Goal: Transaction & Acquisition: Purchase product/service

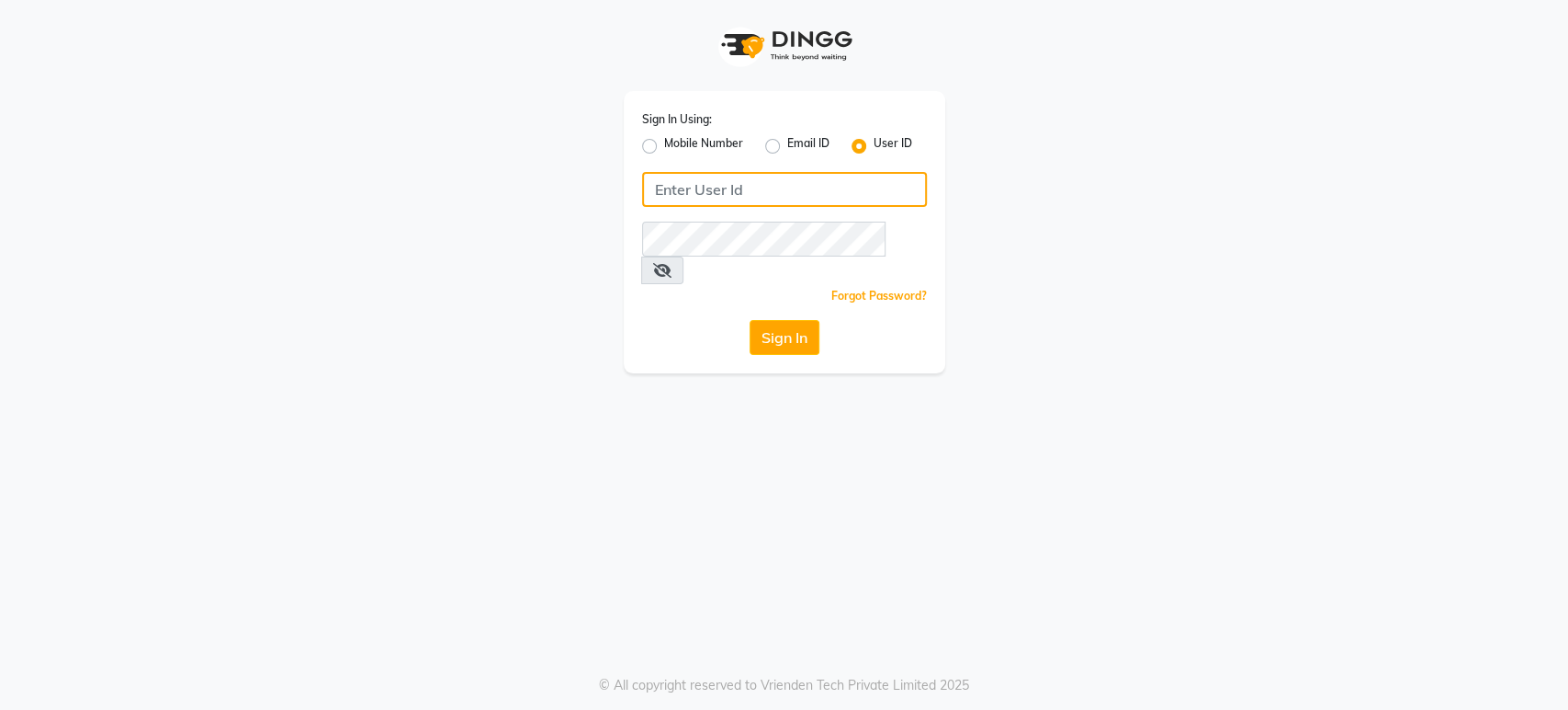
click at [670, 189] on input "Username" at bounding box center [785, 188] width 285 height 34
type input "ann"
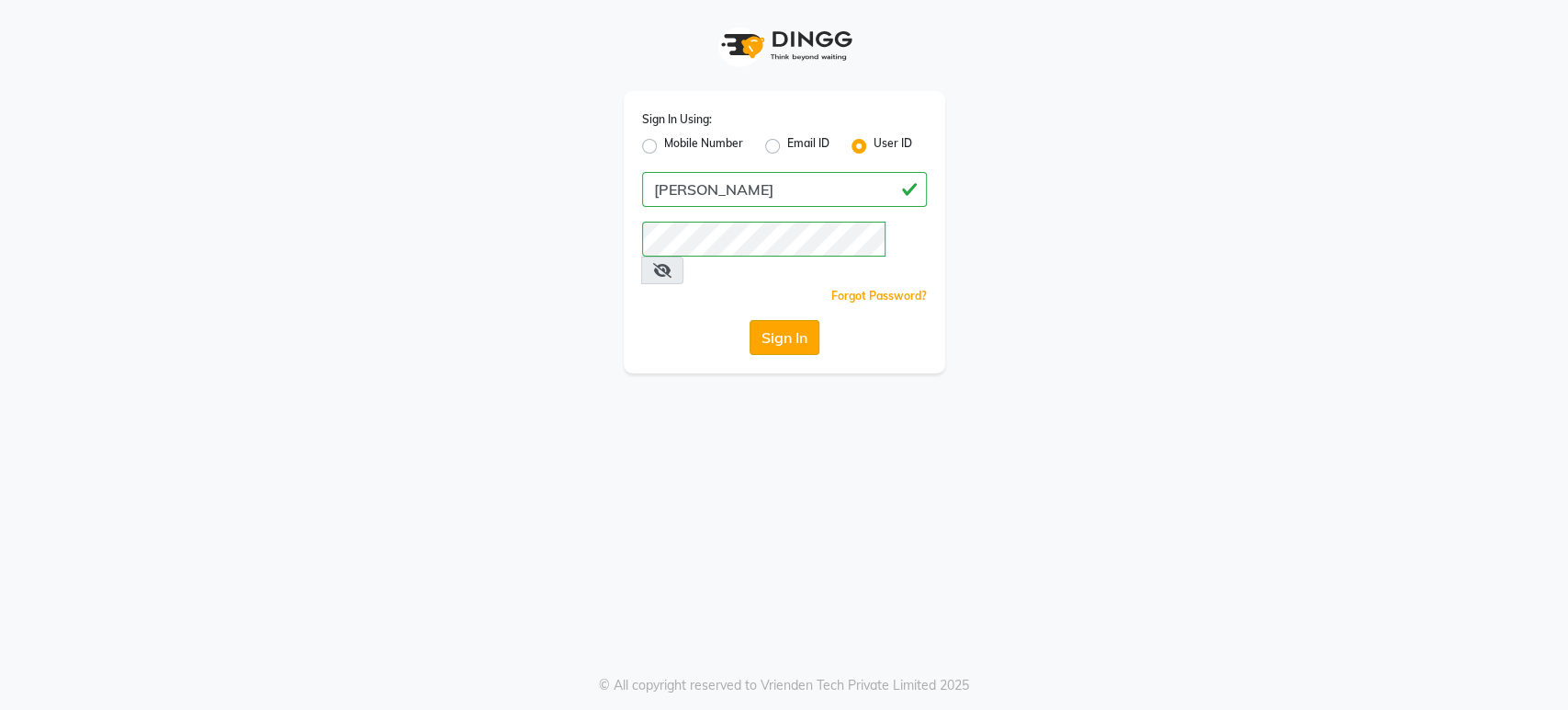
click at [788, 320] on button "Sign In" at bounding box center [784, 336] width 70 height 34
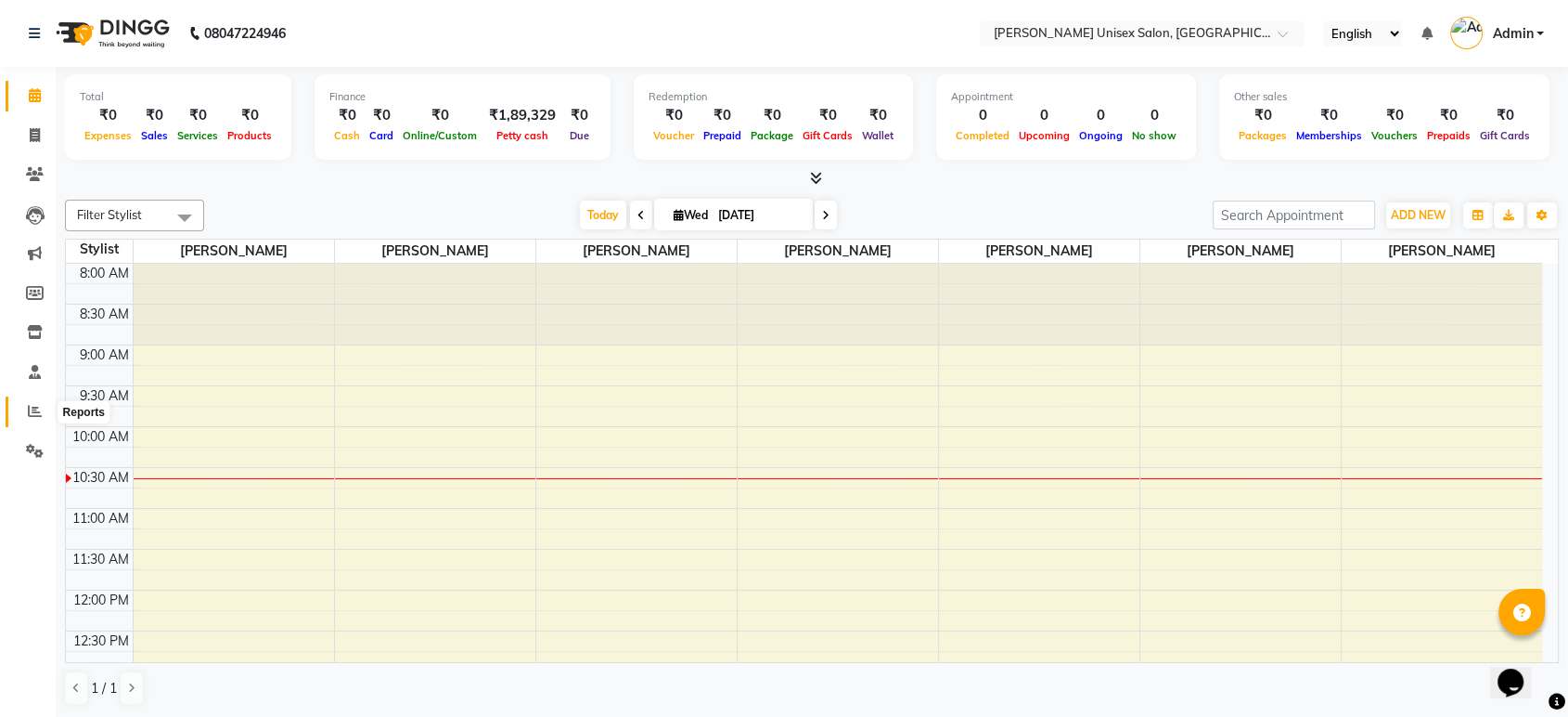
click at [34, 418] on icon at bounding box center [35, 410] width 14 height 14
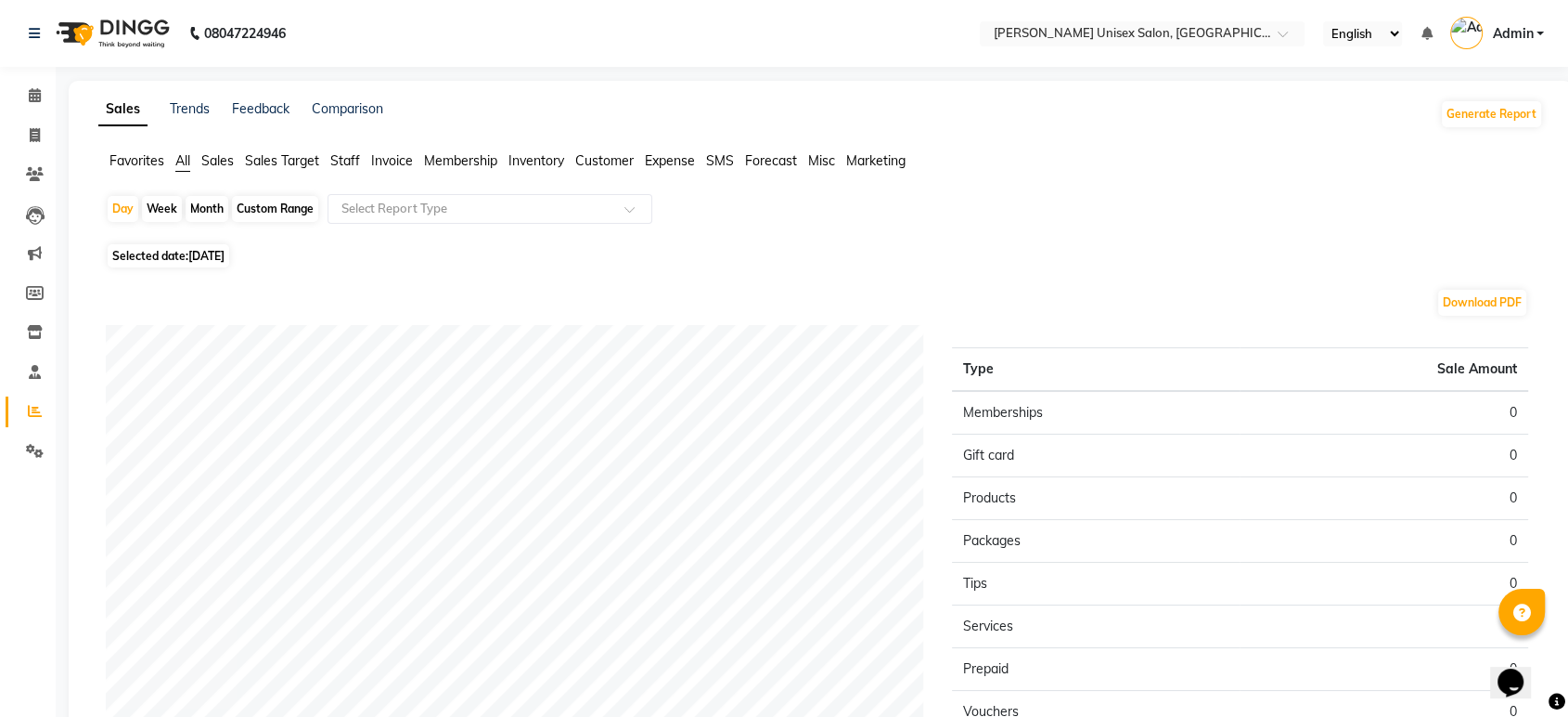
click at [161, 255] on span "Selected date: 03-09-2025" at bounding box center [167, 255] width 121 height 24
select select "9"
select select "2025"
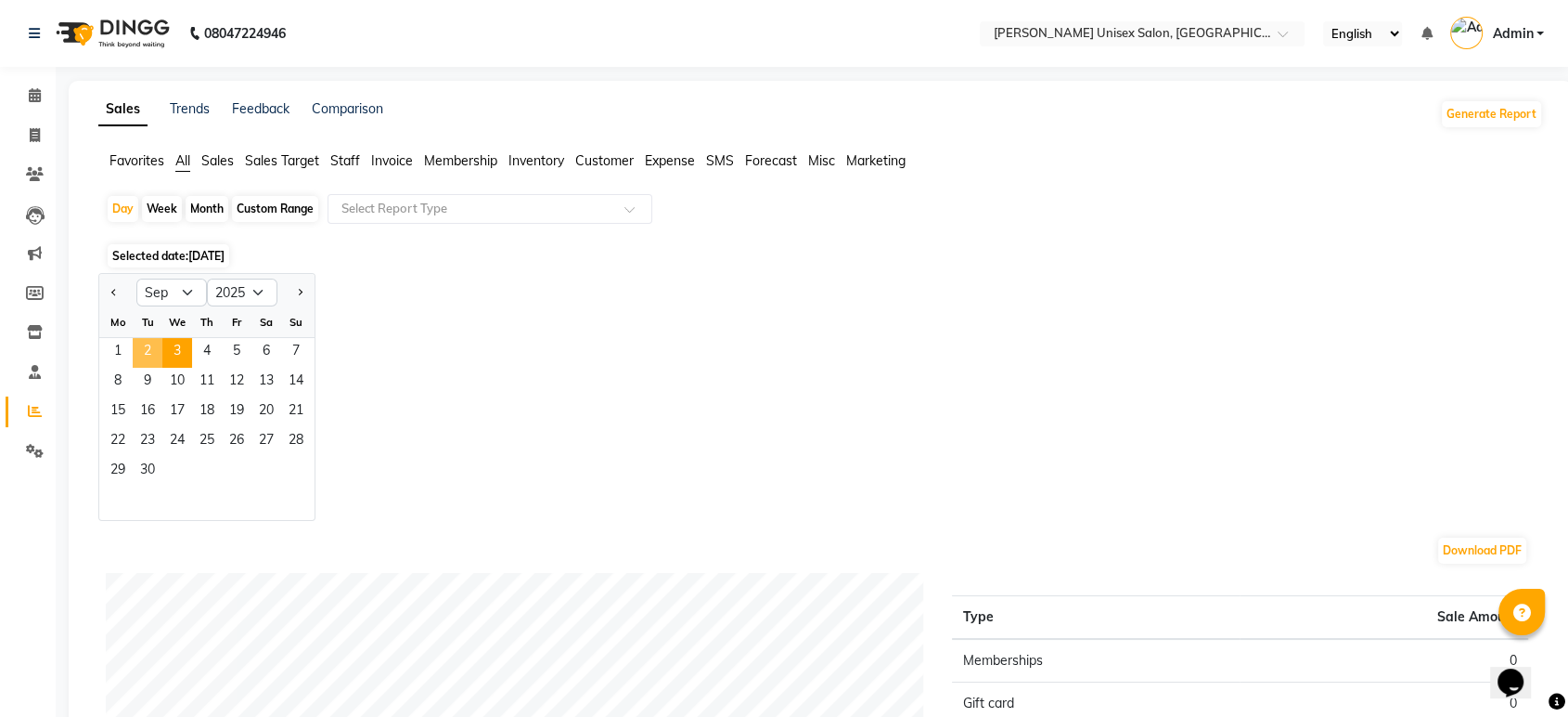
click at [141, 351] on span "2" at bounding box center [148, 353] width 30 height 30
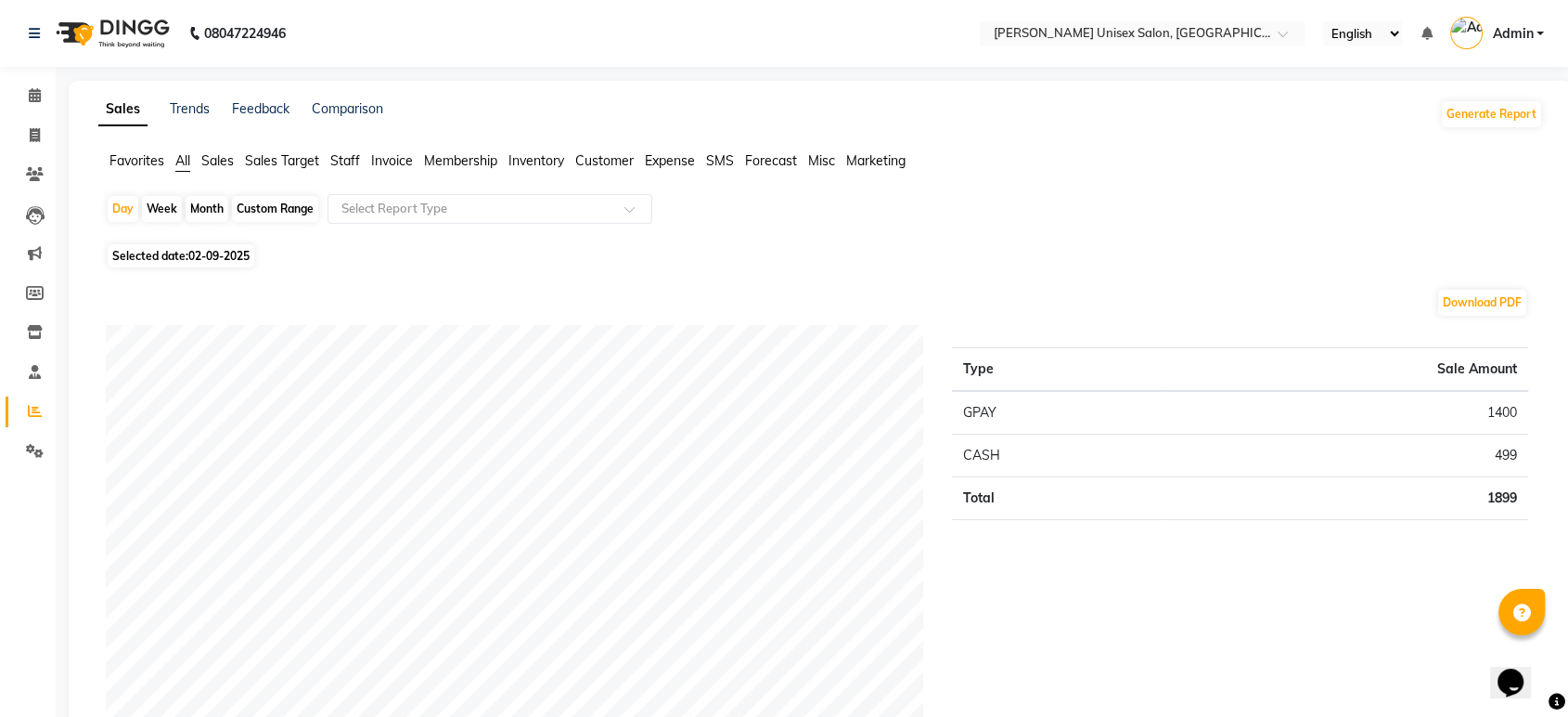
click at [150, 254] on span "Selected date: 02-09-2025" at bounding box center [181, 255] width 147 height 24
select select "9"
select select "2025"
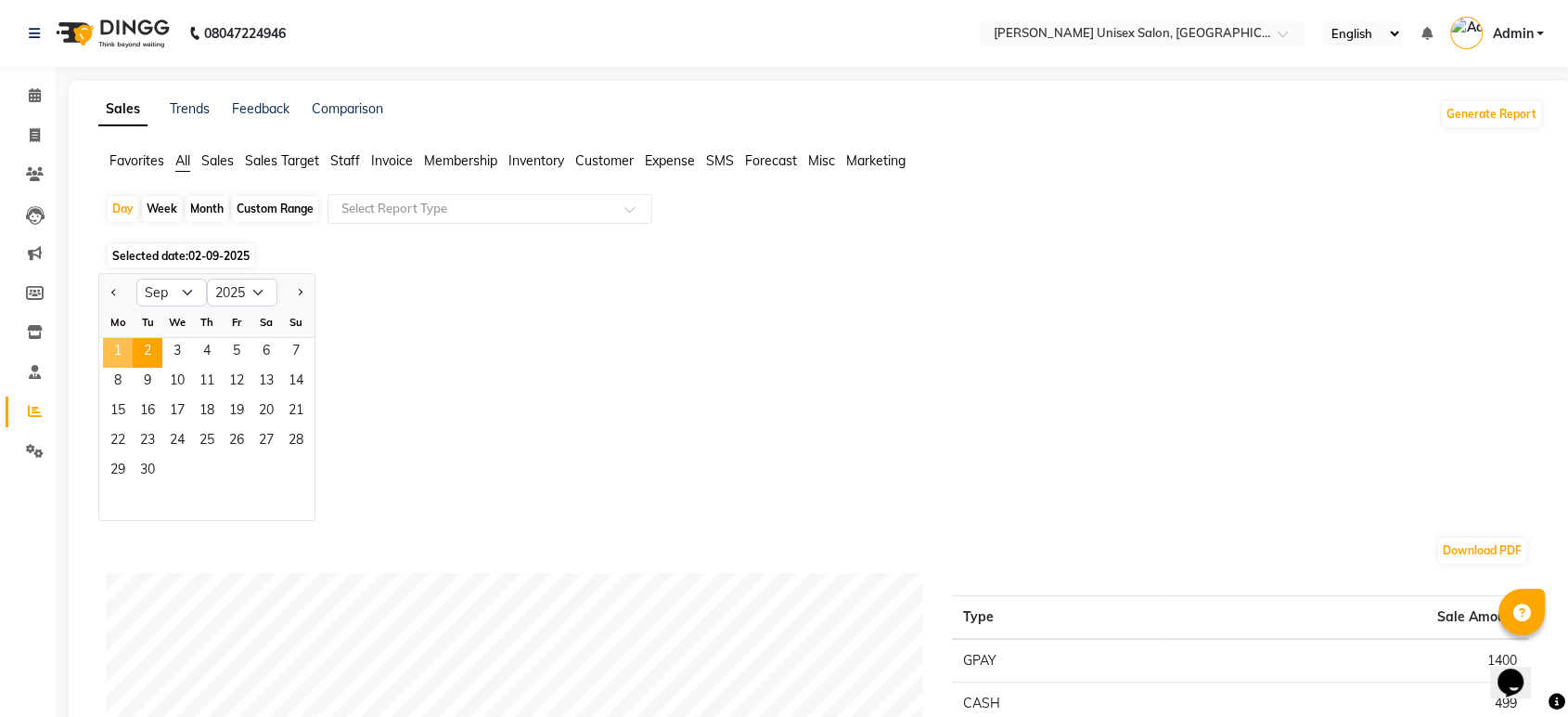
click at [119, 351] on span "1" at bounding box center [119, 353] width 30 height 30
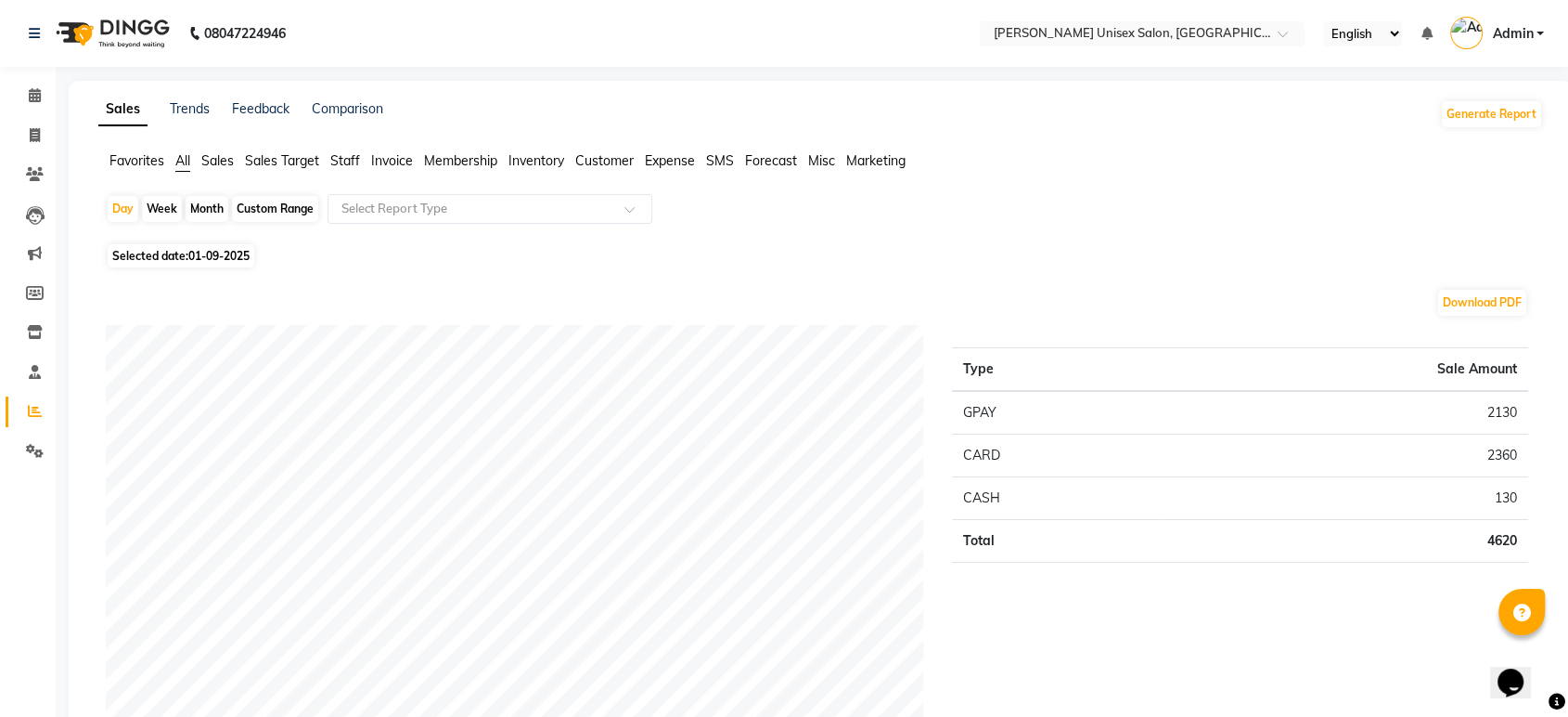
click at [203, 211] on div "Month" at bounding box center [206, 209] width 42 height 26
select select "9"
select select "2025"
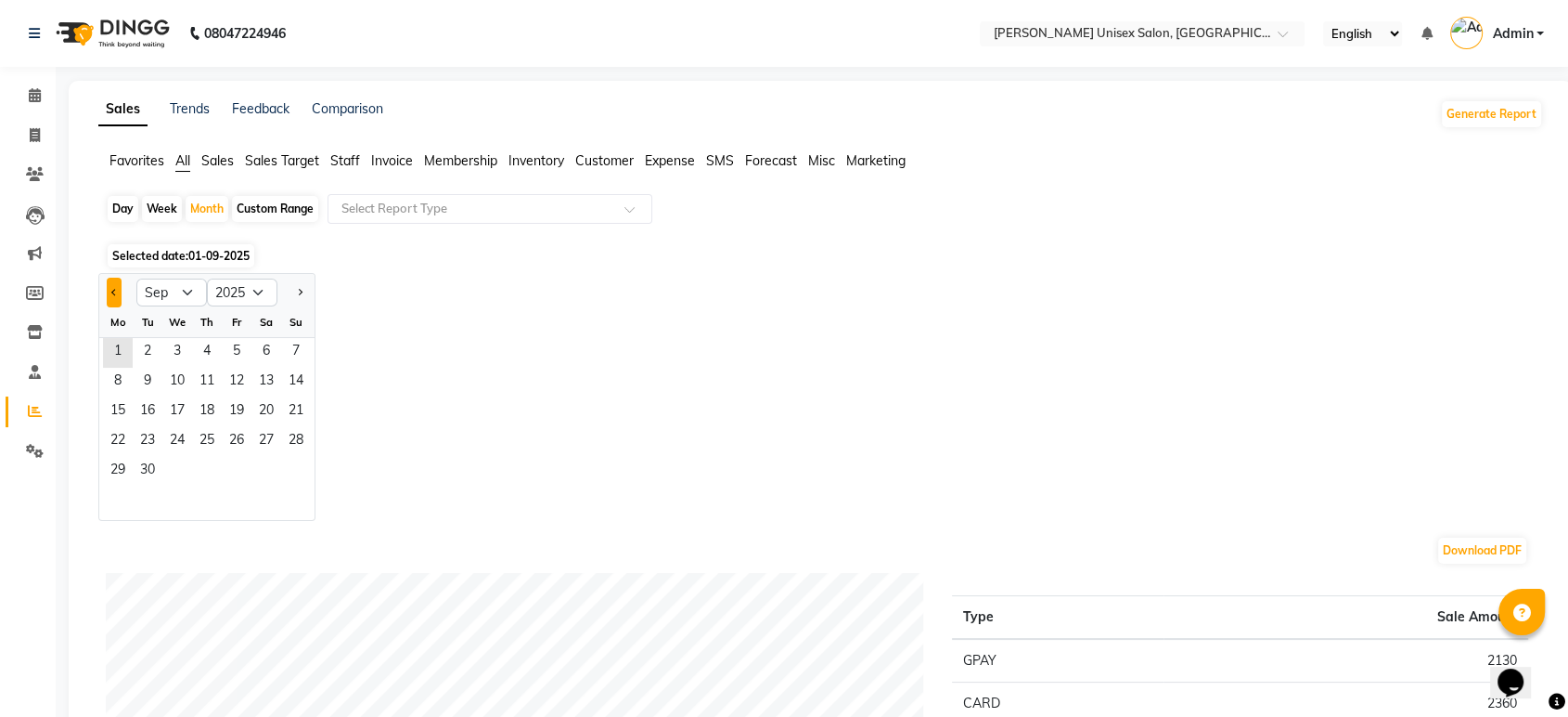
click at [110, 295] on button "Previous month" at bounding box center [114, 293] width 15 height 30
select select "8"
click at [245, 348] on span "1" at bounding box center [237, 353] width 30 height 30
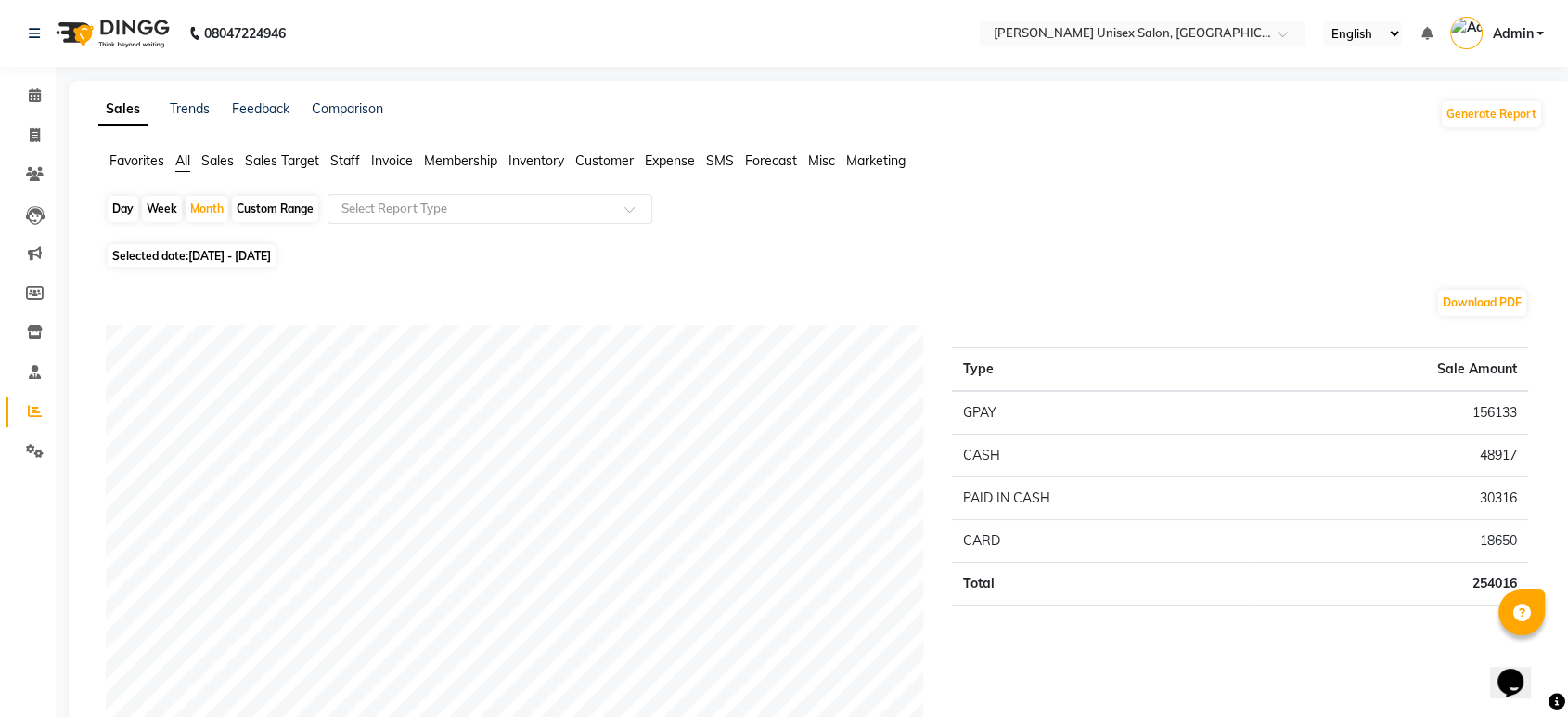
click at [213, 254] on span "01-08-2025 - 31-08-2025" at bounding box center [230, 255] width 83 height 14
select select "8"
select select "2025"
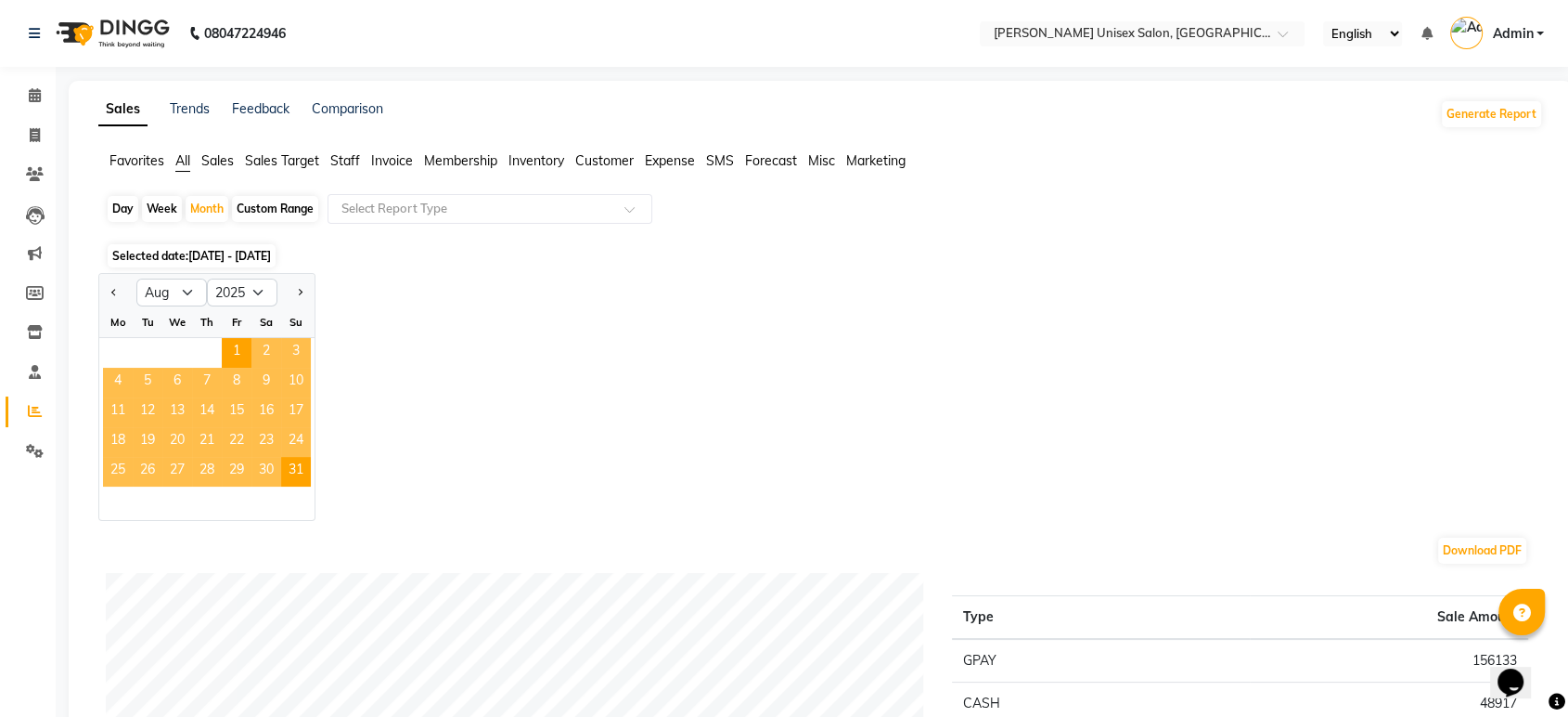
click at [121, 214] on div "Day" at bounding box center [122, 209] width 31 height 26
select select "8"
select select "2025"
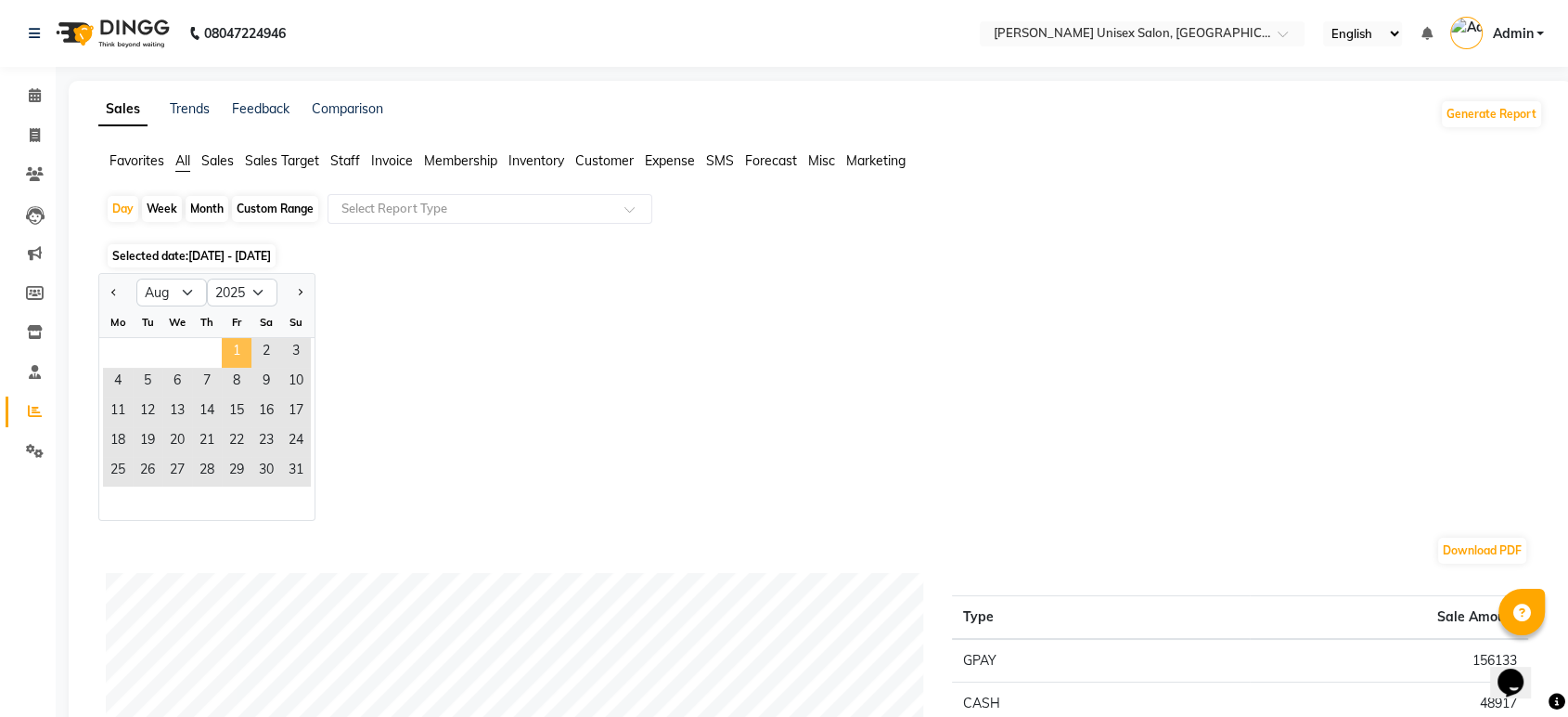
click at [234, 348] on span "1" at bounding box center [237, 353] width 30 height 30
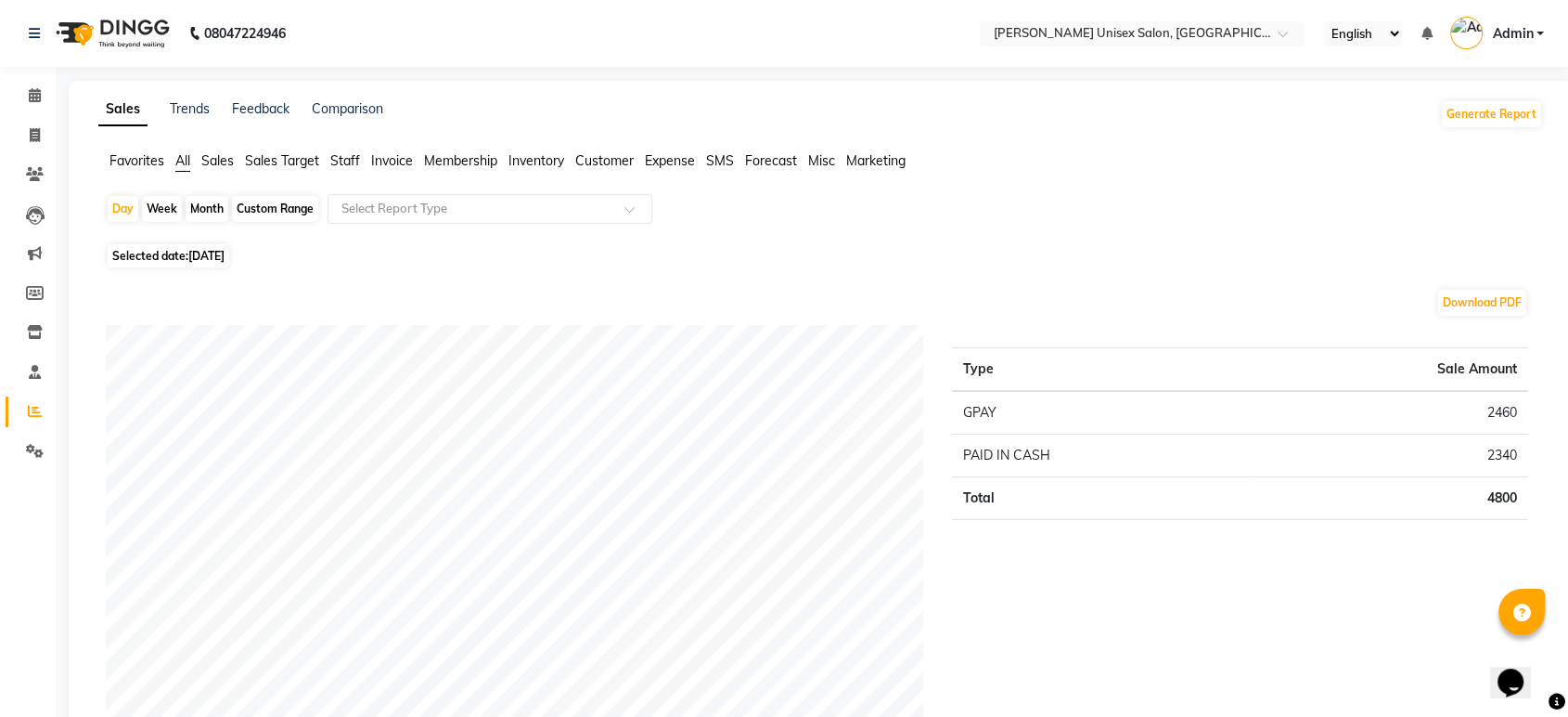
click at [174, 261] on span "Selected date: 01-08-2025" at bounding box center [167, 255] width 121 height 24
select select "8"
select select "2025"
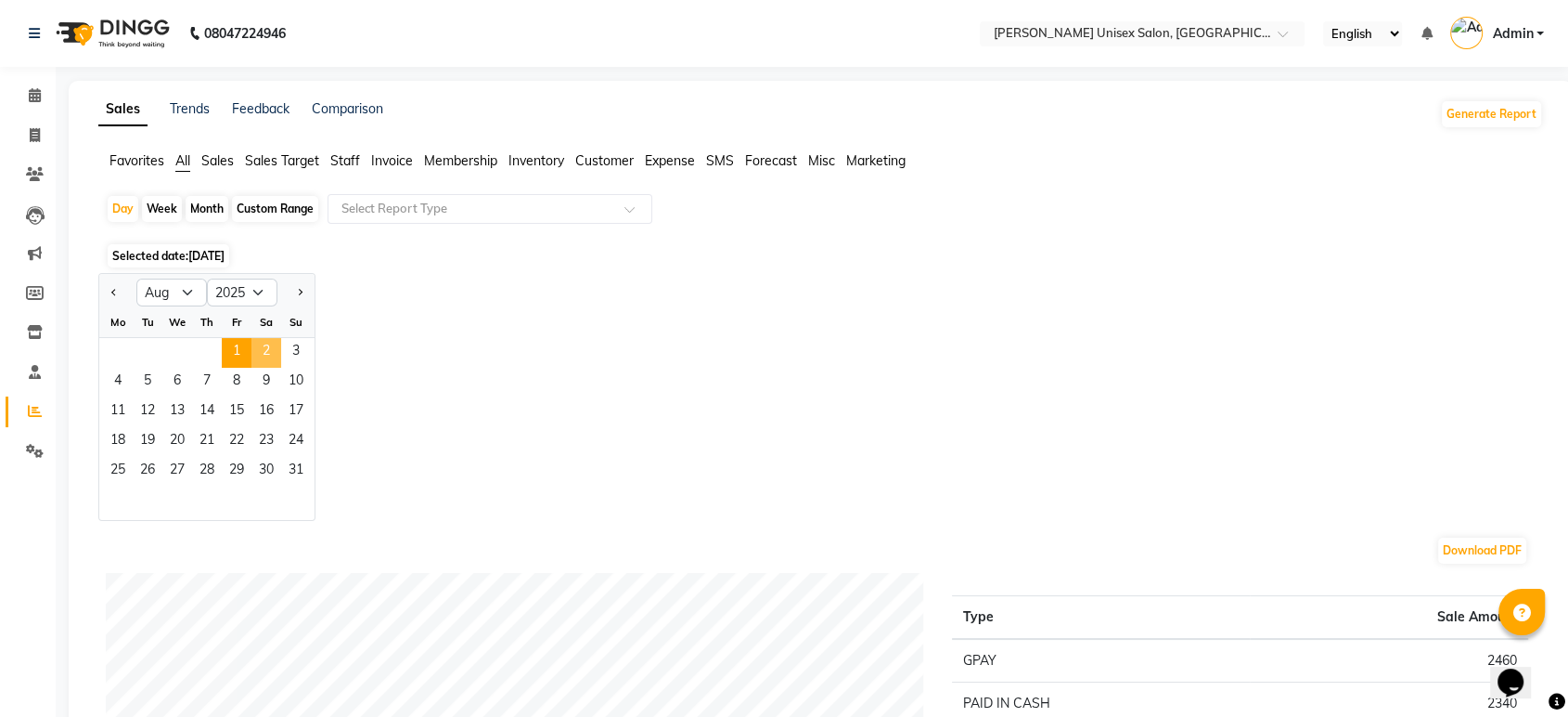
click at [275, 355] on span "2" at bounding box center [266, 353] width 30 height 30
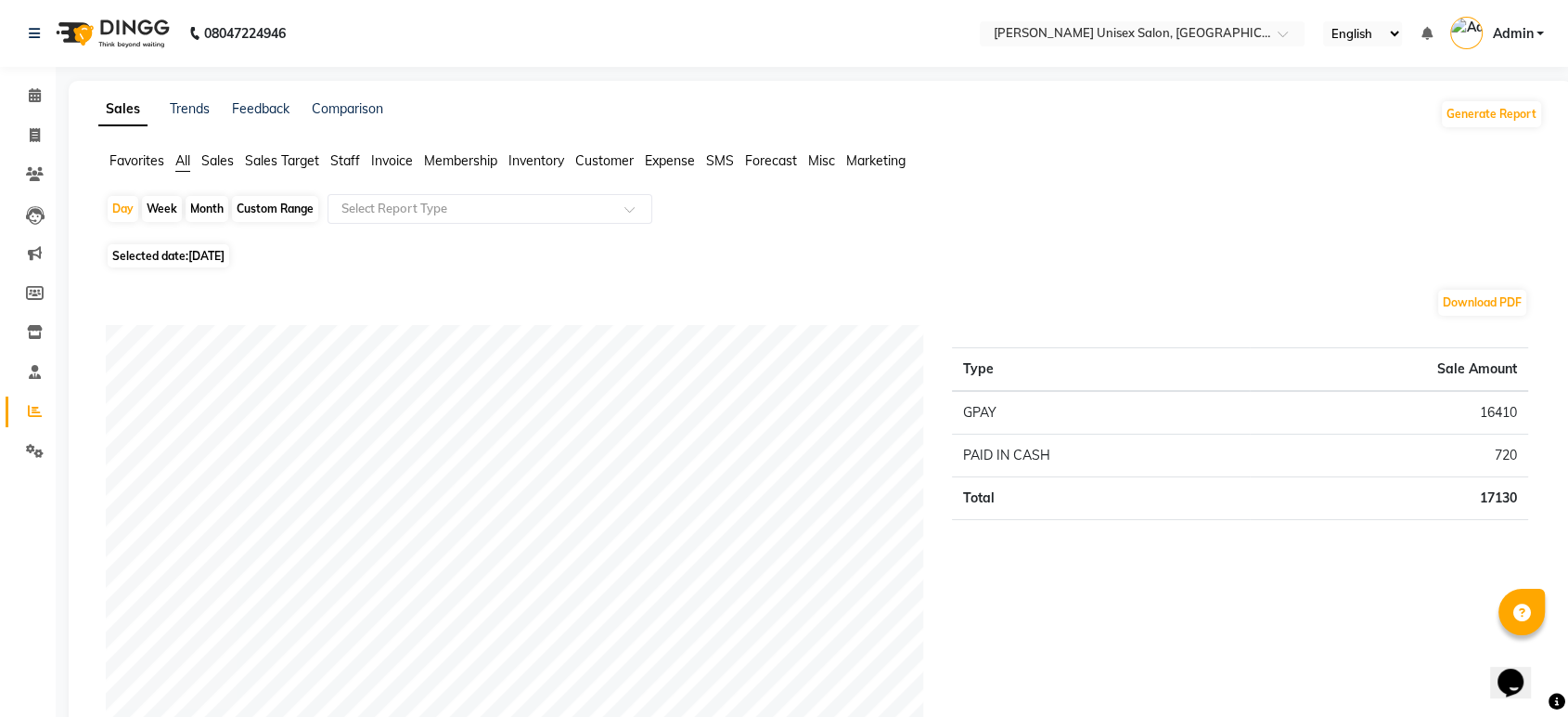
click at [191, 260] on span "[DATE]" at bounding box center [206, 255] width 36 height 14
select select "8"
select select "2025"
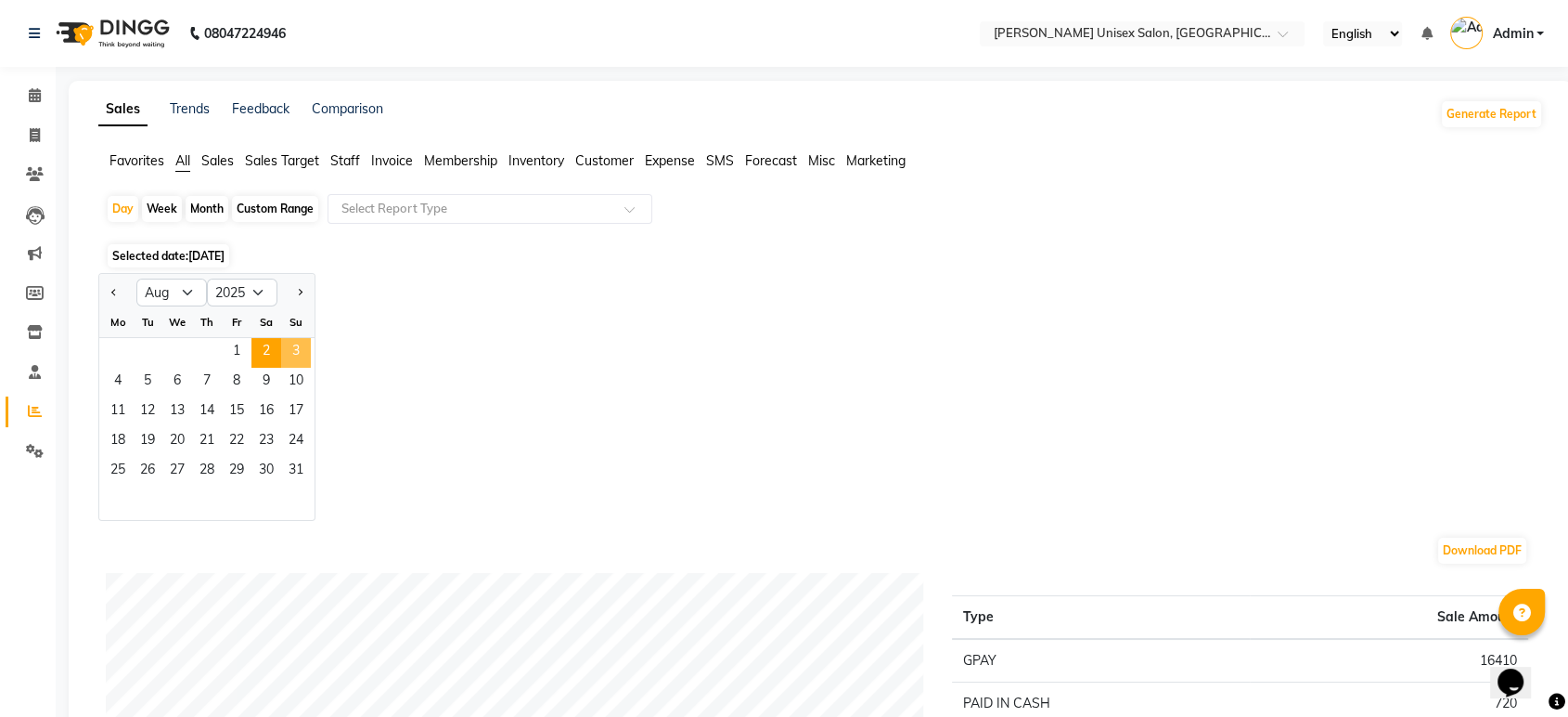
click at [299, 351] on span "3" at bounding box center [296, 353] width 30 height 30
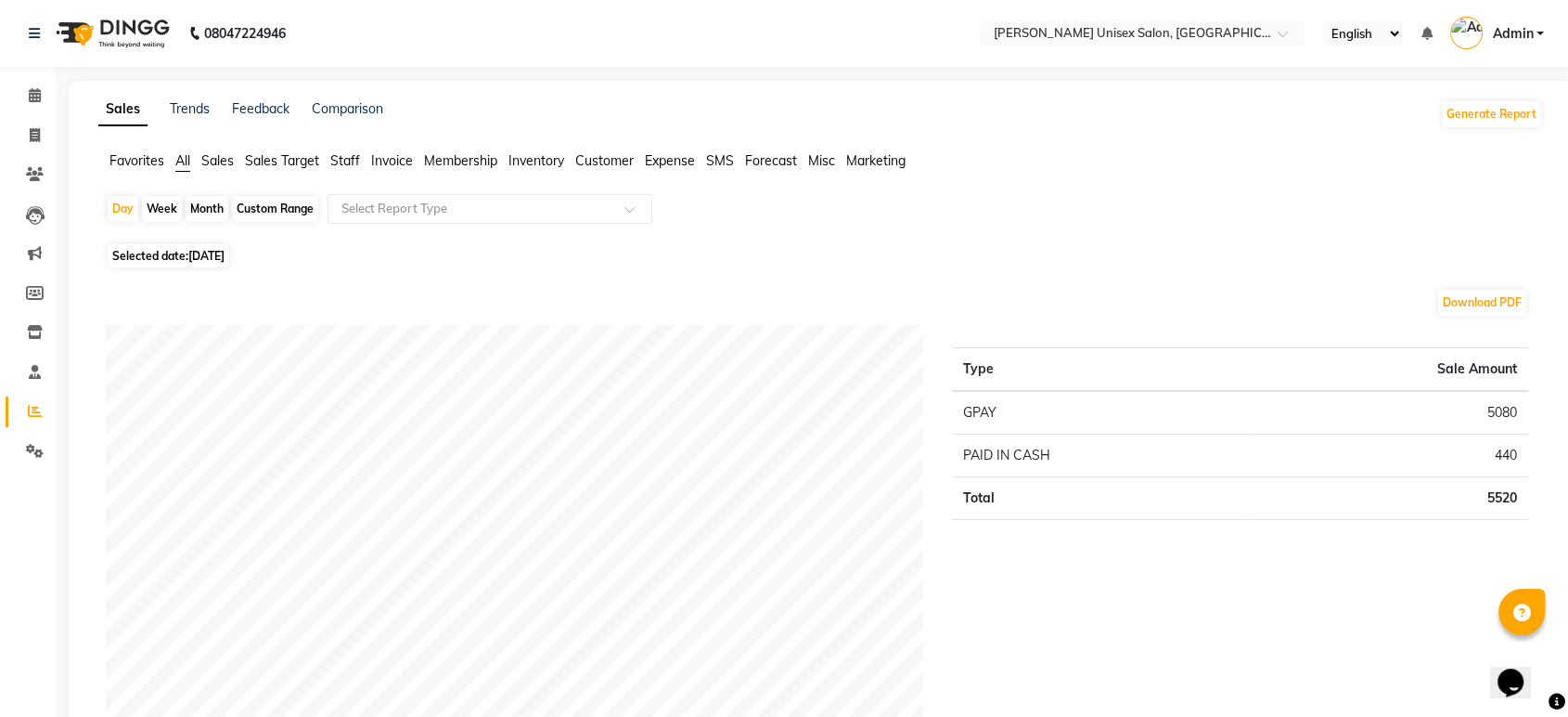
click at [223, 255] on span "03-08-2025" at bounding box center [206, 255] width 36 height 14
select select "8"
select select "2025"
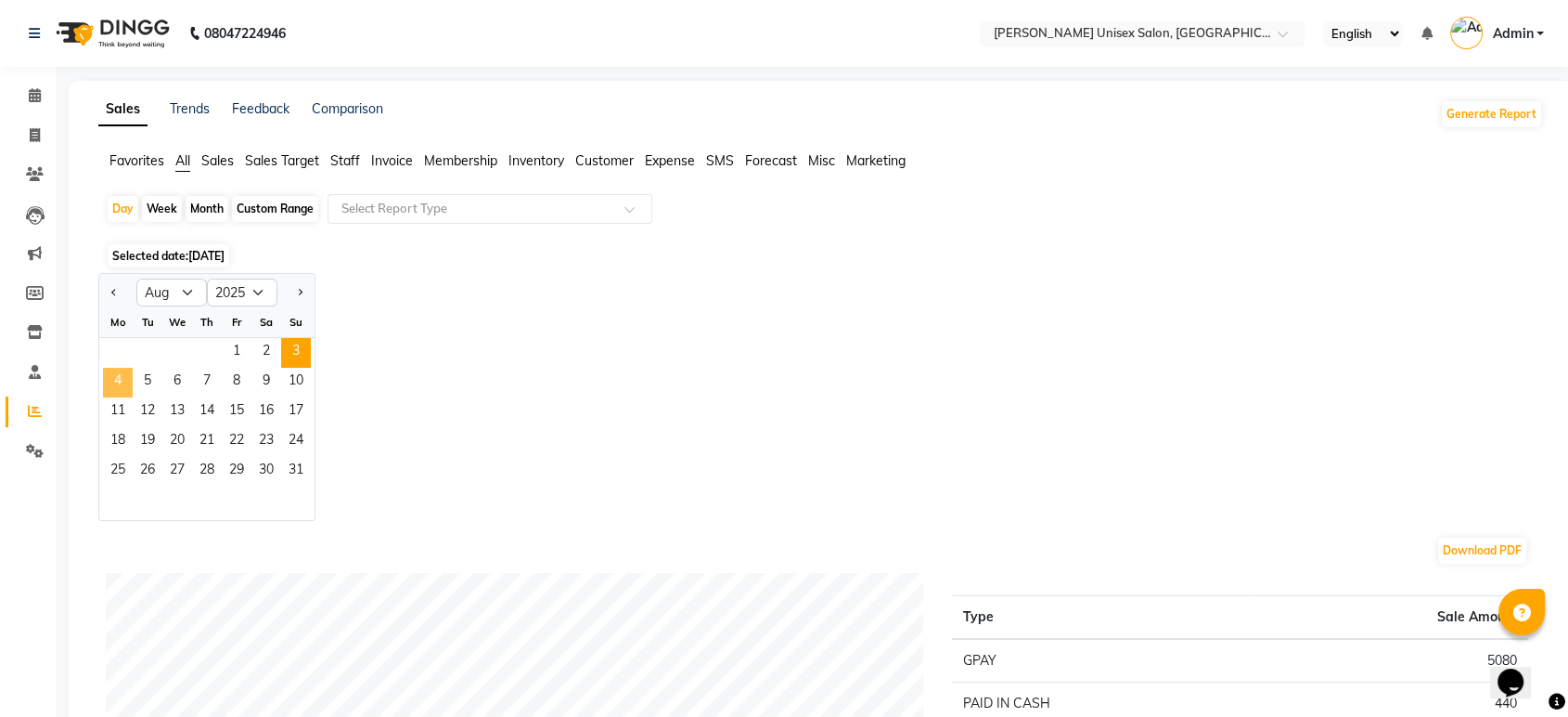
click at [115, 382] on span "4" at bounding box center [119, 383] width 30 height 30
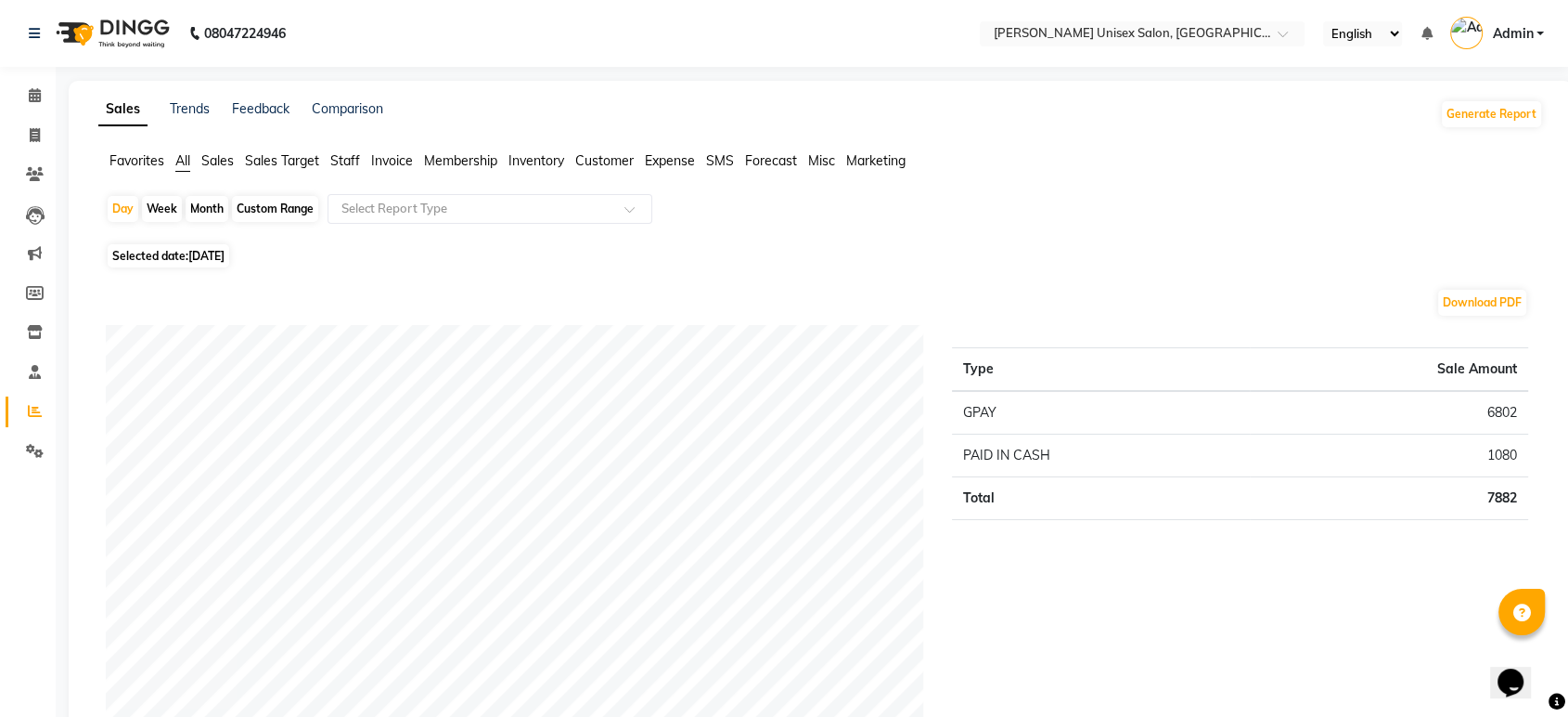
click at [189, 259] on span "Selected date: 04-08-2025" at bounding box center [167, 255] width 121 height 24
select select "8"
select select "2025"
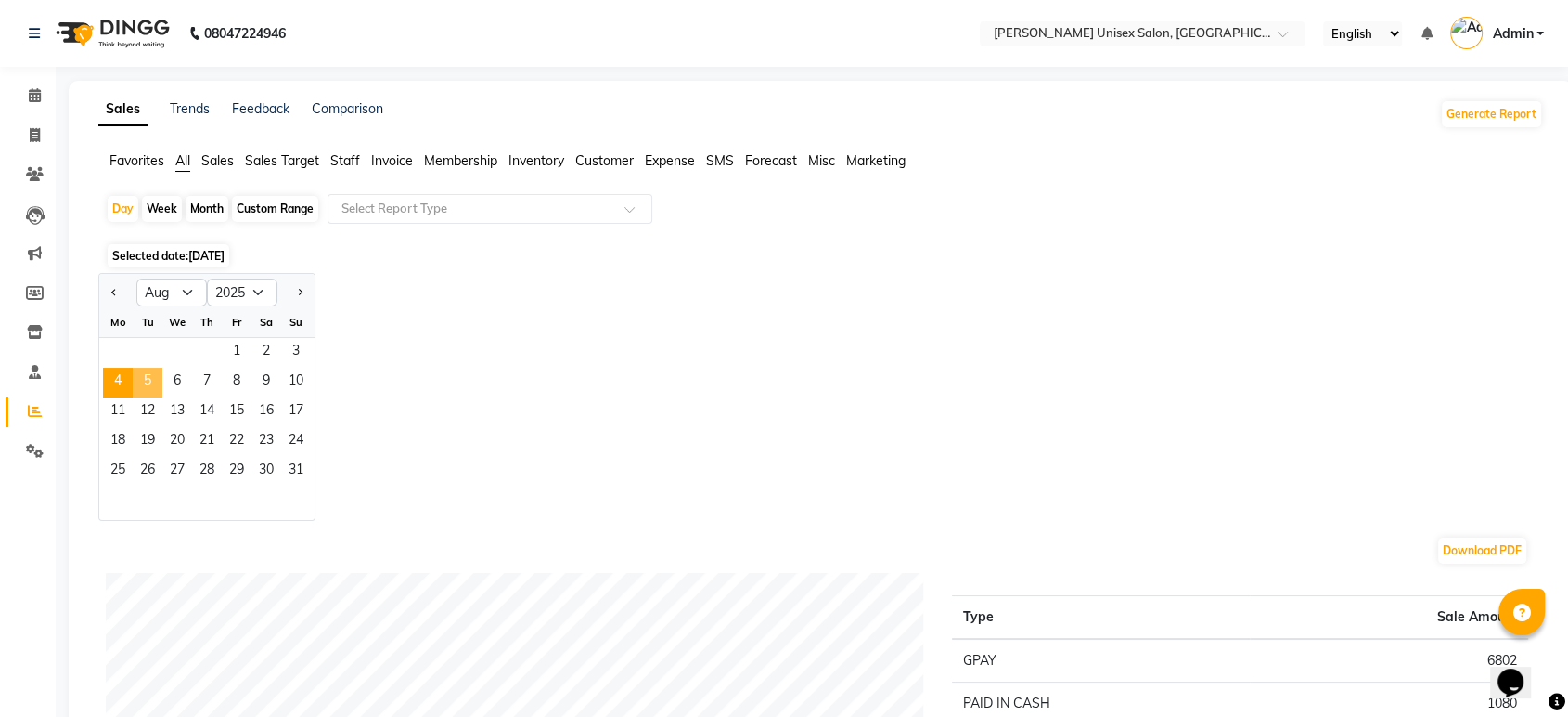
click at [145, 384] on span "5" at bounding box center [148, 383] width 30 height 30
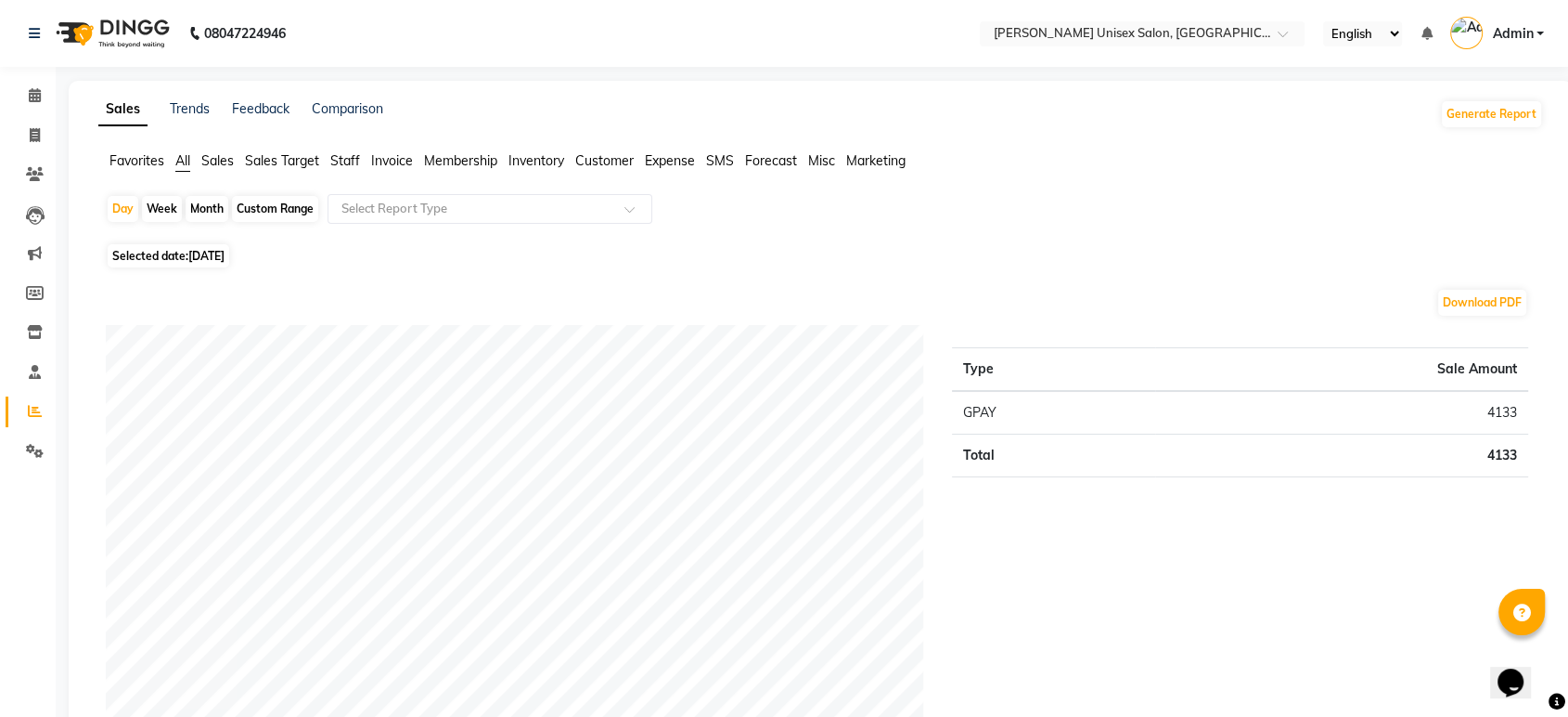
click at [200, 264] on span "Selected date: 05-08-2025" at bounding box center [167, 255] width 121 height 24
select select "8"
select select "2025"
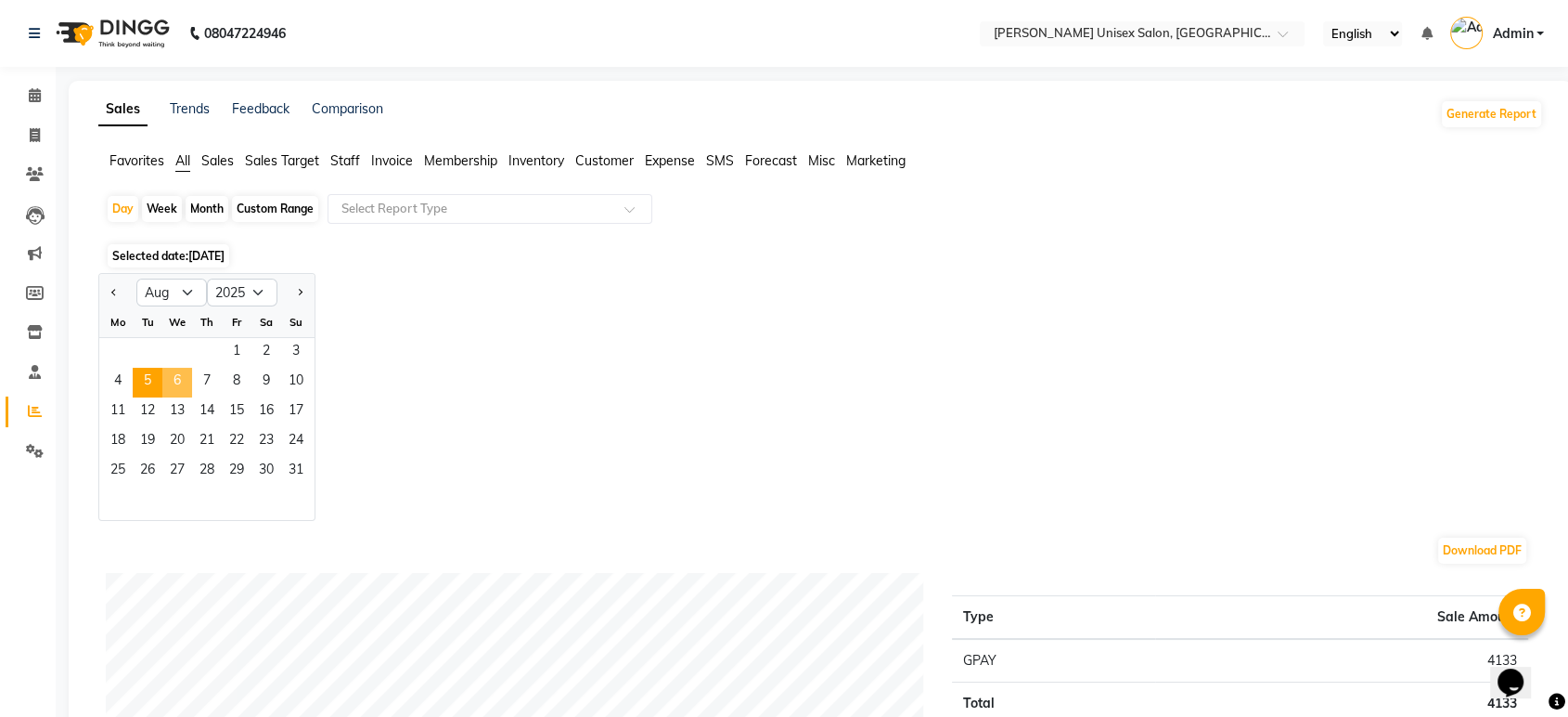
click at [180, 375] on span "6" at bounding box center [178, 383] width 30 height 30
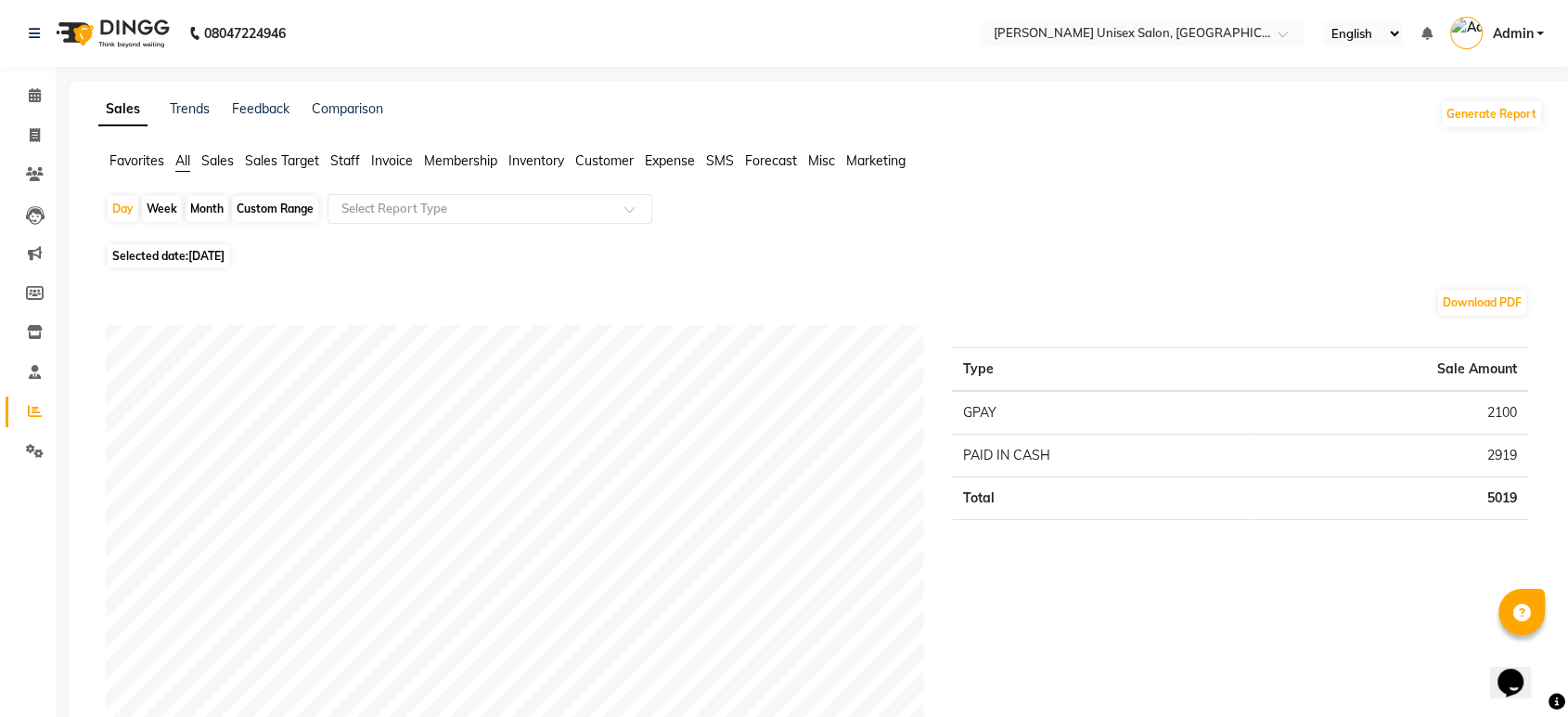
click at [185, 256] on span "Selected date: 06-08-2025" at bounding box center [167, 255] width 121 height 24
select select "8"
select select "2025"
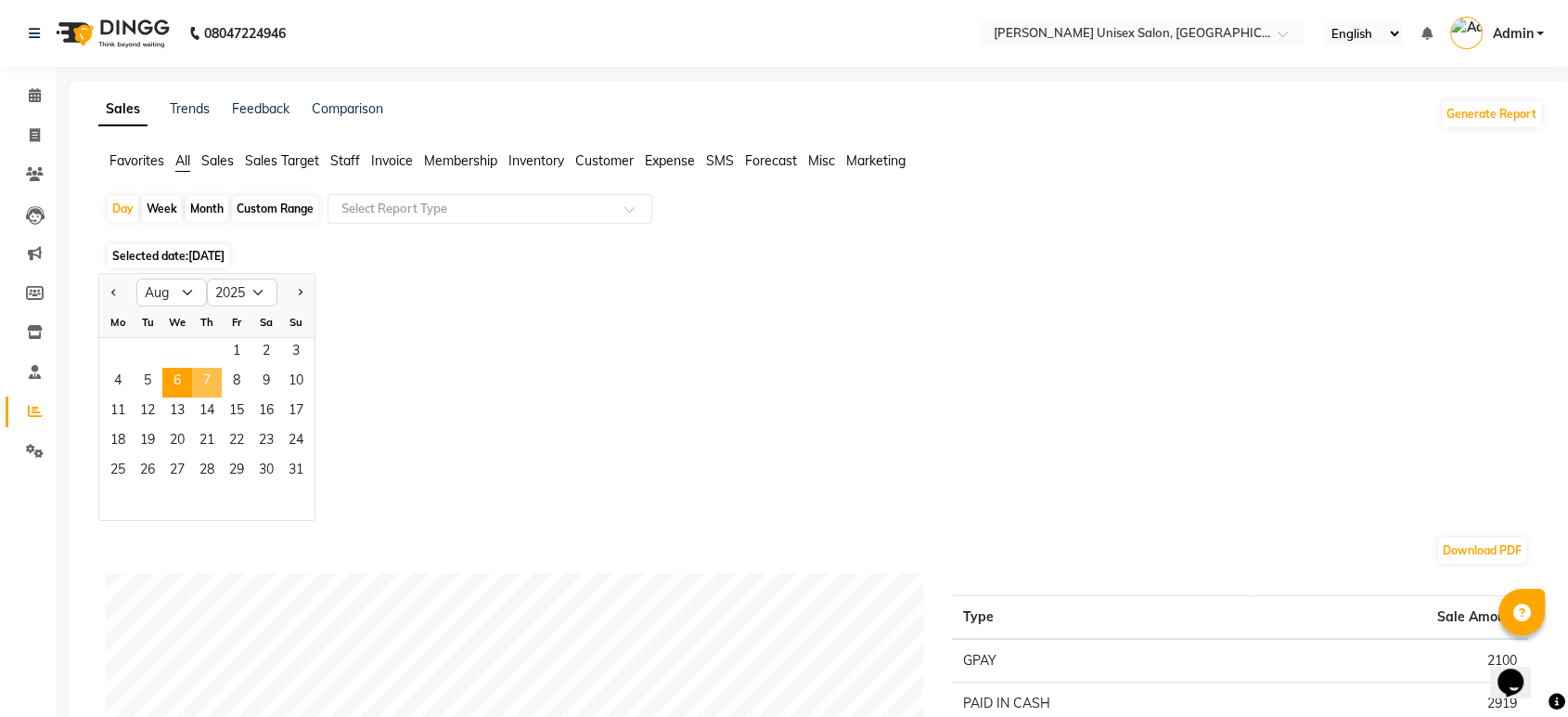
click at [215, 374] on span "7" at bounding box center [207, 383] width 30 height 30
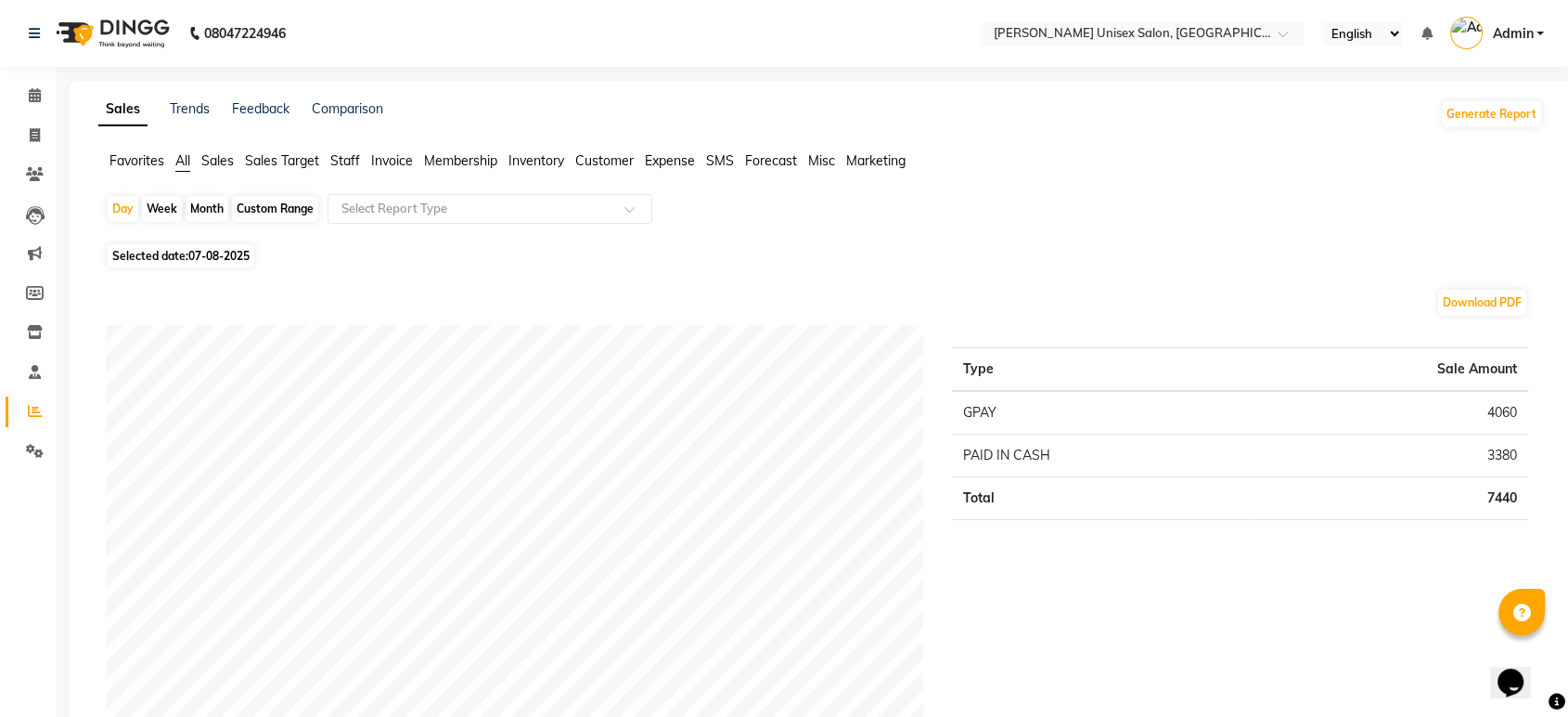
click at [202, 261] on span "07-08-2025" at bounding box center [218, 255] width 61 height 14
select select "8"
select select "2025"
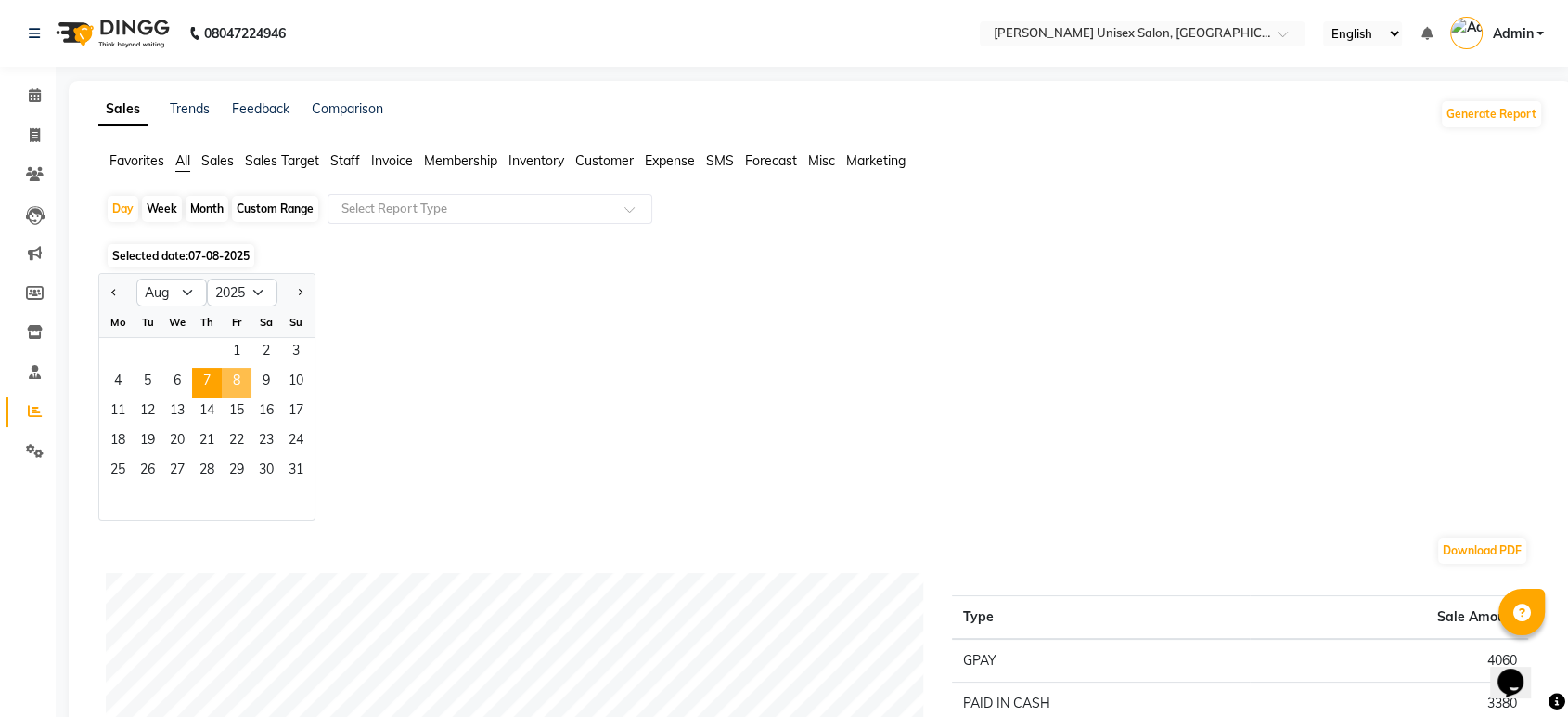
click at [232, 383] on span "8" at bounding box center [237, 383] width 30 height 30
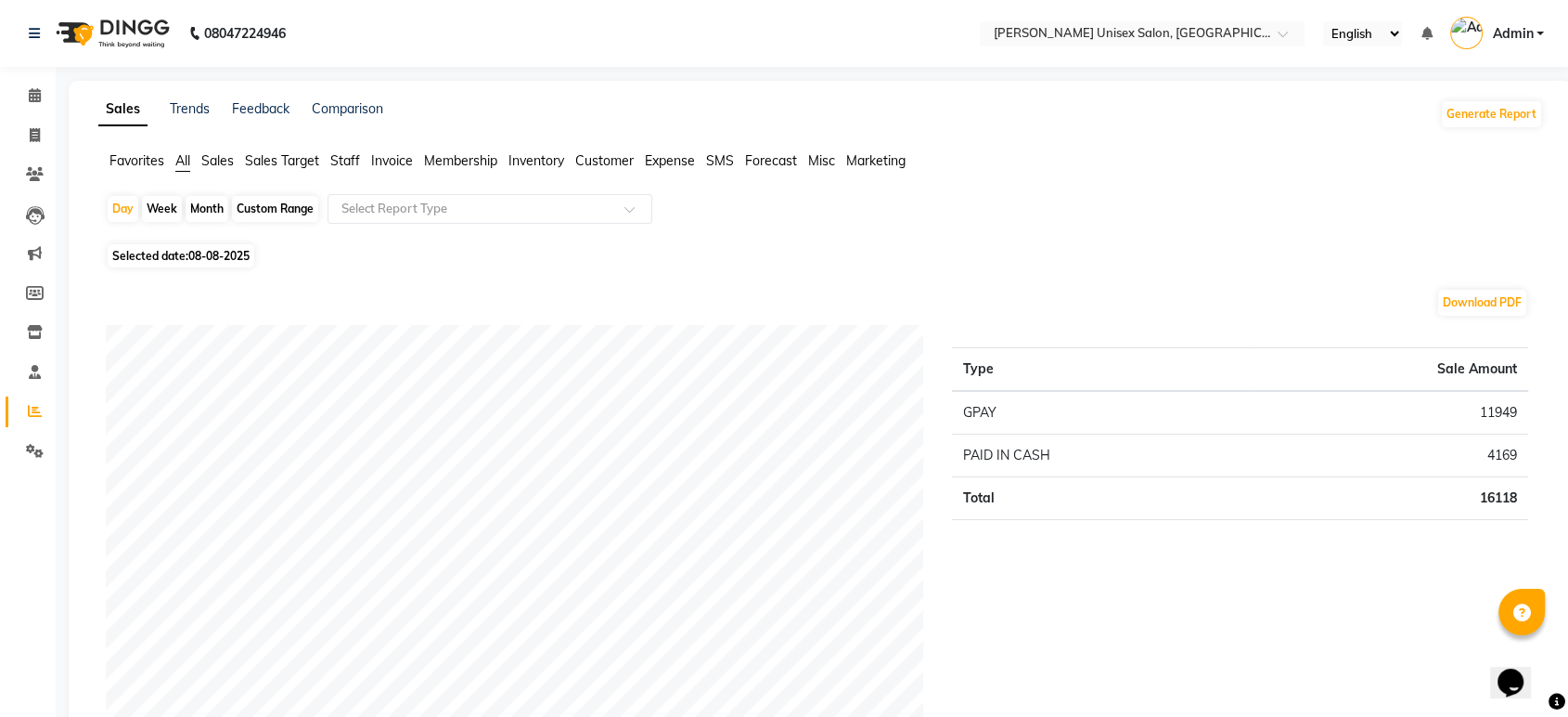
click at [185, 260] on span "Selected date: 08-08-2025" at bounding box center [181, 255] width 147 height 24
select select "8"
select select "2025"
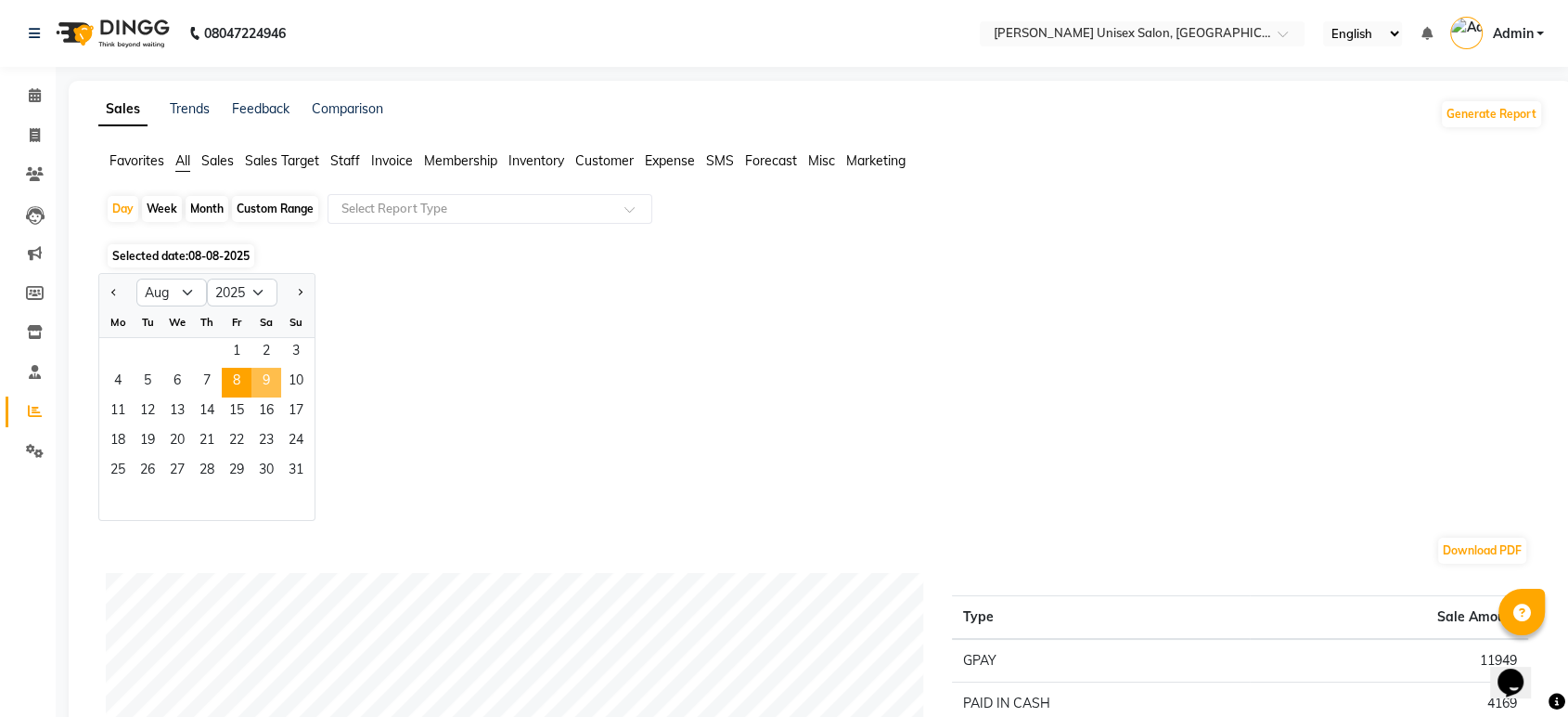
click at [263, 383] on span "9" at bounding box center [266, 383] width 30 height 30
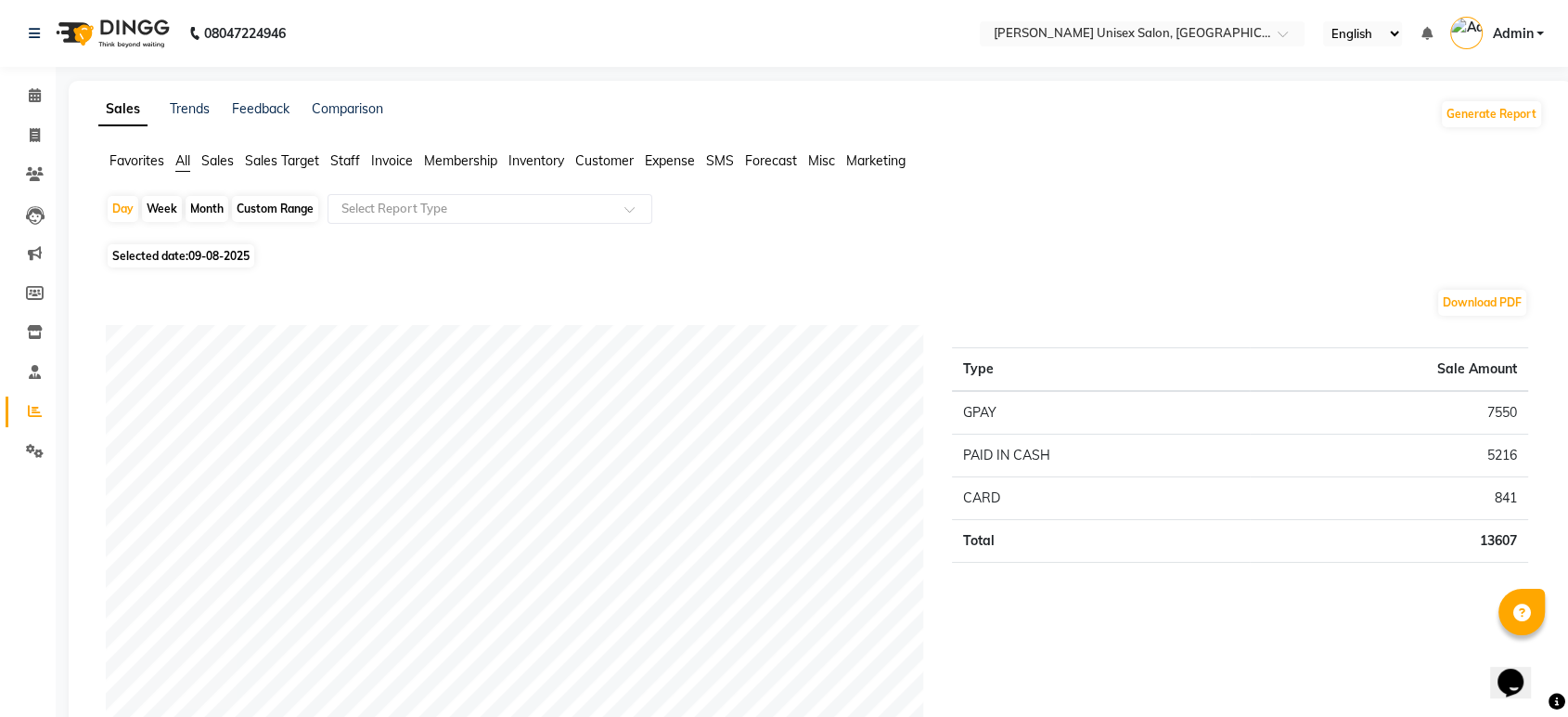
click at [223, 252] on span "09-08-2025" at bounding box center [218, 255] width 61 height 14
select select "8"
select select "2025"
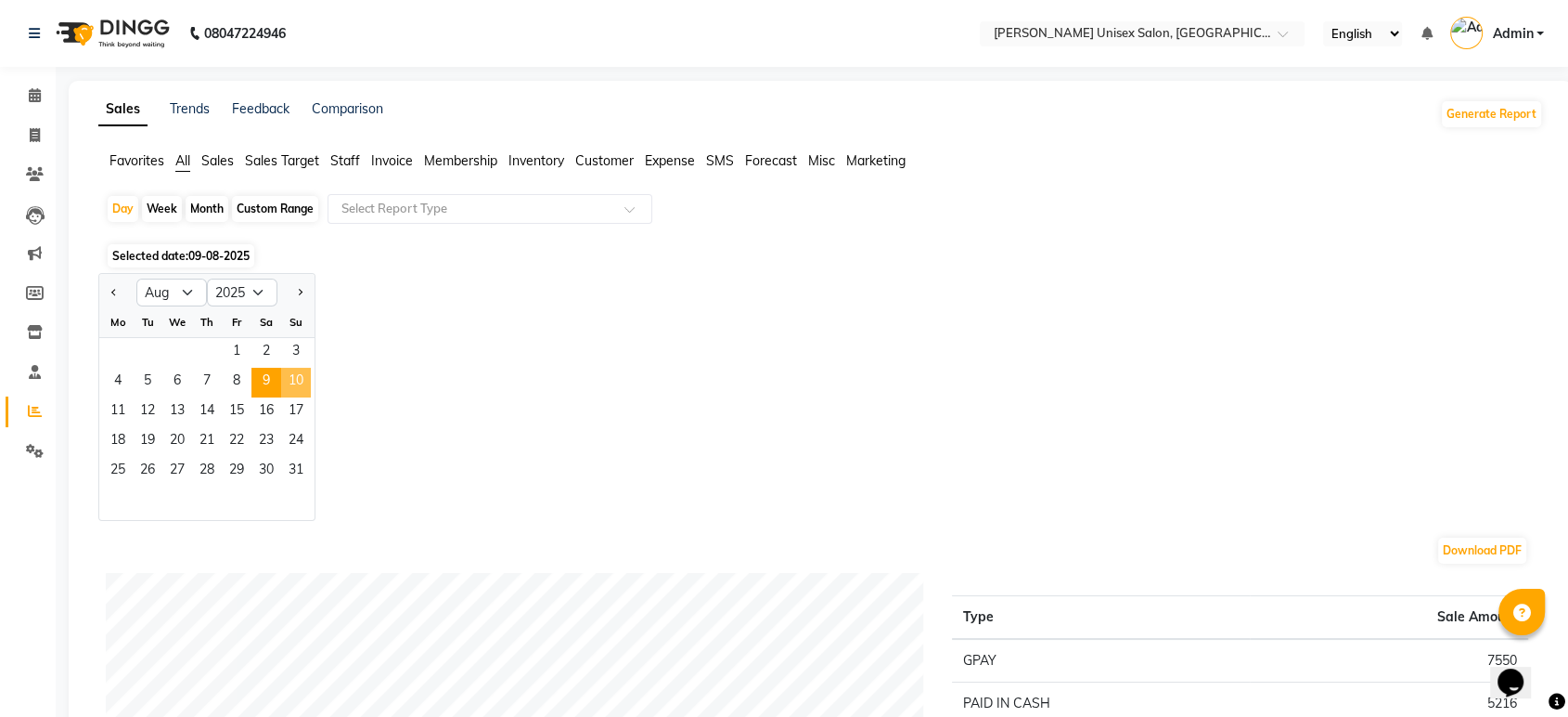
click at [305, 382] on span "10" at bounding box center [296, 383] width 30 height 30
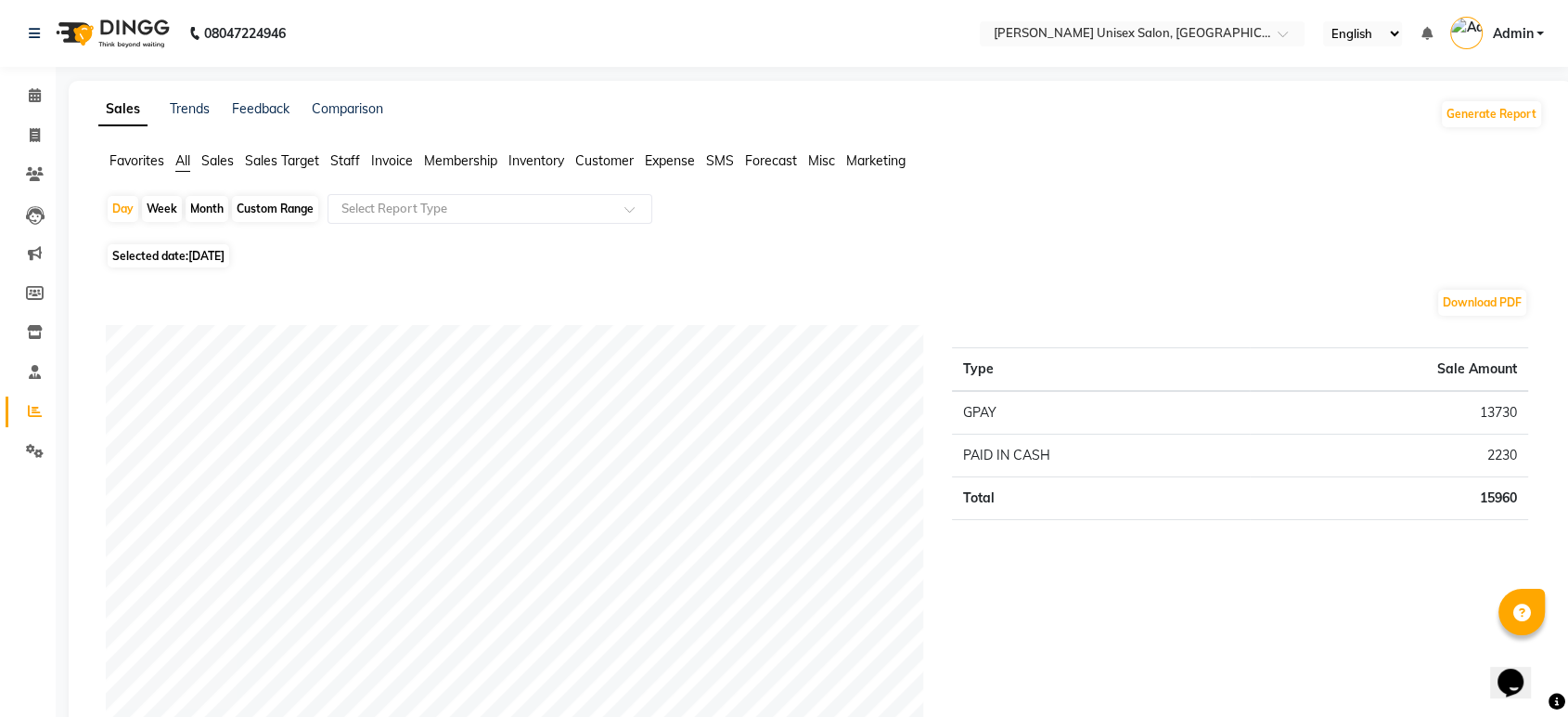
click at [225, 252] on span "10-08-2025" at bounding box center [206, 255] width 36 height 14
select select "8"
select select "2025"
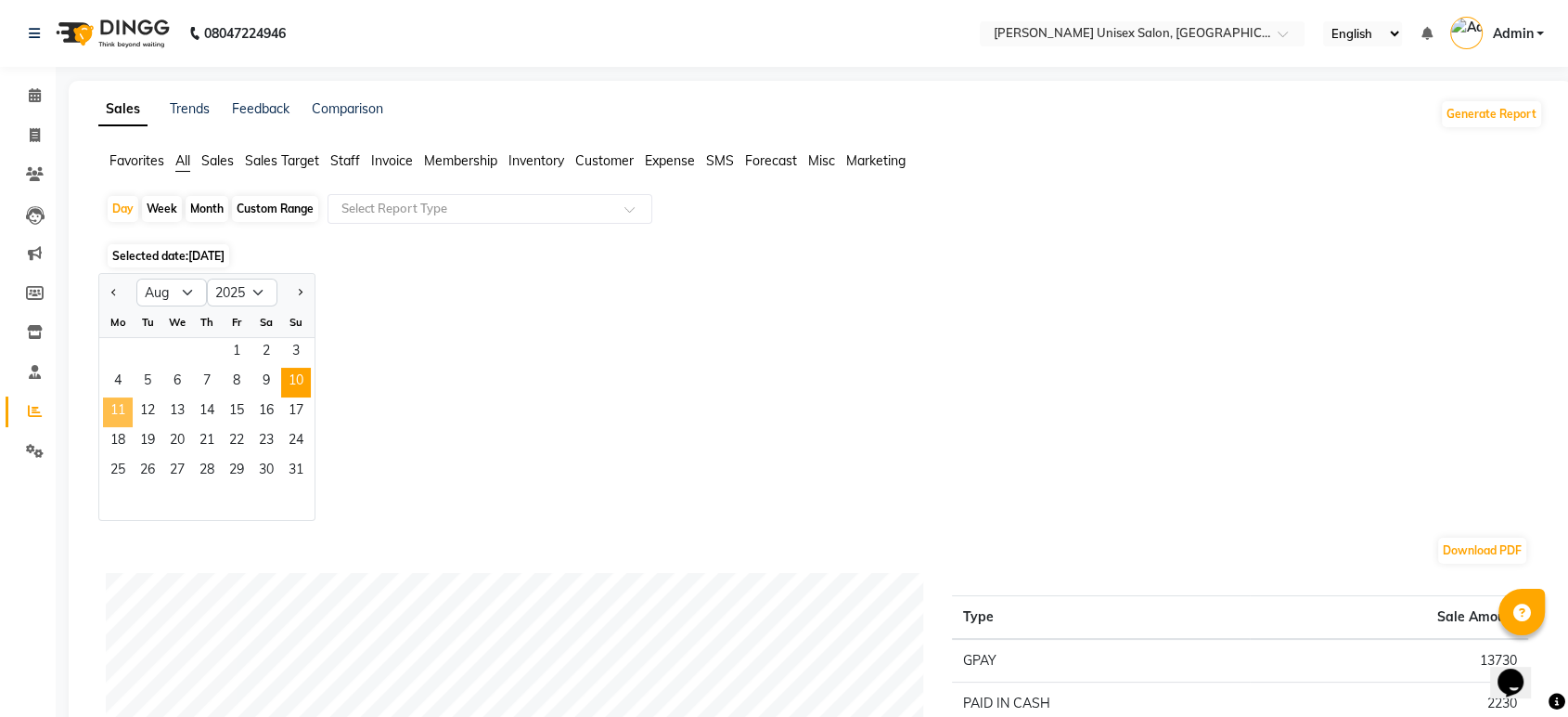
click at [119, 406] on span "11" at bounding box center [119, 412] width 30 height 30
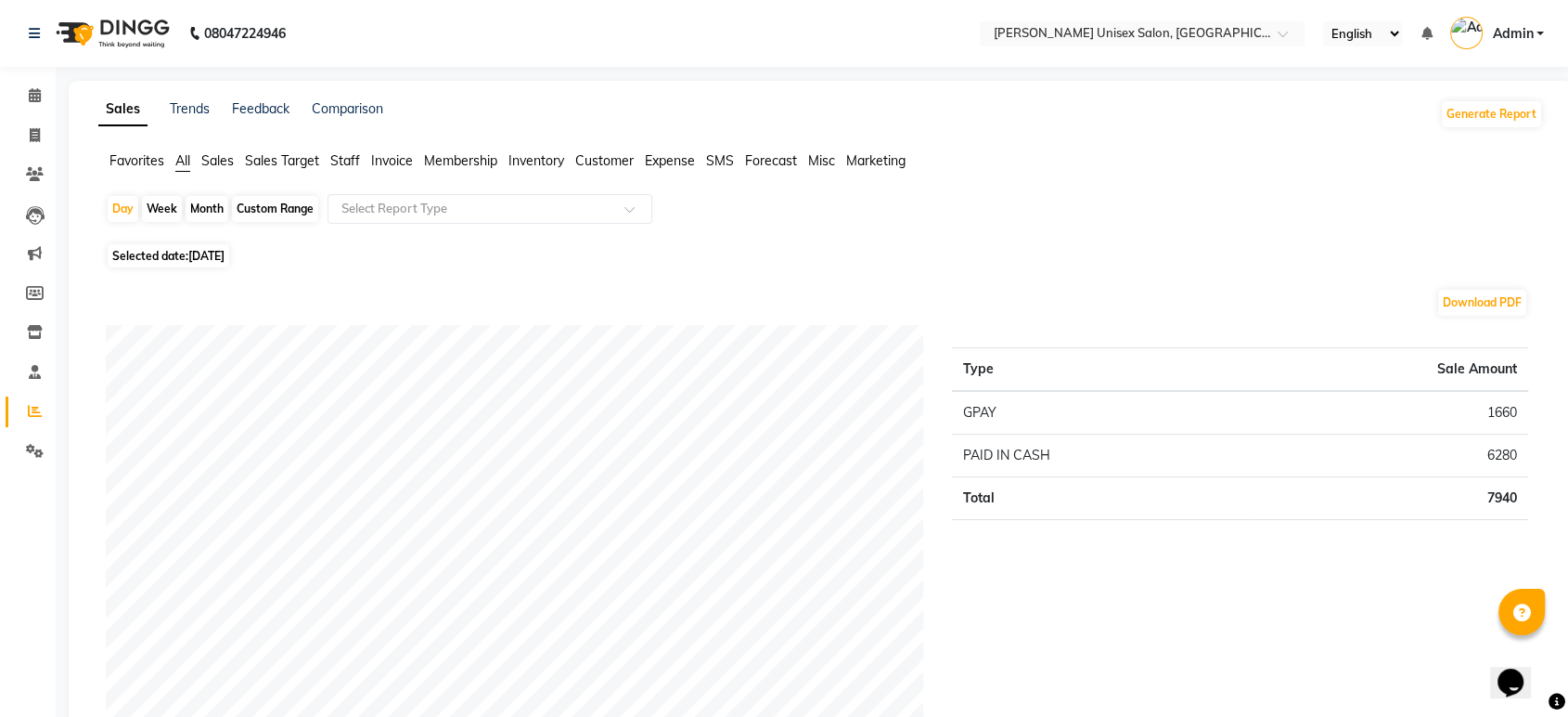
click at [170, 263] on span "Selected date: 11-08-2025" at bounding box center [167, 255] width 121 height 24
select select "8"
select select "2025"
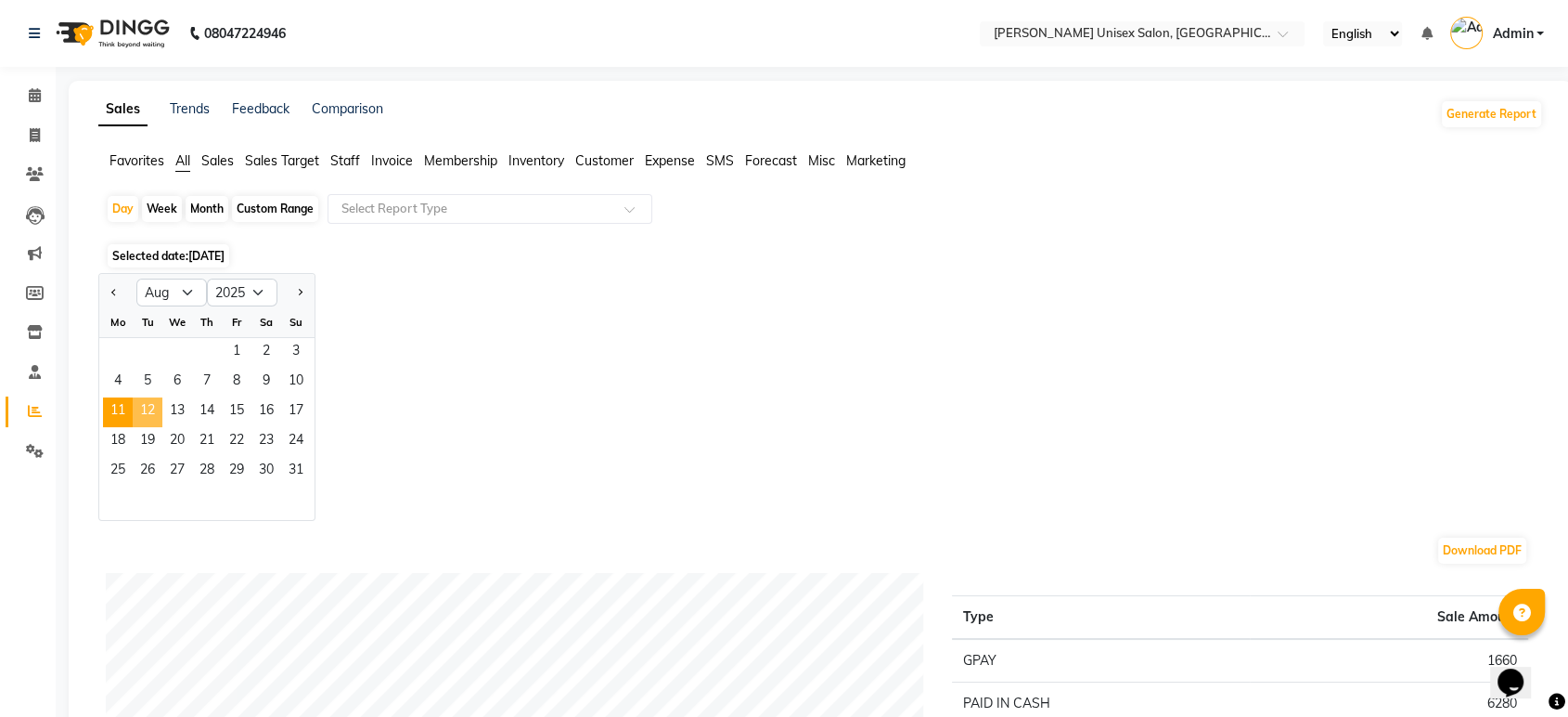
click at [145, 408] on span "12" at bounding box center [148, 412] width 30 height 30
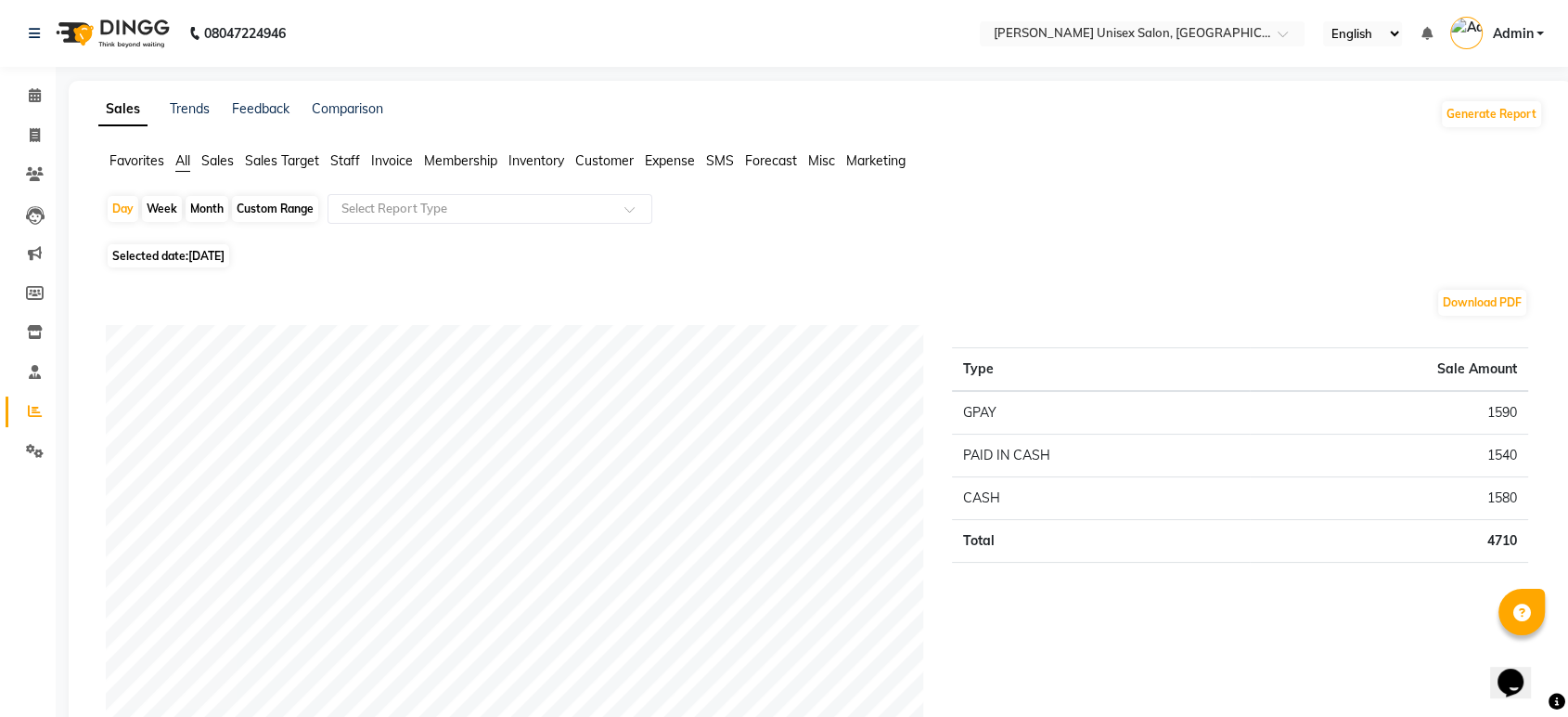
click at [194, 258] on span "[DATE]" at bounding box center [206, 255] width 36 height 14
select select "8"
select select "2025"
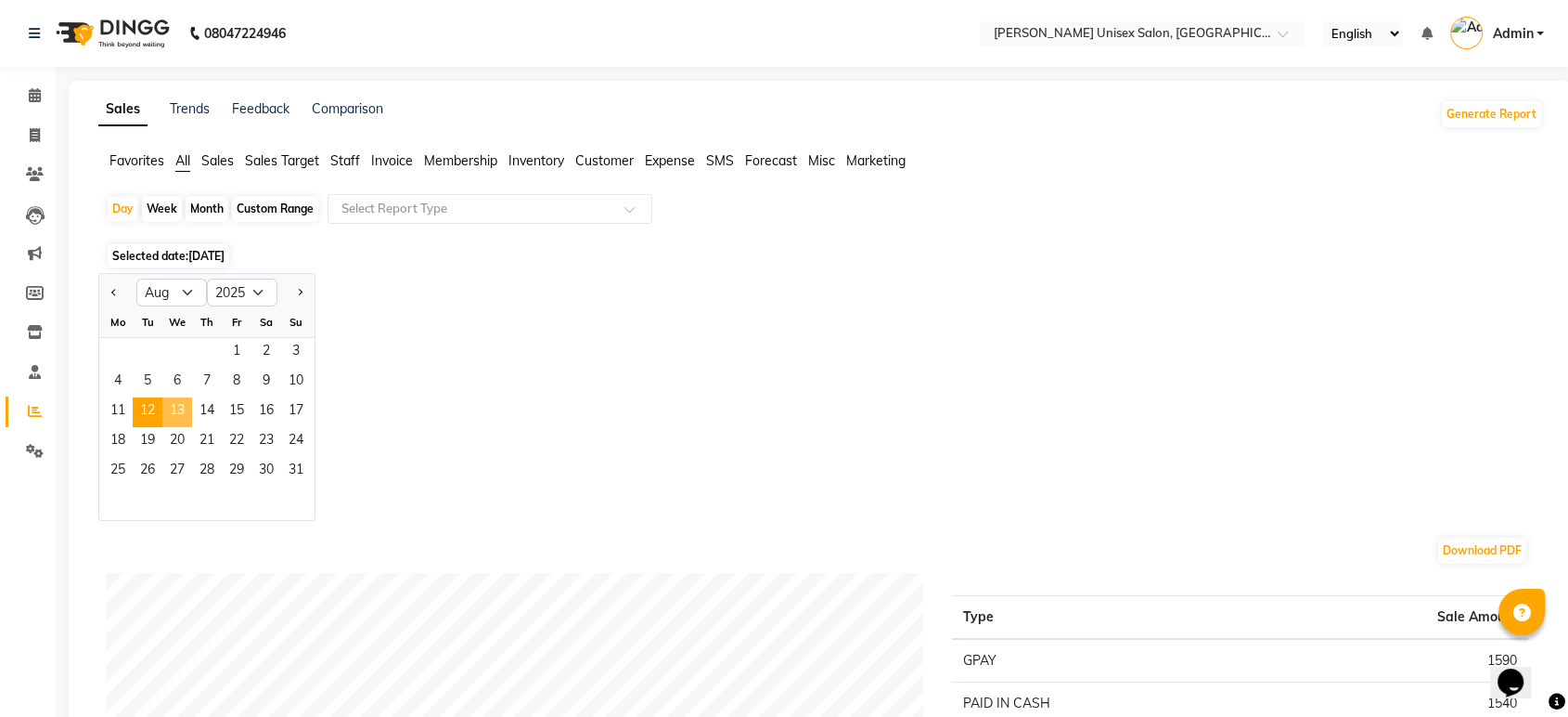
click at [179, 414] on span "13" at bounding box center [178, 412] width 30 height 30
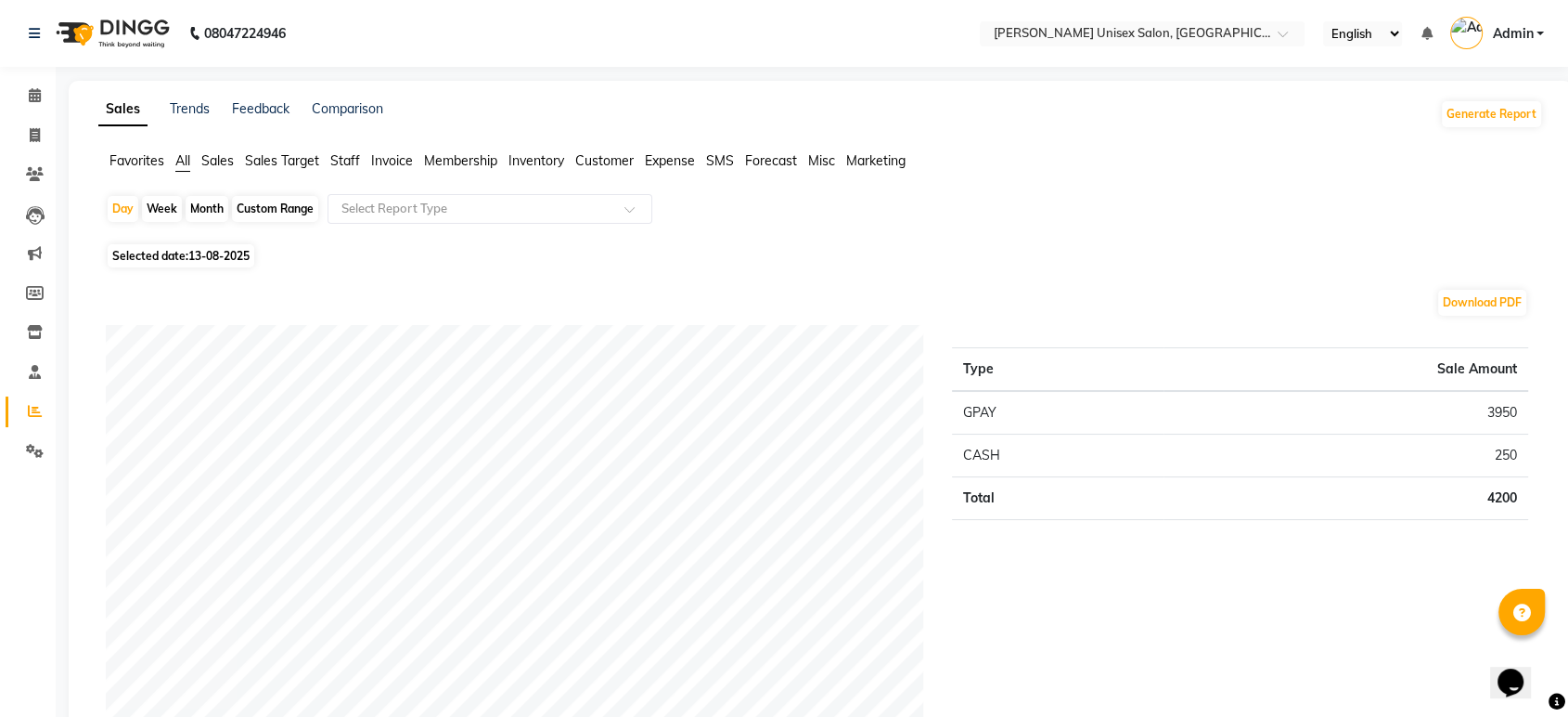
click at [215, 257] on span "13-08-2025" at bounding box center [218, 255] width 61 height 14
select select "8"
select select "2025"
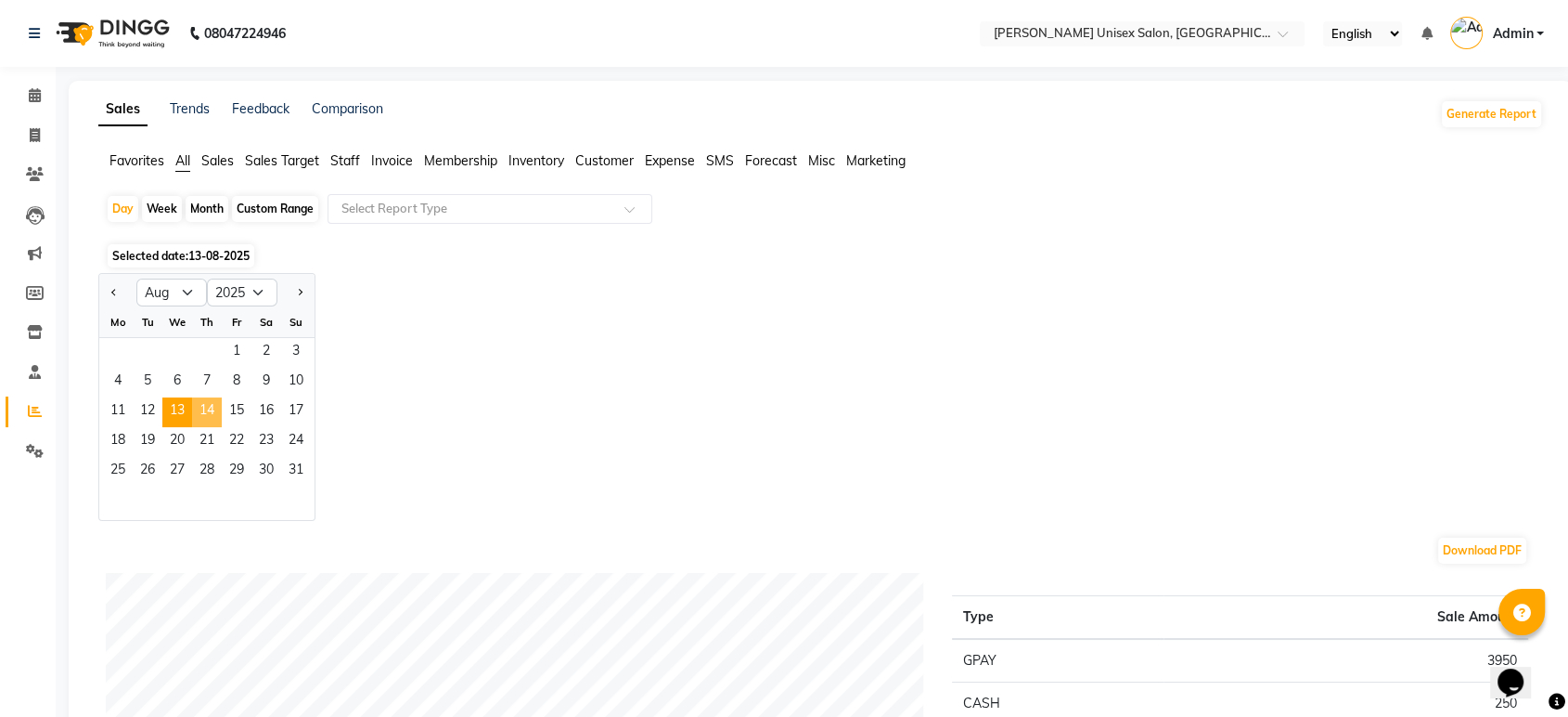
click at [206, 406] on span "14" at bounding box center [207, 412] width 30 height 30
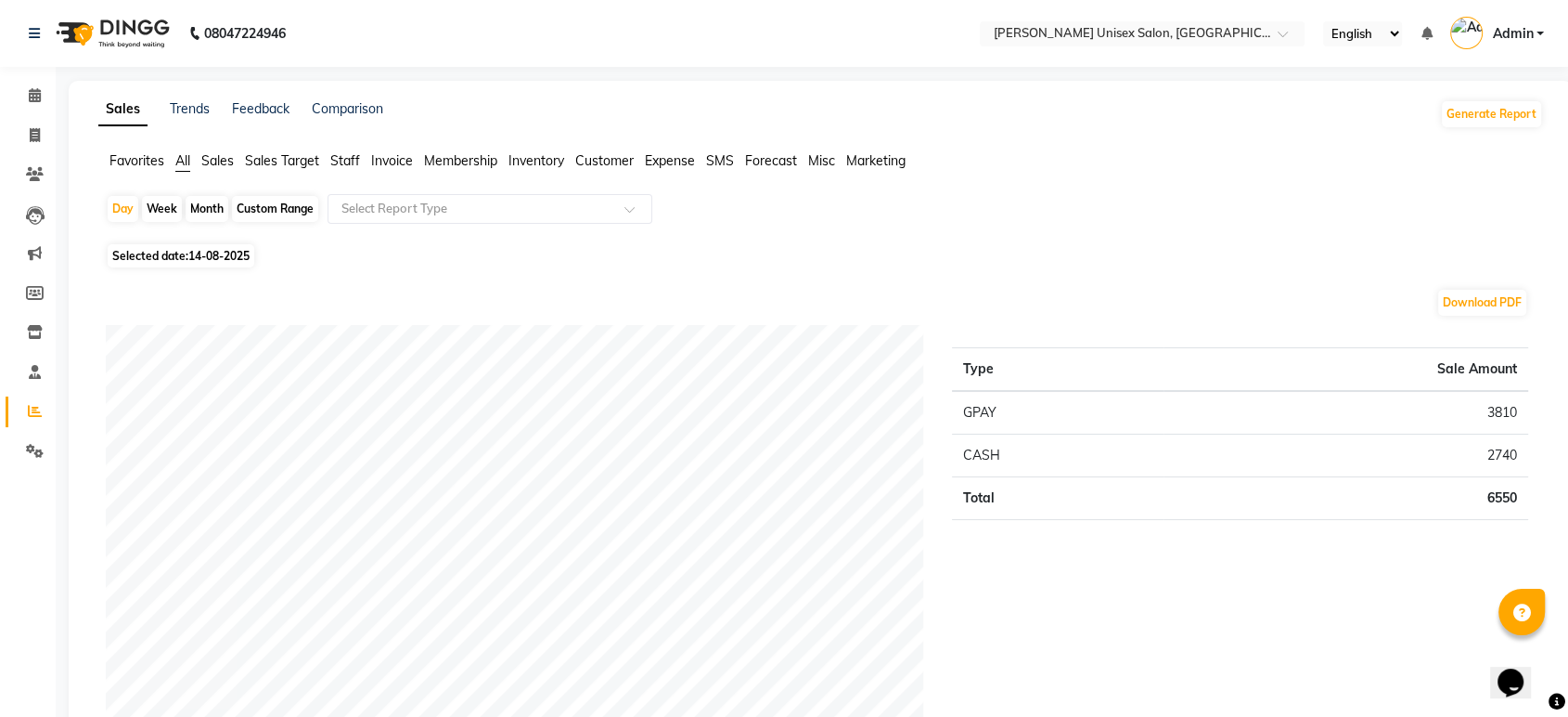
click at [222, 258] on span "14-08-2025" at bounding box center [218, 255] width 61 height 14
select select "8"
select select "2025"
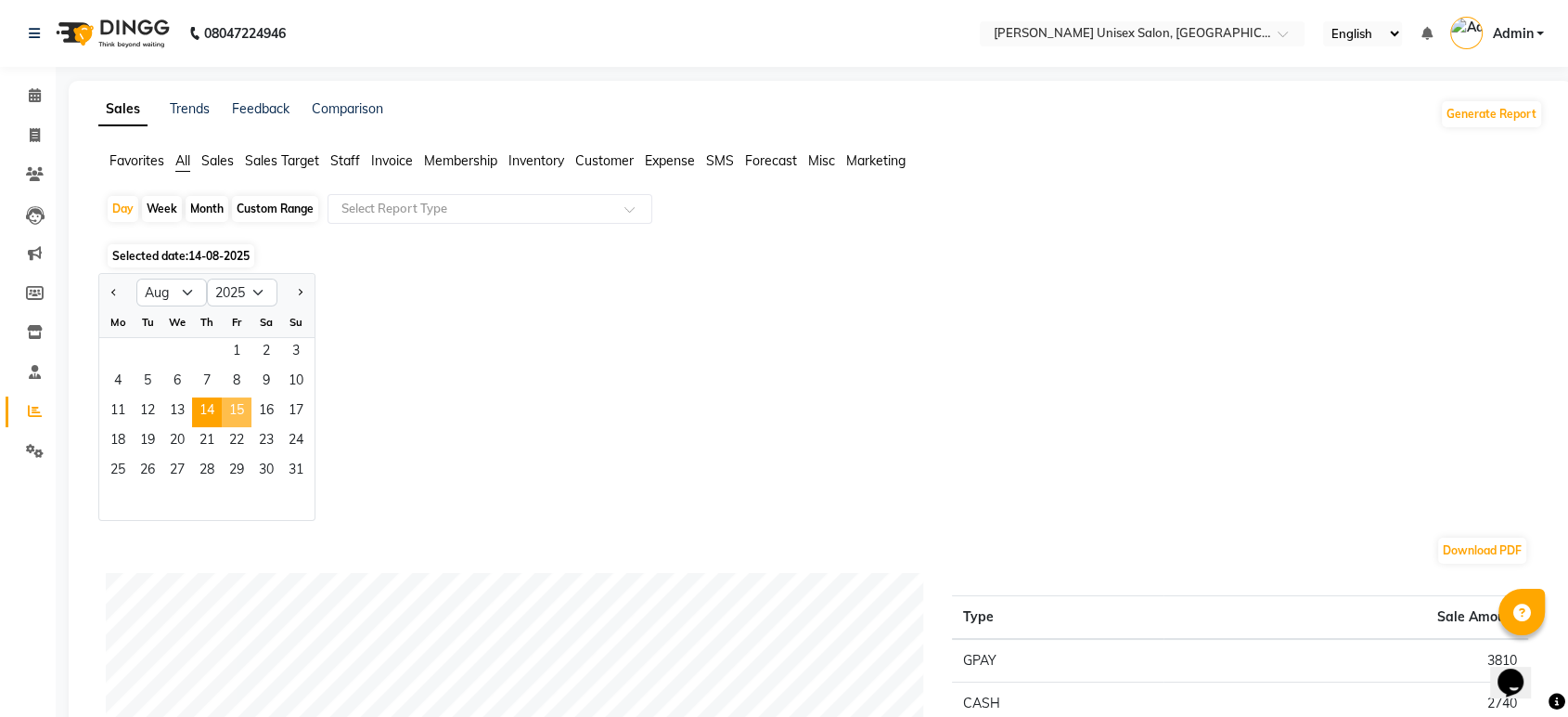
click at [230, 419] on span "15" at bounding box center [237, 412] width 30 height 30
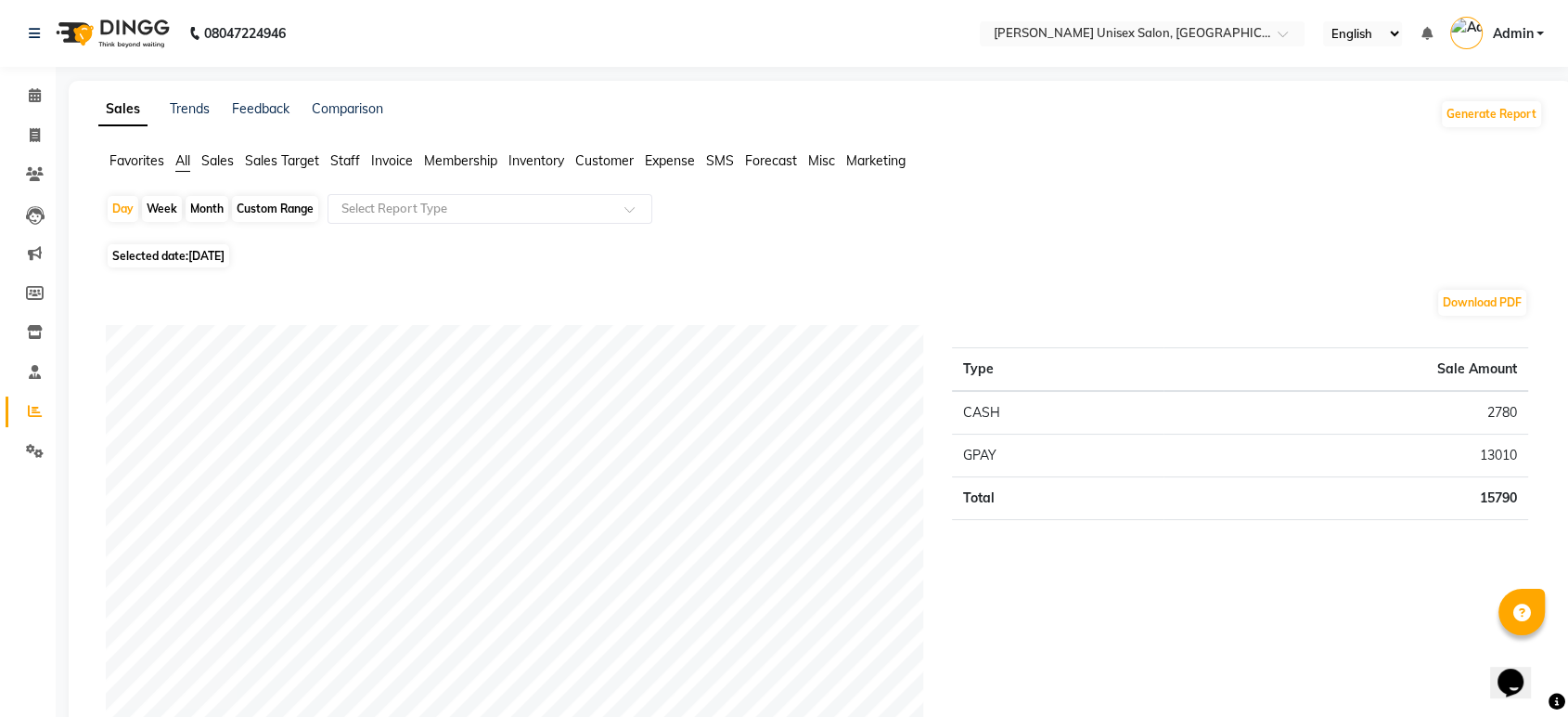
click at [199, 261] on span "15-08-2025" at bounding box center [206, 255] width 36 height 14
select select "8"
select select "2025"
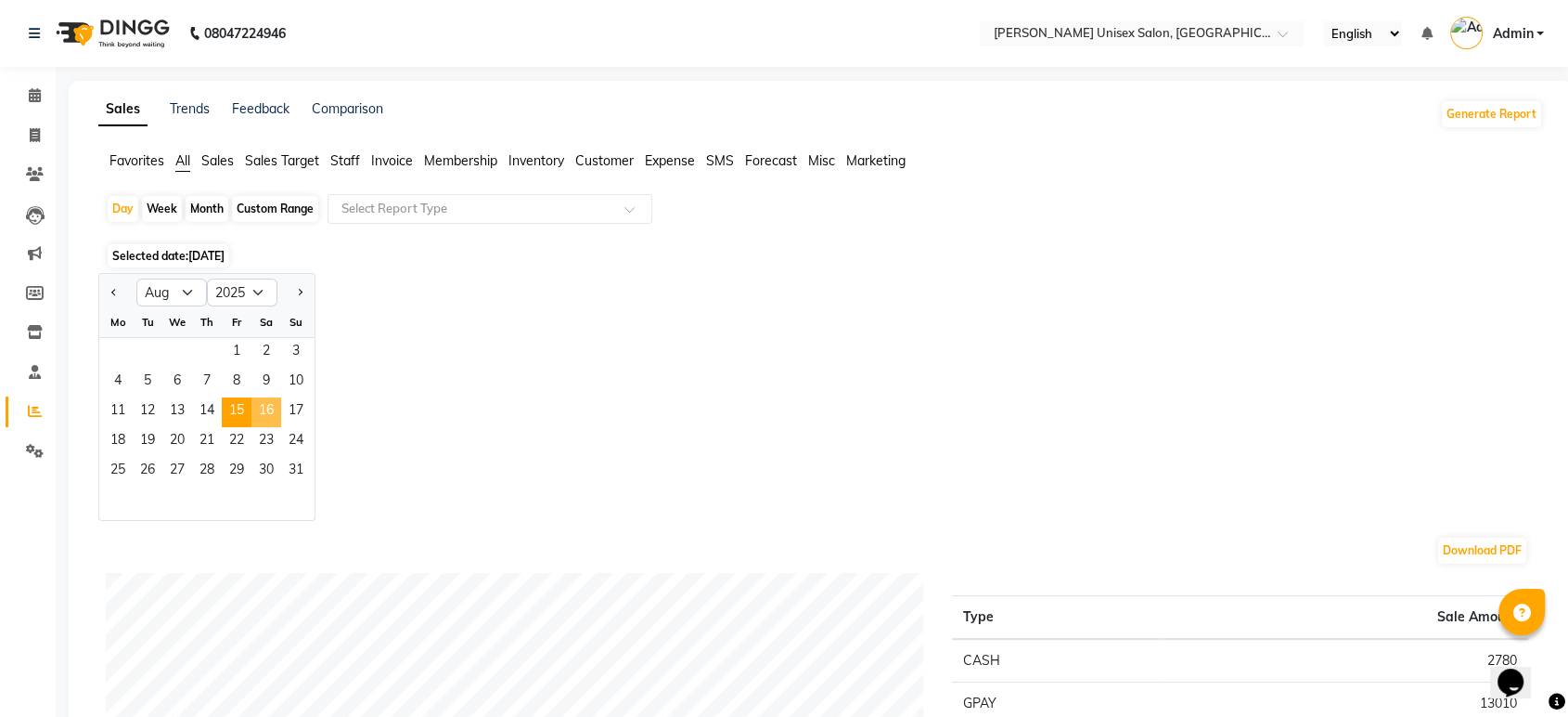
click at [270, 414] on span "16" at bounding box center [266, 412] width 30 height 30
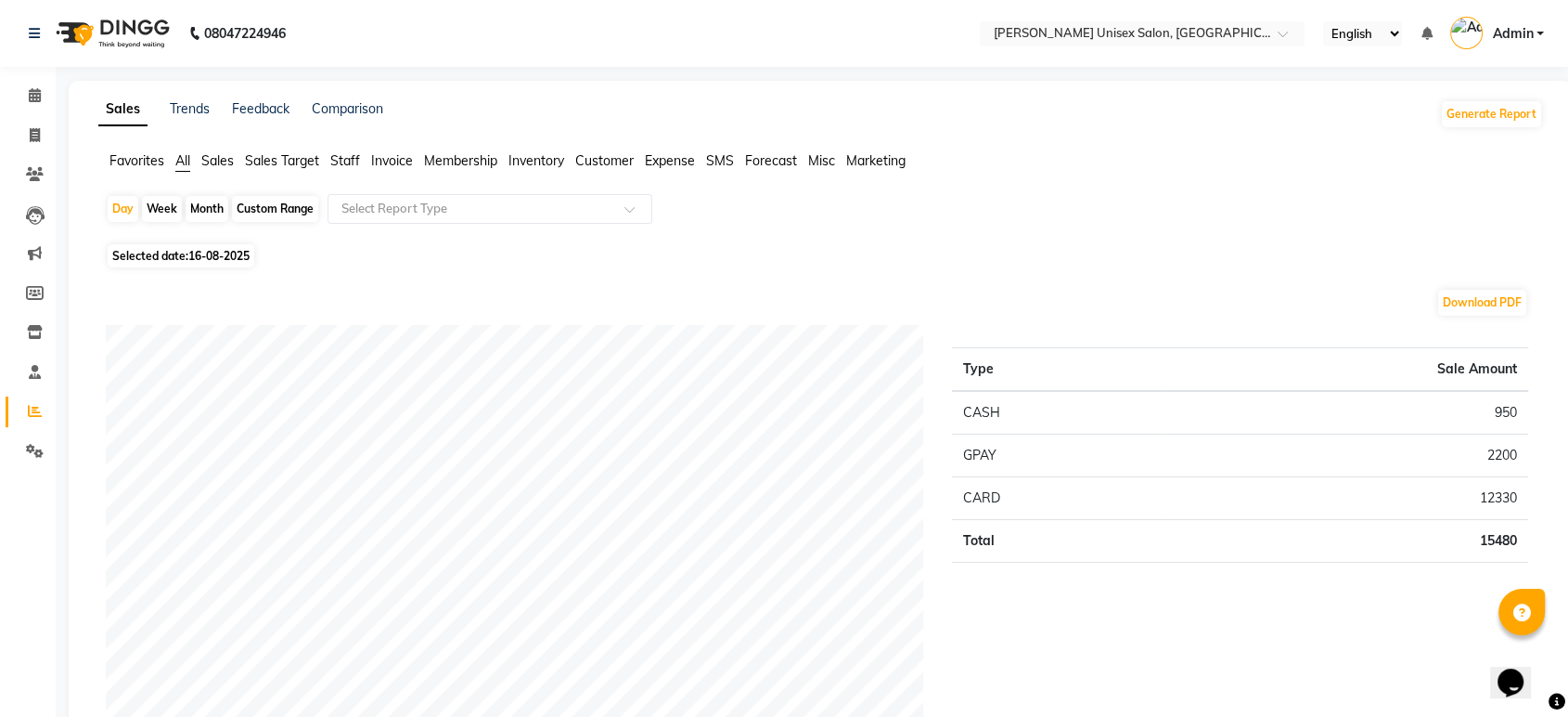
click at [230, 253] on span "16-08-2025" at bounding box center [218, 255] width 61 height 14
select select "8"
select select "2025"
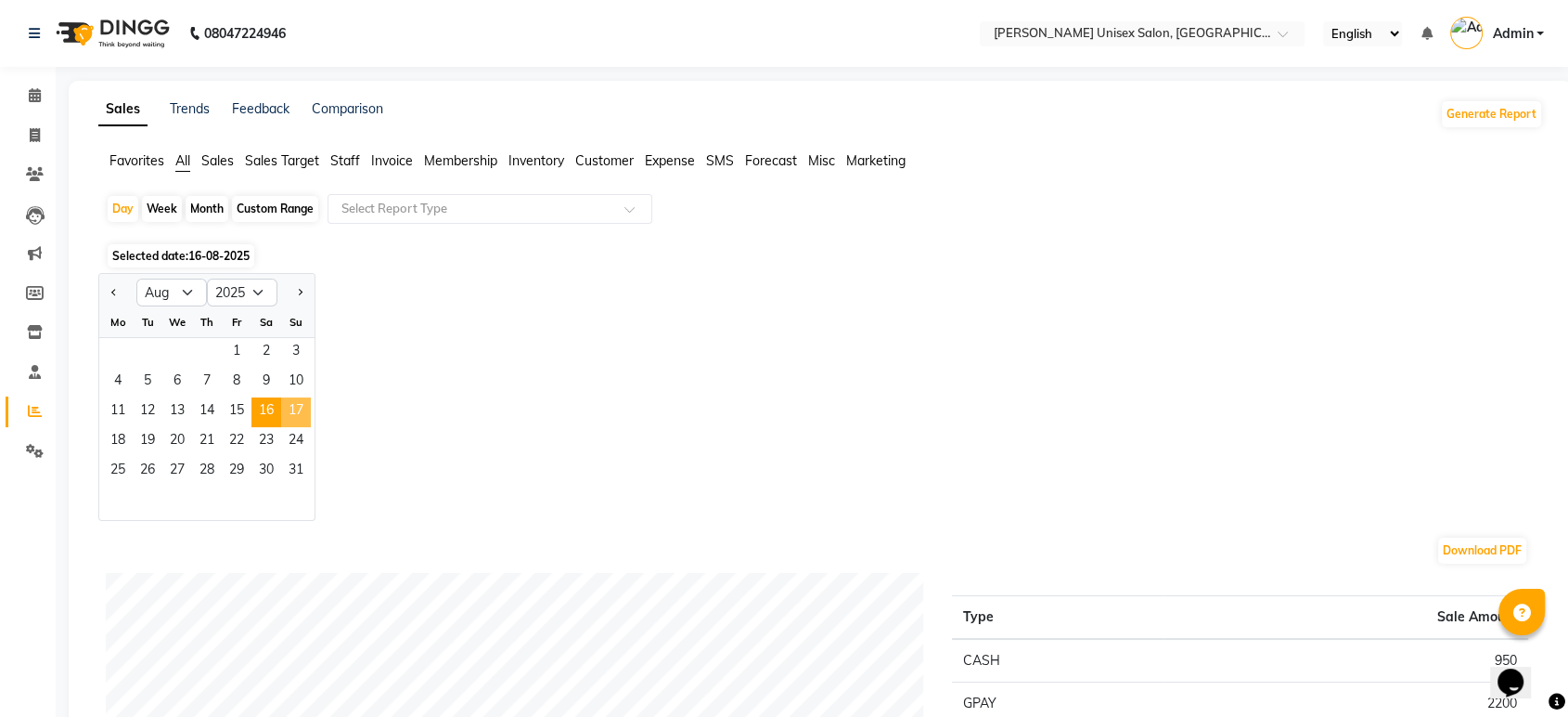
click at [305, 407] on span "17" at bounding box center [296, 412] width 30 height 30
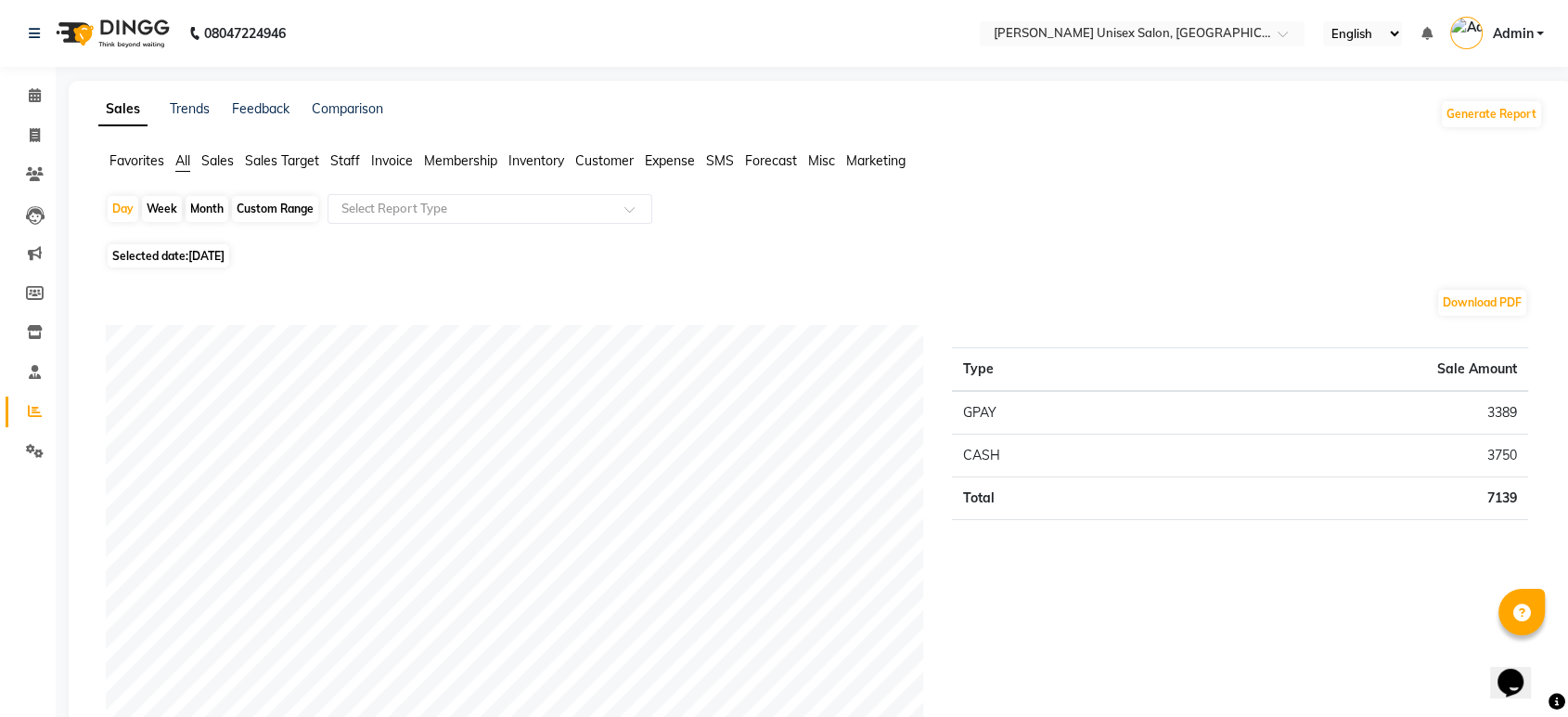
click at [225, 253] on span "[DATE]" at bounding box center [206, 255] width 36 height 14
select select "8"
select select "2025"
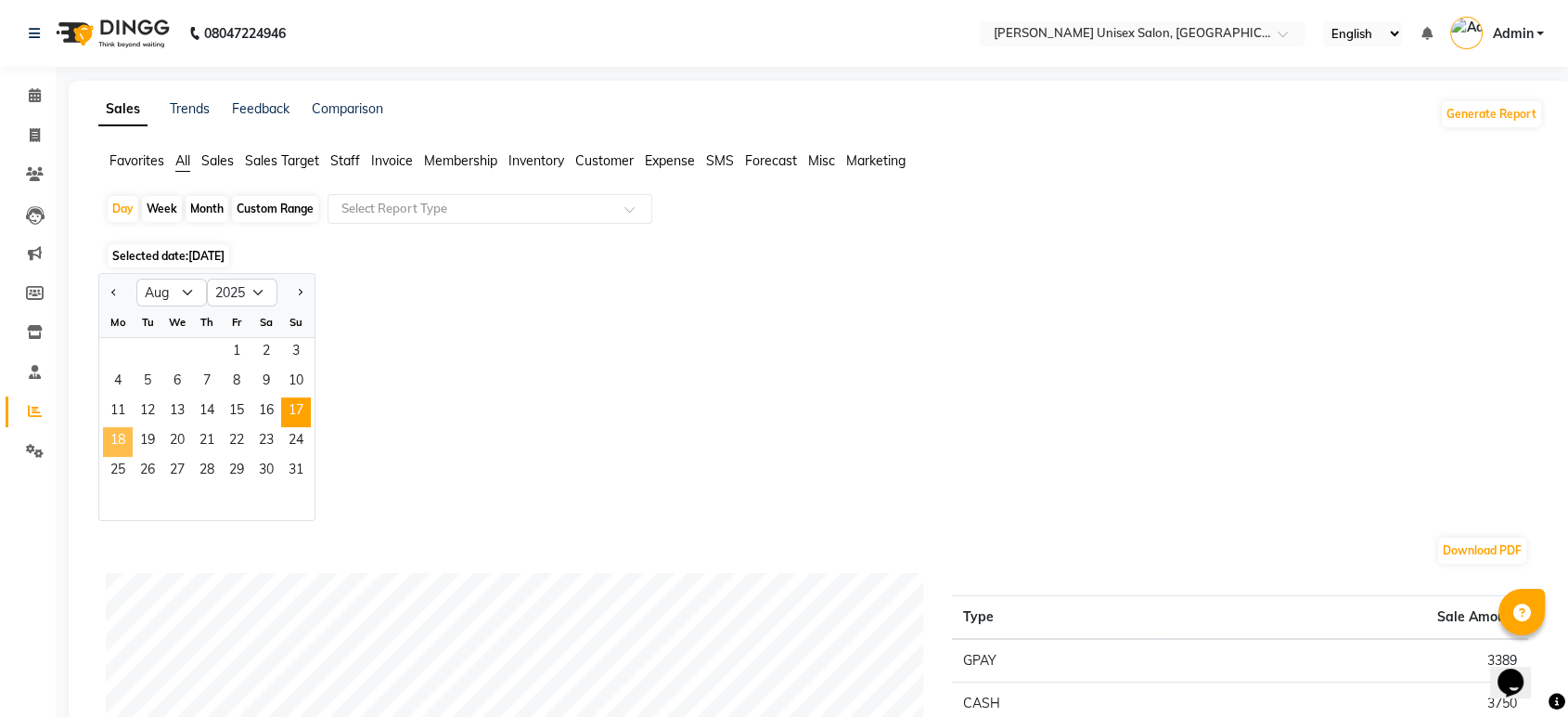
click at [116, 430] on span "18" at bounding box center [119, 442] width 30 height 30
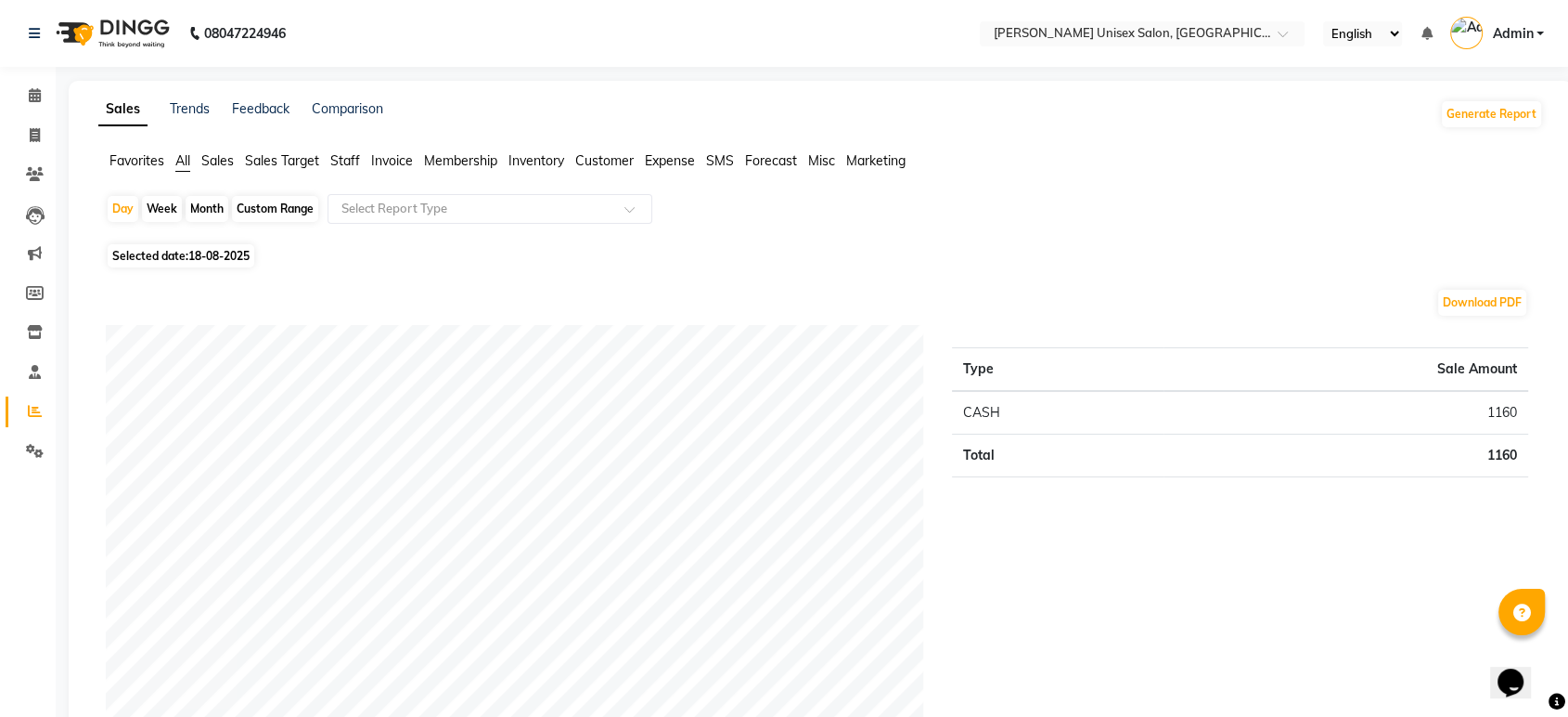
click at [198, 263] on span "Selected date: 18-08-2025" at bounding box center [181, 255] width 147 height 24
select select "8"
select select "2025"
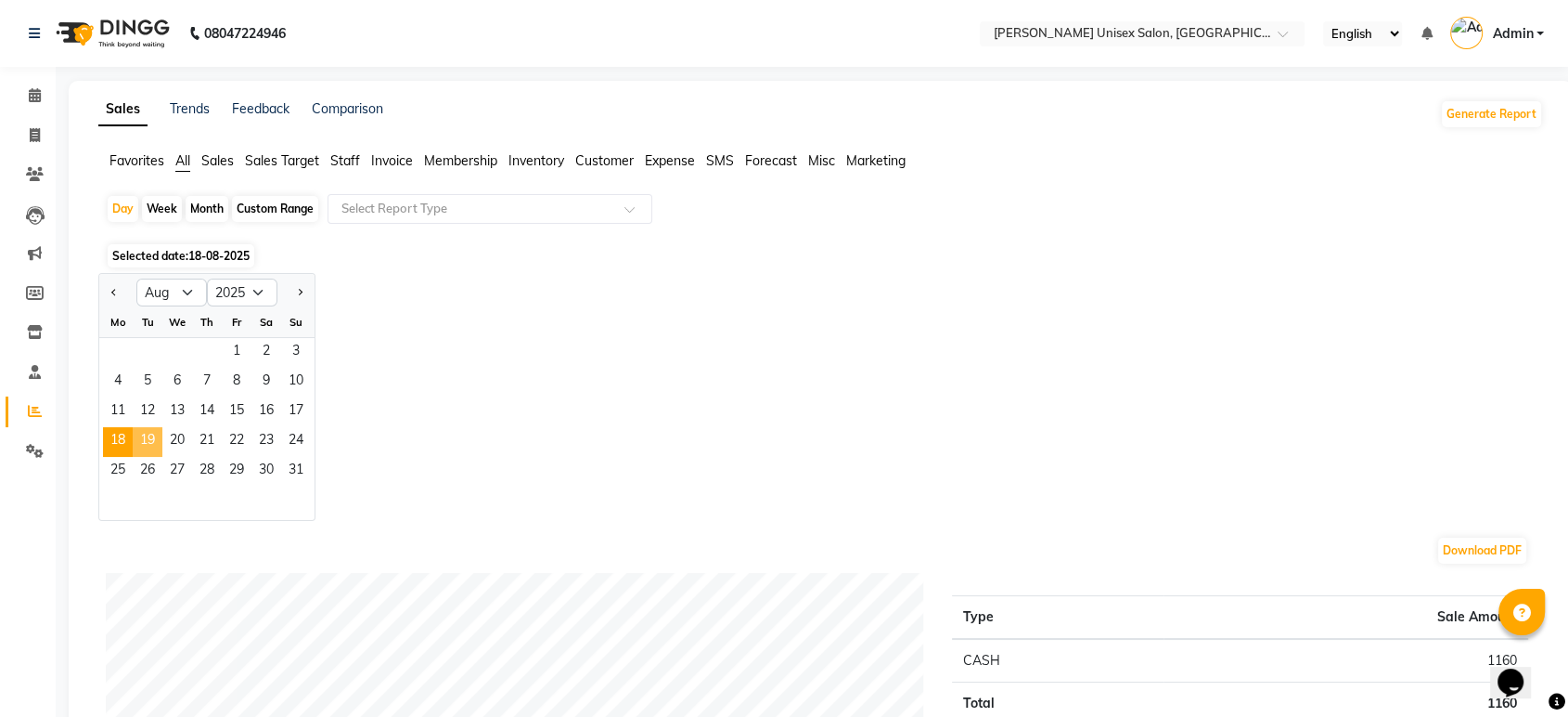
click at [145, 444] on span "19" at bounding box center [148, 442] width 30 height 30
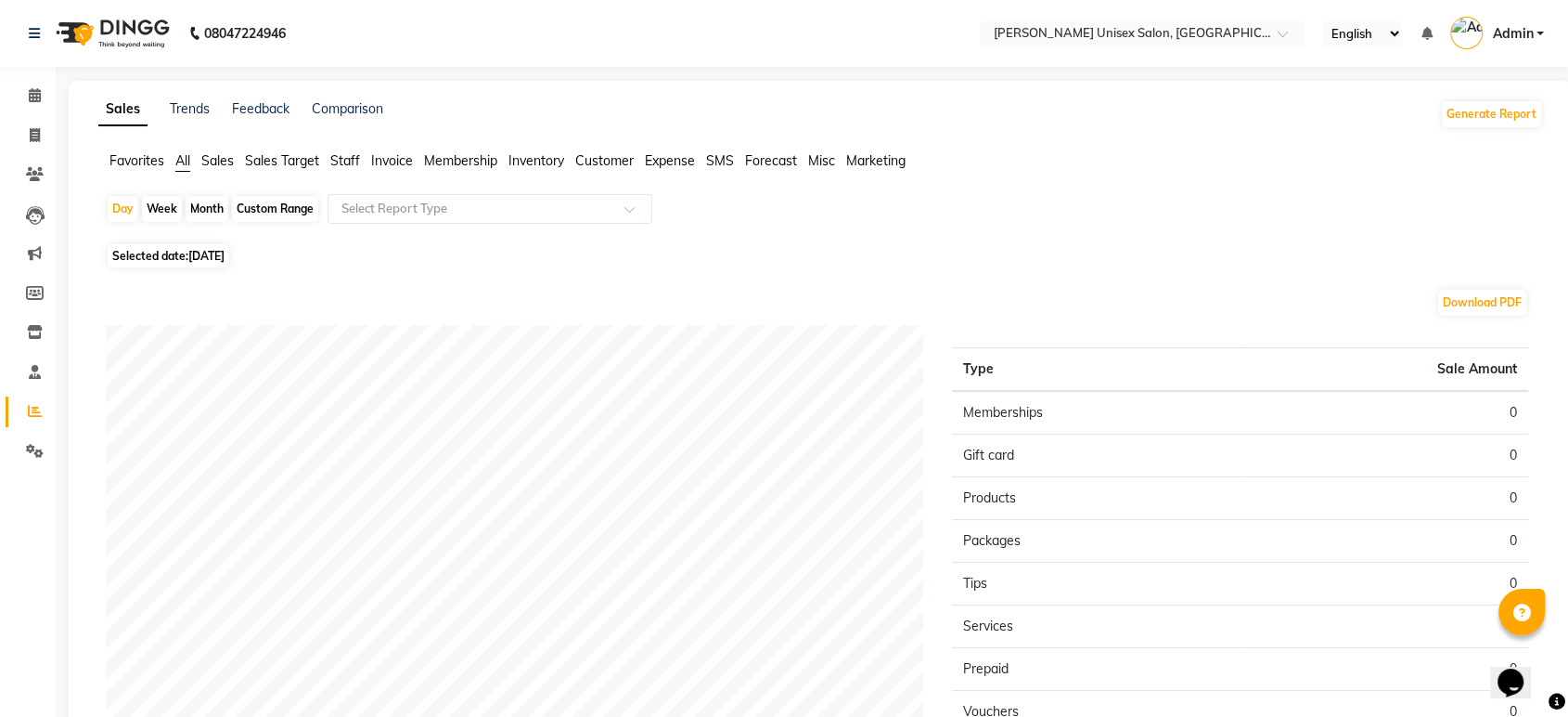
click at [198, 262] on span "19-08-2025" at bounding box center [206, 255] width 36 height 14
select select "8"
select select "2025"
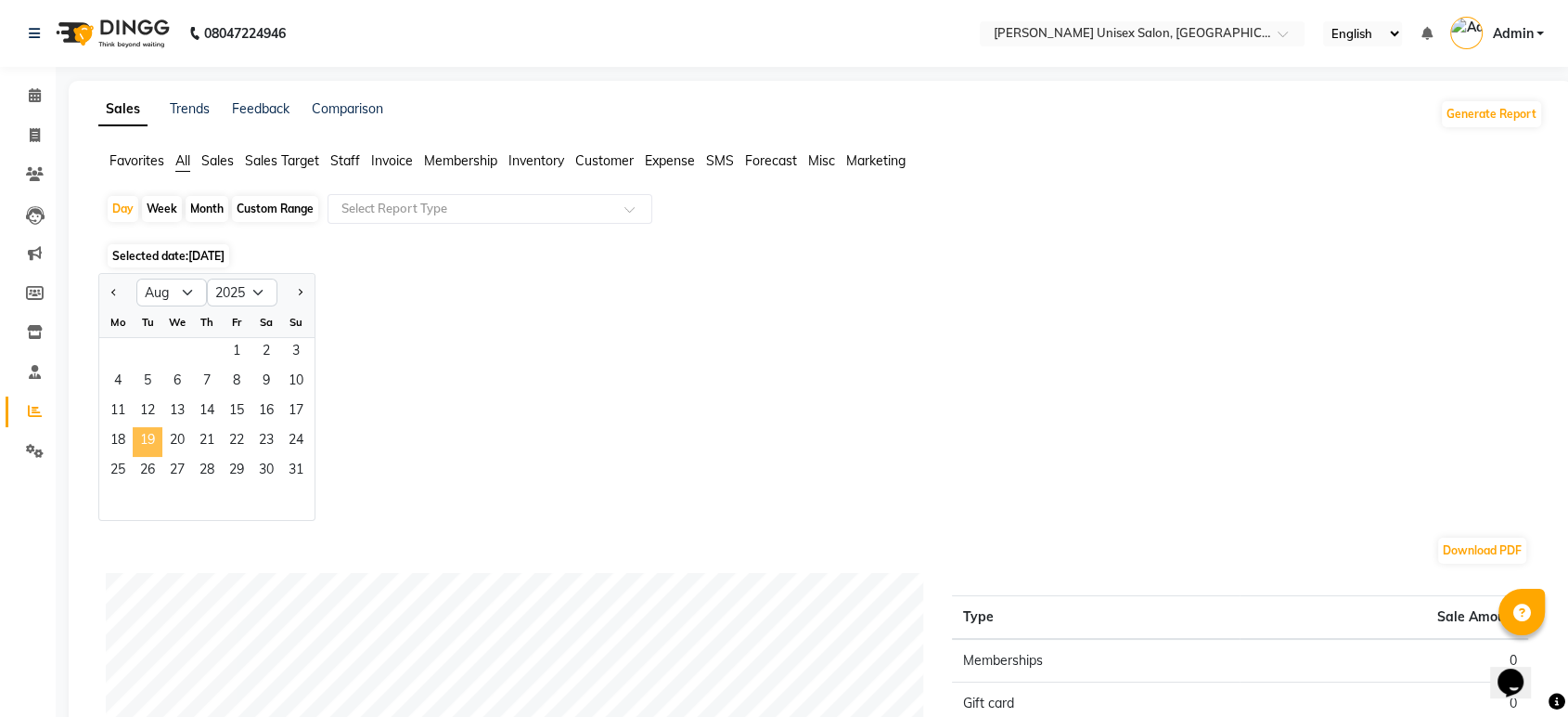
click at [148, 438] on span "19" at bounding box center [148, 442] width 30 height 30
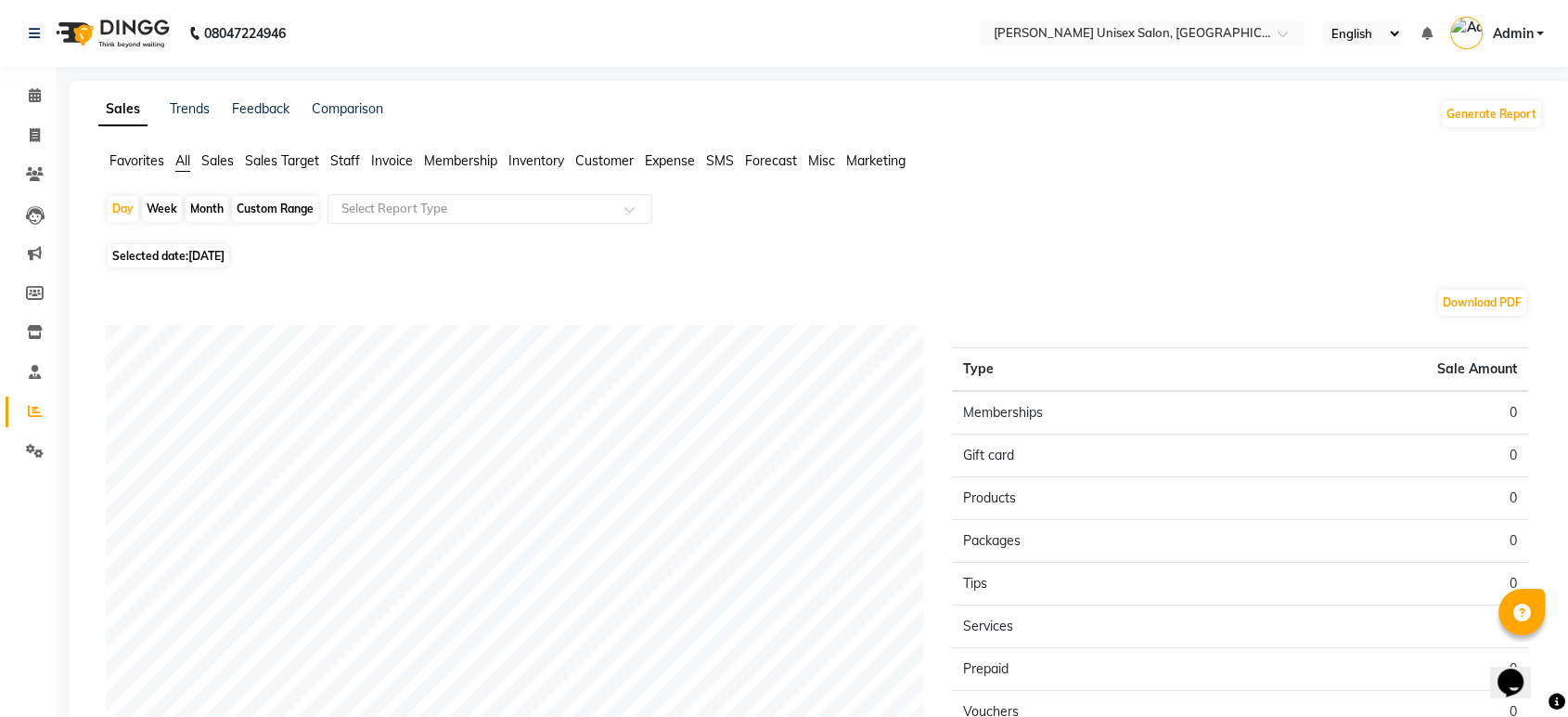
click at [195, 253] on span "19-08-2025" at bounding box center [206, 255] width 36 height 14
select select "8"
select select "2025"
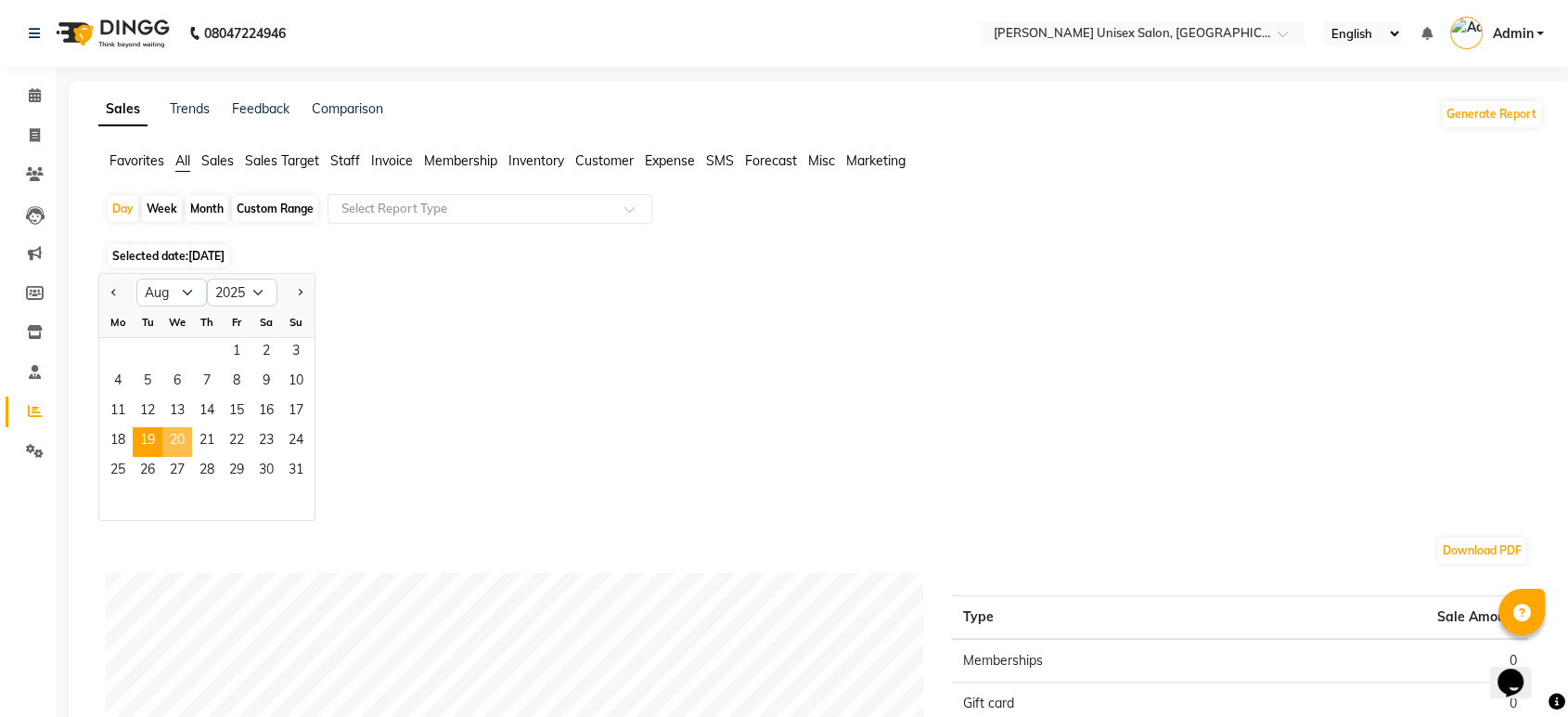
click at [179, 440] on span "20" at bounding box center [178, 442] width 30 height 30
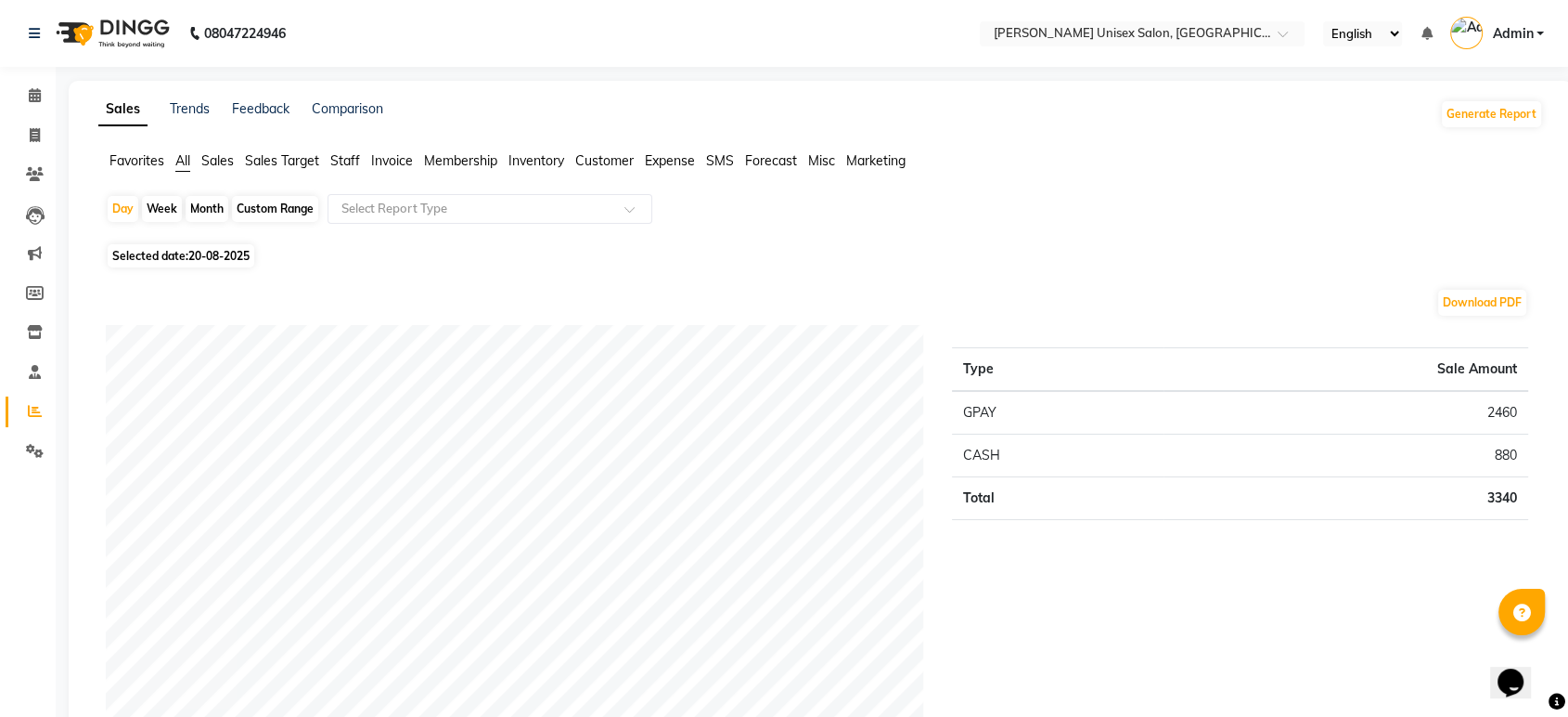
click at [198, 258] on span "20-08-2025" at bounding box center [218, 255] width 61 height 14
select select "8"
select select "2025"
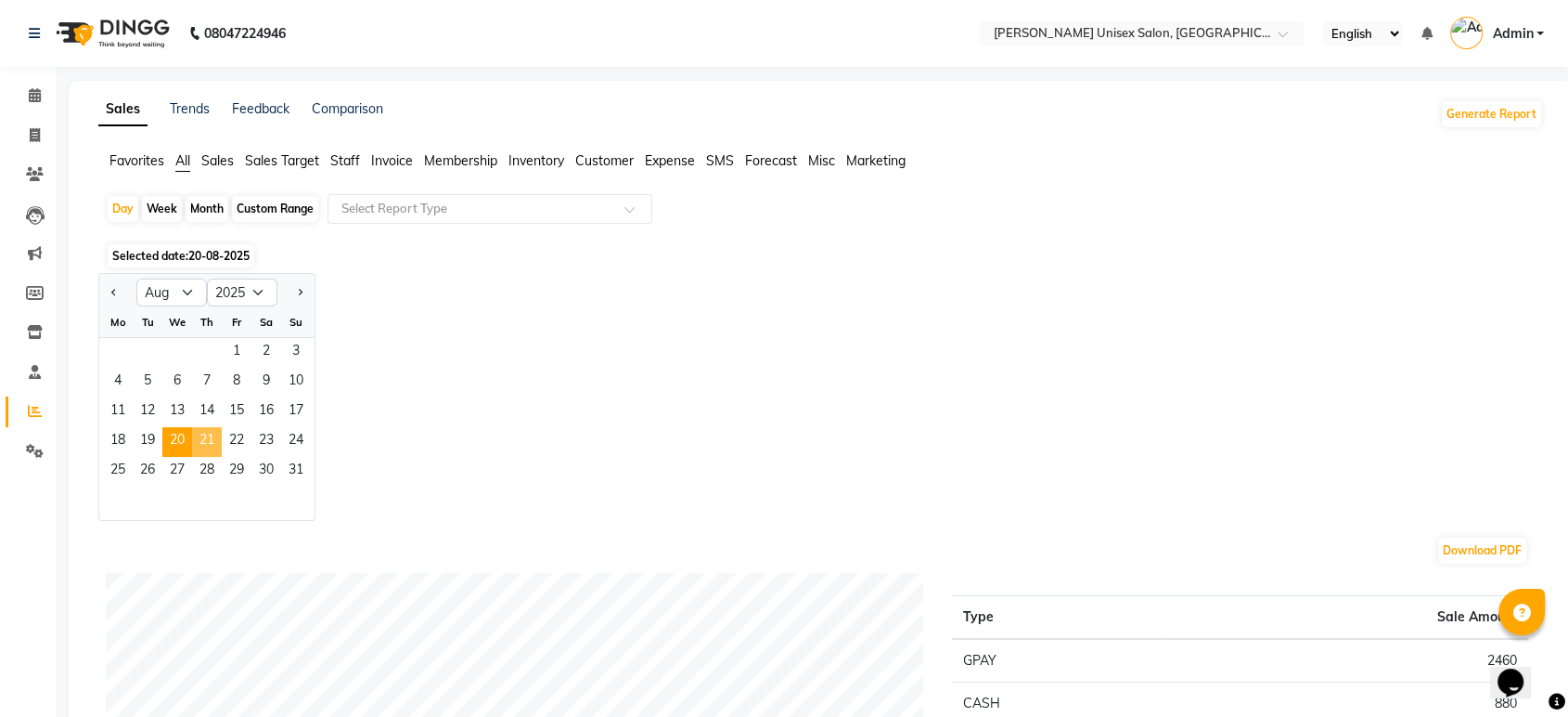
click at [203, 441] on span "21" at bounding box center [207, 442] width 30 height 30
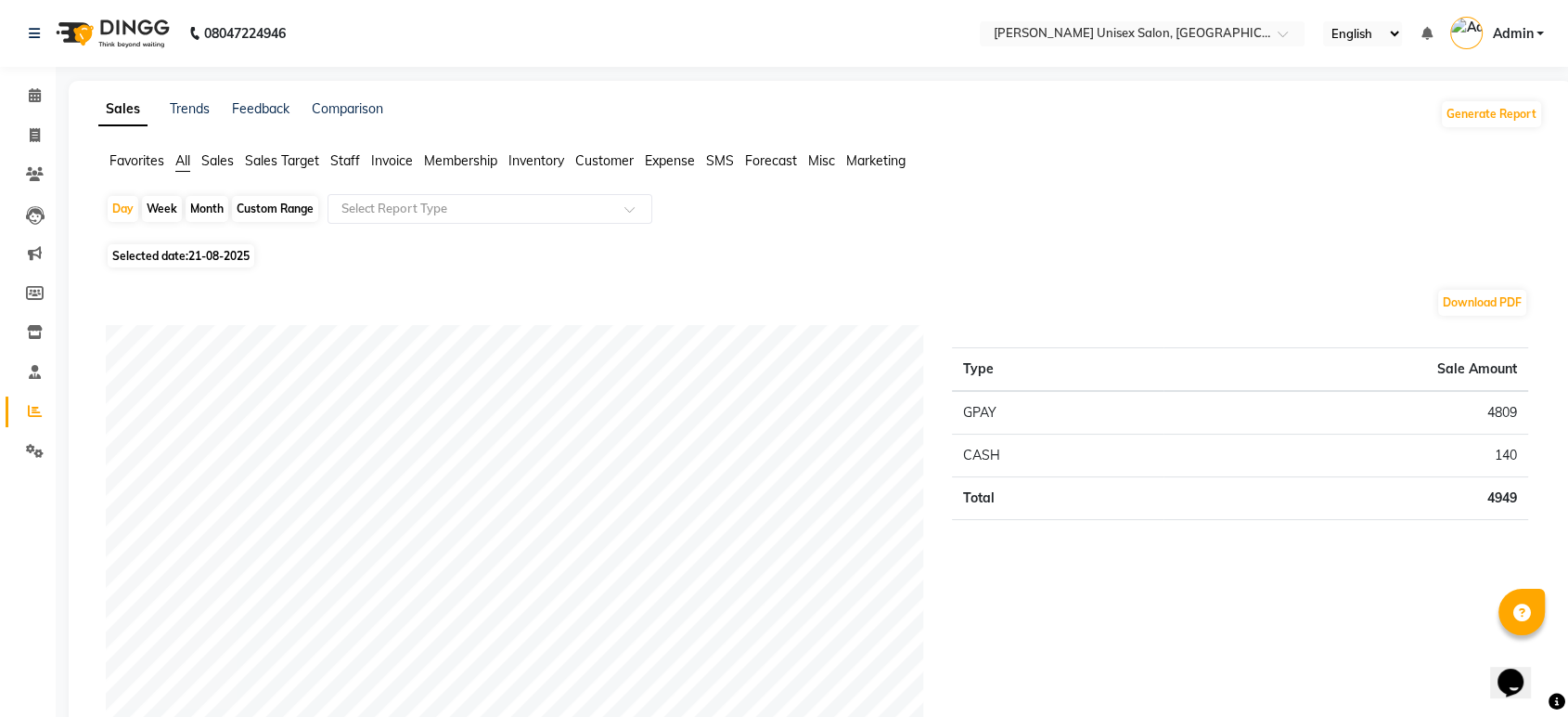
click at [223, 253] on span "21-08-2025" at bounding box center [218, 255] width 61 height 14
select select "8"
select select "2025"
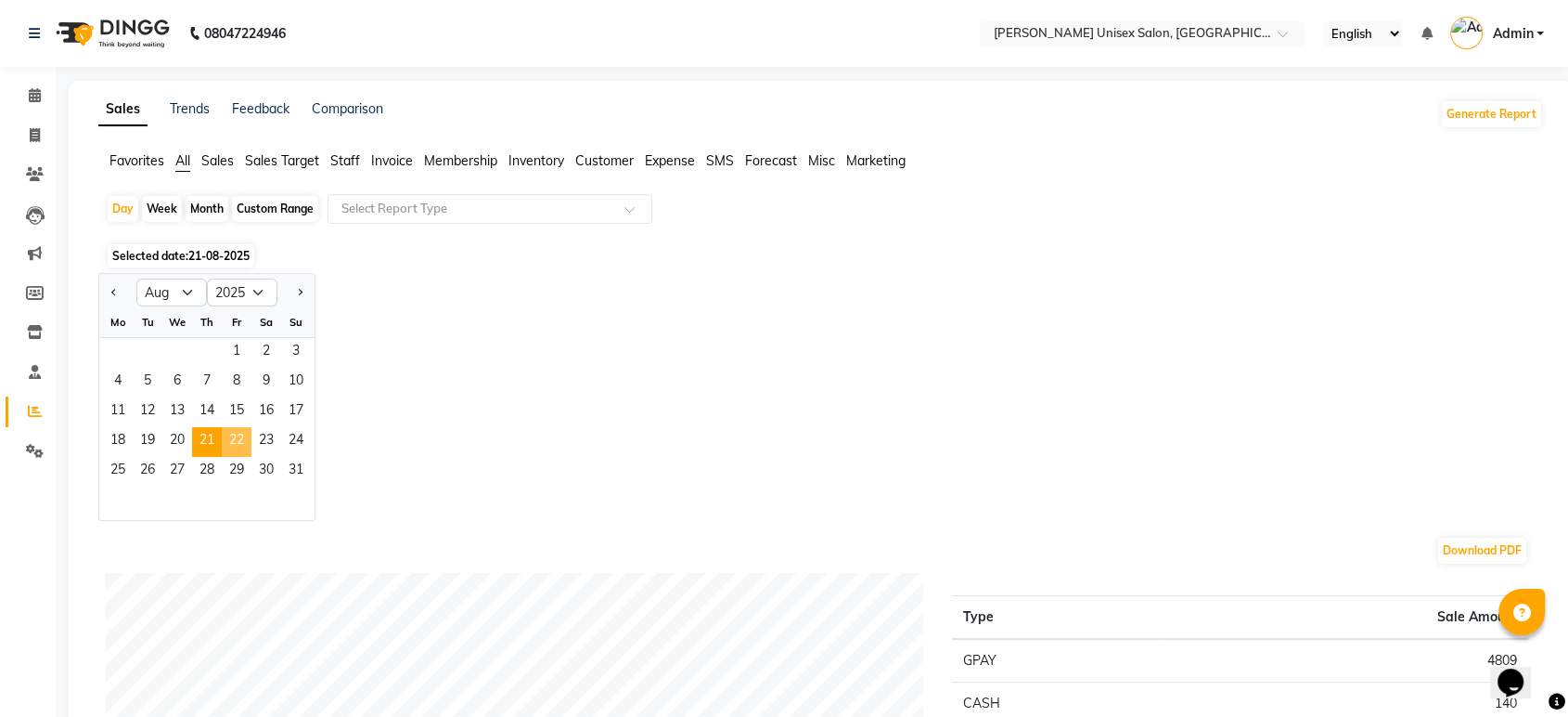
click at [237, 444] on span "22" at bounding box center [237, 442] width 30 height 30
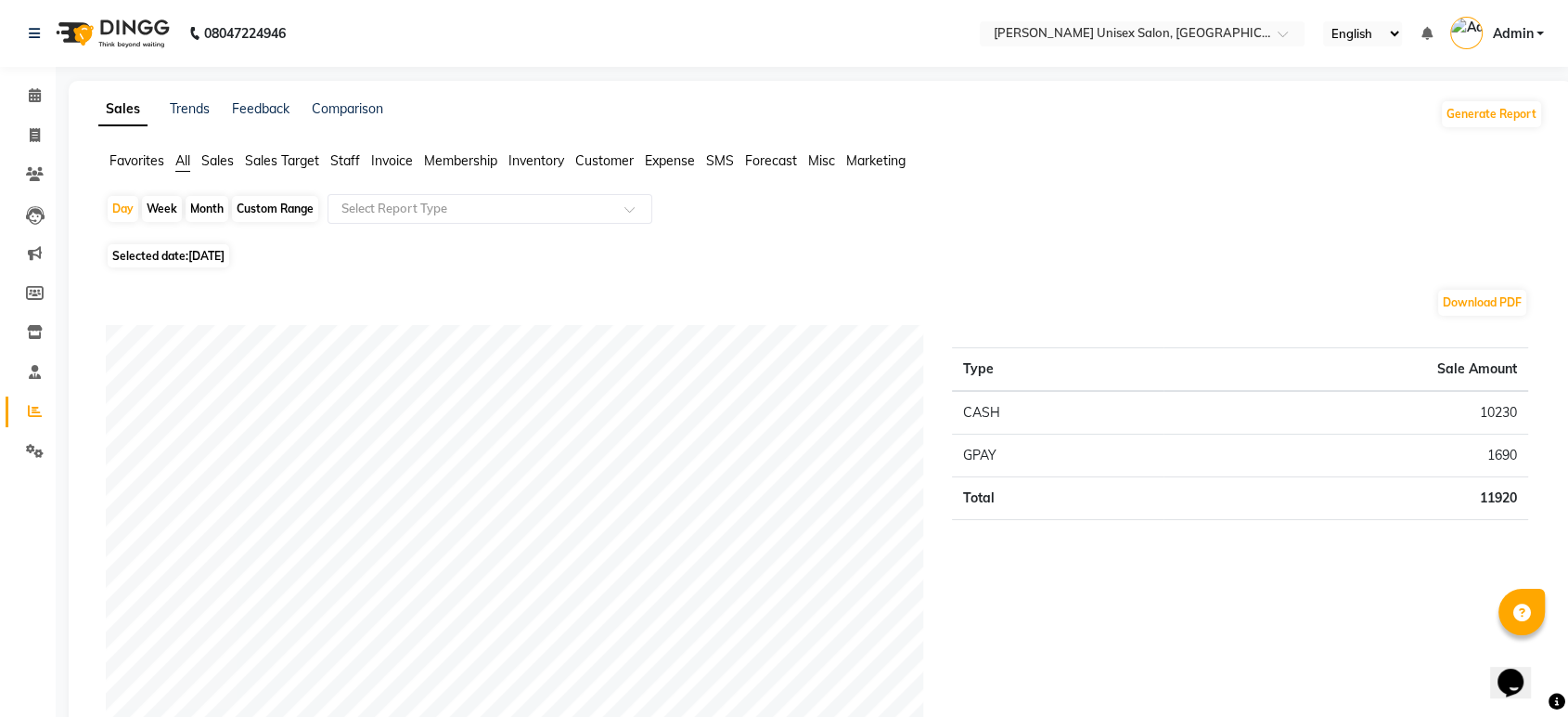
click at [200, 256] on span "22-08-2025" at bounding box center [206, 255] width 36 height 14
select select "8"
select select "2025"
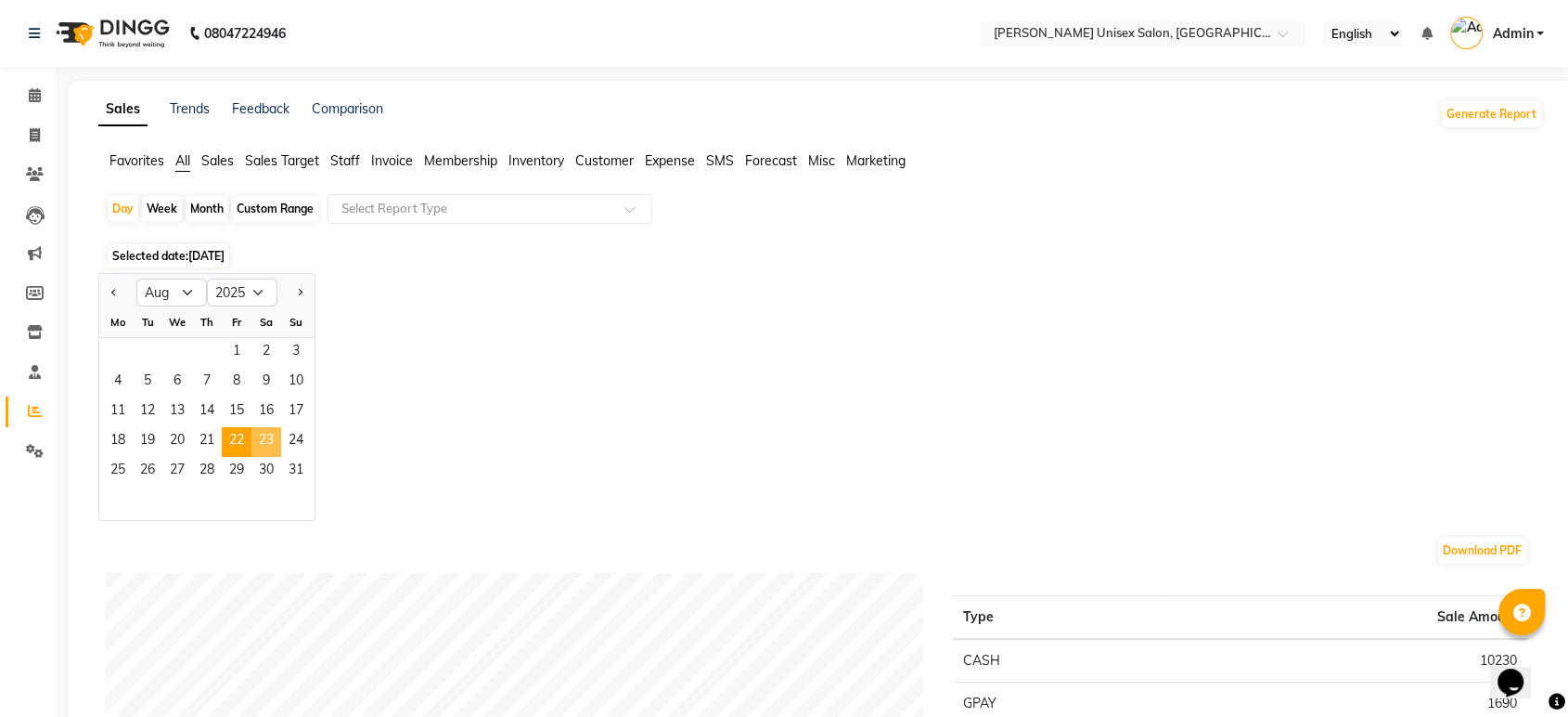
click at [266, 439] on span "23" at bounding box center [266, 442] width 30 height 30
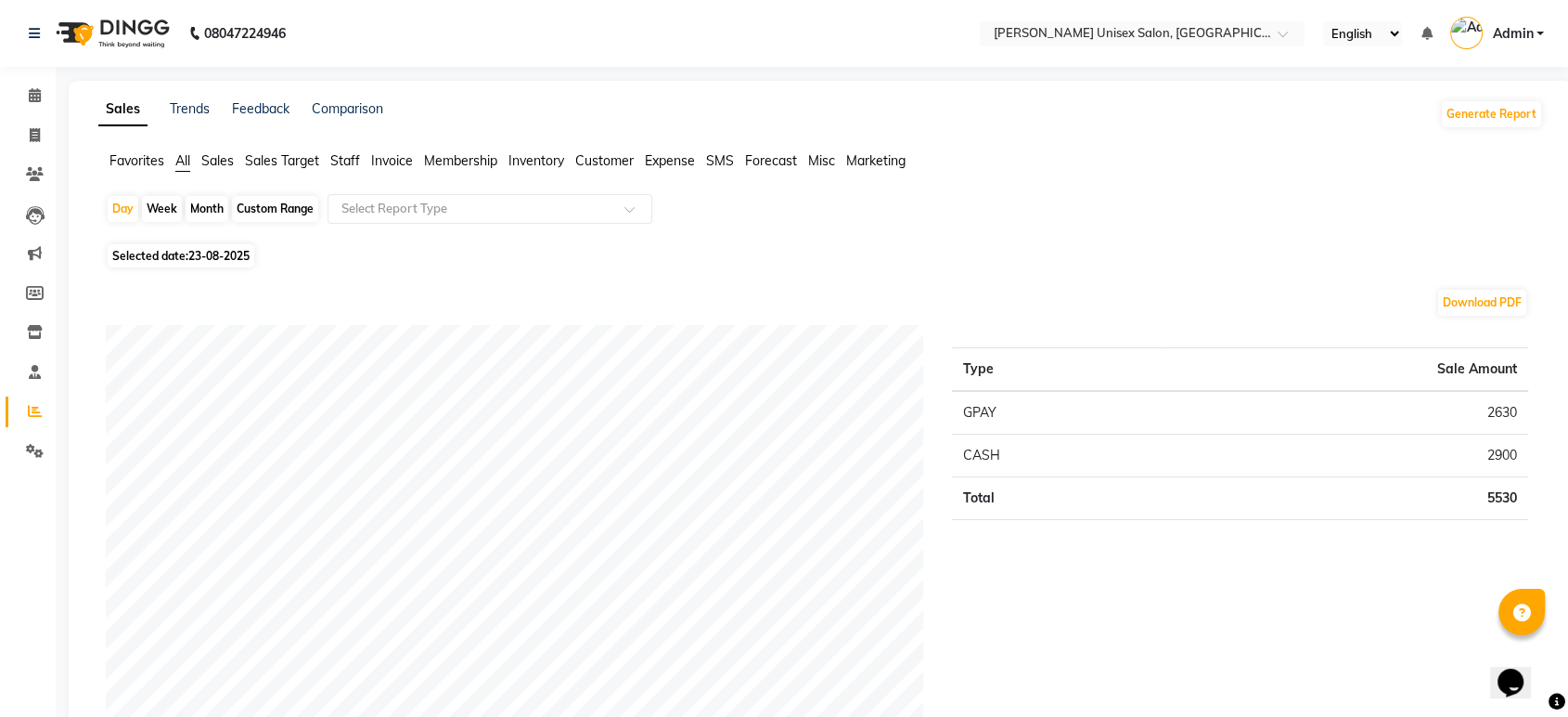
click at [228, 249] on span "23-08-2025" at bounding box center [218, 255] width 61 height 14
select select "8"
select select "2025"
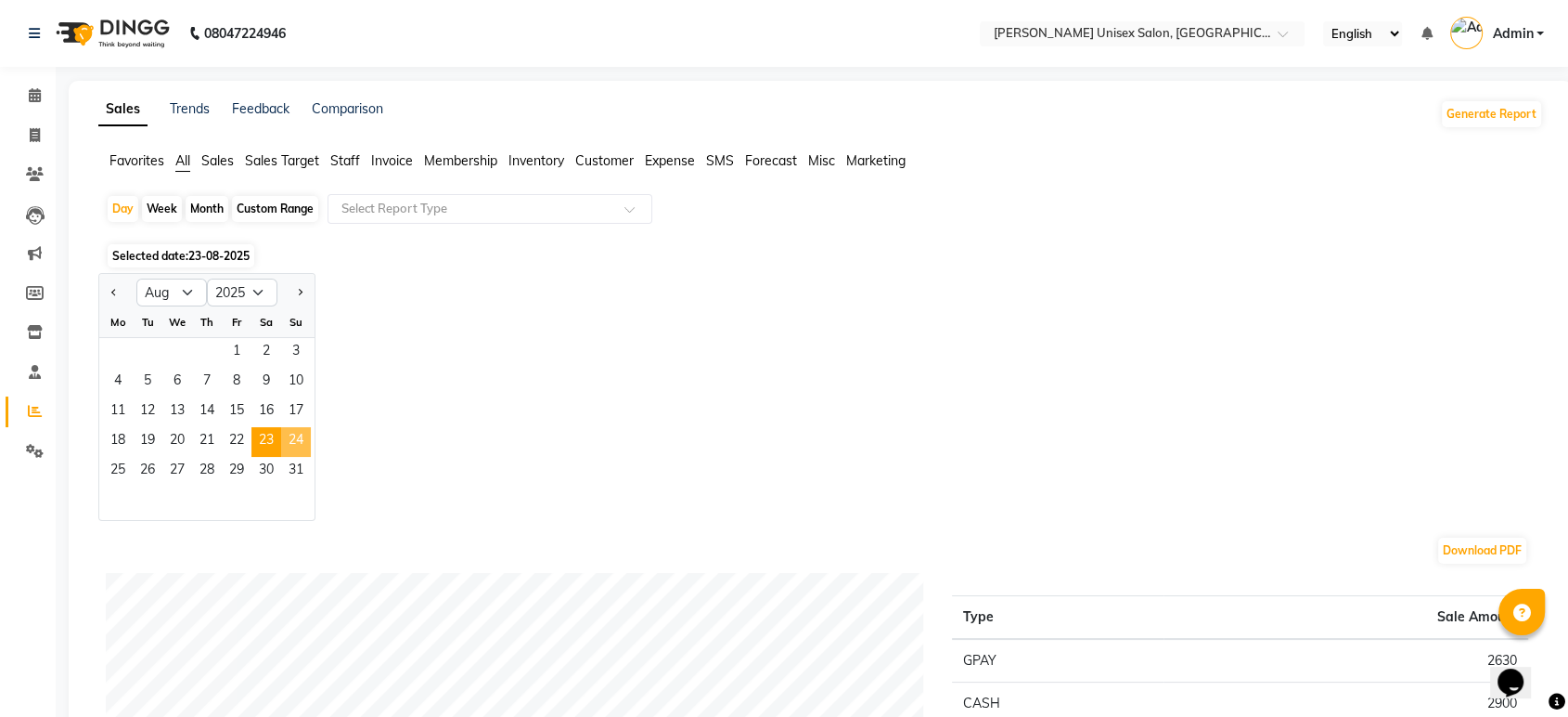
click at [301, 444] on span "24" at bounding box center [296, 442] width 30 height 30
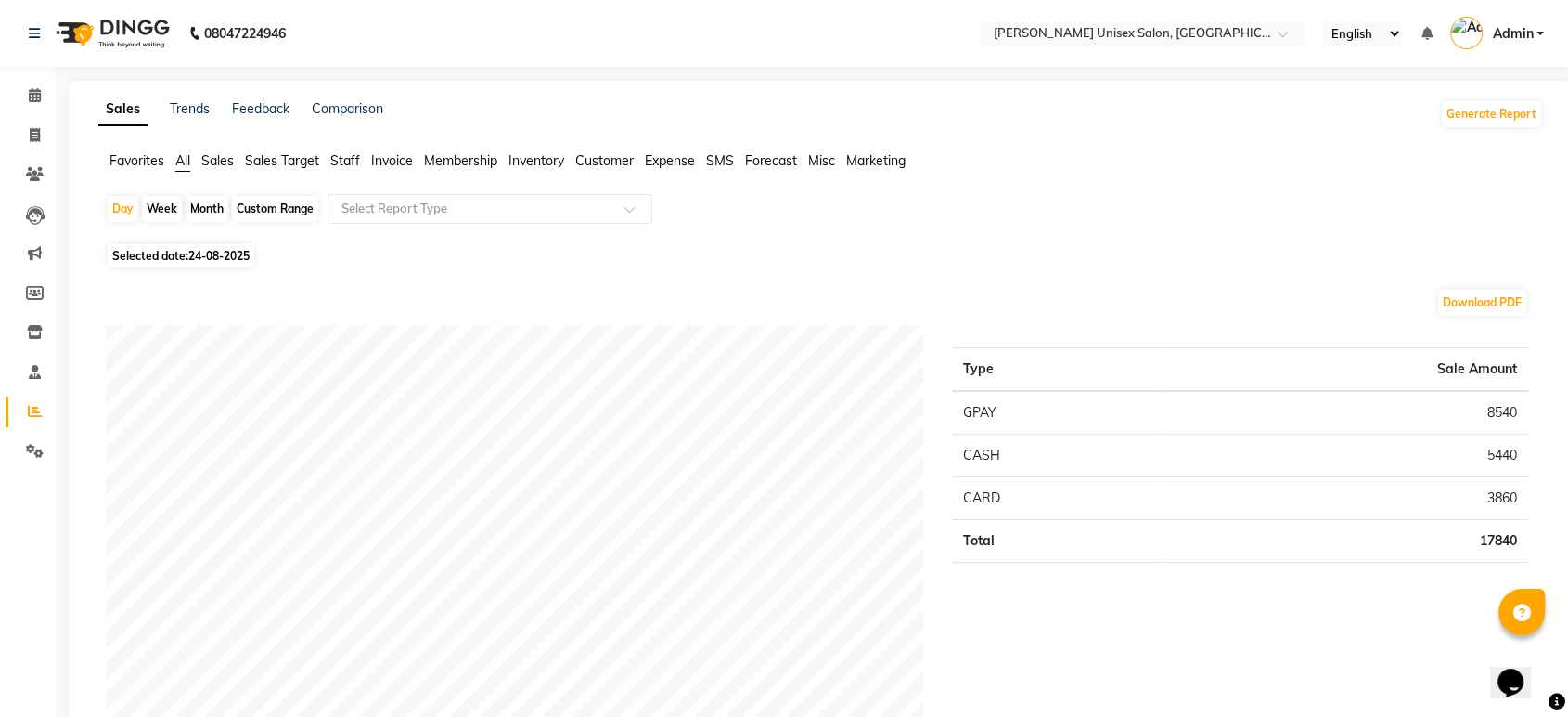
click at [214, 258] on span "24-08-2025" at bounding box center [218, 255] width 61 height 14
select select "8"
select select "2025"
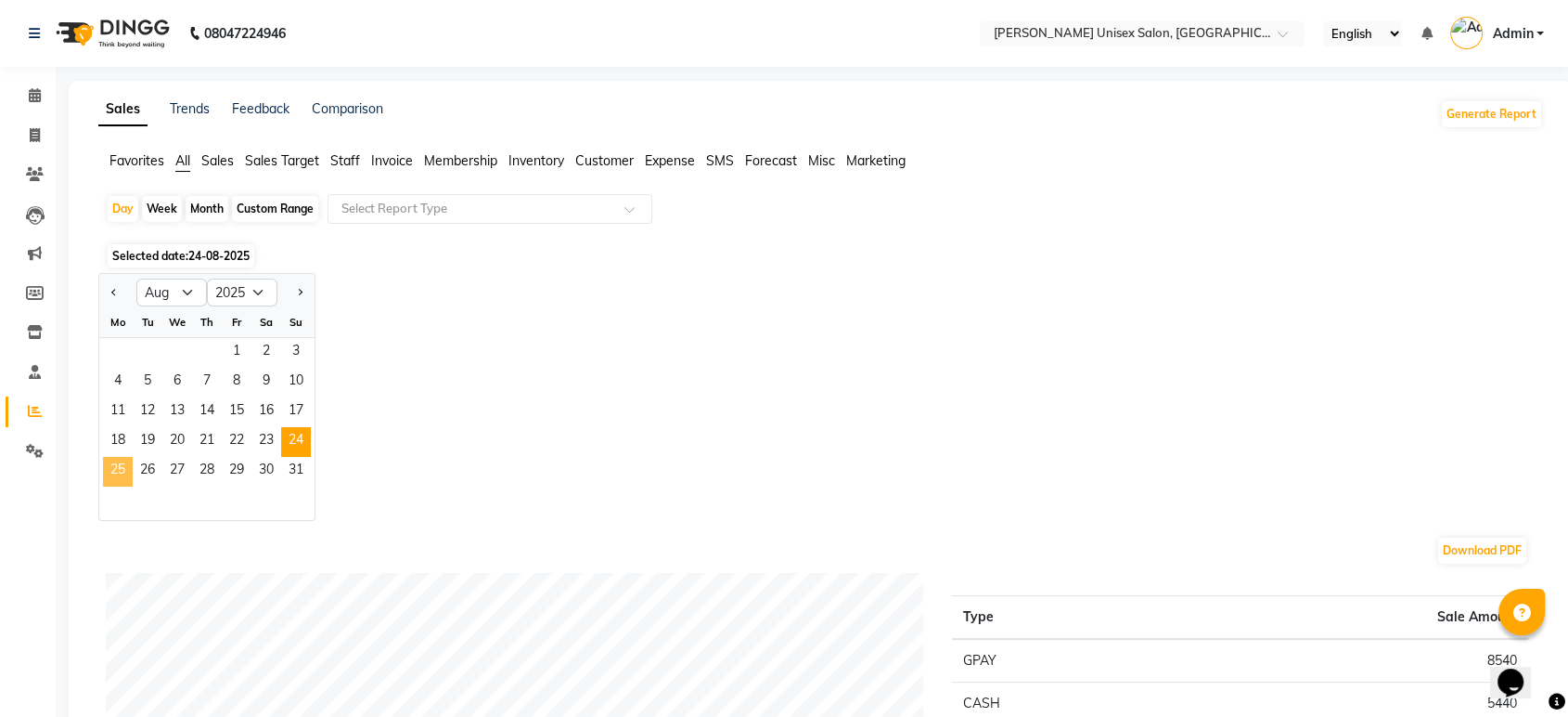
click at [118, 473] on span "25" at bounding box center [119, 471] width 30 height 30
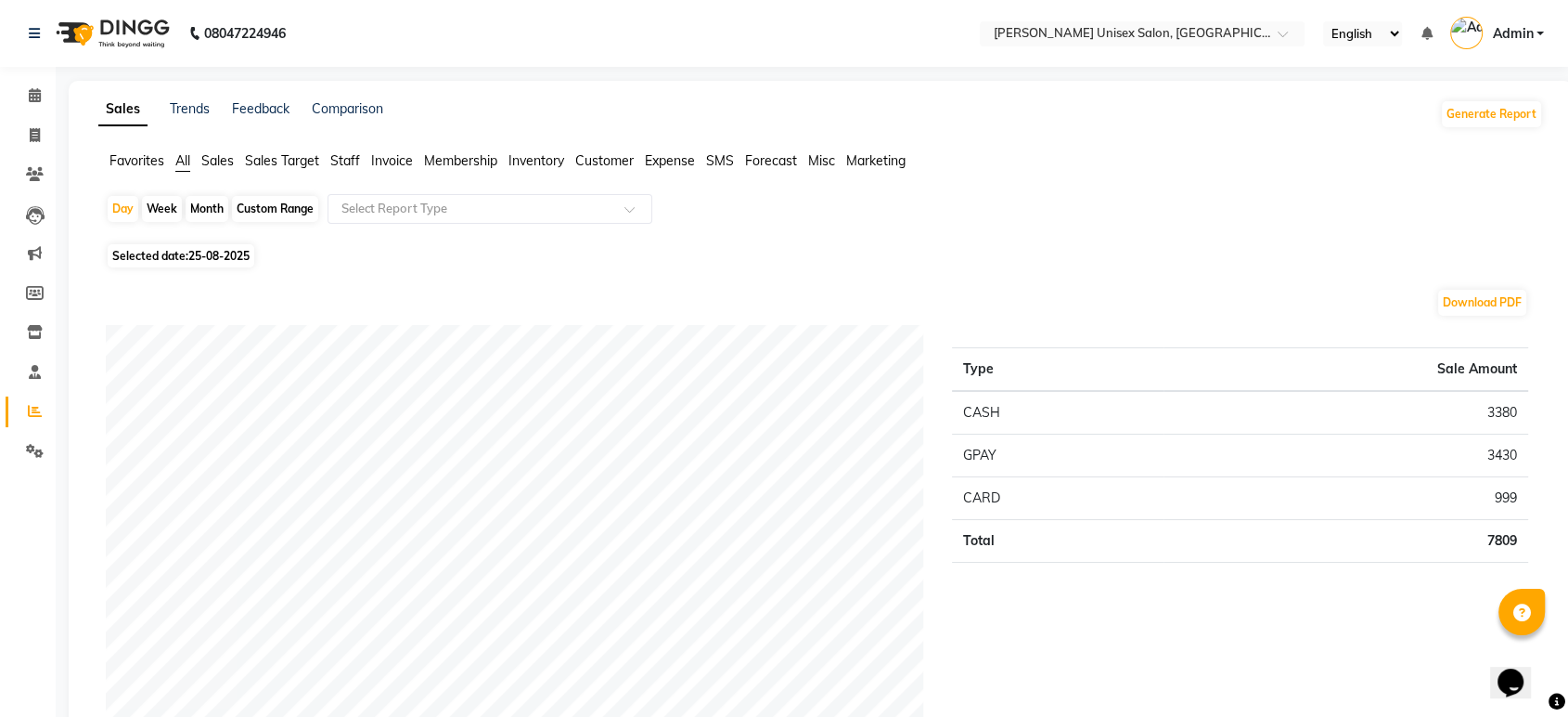
click at [199, 256] on span "25-08-2025" at bounding box center [218, 255] width 61 height 14
select select "8"
select select "2025"
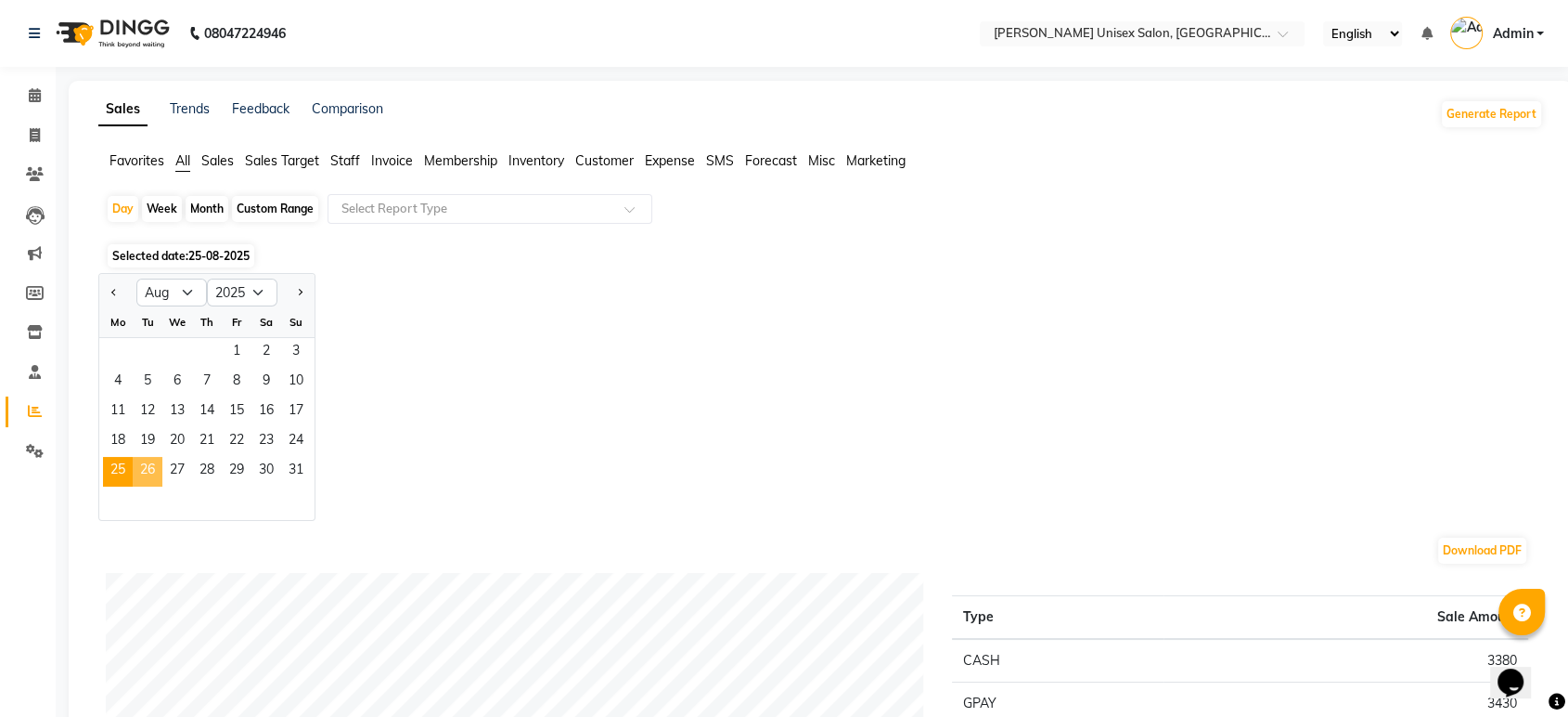
click at [149, 473] on span "26" at bounding box center [148, 471] width 30 height 30
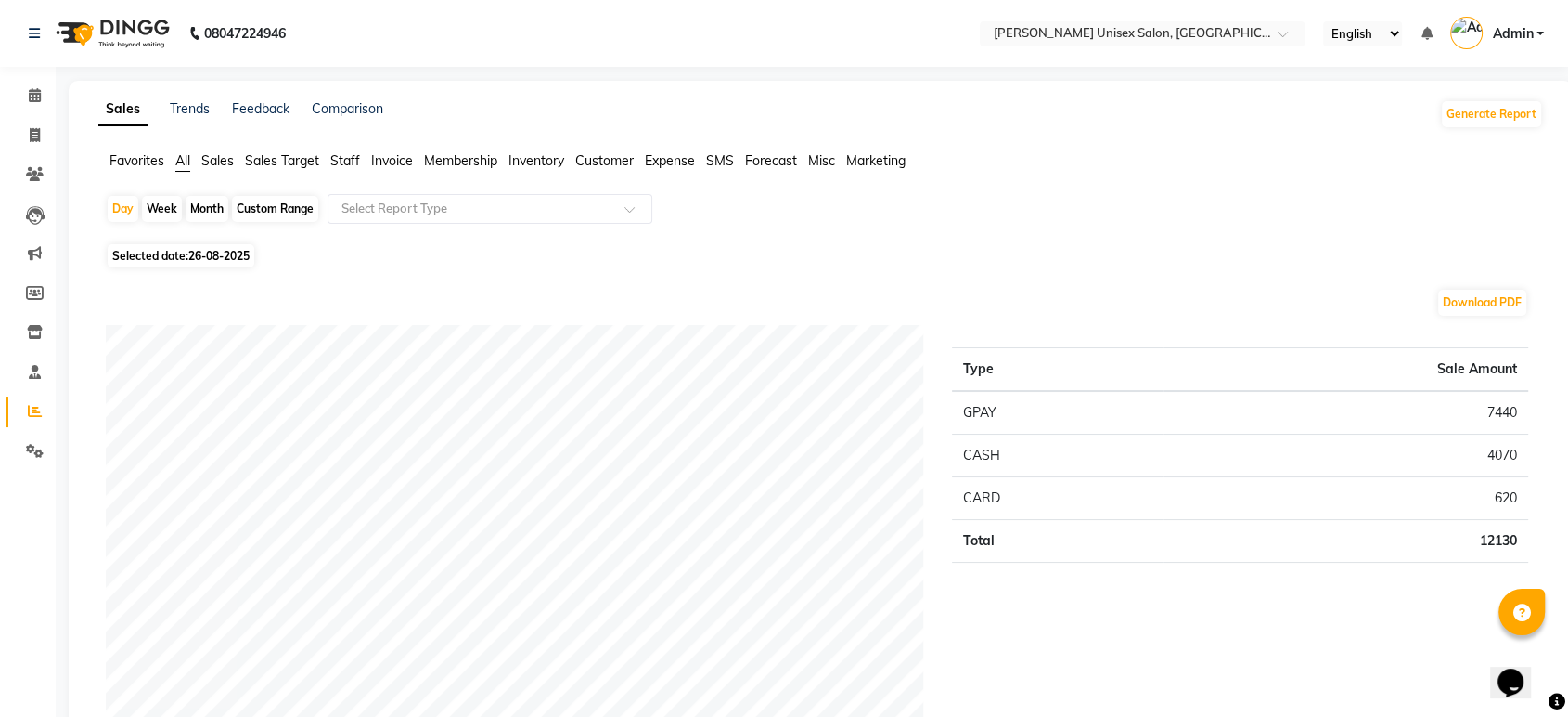
click at [202, 247] on span "Selected date: 26-08-2025" at bounding box center [181, 255] width 147 height 24
select select "8"
select select "2025"
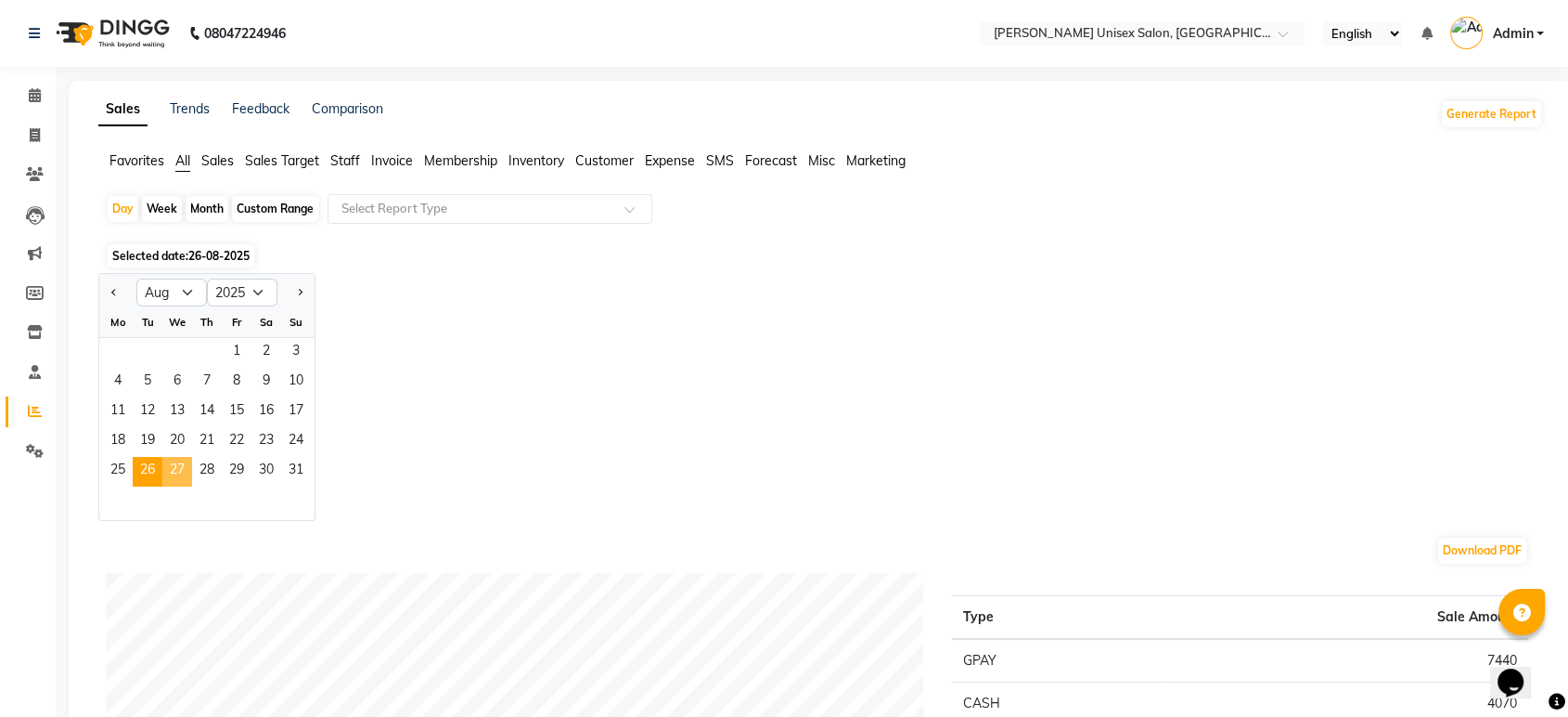
click at [174, 462] on span "27" at bounding box center [178, 471] width 30 height 30
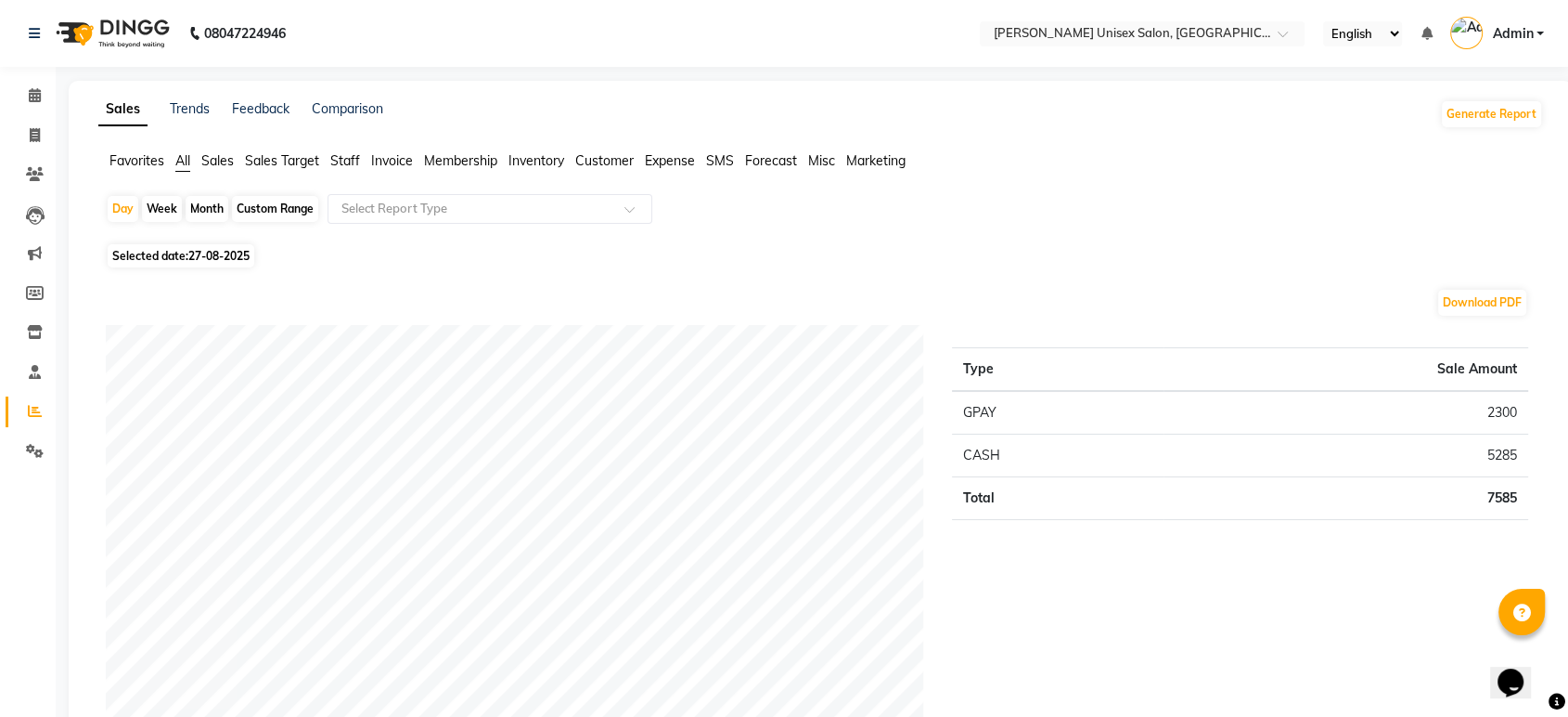
click at [208, 259] on span "27-08-2025" at bounding box center [218, 255] width 61 height 14
select select "8"
select select "2025"
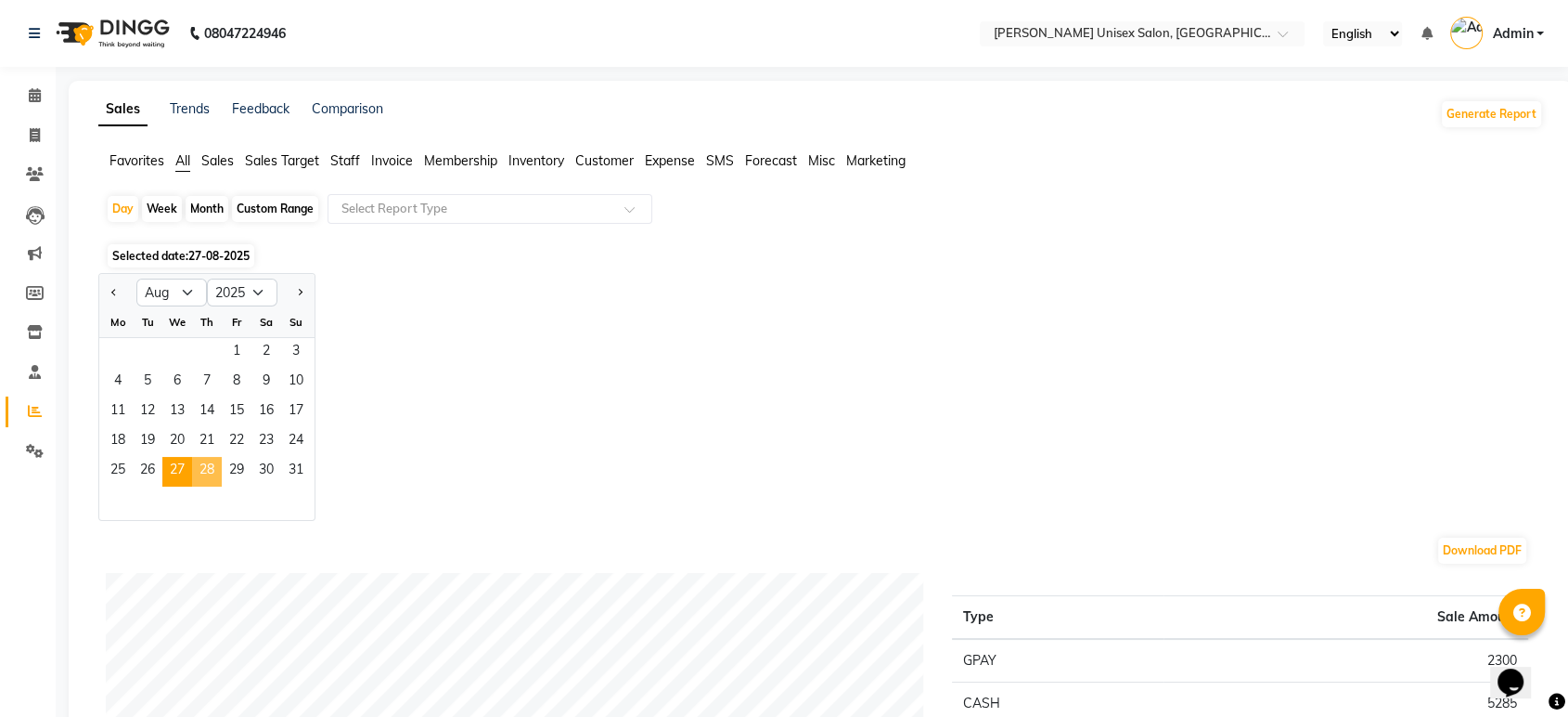
click at [210, 470] on span "28" at bounding box center [207, 471] width 30 height 30
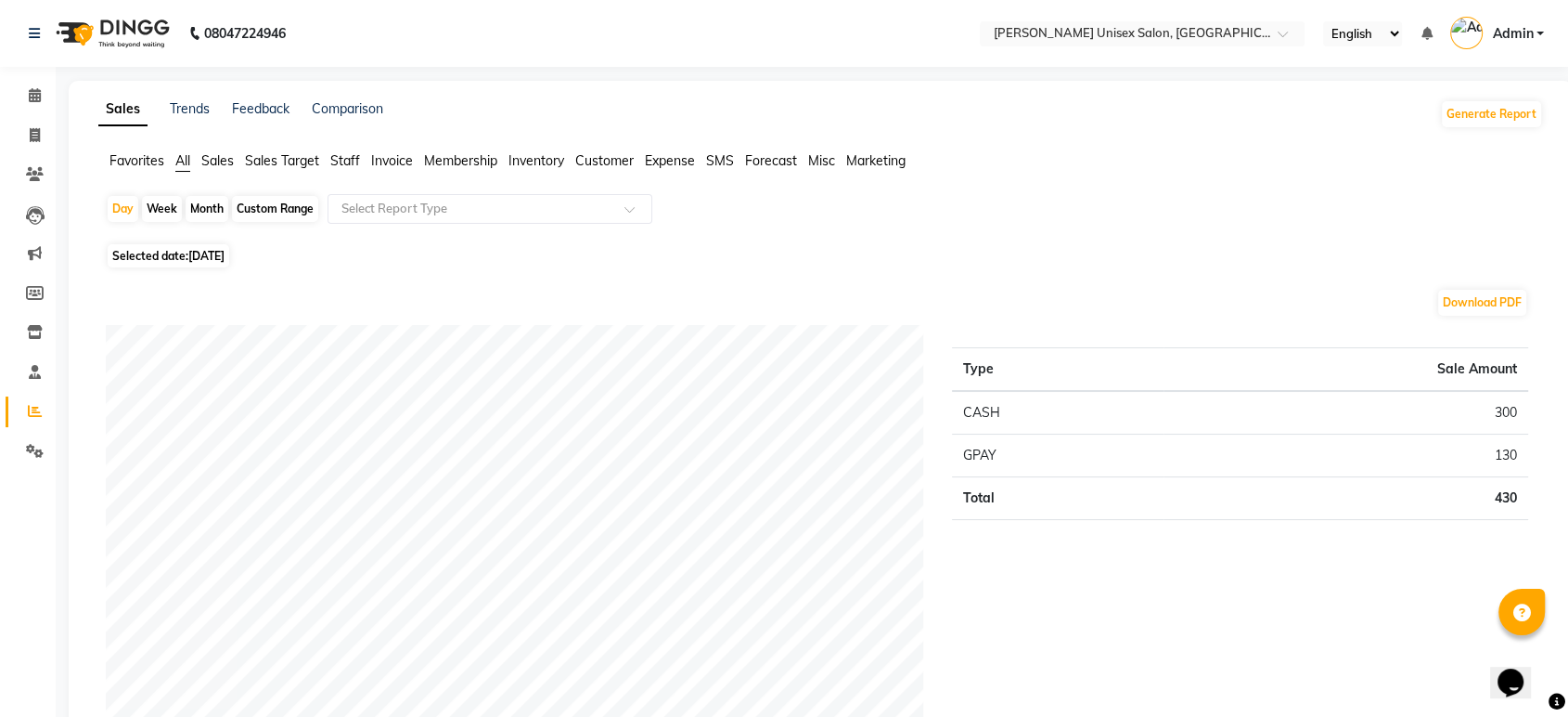
click at [194, 254] on span "[DATE]" at bounding box center [206, 255] width 36 height 14
select select "8"
select select "2025"
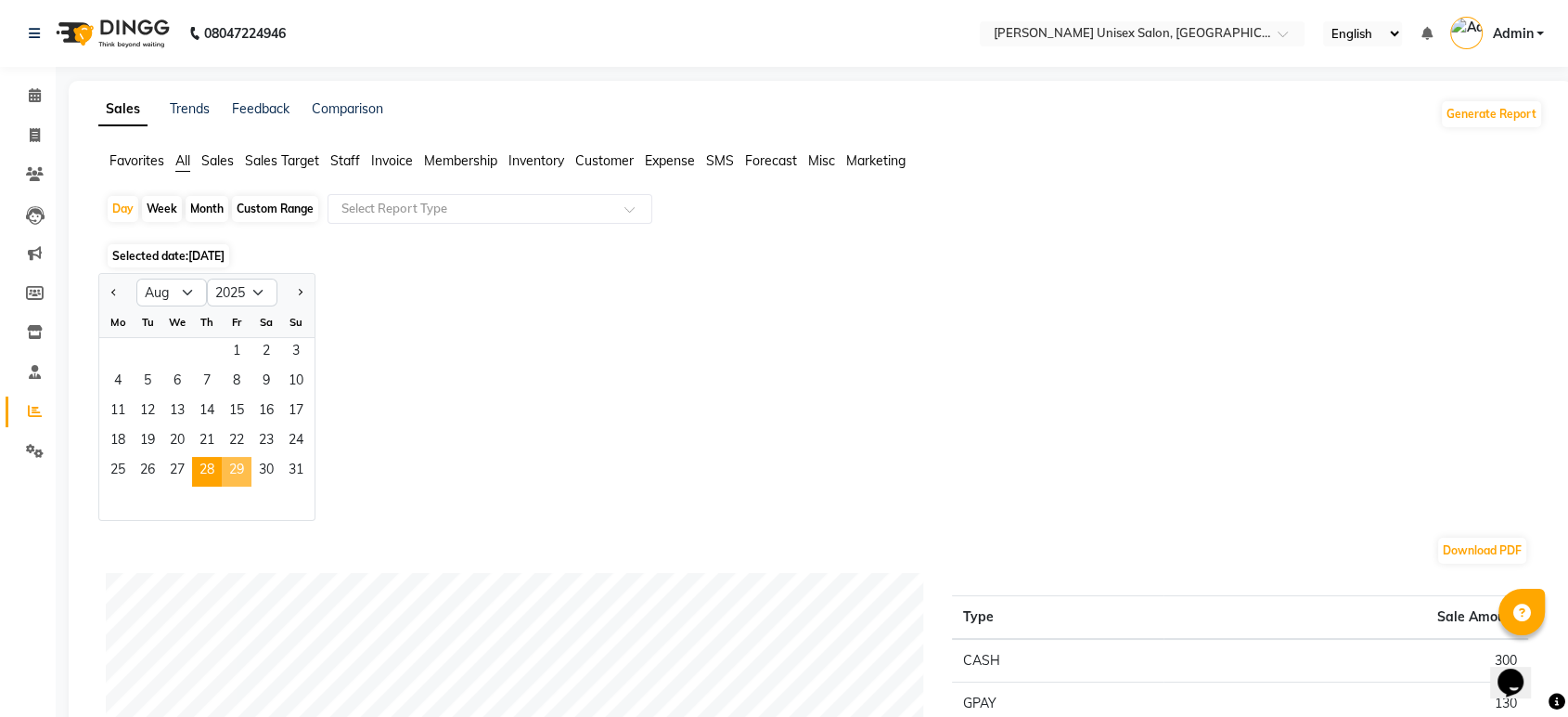
click at [237, 476] on span "29" at bounding box center [237, 471] width 30 height 30
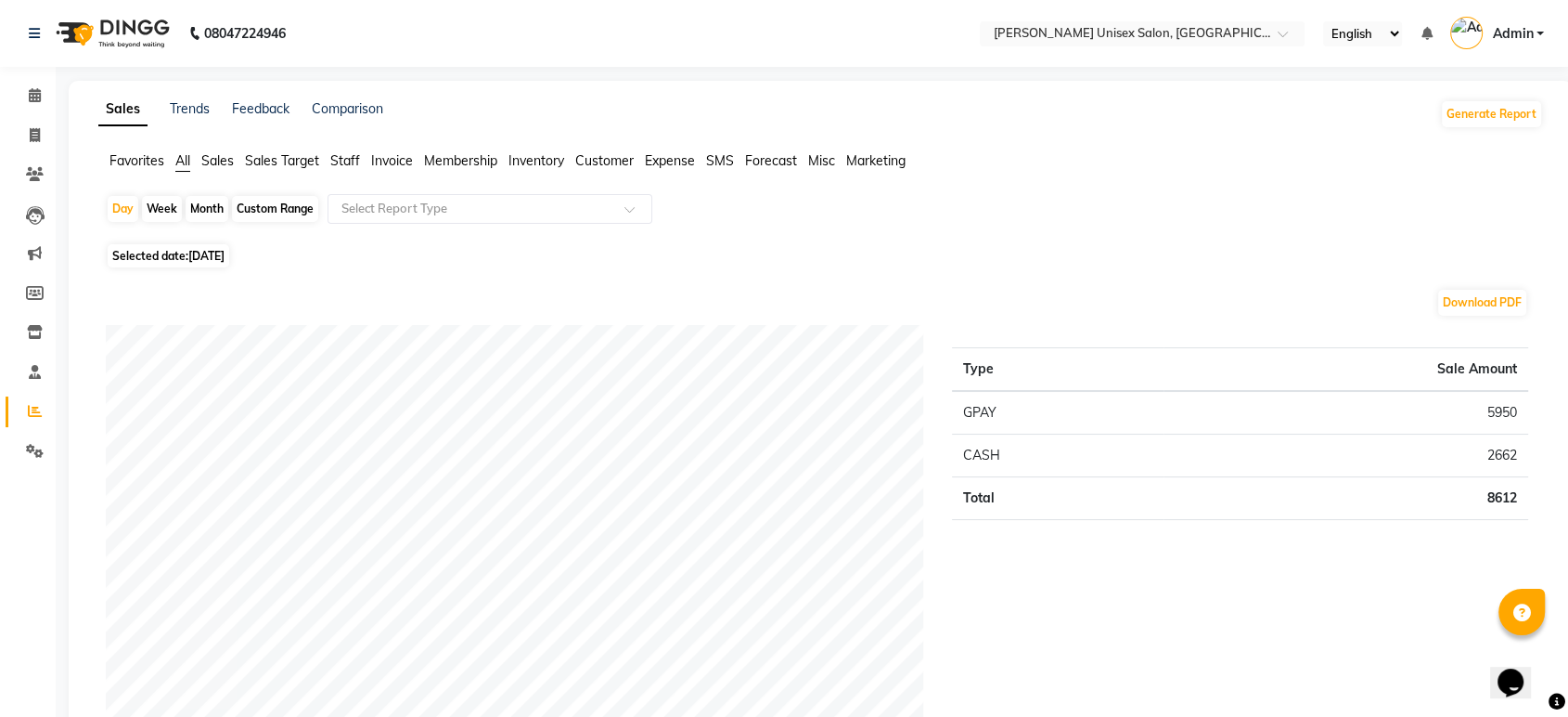
click at [215, 260] on span "[DATE]" at bounding box center [206, 255] width 36 height 14
select select "8"
select select "2025"
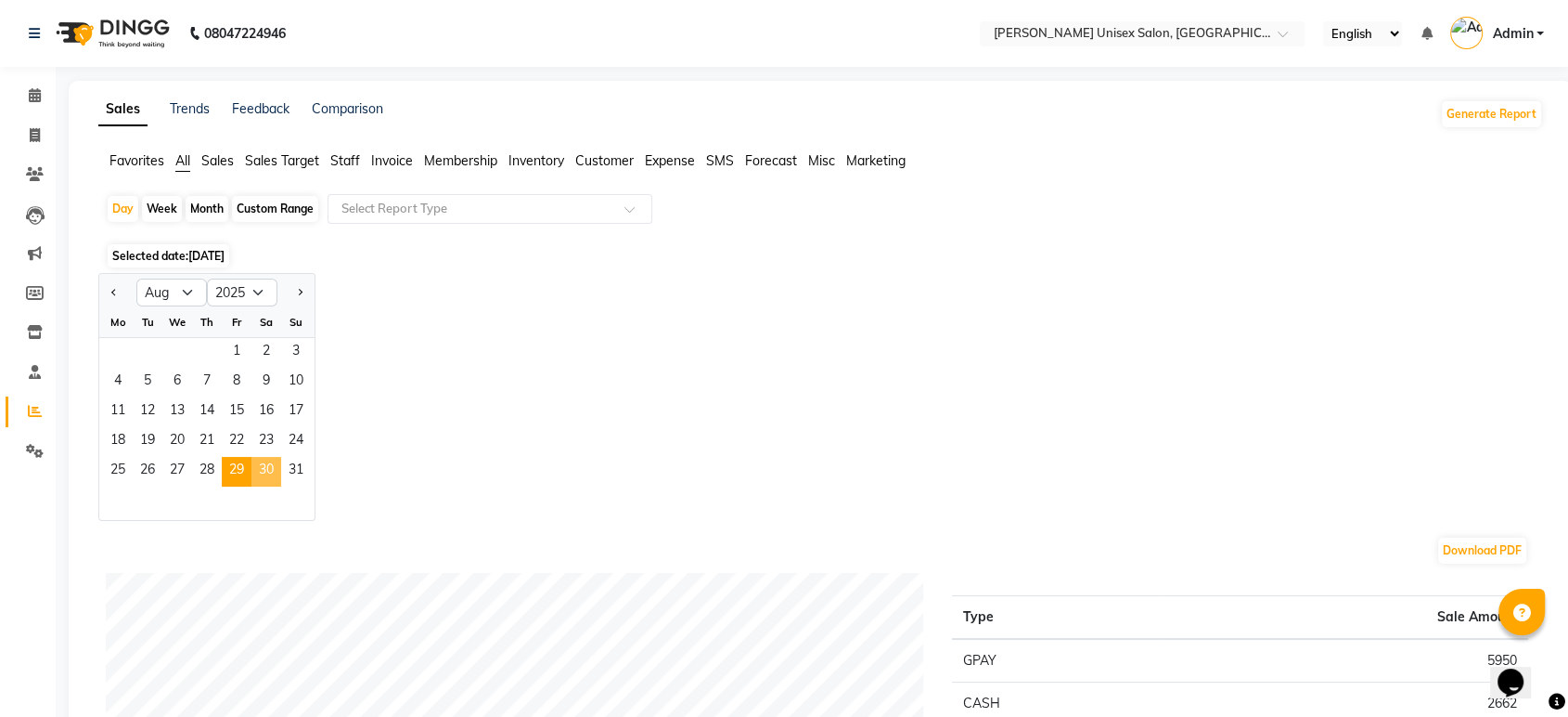
click at [271, 465] on span "30" at bounding box center [266, 471] width 30 height 30
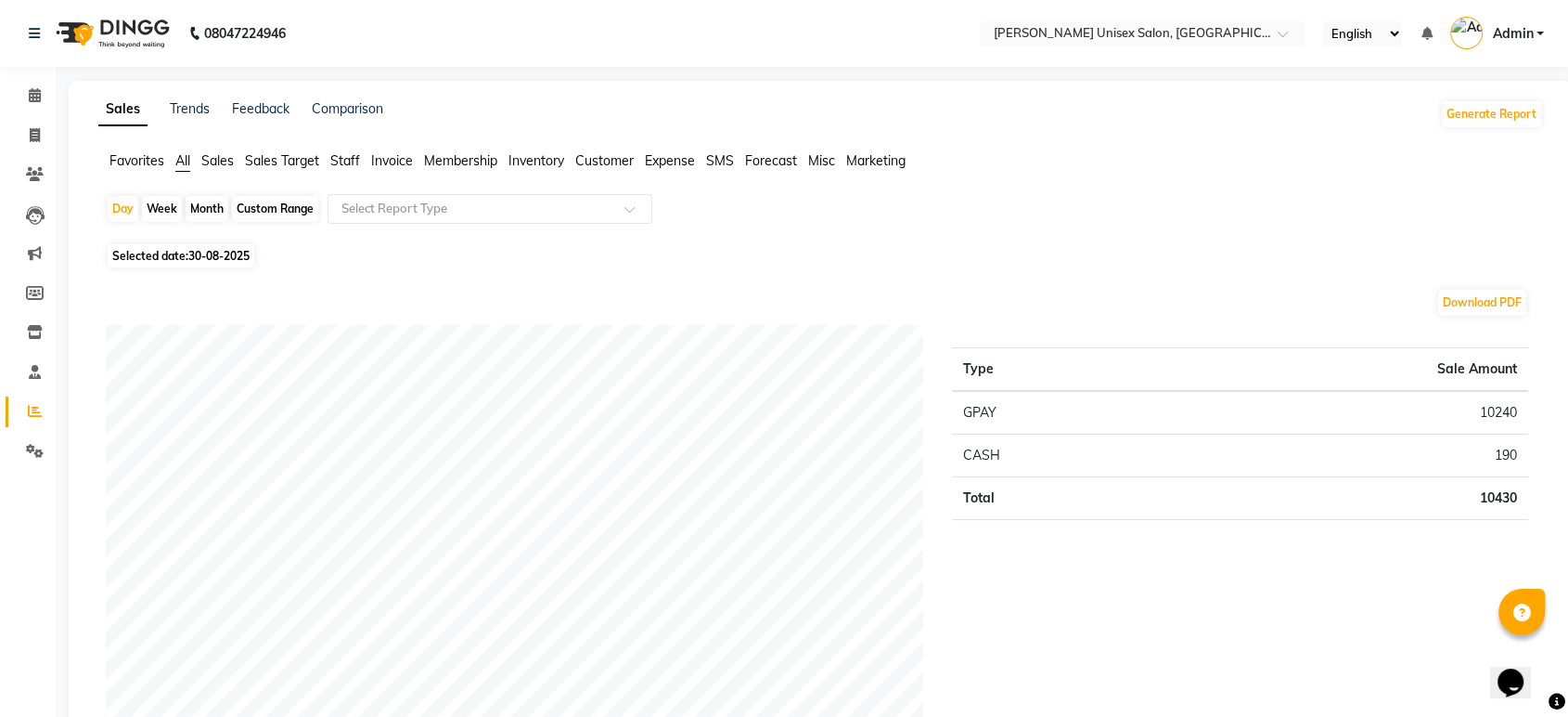
click at [214, 254] on span "30-08-2025" at bounding box center [218, 255] width 61 height 14
select select "8"
select select "2025"
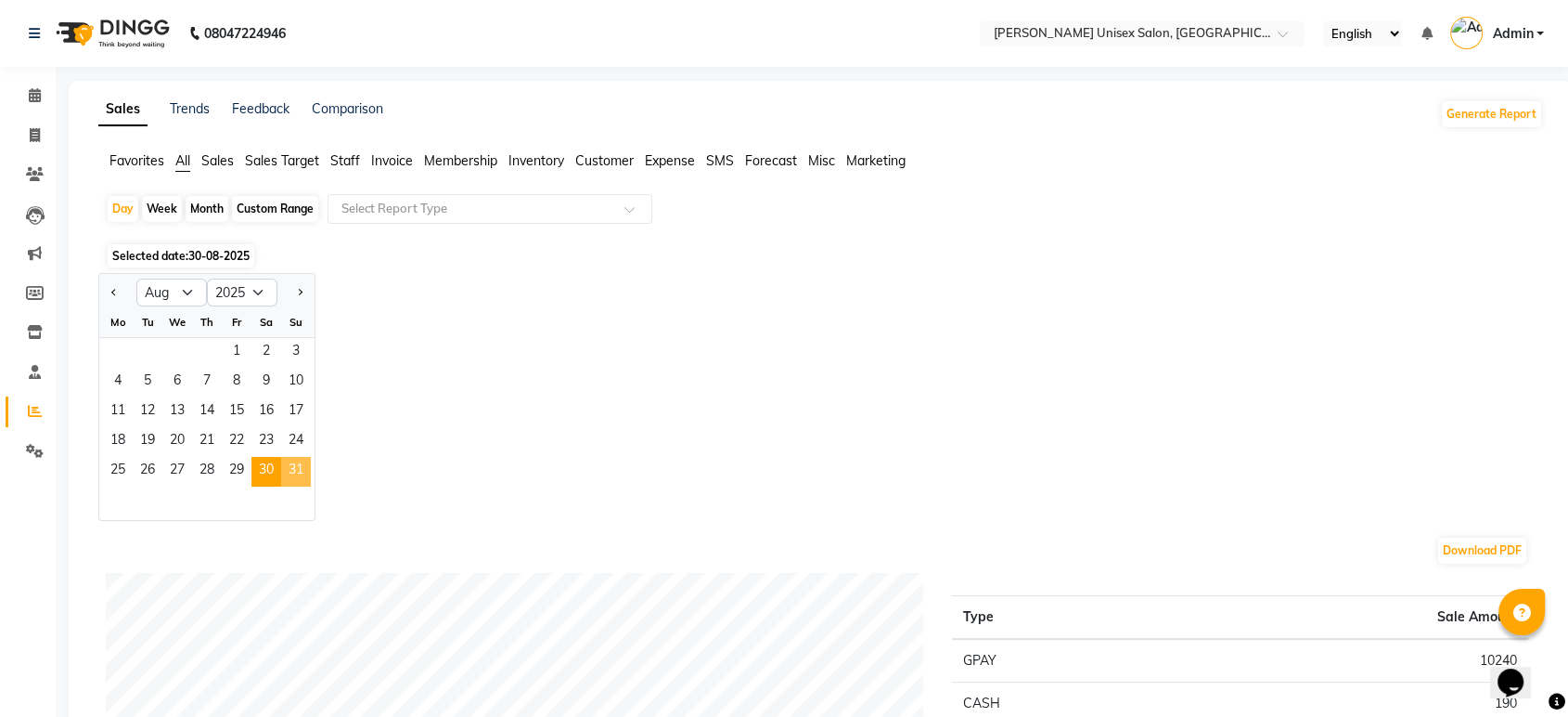
click at [291, 465] on span "31" at bounding box center [296, 471] width 30 height 30
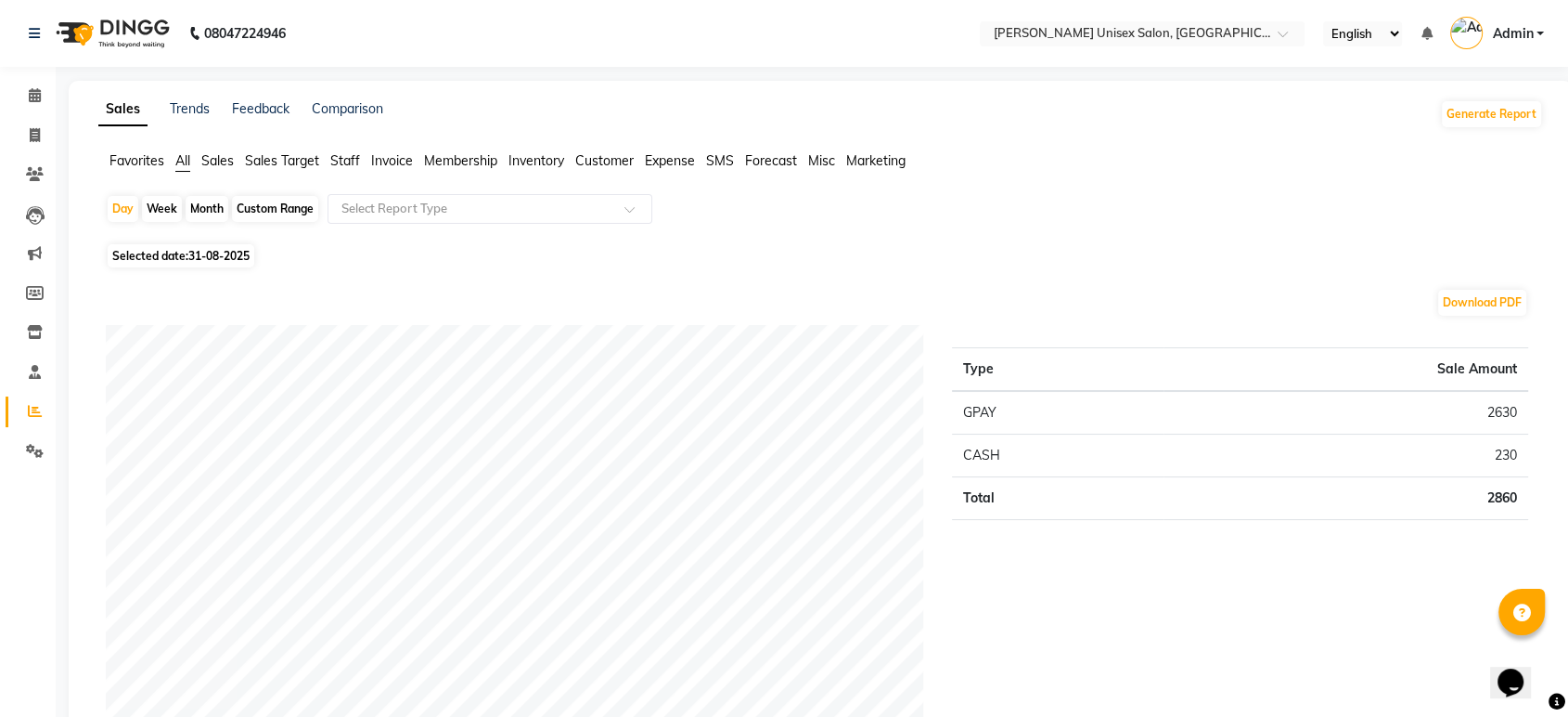
click at [201, 208] on div "Month" at bounding box center [206, 209] width 42 height 26
select select "8"
select select "2025"
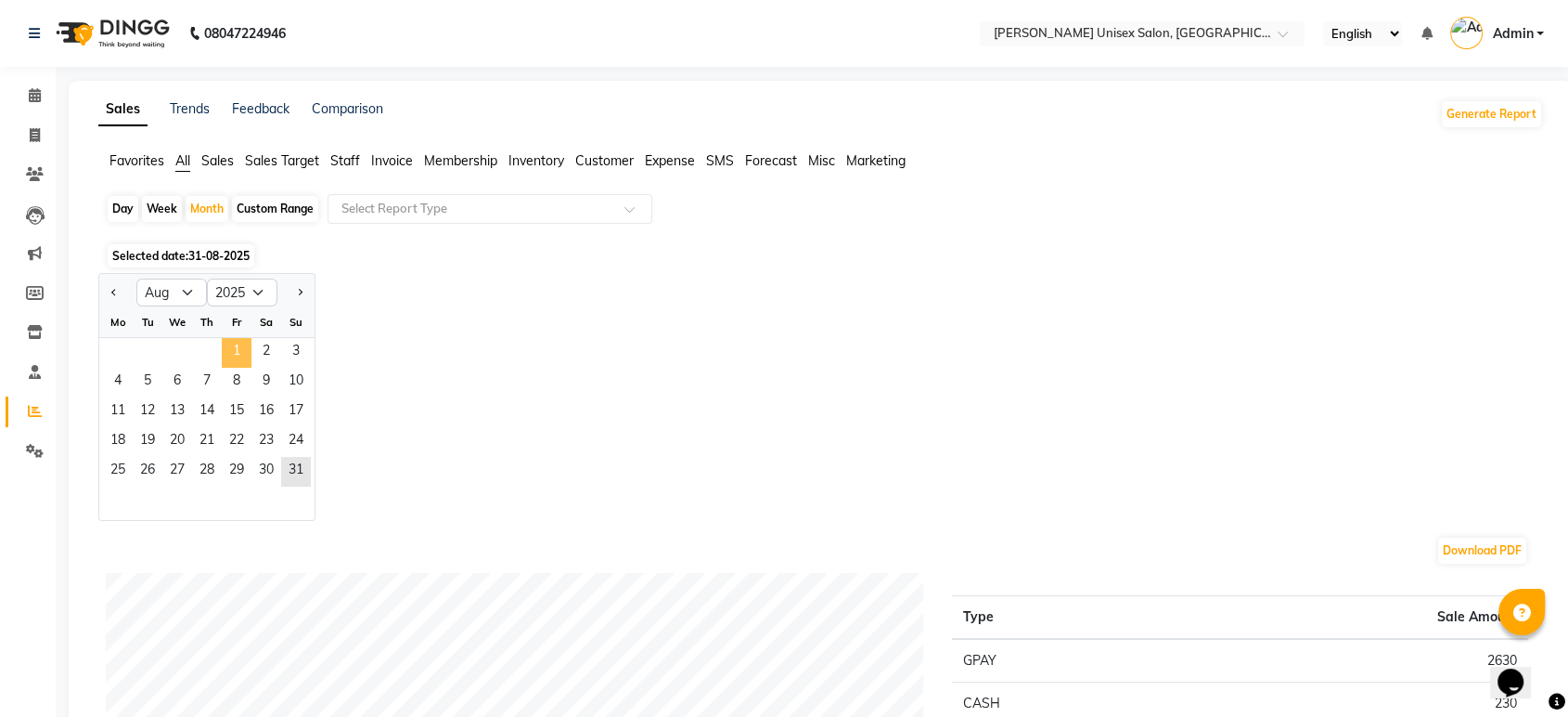
click at [234, 344] on span "1" at bounding box center [237, 353] width 30 height 30
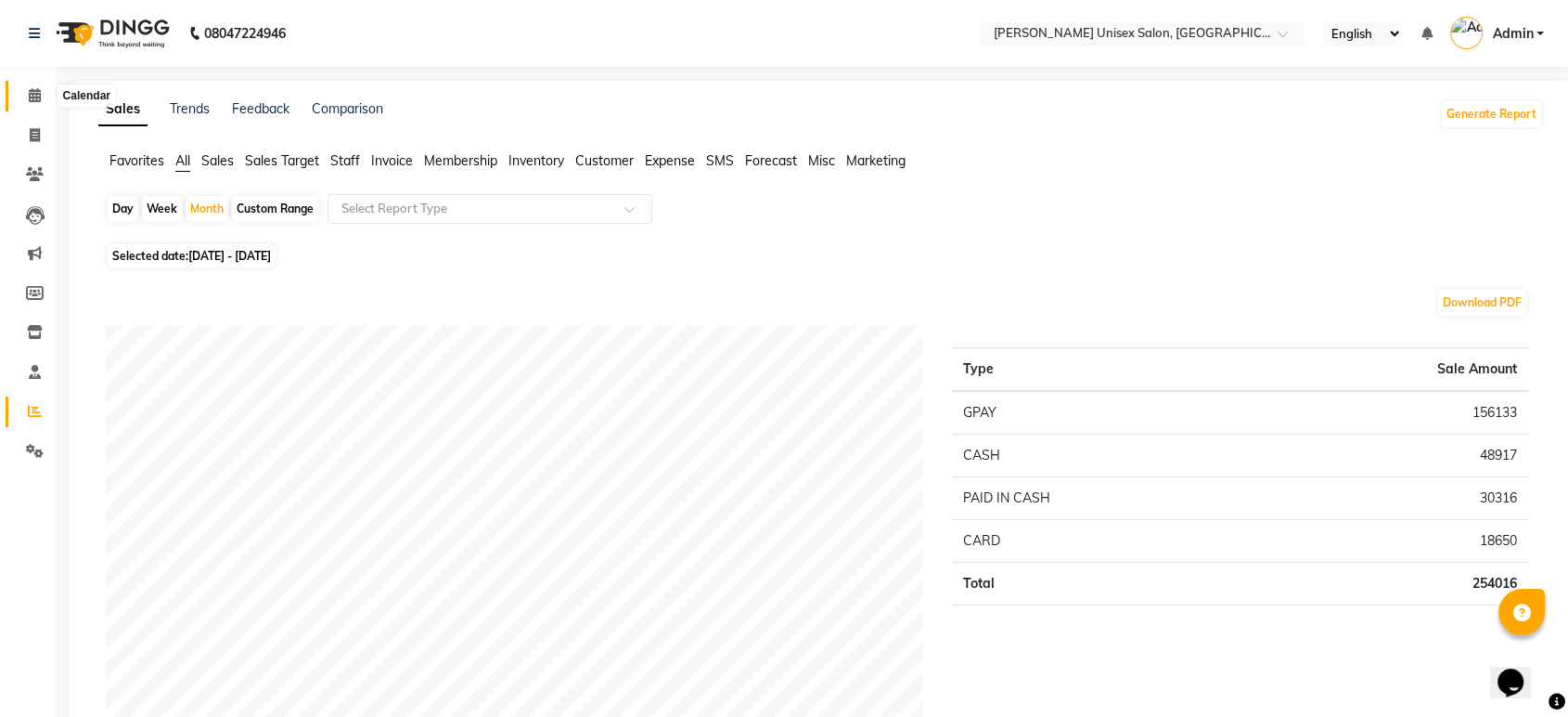
click at [31, 90] on icon at bounding box center [35, 95] width 12 height 14
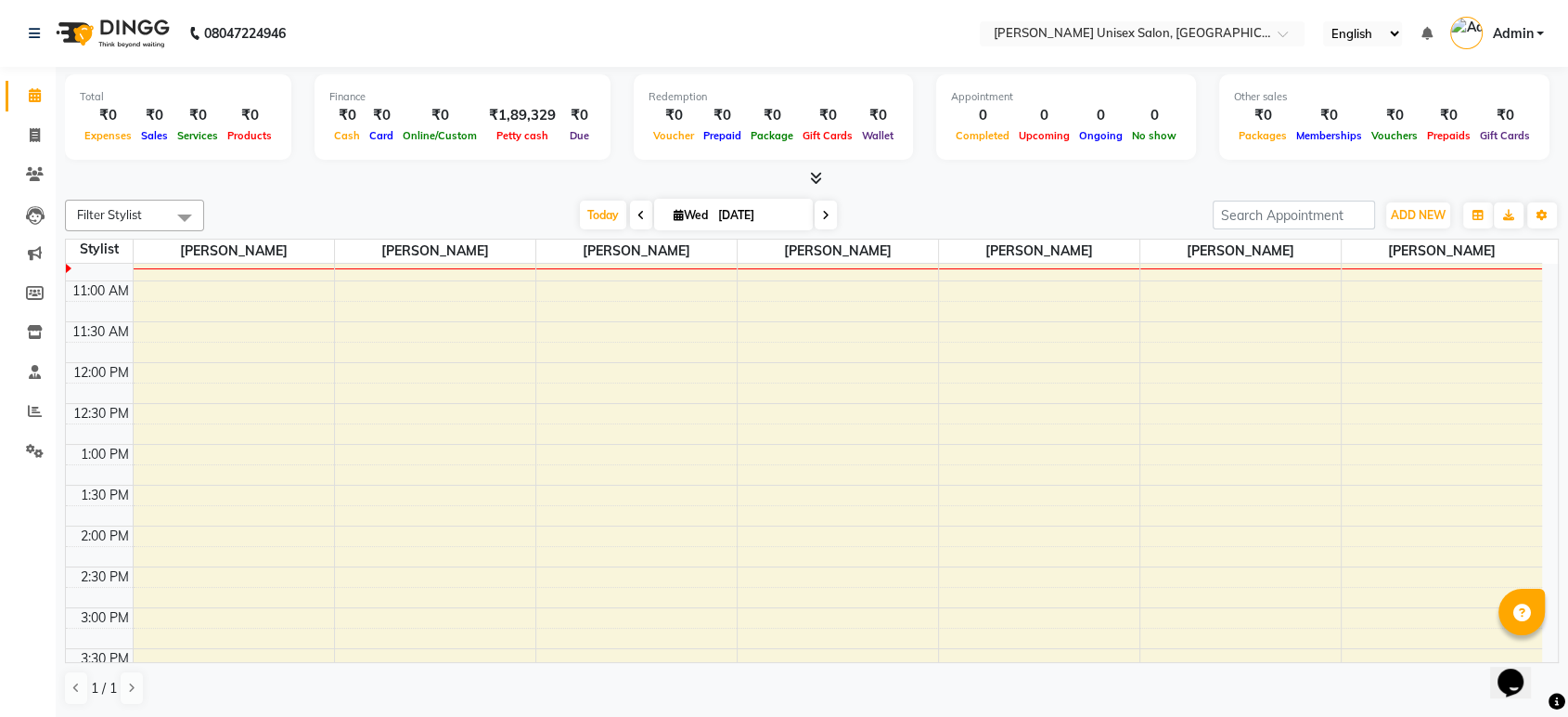
scroll to position [236, 0]
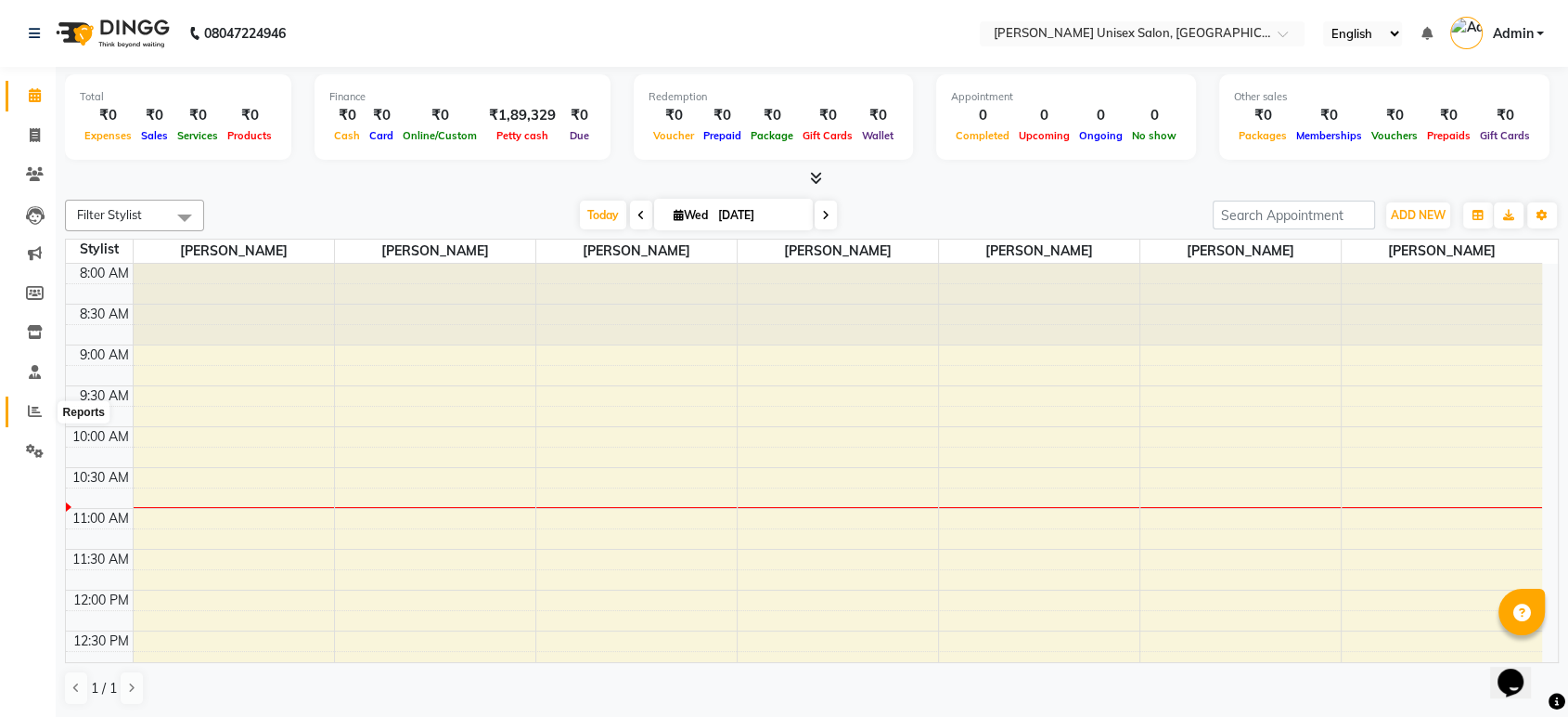
click at [32, 412] on icon at bounding box center [35, 410] width 14 height 14
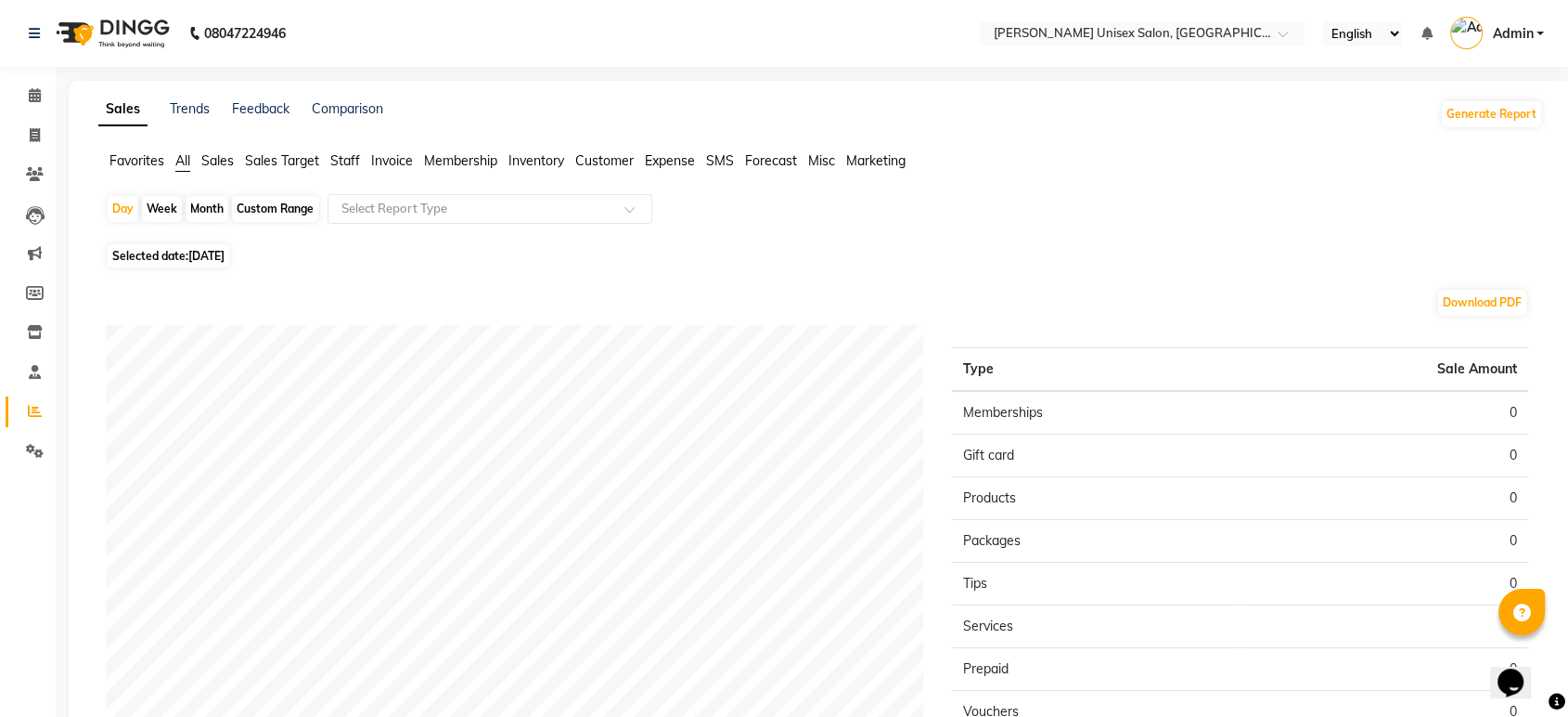
click at [206, 214] on div "Month" at bounding box center [206, 209] width 42 height 26
select select "9"
select select "2025"
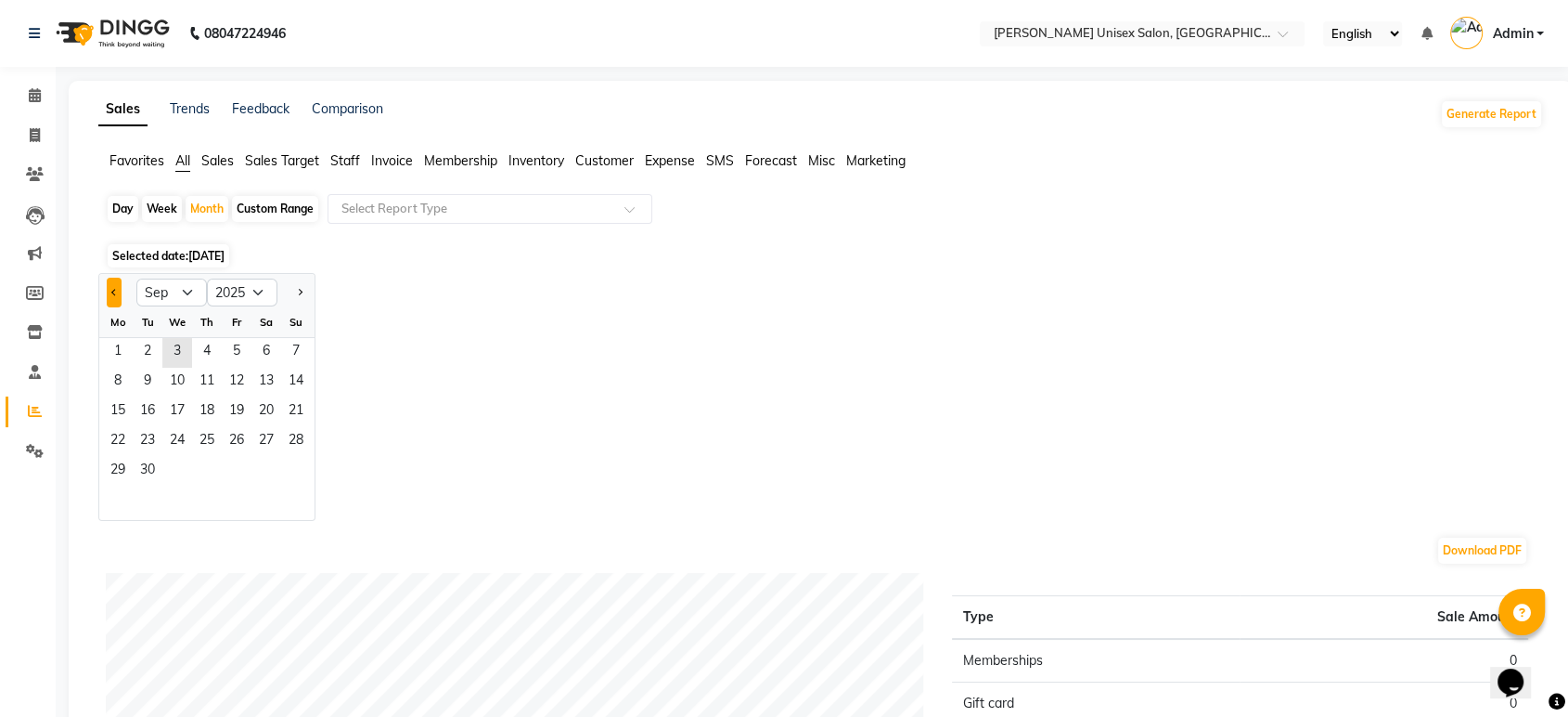
click at [108, 299] on button "Previous month" at bounding box center [114, 293] width 15 height 30
select select "8"
click at [236, 354] on span "1" at bounding box center [237, 353] width 30 height 30
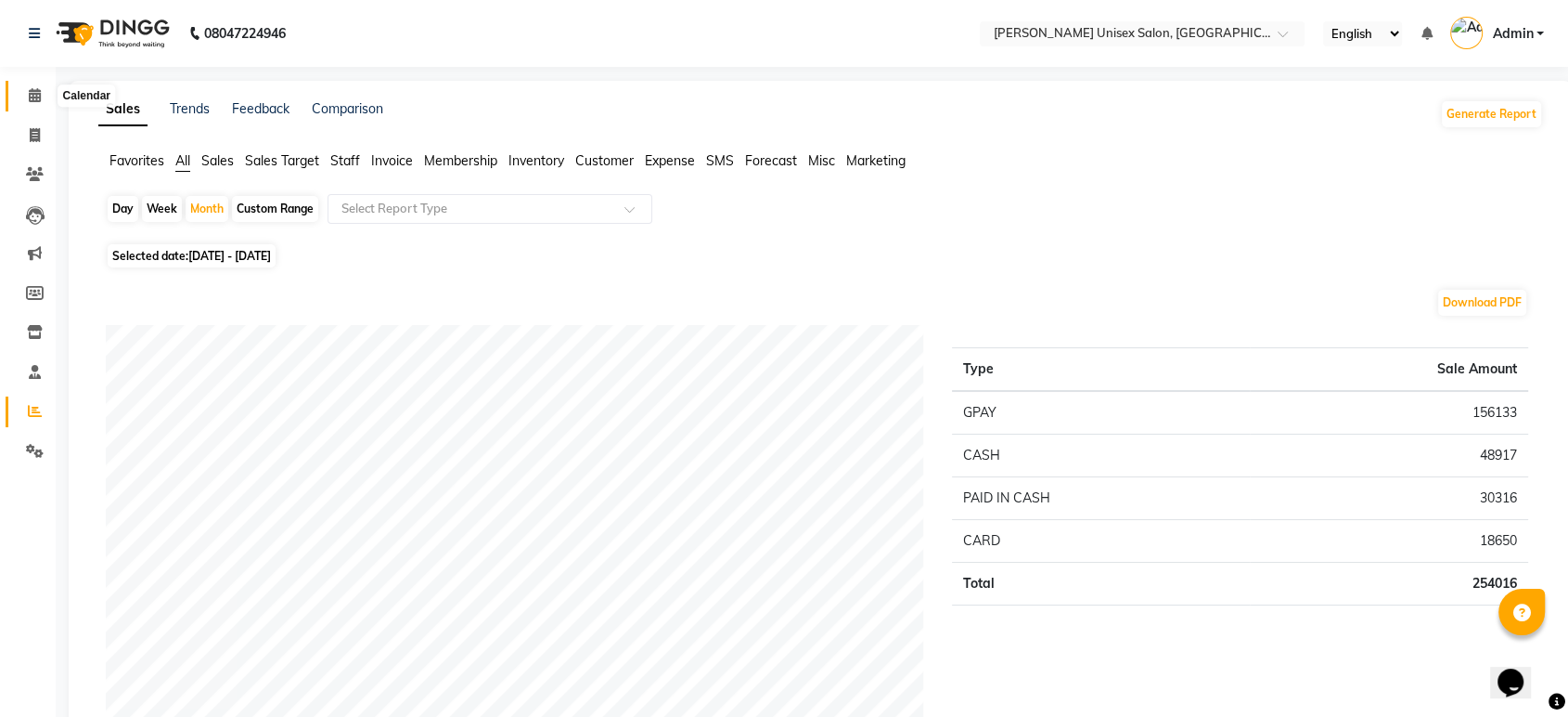
click at [30, 98] on icon at bounding box center [35, 95] width 12 height 14
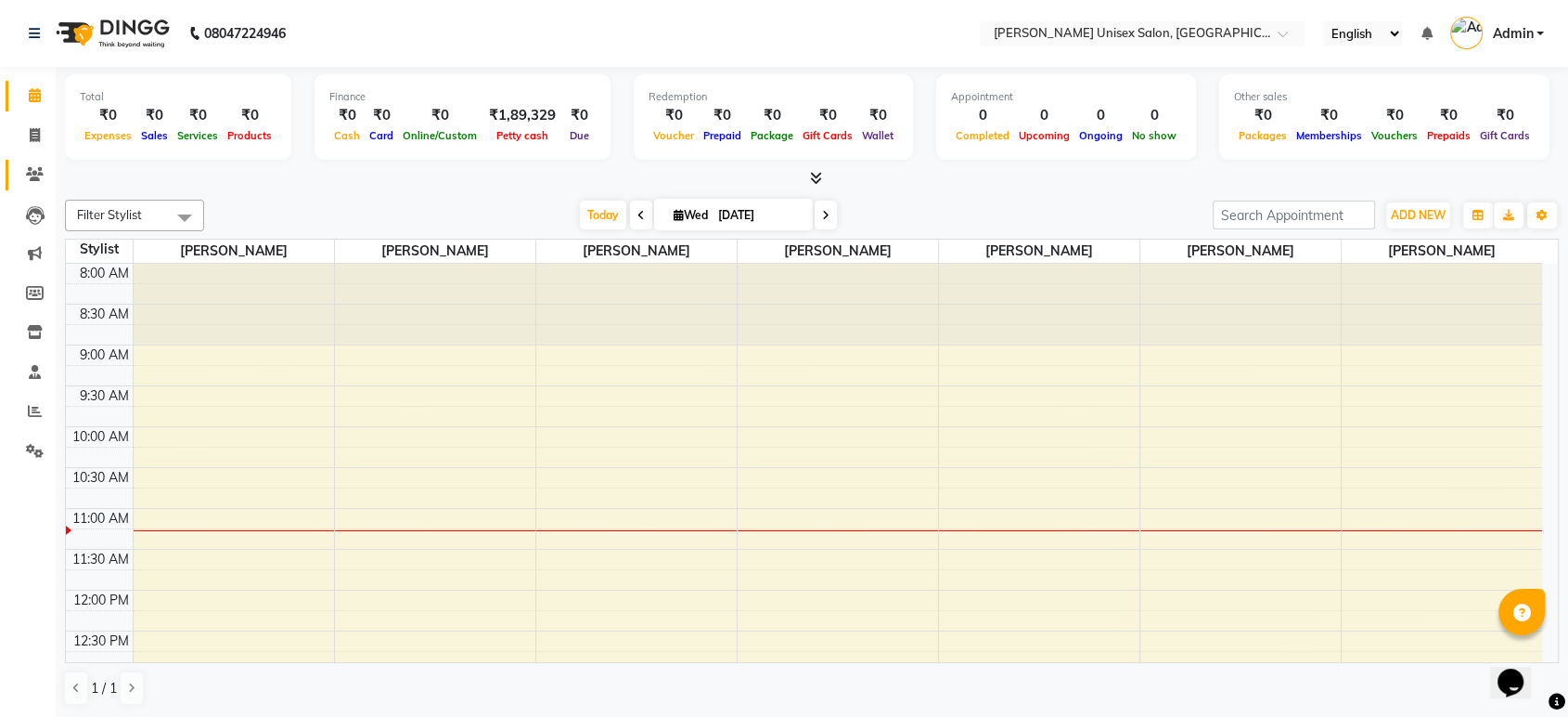
click at [35, 172] on icon at bounding box center [35, 174] width 18 height 14
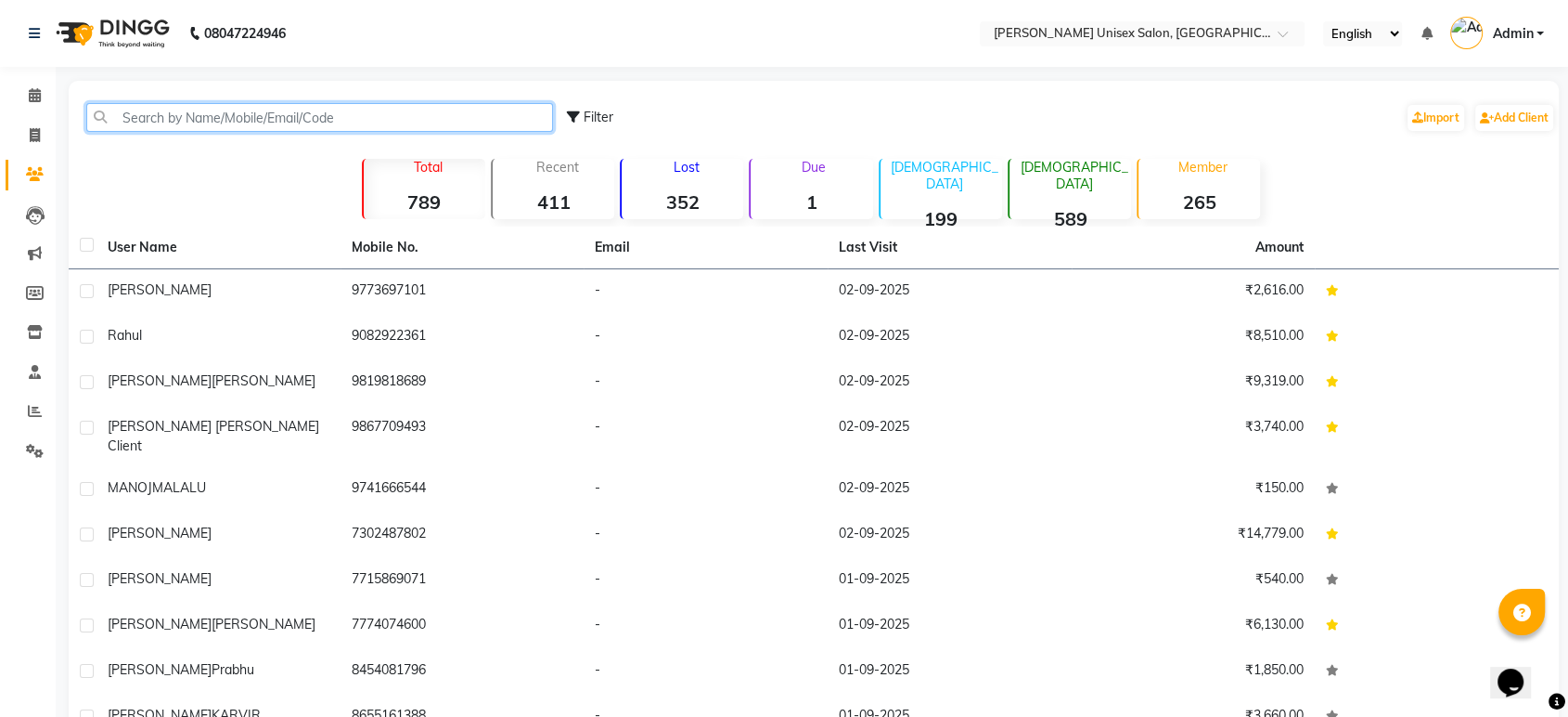
click at [142, 113] on input "text" at bounding box center [320, 118] width 467 height 29
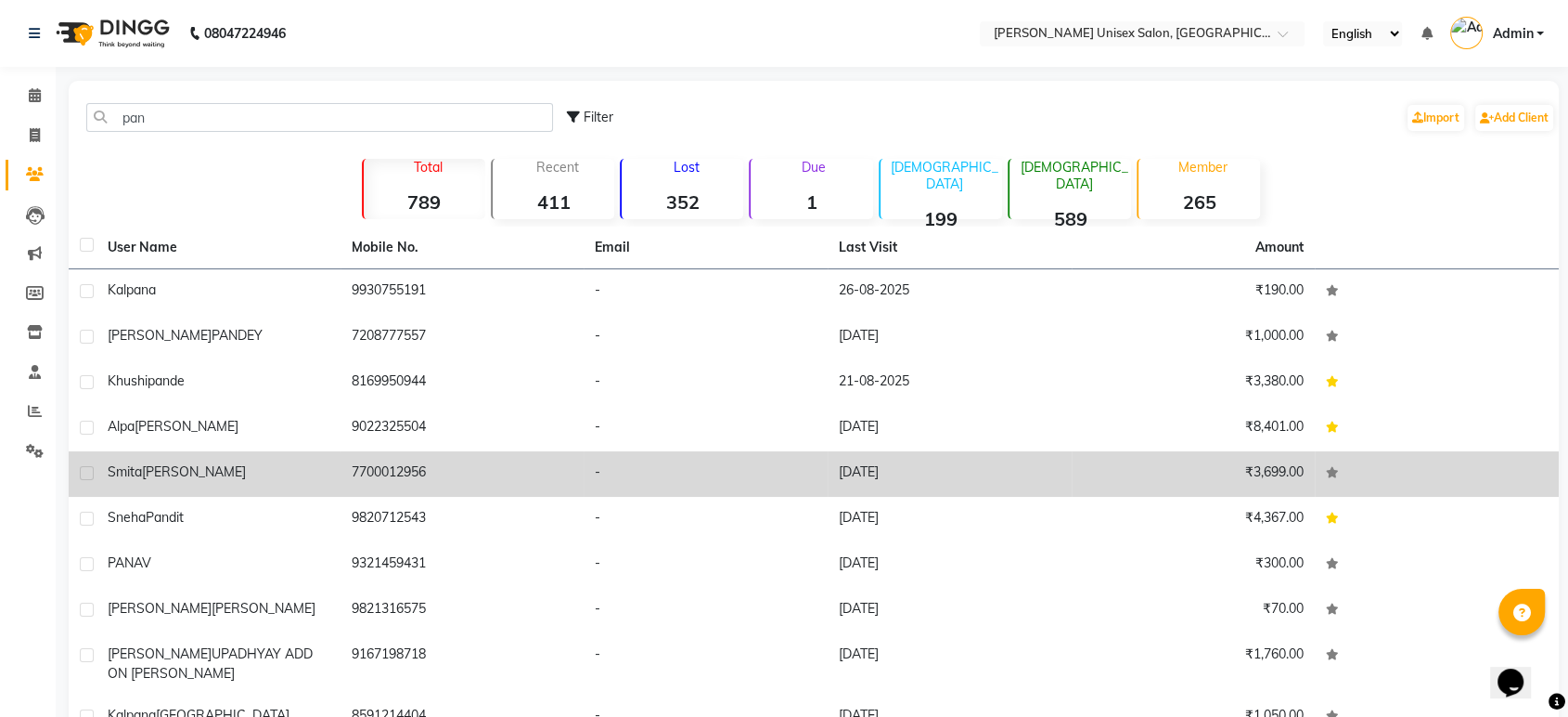
click at [201, 464] on div "smita panchal" at bounding box center [218, 471] width 222 height 20
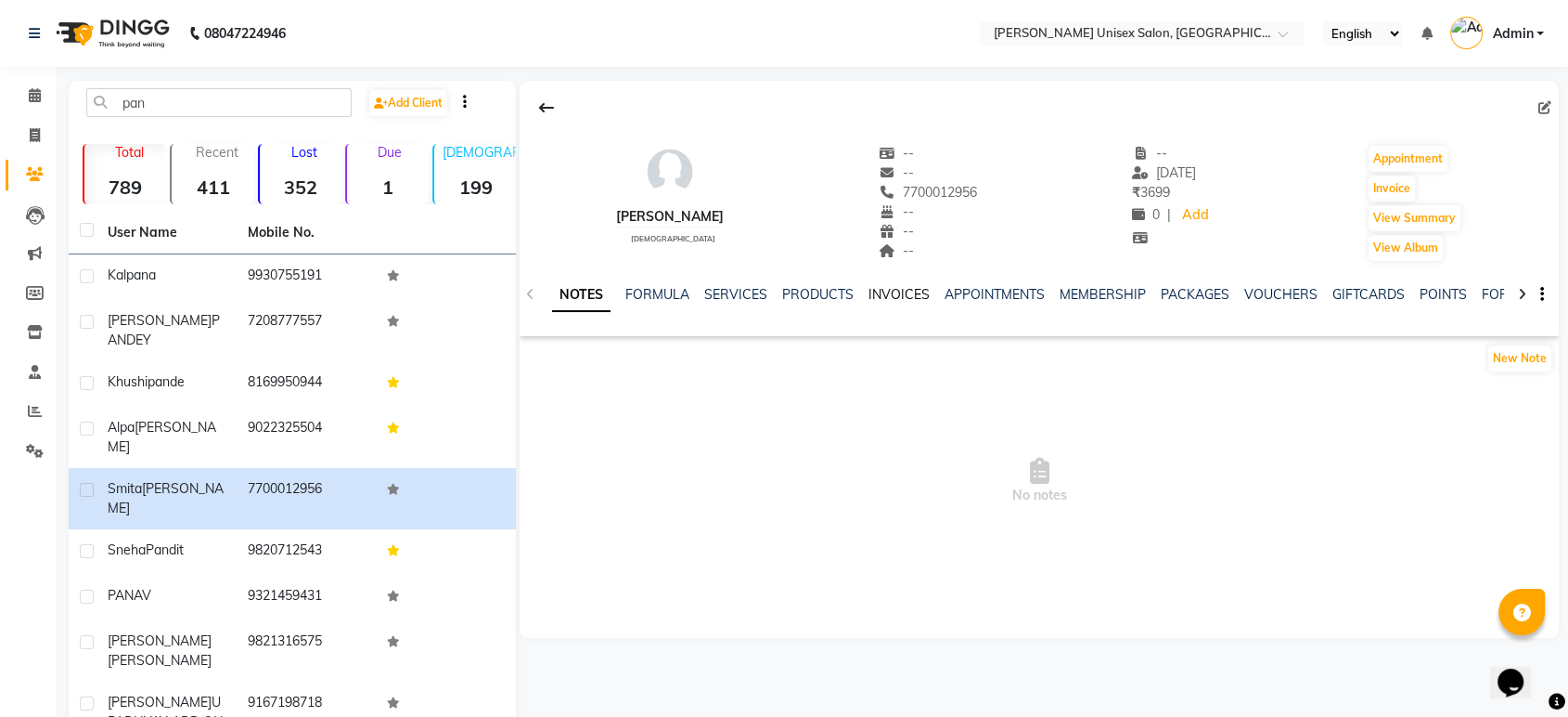
click at [896, 295] on link "INVOICES" at bounding box center [898, 295] width 61 height 17
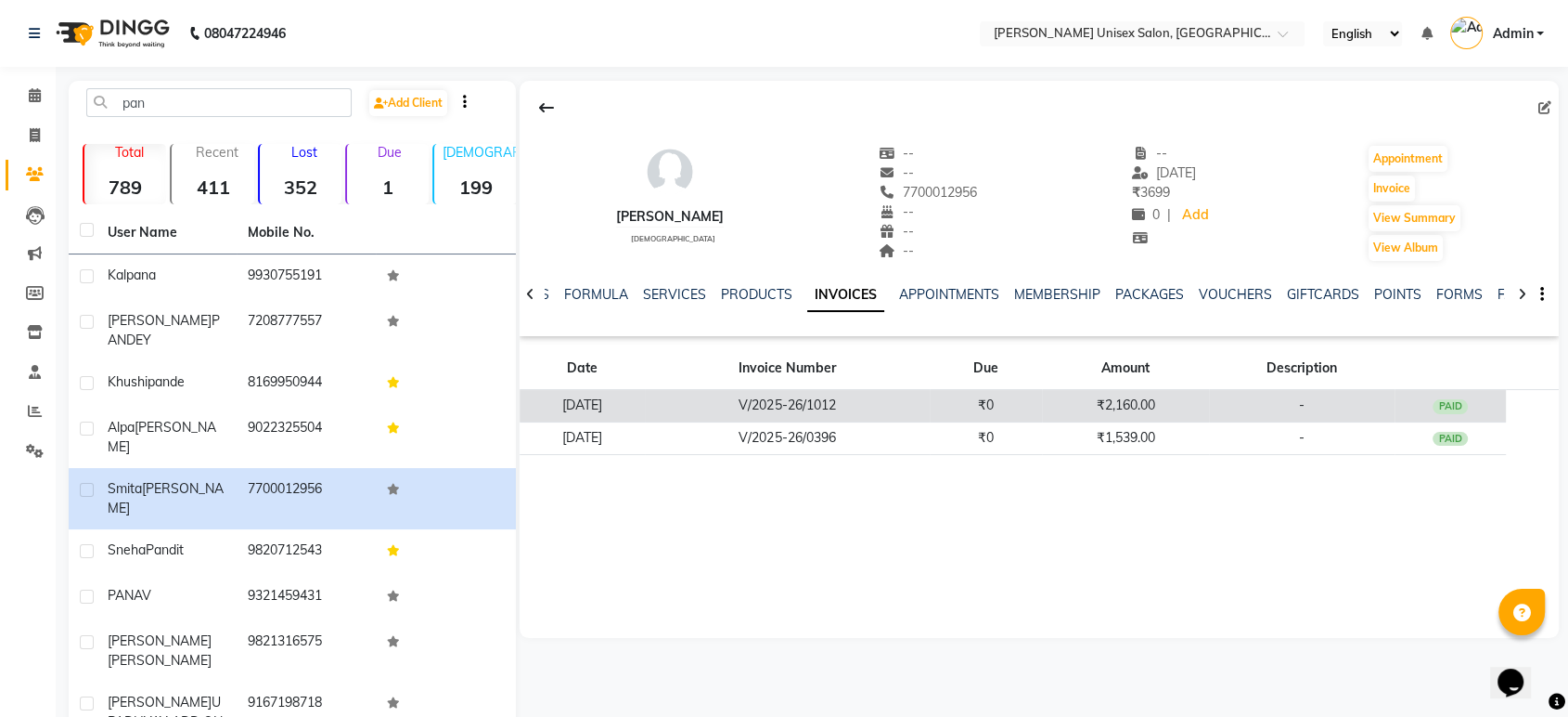
click at [863, 402] on td "V/2025-26/1012" at bounding box center [787, 406] width 284 height 33
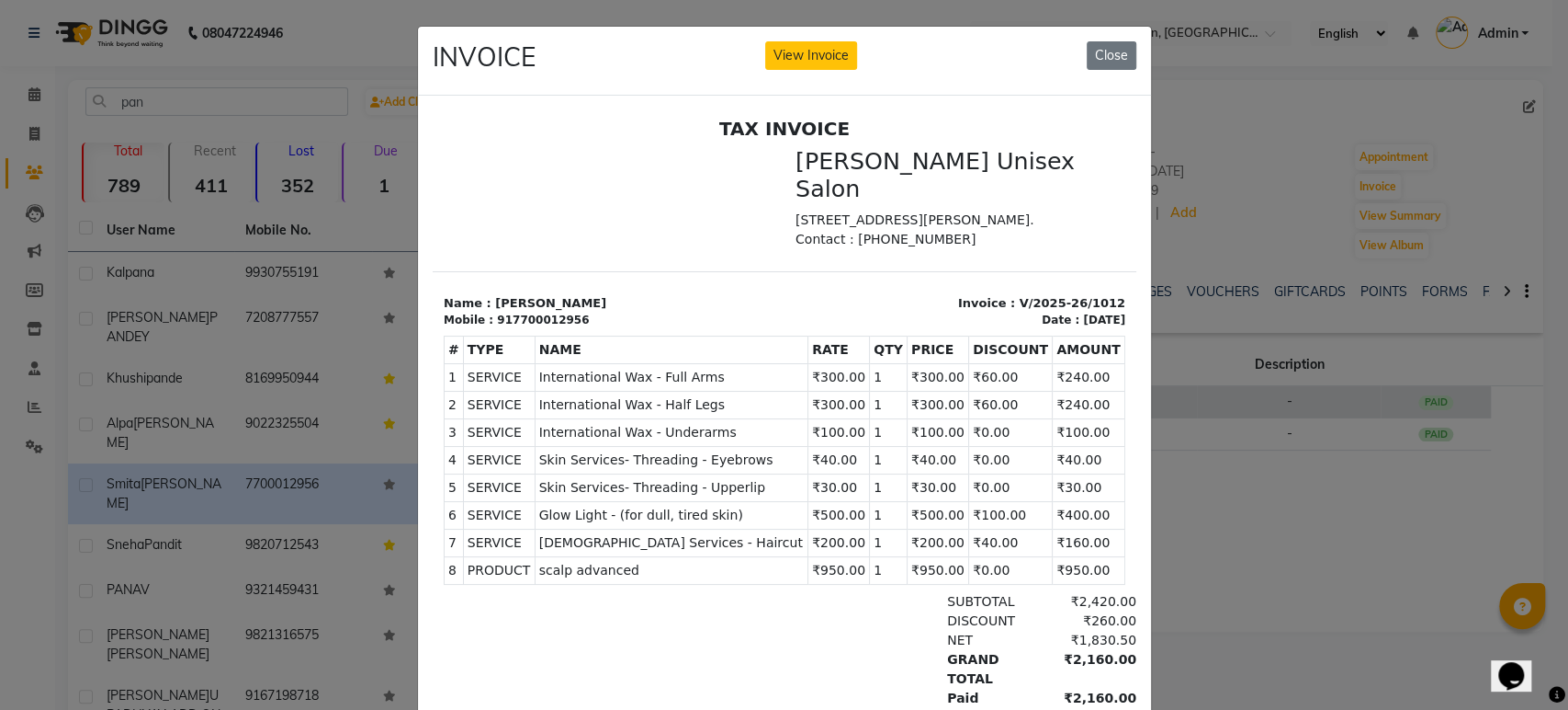
scroll to position [15, 0]
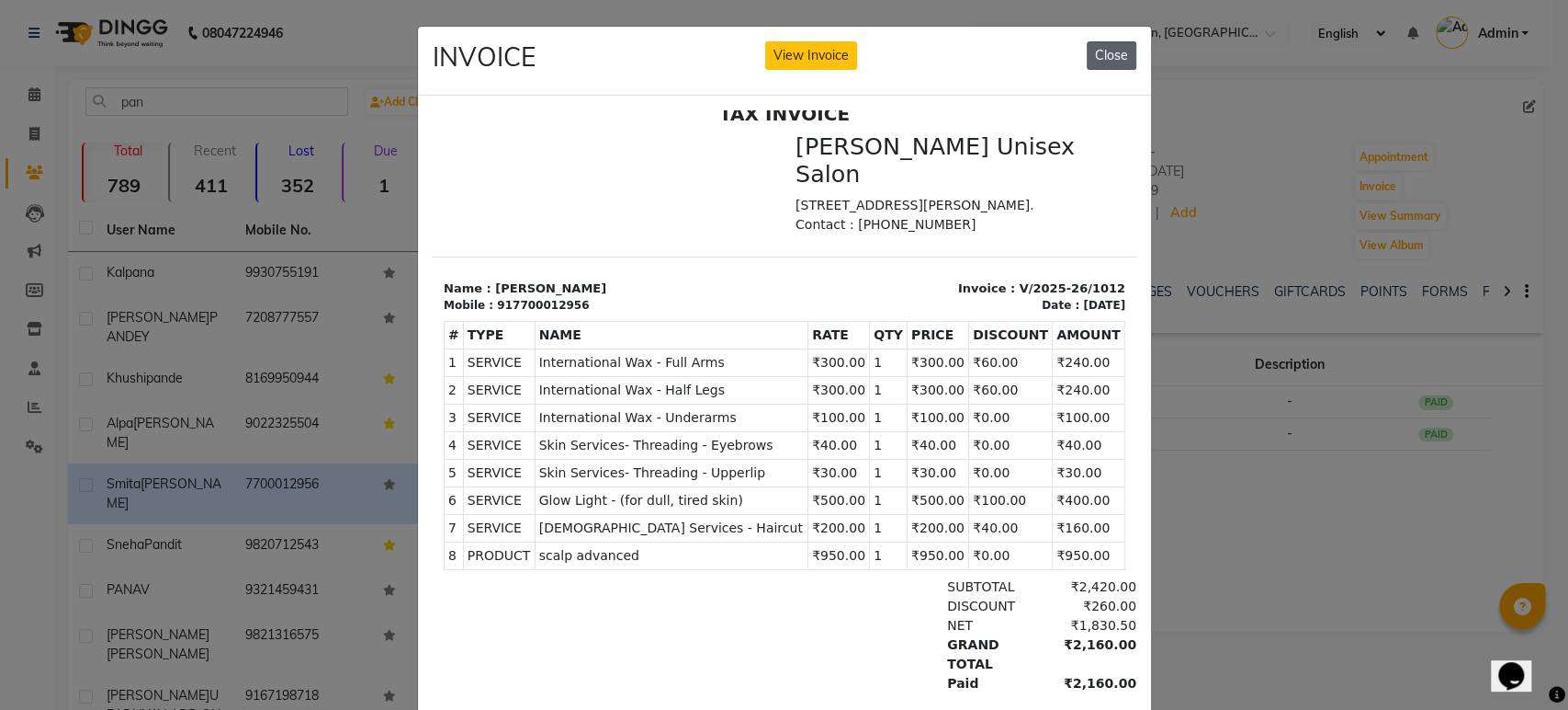
click at [1103, 59] on button "Close" at bounding box center [1111, 55] width 49 height 29
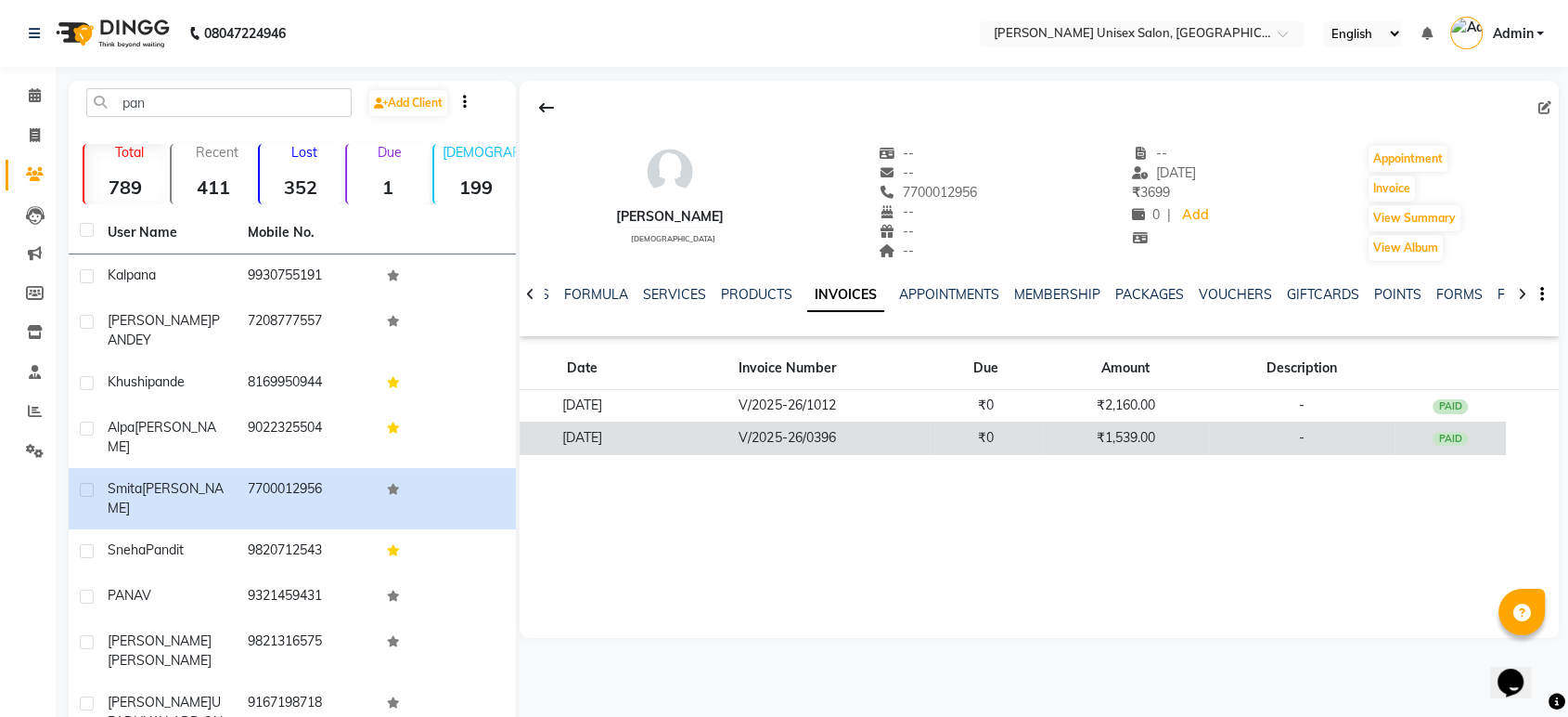
click at [893, 439] on td "V/2025-26/0396" at bounding box center [787, 438] width 284 height 33
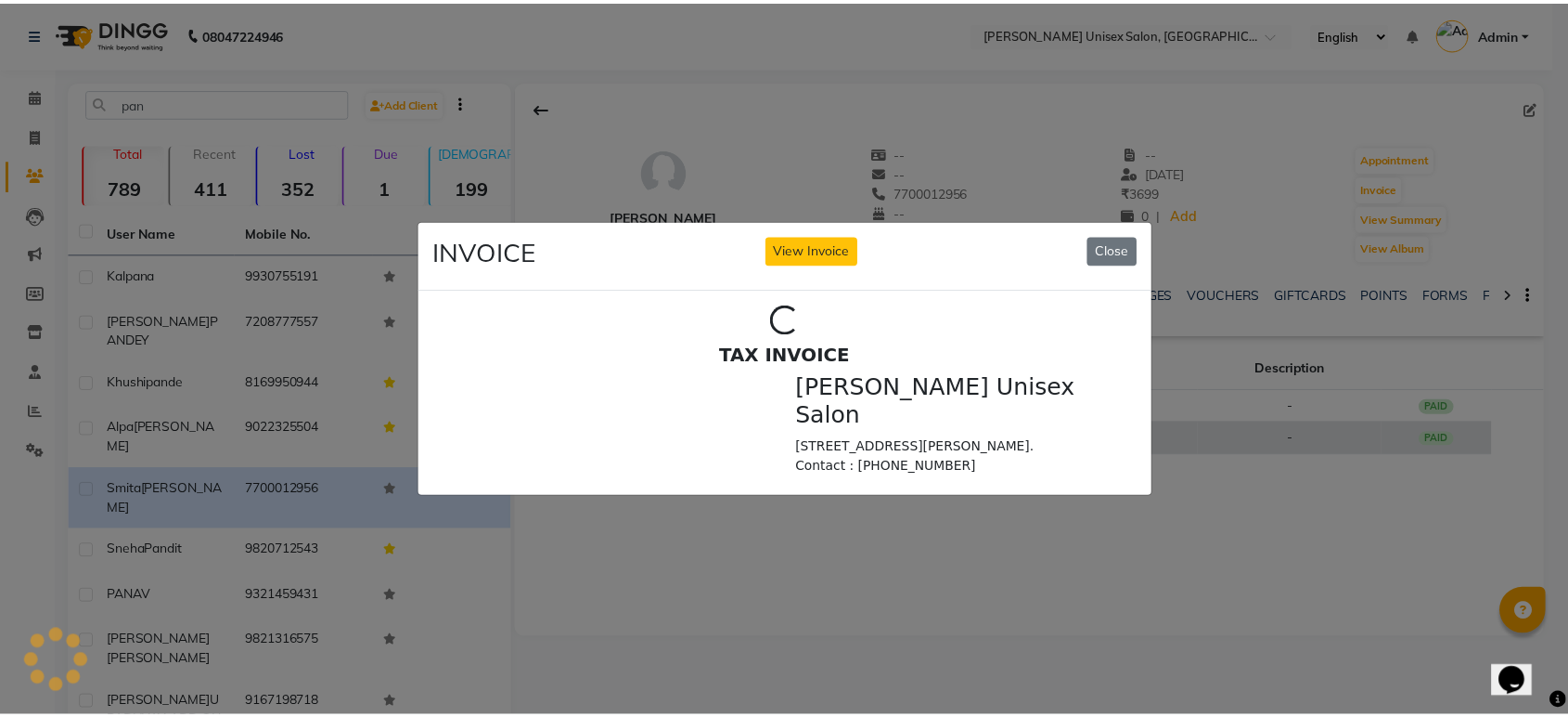
scroll to position [0, 0]
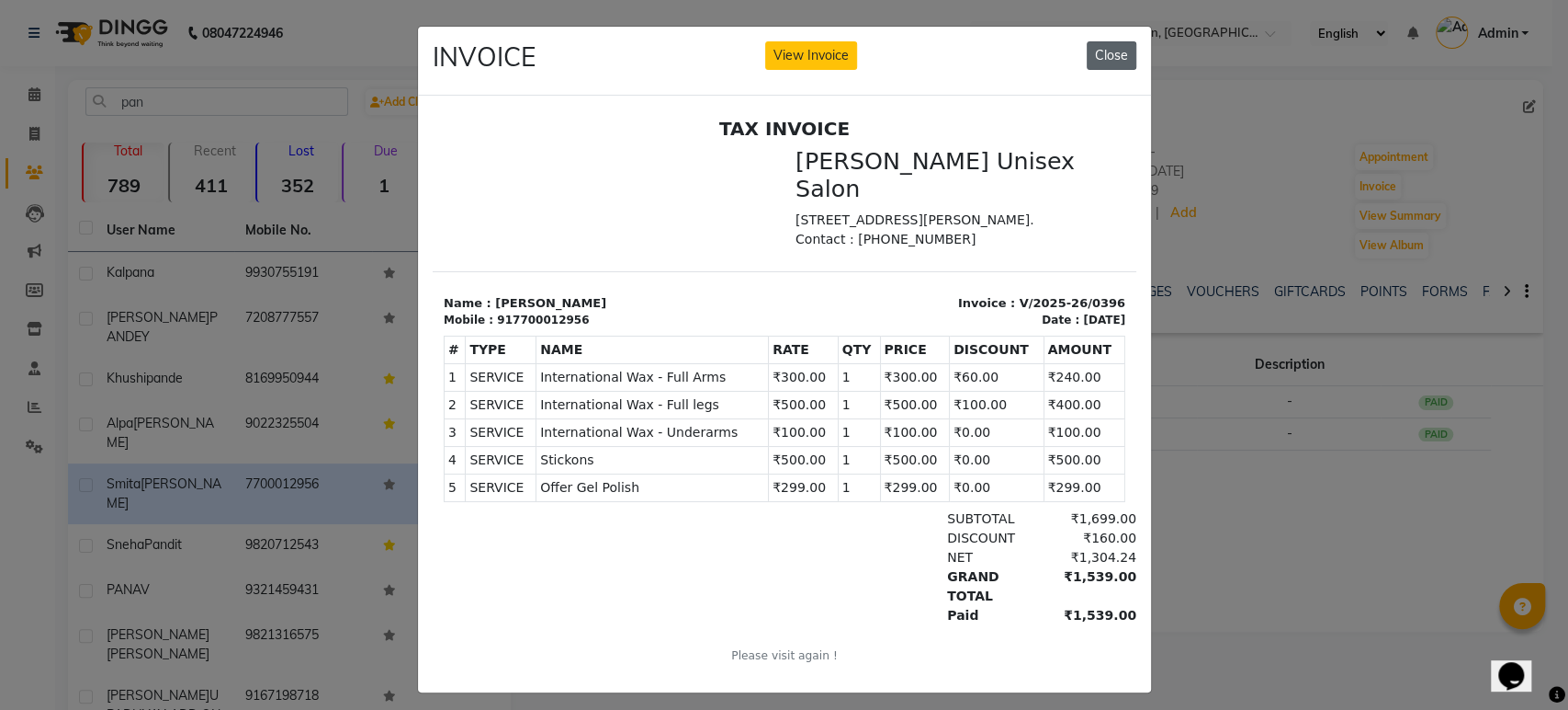
click at [1097, 57] on button "Close" at bounding box center [1111, 55] width 49 height 29
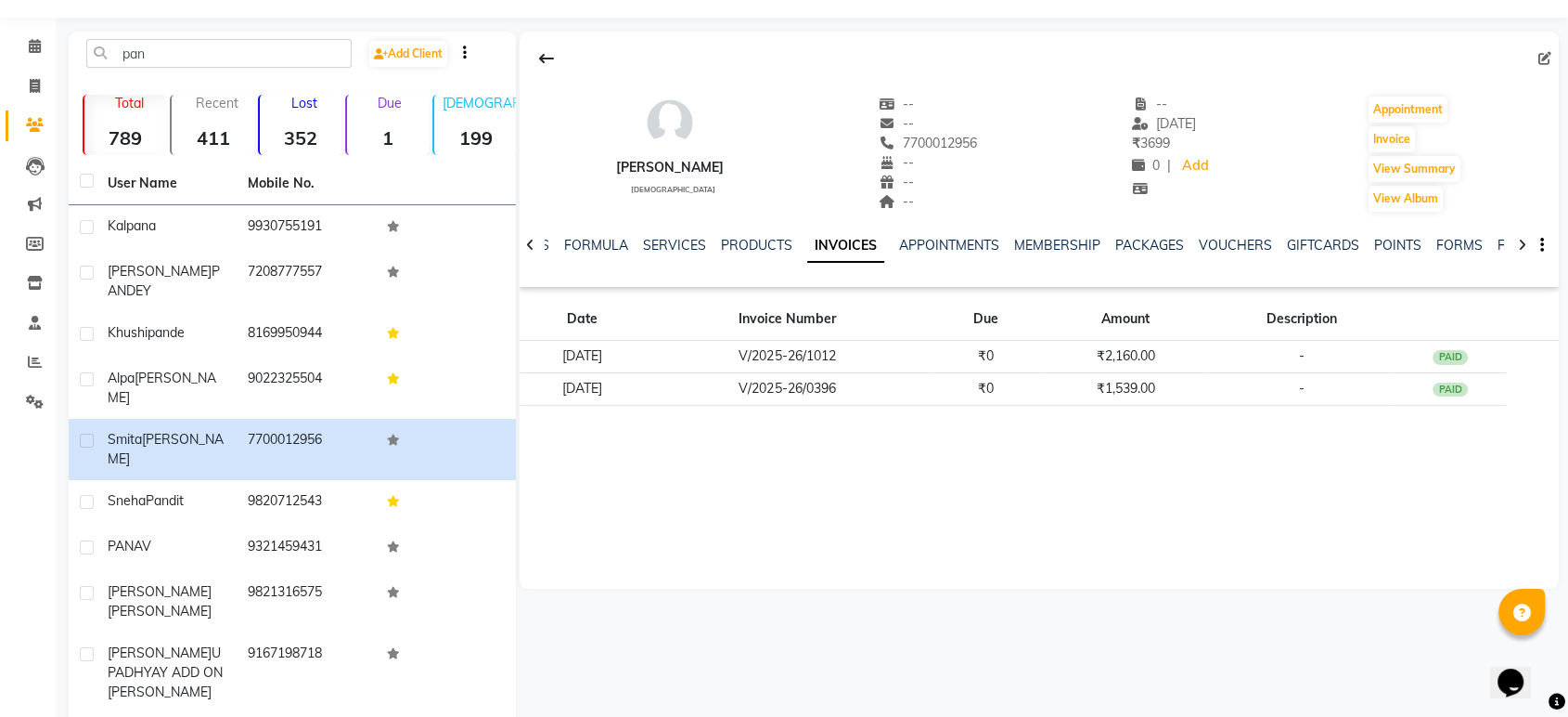
scroll to position [39, 0]
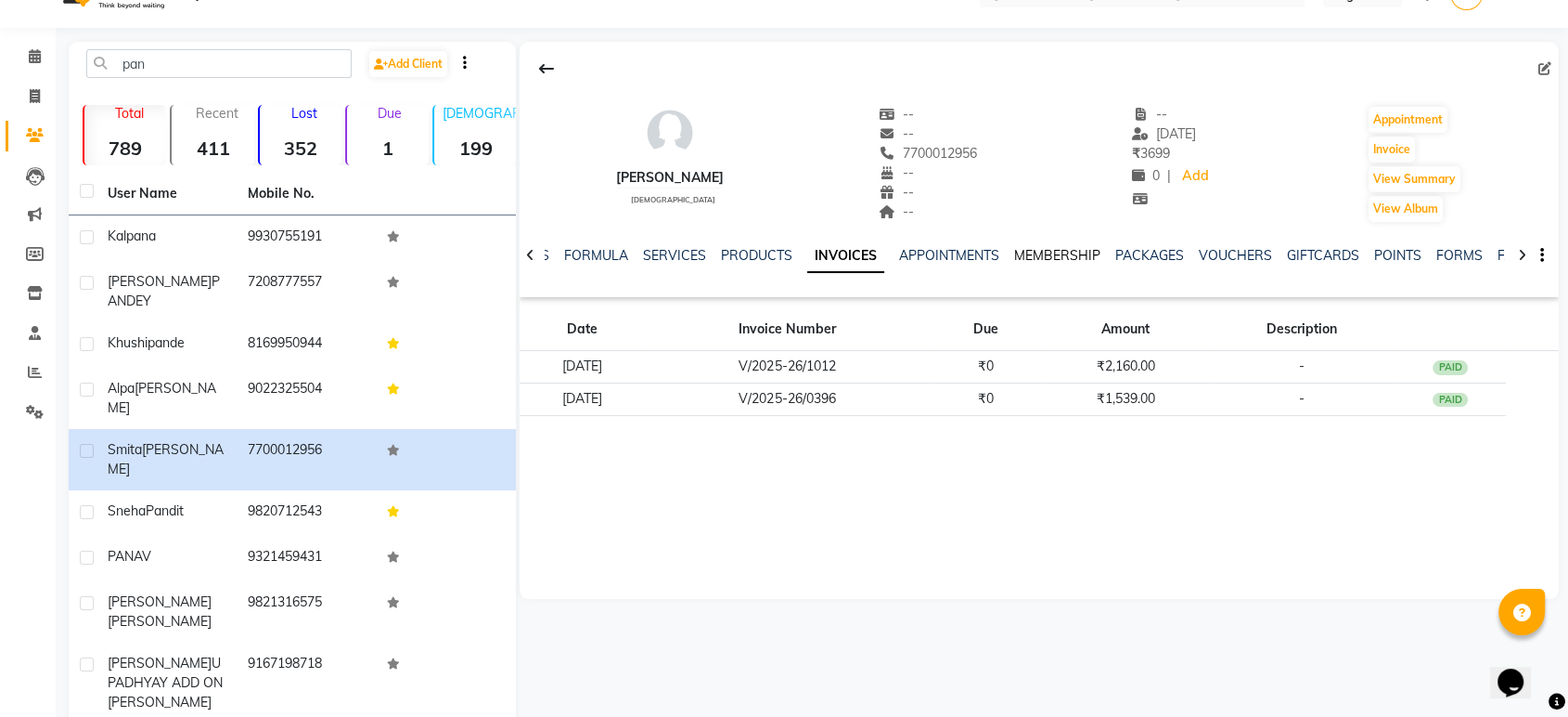
click at [1052, 248] on link "MEMBERSHIP" at bounding box center [1057, 255] width 87 height 17
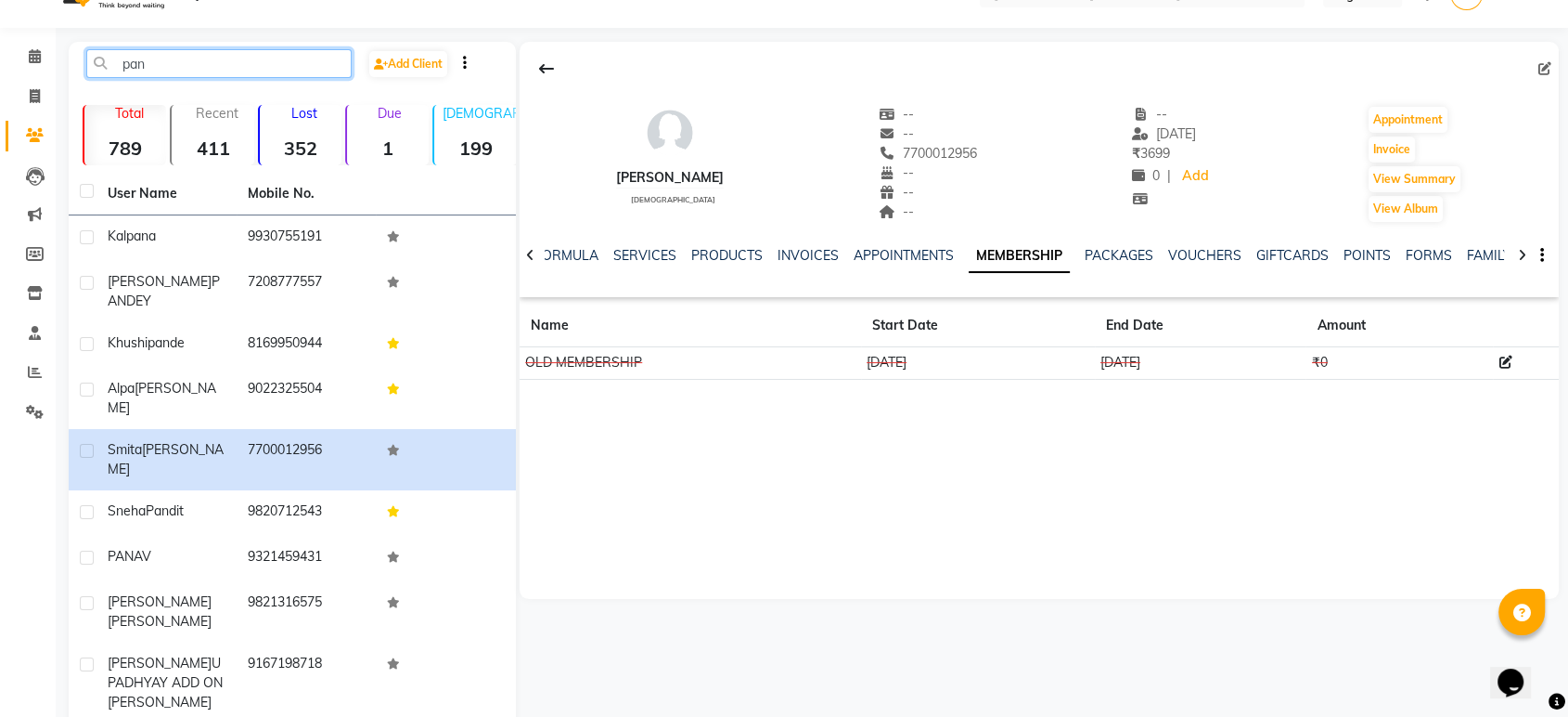
click at [153, 64] on input "pan" at bounding box center [219, 63] width 265 height 29
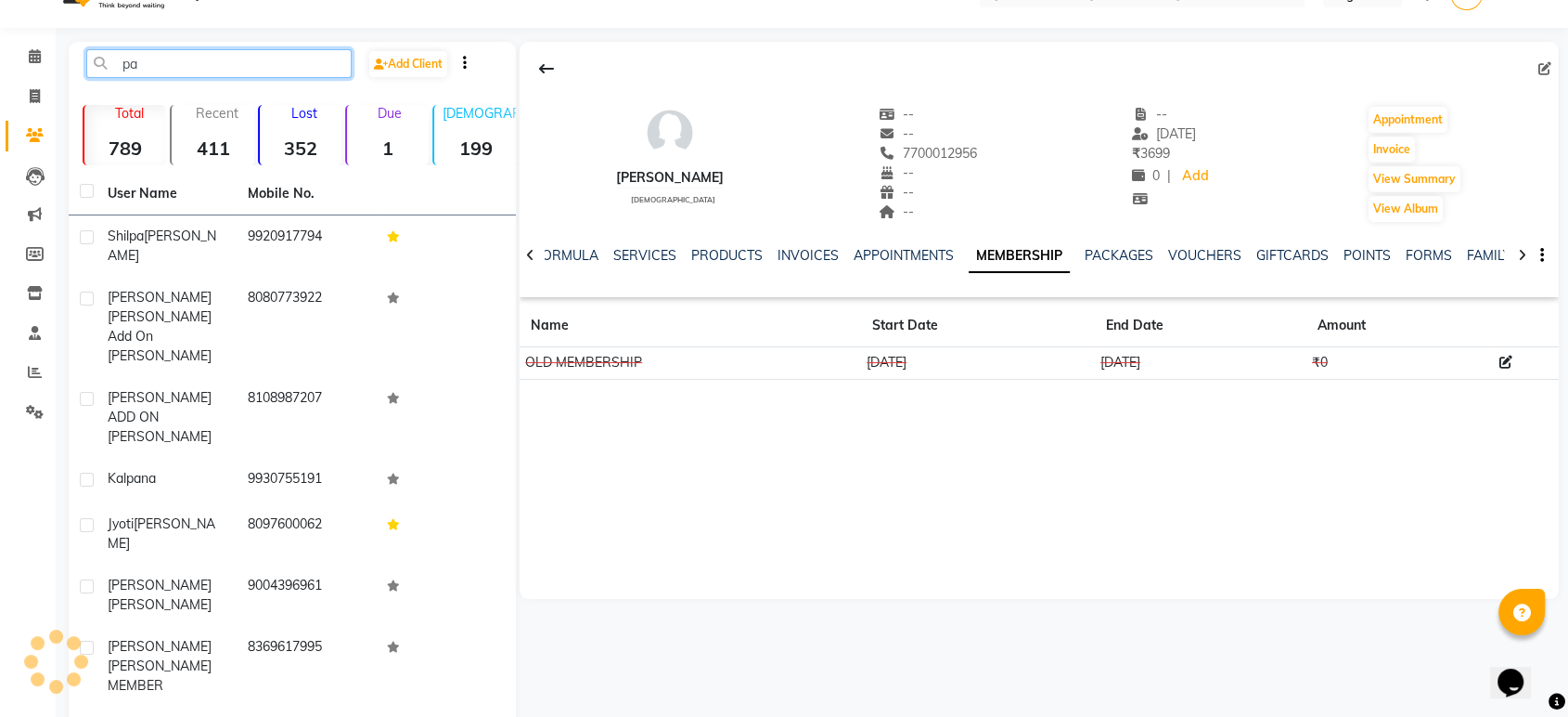
type input "p"
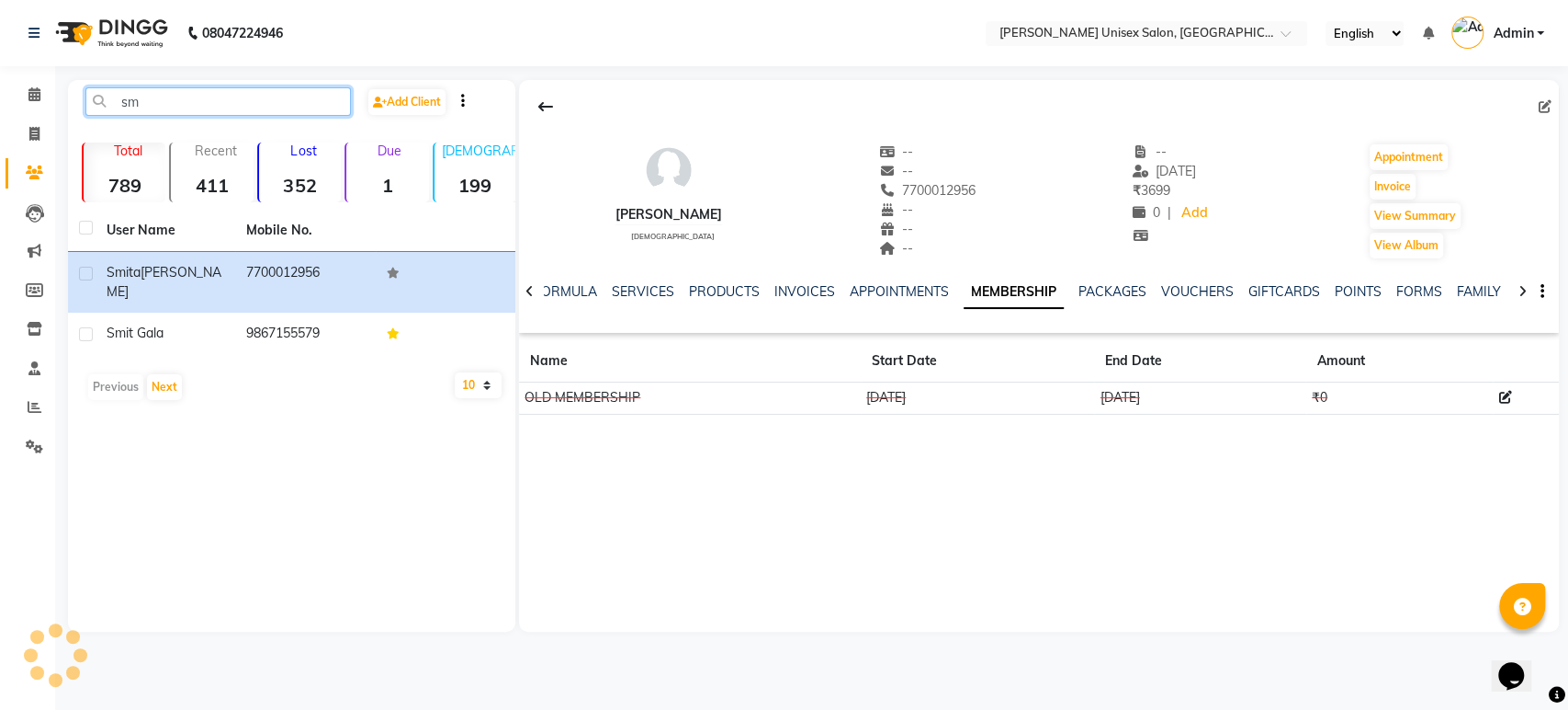
type input "s"
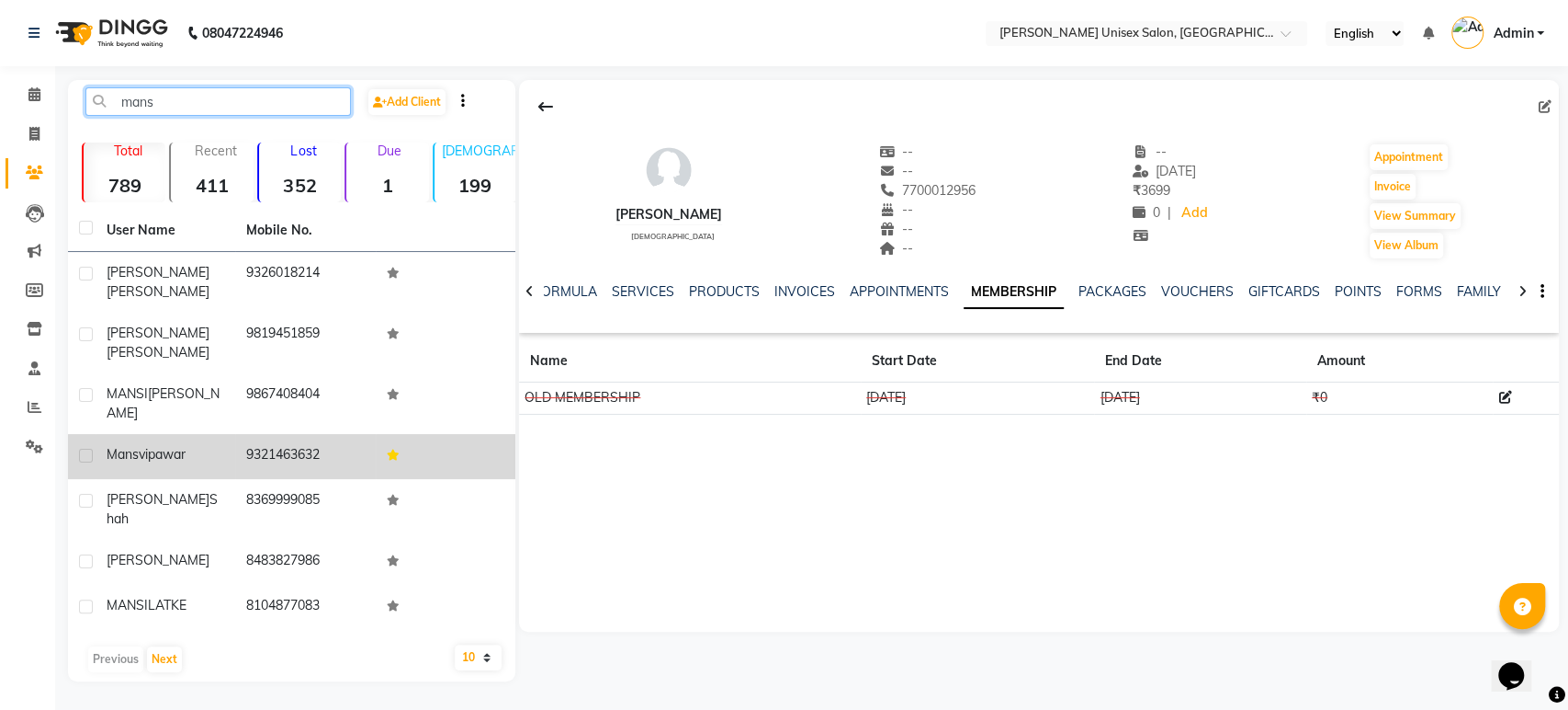
type input "mans"
click at [141, 445] on span "mansvi" at bounding box center [127, 454] width 41 height 17
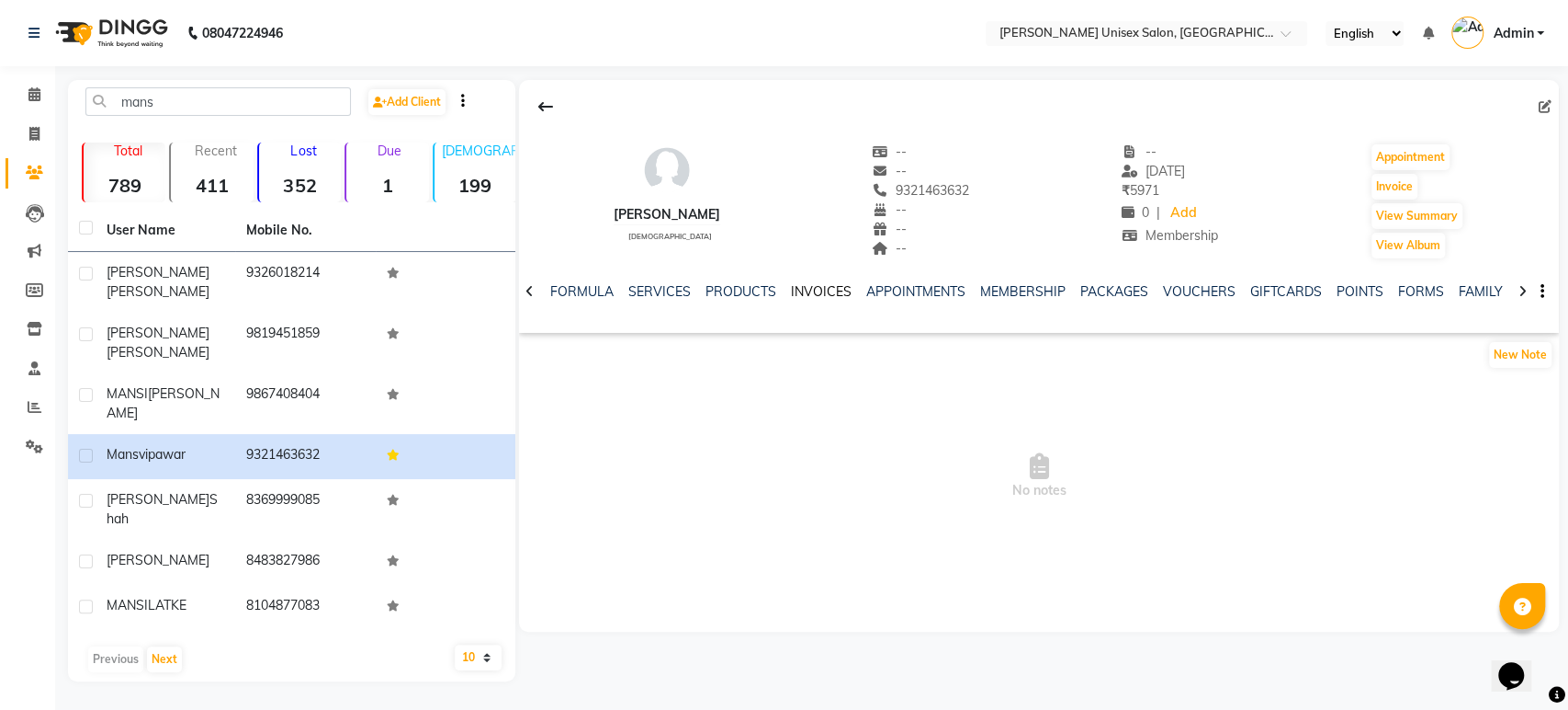
click at [806, 285] on link "INVOICES" at bounding box center [820, 292] width 61 height 17
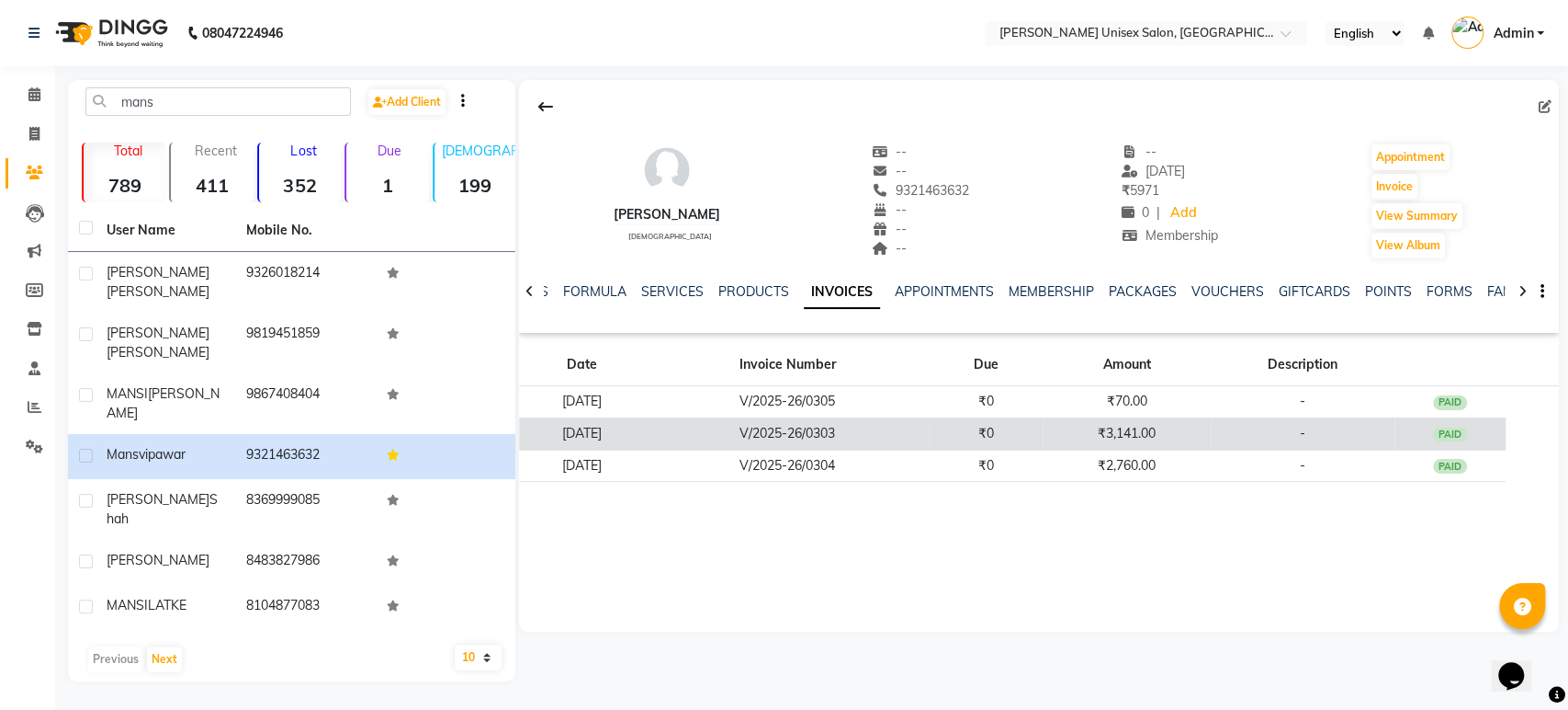
click at [645, 429] on td "04-05-2025" at bounding box center [581, 433] width 126 height 33
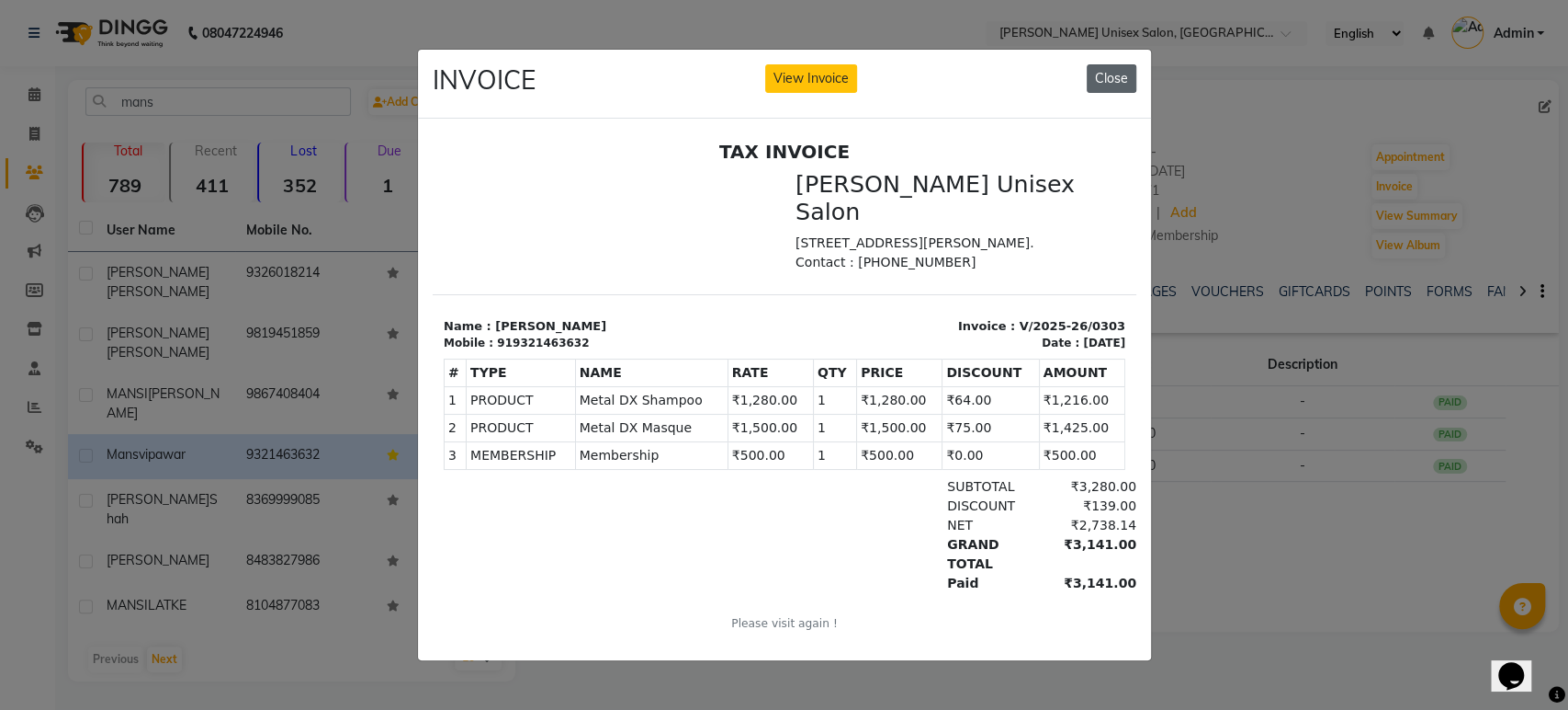
click at [1119, 75] on button "Close" at bounding box center [1111, 78] width 49 height 29
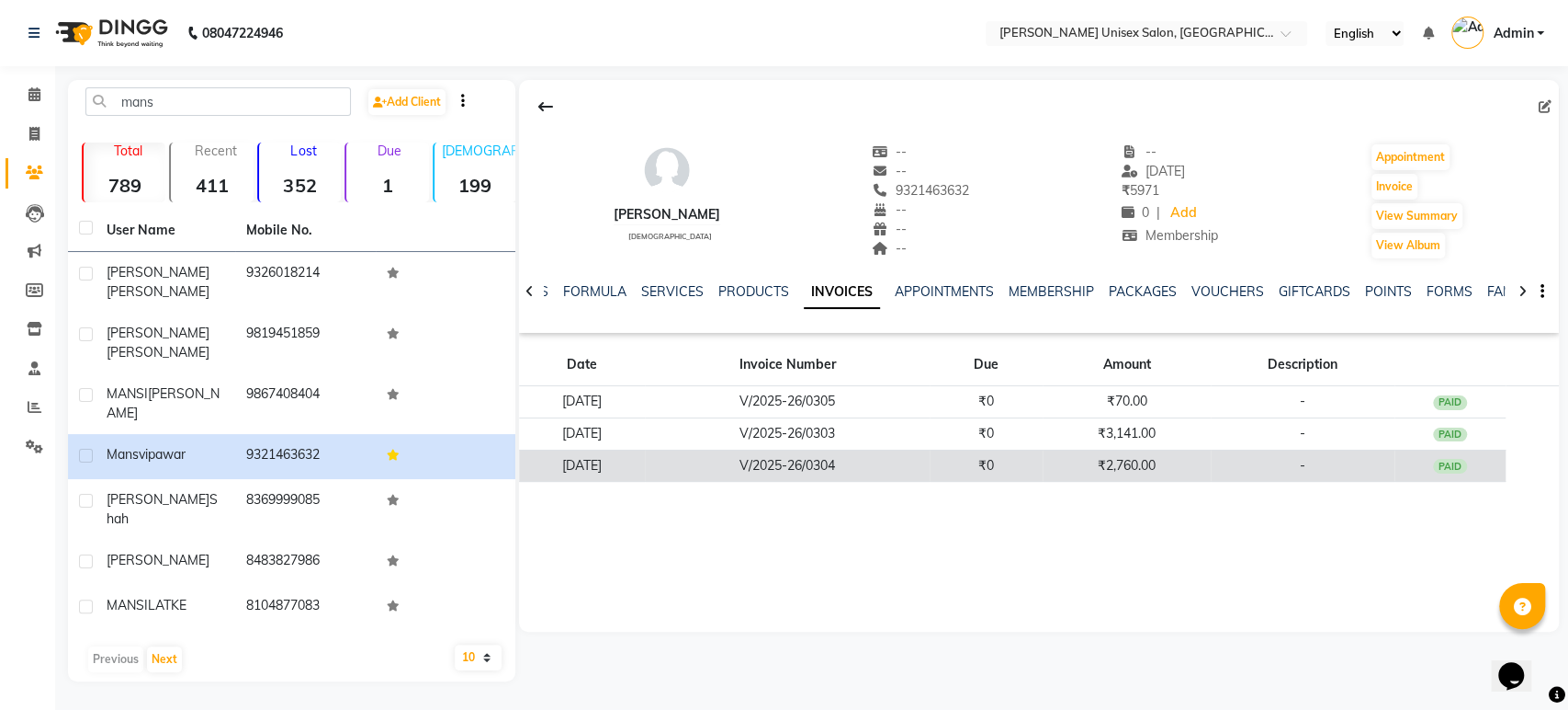
click at [848, 472] on td "V/2025-26/0304" at bounding box center [788, 465] width 285 height 33
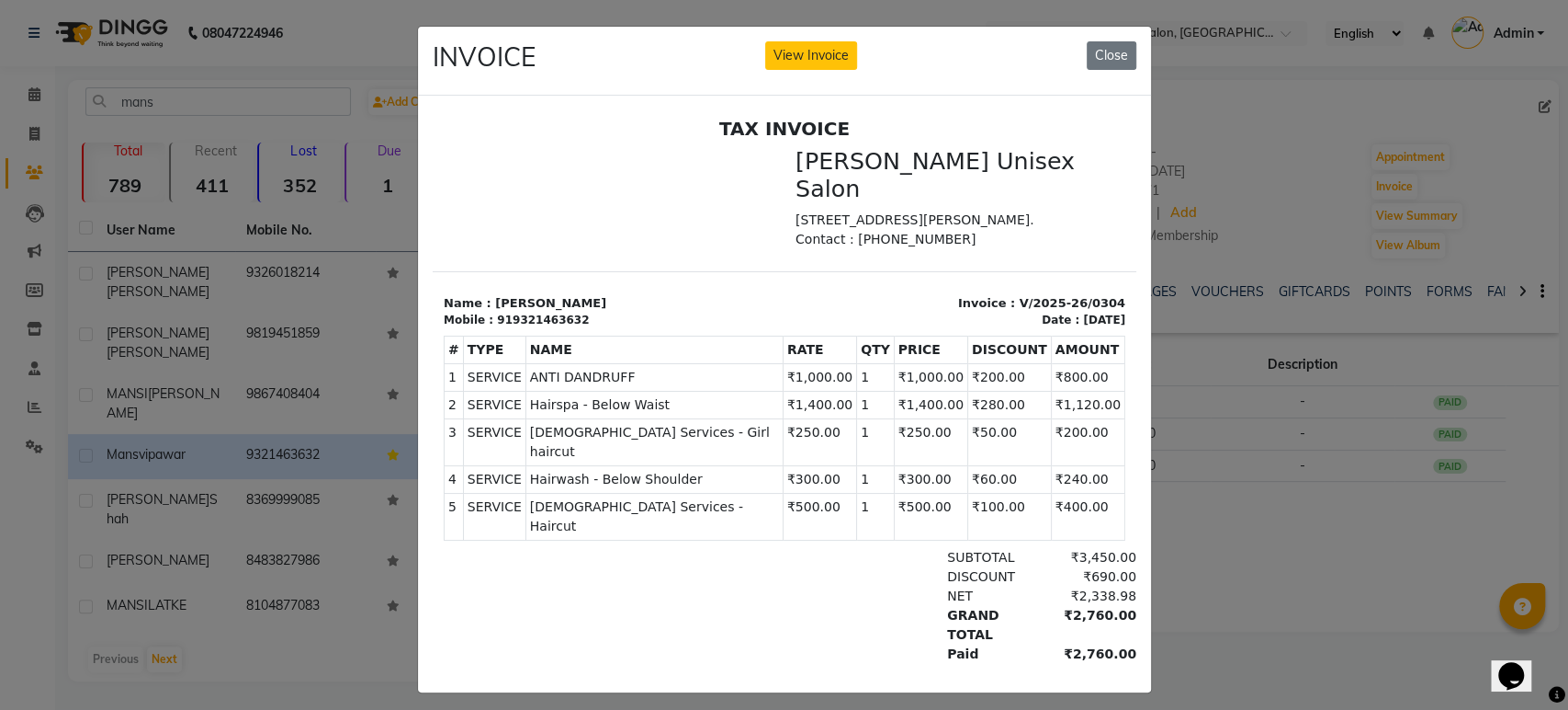
click at [765, 41] on button "View Invoice" at bounding box center [811, 55] width 92 height 29
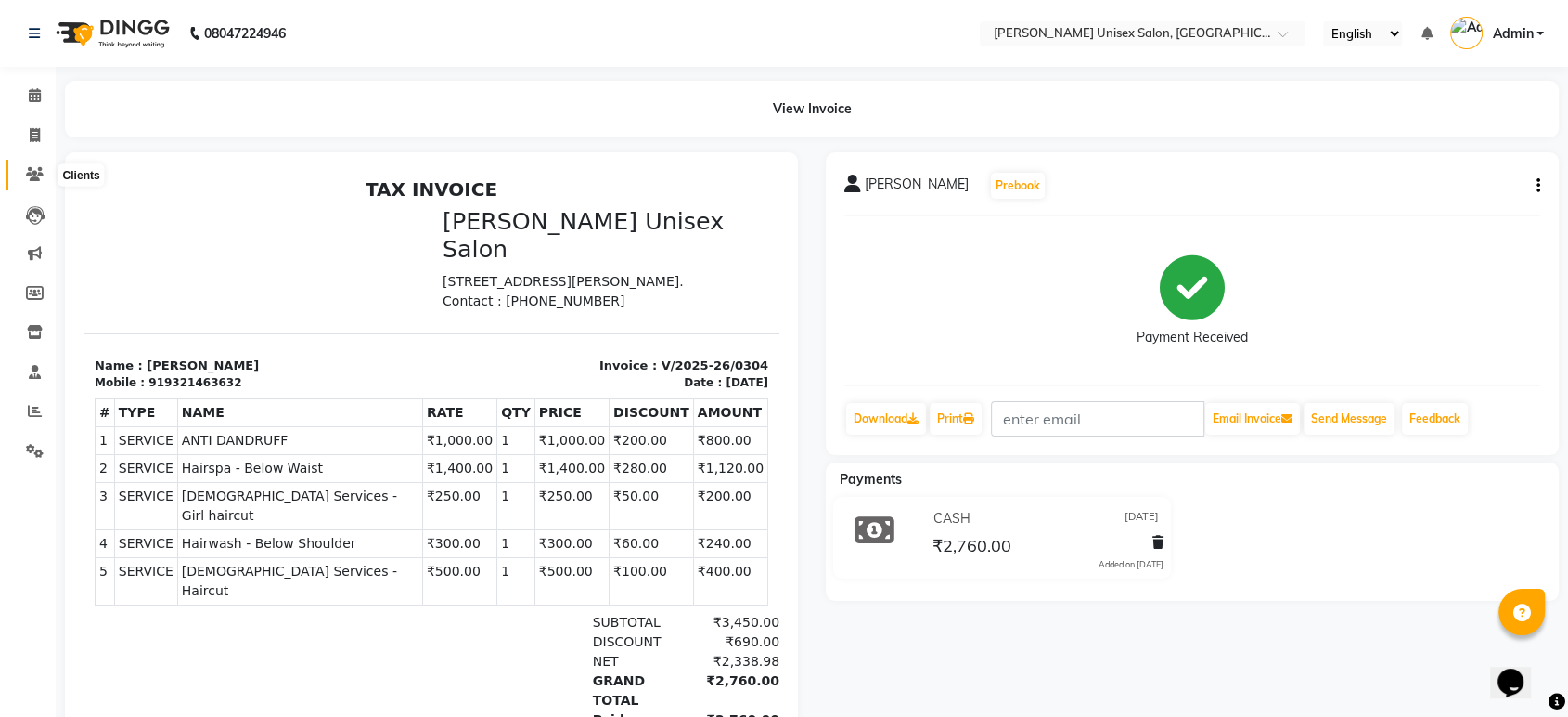
click at [33, 172] on icon at bounding box center [35, 174] width 18 height 14
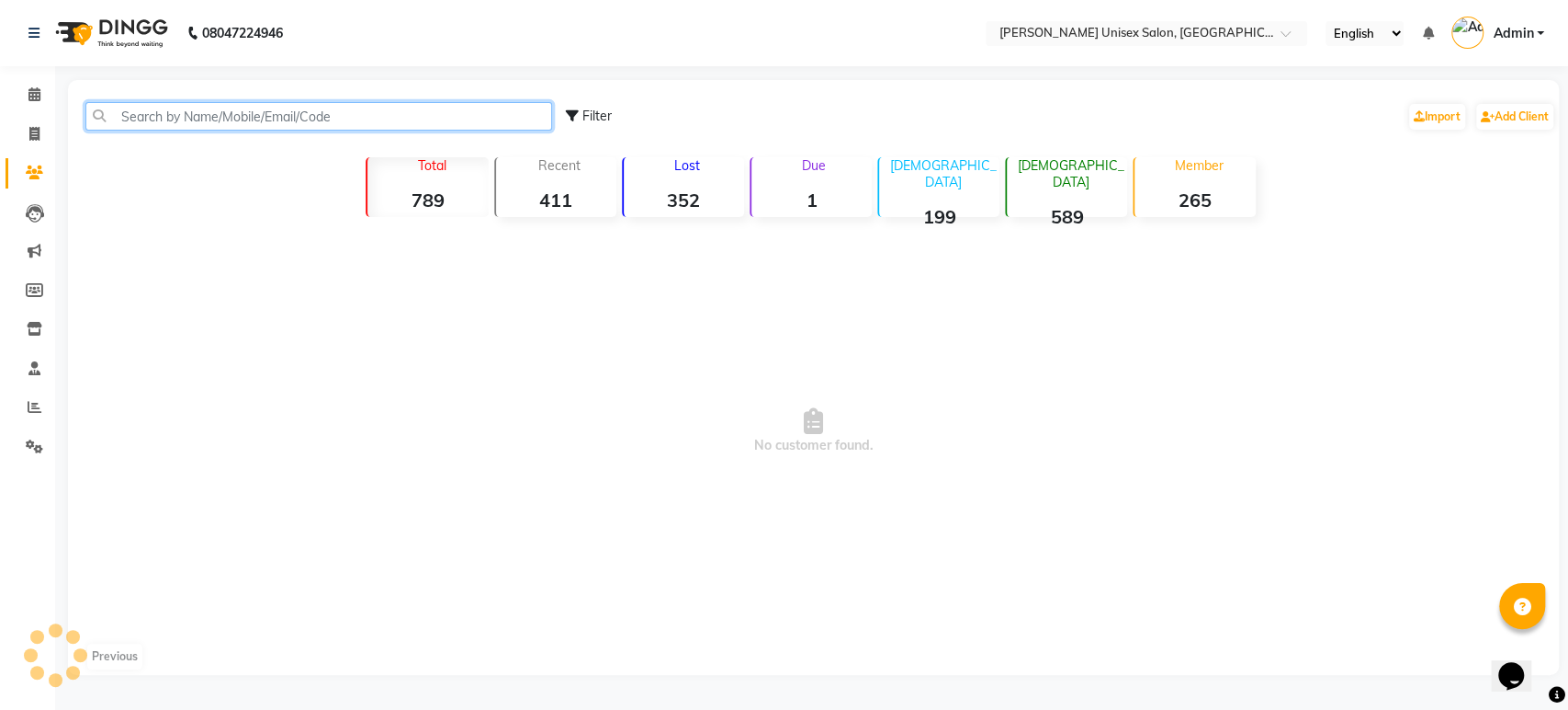
click at [132, 106] on input "text" at bounding box center [318, 116] width 466 height 29
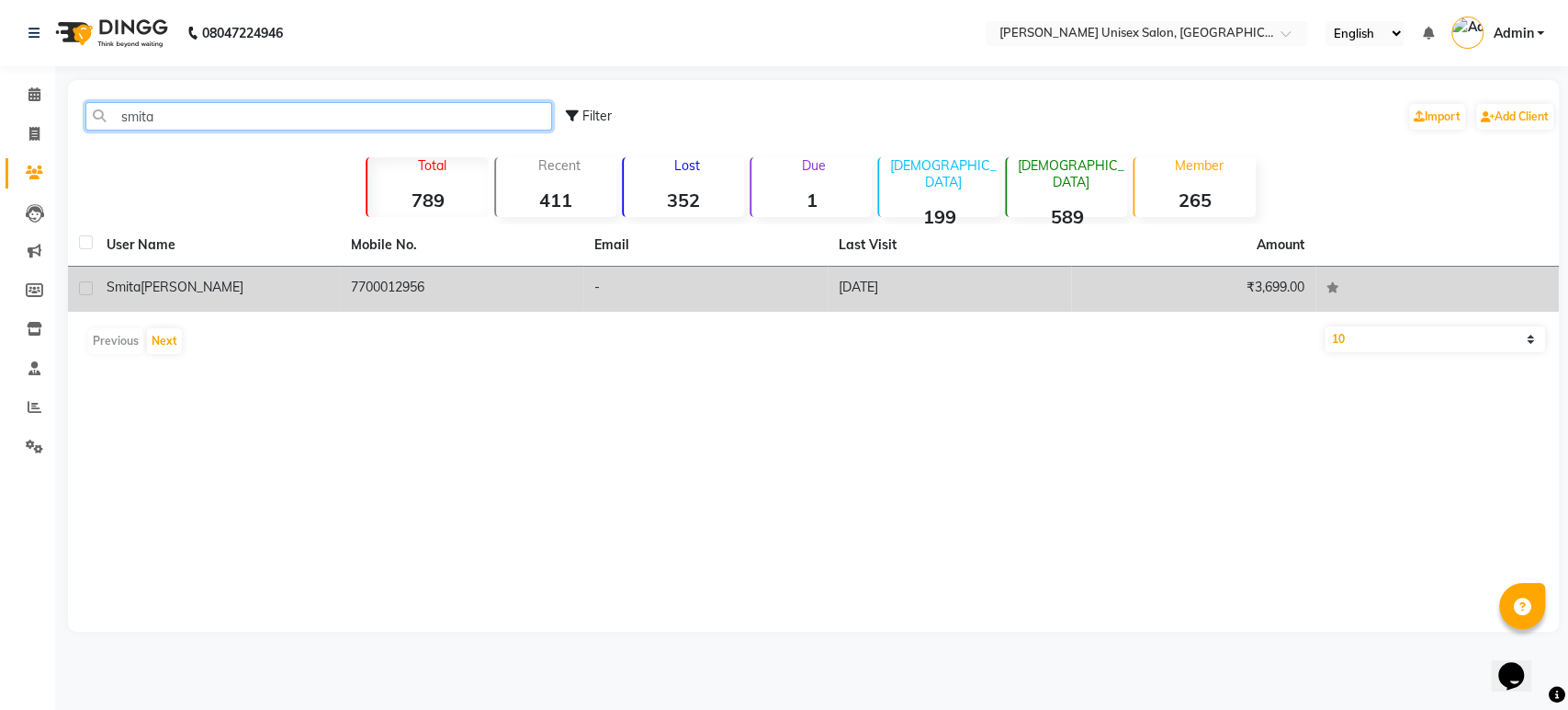
type input "smita"
click at [166, 287] on span "[PERSON_NAME]" at bounding box center [192, 287] width 102 height 17
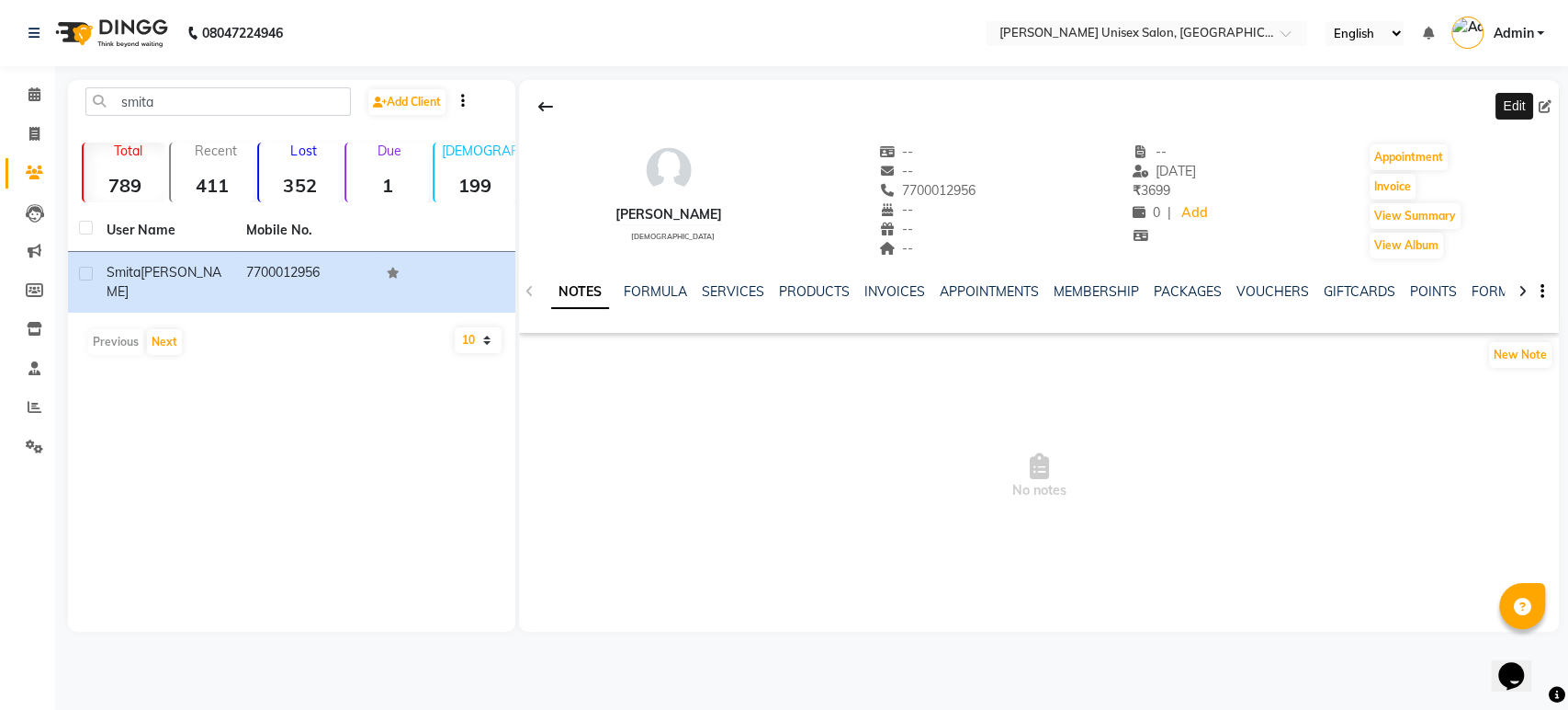
click at [1543, 108] on icon at bounding box center [1545, 107] width 13 height 13
select select "[DEMOGRAPHIC_DATA]"
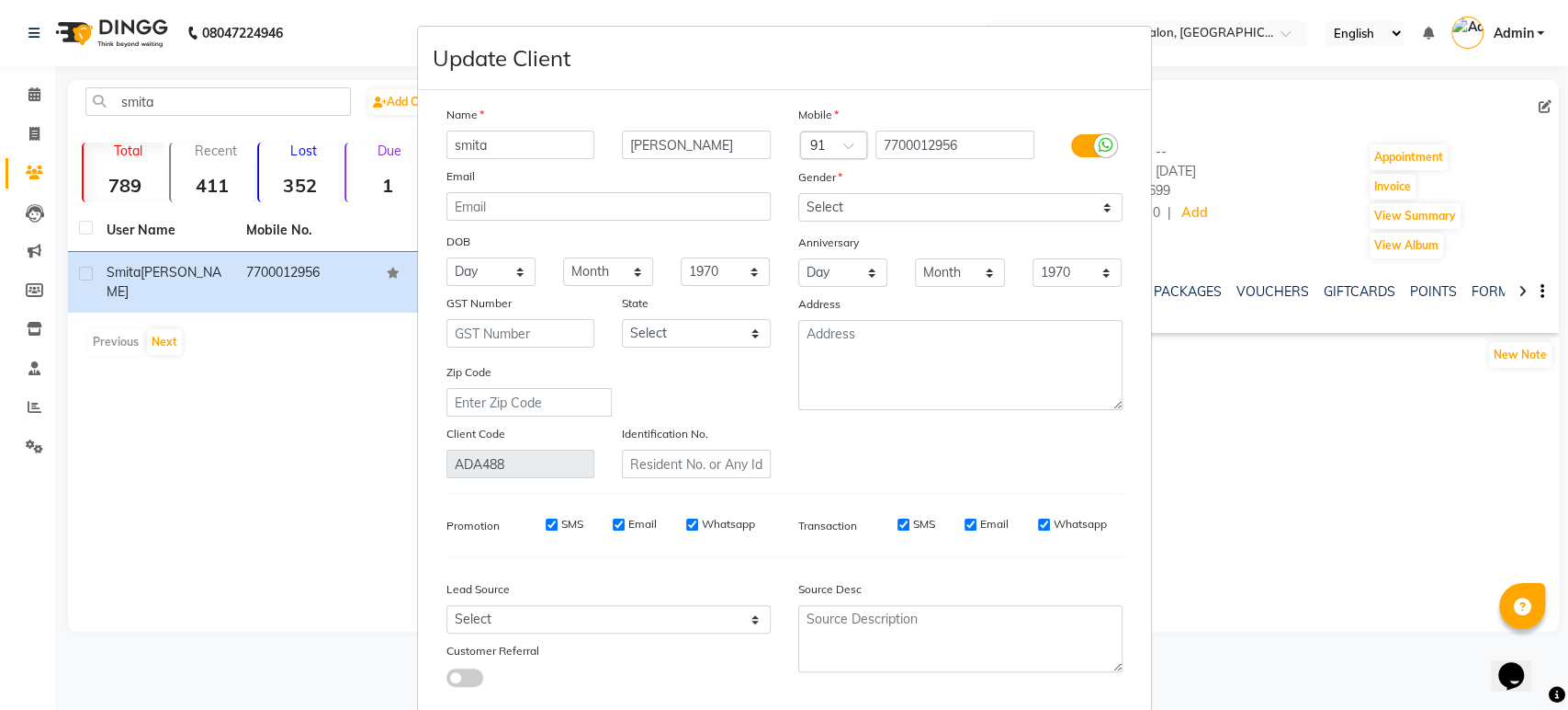
click at [1541, 136] on ngb-modal-window "Update Client Name smita panchal Email DOB Day 01 02 03 04 05 06 07 08 09 10 11…" at bounding box center [784, 355] width 1568 height 710
click at [1435, 519] on ngb-modal-window "Update Client Name smita panchal Email DOB Day 01 02 03 04 05 06 07 08 09 10 11…" at bounding box center [784, 355] width 1568 height 710
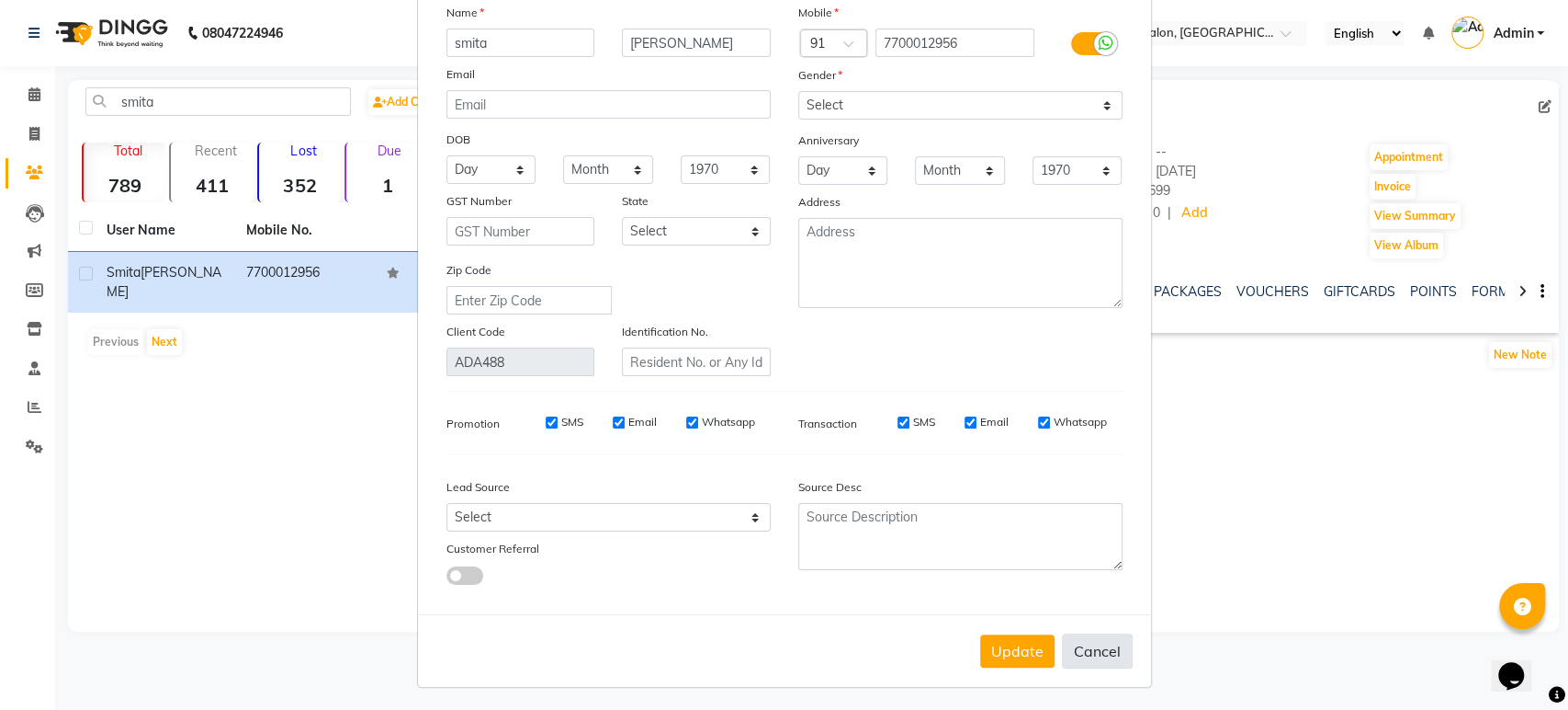
click at [1080, 649] on button "Cancel" at bounding box center [1097, 650] width 71 height 34
select select
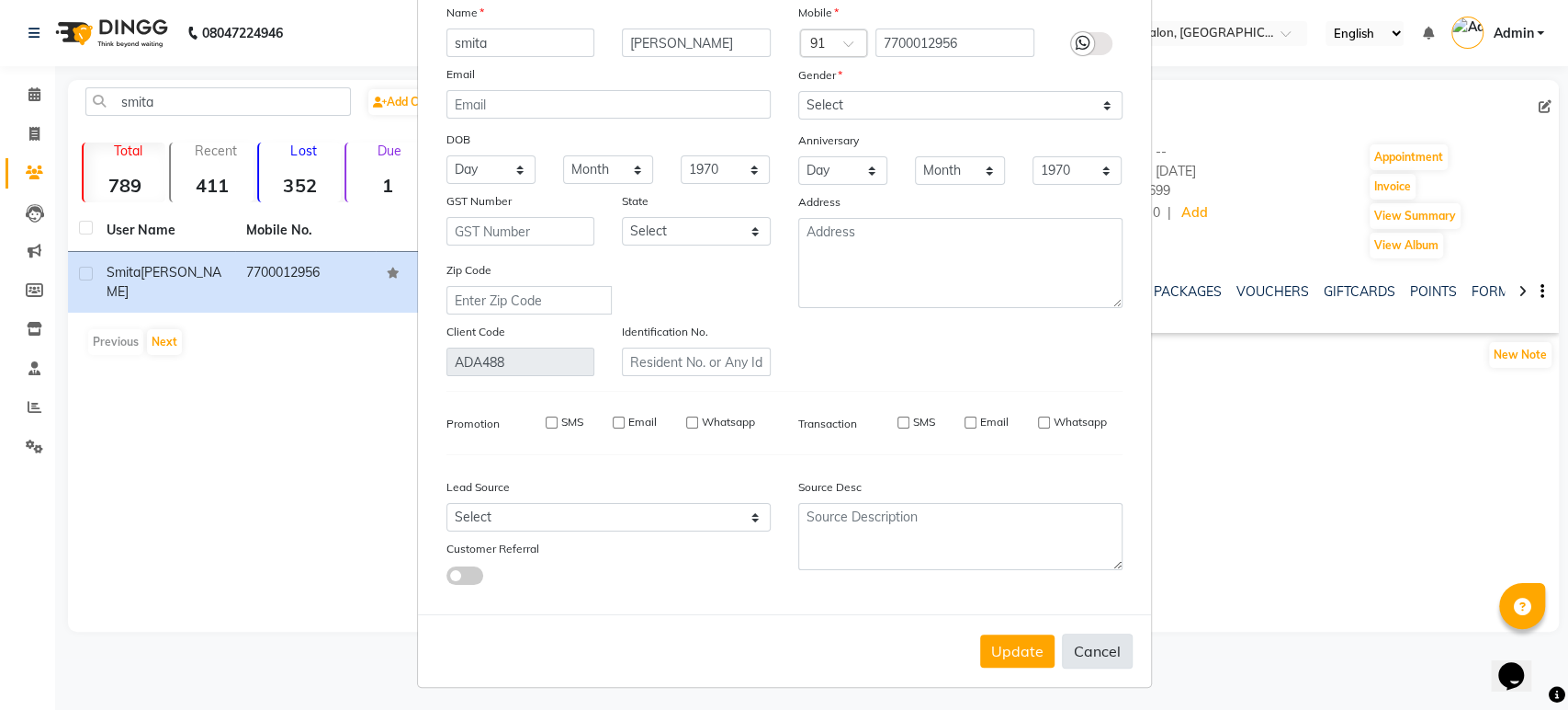
select select
checkbox input "false"
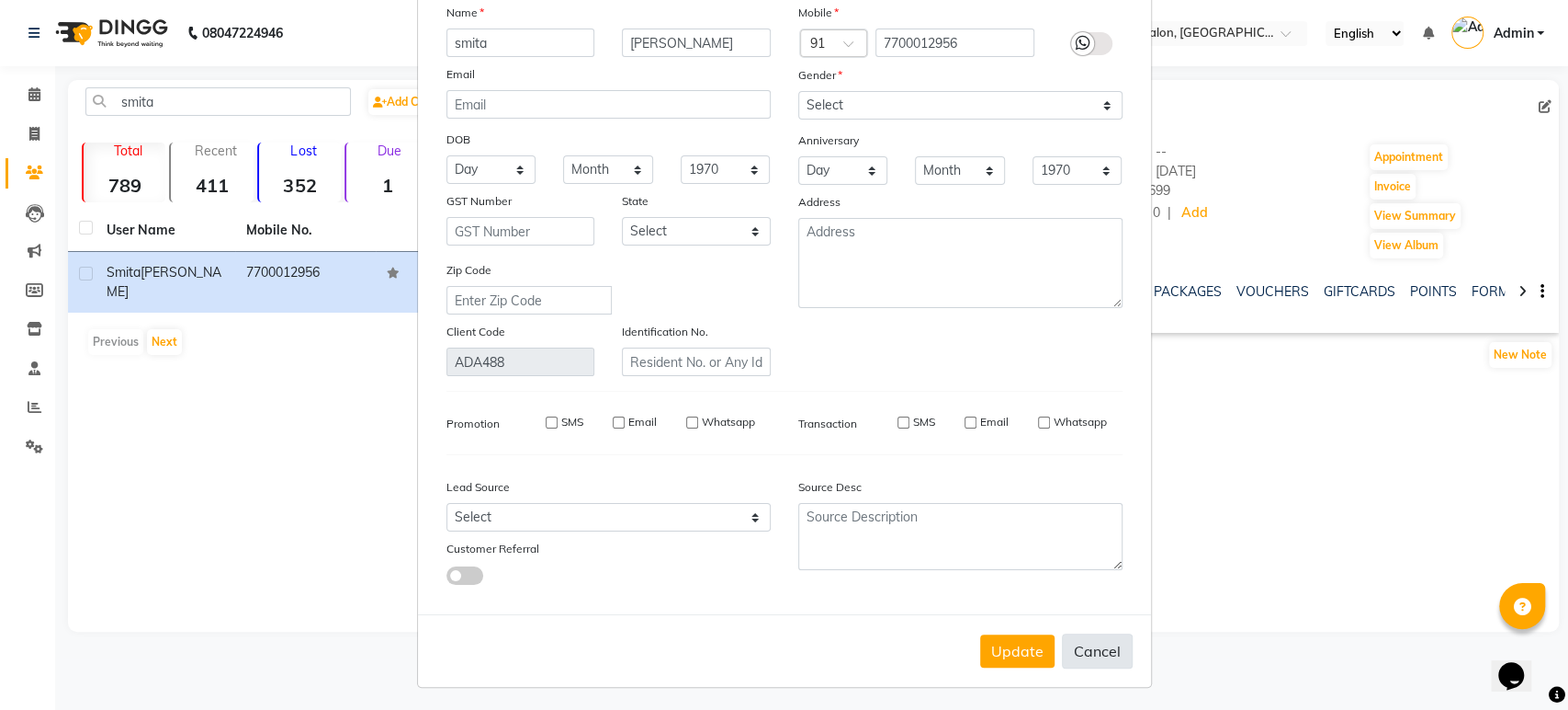
checkbox input "false"
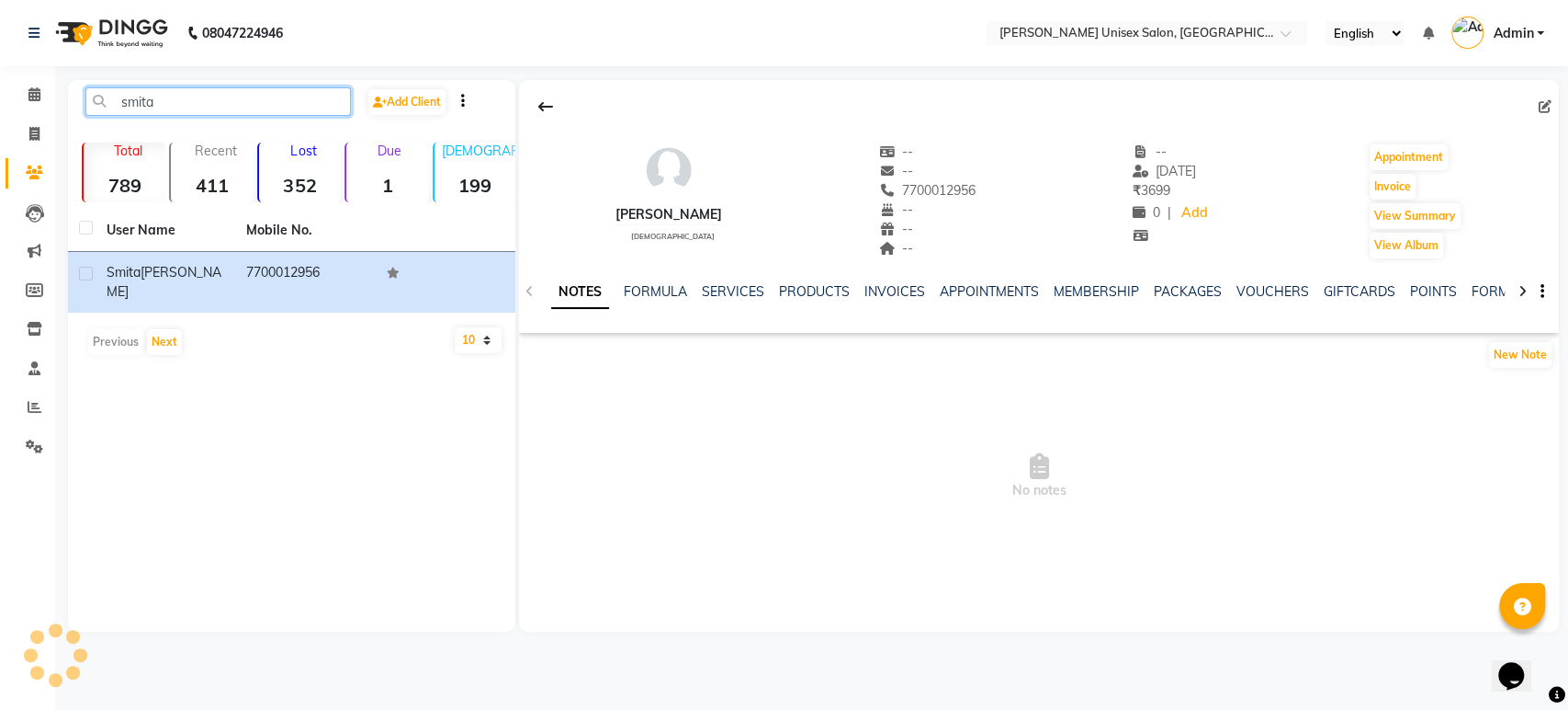
click at [169, 99] on input "smita" at bounding box center [218, 102] width 265 height 29
type input "s"
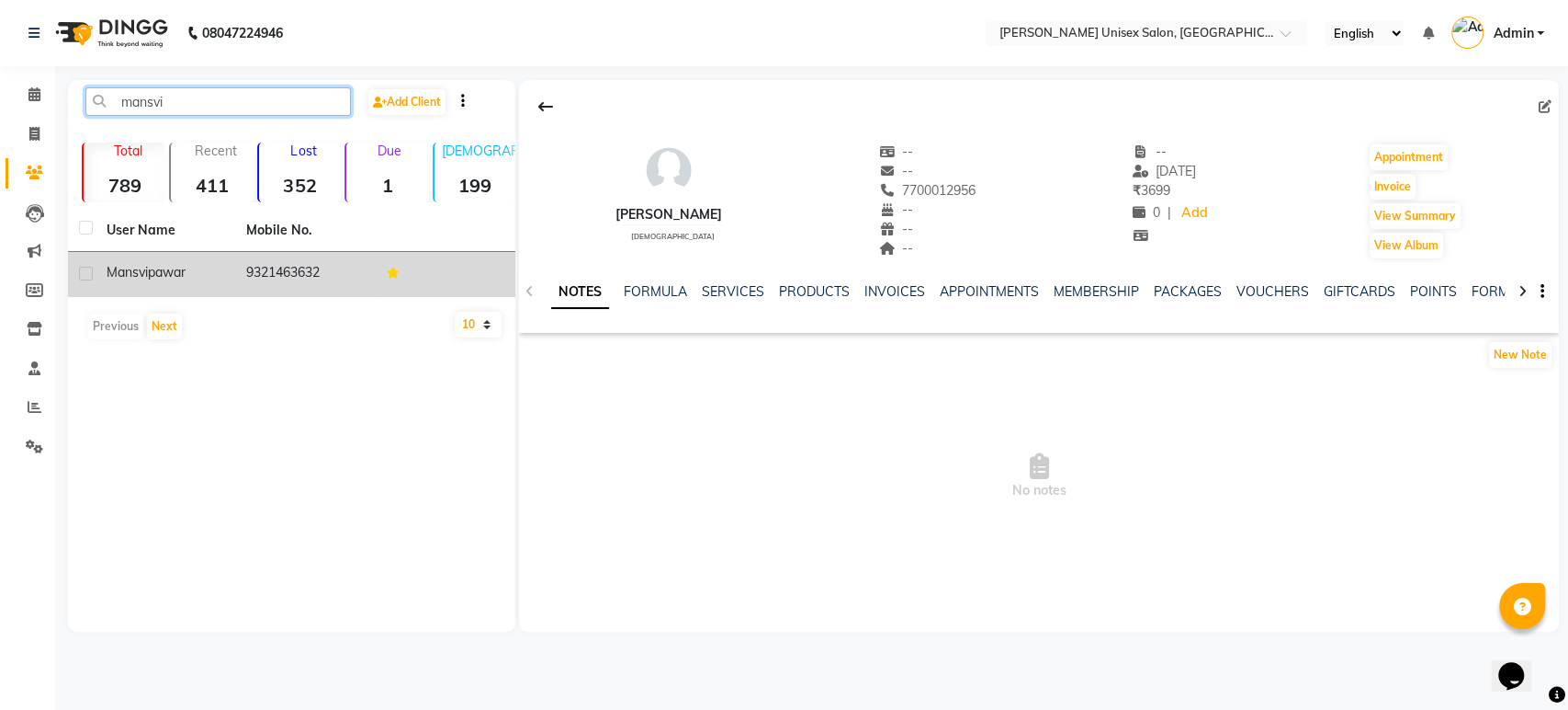
type input "mansvi"
click at [185, 279] on span "pawar" at bounding box center [167, 272] width 37 height 17
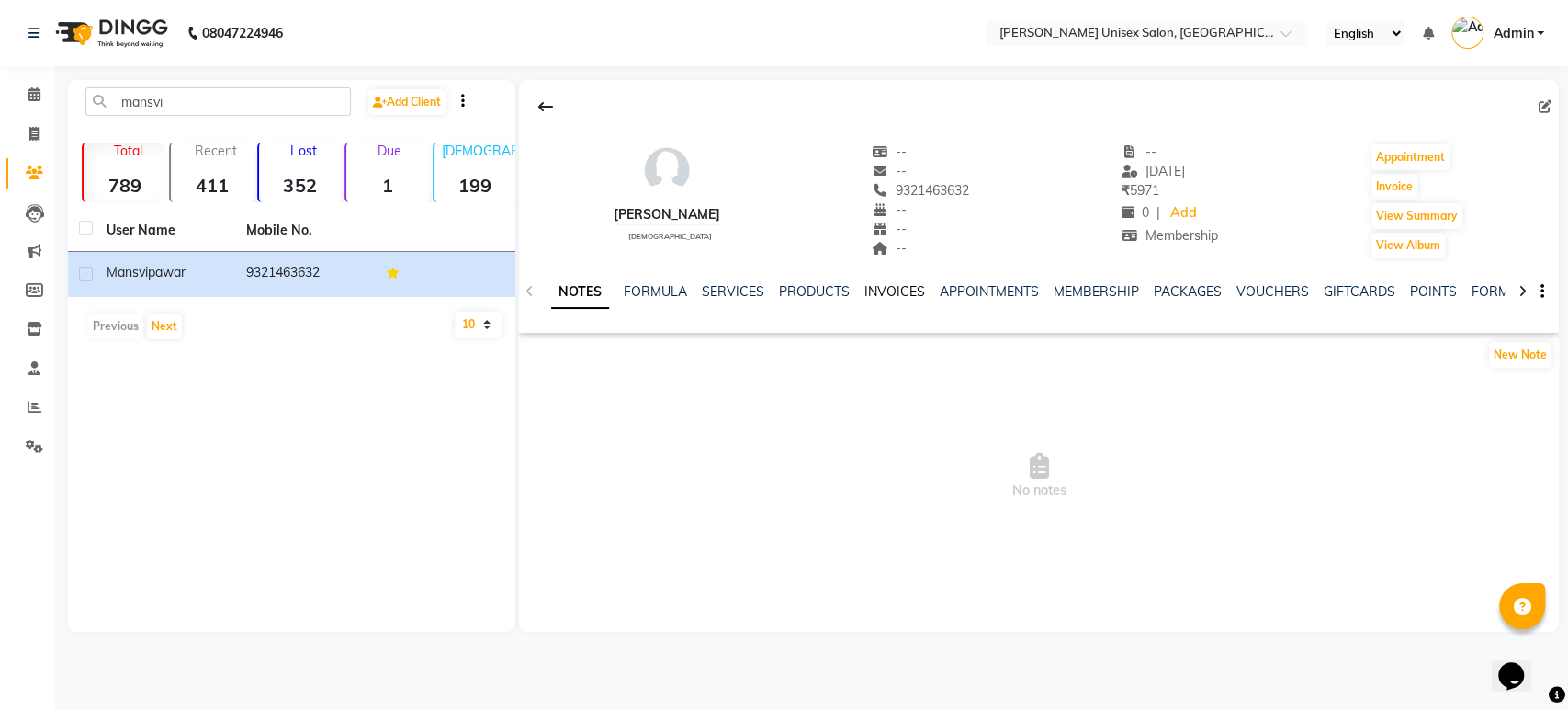
click at [880, 294] on link "INVOICES" at bounding box center [894, 292] width 61 height 17
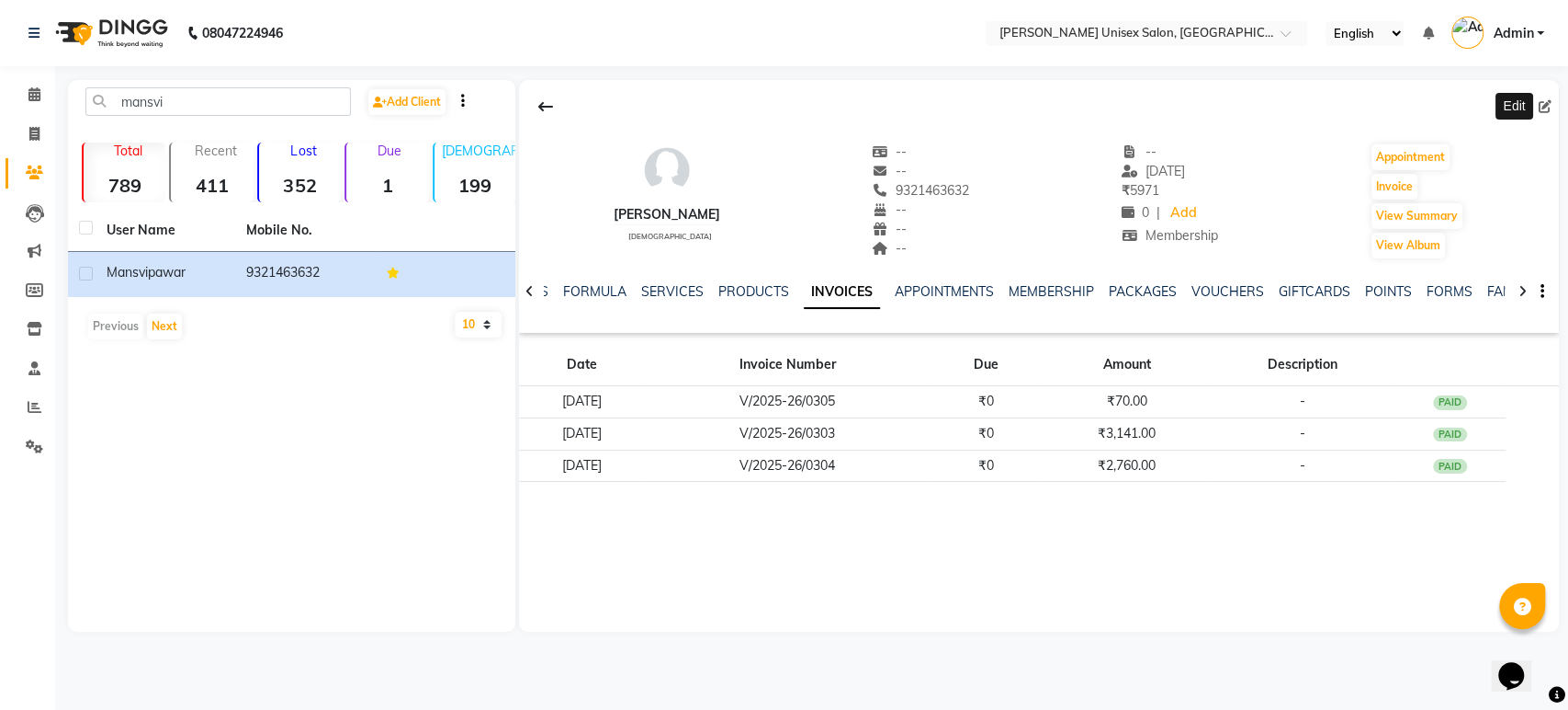
click at [1543, 111] on icon at bounding box center [1545, 107] width 13 height 13
select select "female"
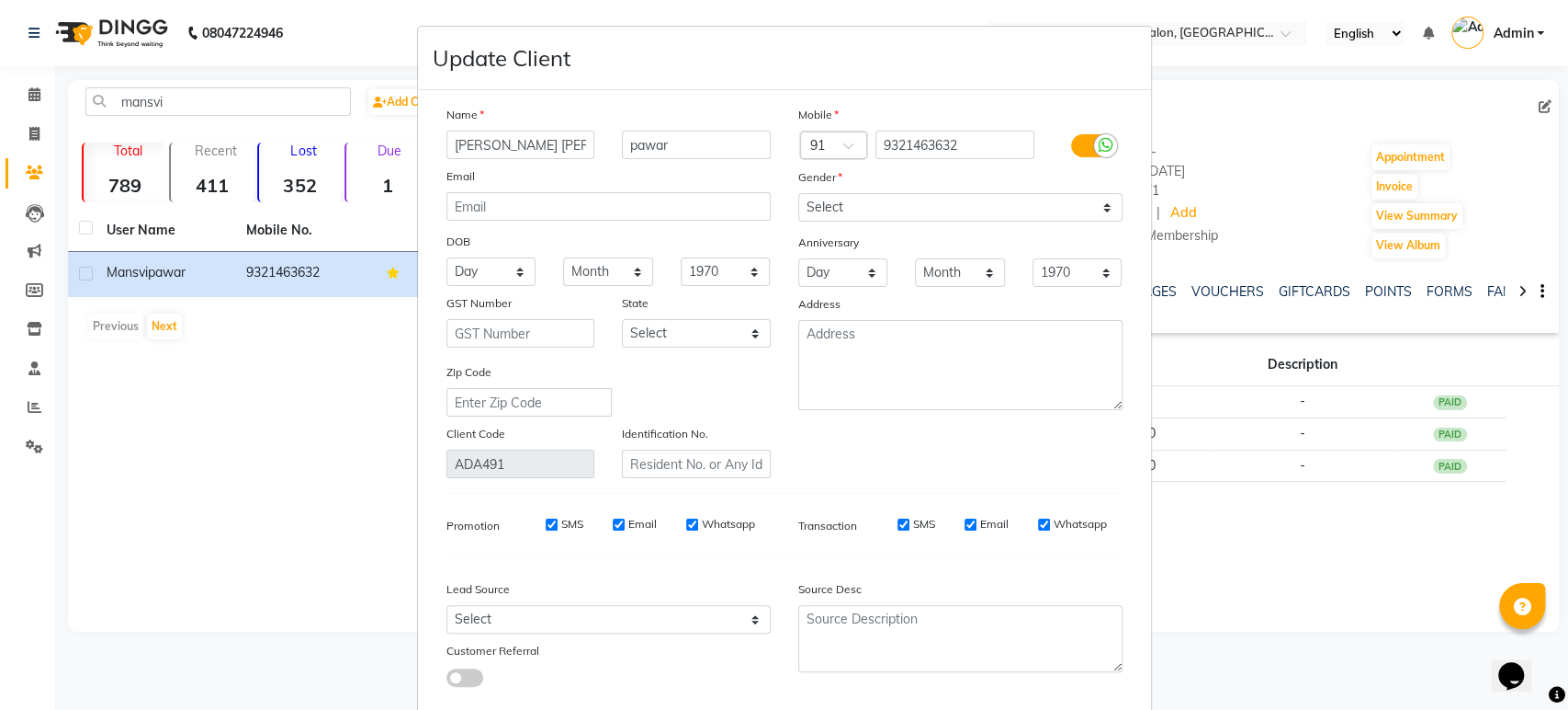
scroll to position [102, 0]
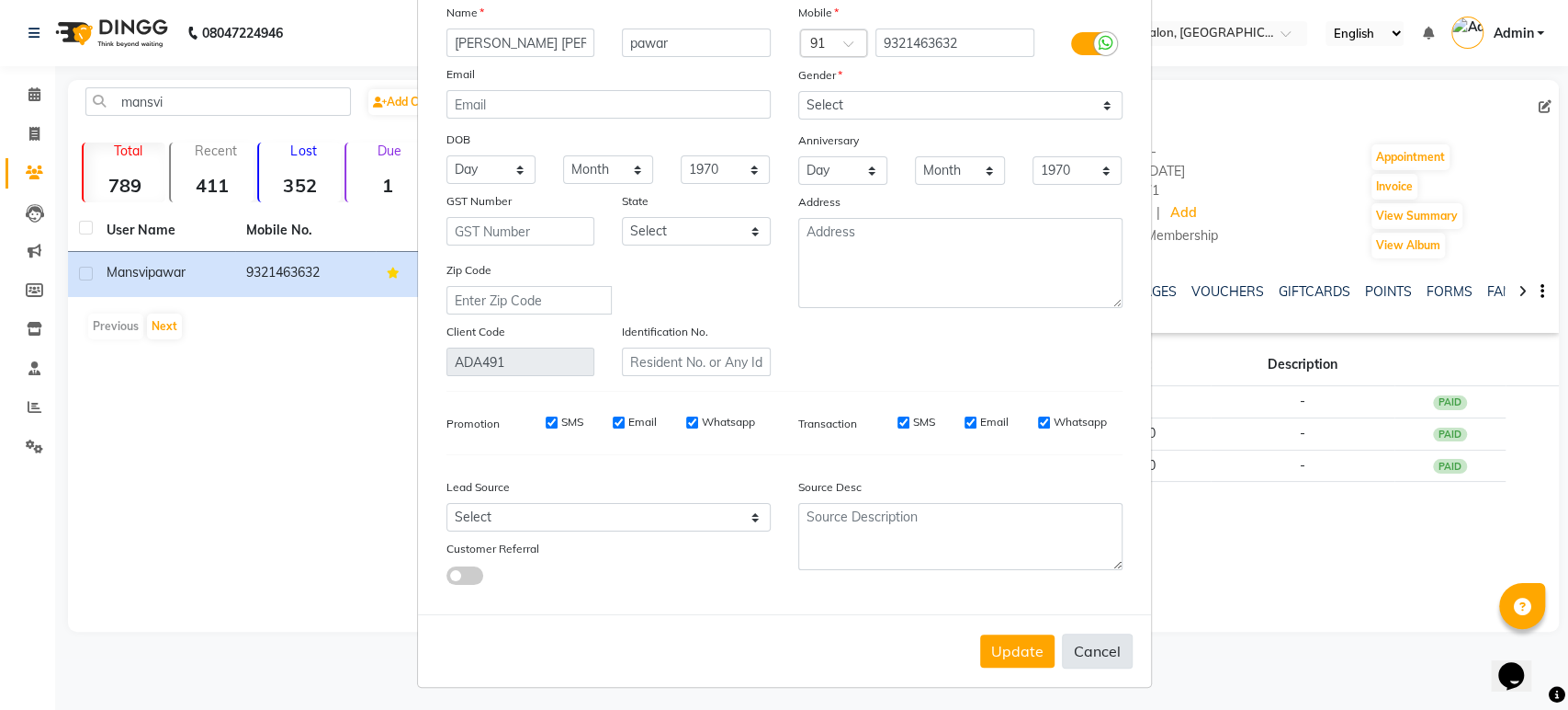
type input "mansvi smita"
click at [1091, 653] on button "Cancel" at bounding box center [1097, 650] width 71 height 34
select select
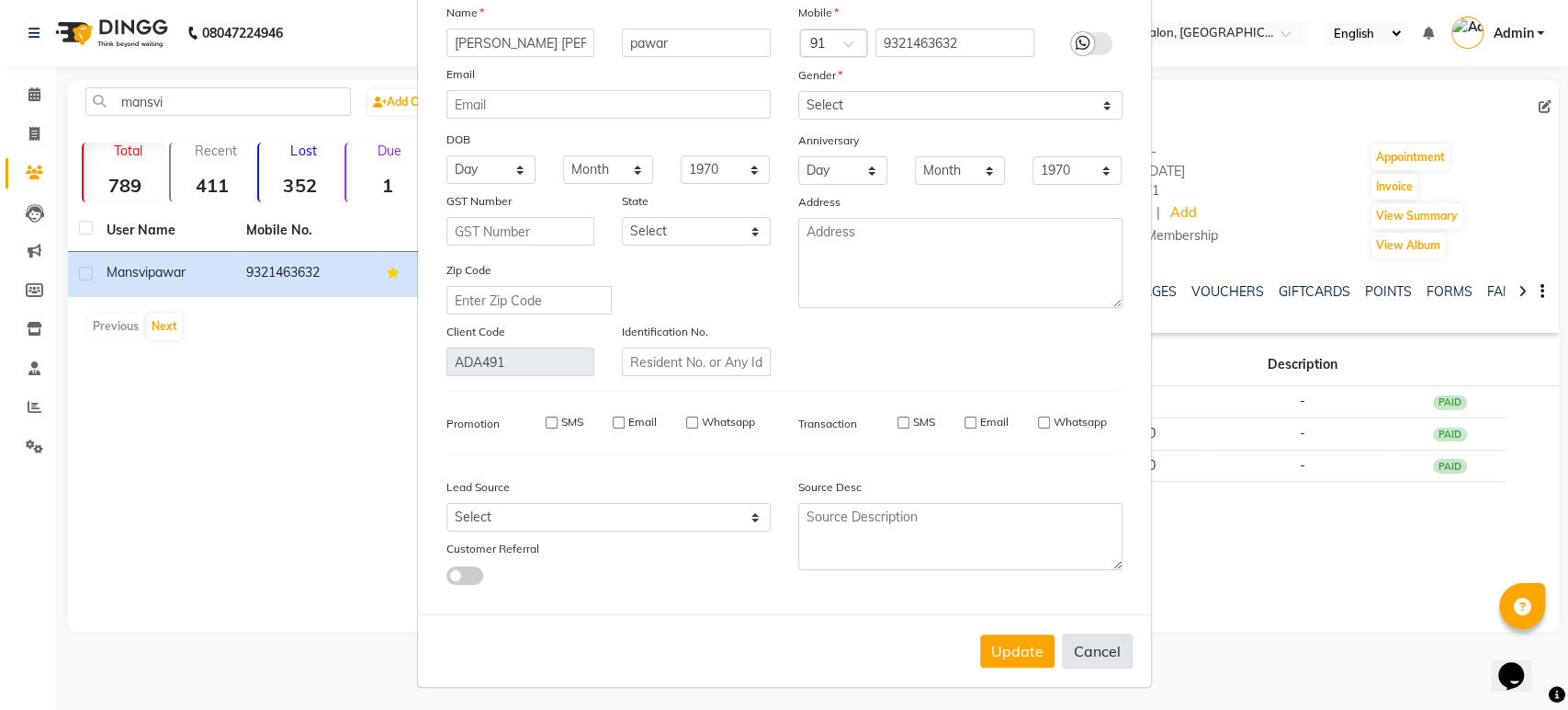
select select
checkbox input "false"
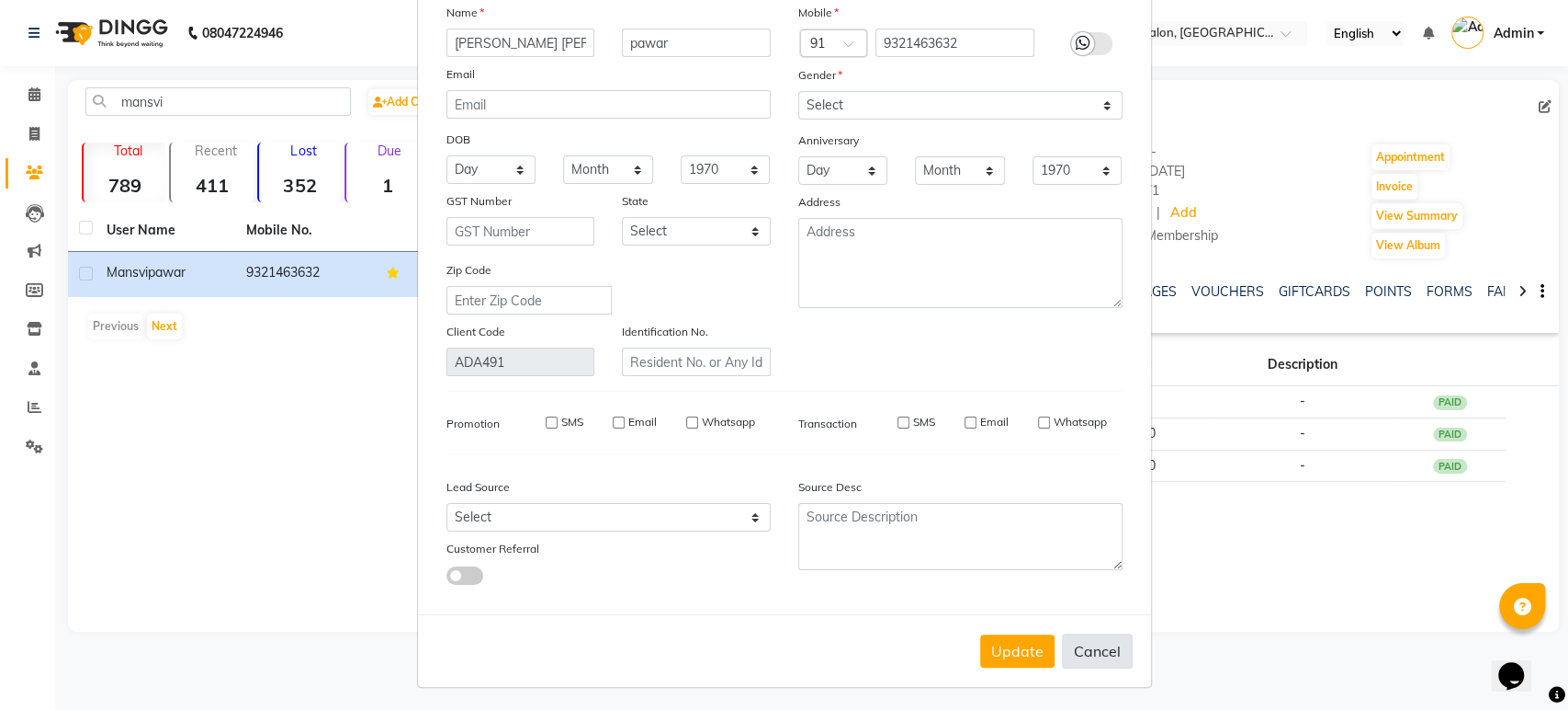
checkbox input "false"
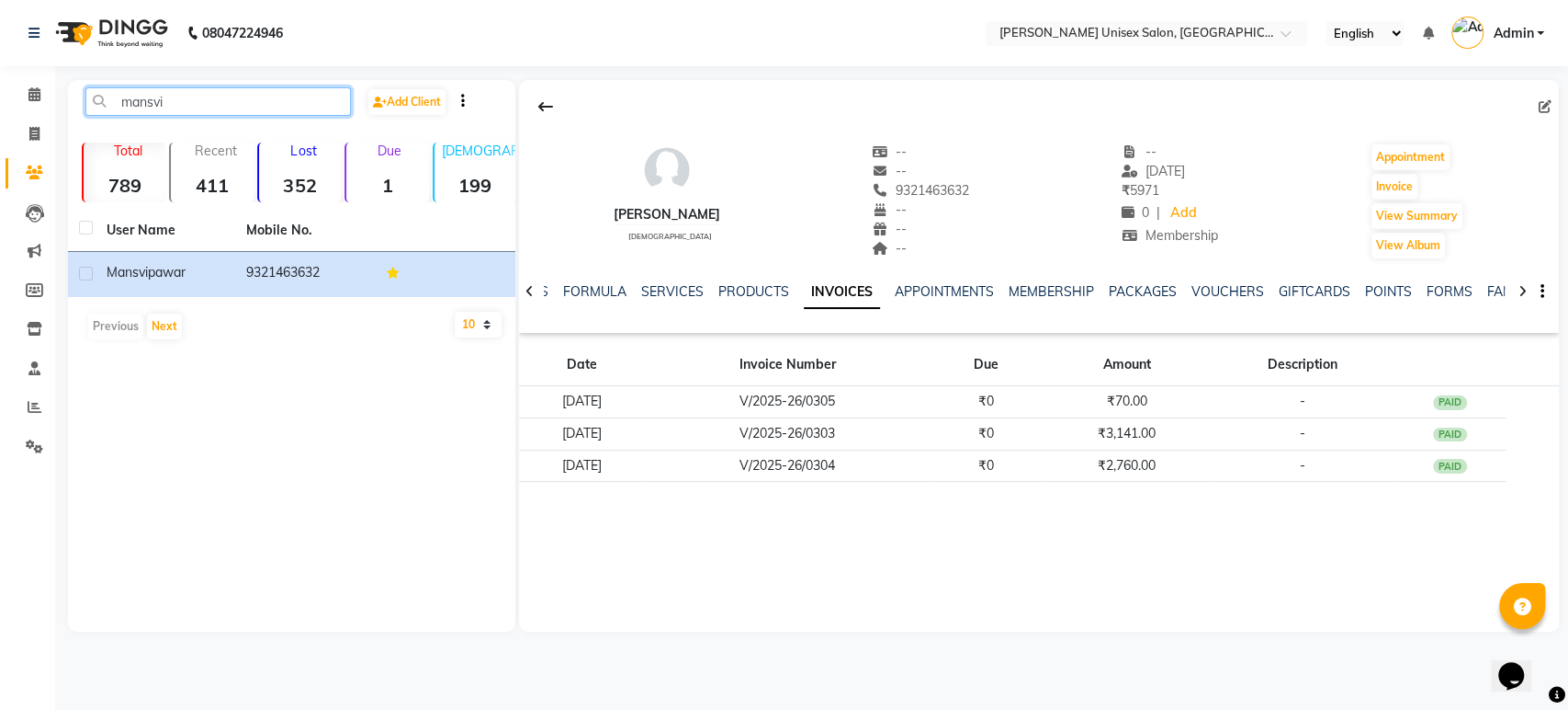
click at [183, 102] on input "mansvi" at bounding box center [218, 102] width 265 height 29
type input "m"
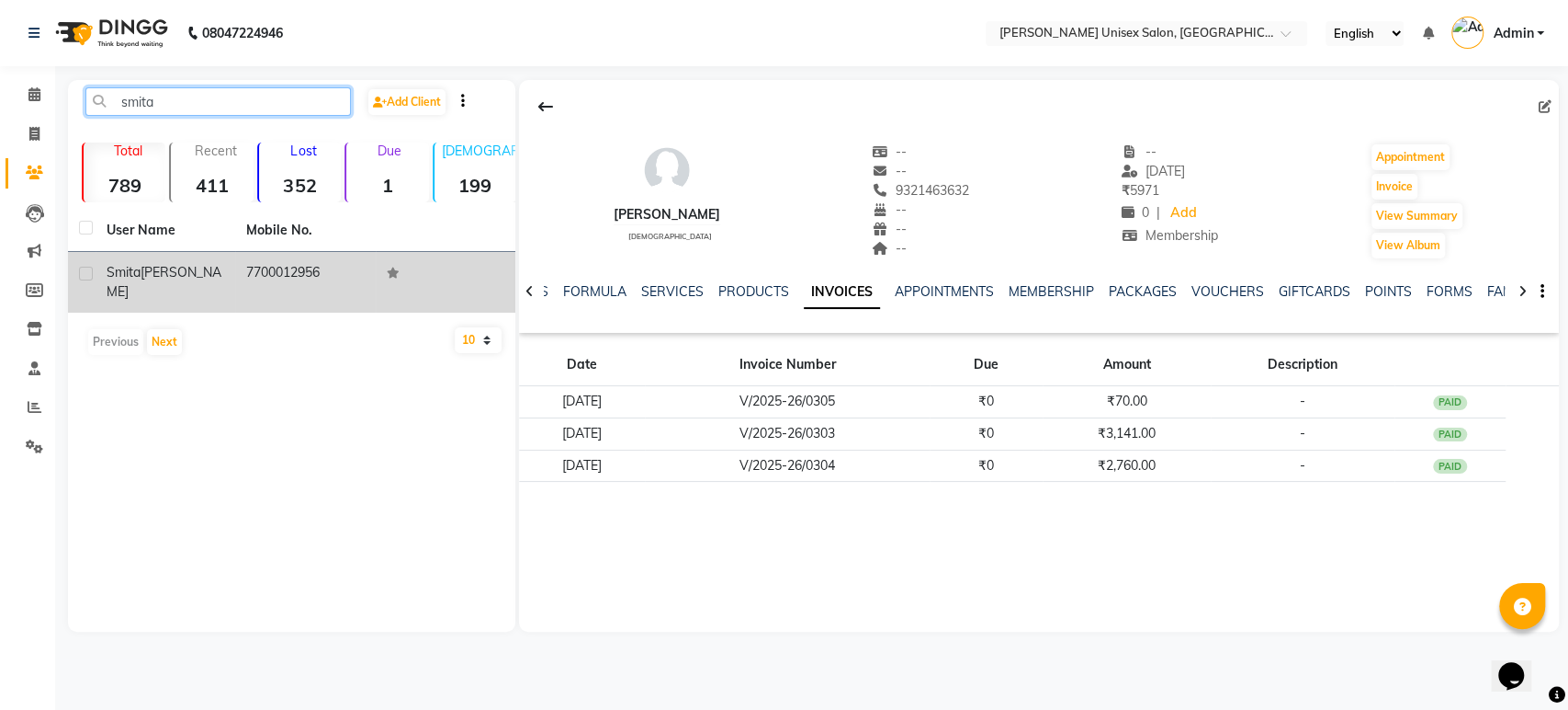
type input "smita"
click at [265, 270] on td "7700012956" at bounding box center [305, 281] width 140 height 61
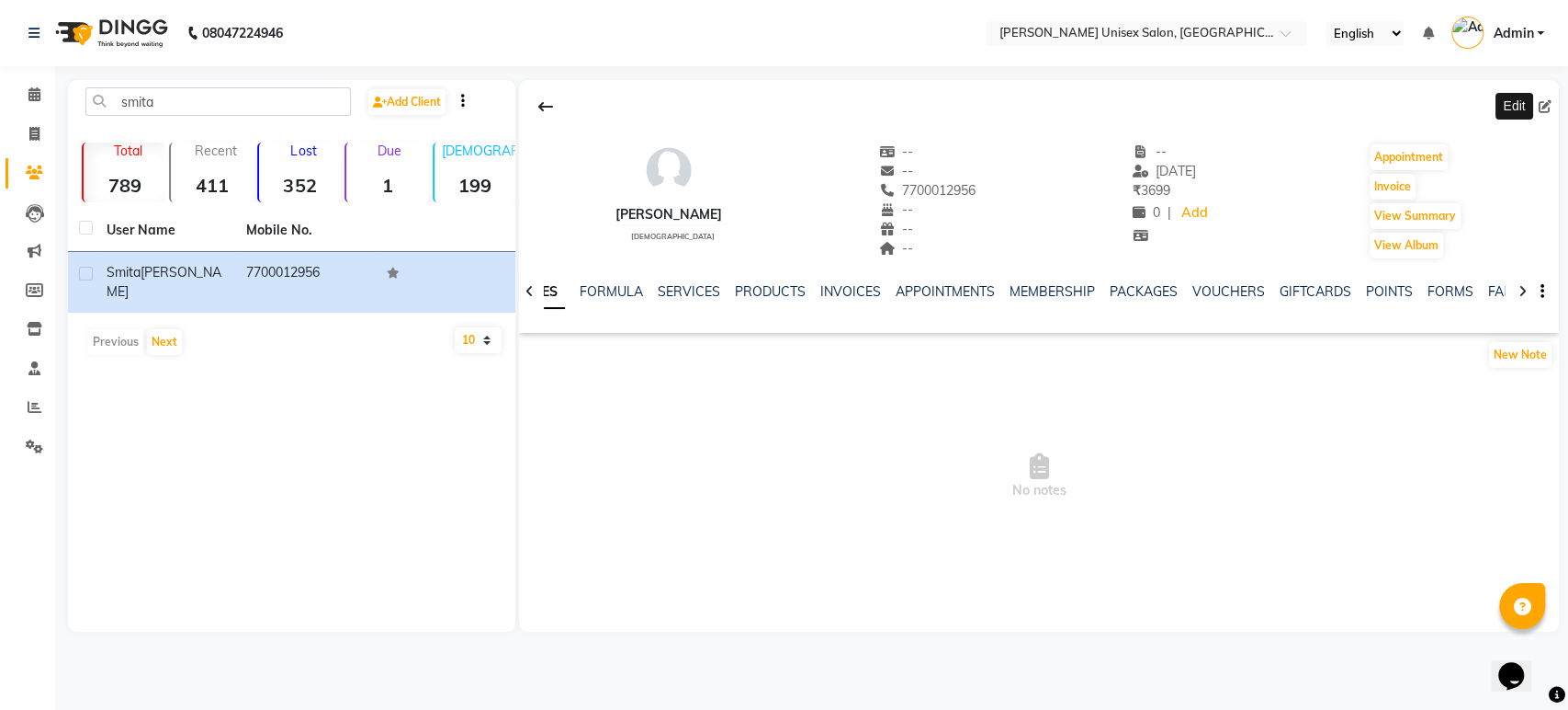
click at [1543, 107] on icon at bounding box center [1545, 107] width 13 height 13
select select "female"
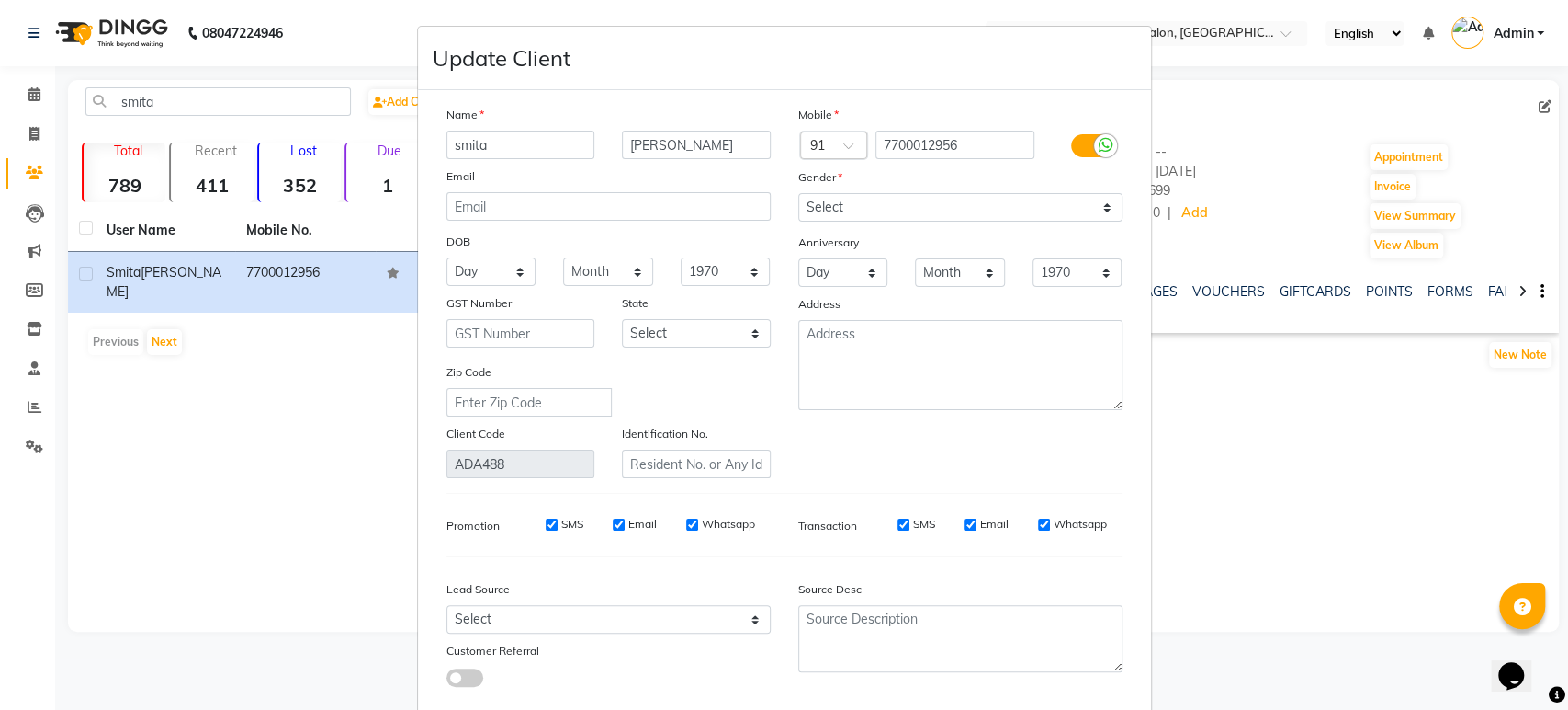
click at [1543, 293] on ngb-modal-window "Update Client Name smita panchal Email DOB Day 01 02 03 04 05 06 07 08 09 10 11…" at bounding box center [784, 355] width 1568 height 710
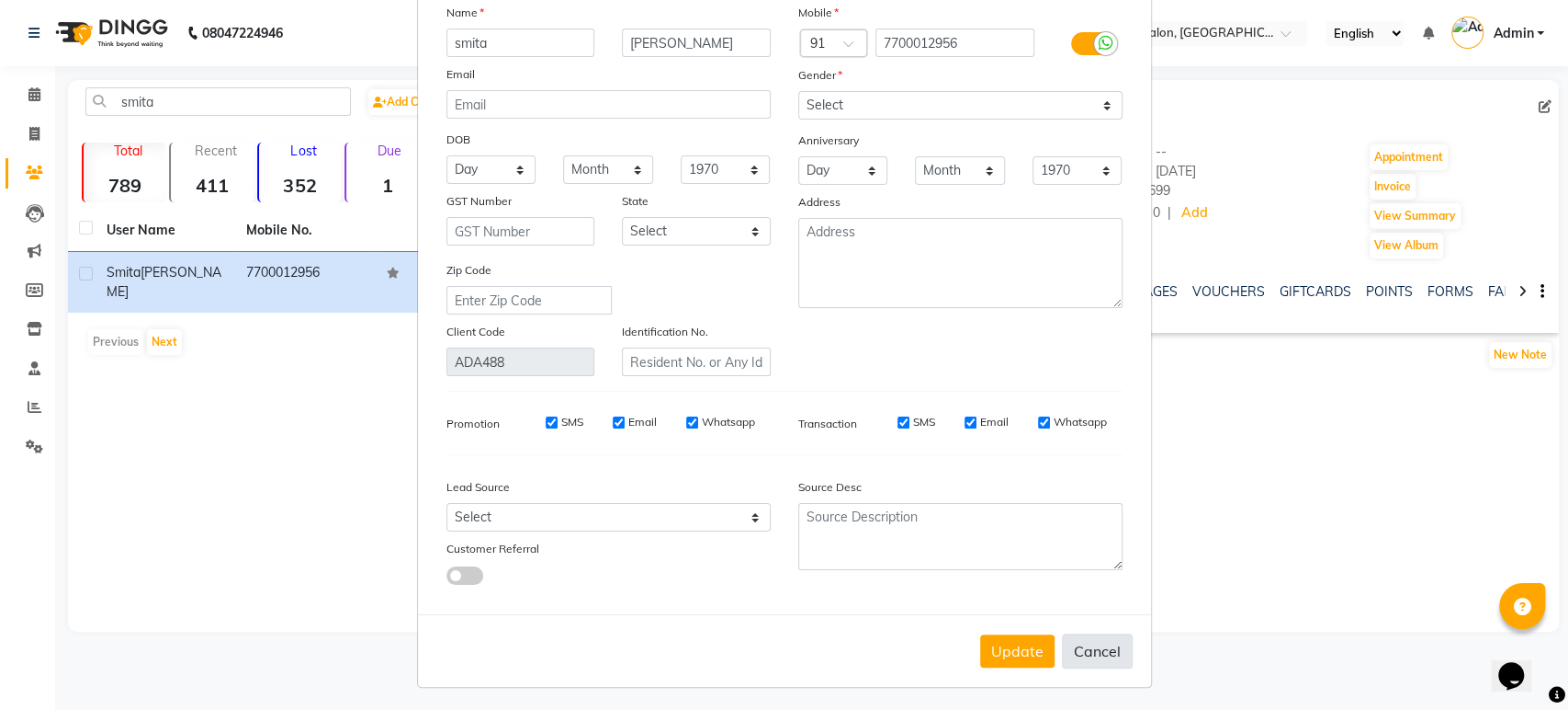
click at [1104, 653] on button "Cancel" at bounding box center [1097, 650] width 71 height 34
select select
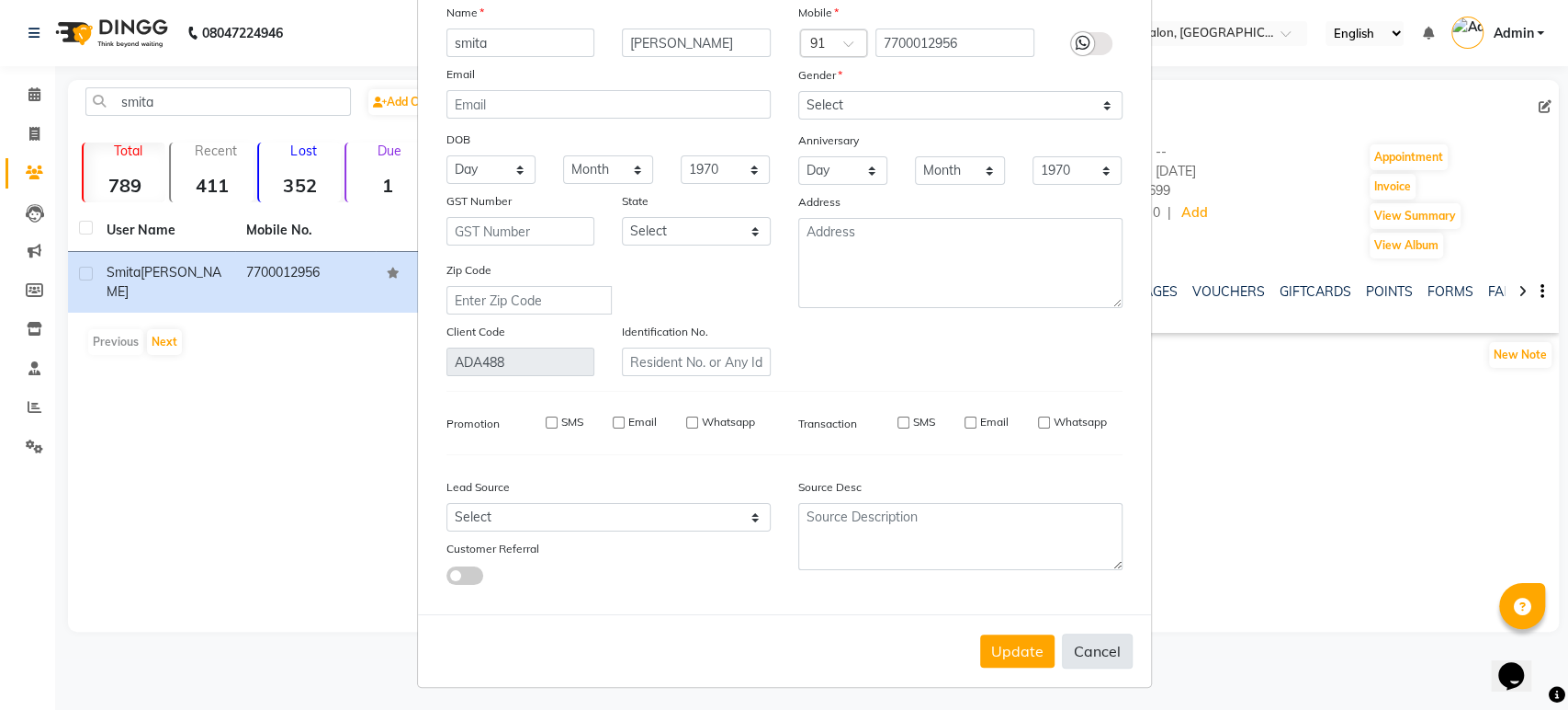
select select
checkbox input "false"
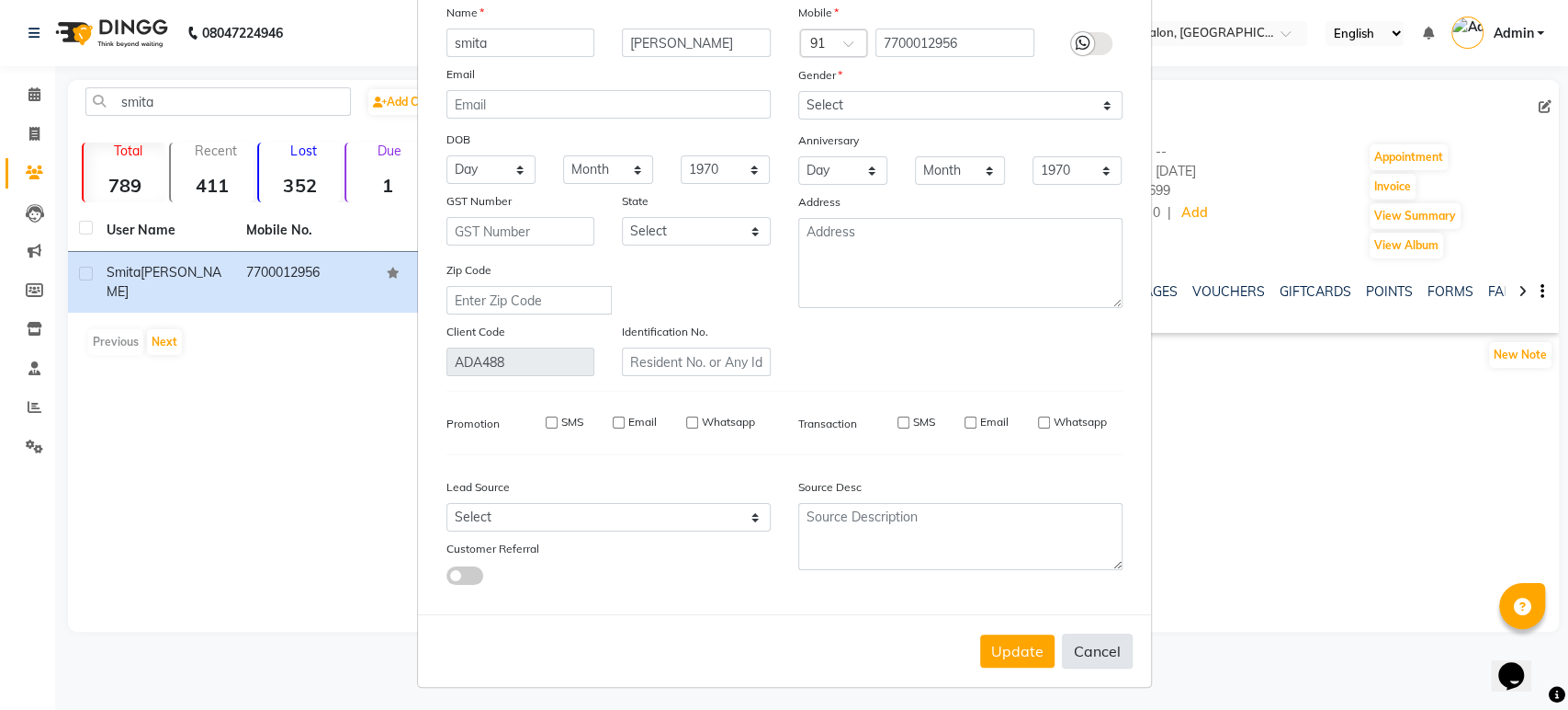
checkbox input "false"
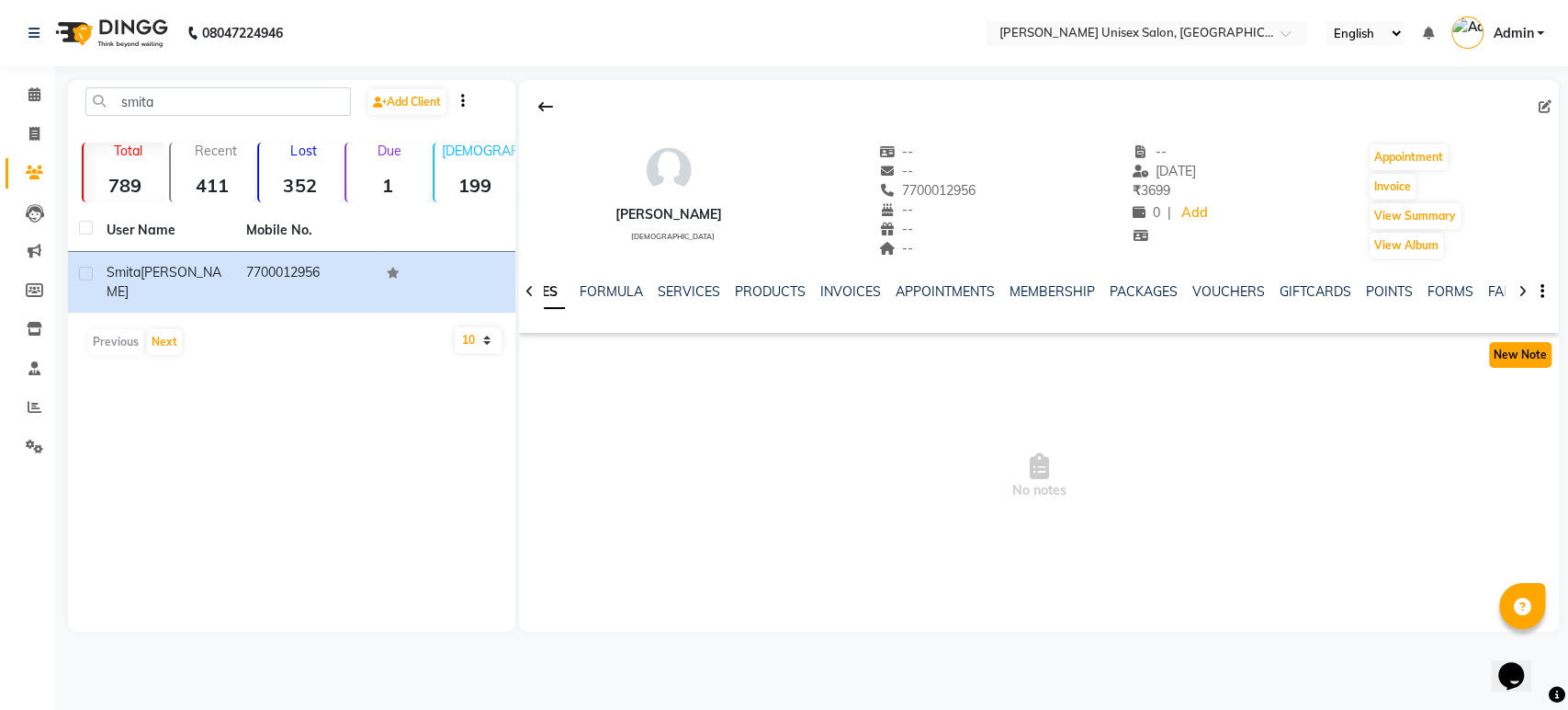
click at [1534, 351] on button "New Note" at bounding box center [1520, 355] width 62 height 26
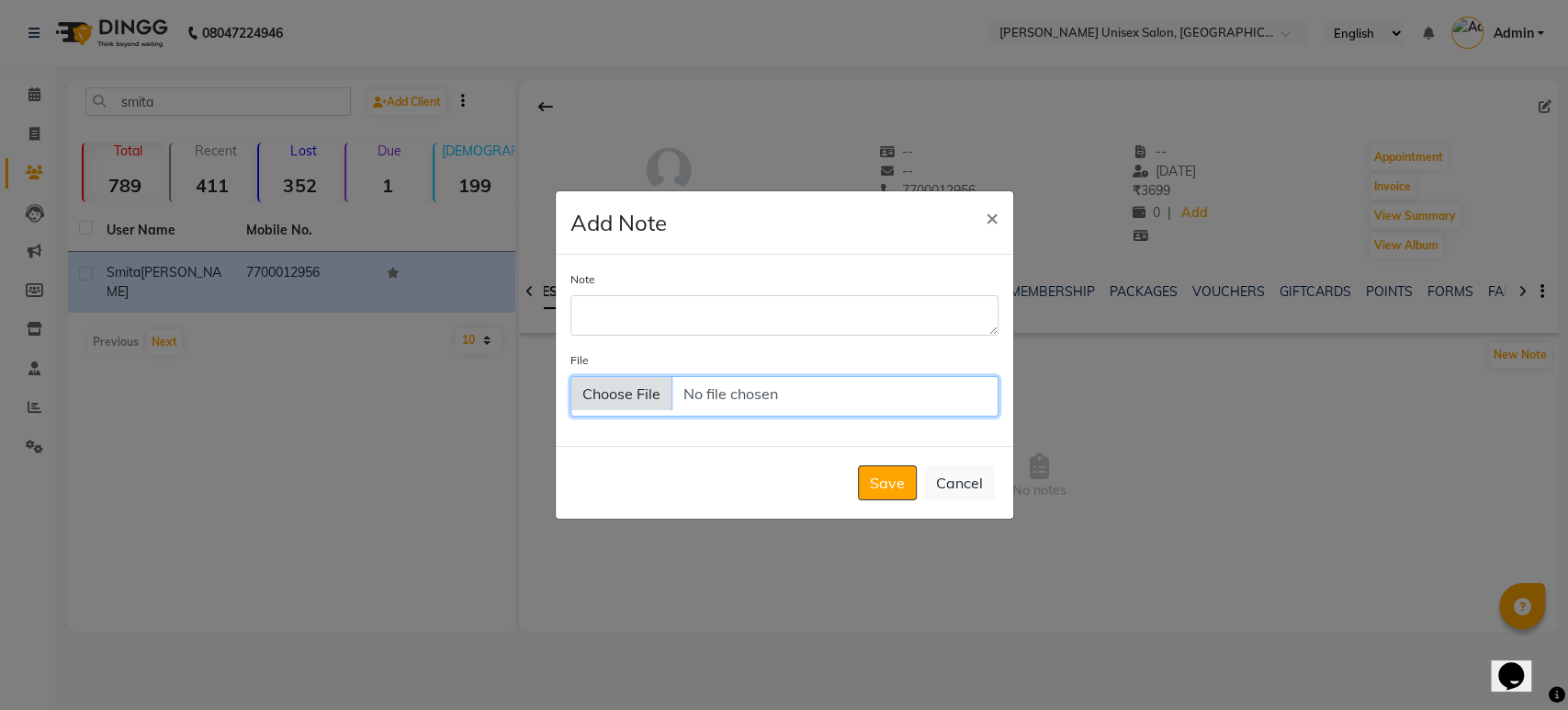
click at [649, 395] on input "File" at bounding box center [785, 395] width 428 height 40
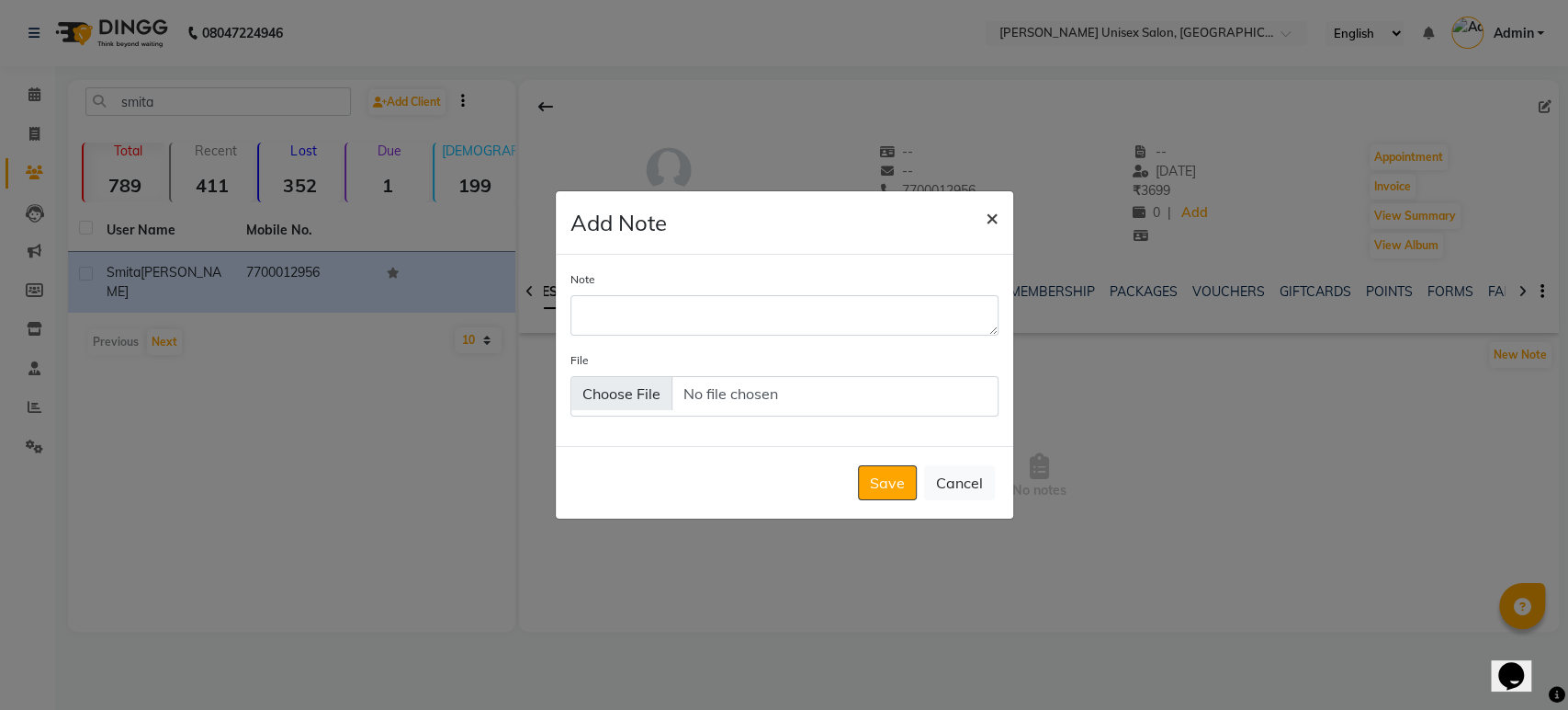
click at [992, 225] on span "×" at bounding box center [993, 217] width 13 height 28
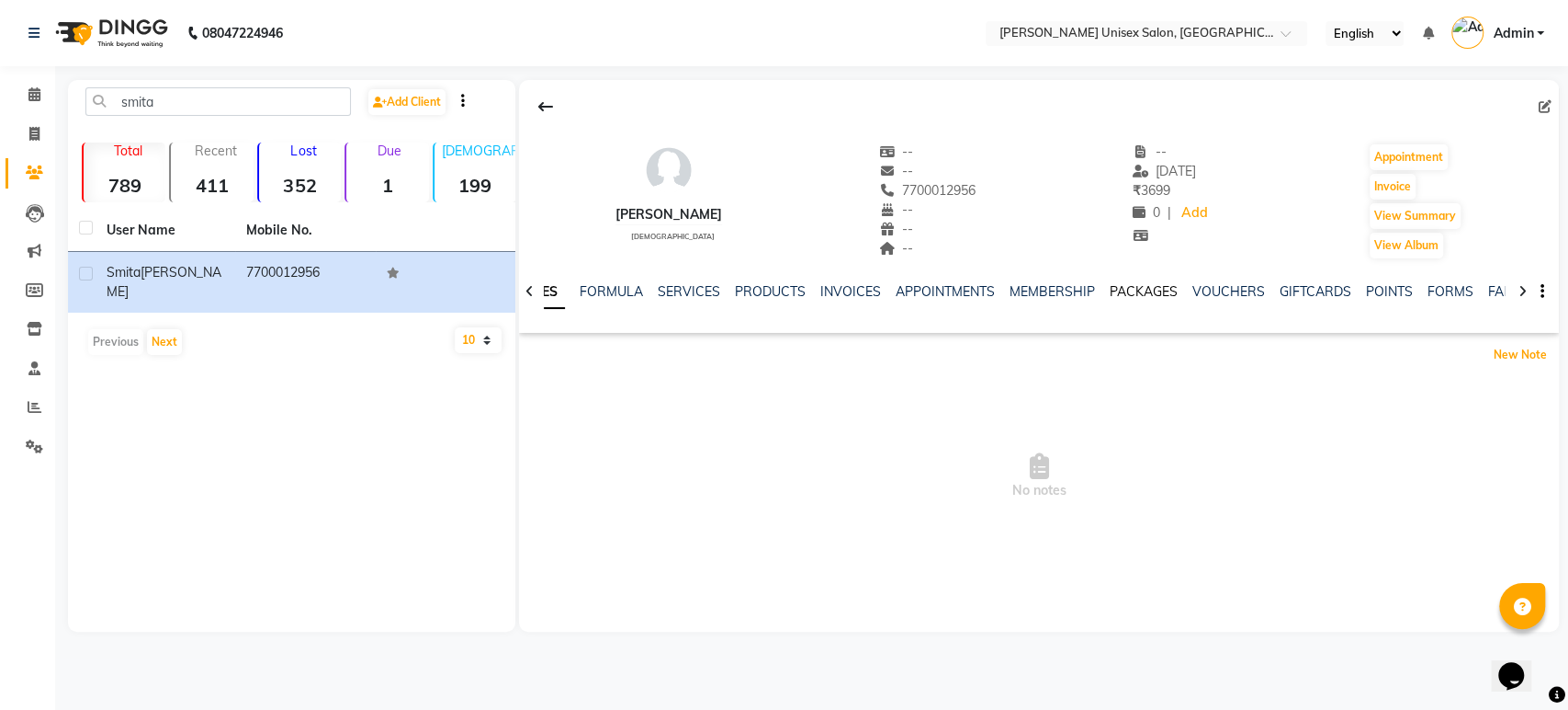
scroll to position [0, 156]
click at [1543, 293] on icon "button" at bounding box center [1542, 292] width 4 height 1
click at [1398, 187] on button "Invoice" at bounding box center [1392, 186] width 46 height 26
select select "service"
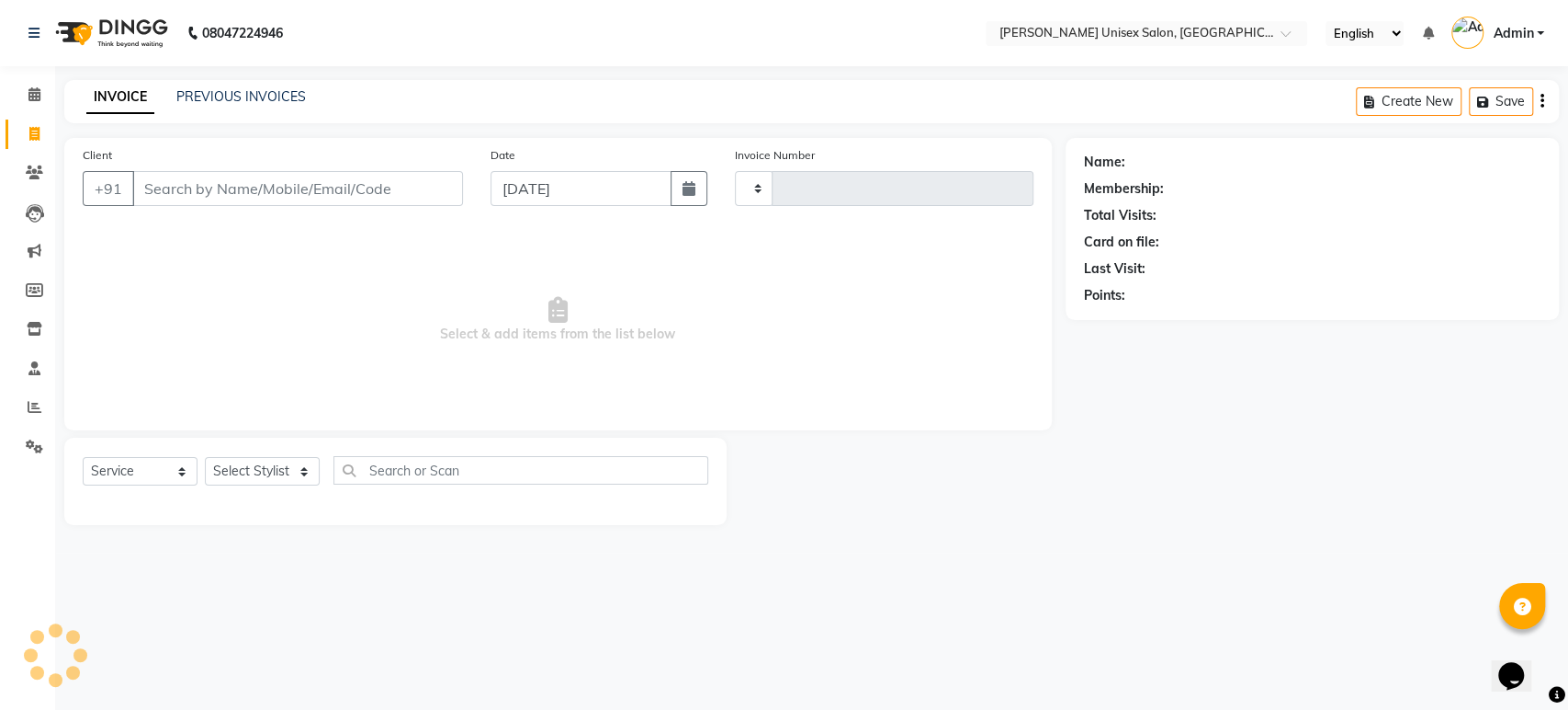
type input "1316"
select select "7372"
type input "7700012956"
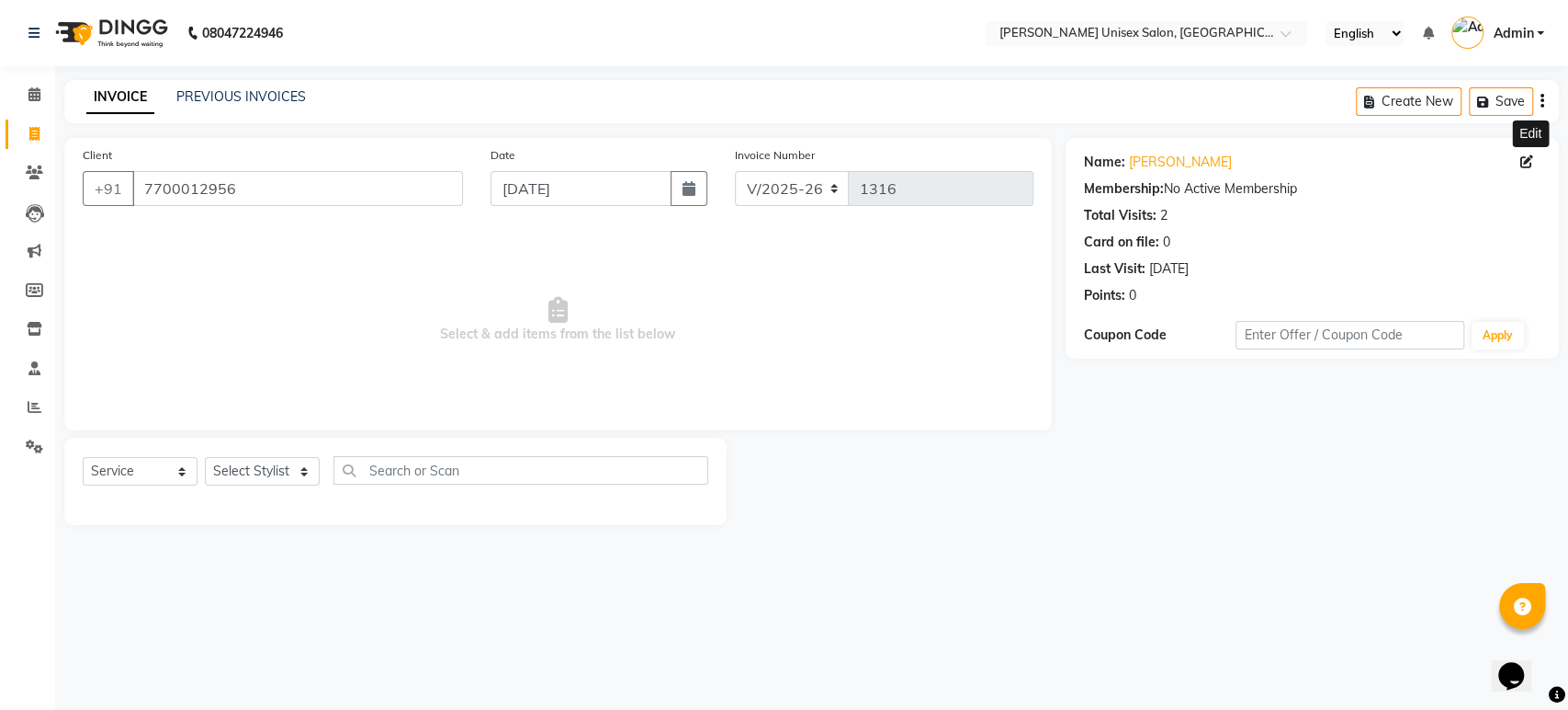
click at [1527, 161] on icon at bounding box center [1527, 162] width 13 height 13
select select "[DEMOGRAPHIC_DATA]"
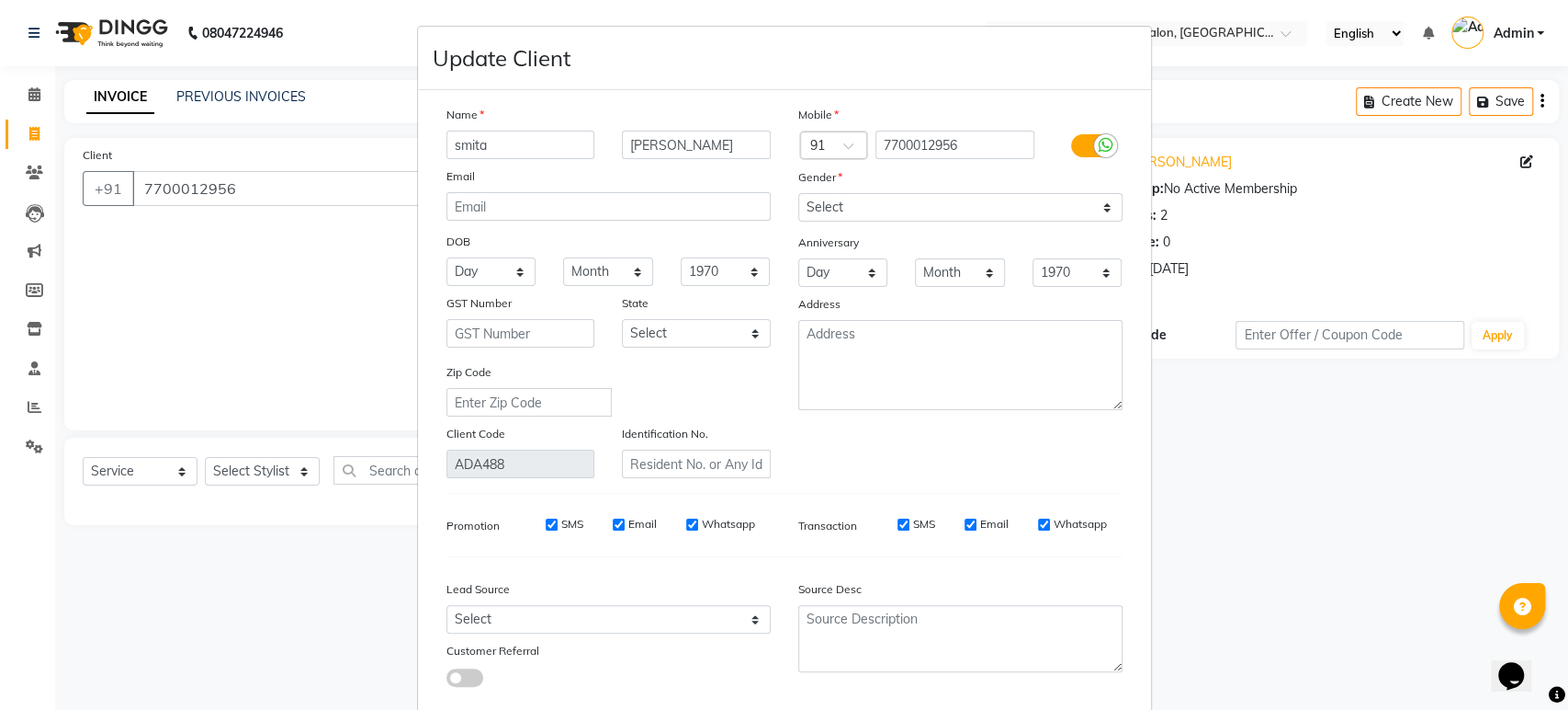
click at [1542, 106] on ngb-modal-window "Update Client Name smita panchal Email DOB Day 01 02 03 04 05 06 07 08 09 10 11…" at bounding box center [784, 355] width 1568 height 710
click at [1539, 101] on ngb-modal-window "Update Client Name smita panchal Email DOB Day 01 02 03 04 05 06 07 08 09 10 11…" at bounding box center [784, 355] width 1568 height 710
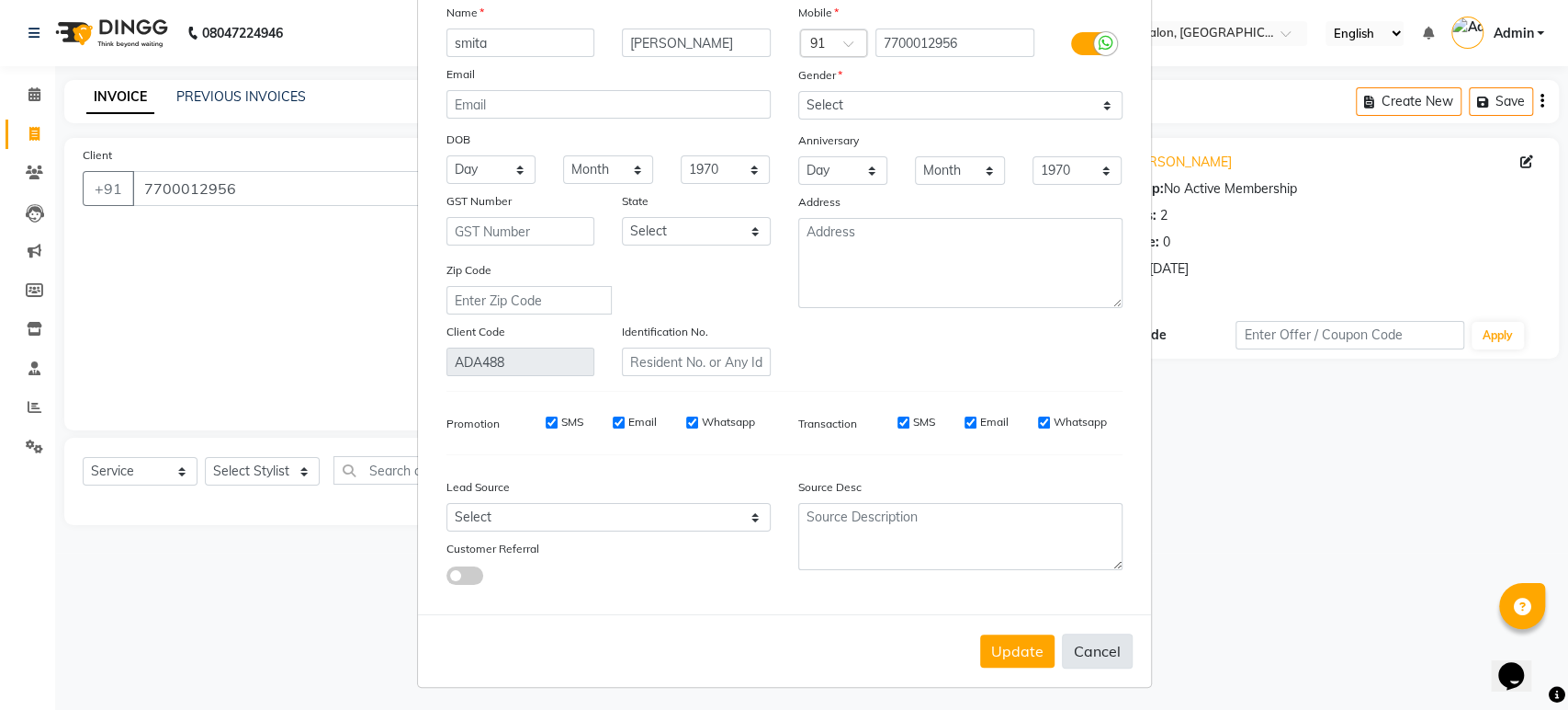
click at [1078, 649] on button "Cancel" at bounding box center [1097, 650] width 71 height 34
select select
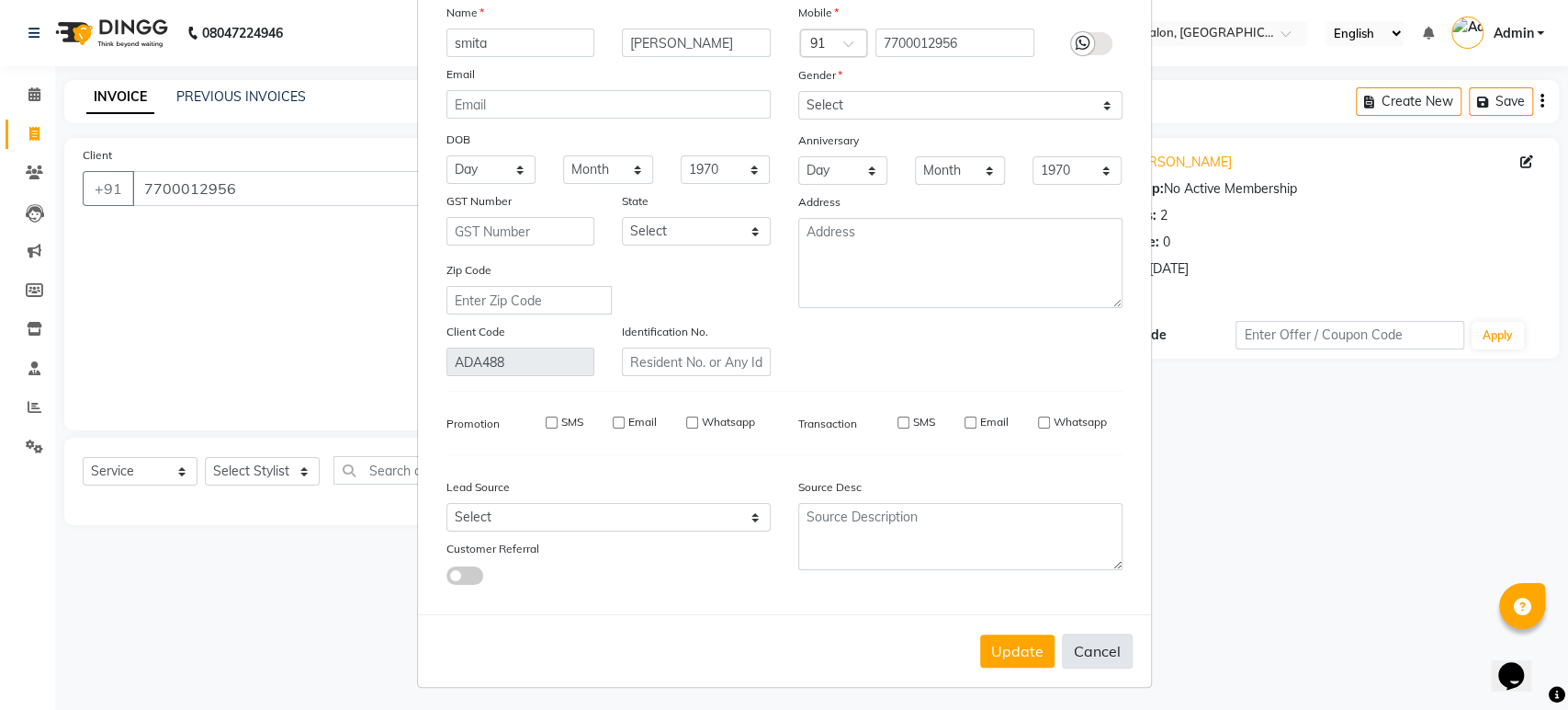
select select
checkbox input "false"
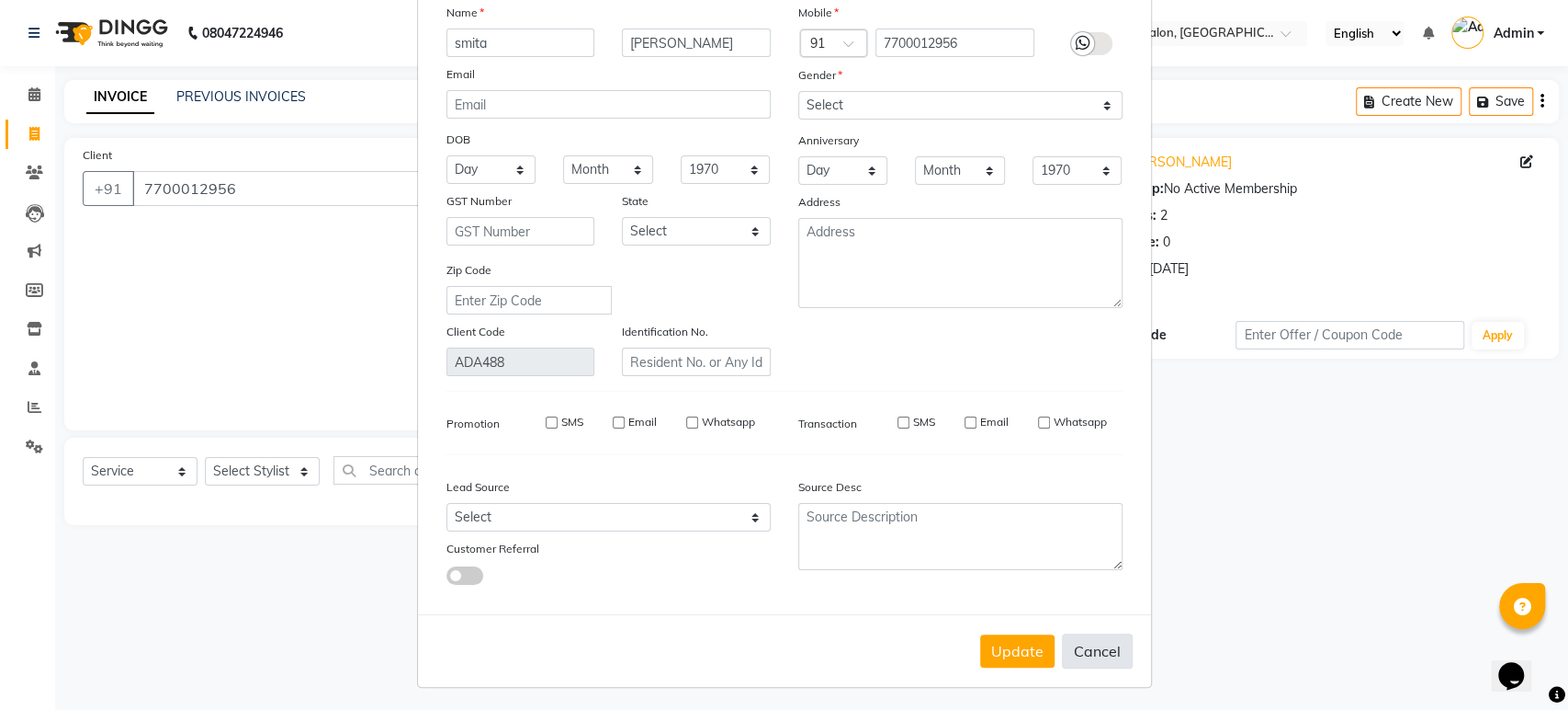
checkbox input "false"
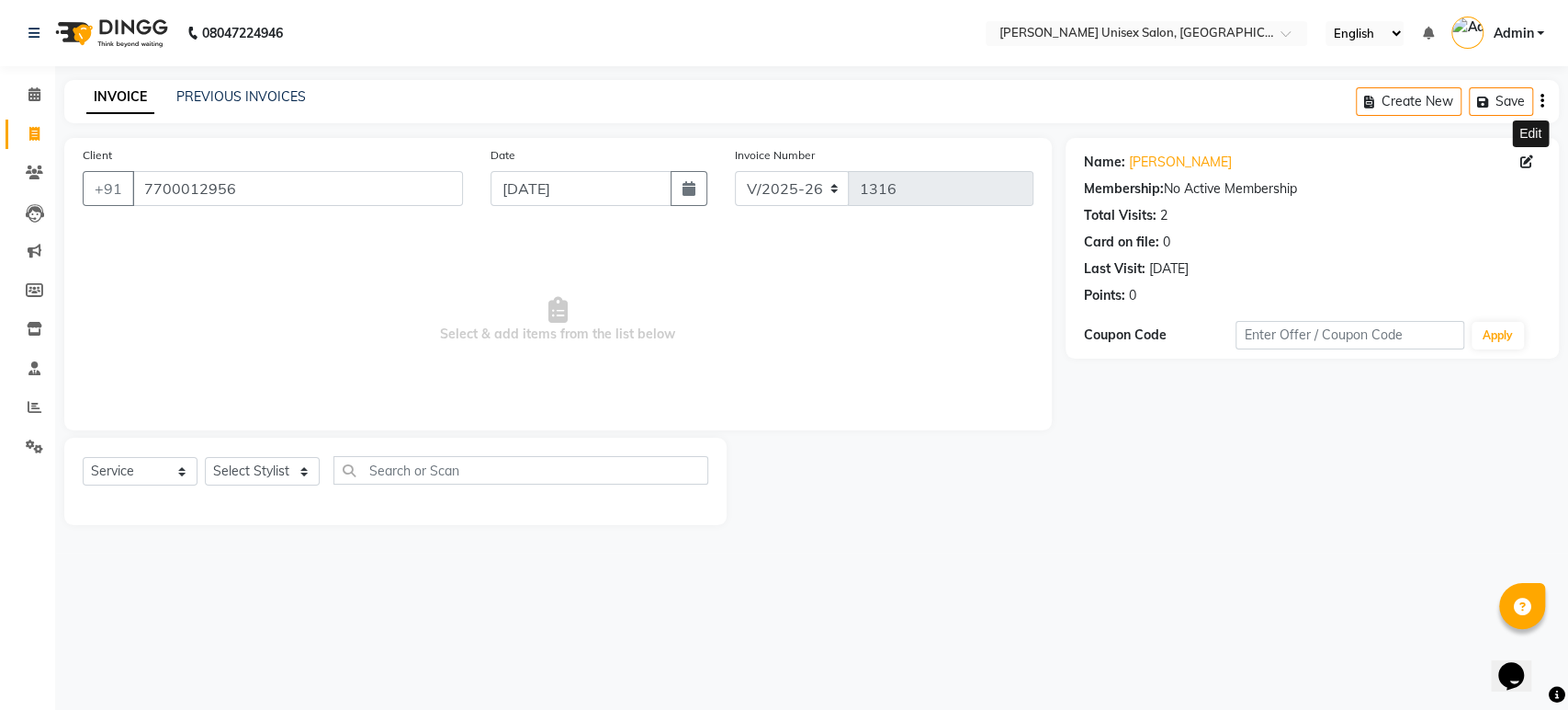
click at [1526, 159] on icon at bounding box center [1527, 162] width 13 height 13
select select "[DEMOGRAPHIC_DATA]"
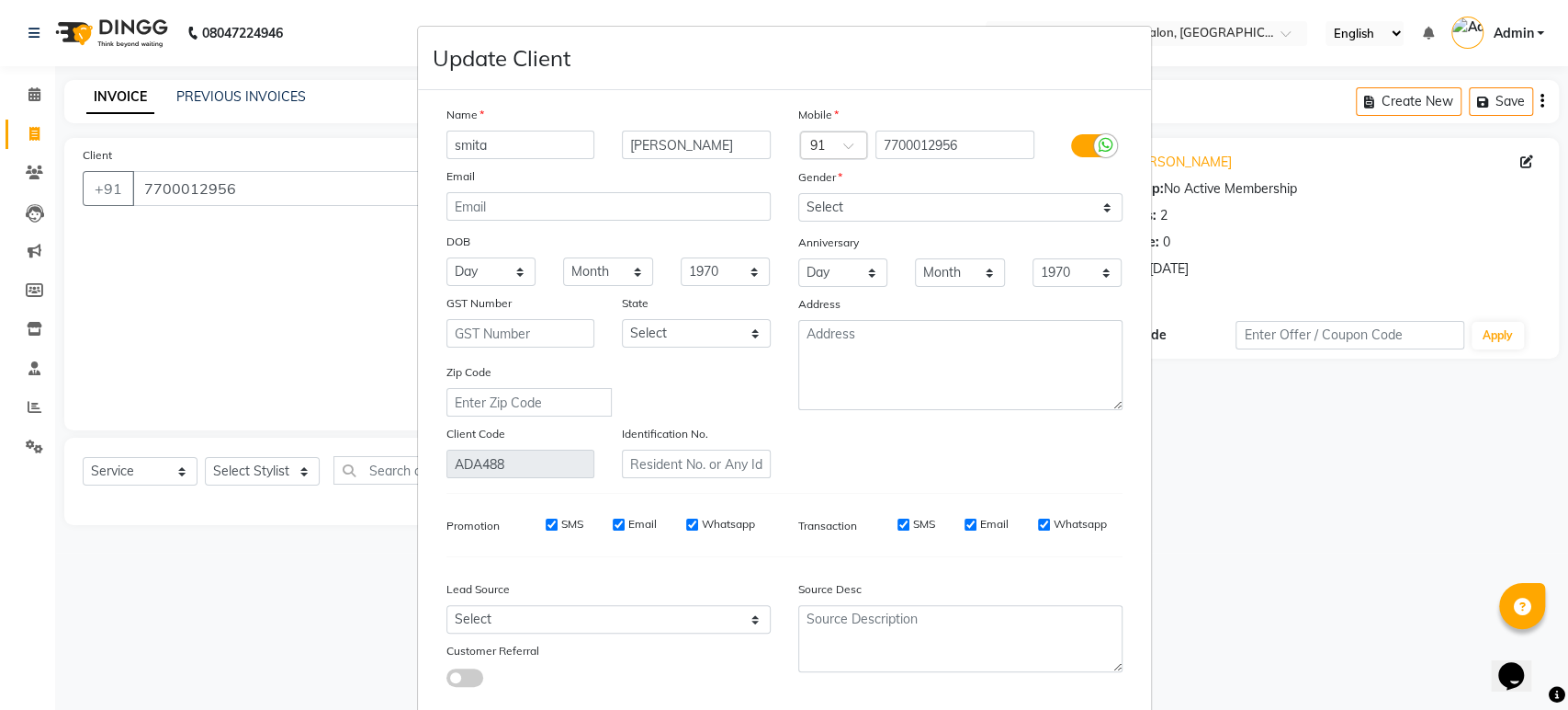
click at [1367, 223] on ngb-modal-window "Update Client Name smita panchal Email DOB Day 01 02 03 04 05 06 07 08 09 10 11…" at bounding box center [784, 355] width 1568 height 710
click at [1308, 443] on ngb-modal-window "Update Client Name smita panchal Email DOB Day 01 02 03 04 05 06 07 08 09 10 11…" at bounding box center [784, 355] width 1568 height 710
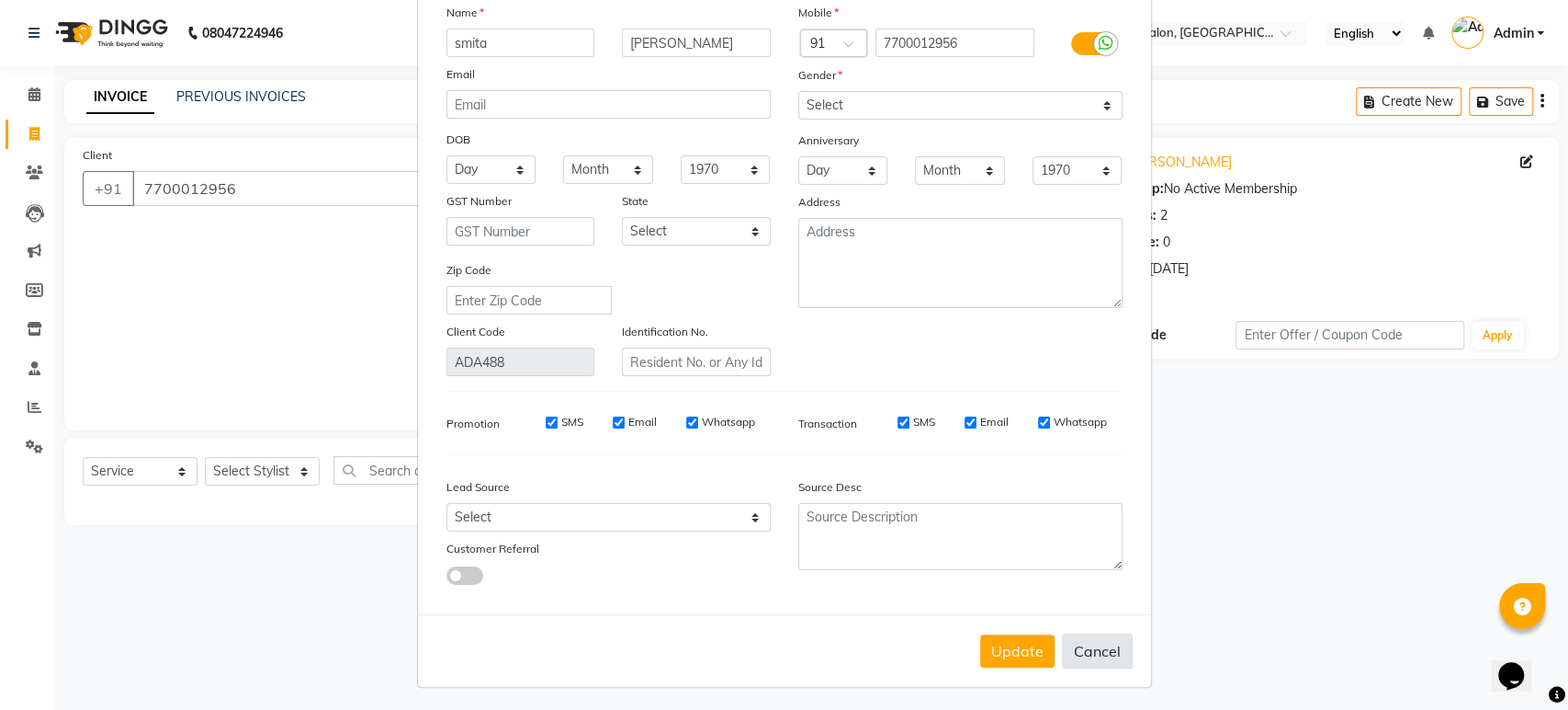
click at [1092, 647] on button "Cancel" at bounding box center [1097, 650] width 71 height 34
select select
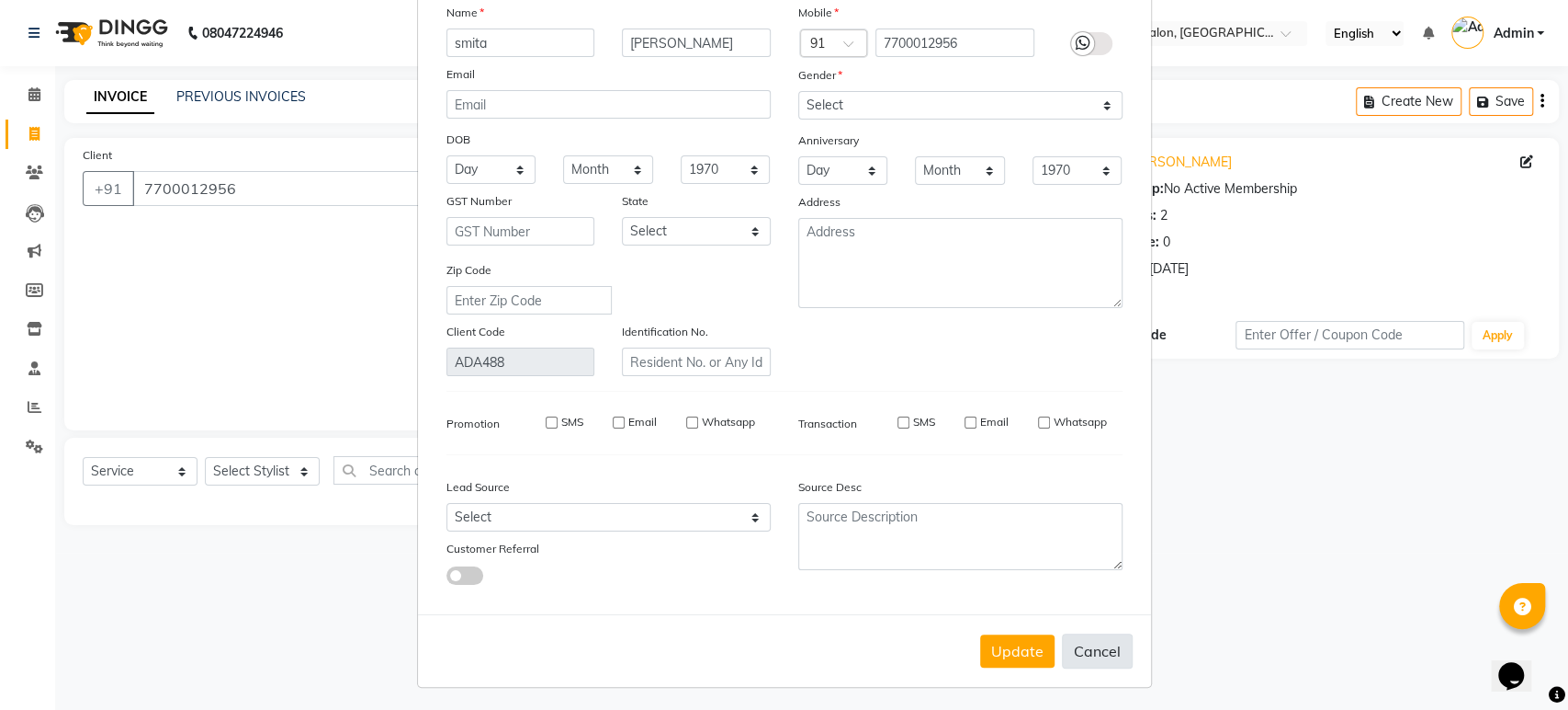
select select
checkbox input "false"
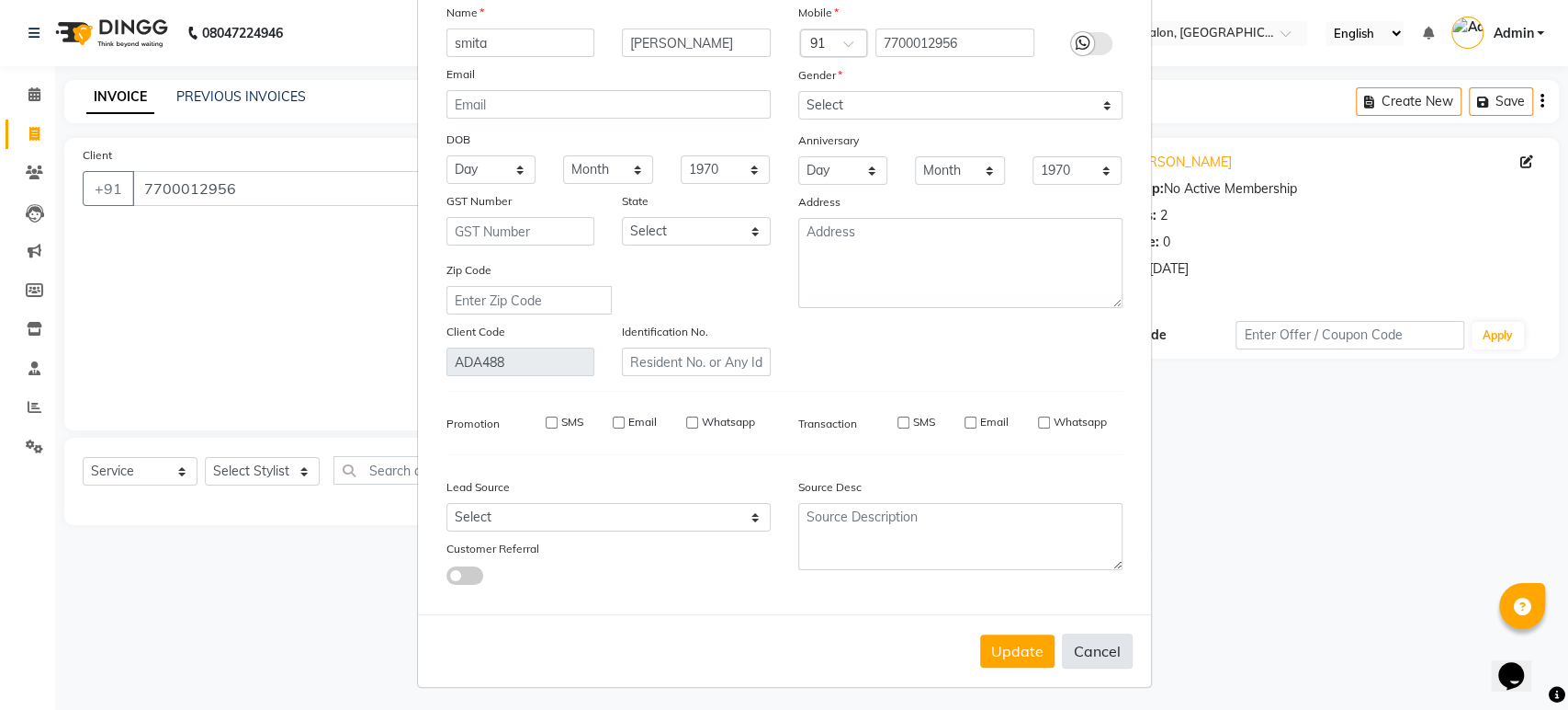
checkbox input "false"
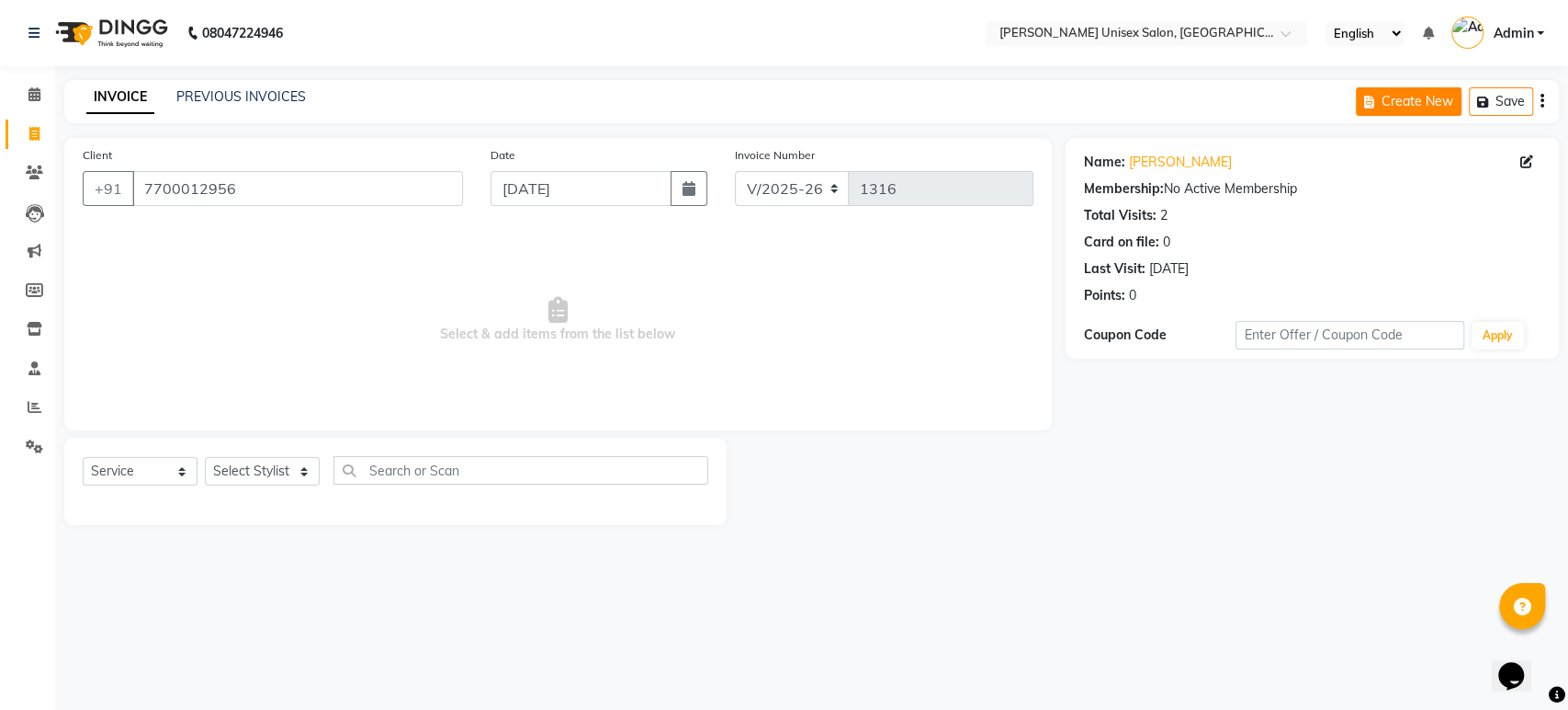
click at [1430, 108] on button "Create New" at bounding box center [1408, 102] width 105 height 29
select select "service"
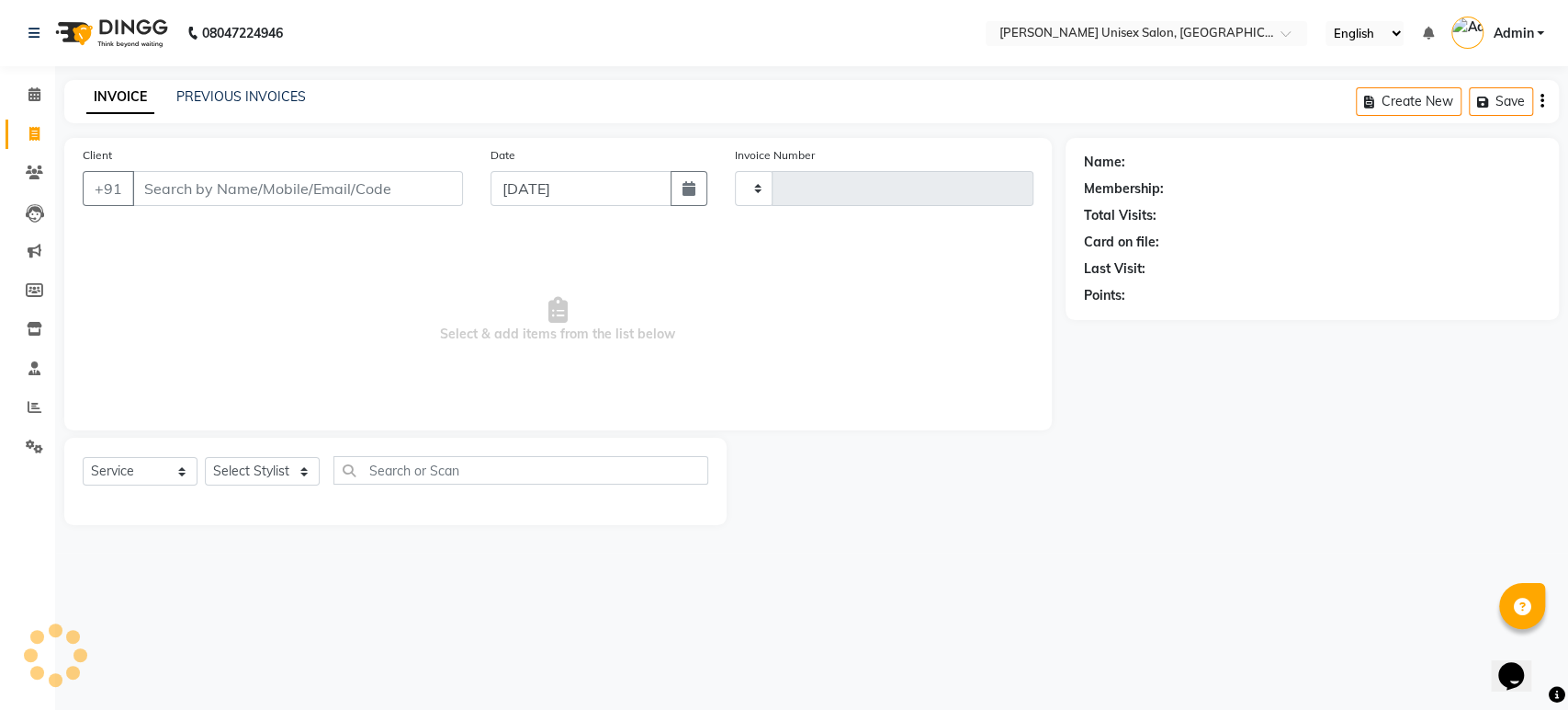
type input "1316"
select select "7372"
click at [1540, 102] on icon "button" at bounding box center [1542, 102] width 4 height 1
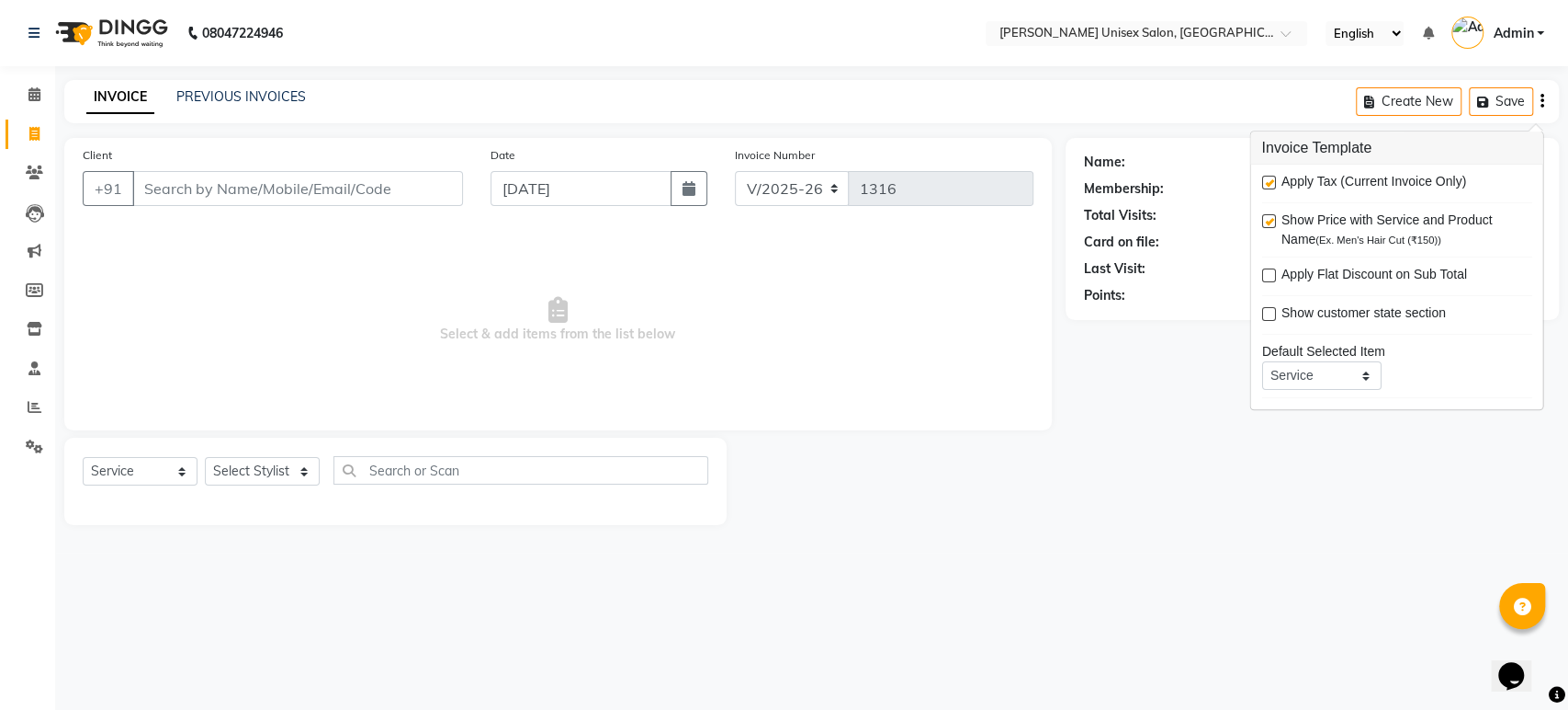
click at [1447, 546] on main "INVOICE PREVIOUS INVOICES Create New Save Client +91 Date 03-09-2025 Invoice Nu…" at bounding box center [811, 316] width 1513 height 472
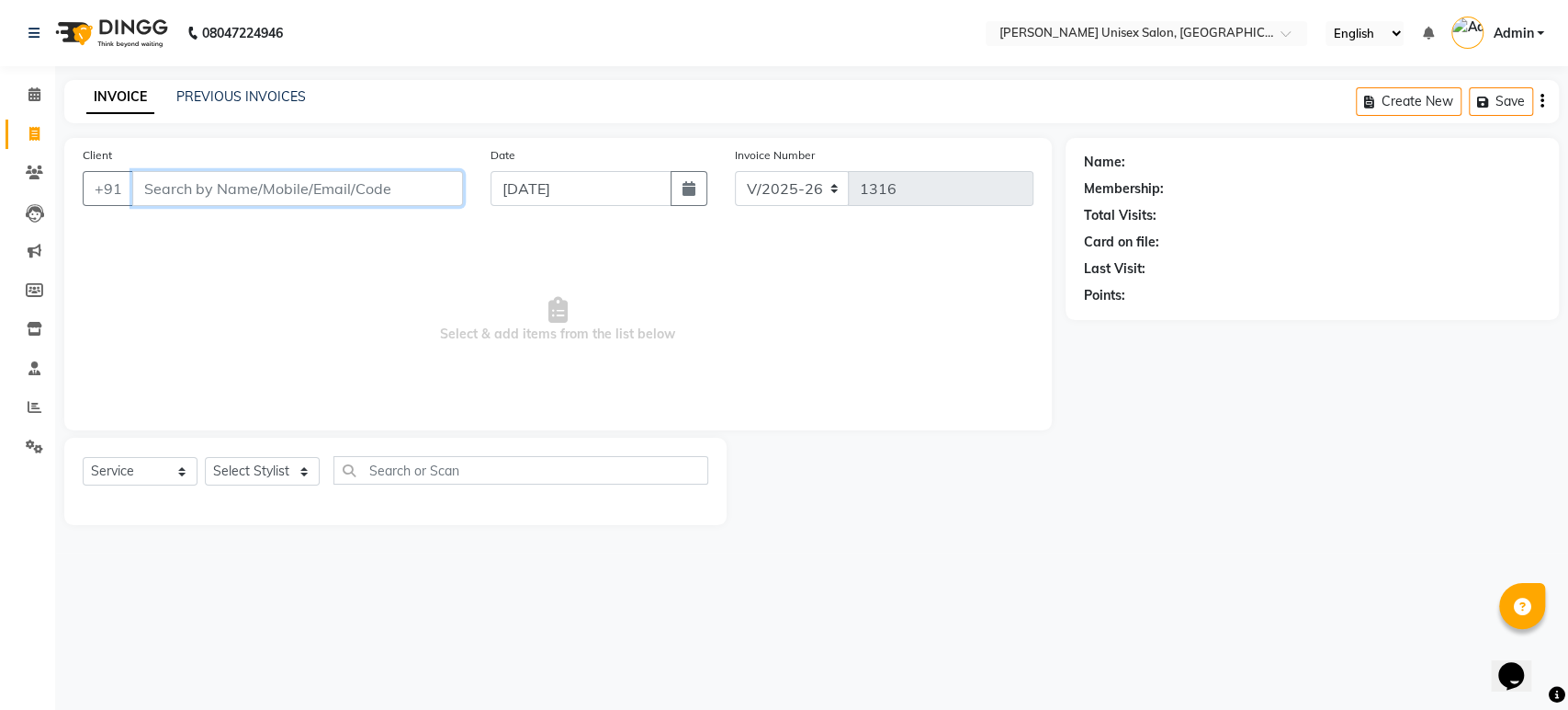
click at [154, 189] on input "Client" at bounding box center [297, 187] width 331 height 34
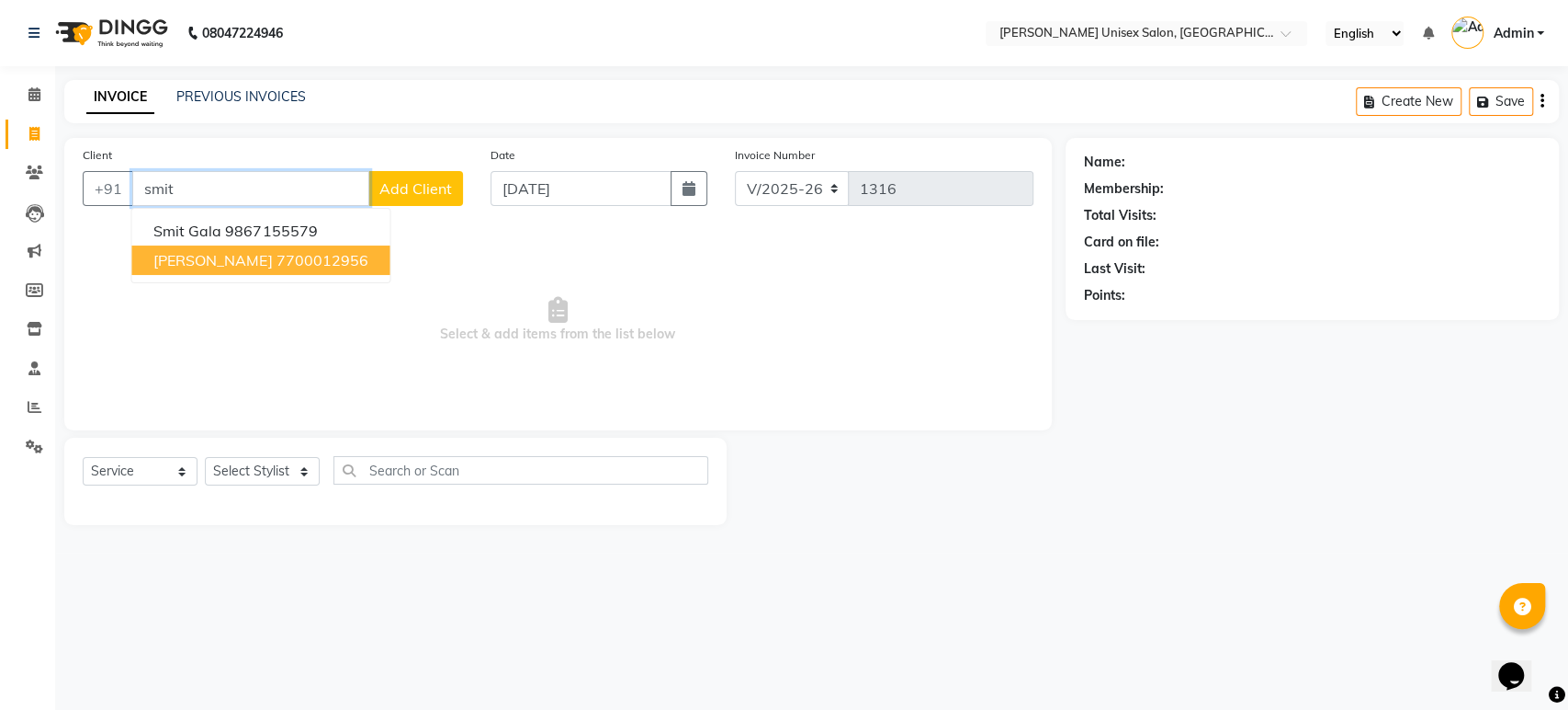
click at [205, 262] on span "smita panchal" at bounding box center [212, 260] width 118 height 19
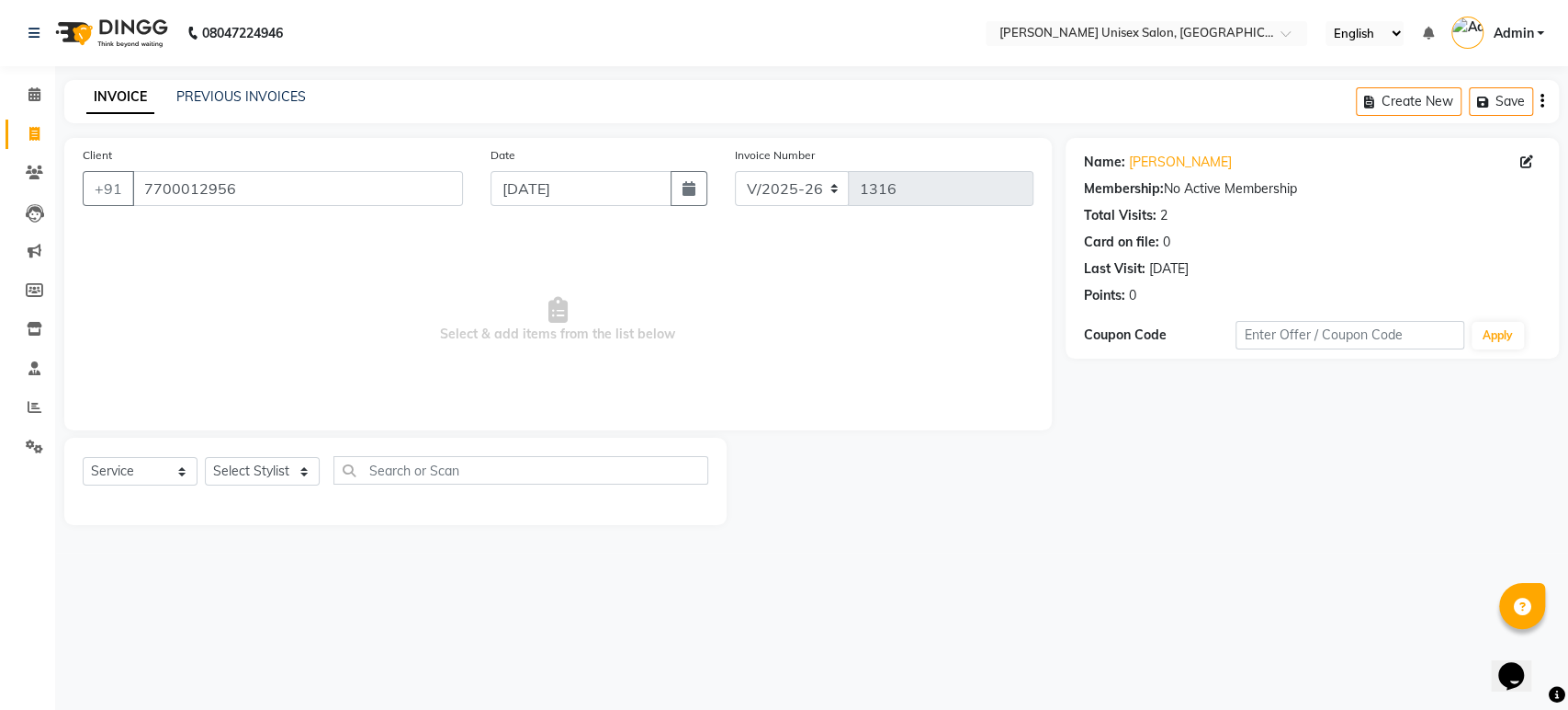
click at [1540, 112] on button "button" at bounding box center [1542, 102] width 4 height 43
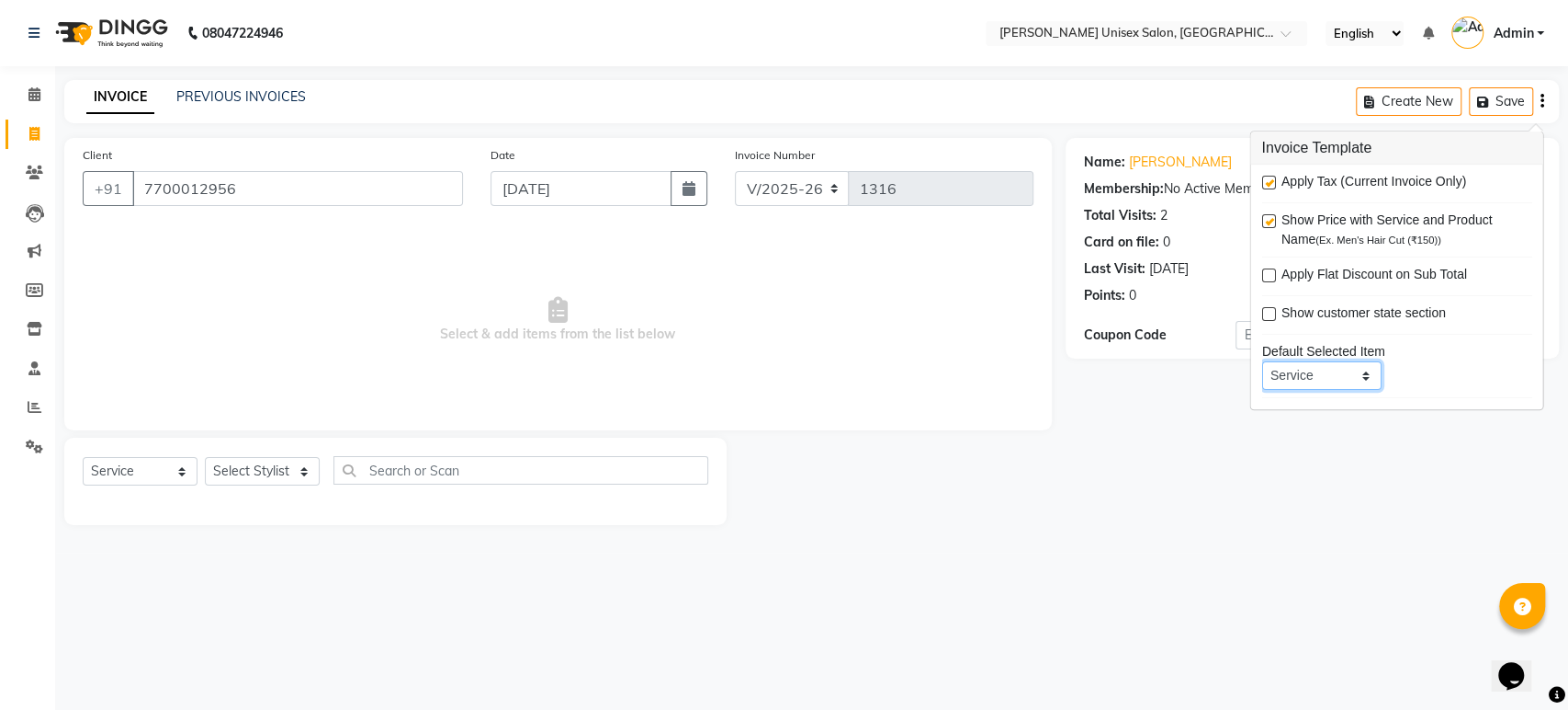
click at [1321, 375] on select "Service Product Membership Package Voucher Prepaid Gift Card" at bounding box center [1321, 375] width 119 height 29
click at [1491, 479] on div "Name: Smita Panchal Membership: No Active Membership Total Visits: 2 Card on fi…" at bounding box center [1318, 331] width 507 height 387
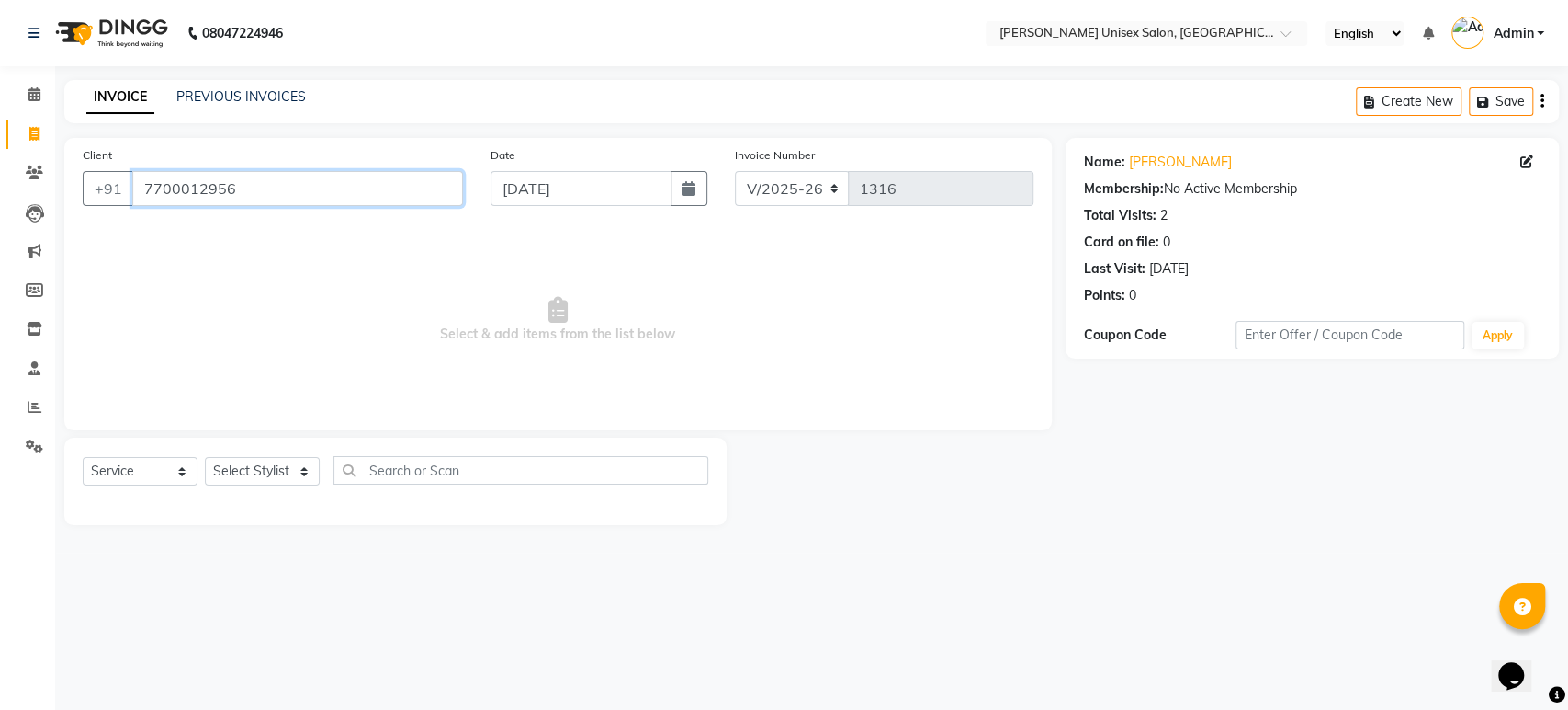
click at [242, 193] on input "7700012956" at bounding box center [297, 187] width 331 height 34
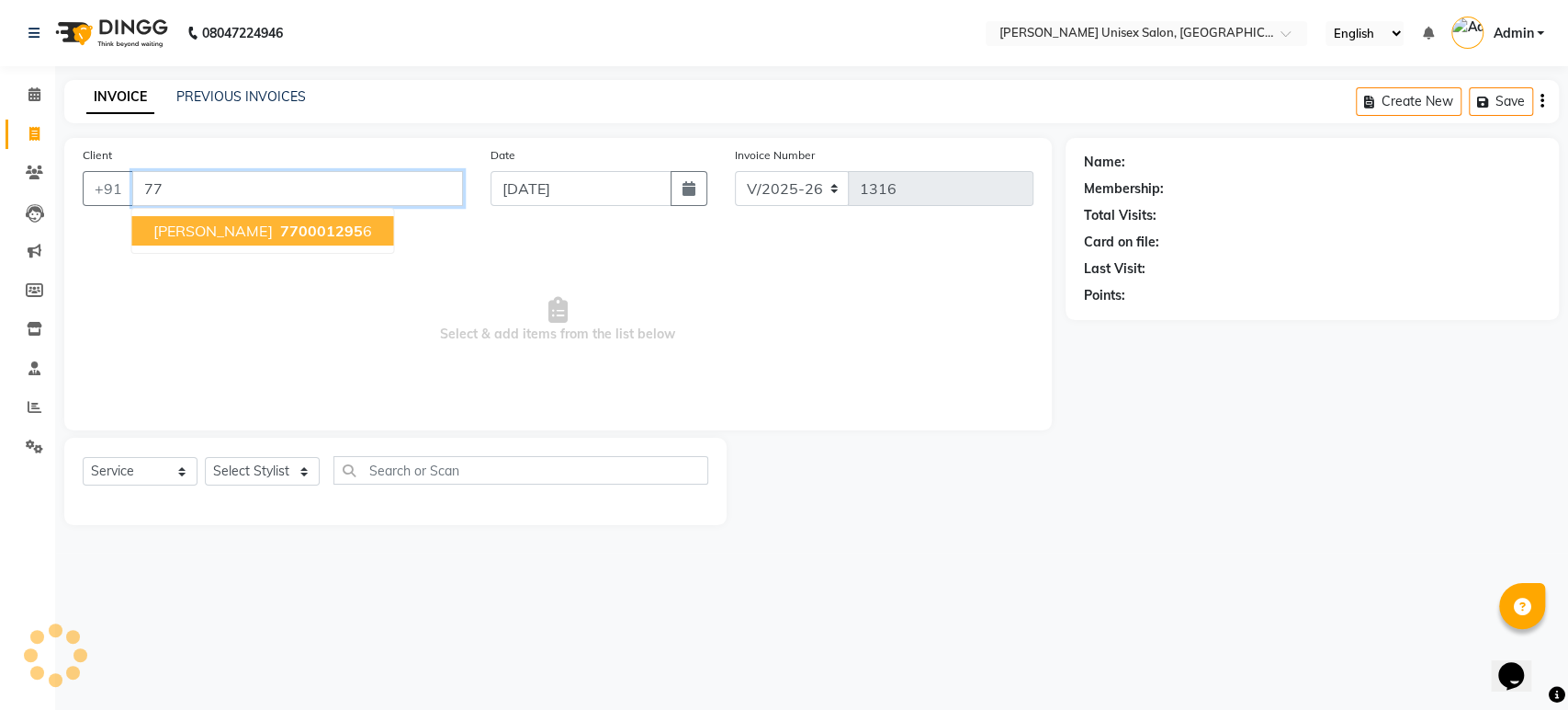
type input "7"
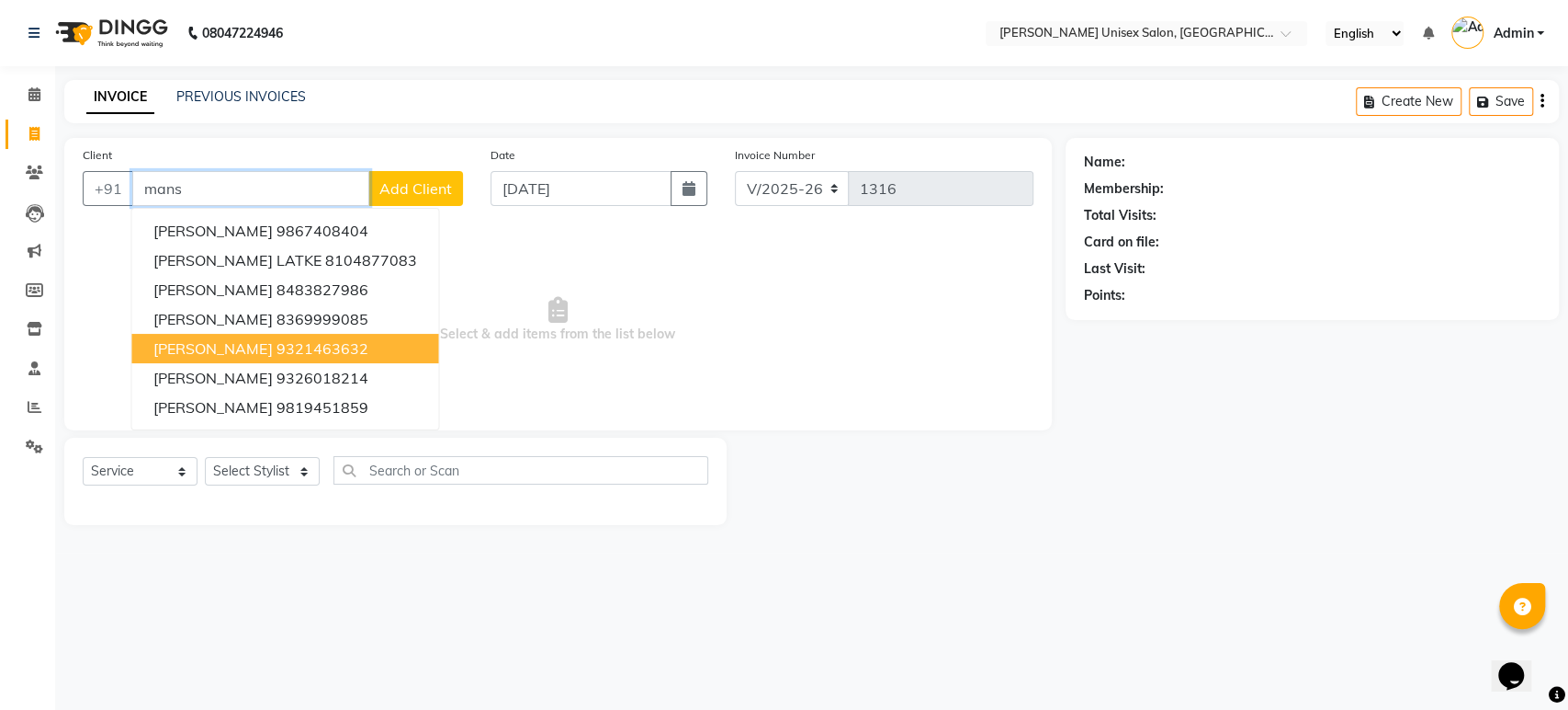
click at [229, 344] on span "mansvi pawar" at bounding box center [212, 348] width 118 height 19
type input "9321463632"
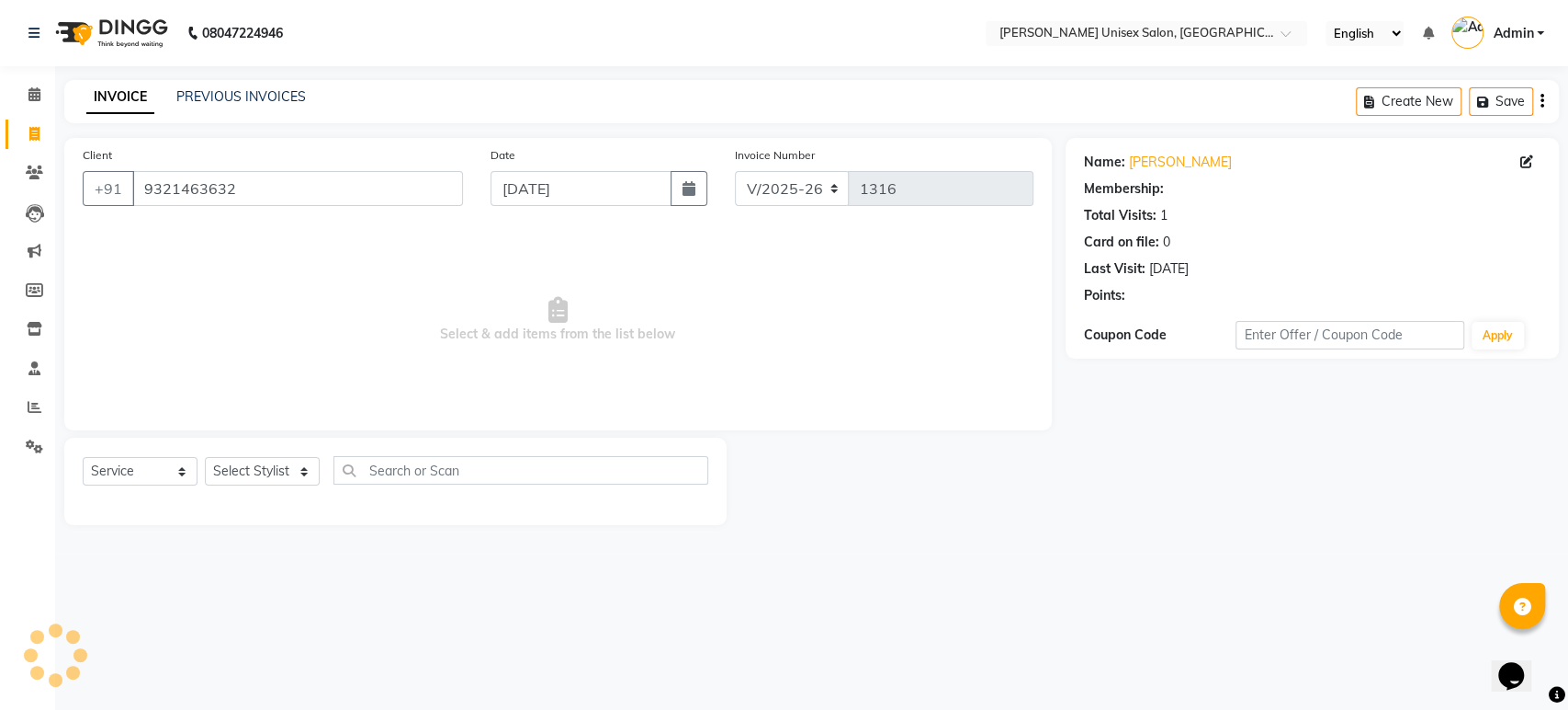
select select "1: Object"
click at [1529, 162] on icon at bounding box center [1527, 162] width 13 height 13
select select "[DEMOGRAPHIC_DATA]"
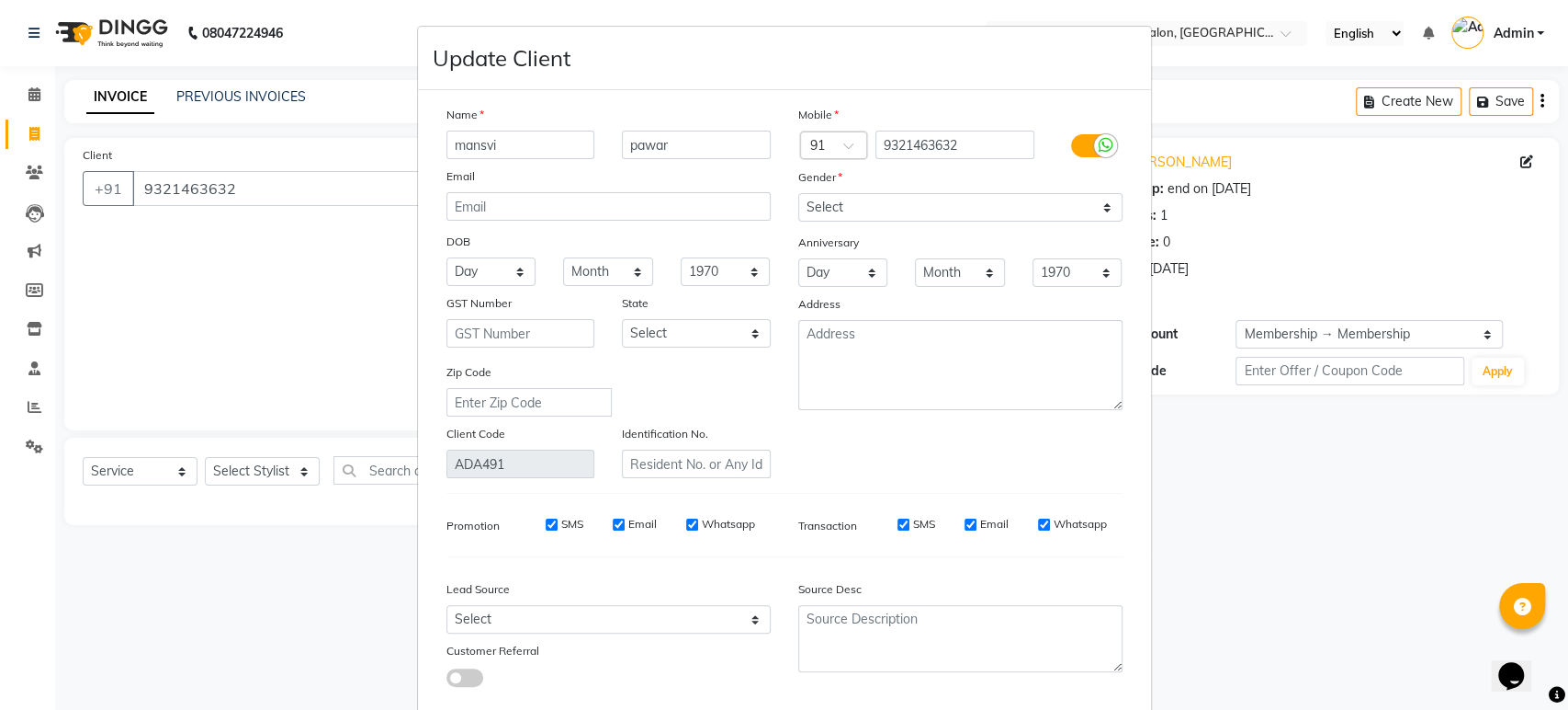
click at [514, 149] on input "mansvi" at bounding box center [520, 144] width 149 height 29
type input "mansvi"
click at [281, 308] on ngb-modal-window "Update Client Name mansvi pawar Email DOB Day 01 02 03 04 05 06 07 08 09 10 11 …" at bounding box center [784, 355] width 1568 height 710
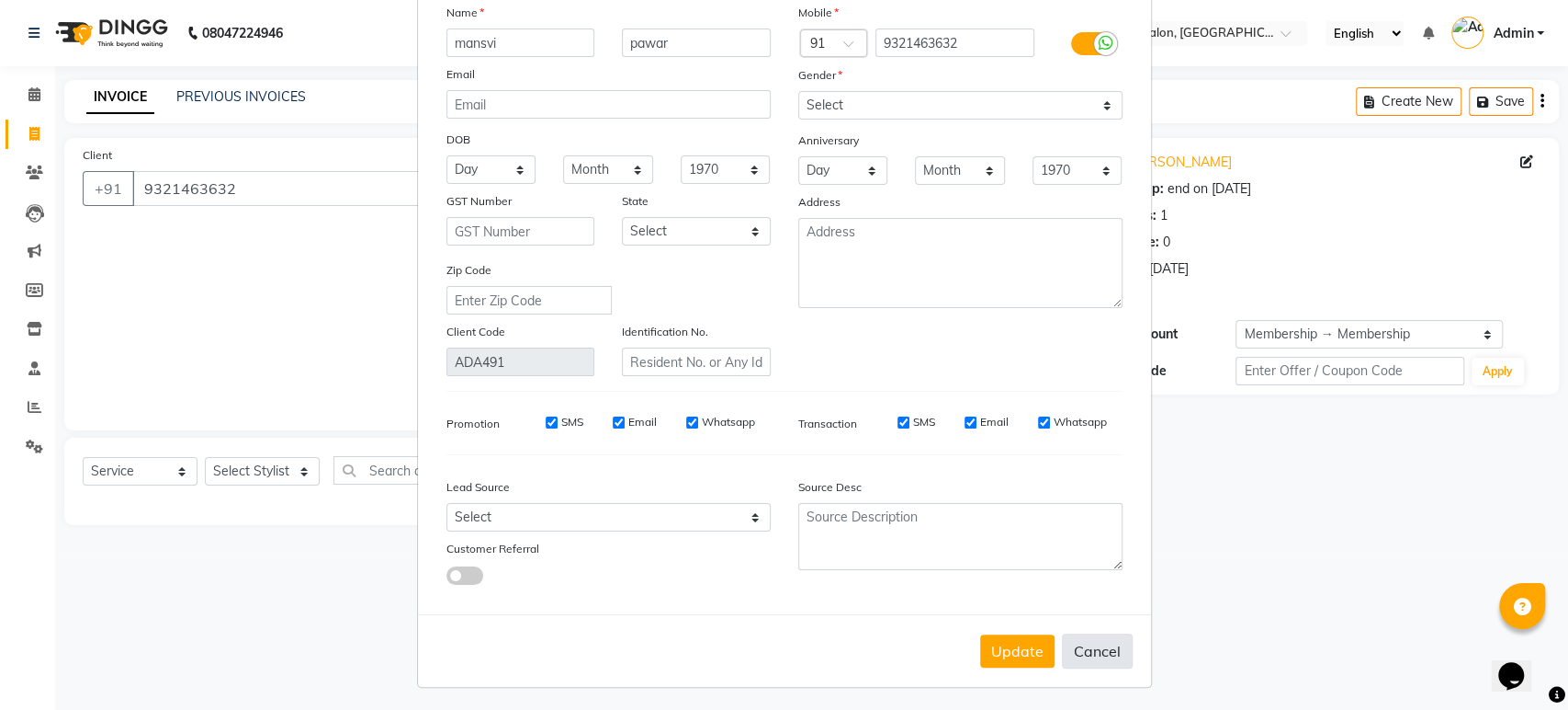
click at [1088, 649] on button "Cancel" at bounding box center [1097, 650] width 71 height 34
select select
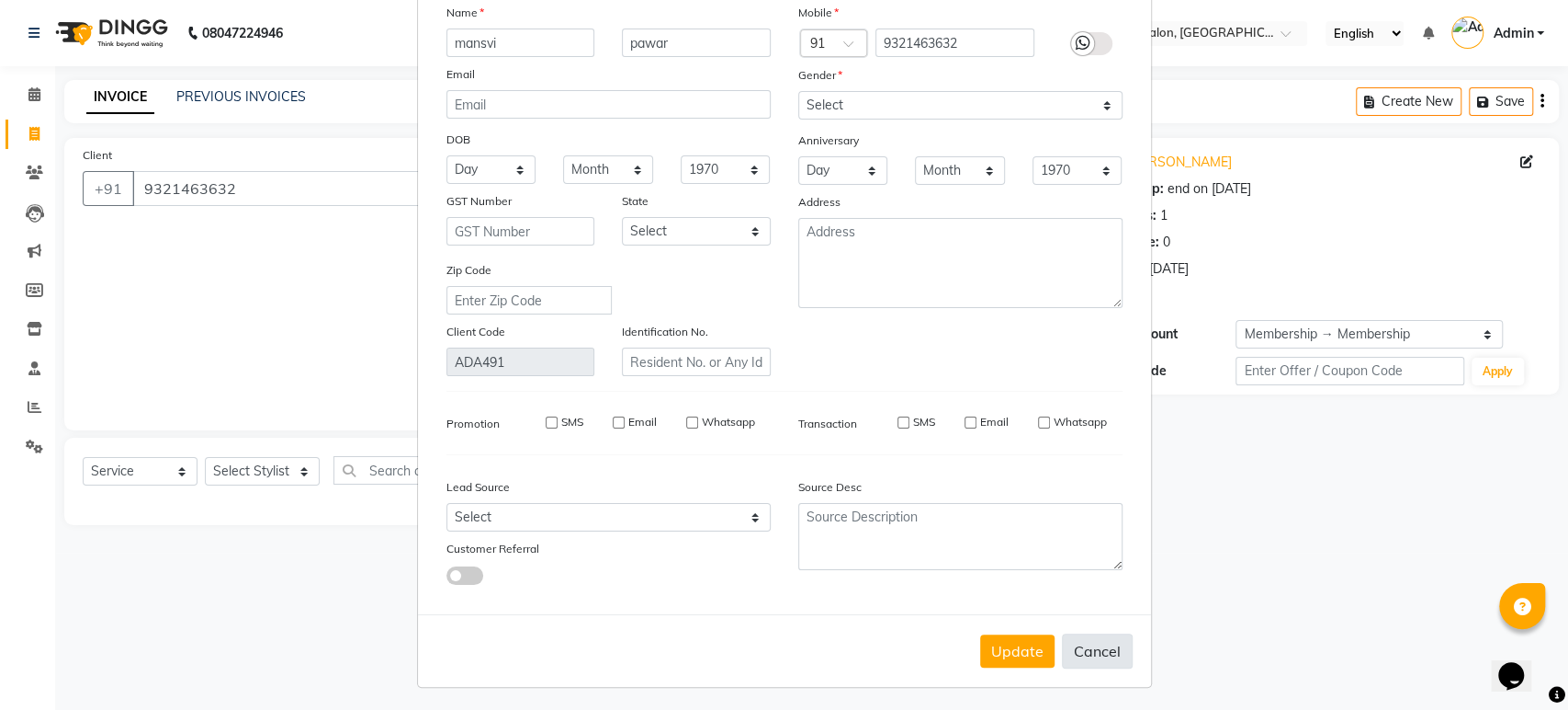
select select
checkbox input "false"
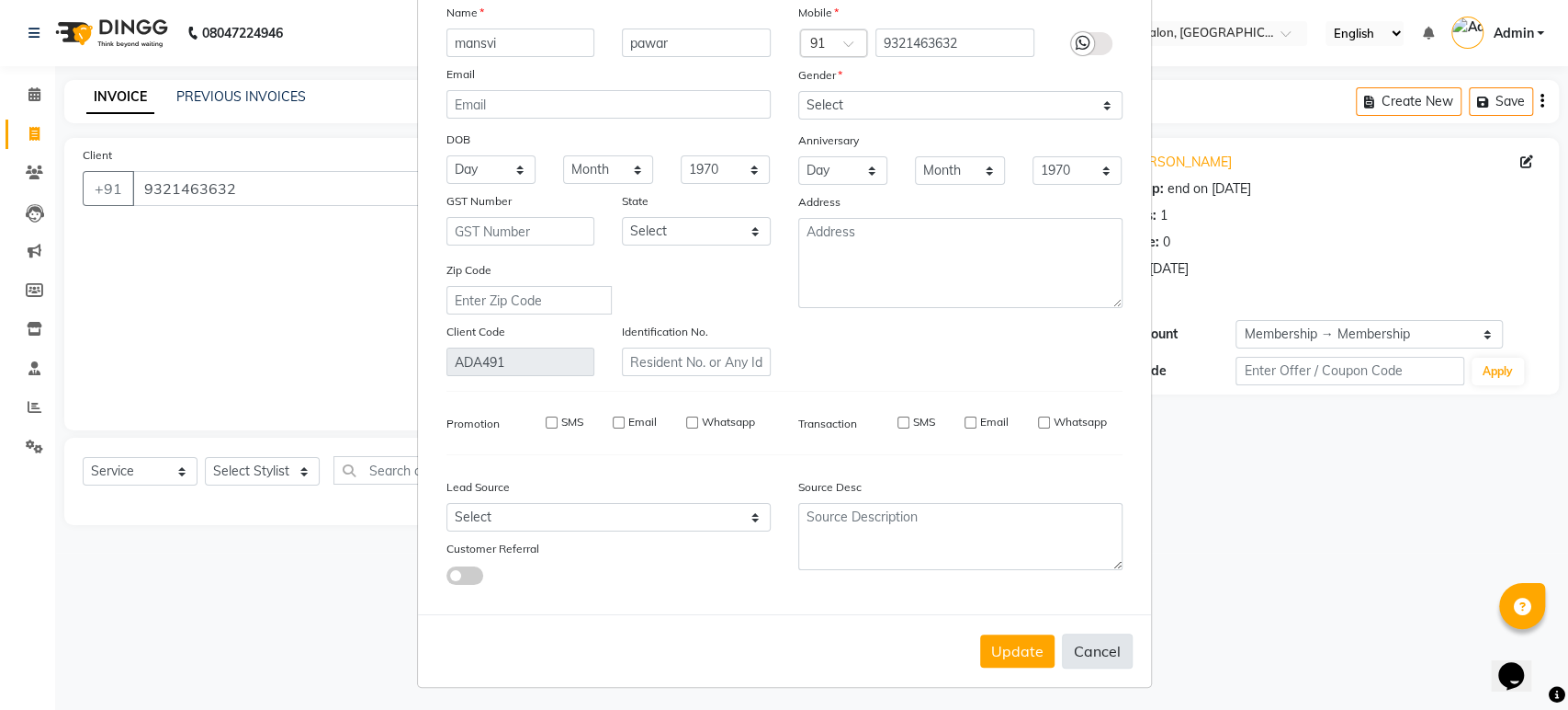
checkbox input "false"
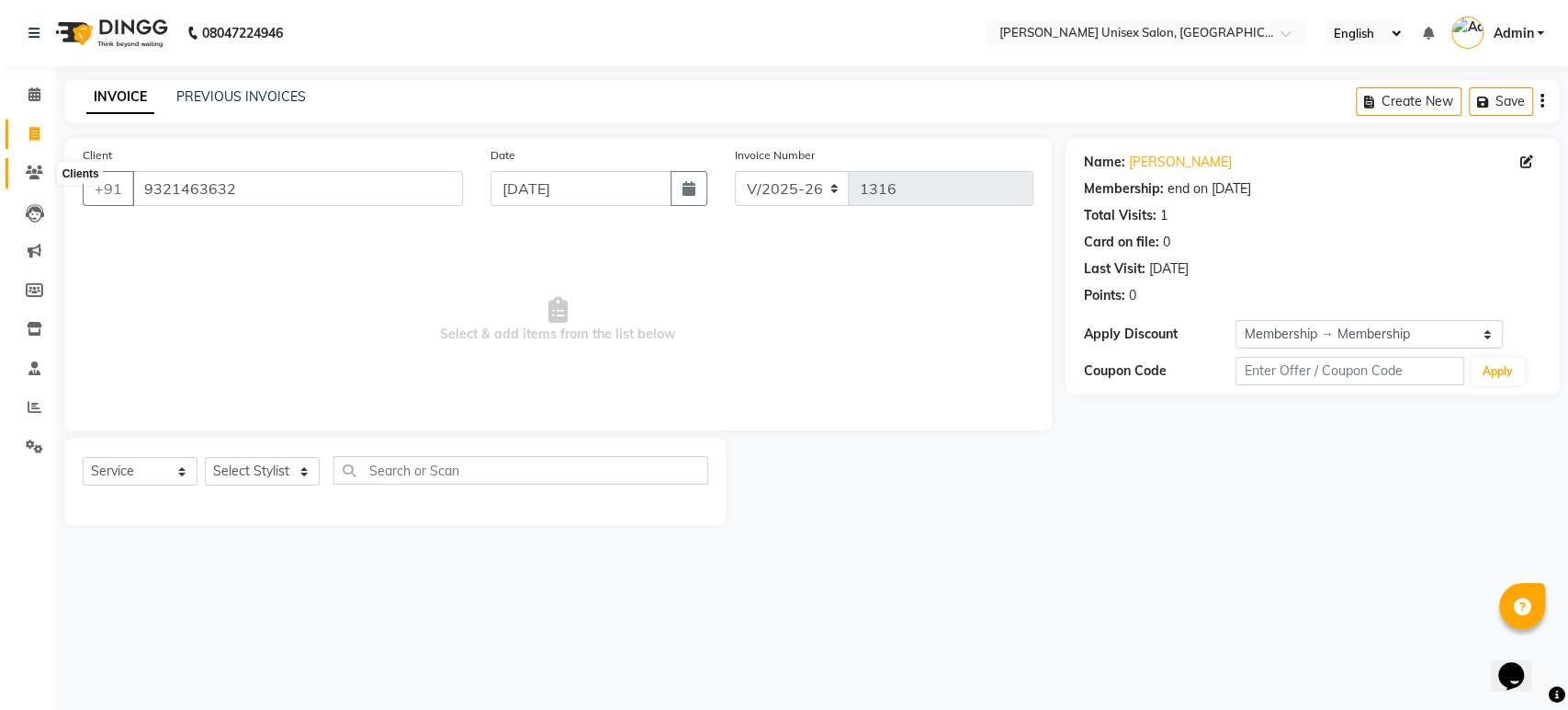
click at [30, 171] on icon at bounding box center [34, 172] width 18 height 14
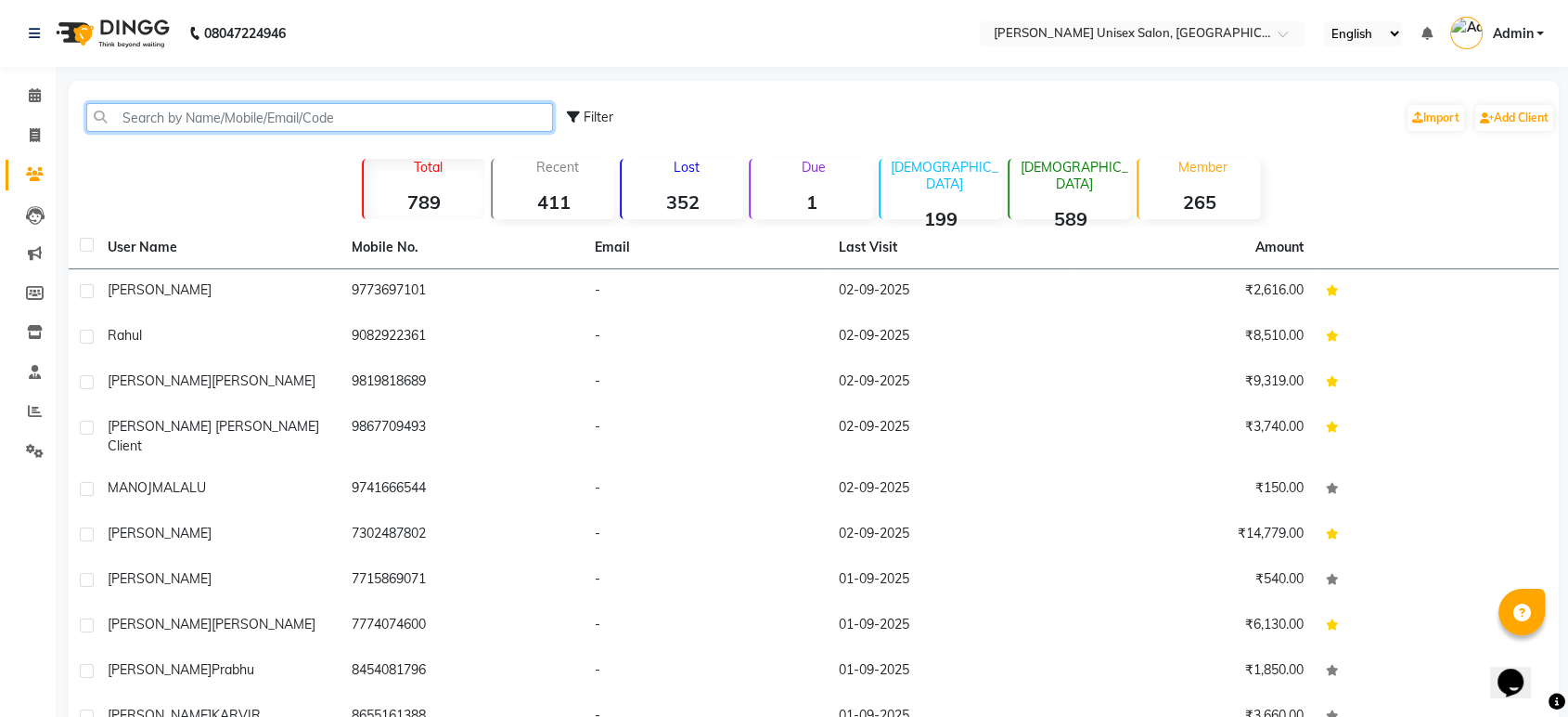
click at [126, 119] on input "text" at bounding box center [320, 118] width 467 height 29
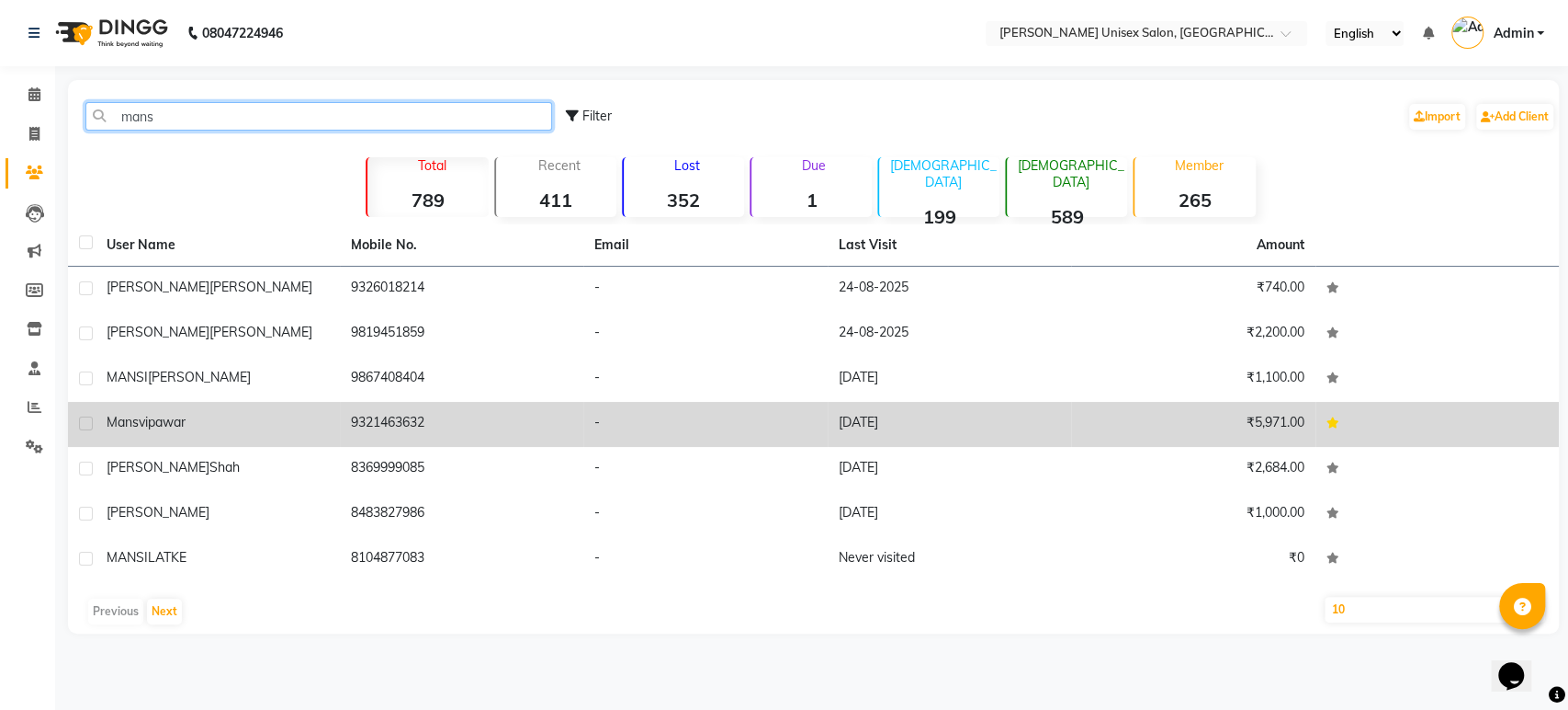
type input "mans"
click at [148, 432] on td "mansvi pawar" at bounding box center [218, 424] width 244 height 45
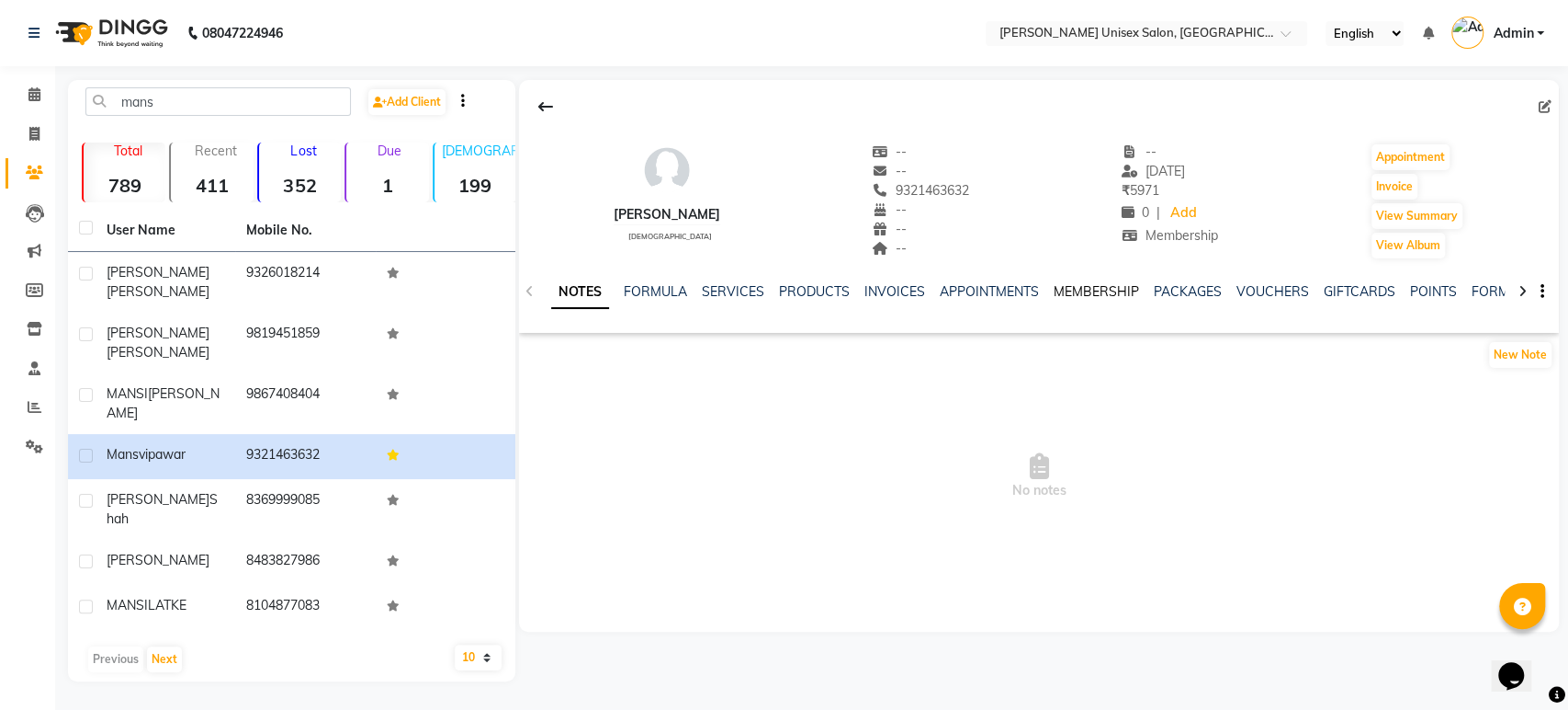
click at [1089, 293] on link "MEMBERSHIP" at bounding box center [1097, 292] width 86 height 17
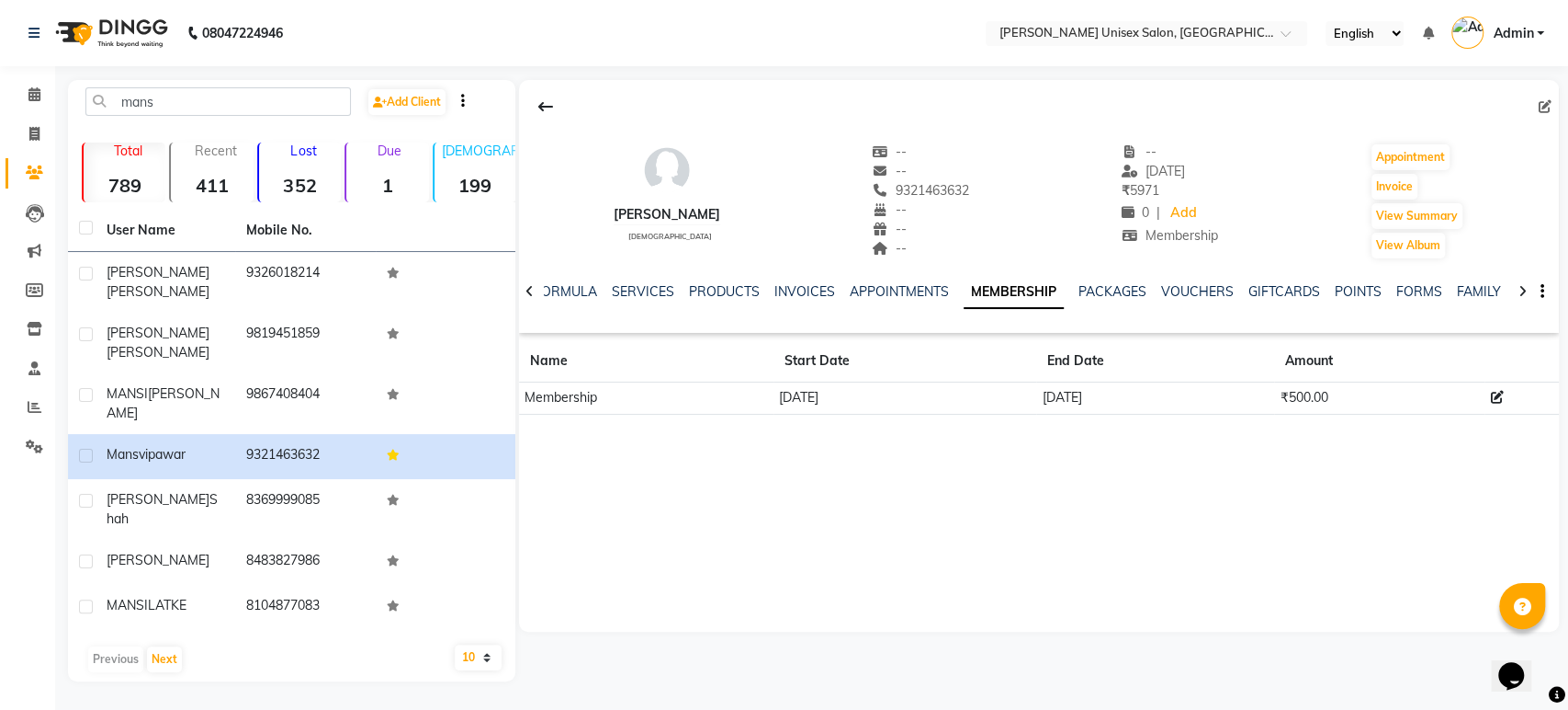
scroll to position [0, 126]
click at [1337, 298] on link "FAMILY" at bounding box center [1352, 292] width 44 height 17
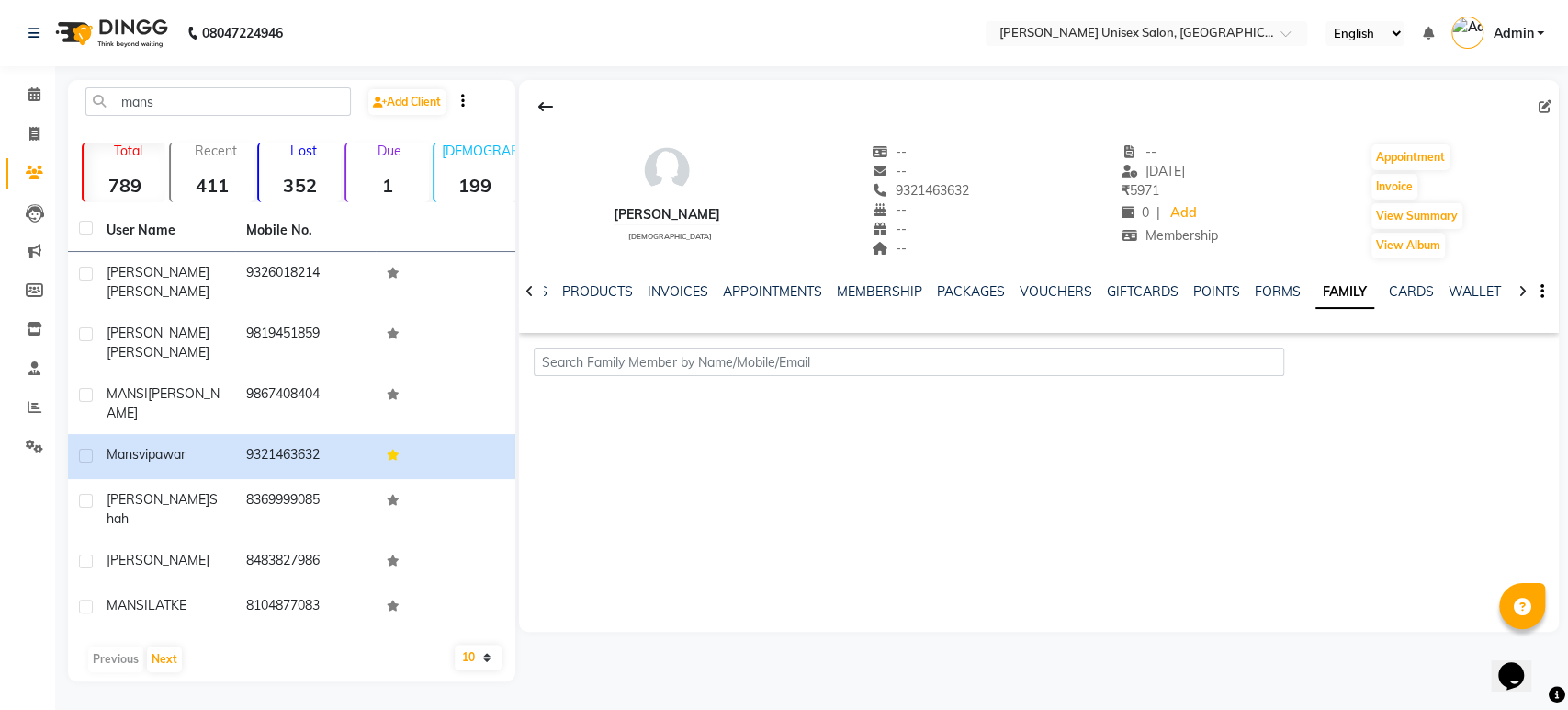
scroll to position [0, 34]
click at [625, 359] on input "text" at bounding box center [909, 362] width 751 height 29
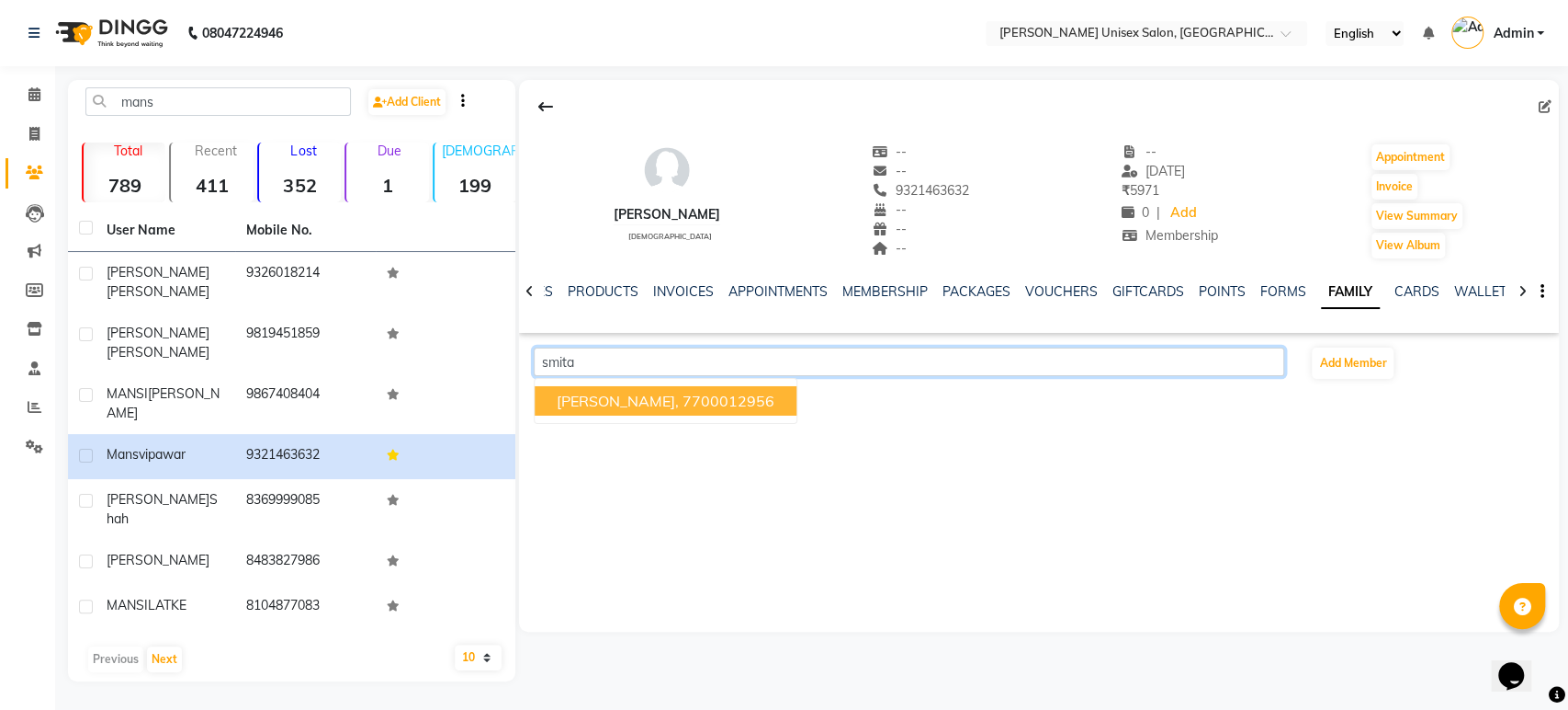
click at [656, 403] on span "smita panchal," at bounding box center [617, 401] width 122 height 19
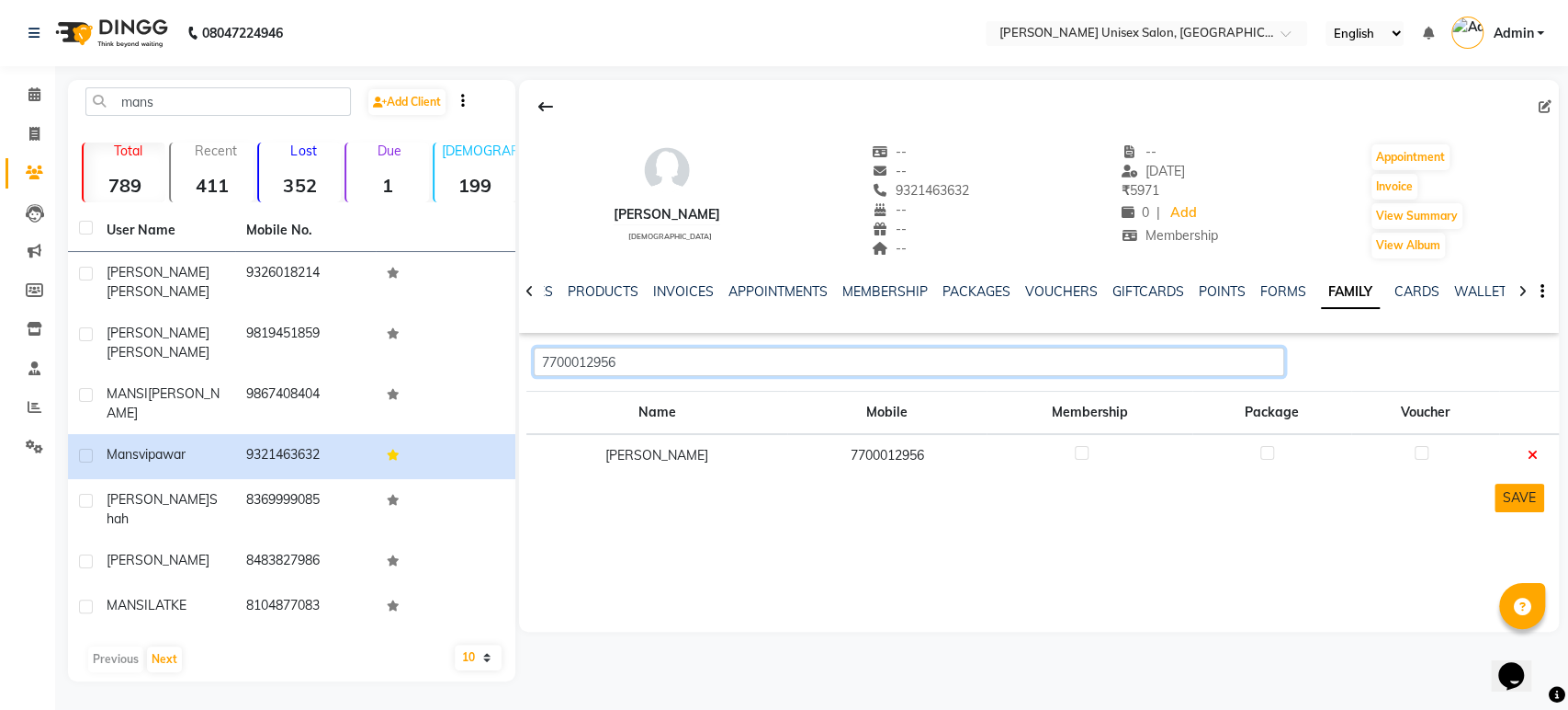
type input "7700012956"
click at [1517, 493] on button "SAVE" at bounding box center [1519, 498] width 49 height 29
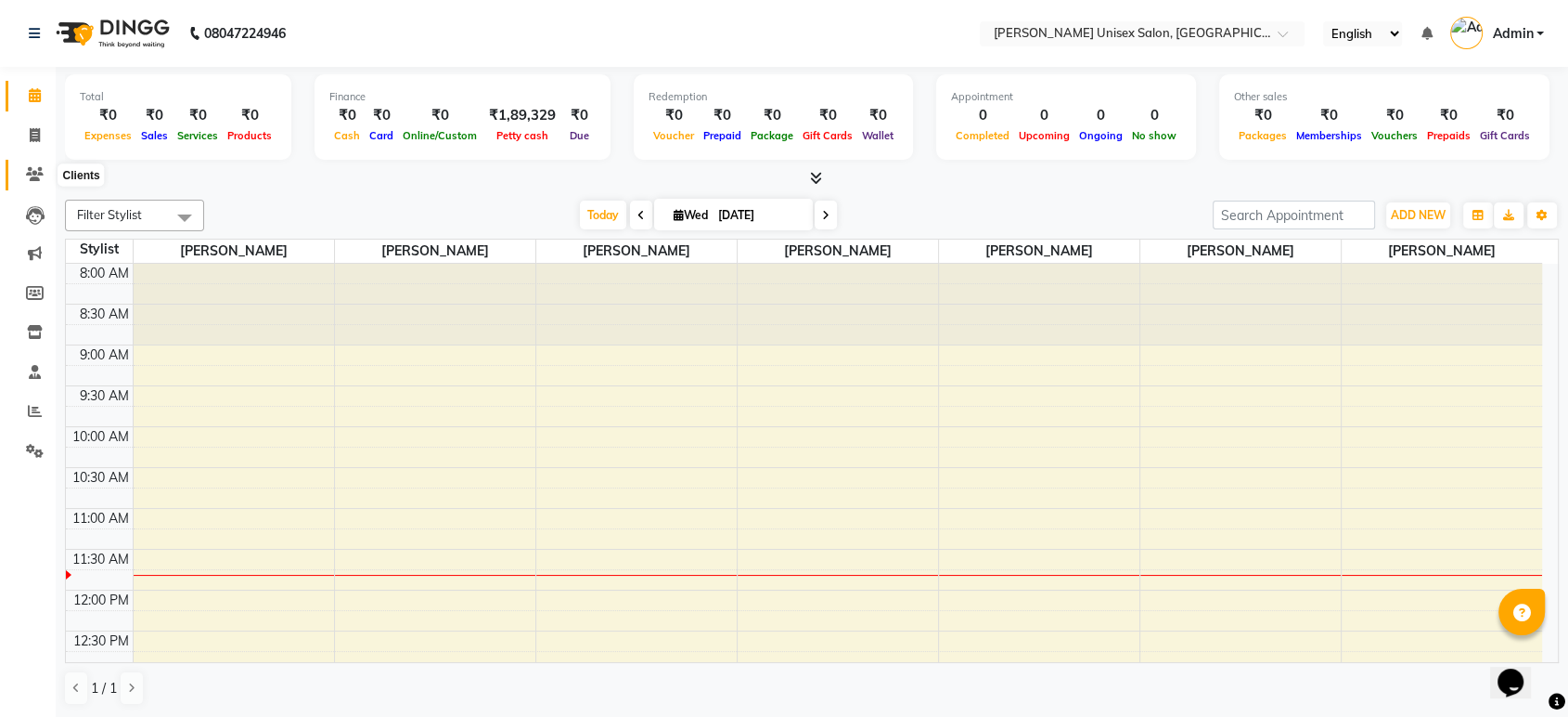
click at [31, 175] on icon at bounding box center [35, 174] width 18 height 14
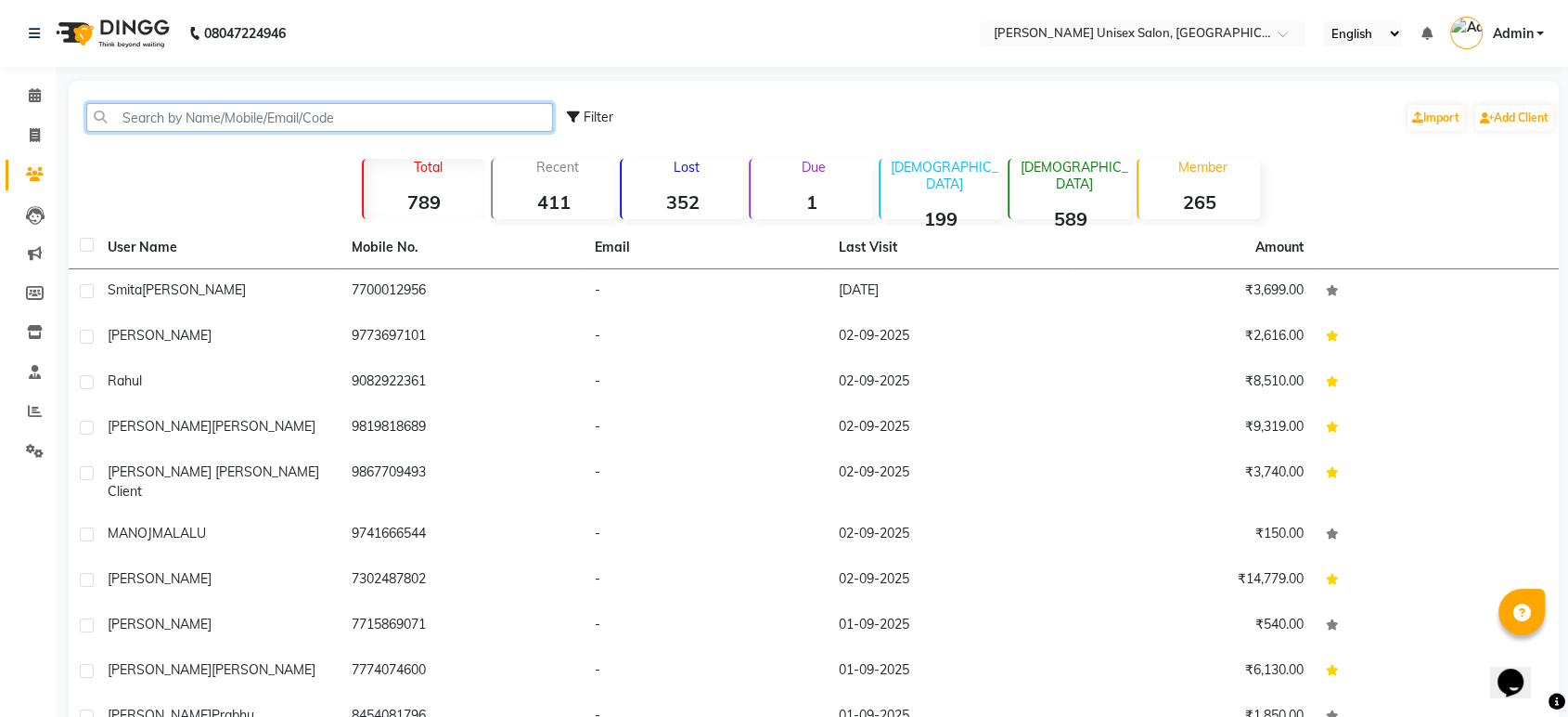
click at [134, 116] on input "text" at bounding box center [320, 118] width 467 height 29
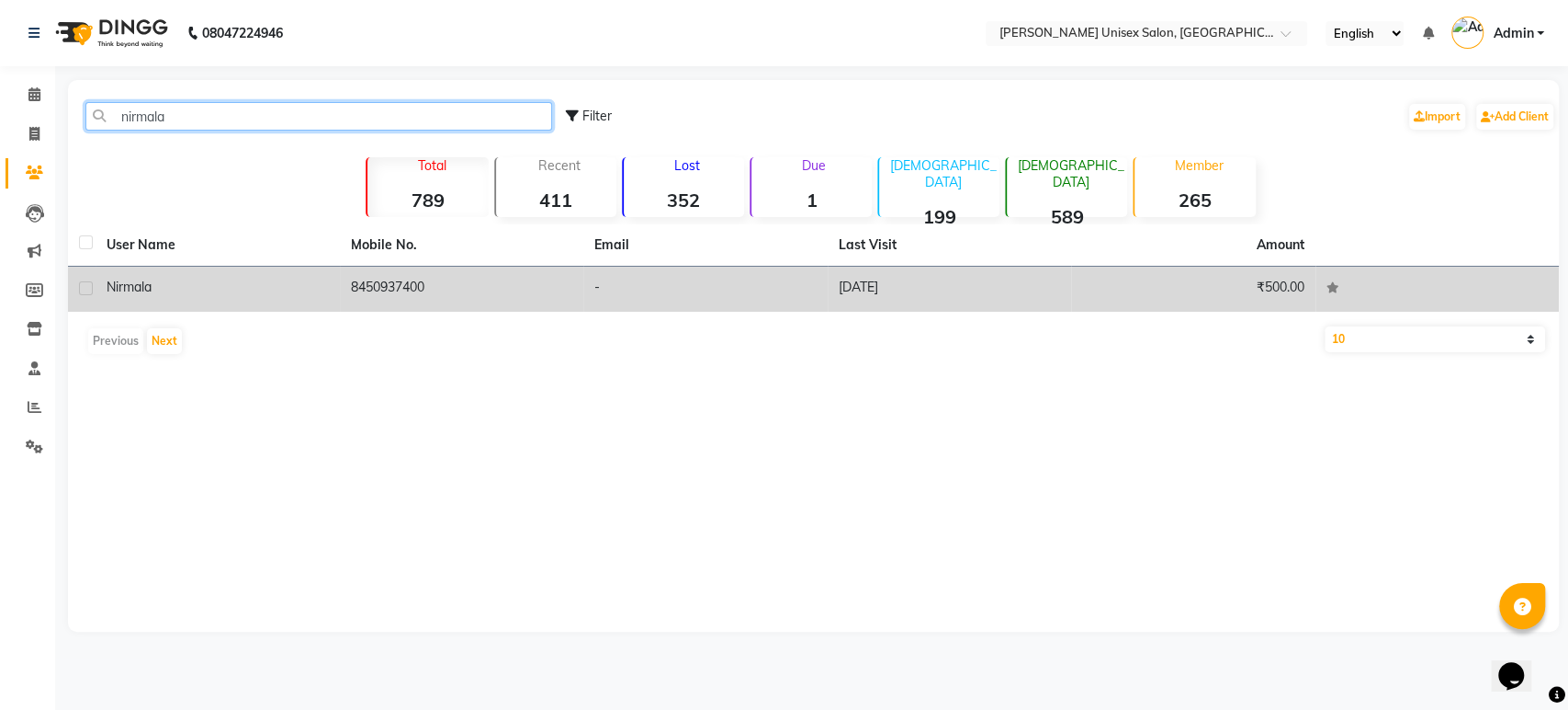
type input "nirmala"
click at [286, 271] on td "nirmala" at bounding box center [218, 289] width 244 height 45
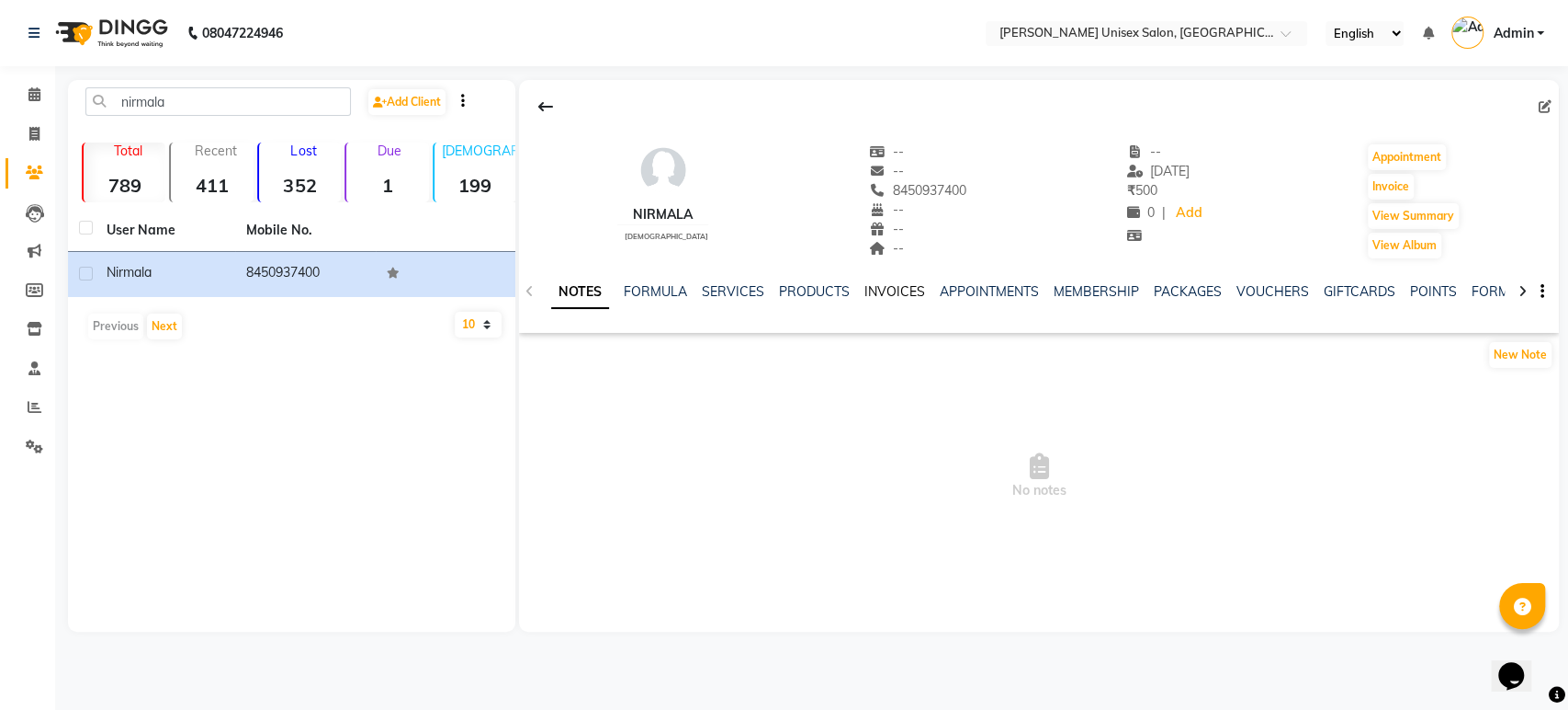
click at [880, 291] on link "INVOICES" at bounding box center [894, 292] width 61 height 17
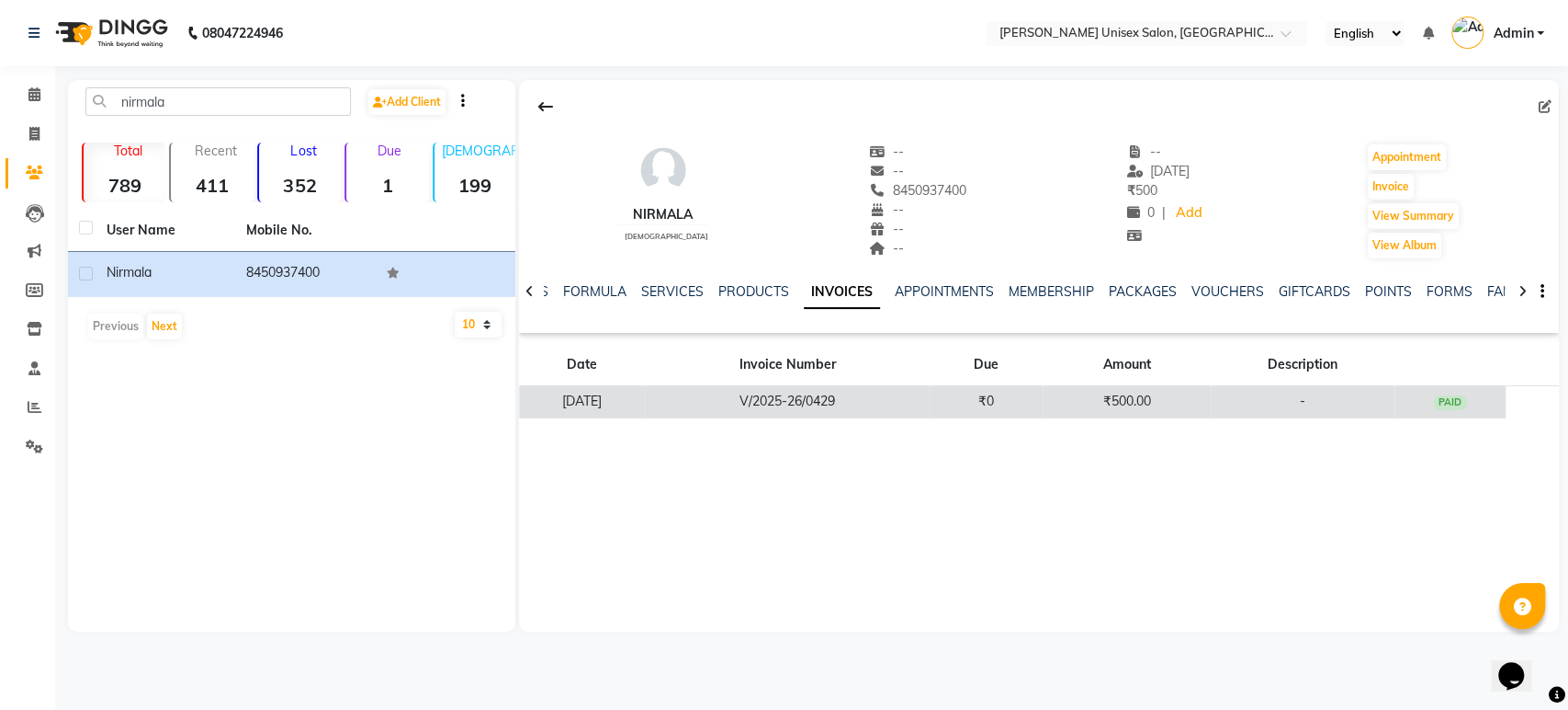
click at [859, 392] on td "V/2025-26/0429" at bounding box center [788, 402] width 285 height 33
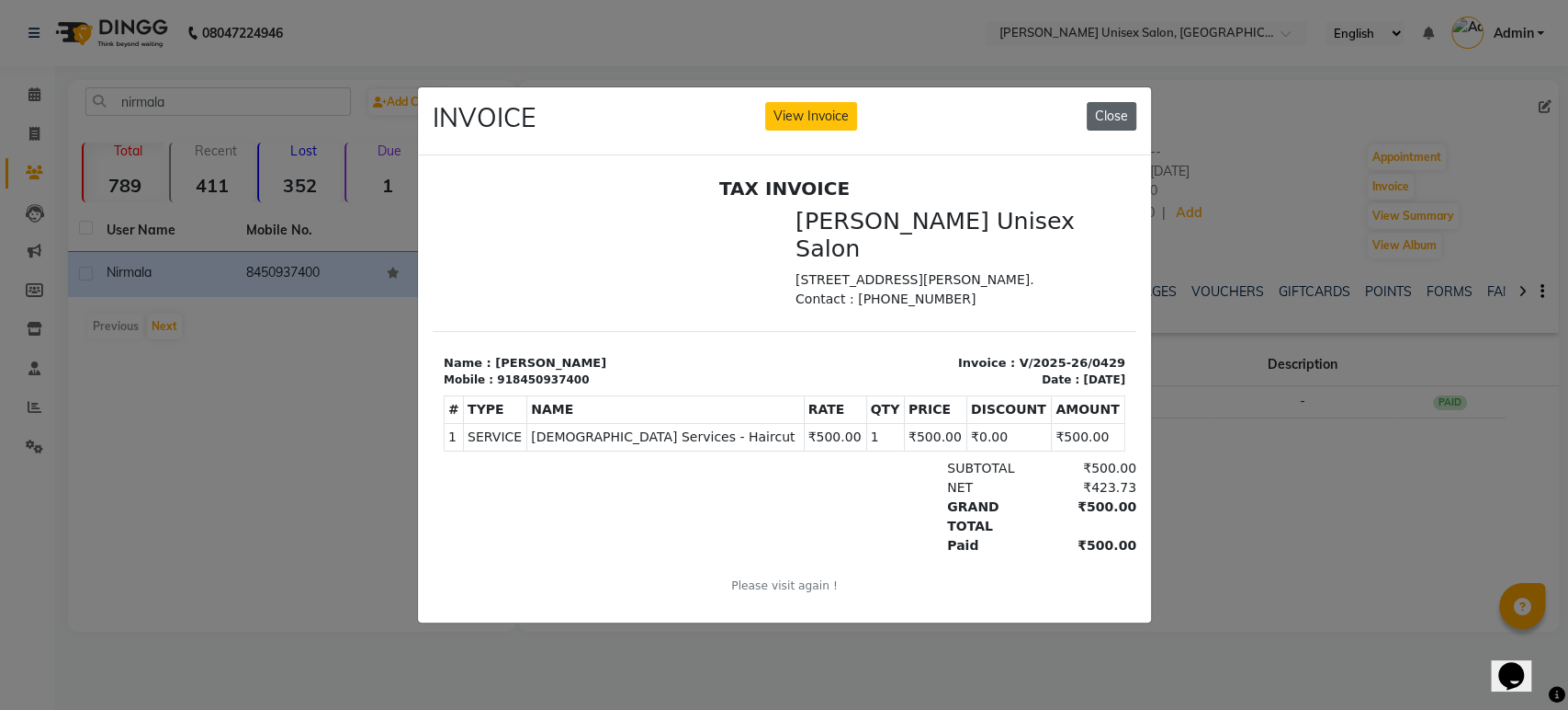
click at [1115, 111] on button "Close" at bounding box center [1111, 116] width 49 height 29
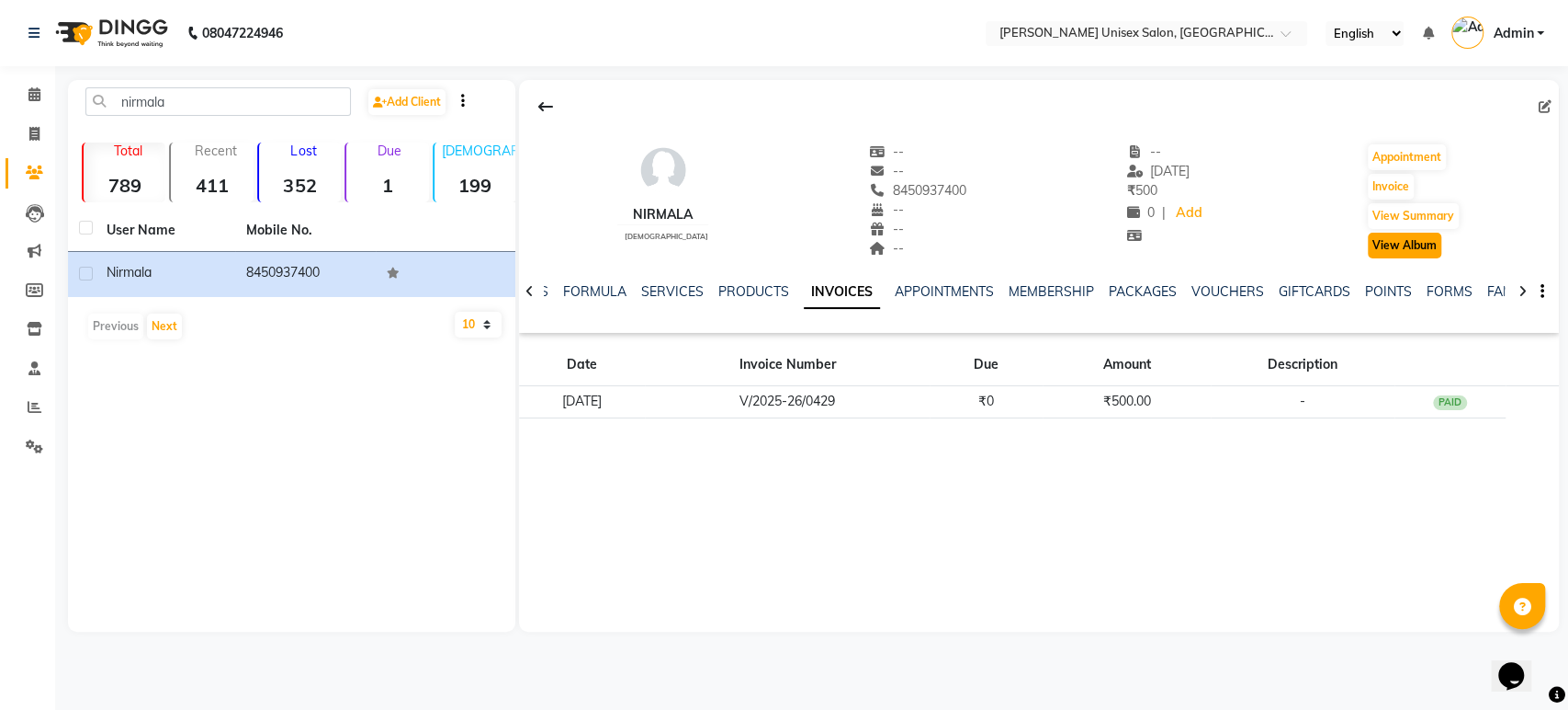
click at [1389, 254] on button "View Album" at bounding box center [1404, 246] width 74 height 26
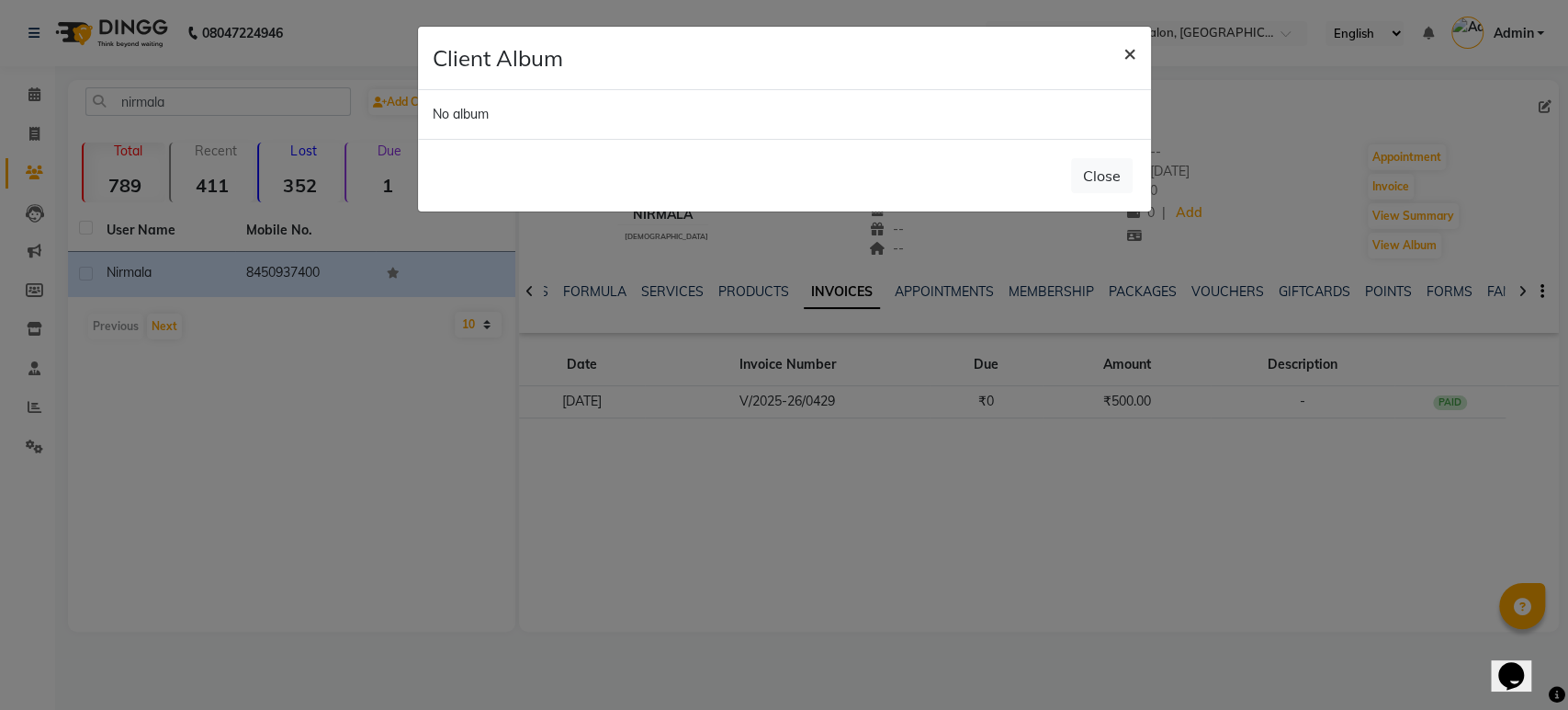
click at [1132, 42] on span "×" at bounding box center [1130, 52] width 13 height 28
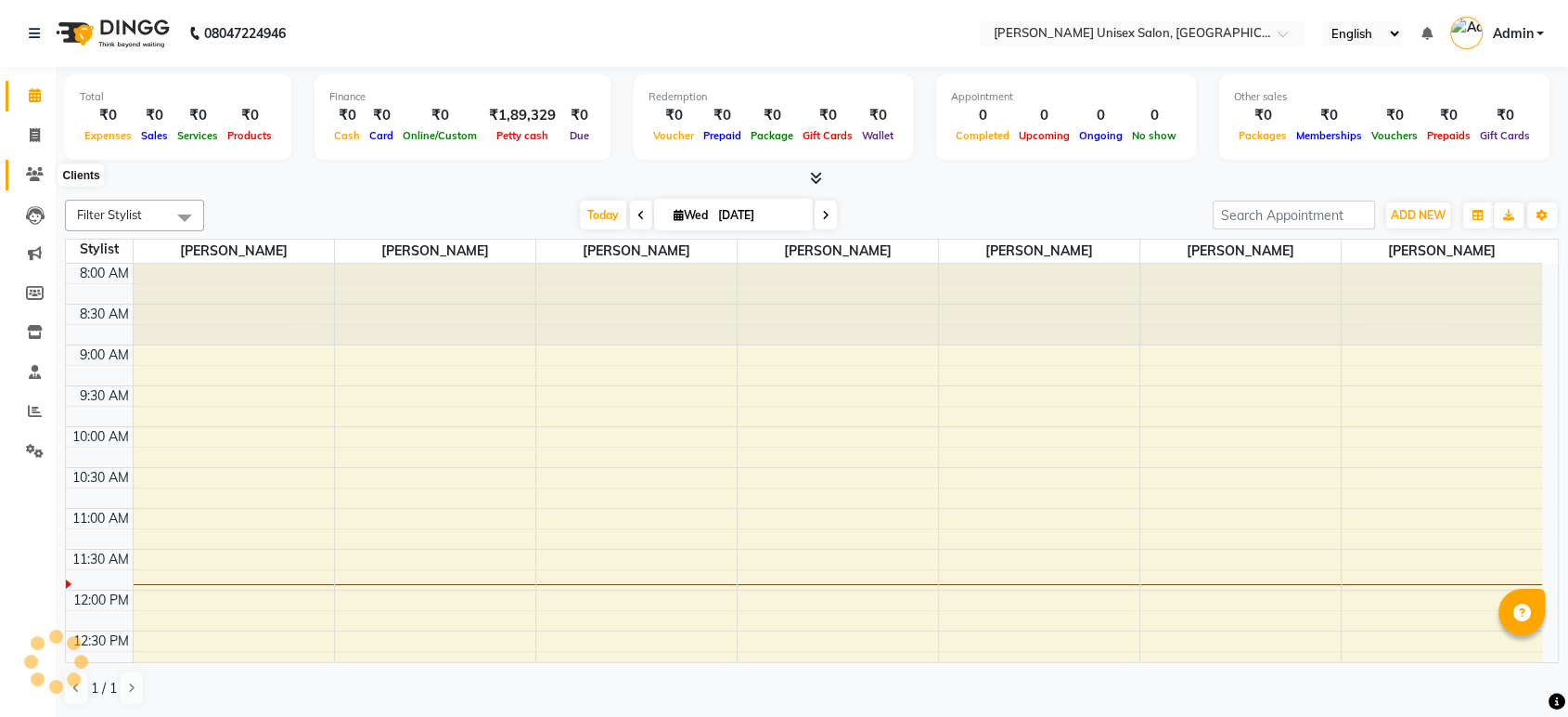
drag, startPoint x: 0, startPoint y: 0, endPoint x: 27, endPoint y: 182, distance: 184.0
click at [27, 181] on icon at bounding box center [35, 174] width 18 height 14
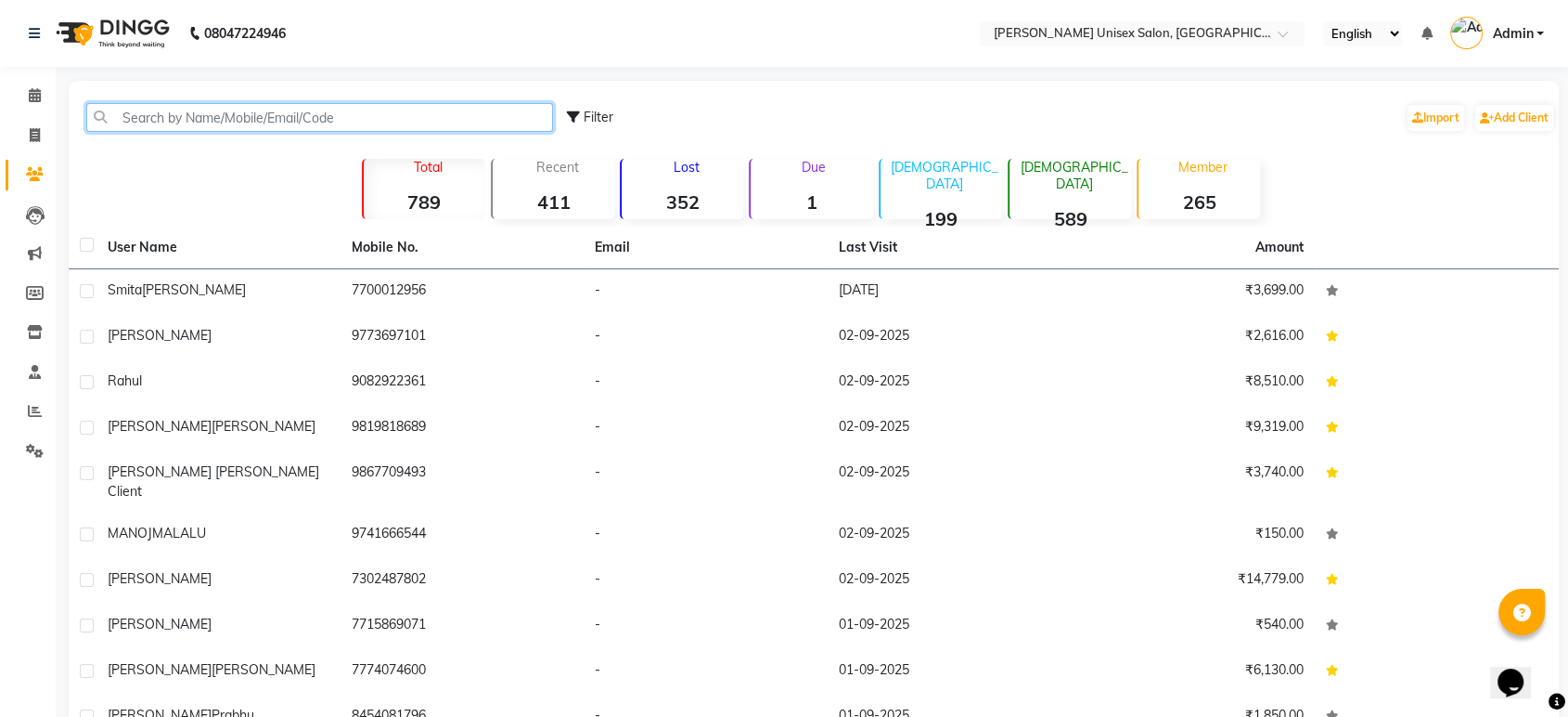
click at [140, 123] on input "text" at bounding box center [320, 118] width 467 height 29
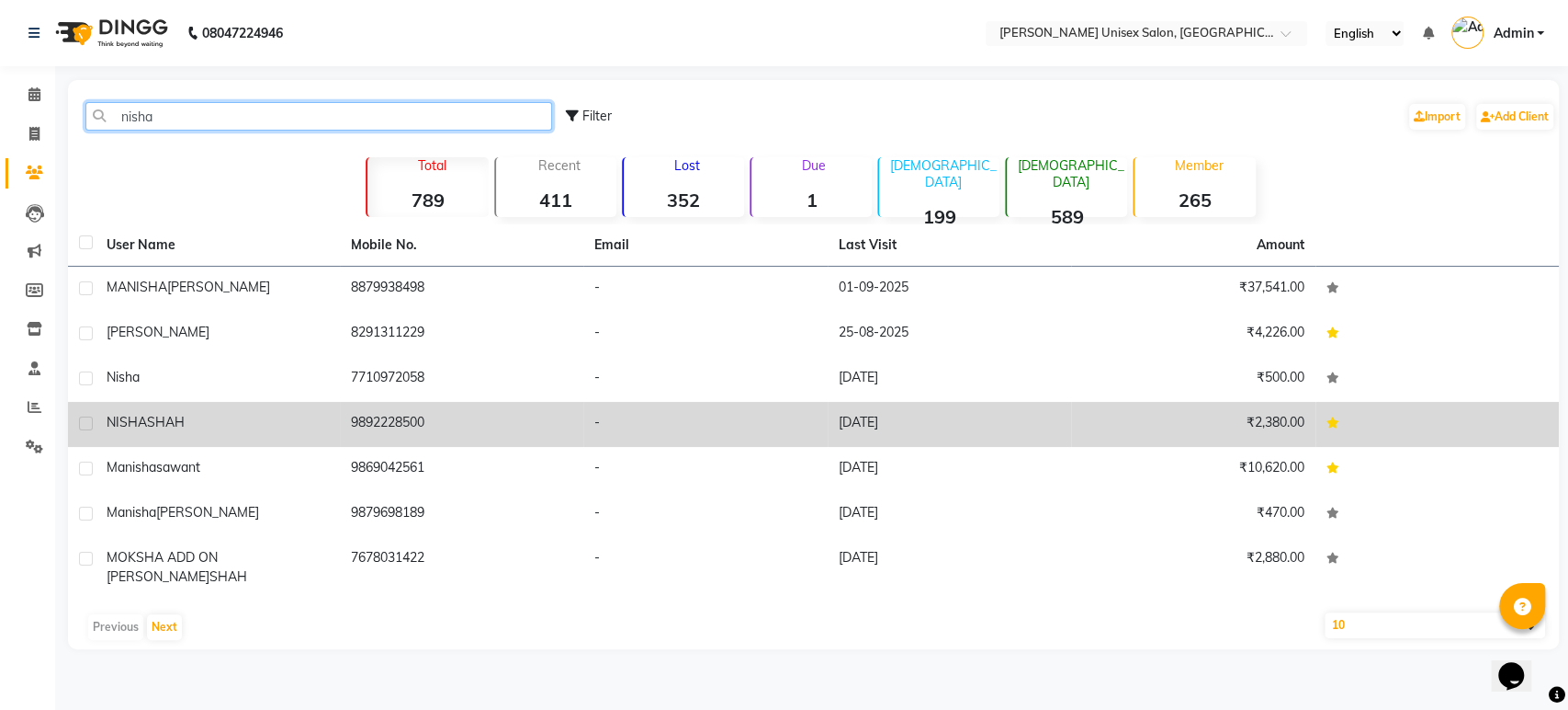
type input "nisha"
click at [161, 417] on span "SHAH" at bounding box center [166, 422] width 37 height 17
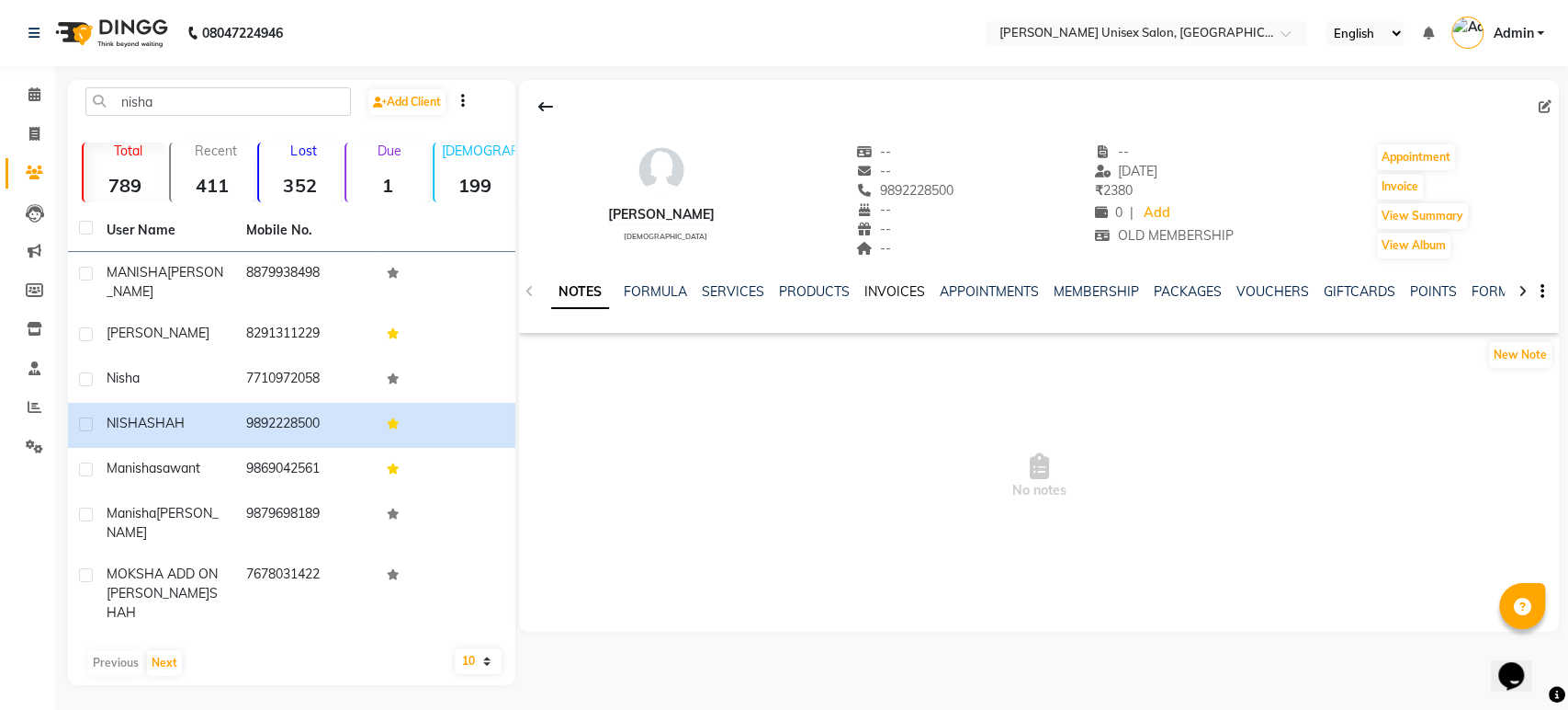
click at [894, 290] on link "INVOICES" at bounding box center [894, 292] width 61 height 17
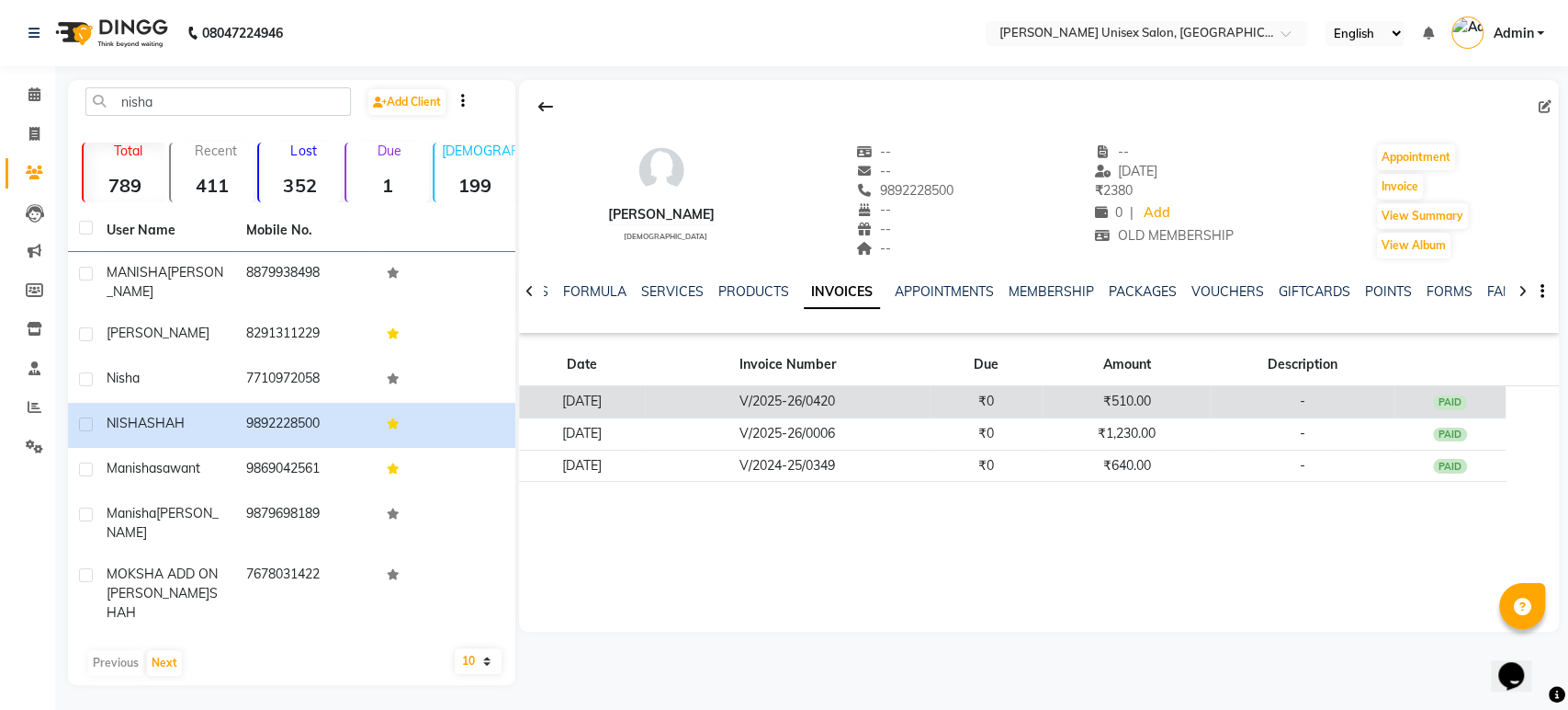
click at [808, 412] on td "V/2025-26/0420" at bounding box center [788, 402] width 285 height 33
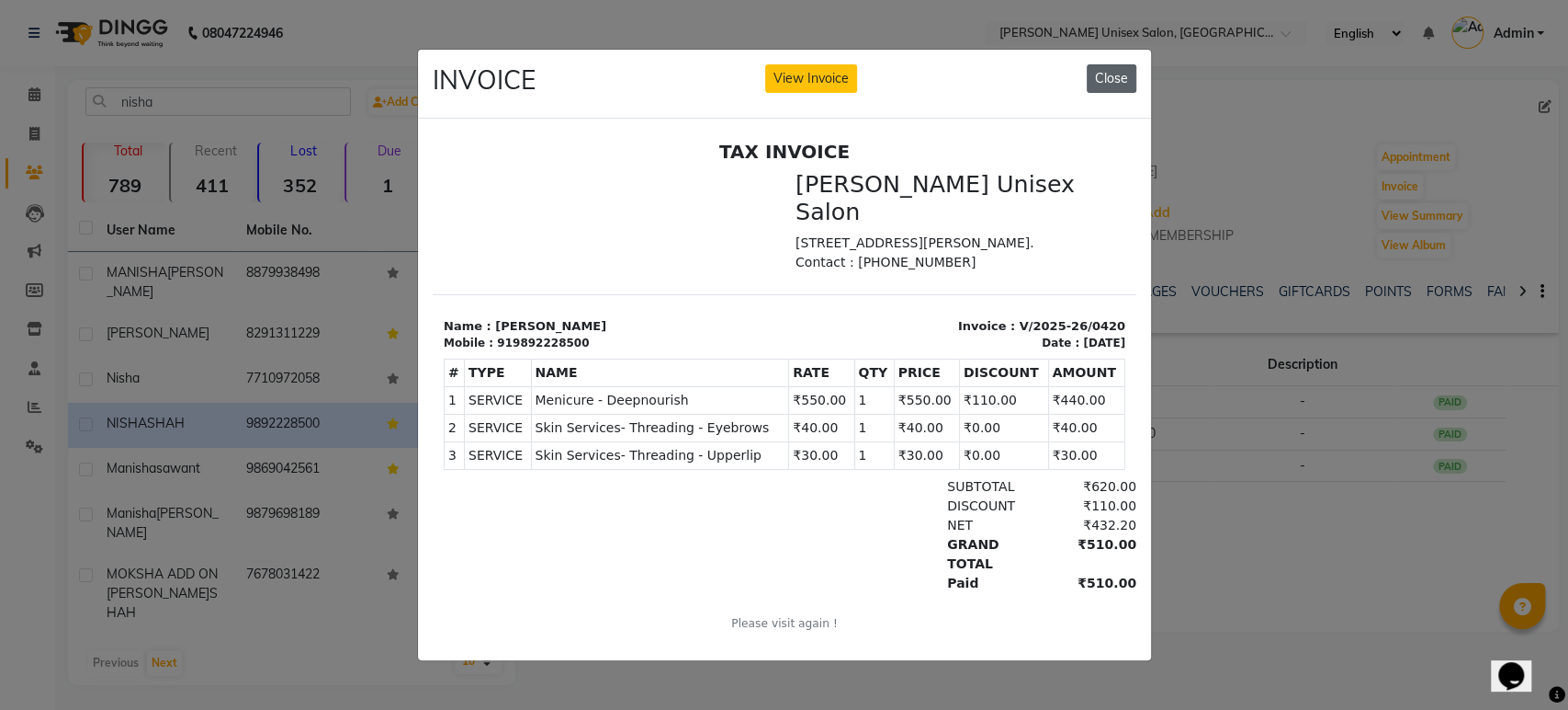
click at [1104, 73] on button "Close" at bounding box center [1111, 78] width 49 height 29
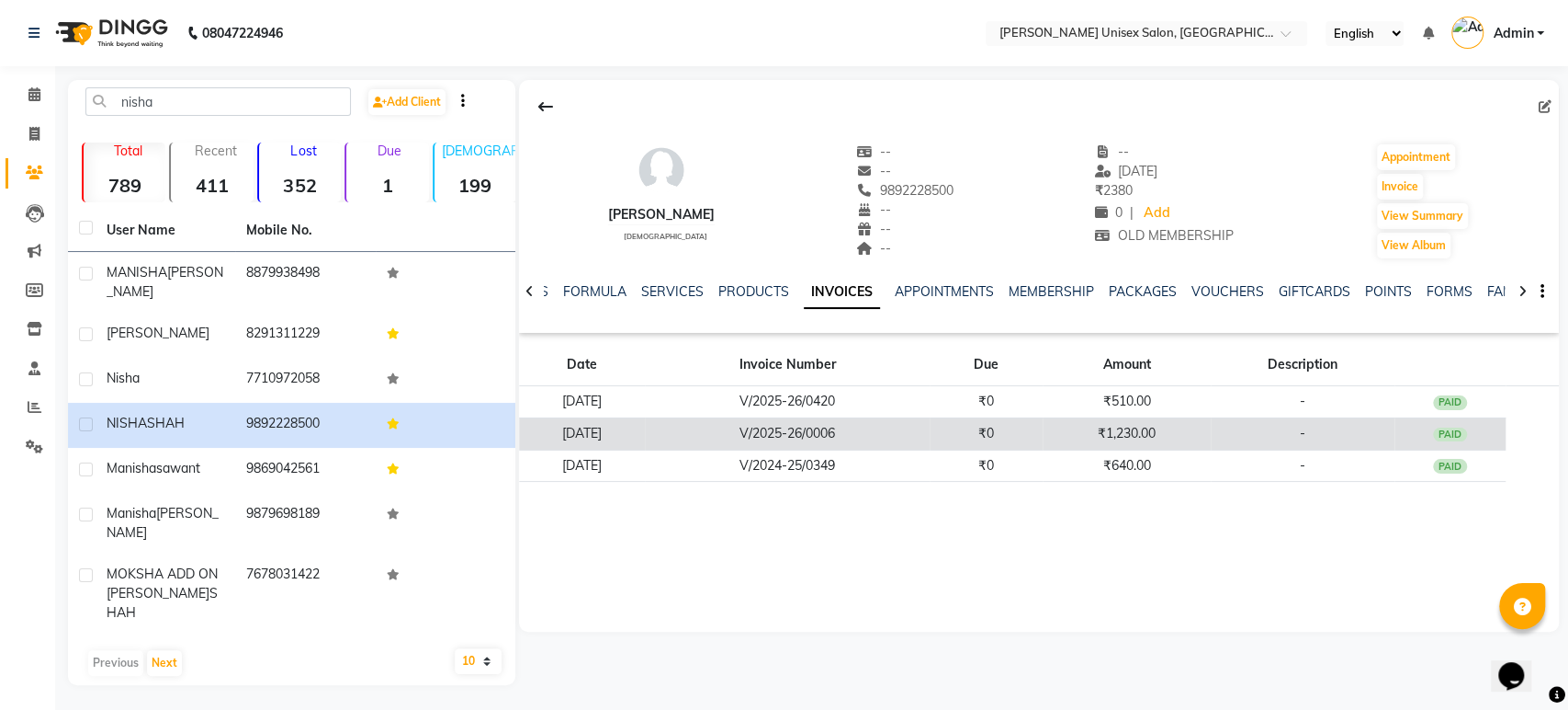
click at [820, 440] on td "V/2025-26/0006" at bounding box center [788, 433] width 285 height 33
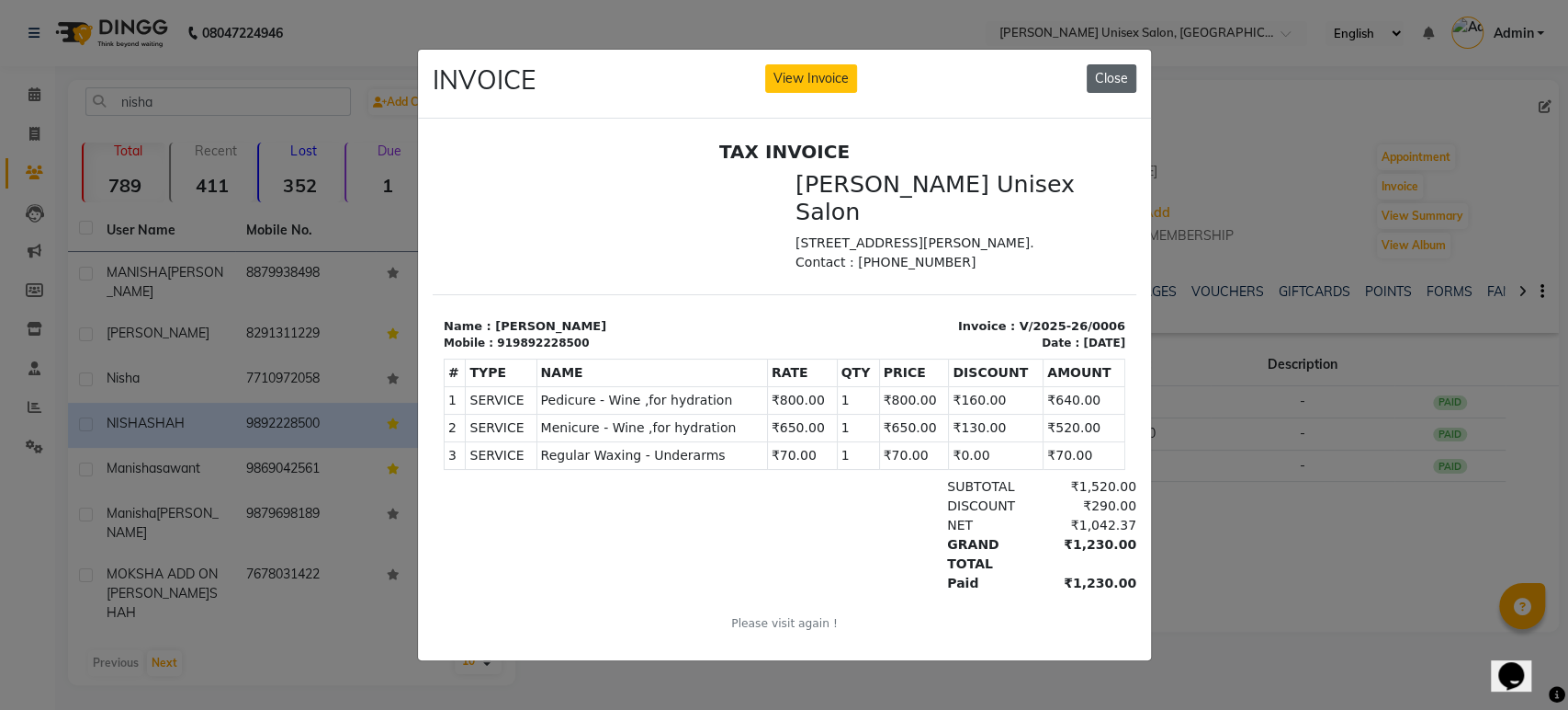
click at [1122, 70] on button "Close" at bounding box center [1111, 78] width 49 height 29
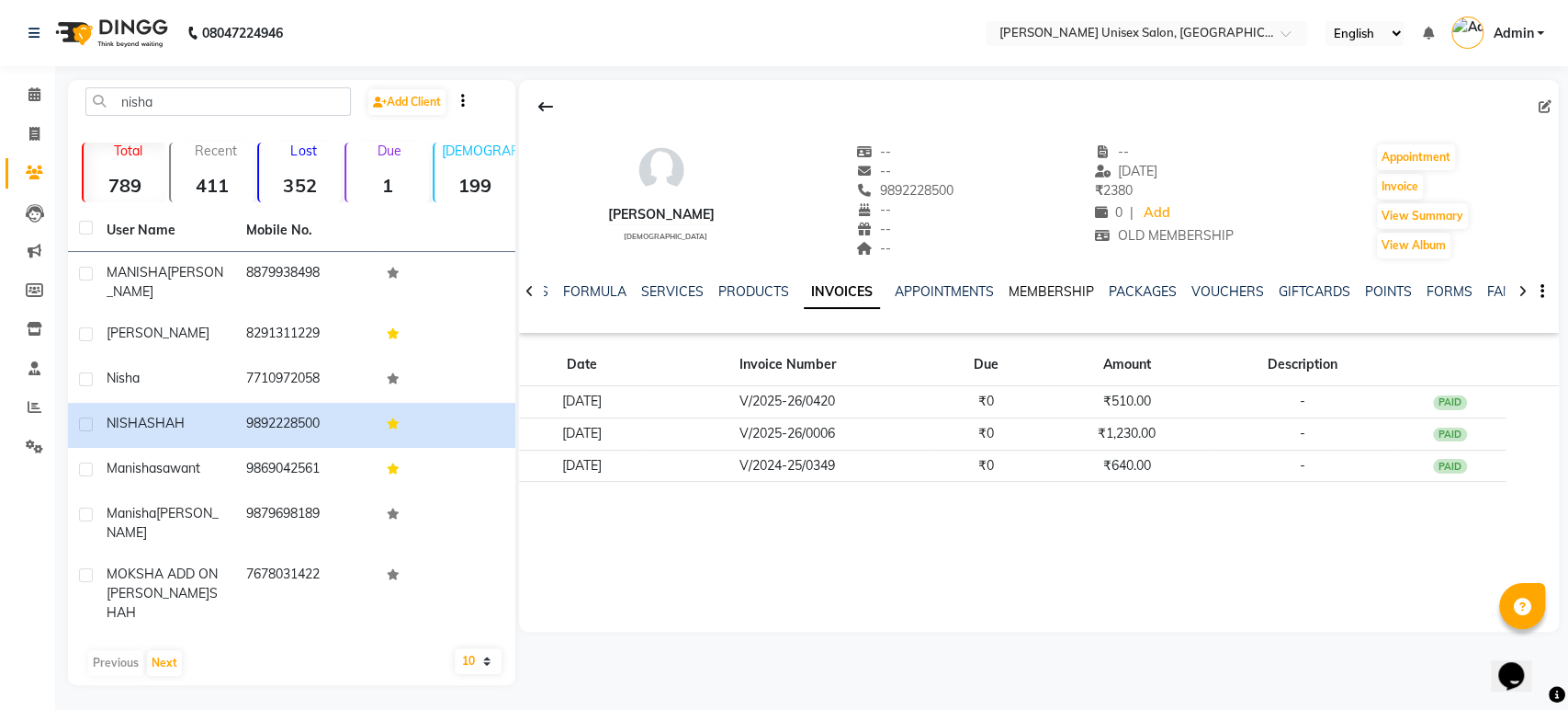
click at [1057, 294] on link "MEMBERSHIP" at bounding box center [1051, 292] width 86 height 17
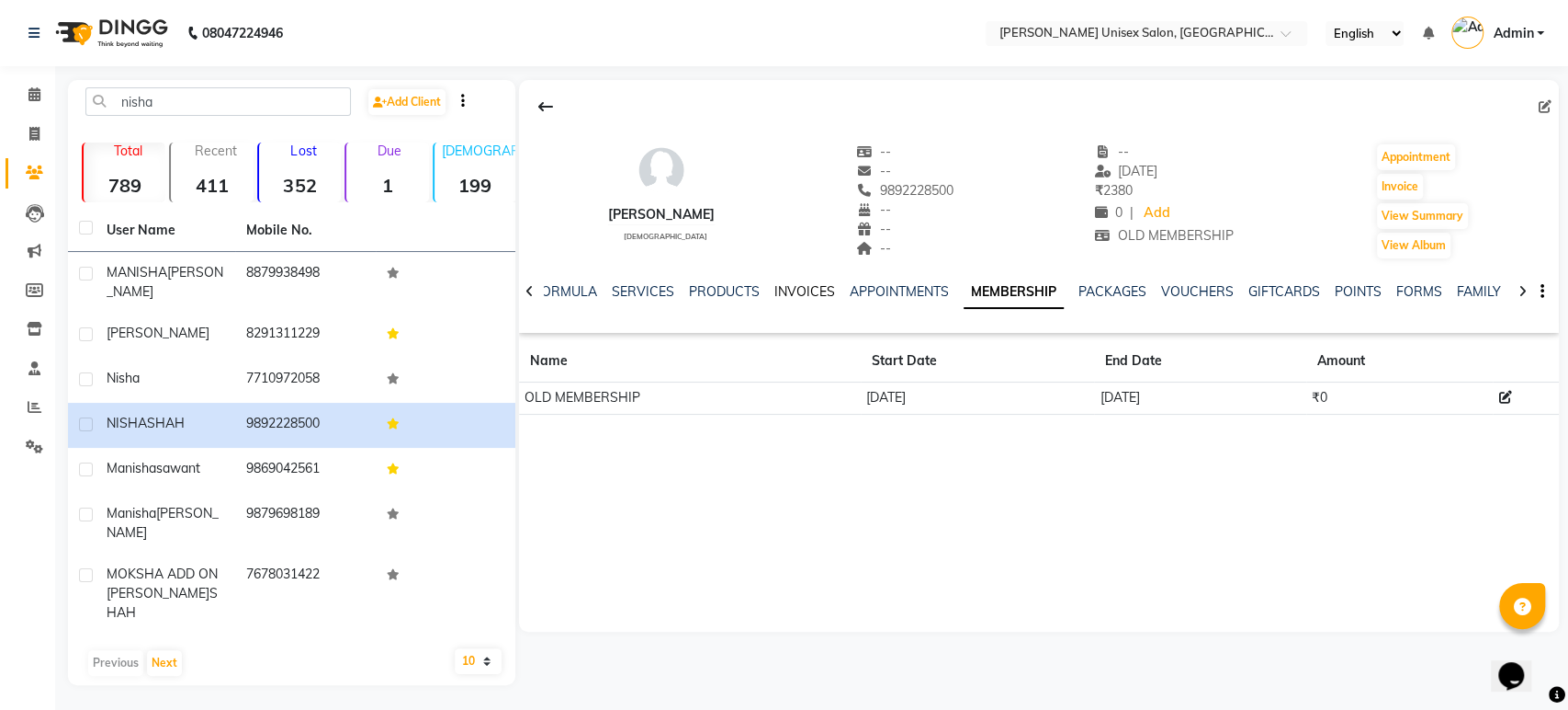
click at [799, 290] on link "INVOICES" at bounding box center [804, 292] width 61 height 17
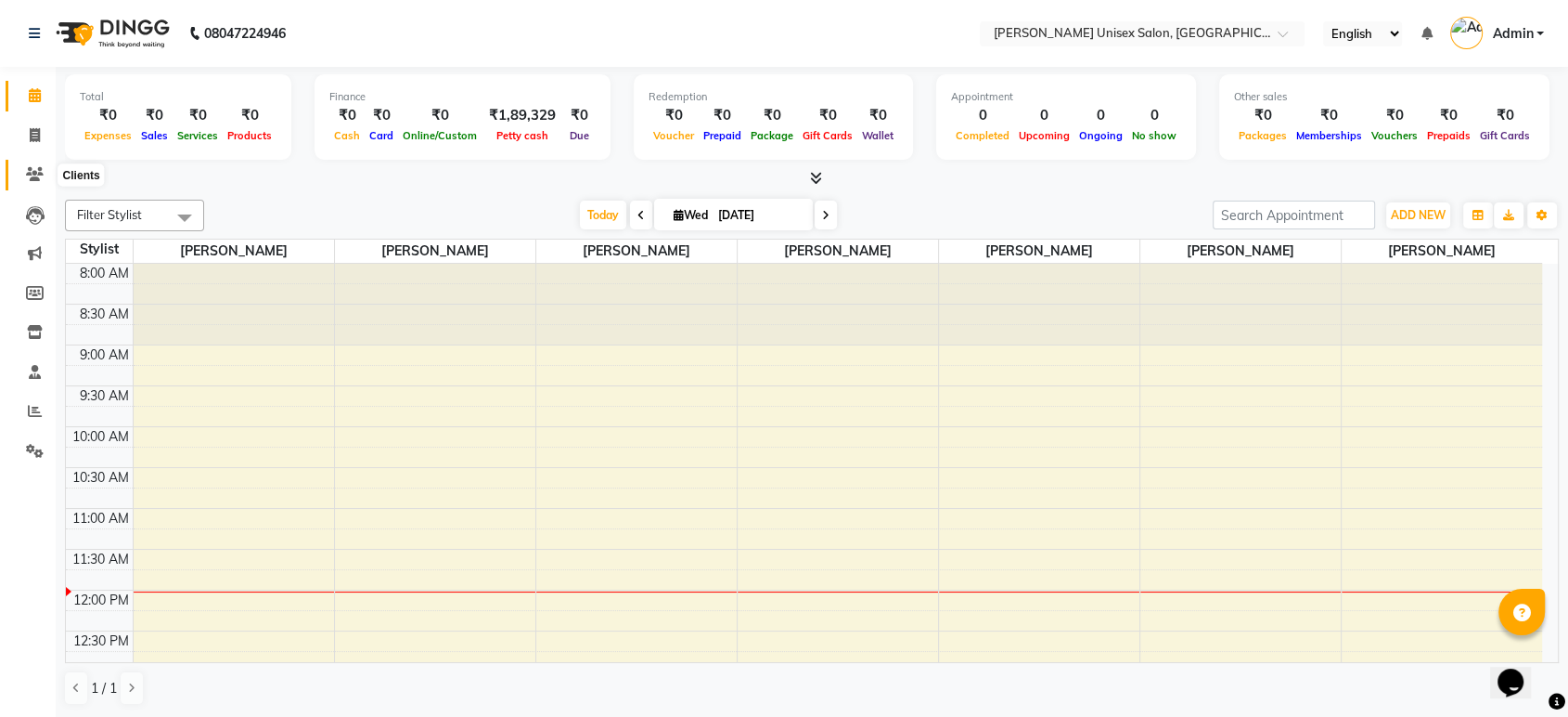
click at [28, 167] on span at bounding box center [35, 175] width 33 height 22
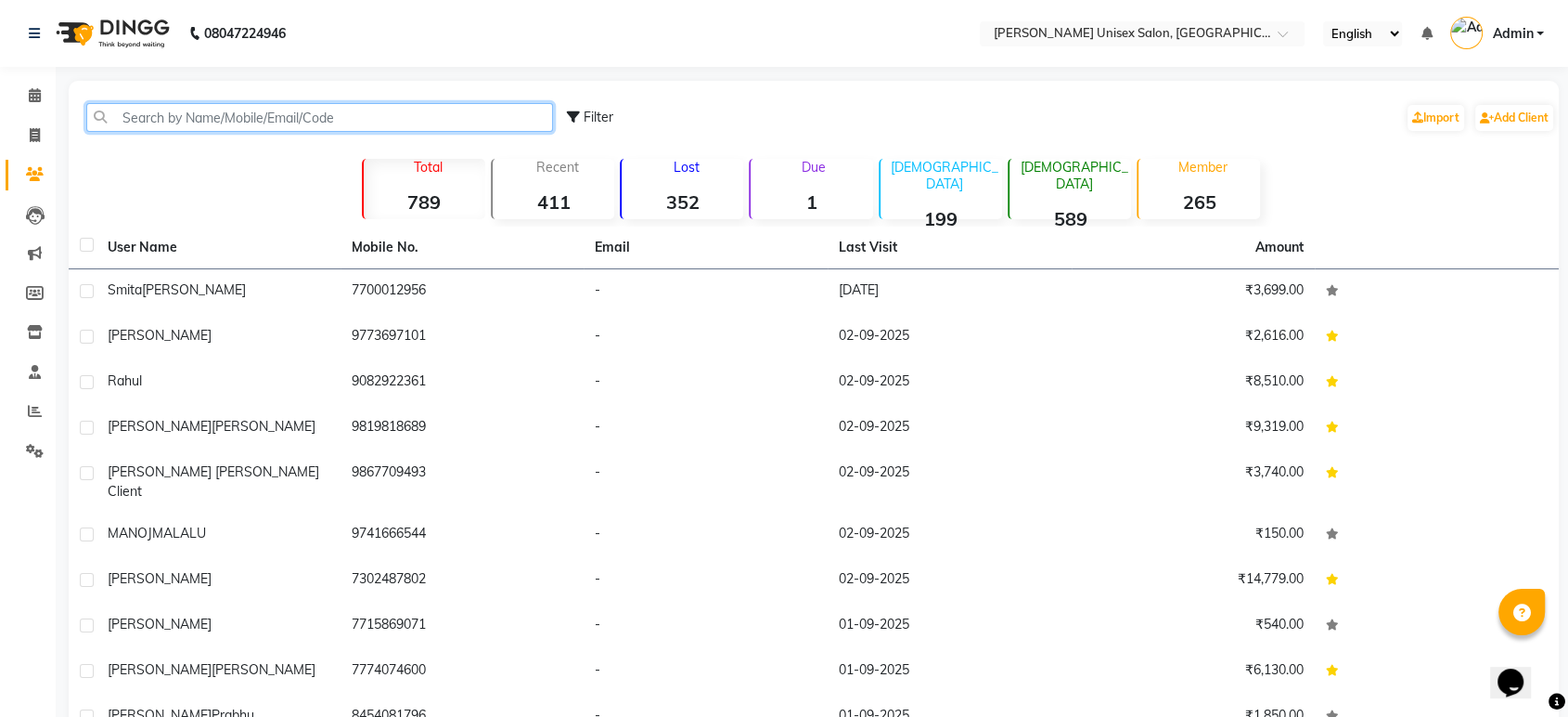
click at [142, 114] on input "text" at bounding box center [320, 118] width 467 height 29
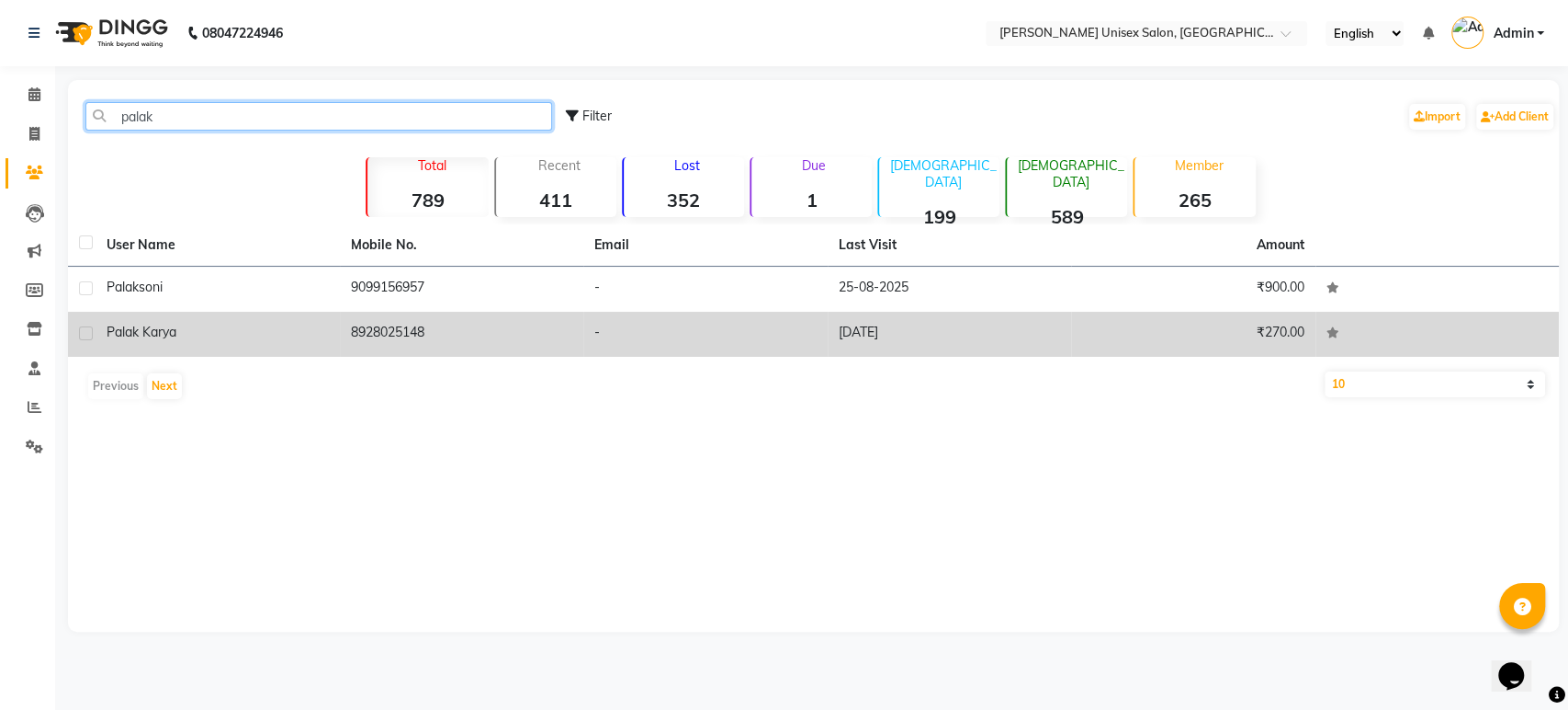
type input "palak"
click at [194, 341] on div "Palak Karya" at bounding box center [217, 332] width 223 height 20
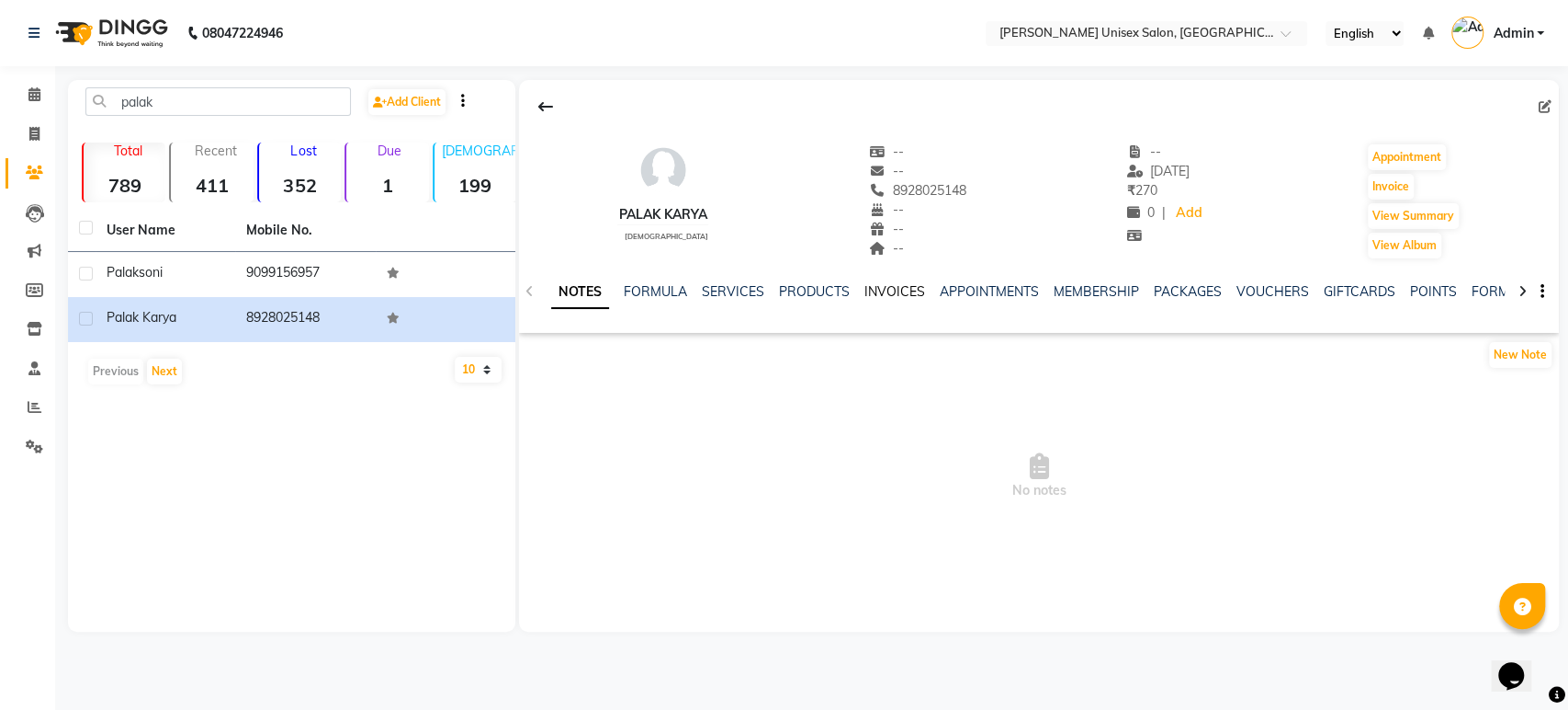
click at [887, 294] on link "INVOICES" at bounding box center [894, 292] width 61 height 17
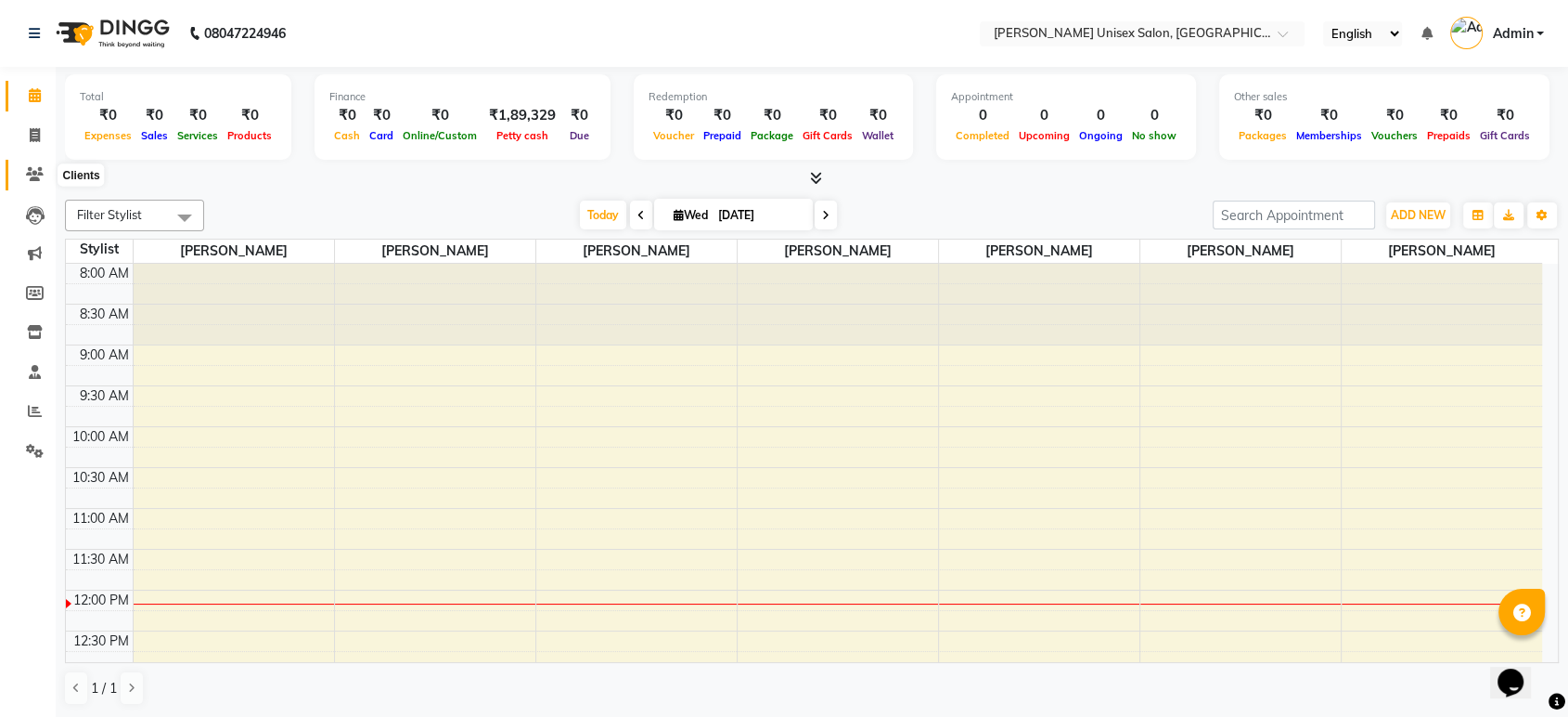
click at [35, 168] on icon at bounding box center [35, 174] width 18 height 14
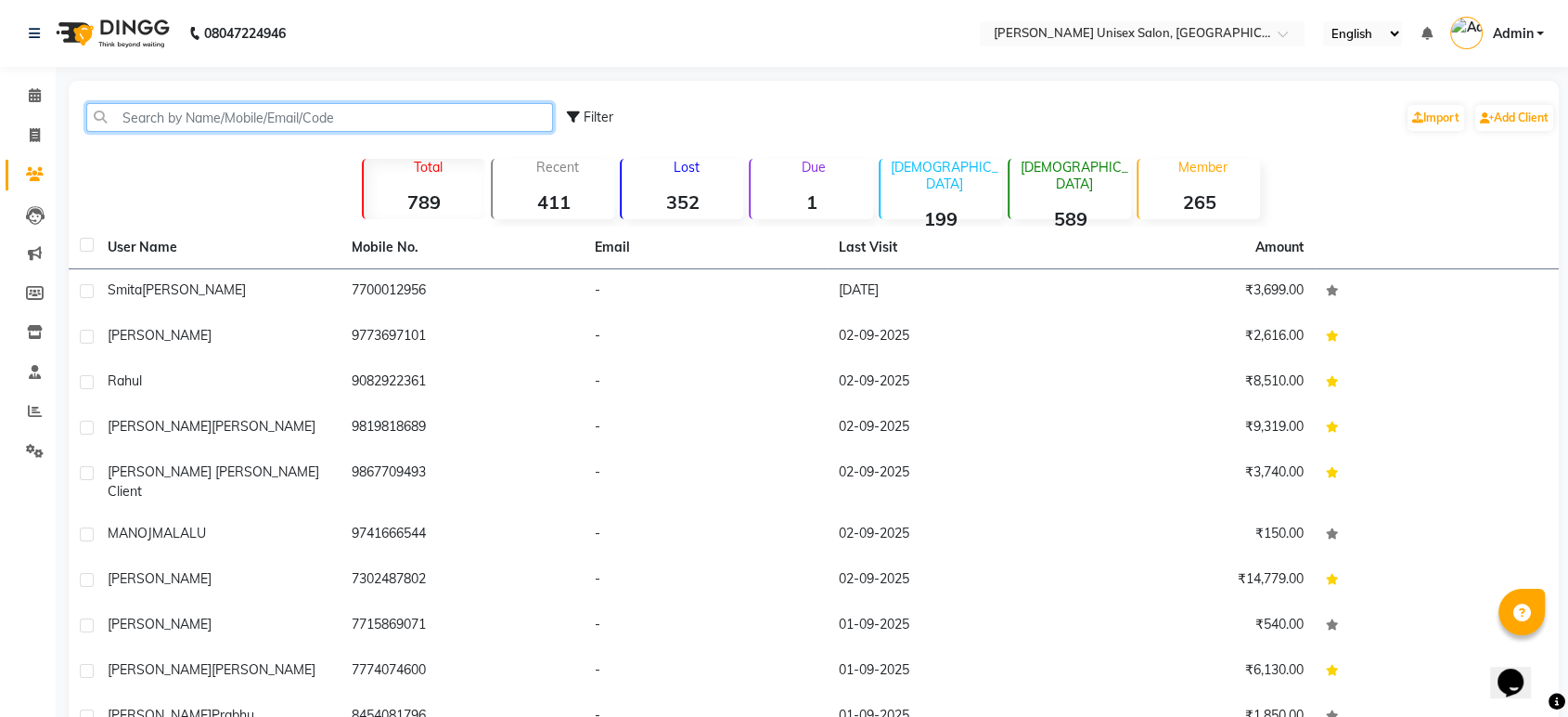
click at [140, 122] on input "text" at bounding box center [320, 118] width 467 height 29
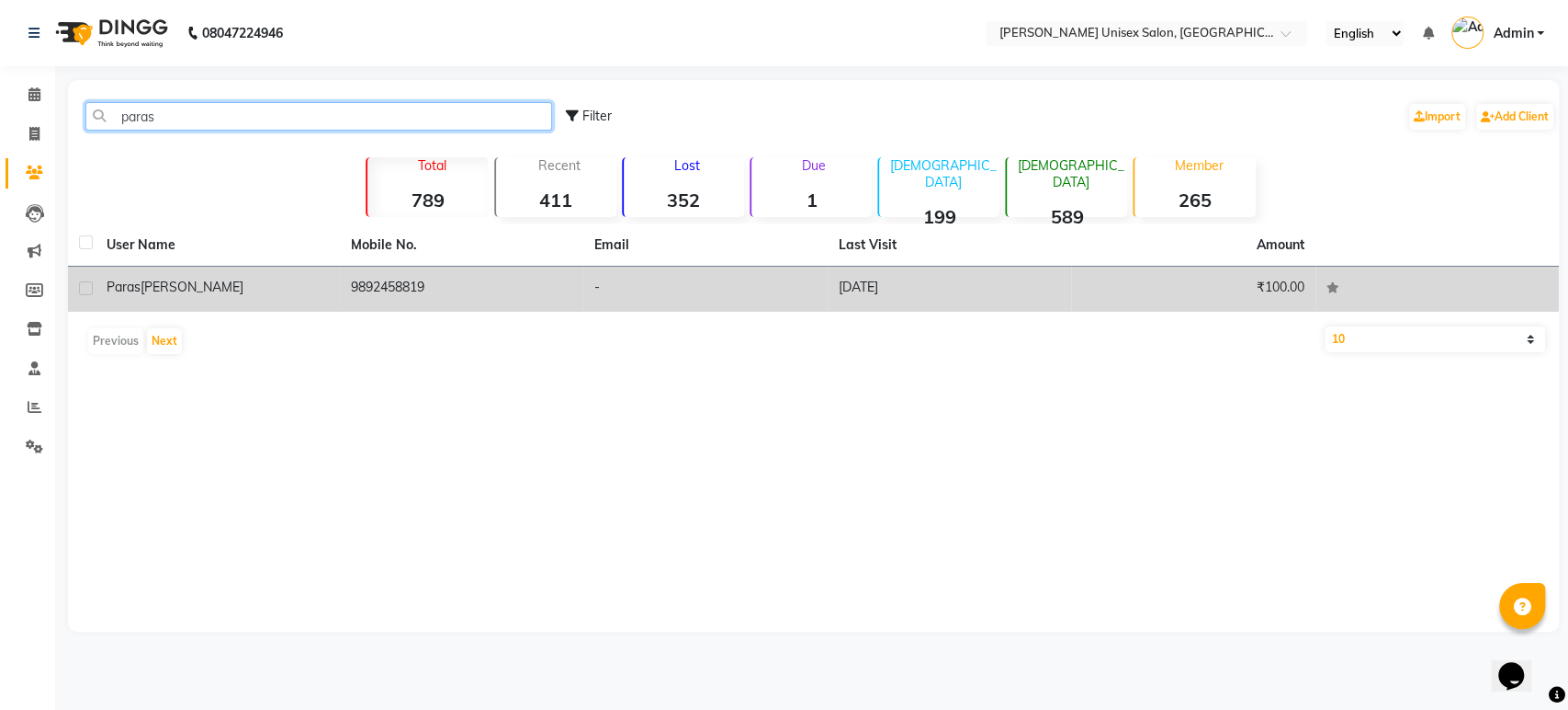
type input "paras"
click at [412, 288] on td "9892458819" at bounding box center [462, 289] width 244 height 45
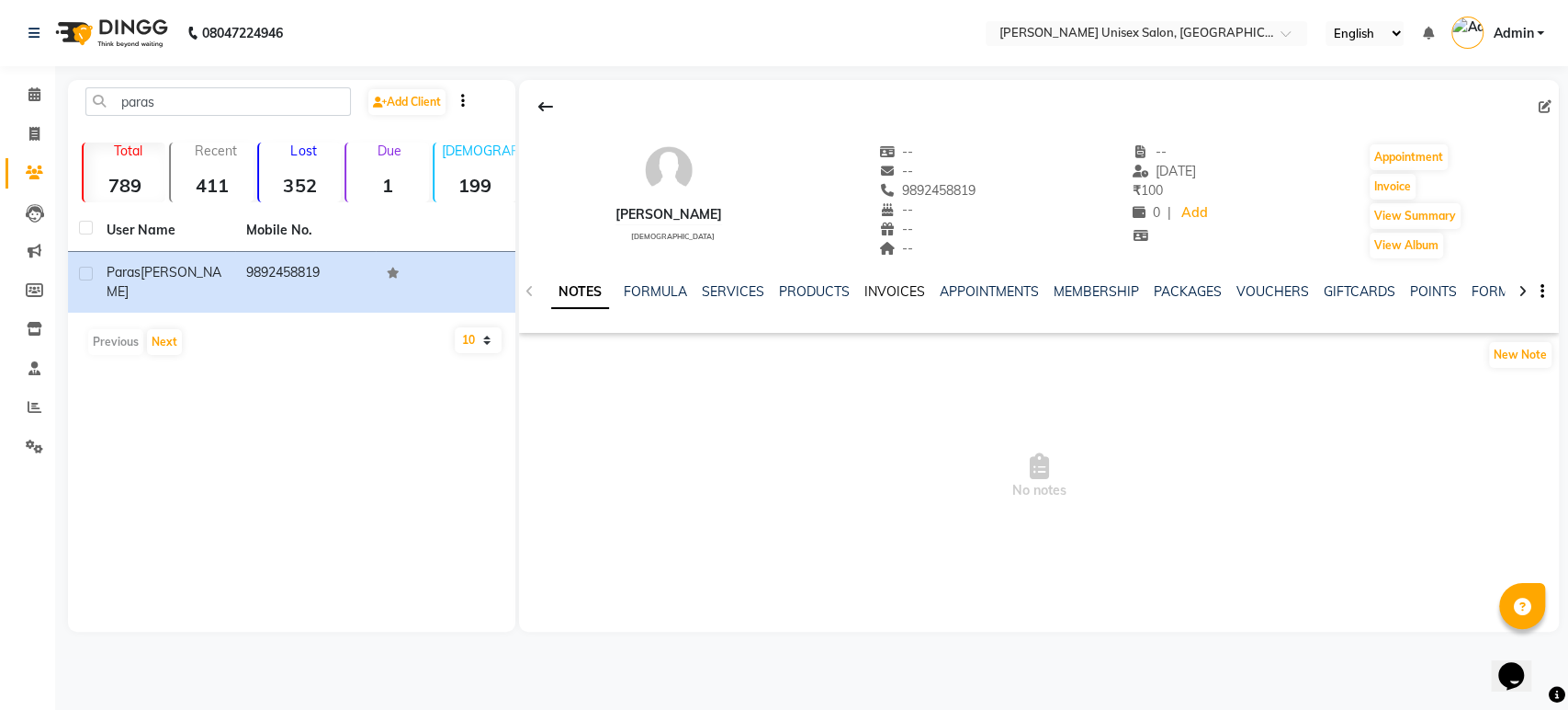
click at [889, 293] on link "INVOICES" at bounding box center [894, 292] width 61 height 17
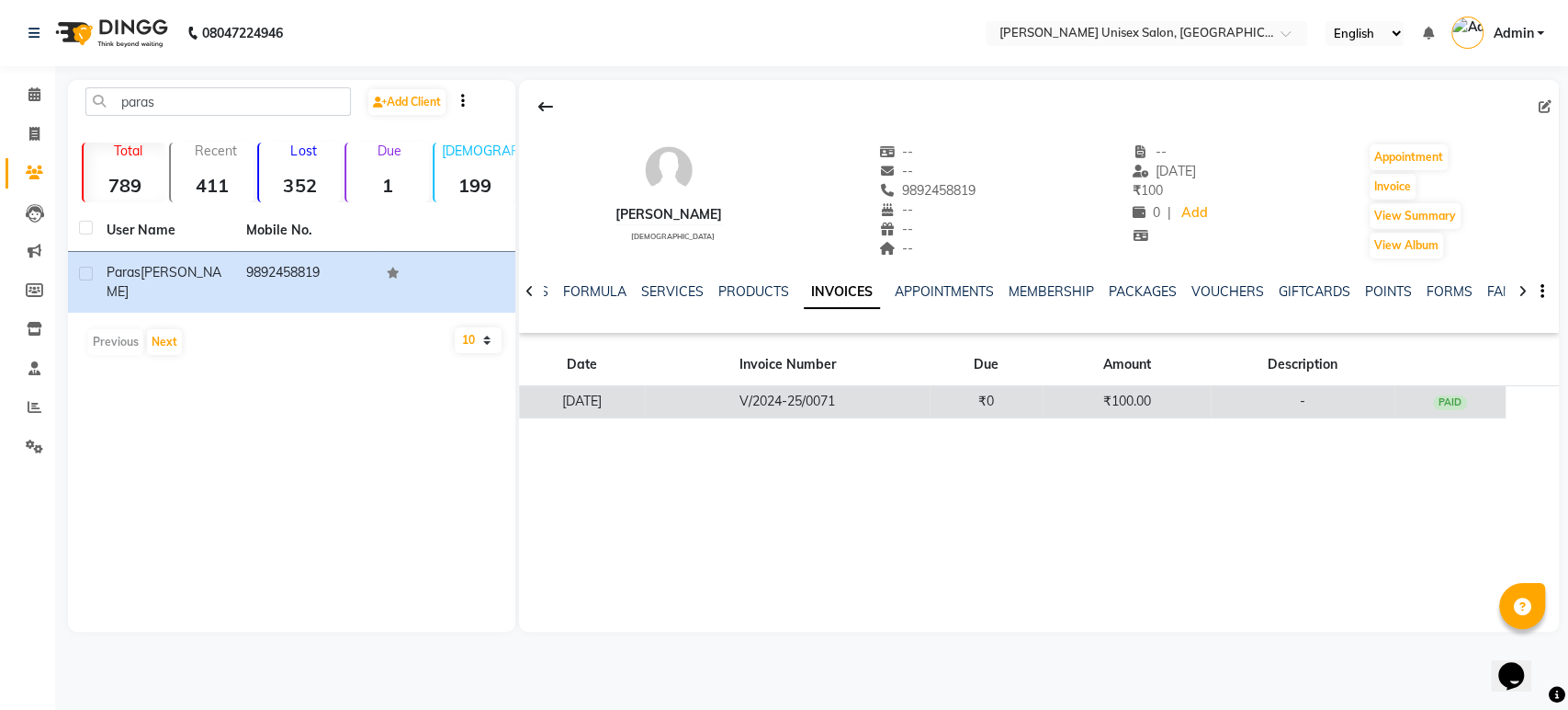
click at [860, 393] on td "V/2024-25/0071" at bounding box center [788, 402] width 285 height 33
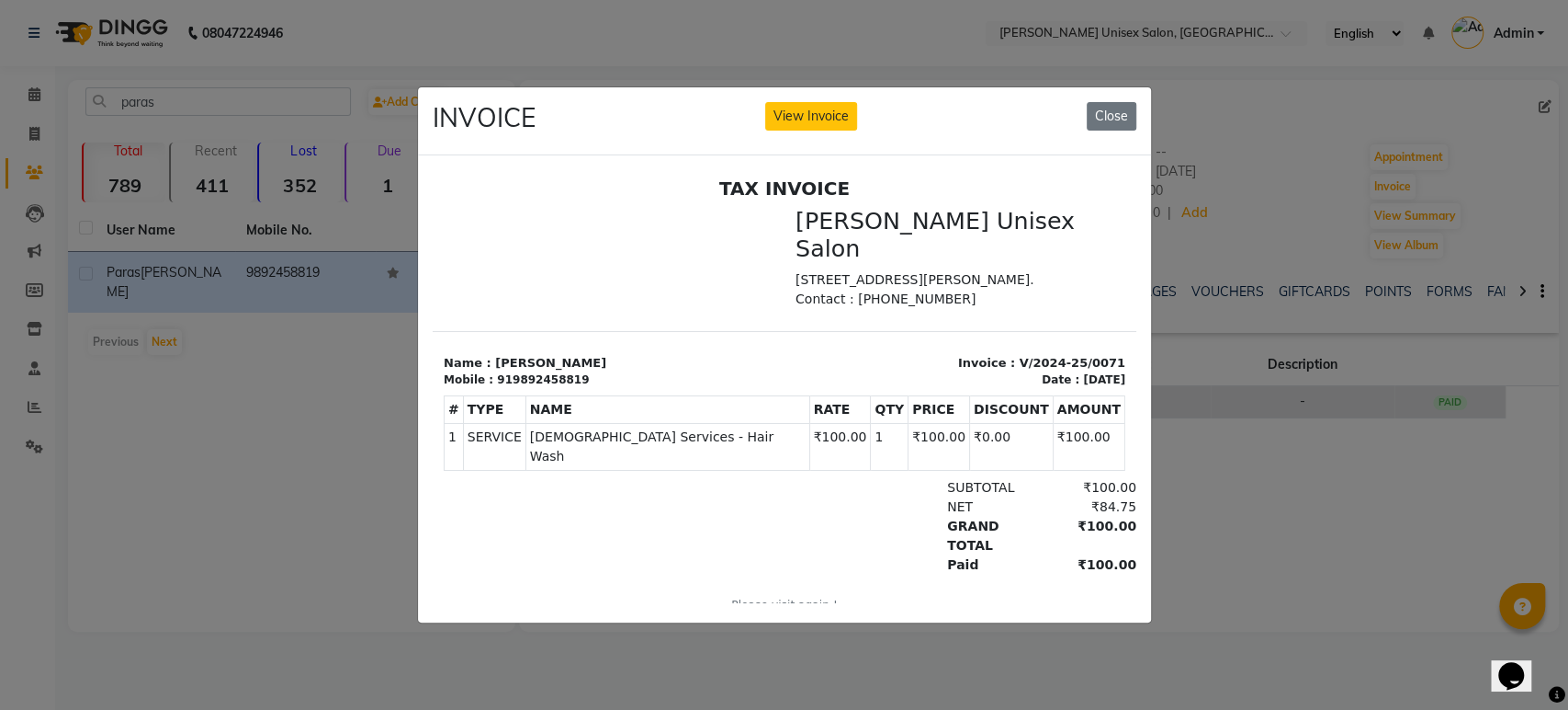
click button "View Invoice" at bounding box center [811, 116] width 92 height 29
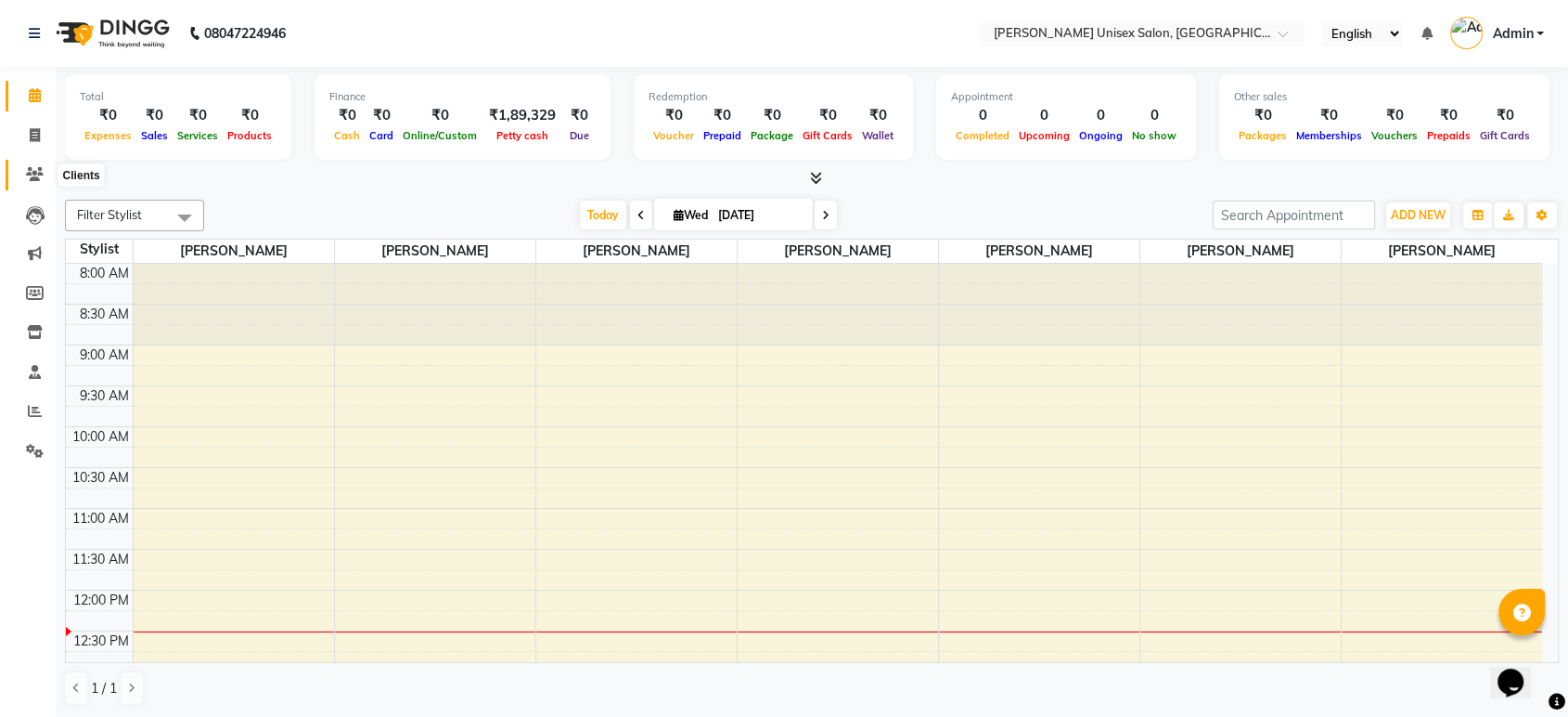
click at [36, 168] on icon at bounding box center [35, 174] width 18 height 14
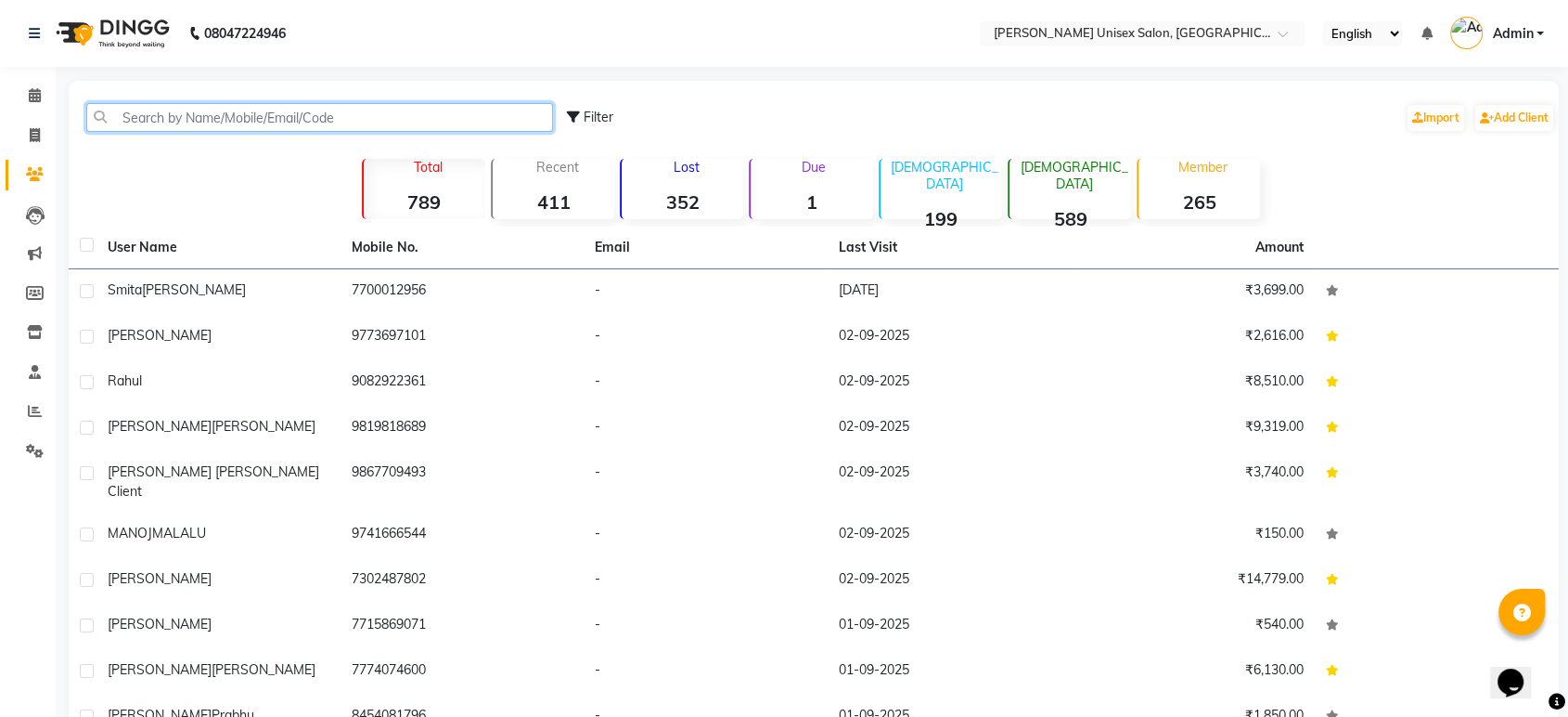
click at [139, 112] on input "text" at bounding box center [320, 118] width 467 height 29
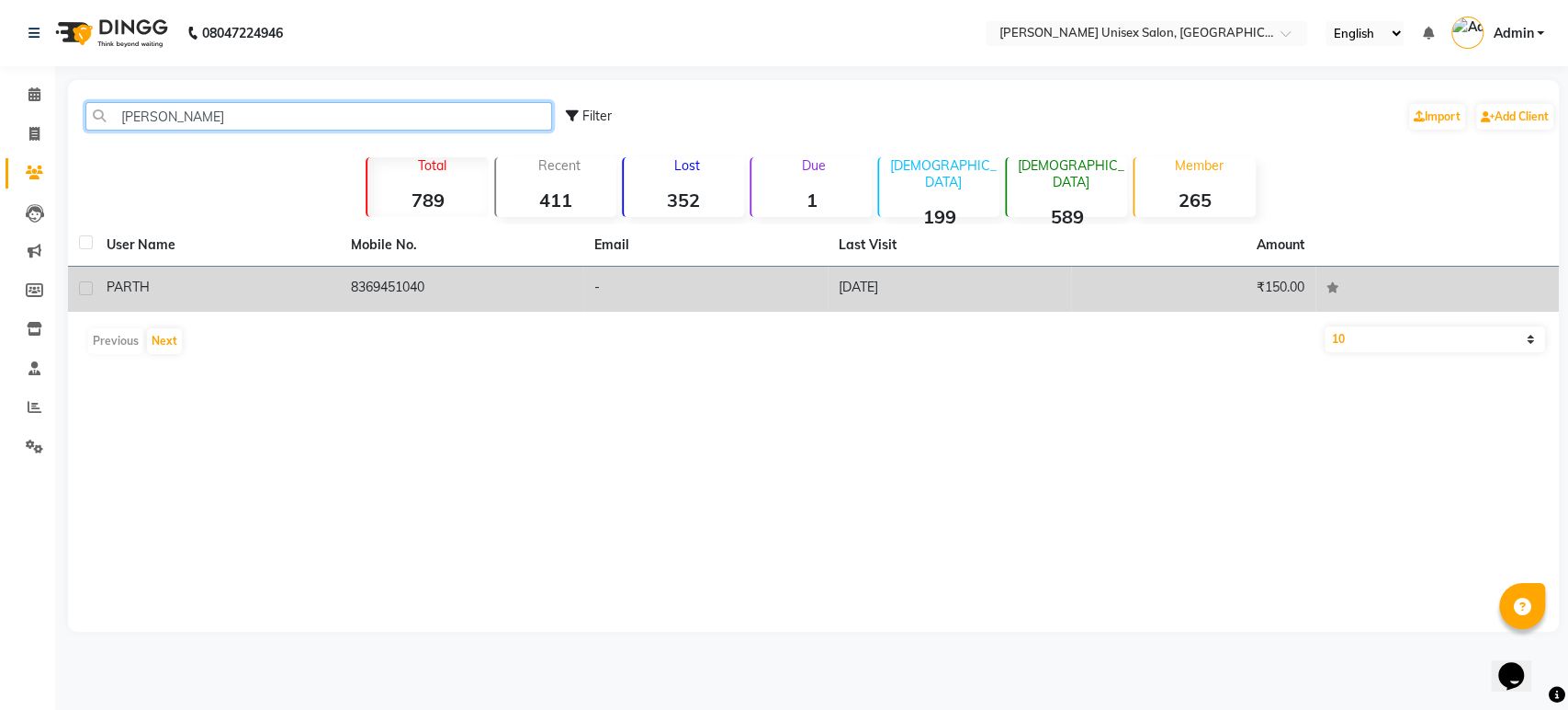
type input "[PERSON_NAME]"
click at [355, 294] on td "8369451040" at bounding box center [462, 289] width 244 height 45
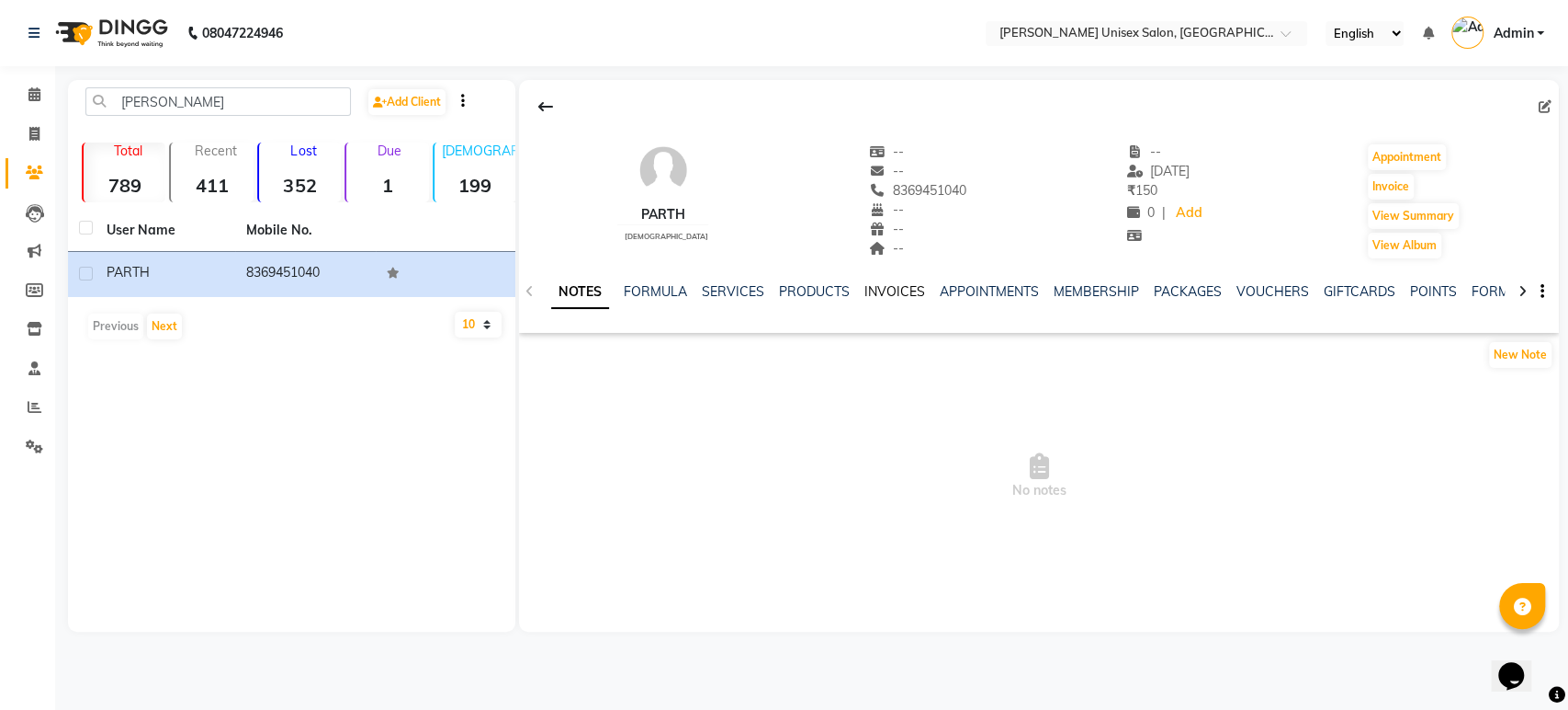
click at [901, 289] on link "INVOICES" at bounding box center [894, 292] width 61 height 17
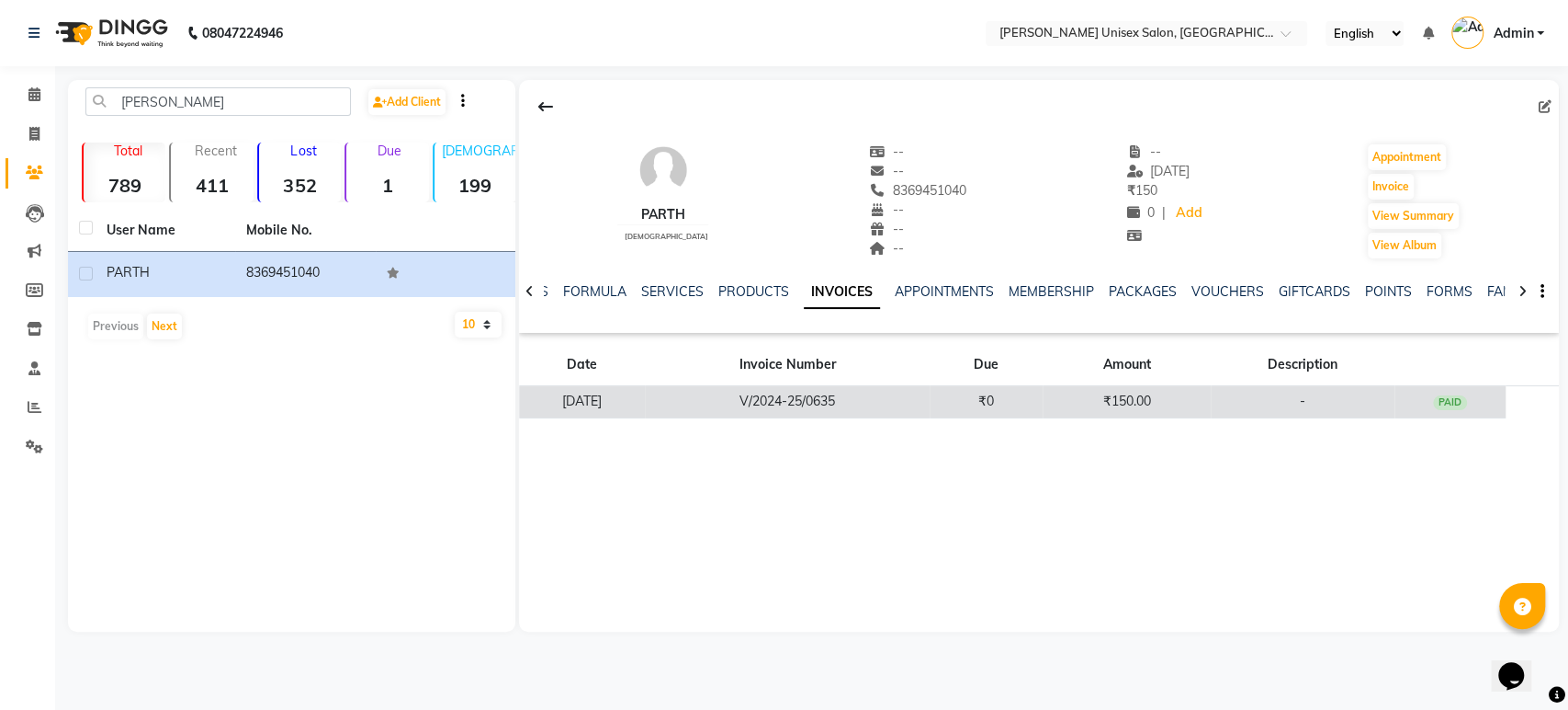
click at [888, 386] on td "V/2024-25/0635" at bounding box center [788, 402] width 285 height 33
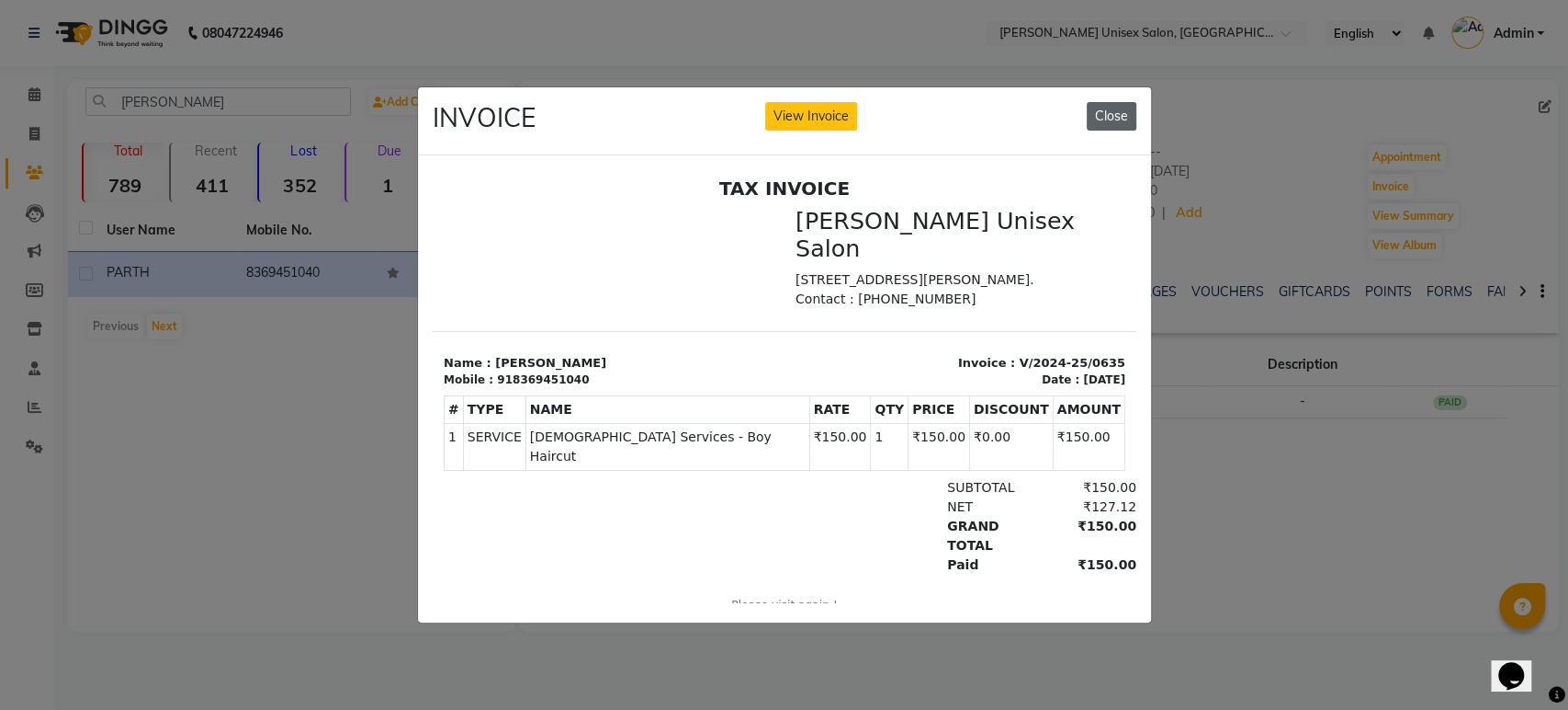
click at [1105, 102] on button "Close" at bounding box center [1111, 116] width 49 height 29
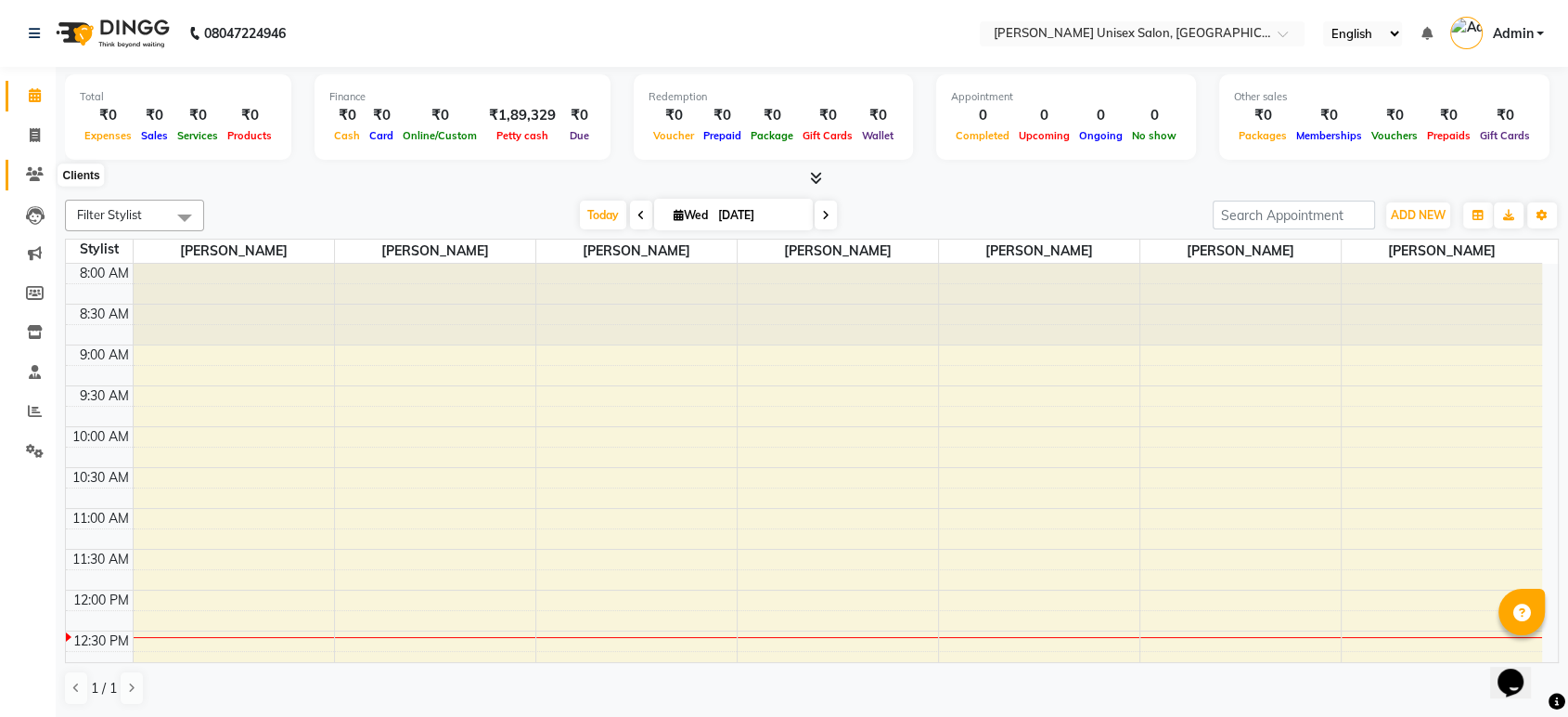
click at [34, 173] on icon at bounding box center [35, 174] width 18 height 14
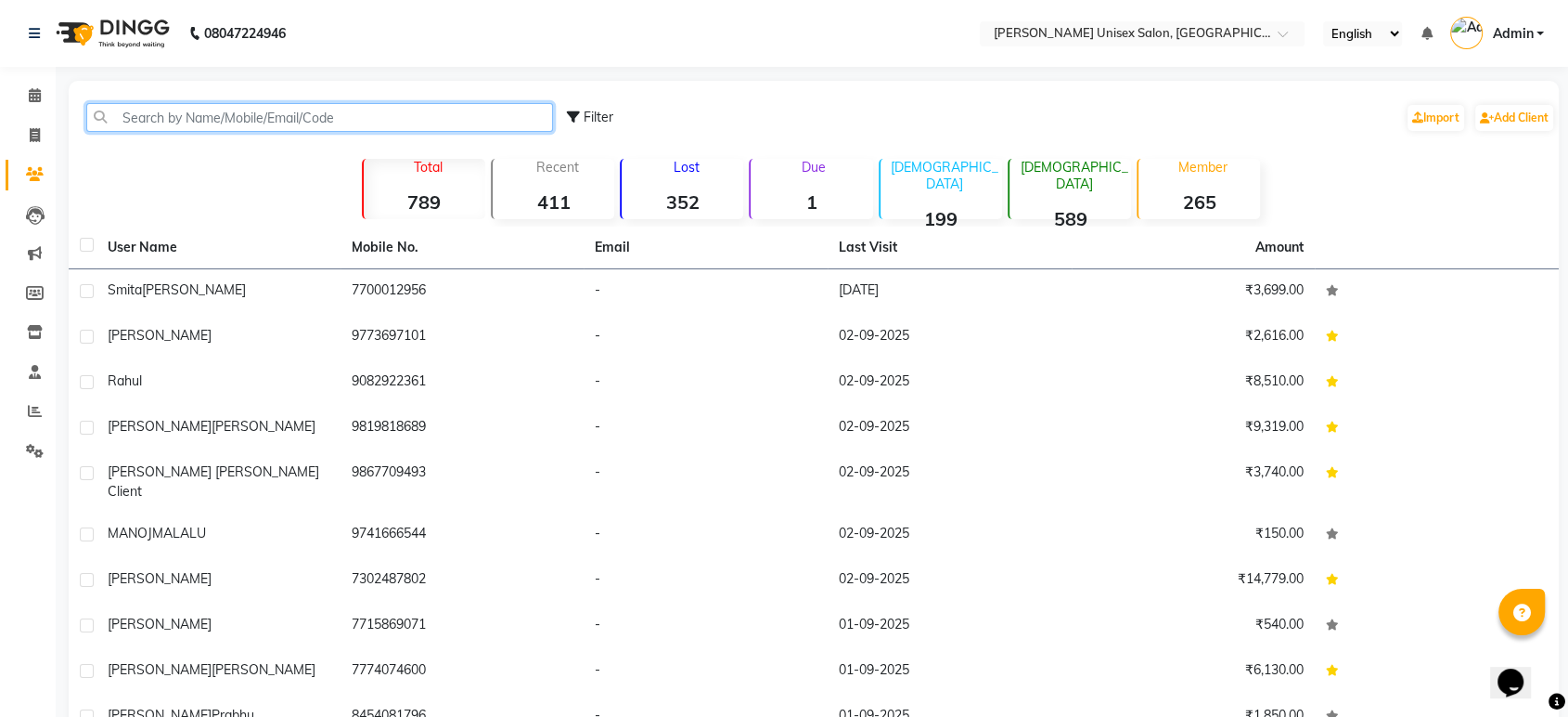
click at [135, 117] on input "text" at bounding box center [320, 118] width 467 height 29
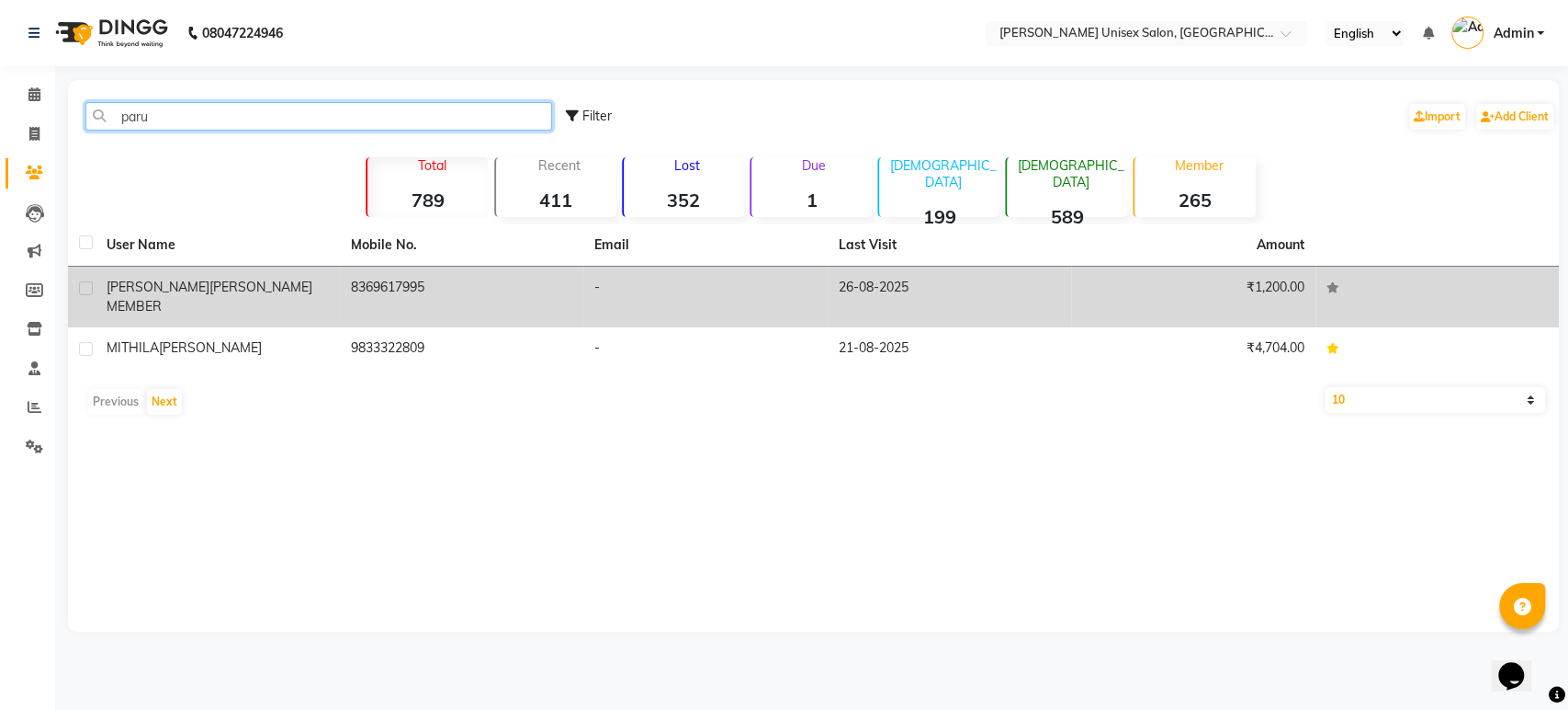
type input "paru"
click at [232, 286] on span "[PERSON_NAME] MEMBER" at bounding box center [209, 296] width 206 height 35
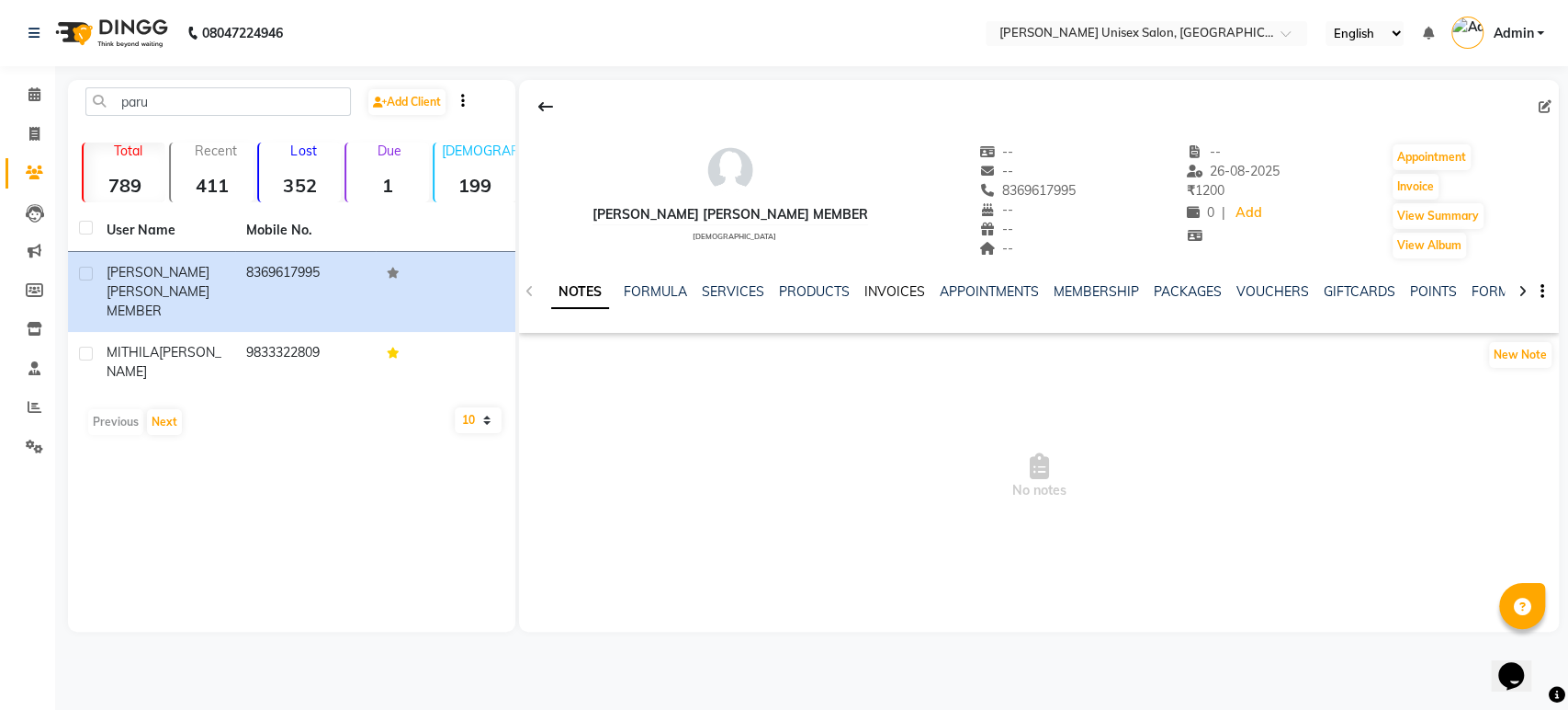
click at [890, 293] on link "INVOICES" at bounding box center [894, 292] width 61 height 17
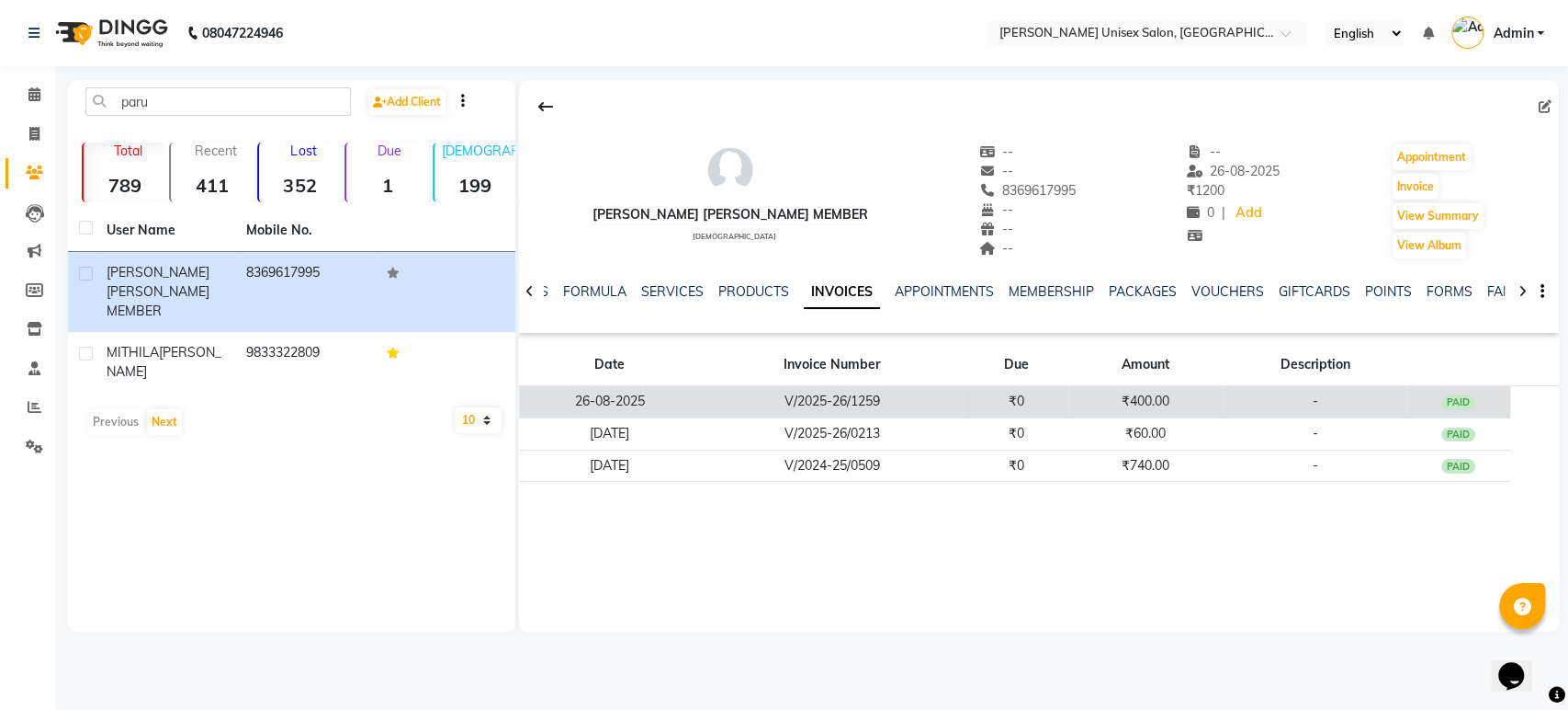
click at [921, 405] on td "V/2025-26/1259" at bounding box center [831, 402] width 264 height 33
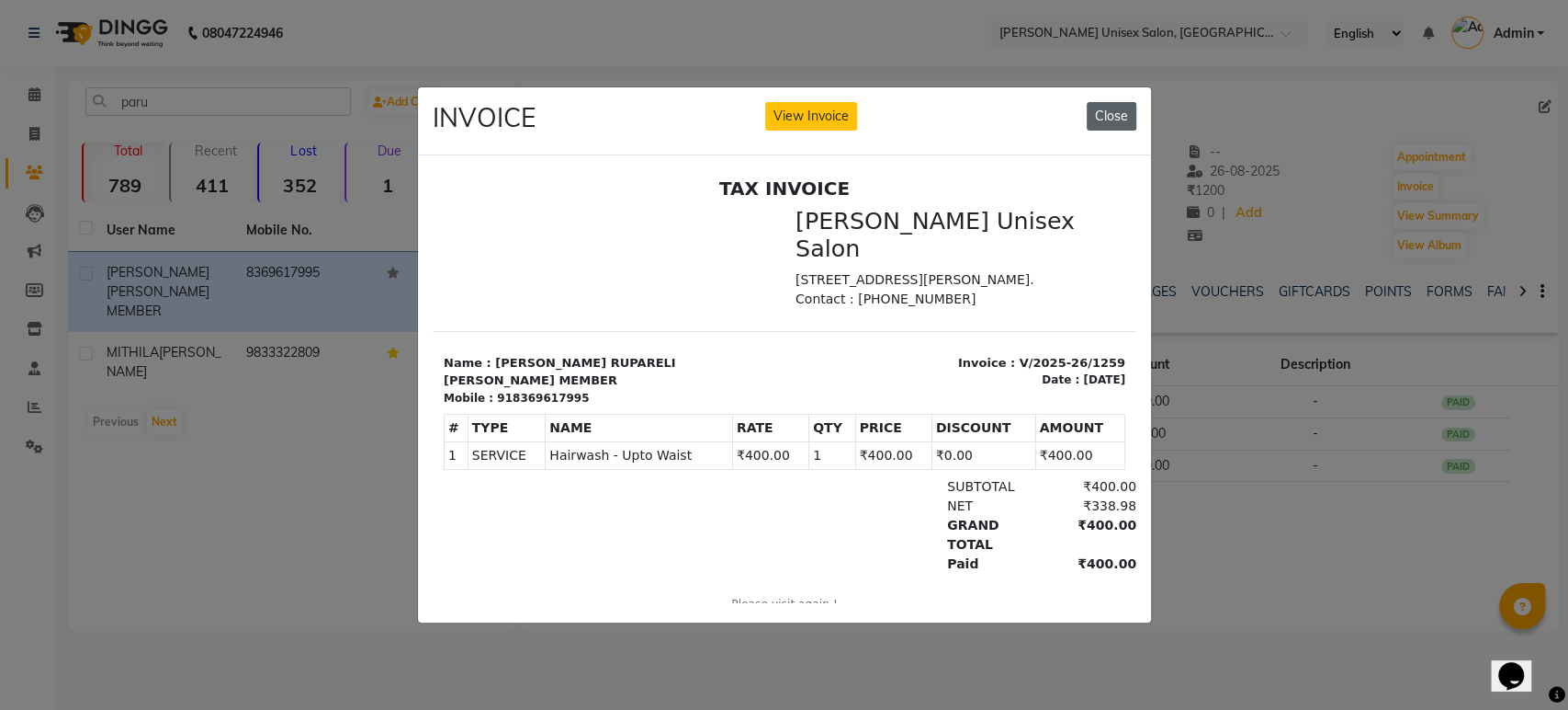
click at [1115, 105] on button "Close" at bounding box center [1111, 116] width 49 height 29
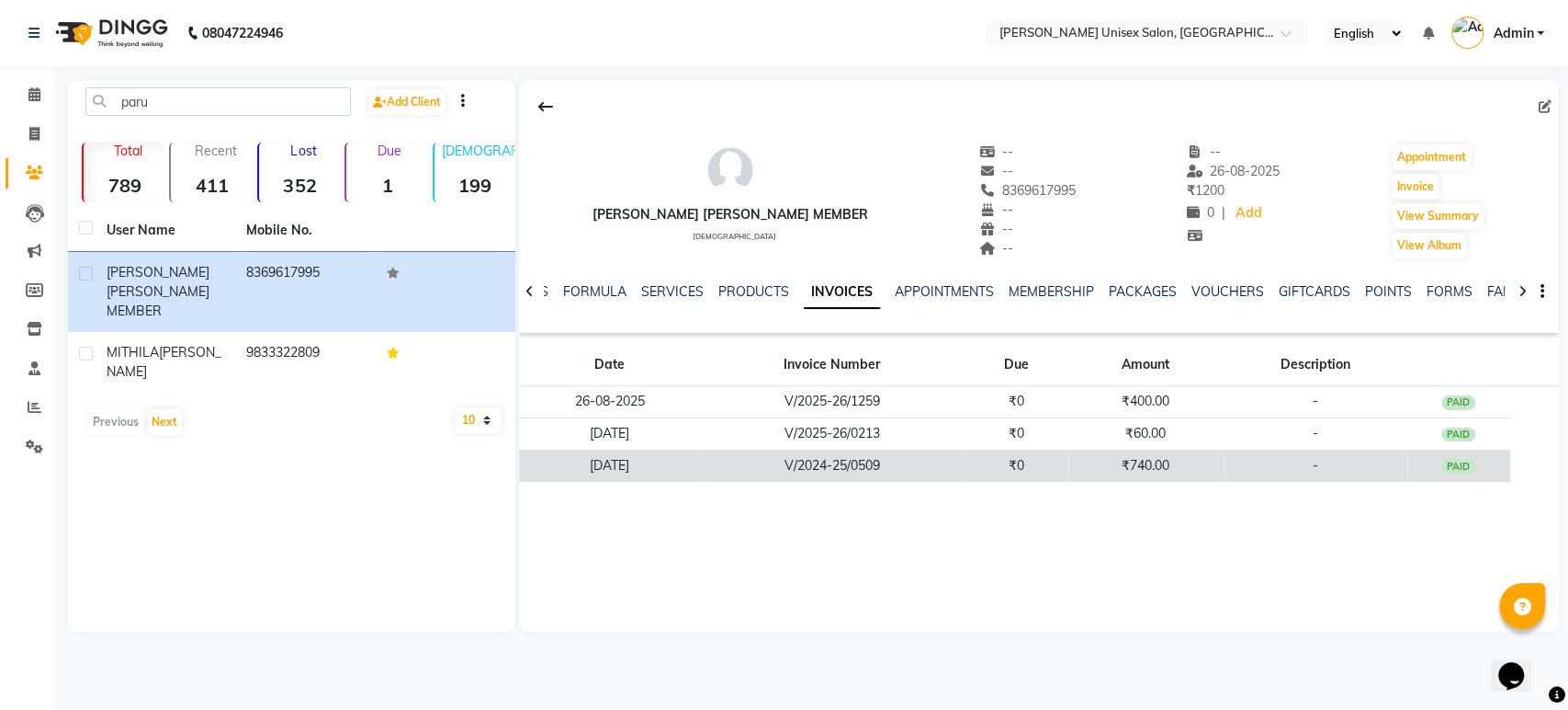
click at [855, 469] on td "V/2024-25/0509" at bounding box center [831, 465] width 264 height 33
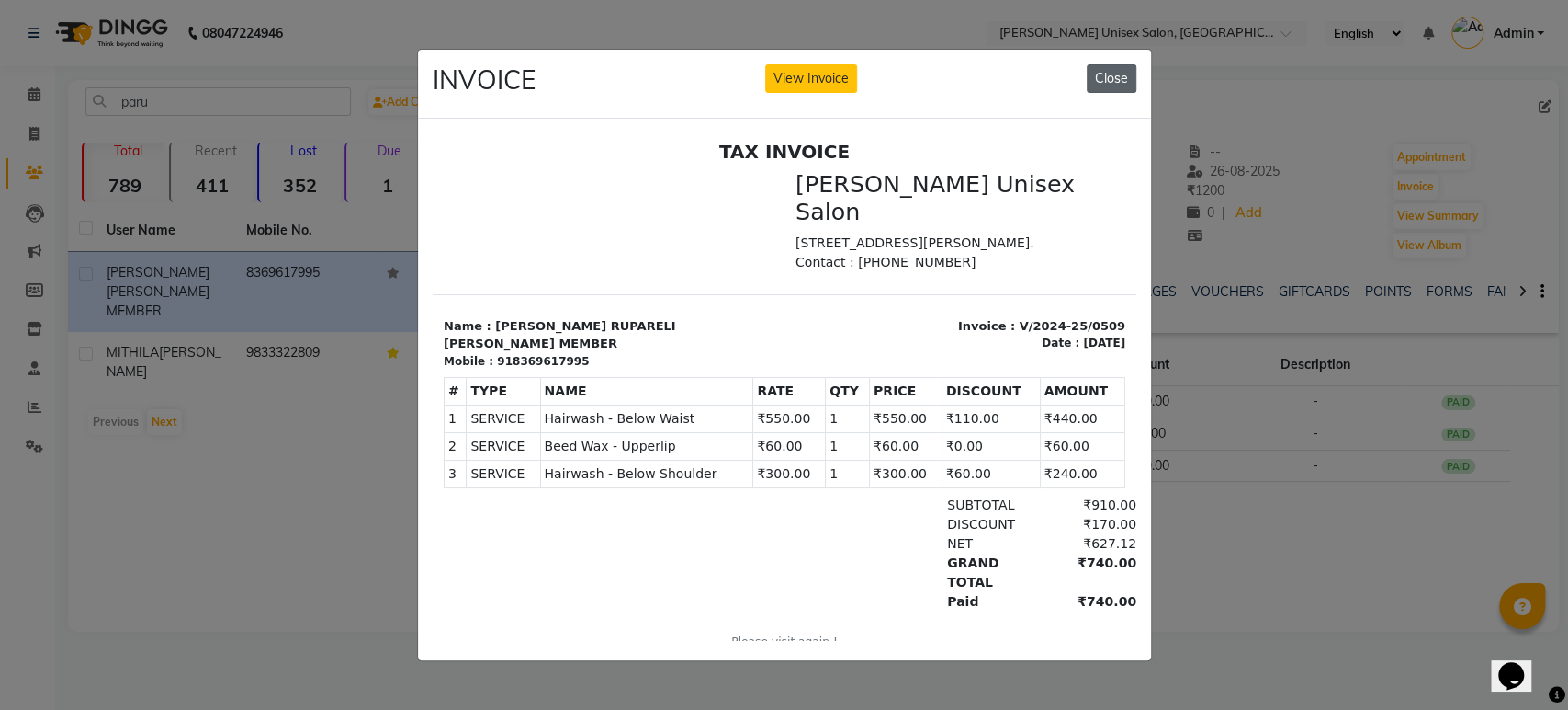
click at [1113, 69] on button "Close" at bounding box center [1111, 78] width 49 height 29
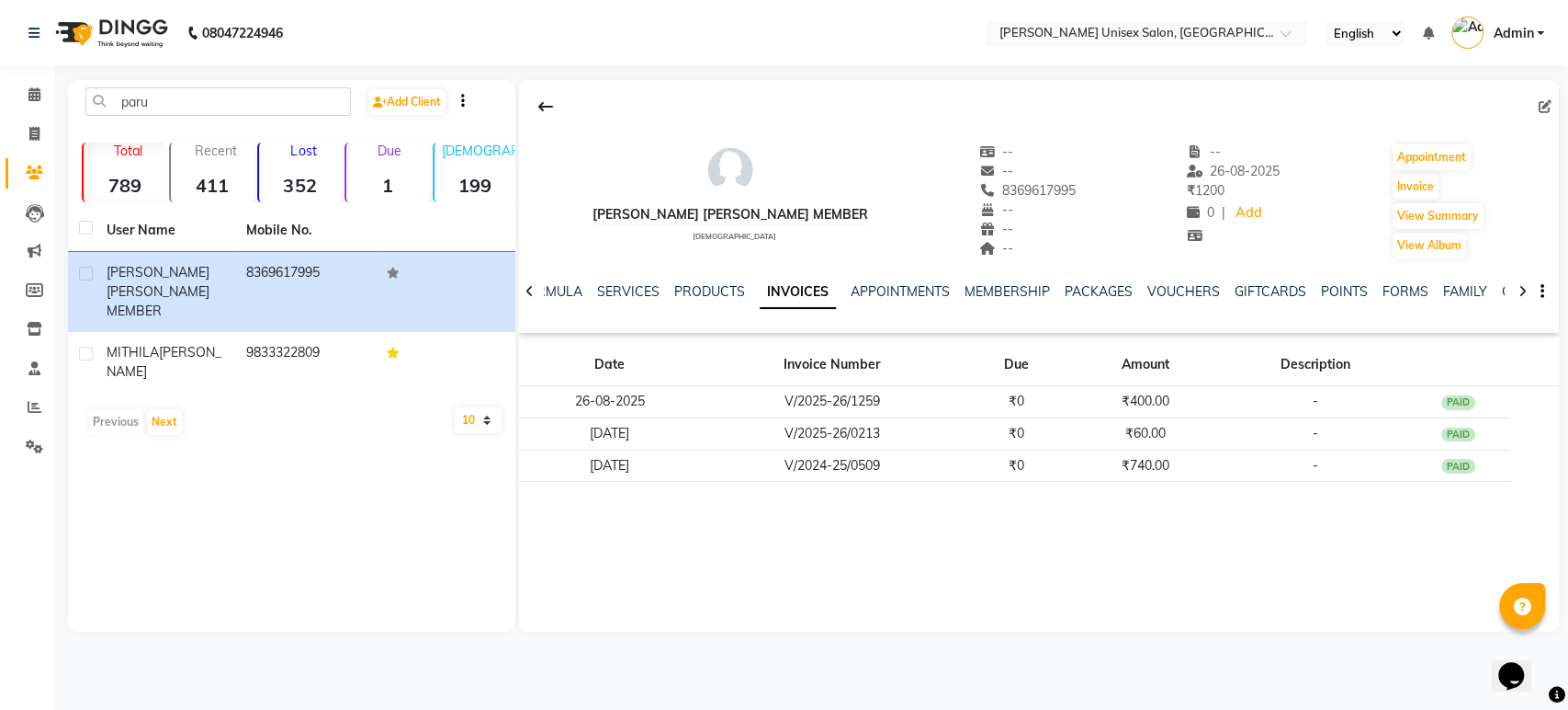
scroll to position [0, 57]
click at [989, 294] on link "MEMBERSHIP" at bounding box center [994, 292] width 86 height 17
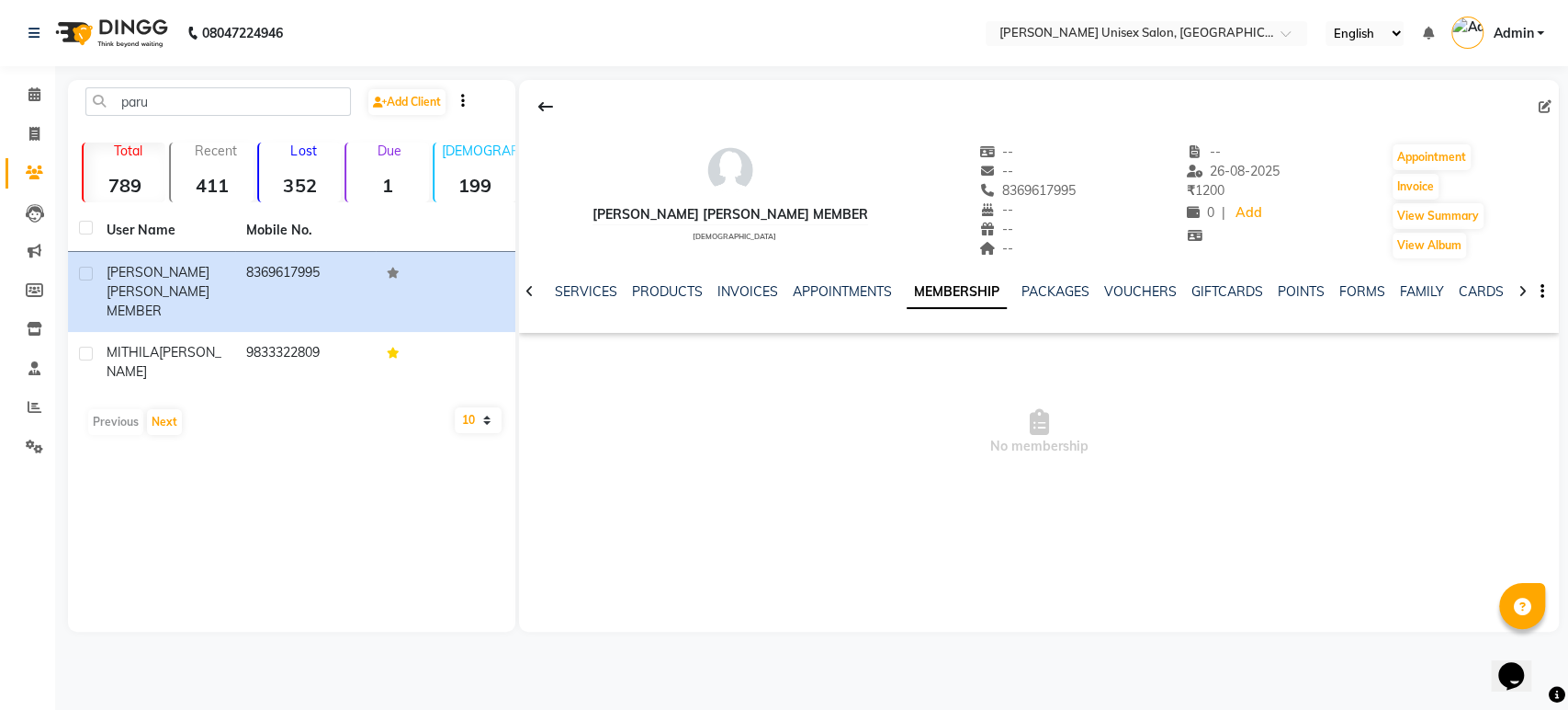
click at [935, 300] on link "MEMBERSHIP" at bounding box center [957, 293] width 101 height 34
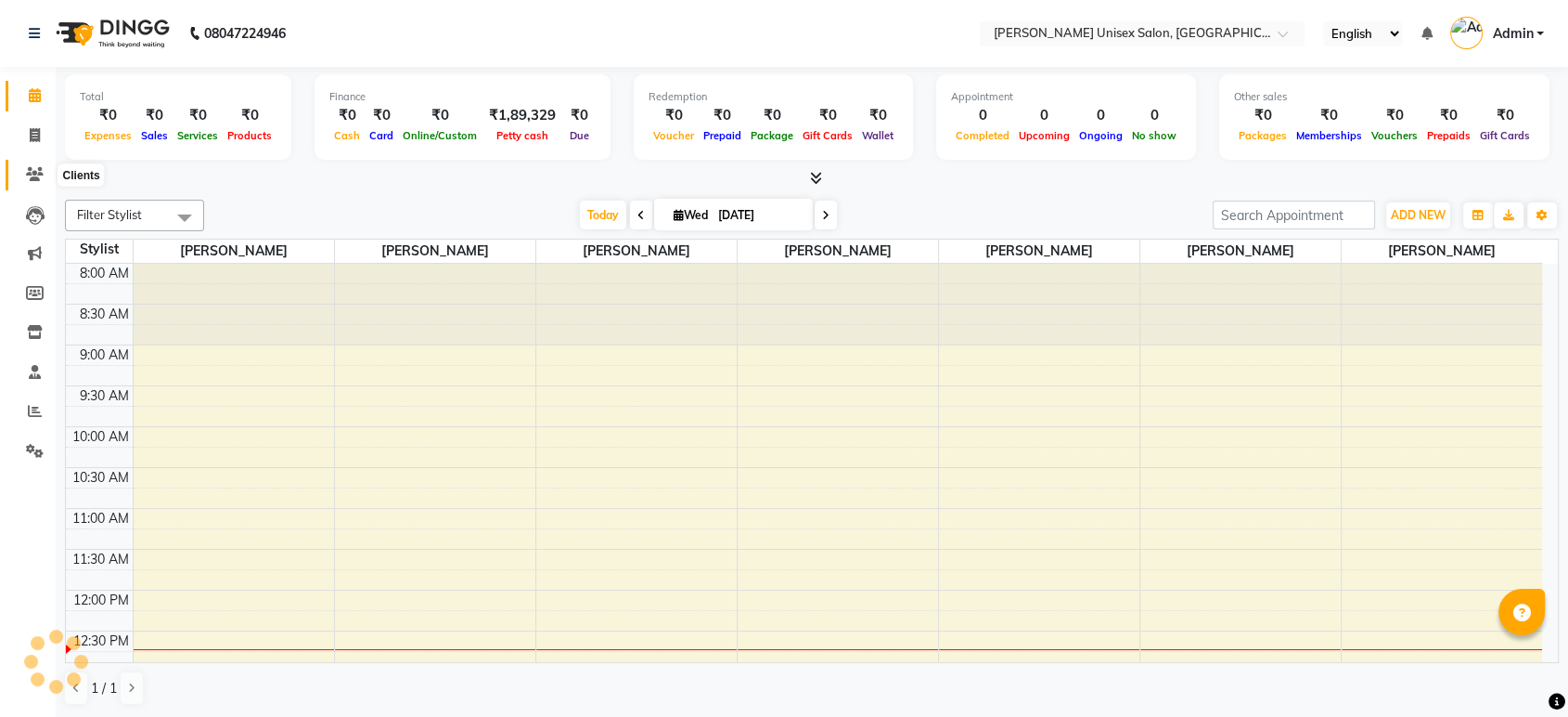
click at [35, 172] on icon at bounding box center [35, 174] width 18 height 14
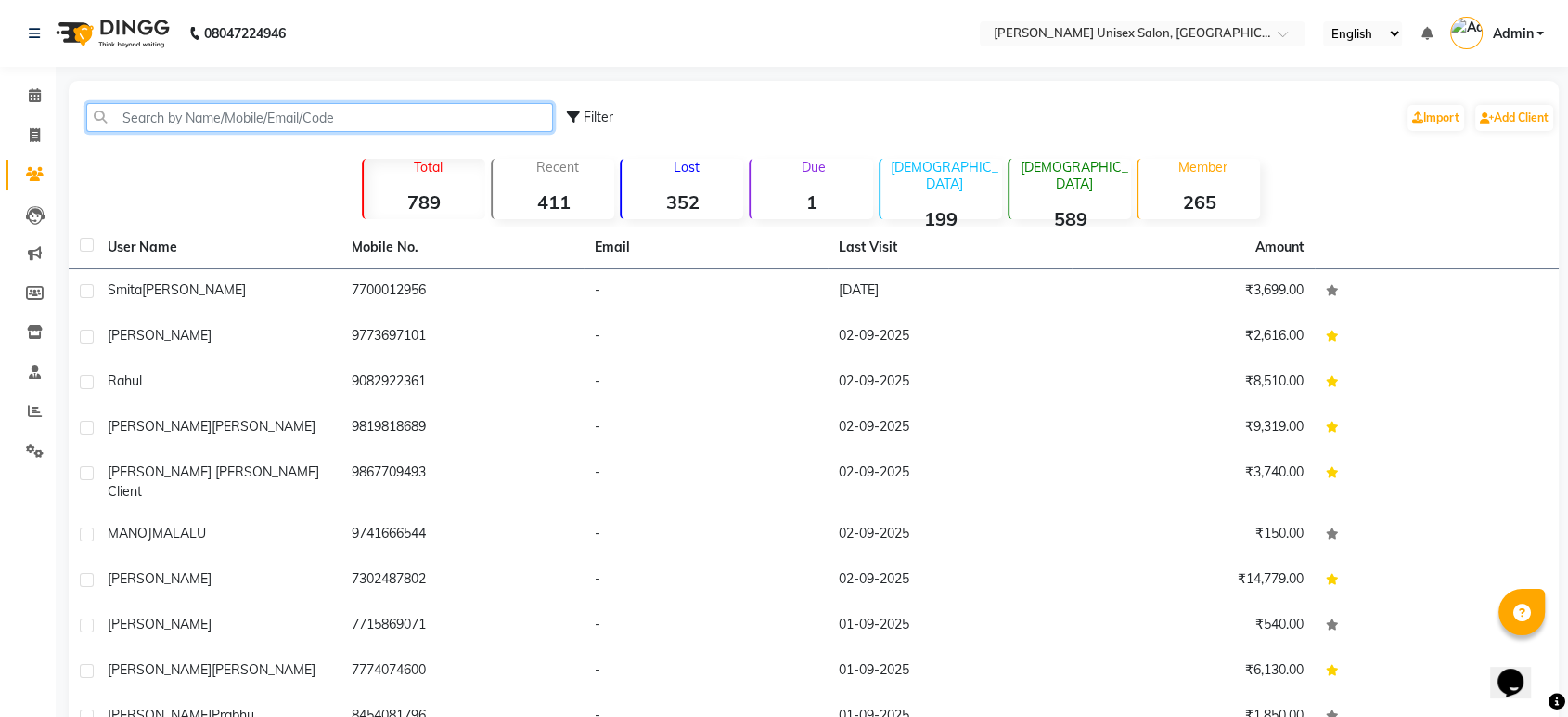
click at [136, 104] on input "text" at bounding box center [320, 118] width 467 height 29
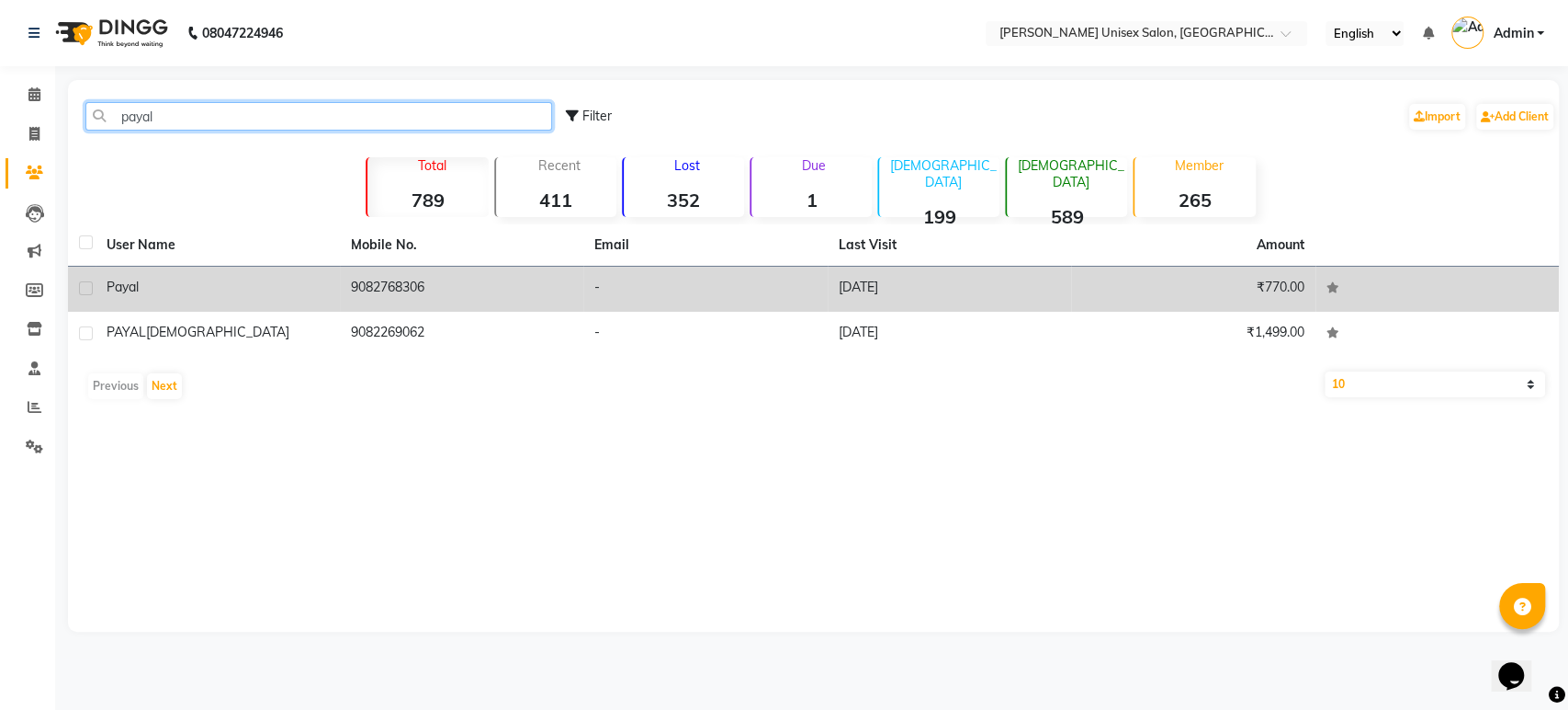
type input "payal"
click at [380, 292] on td "9082768306" at bounding box center [462, 289] width 244 height 45
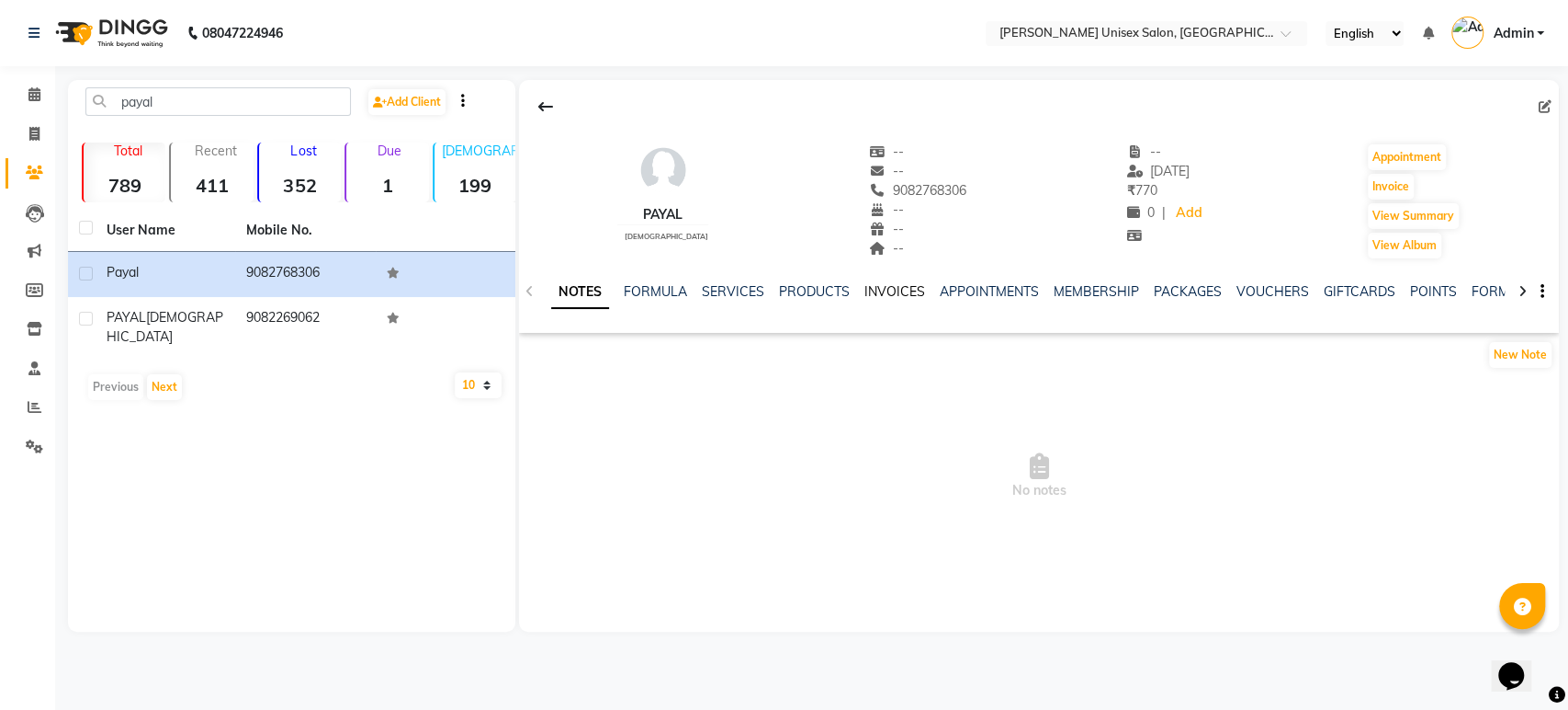
click at [892, 283] on link "INVOICES" at bounding box center [894, 292] width 61 height 17
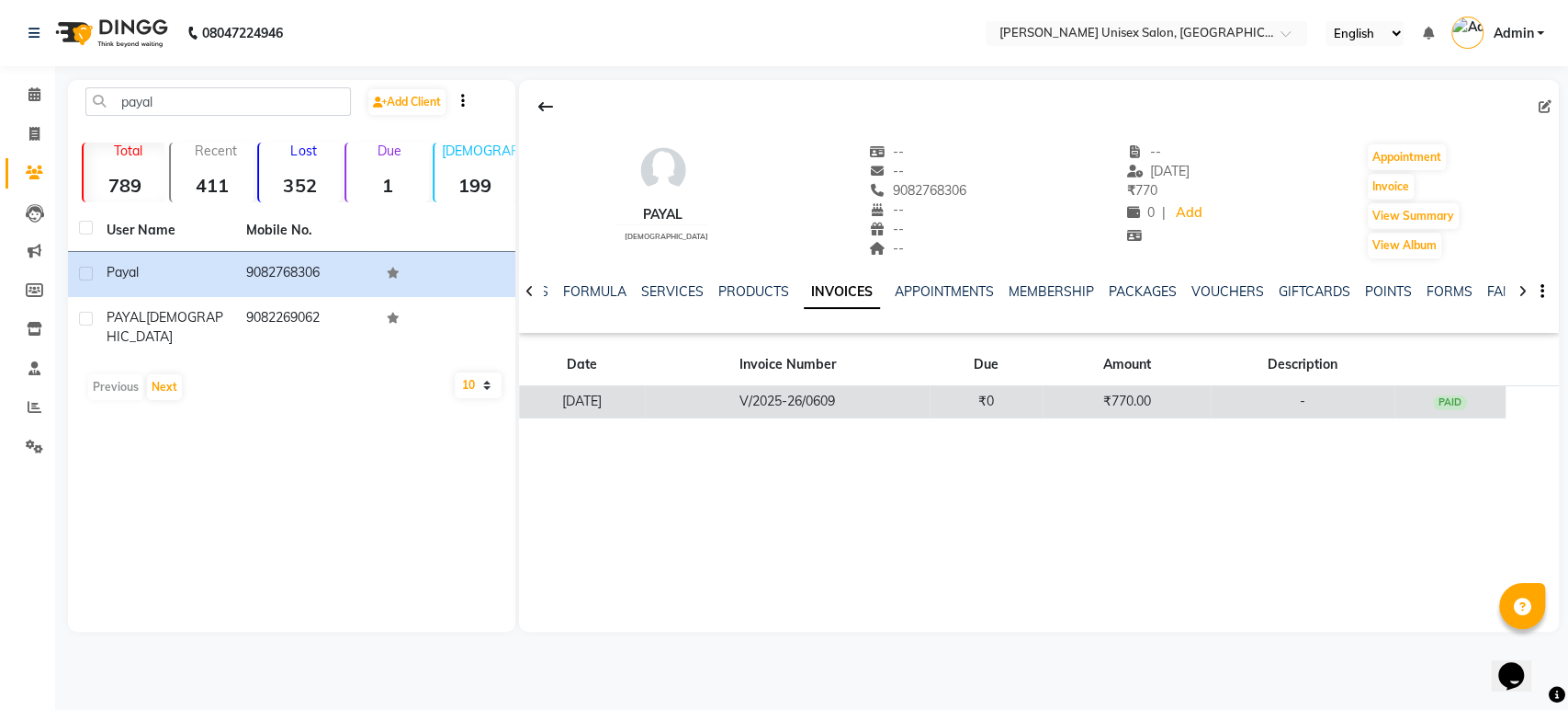
click at [870, 395] on td "V/2025-26/0609" at bounding box center [788, 402] width 285 height 33
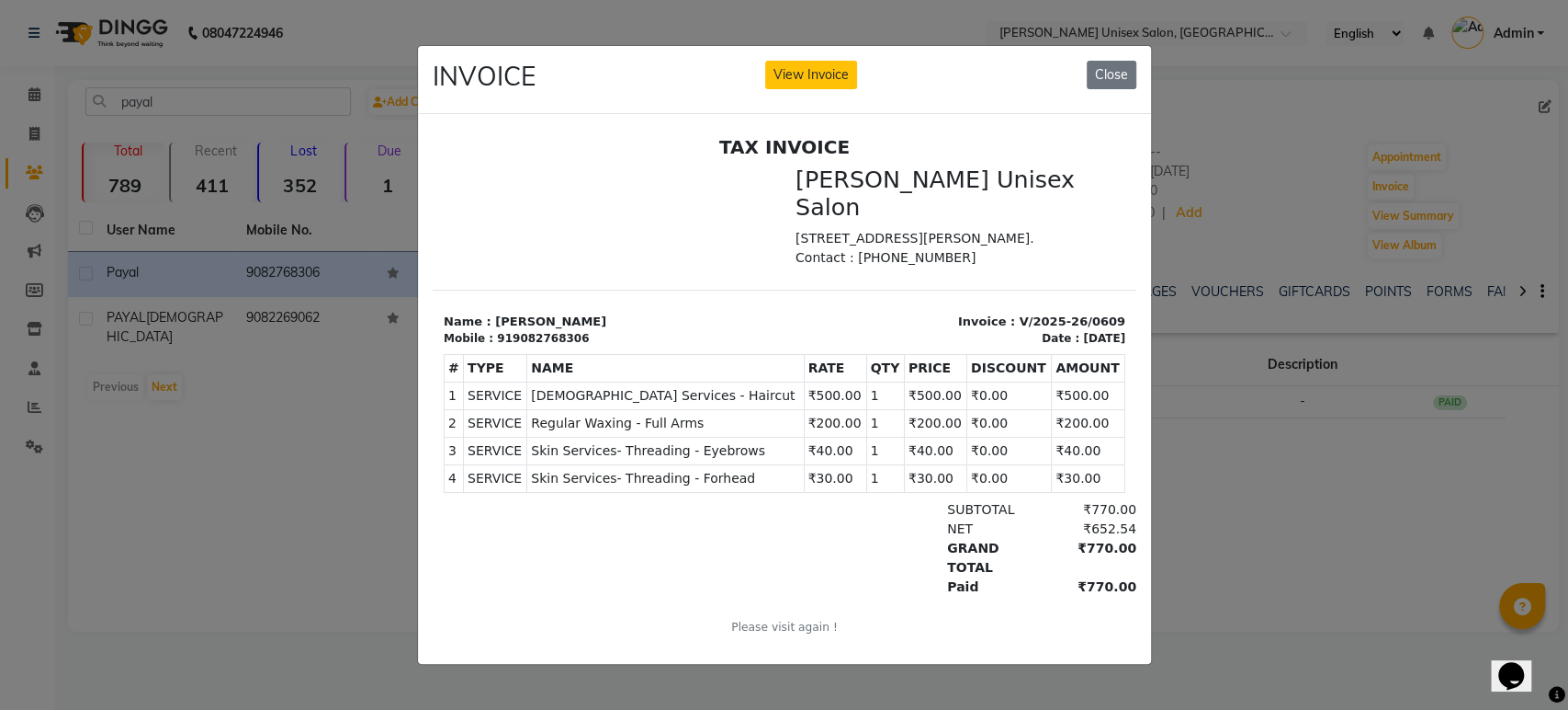
click at [765, 61] on button "View Invoice" at bounding box center [811, 75] width 92 height 29
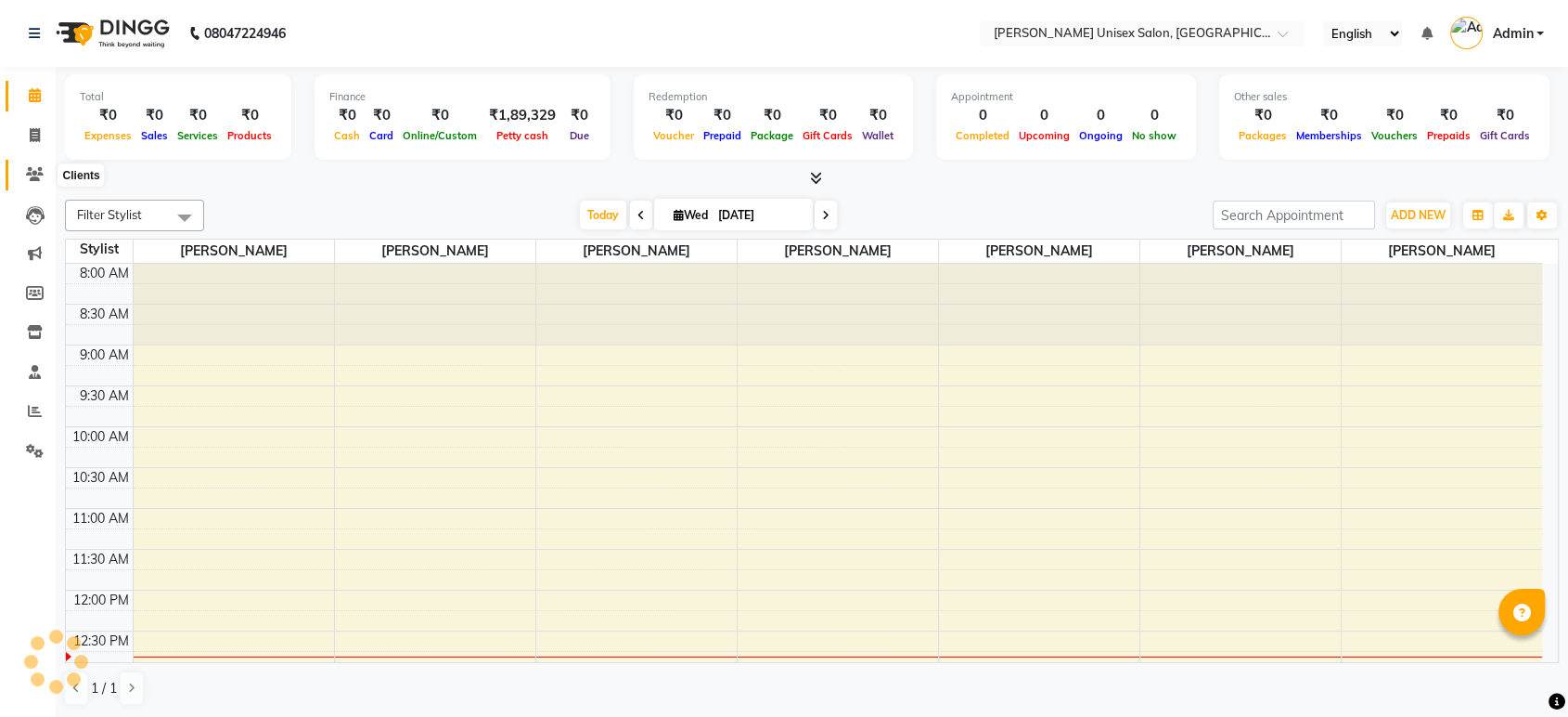
click at [35, 171] on icon at bounding box center [35, 174] width 18 height 14
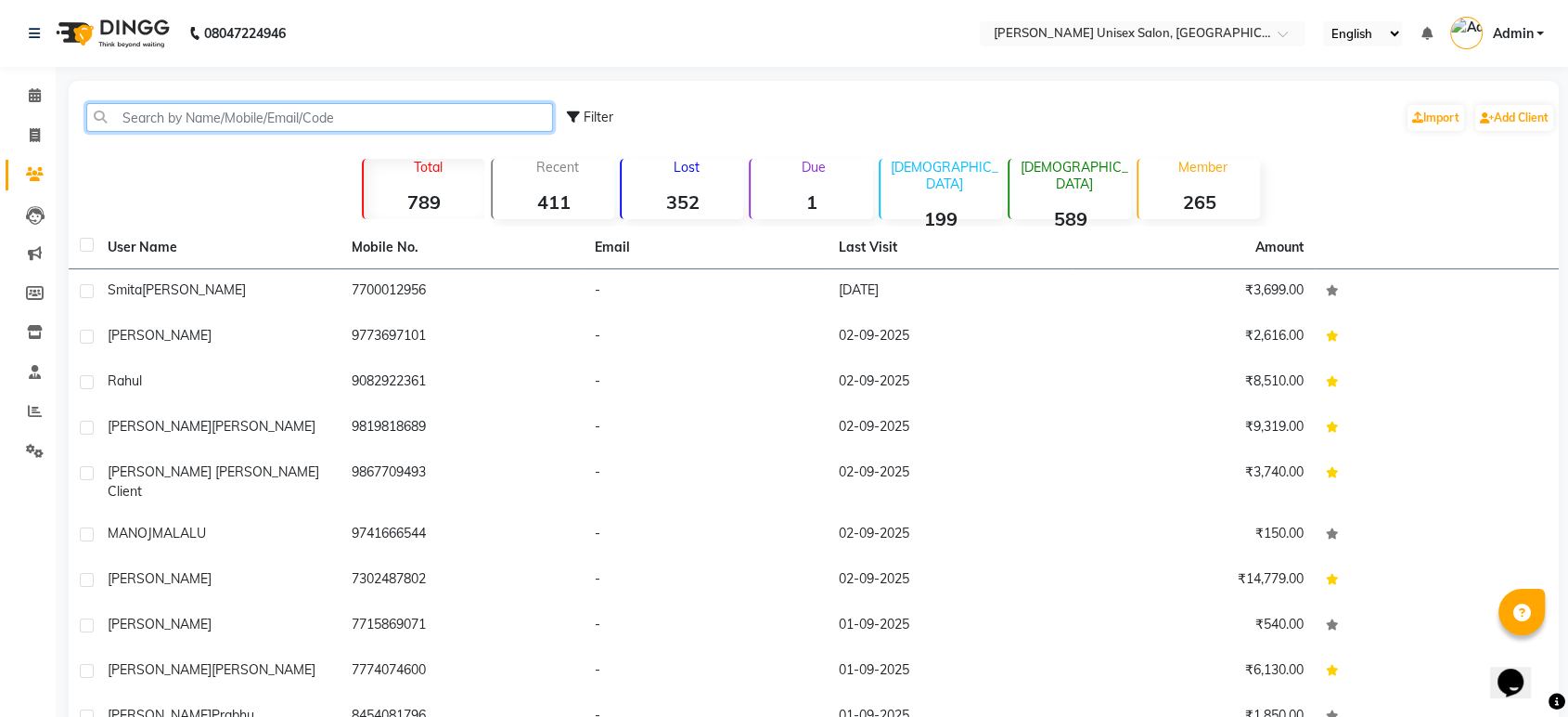
click at [139, 127] on input "text" at bounding box center [320, 118] width 467 height 29
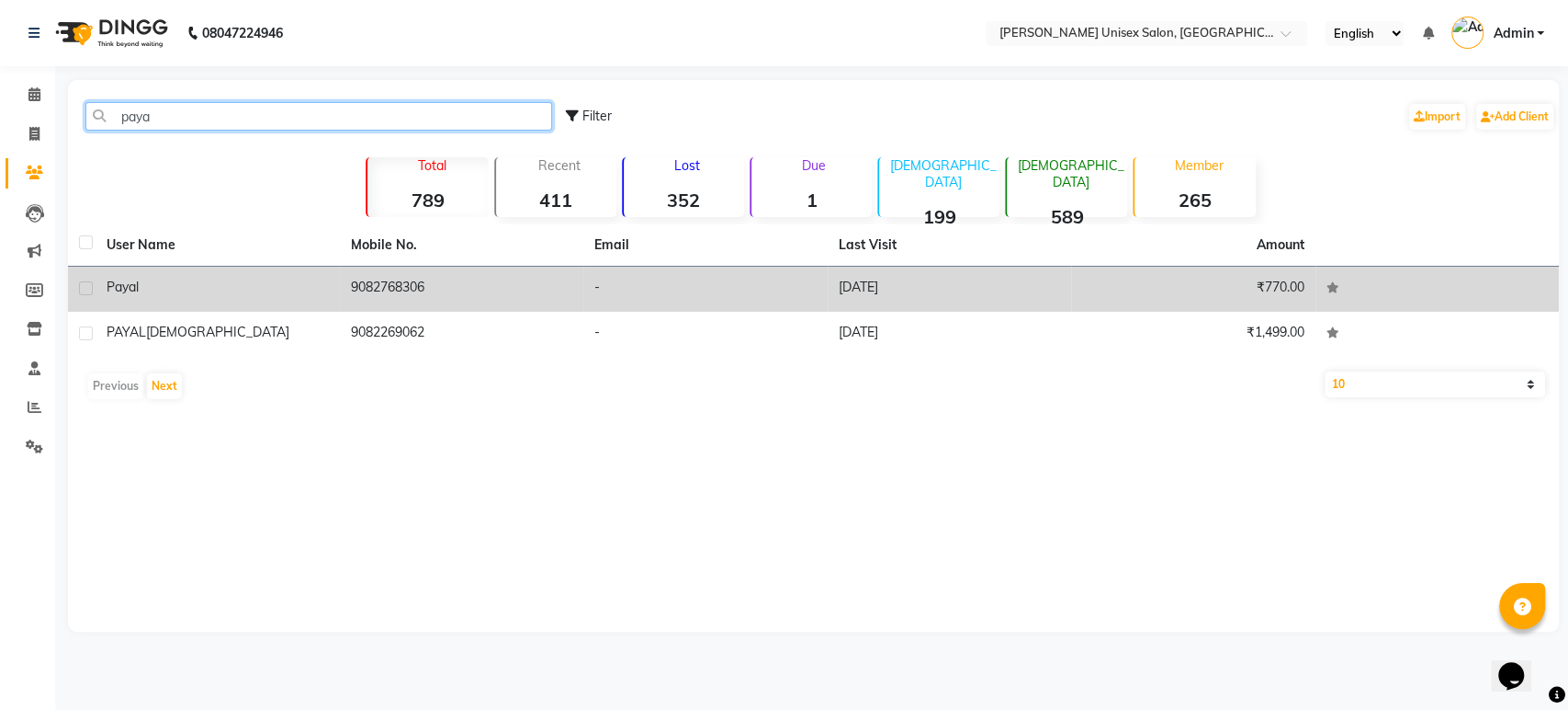
type input "paya"
click at [369, 294] on td "9082768306" at bounding box center [462, 289] width 244 height 45
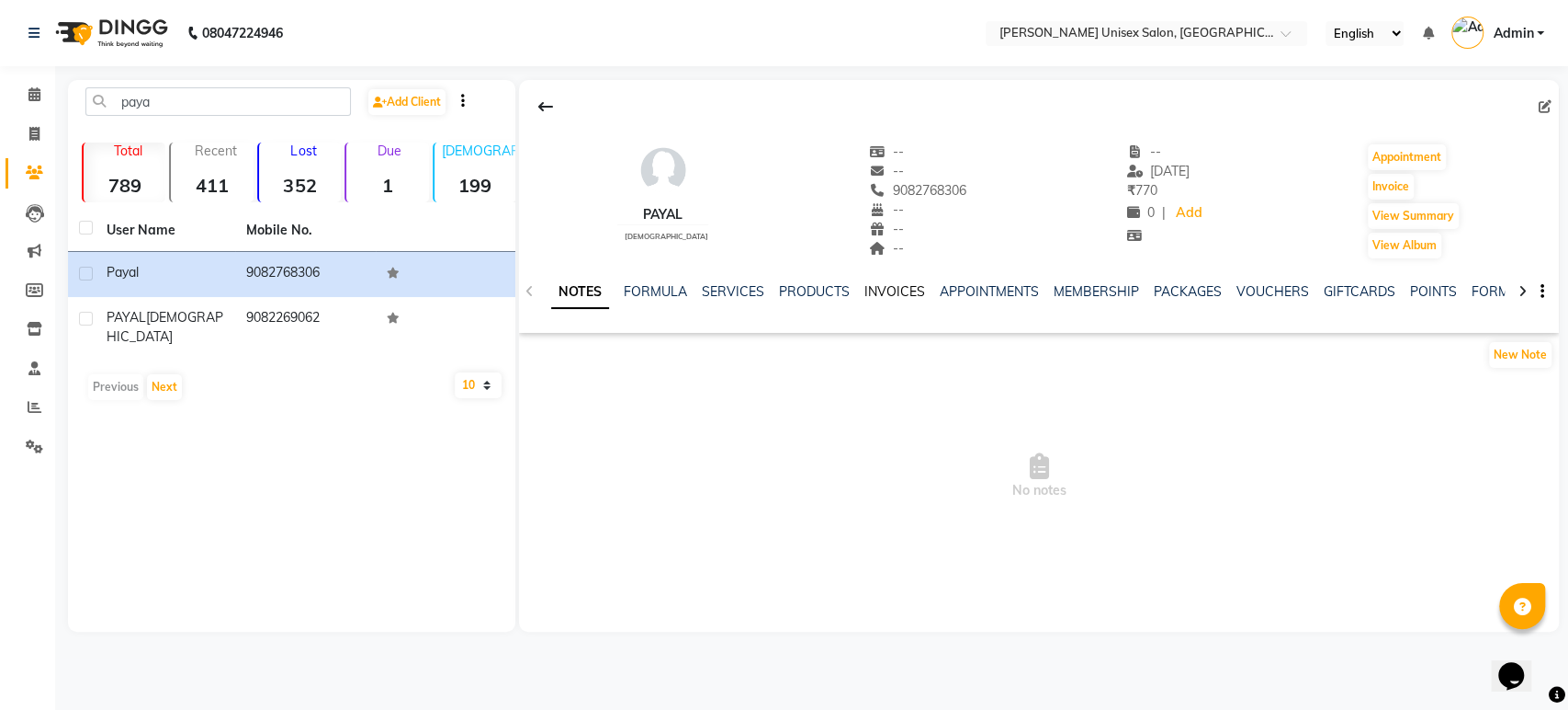
click at [885, 293] on link "INVOICES" at bounding box center [894, 292] width 61 height 17
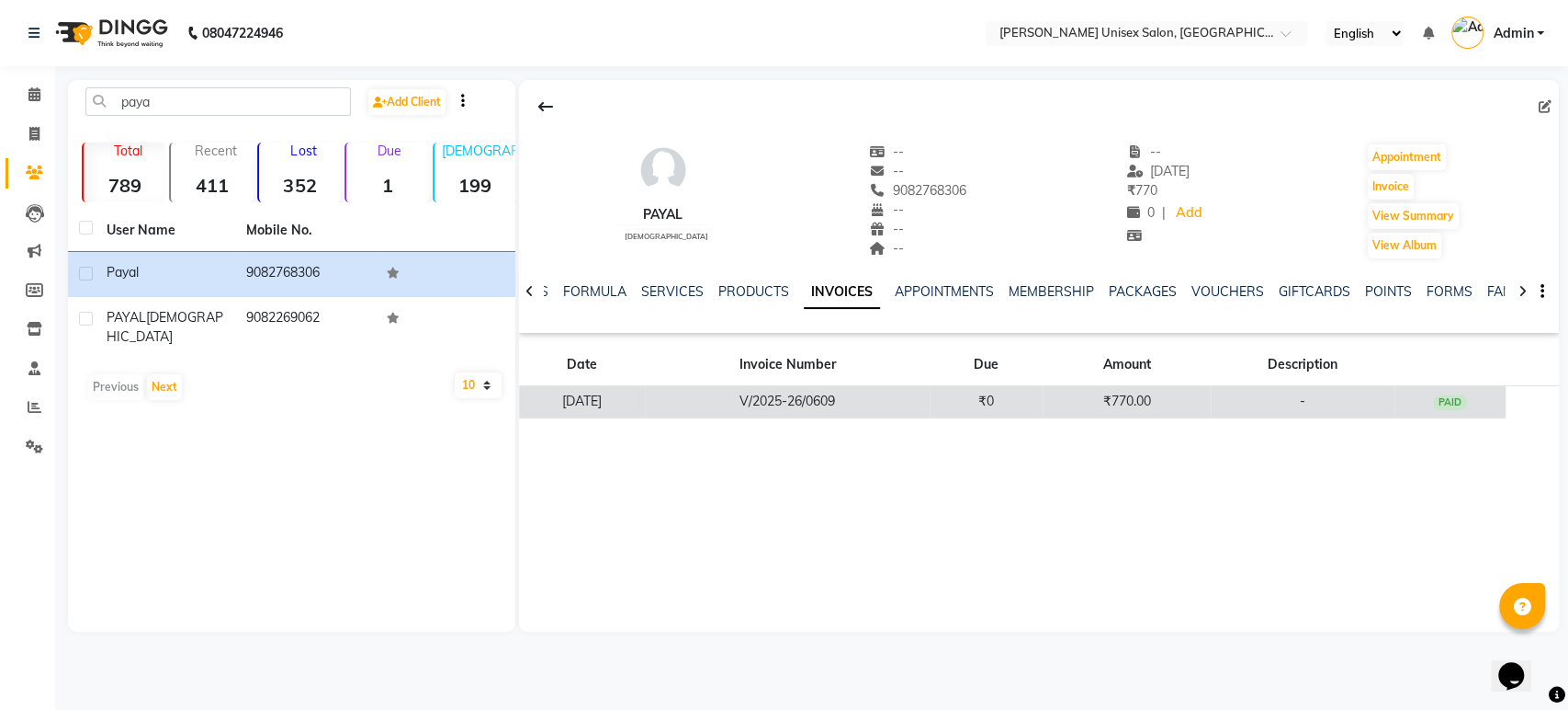
click at [859, 398] on td "V/2025-26/0609" at bounding box center [788, 402] width 285 height 33
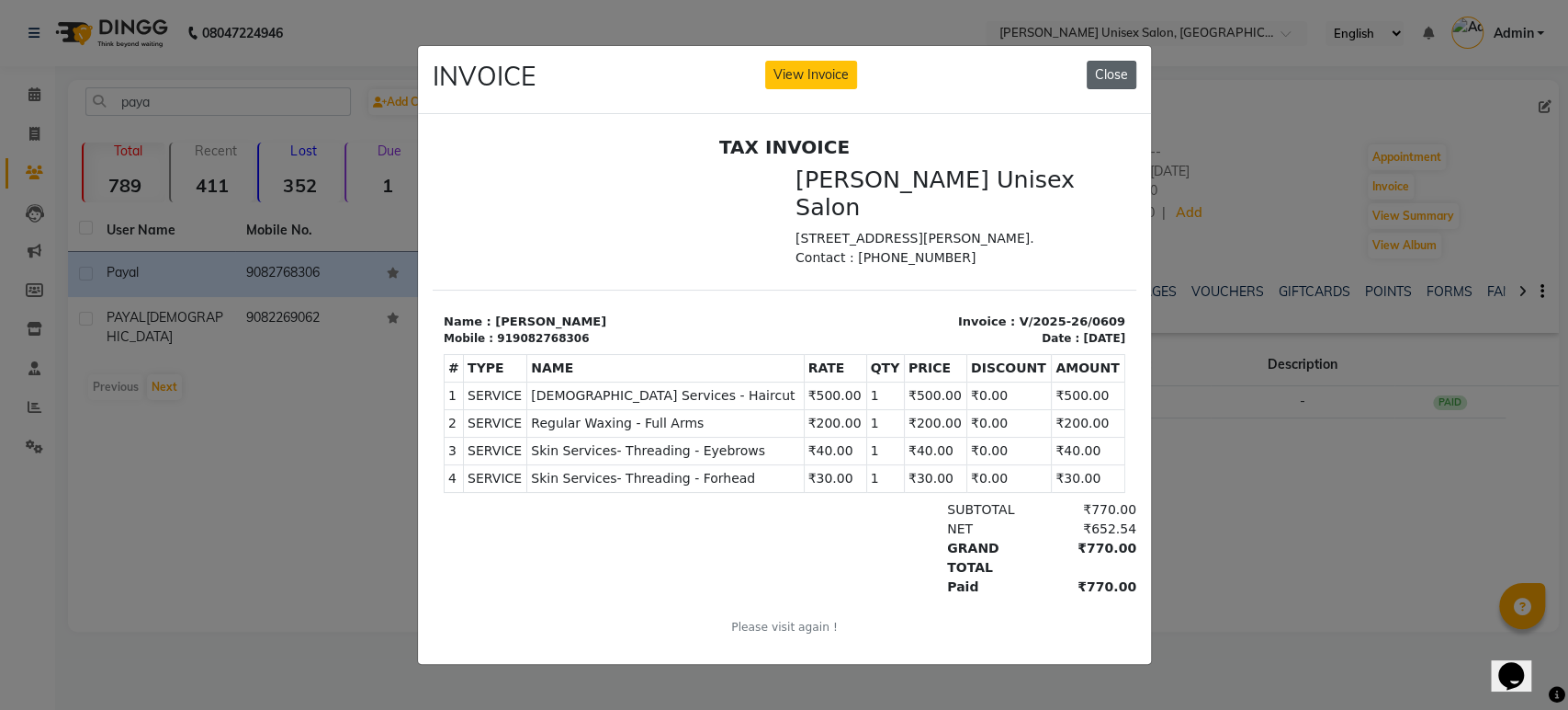
click at [1117, 64] on button "Close" at bounding box center [1111, 75] width 49 height 29
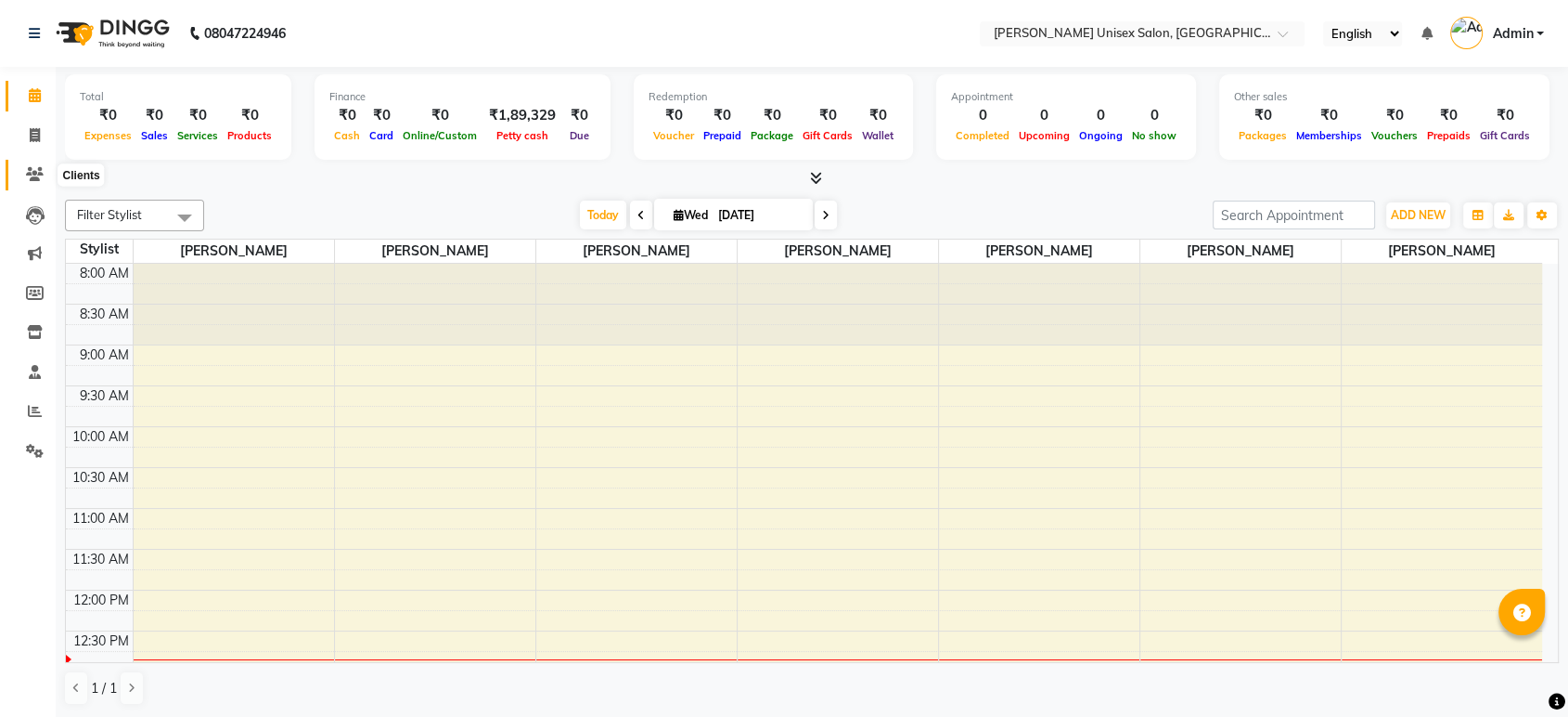
click at [32, 176] on icon at bounding box center [35, 174] width 18 height 14
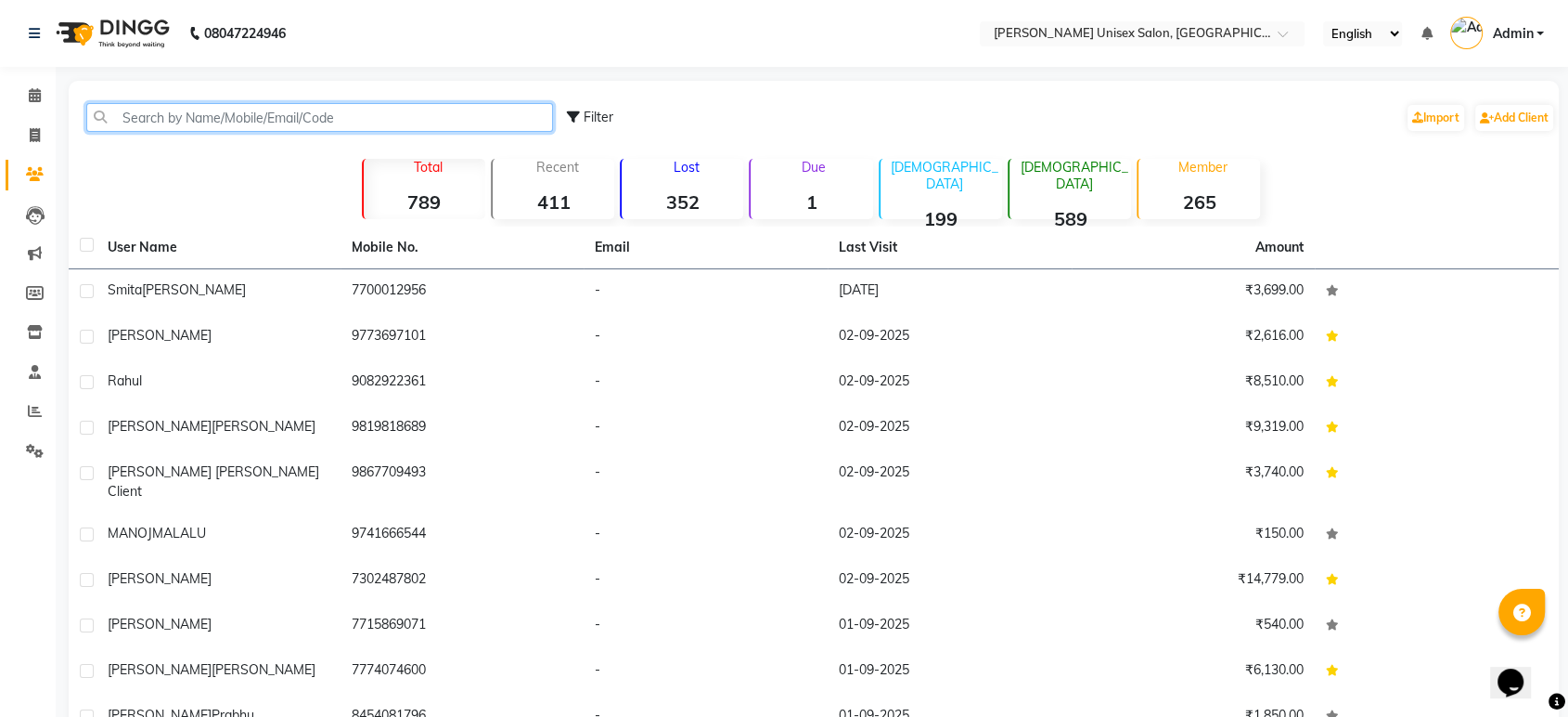
click at [135, 127] on input "text" at bounding box center [320, 118] width 467 height 29
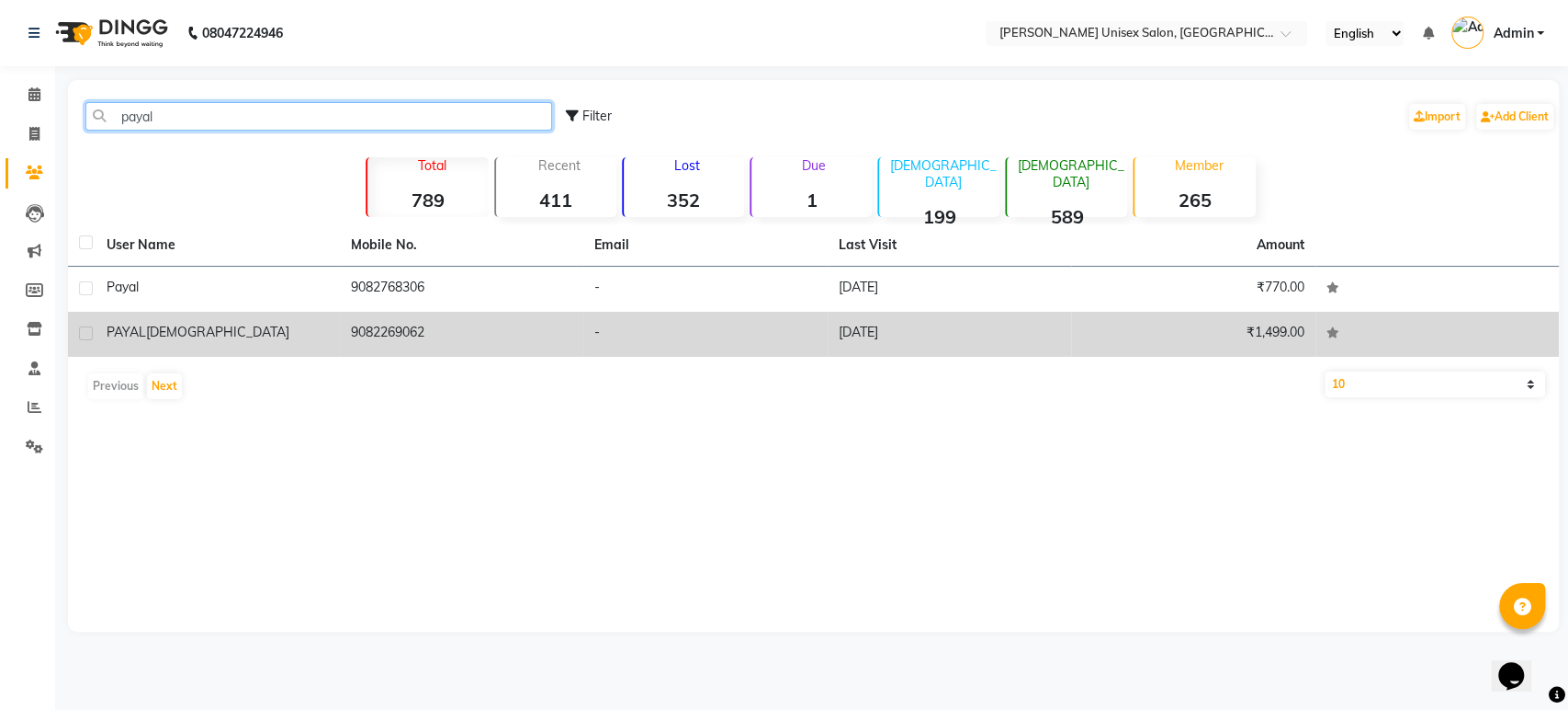
type input "payal"
click at [148, 333] on span "[DEMOGRAPHIC_DATA]" at bounding box center [218, 332] width 143 height 17
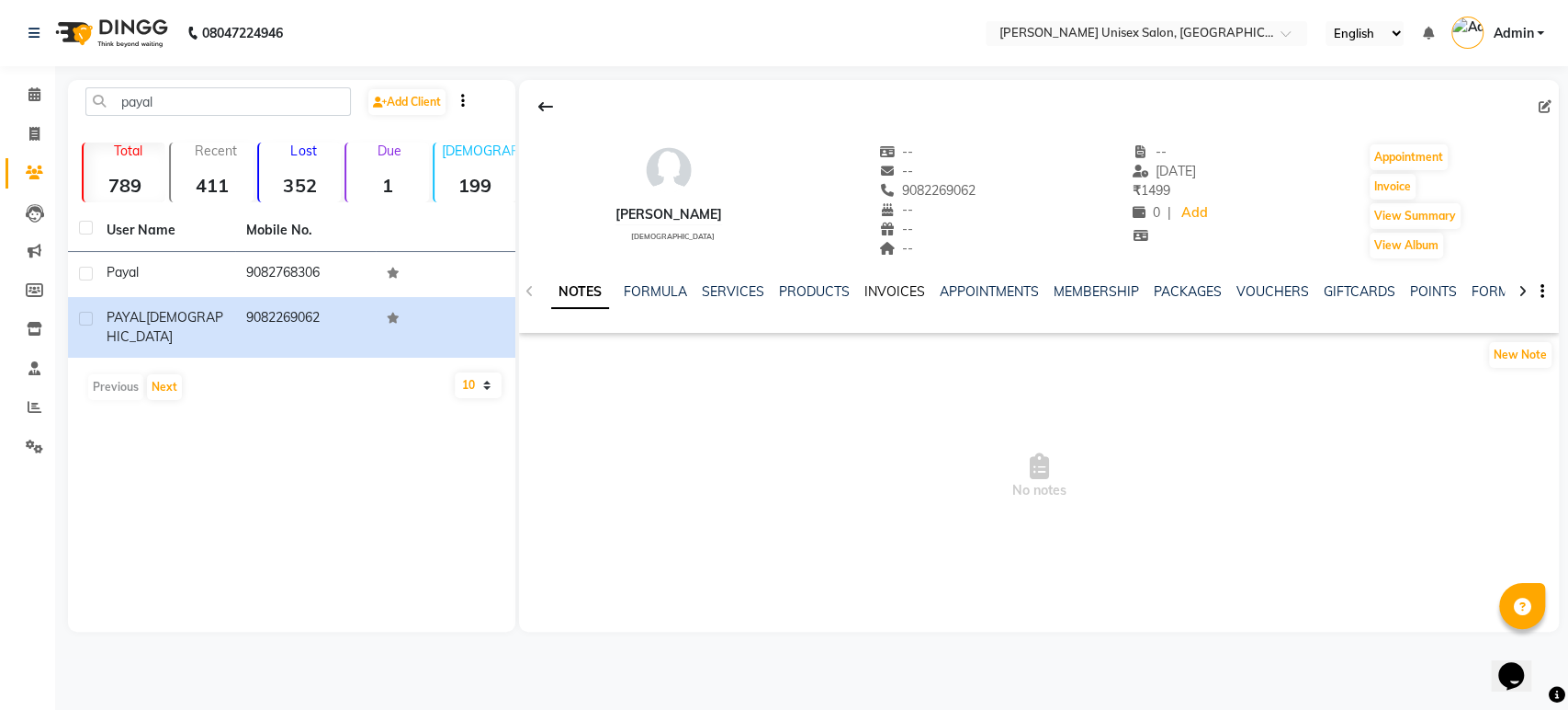
click at [897, 288] on link "INVOICES" at bounding box center [894, 292] width 61 height 17
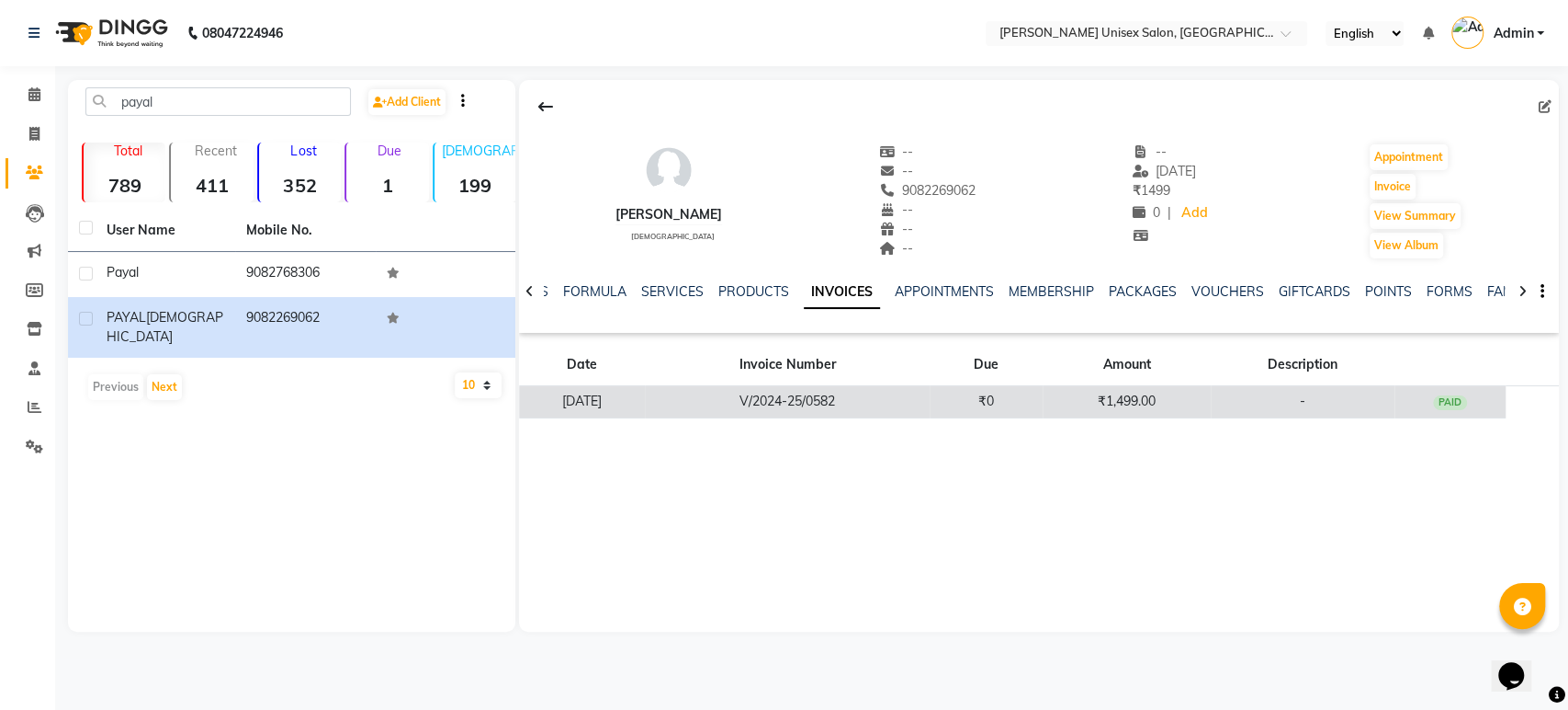
click at [929, 401] on td "V/2024-25/0582" at bounding box center [788, 402] width 285 height 33
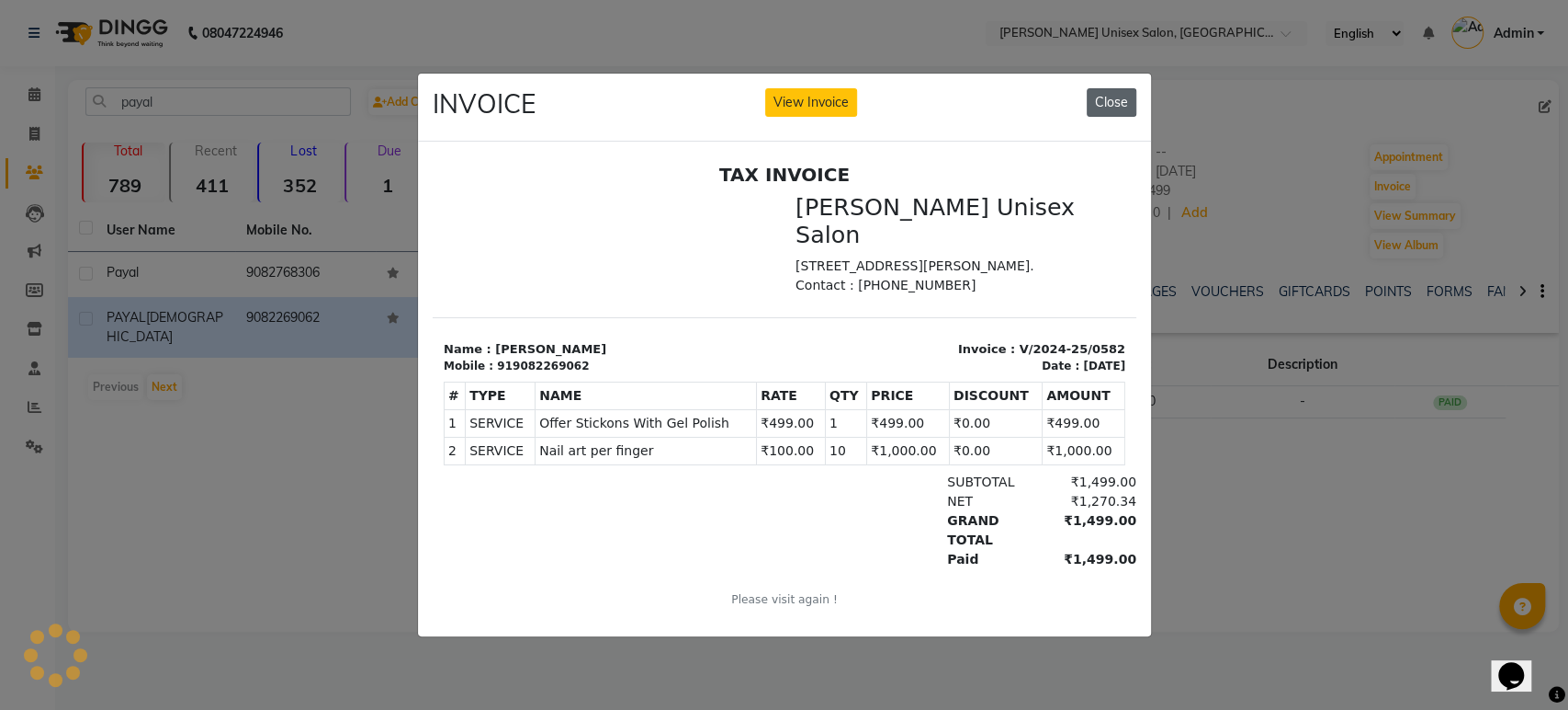
click at [1105, 89] on button "Close" at bounding box center [1111, 102] width 49 height 29
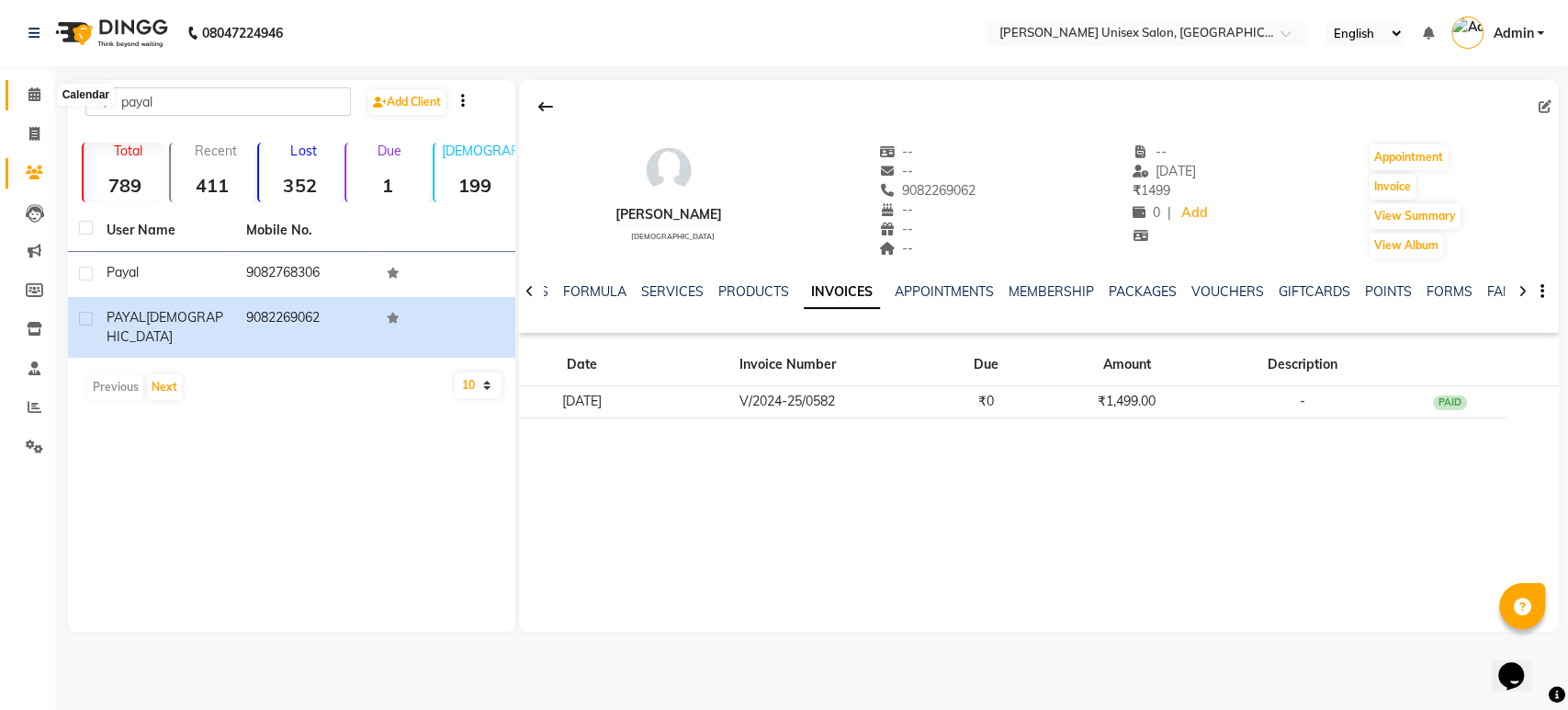
click at [36, 89] on icon at bounding box center [34, 94] width 12 height 14
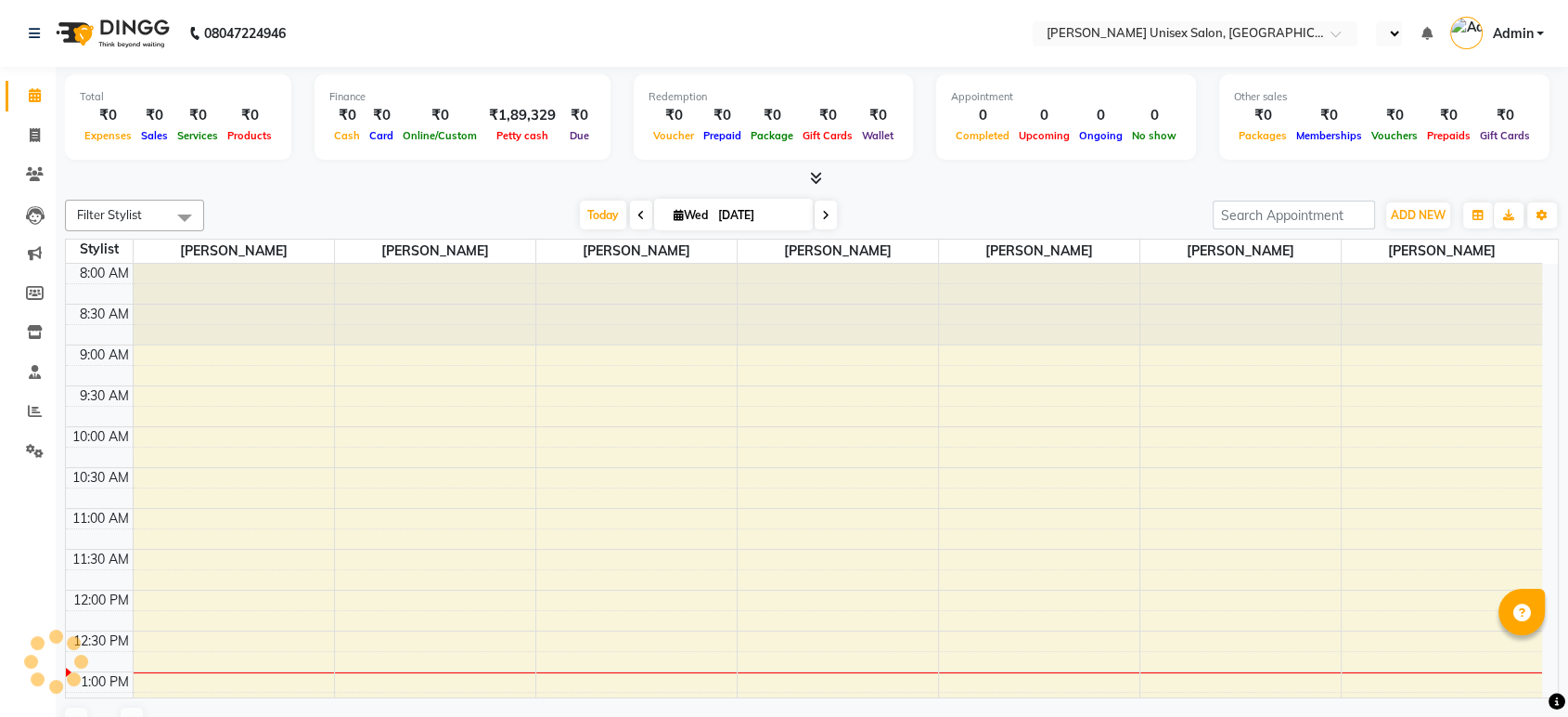
select select "en"
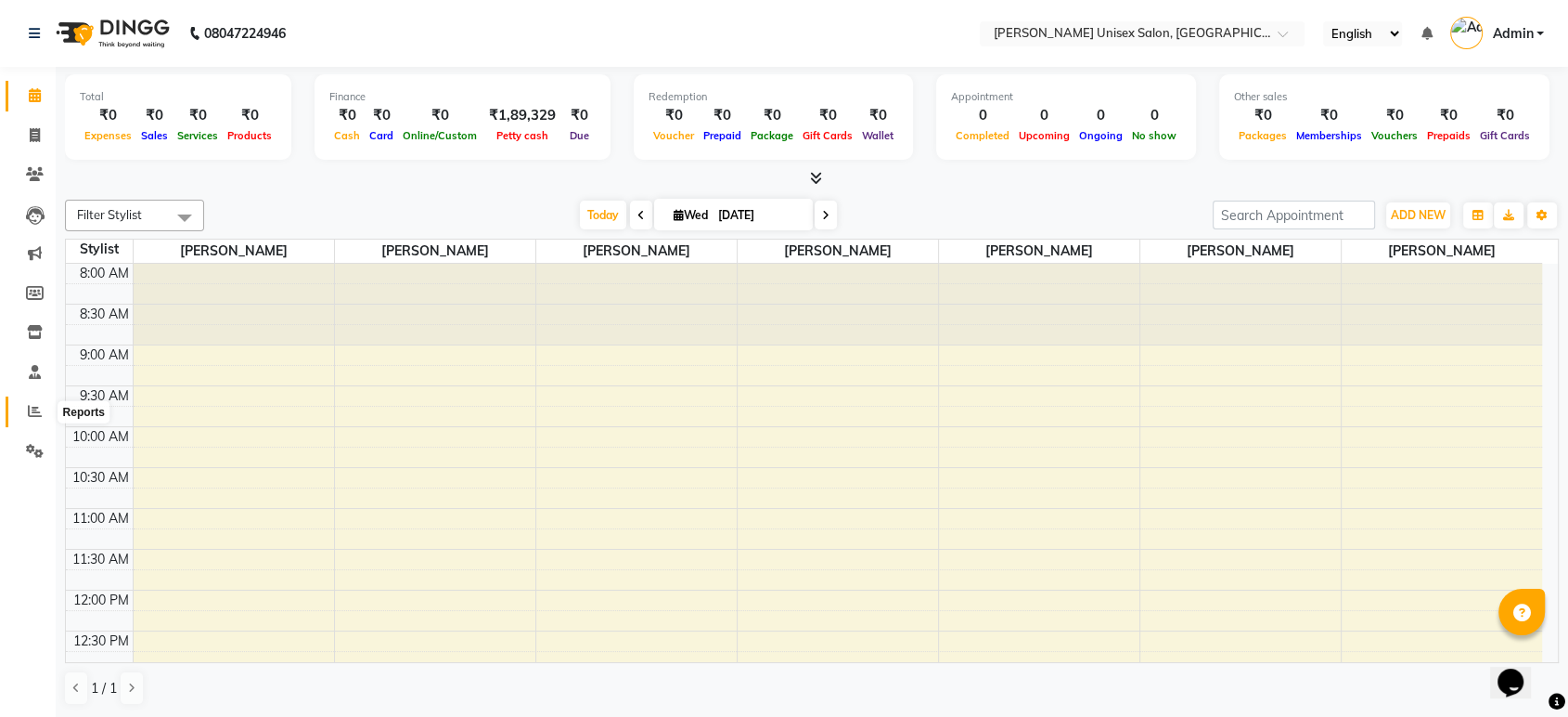
click at [34, 408] on icon at bounding box center [35, 410] width 14 height 14
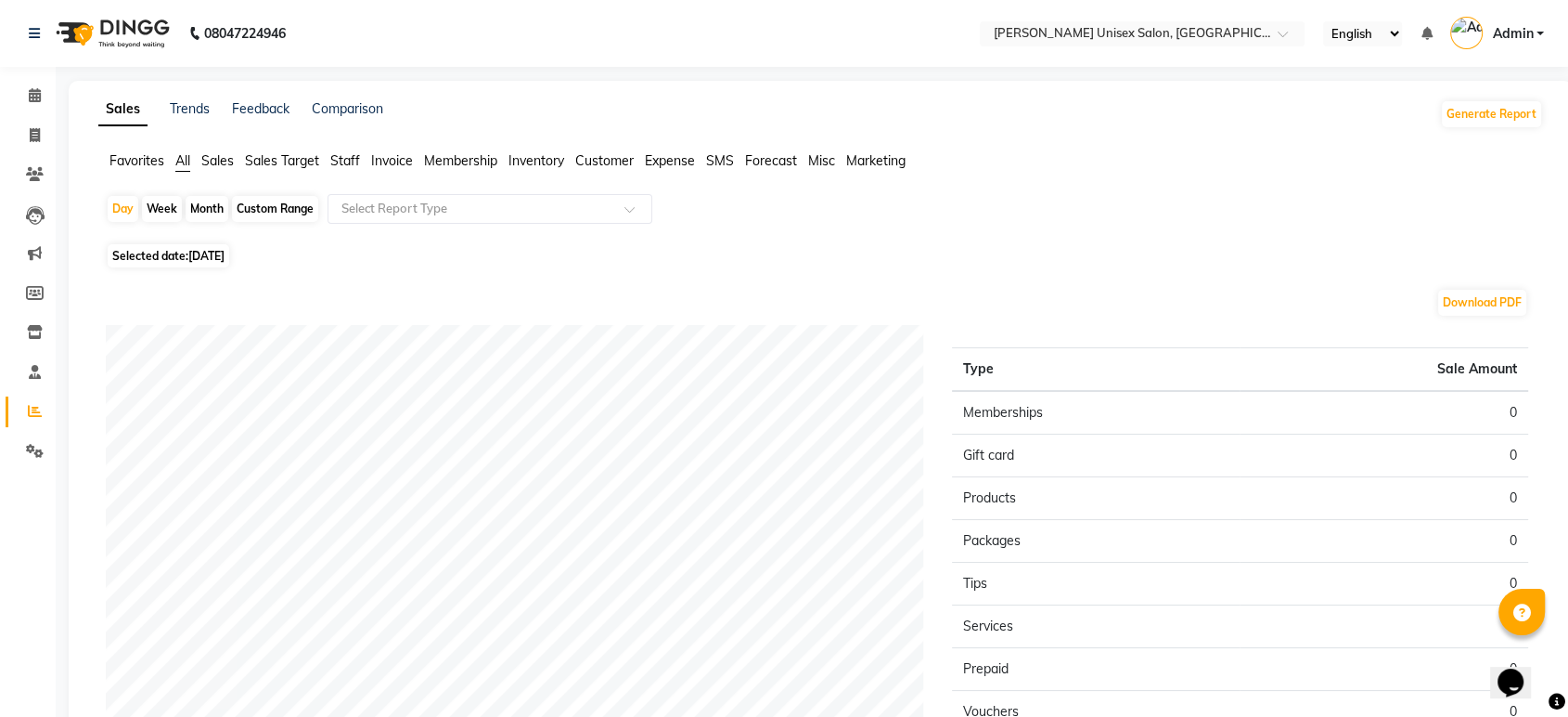
click at [204, 207] on div "Month" at bounding box center [206, 209] width 42 height 26
select select "9"
select select "2025"
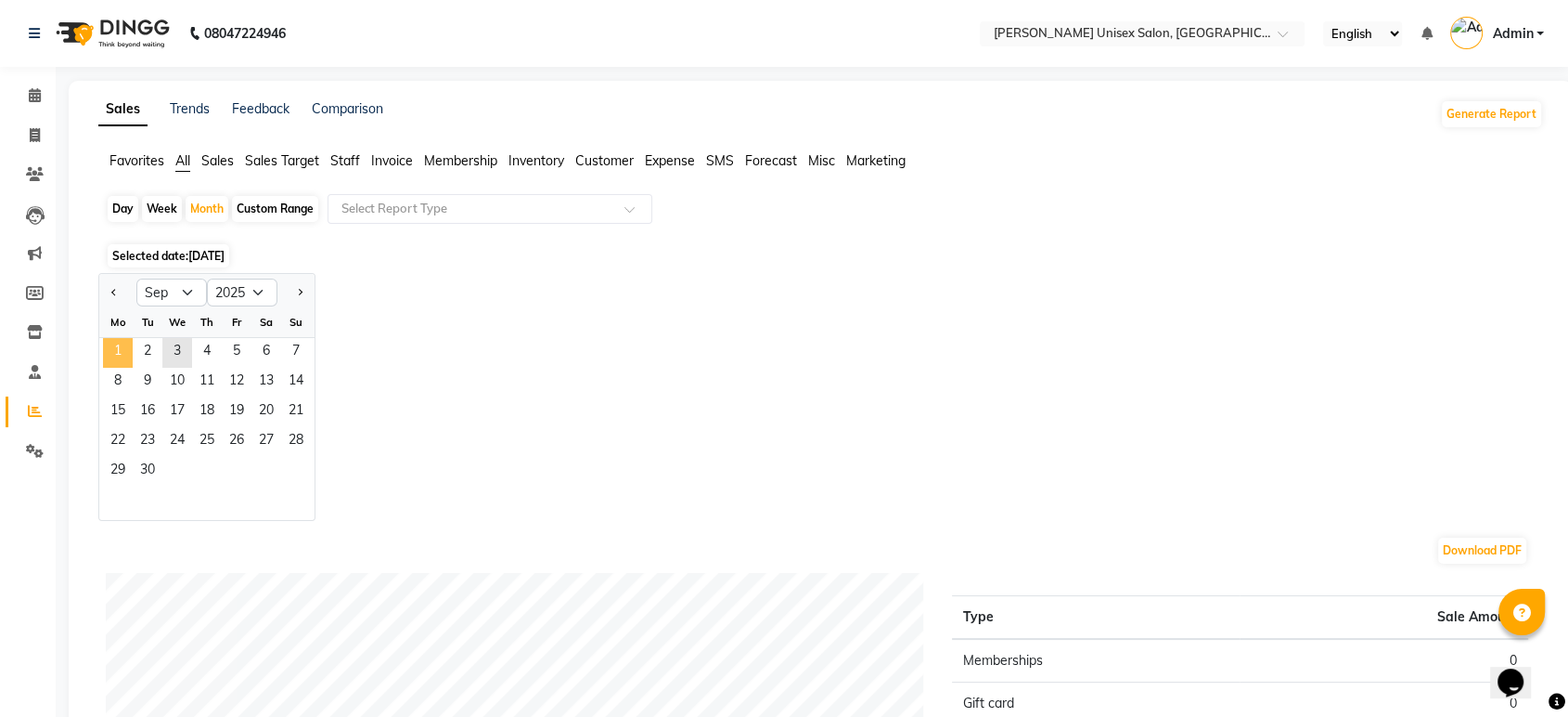
click at [124, 341] on span "1" at bounding box center [119, 353] width 30 height 30
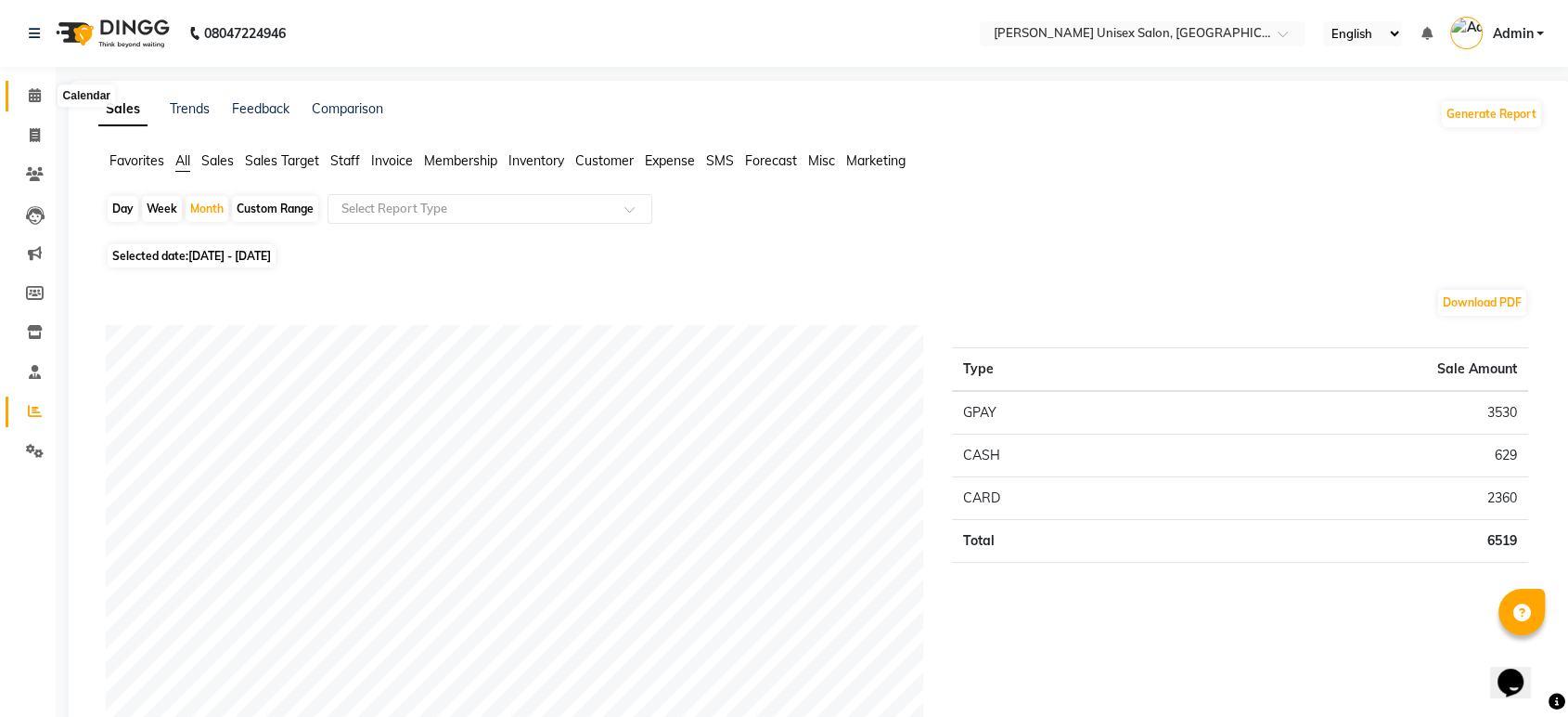
click at [29, 92] on icon at bounding box center [35, 95] width 12 height 14
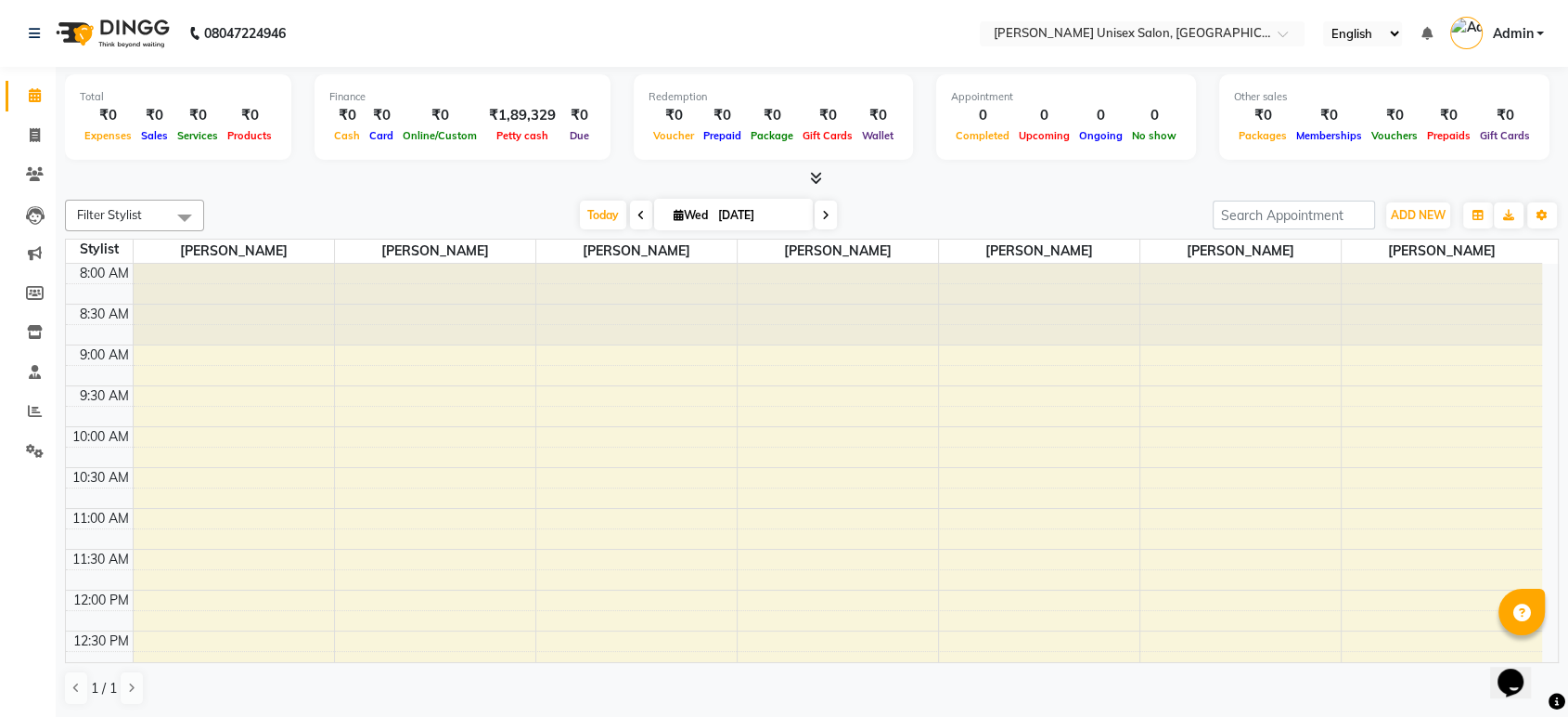
click at [29, 92] on icon at bounding box center [35, 95] width 12 height 14
click at [35, 166] on span at bounding box center [35, 175] width 33 height 22
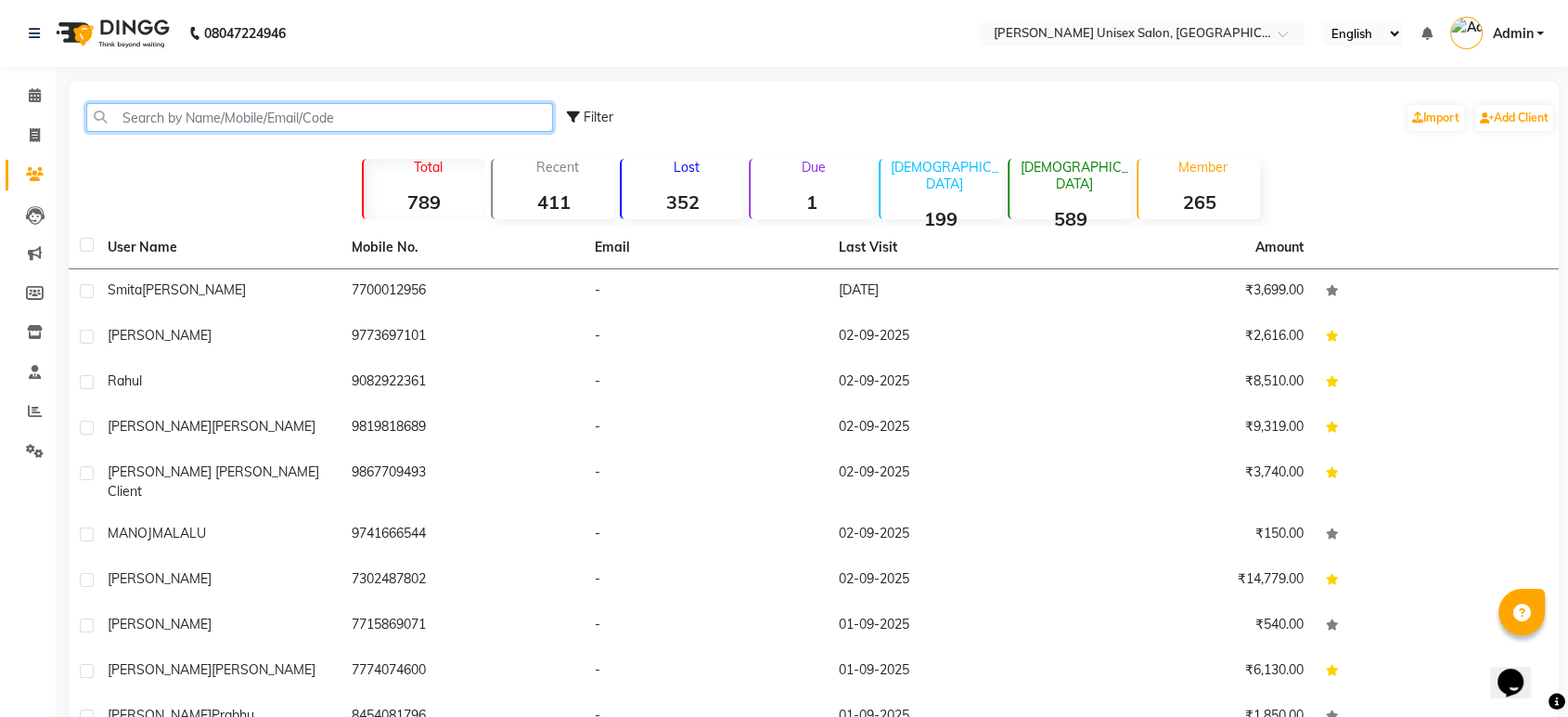
click at [141, 124] on input "text" at bounding box center [320, 118] width 467 height 29
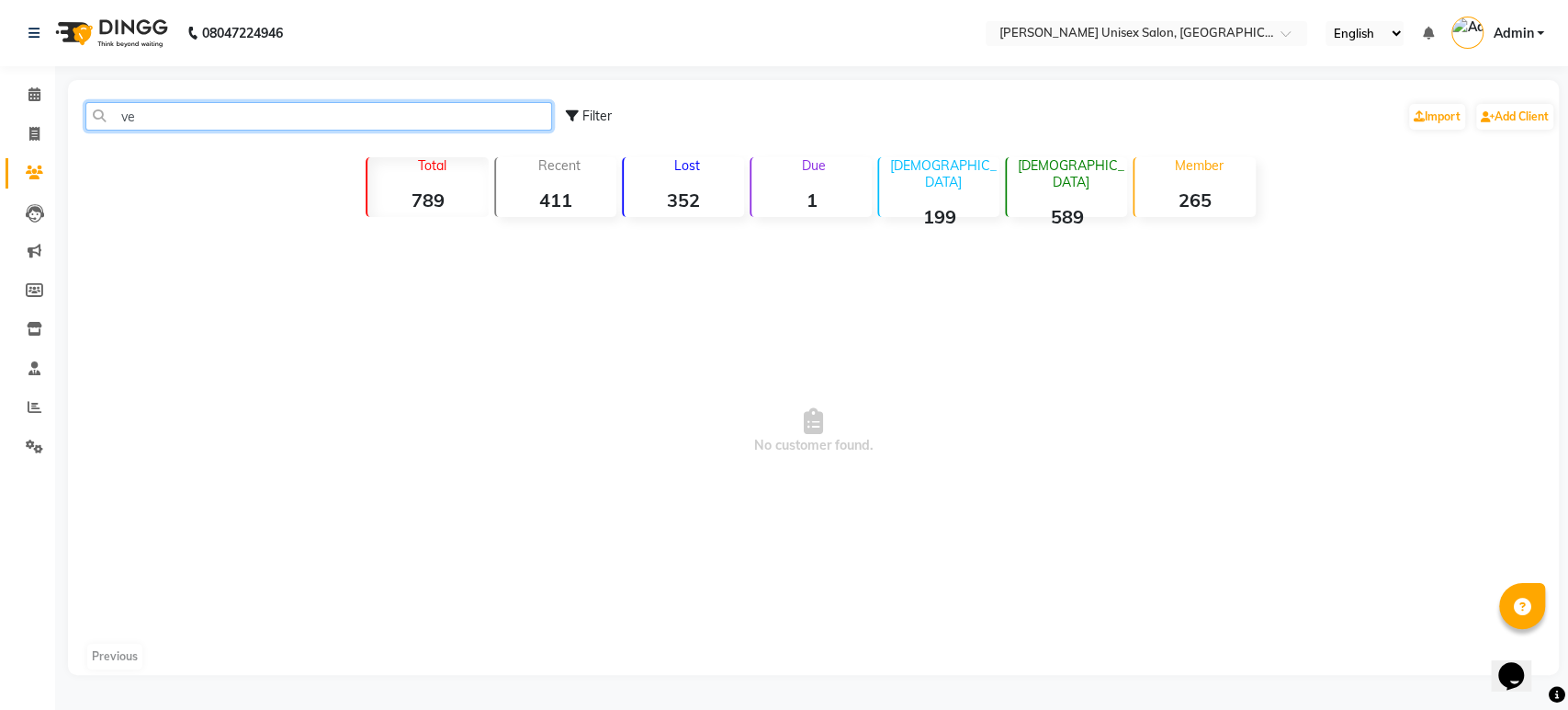
type input "v"
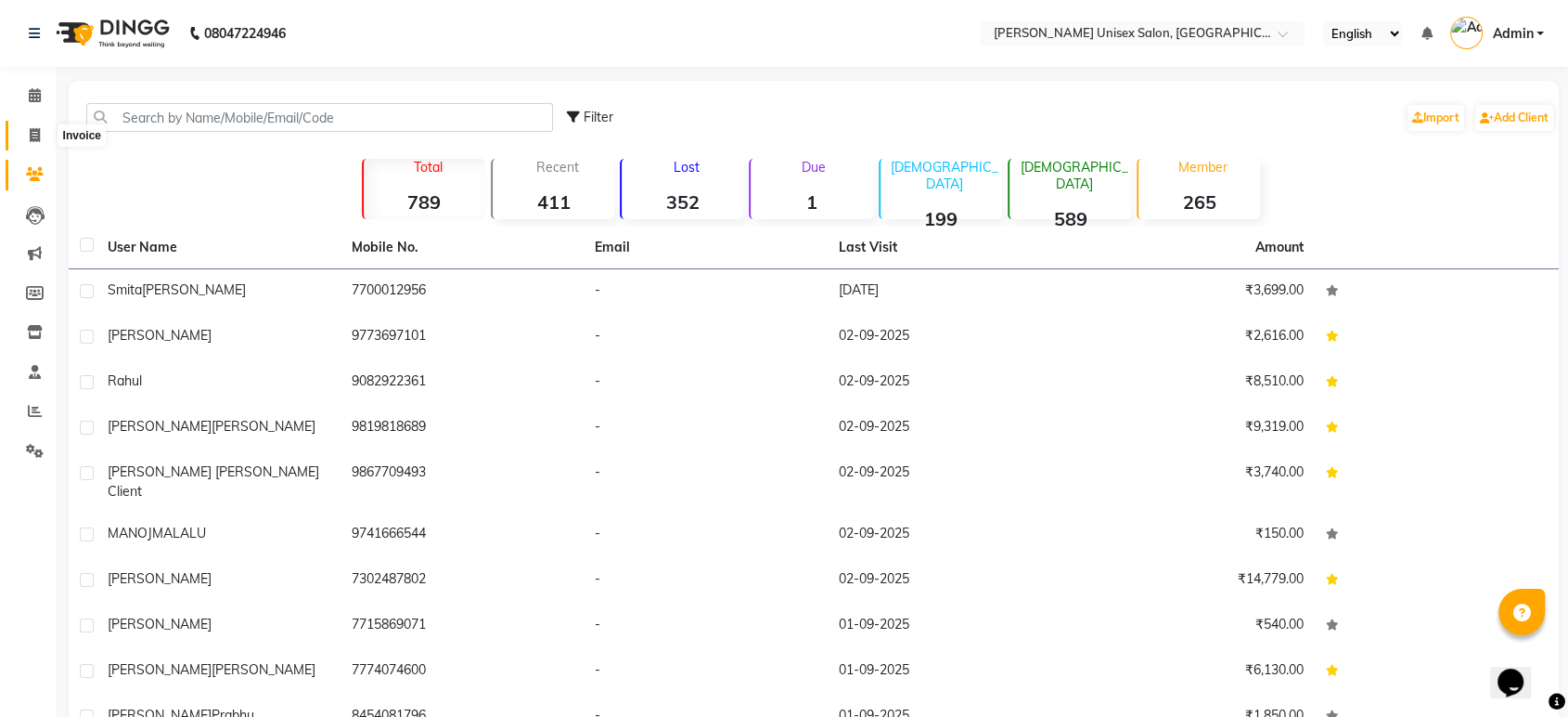
click at [33, 132] on icon at bounding box center [35, 135] width 10 height 14
select select "service"
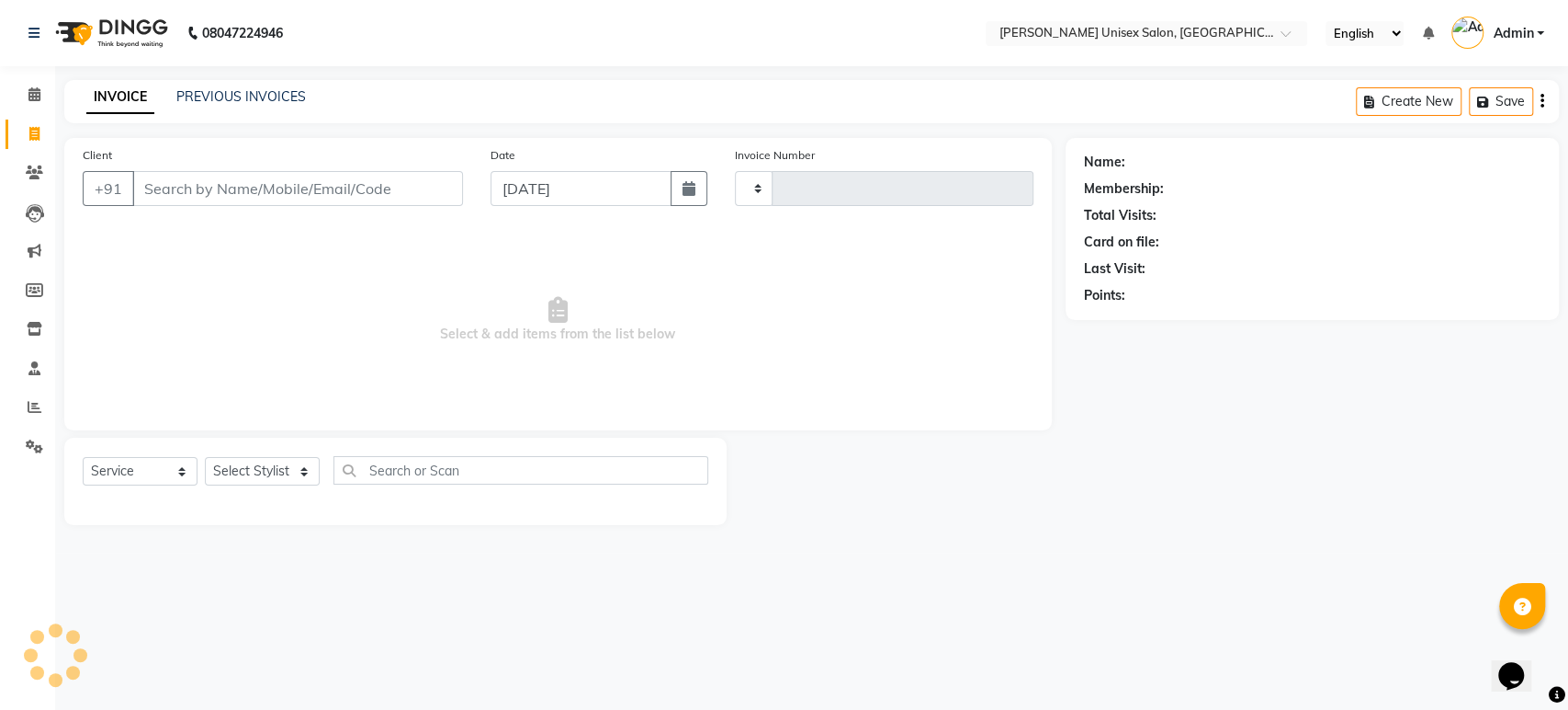
type input "1316"
select select "7372"
click at [159, 185] on input "Client" at bounding box center [297, 187] width 331 height 34
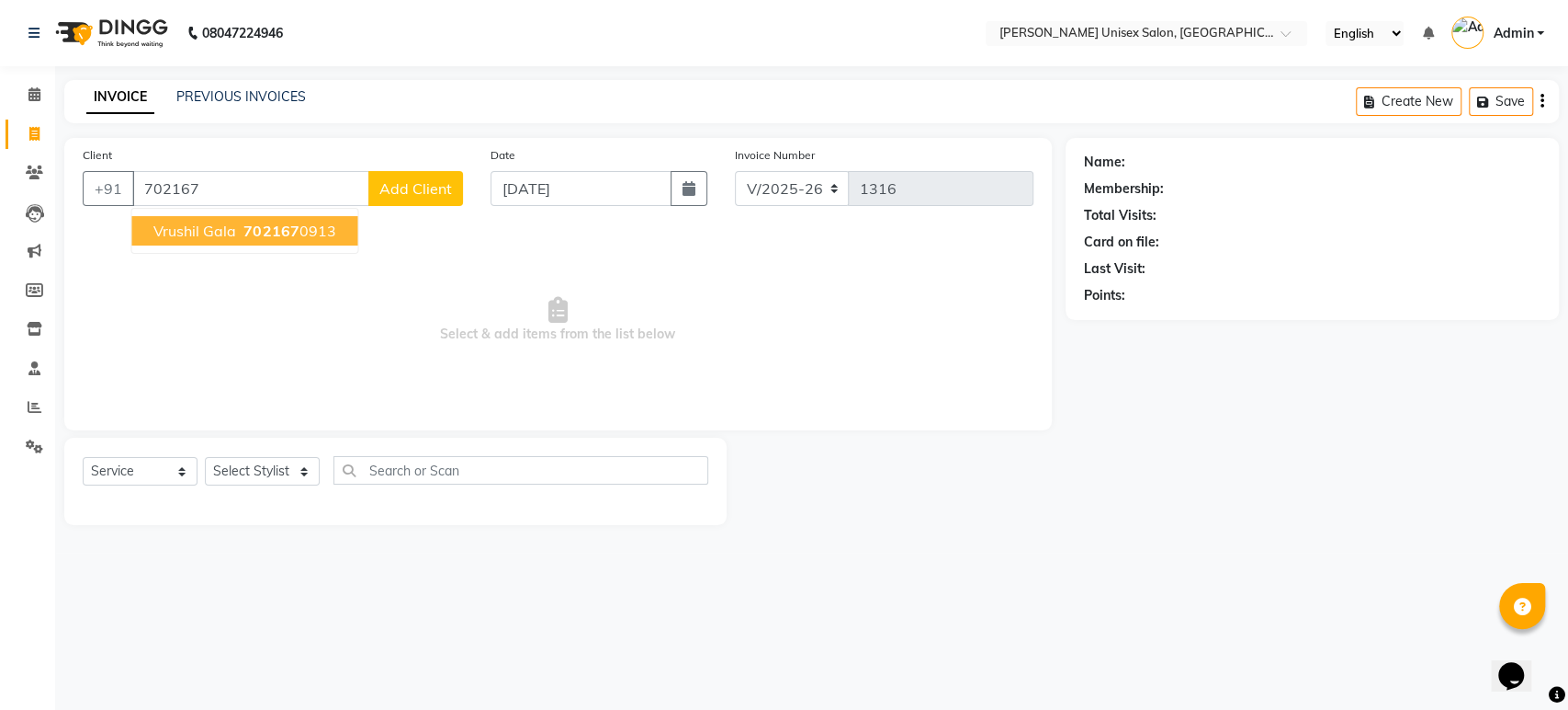
click at [231, 237] on span "vrushil gala" at bounding box center [195, 231] width 83 height 19
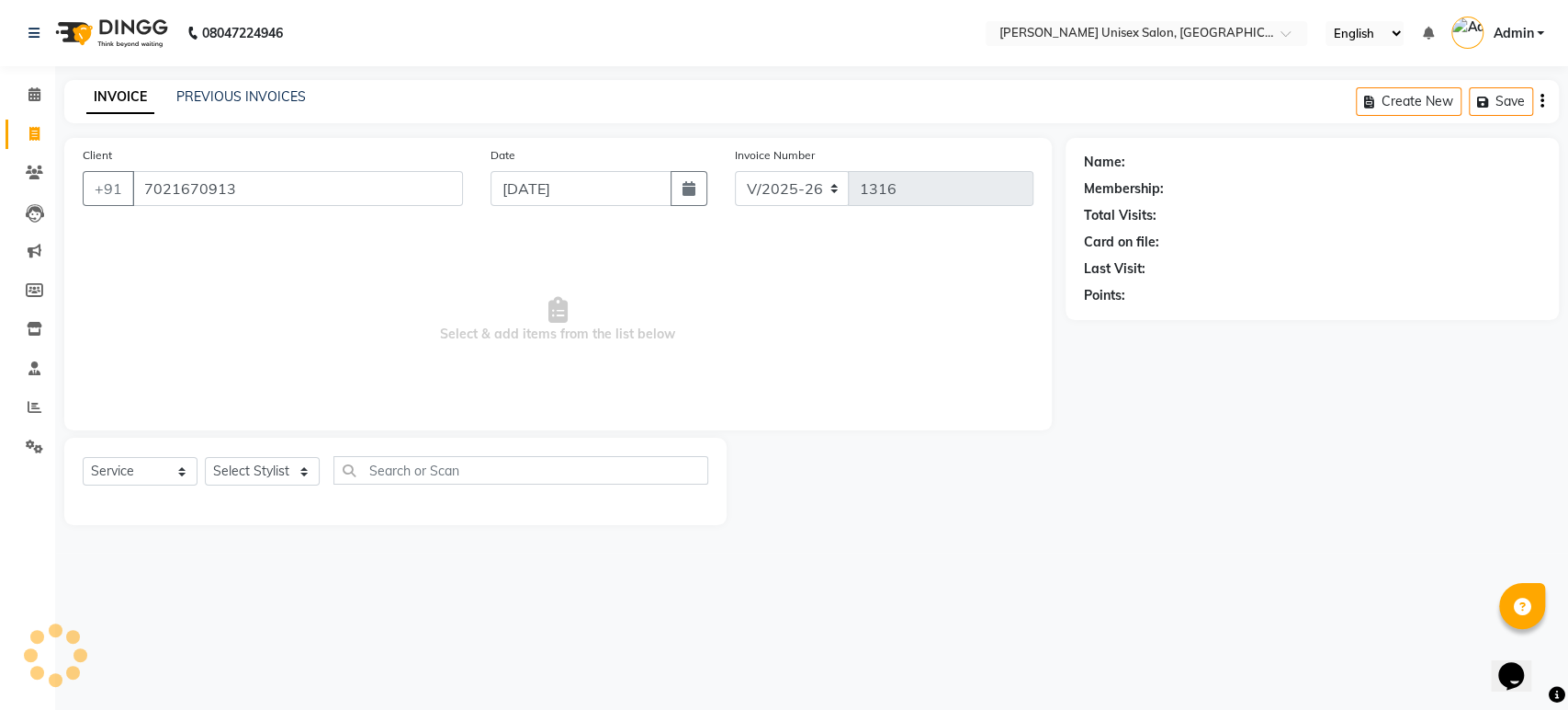
type input "7021670913"
select select "1: Object"
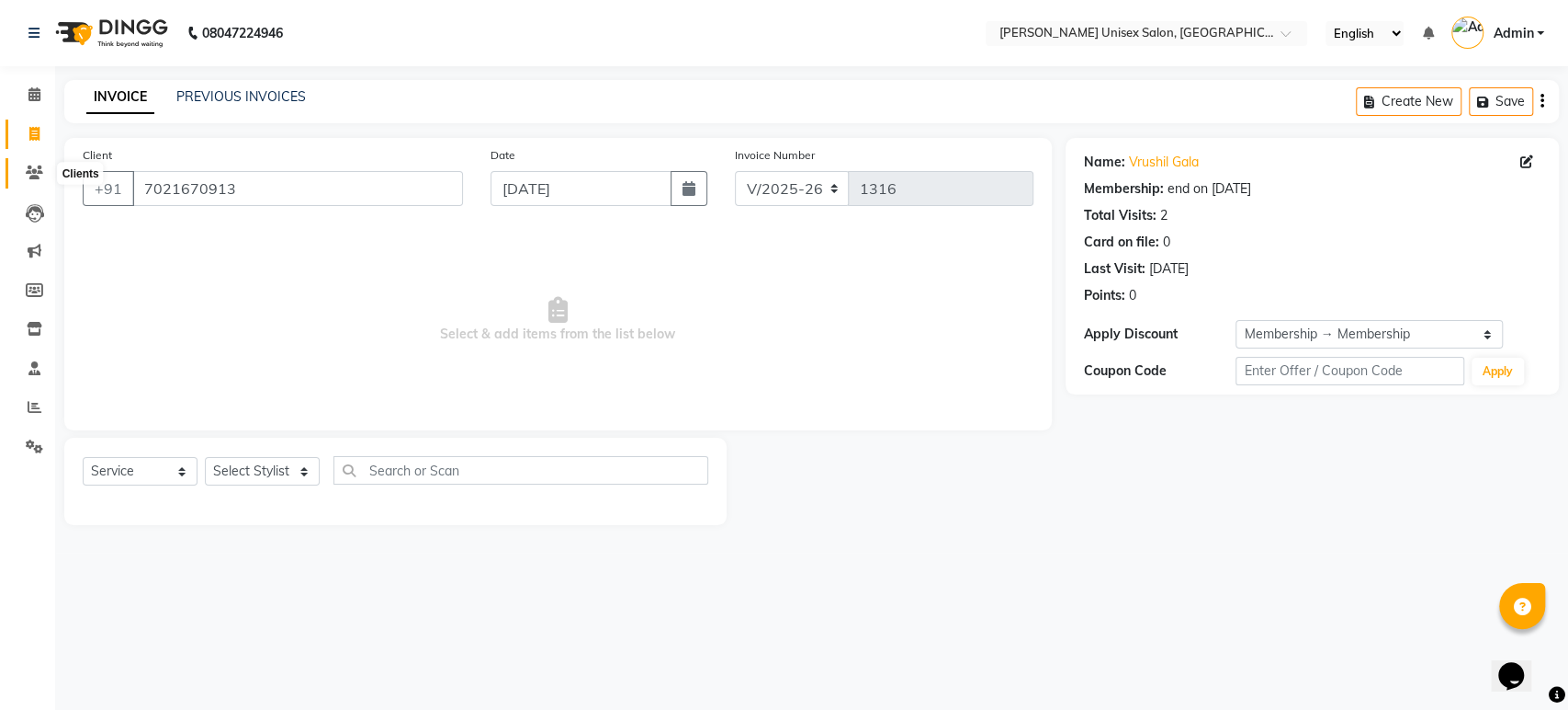
click at [30, 179] on icon at bounding box center [34, 172] width 18 height 14
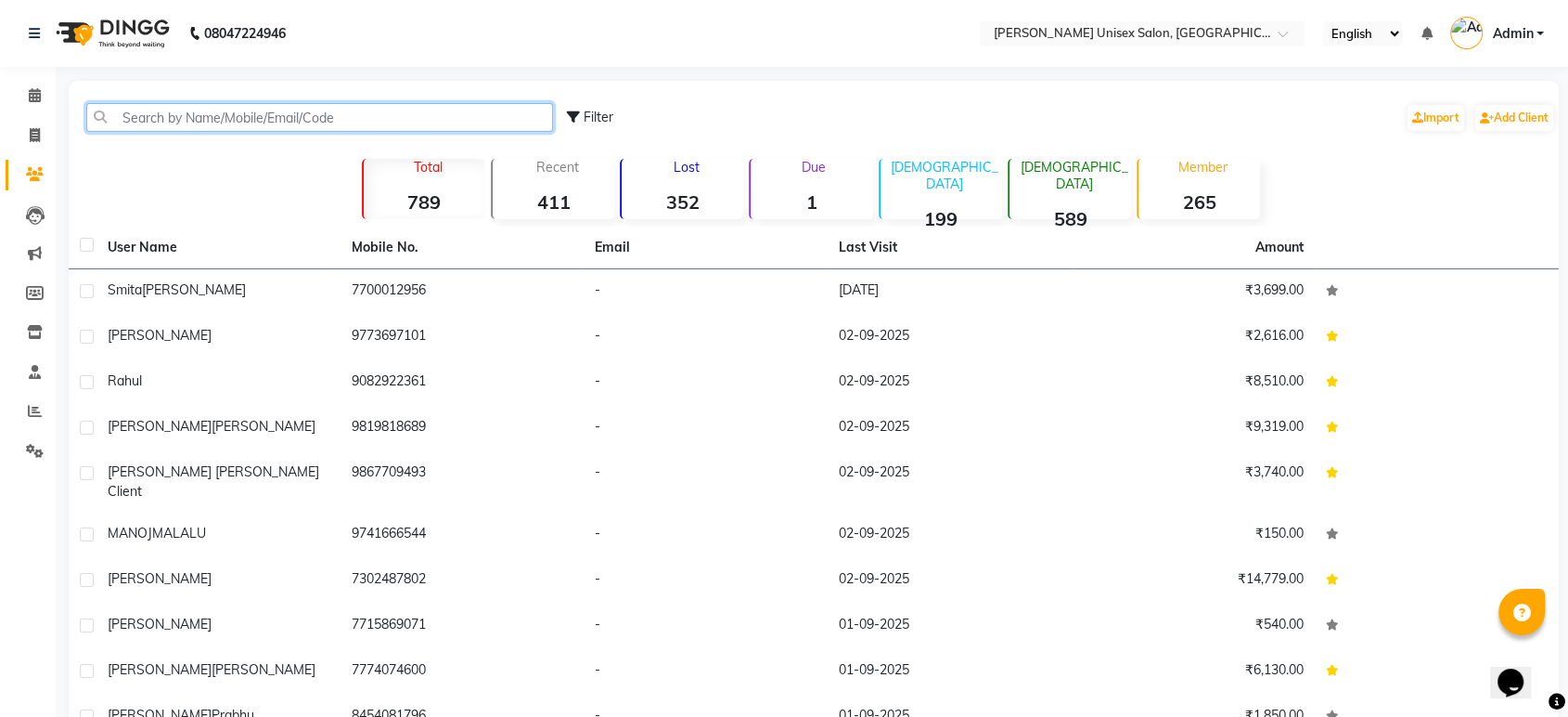
click at [117, 118] on input "text" at bounding box center [320, 118] width 467 height 29
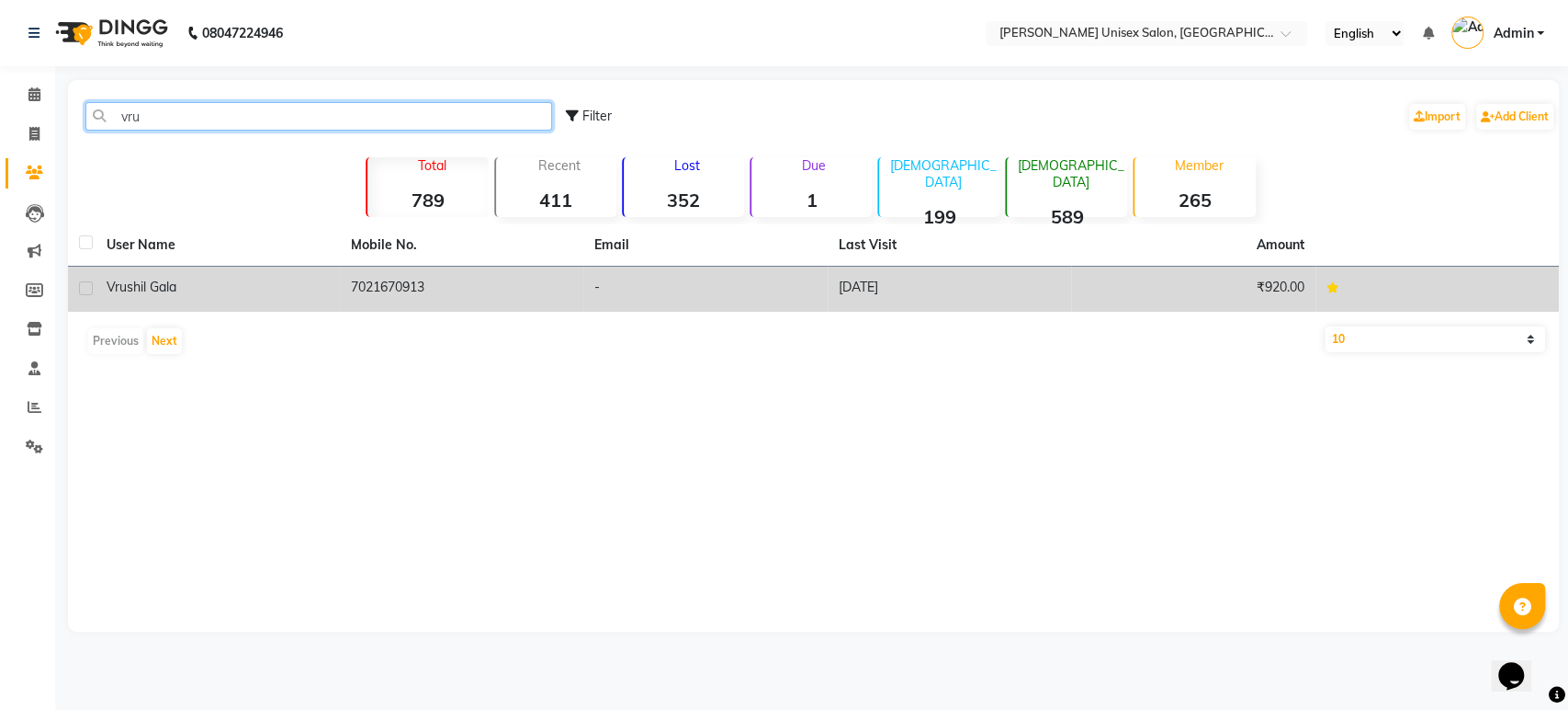
type input "vru"
click at [237, 291] on div "vrushil gala" at bounding box center [217, 287] width 223 height 20
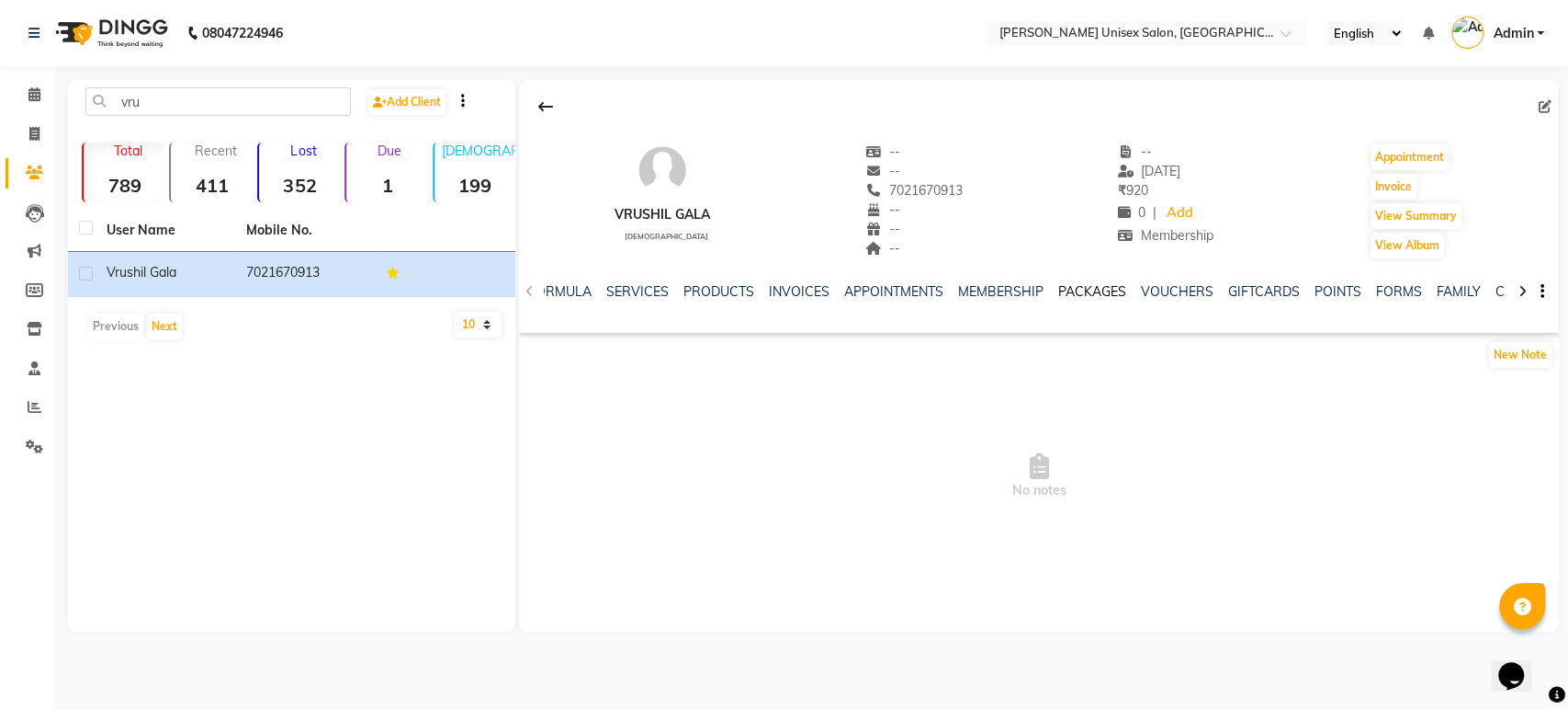
scroll to position [0, 106]
click at [1431, 287] on link "FAMILY" at bounding box center [1447, 292] width 44 height 17
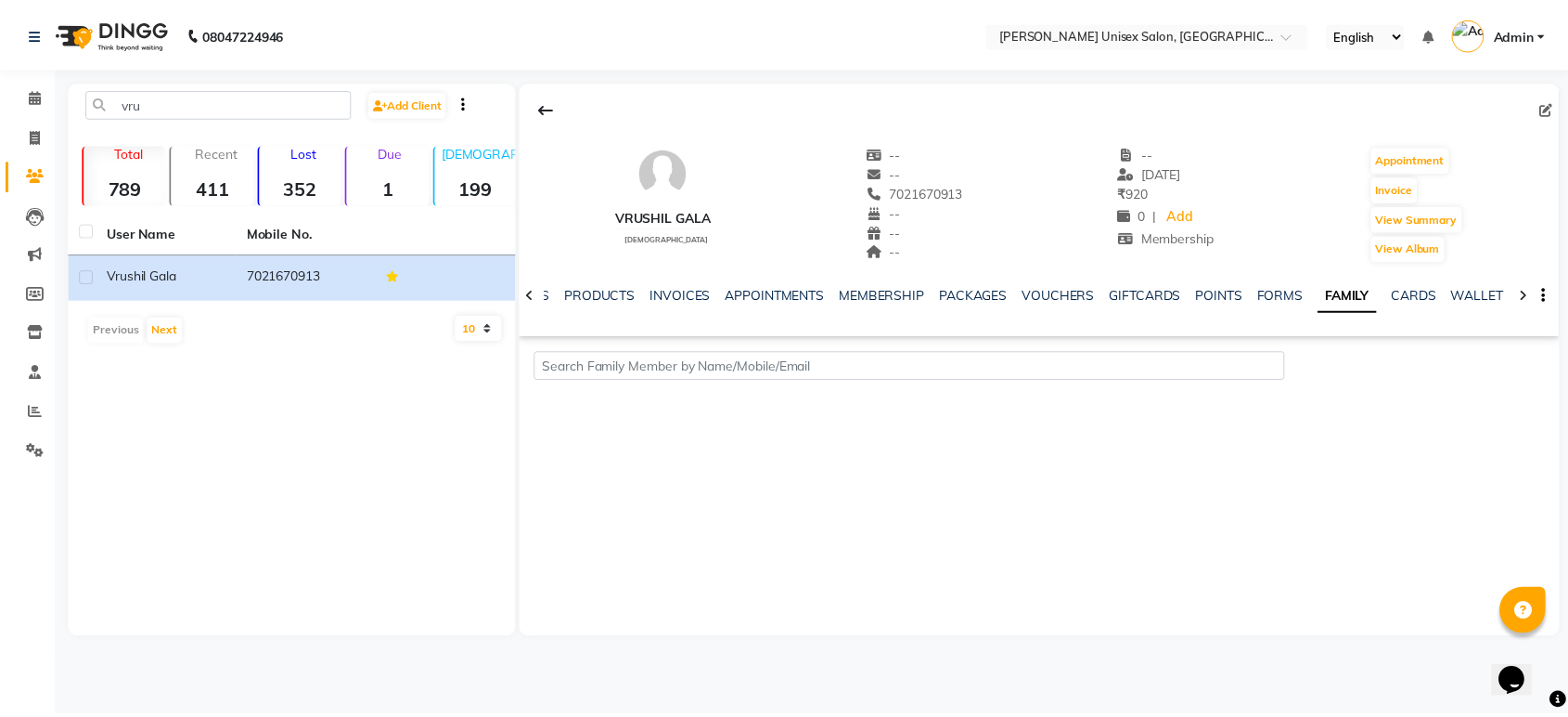
scroll to position [0, 34]
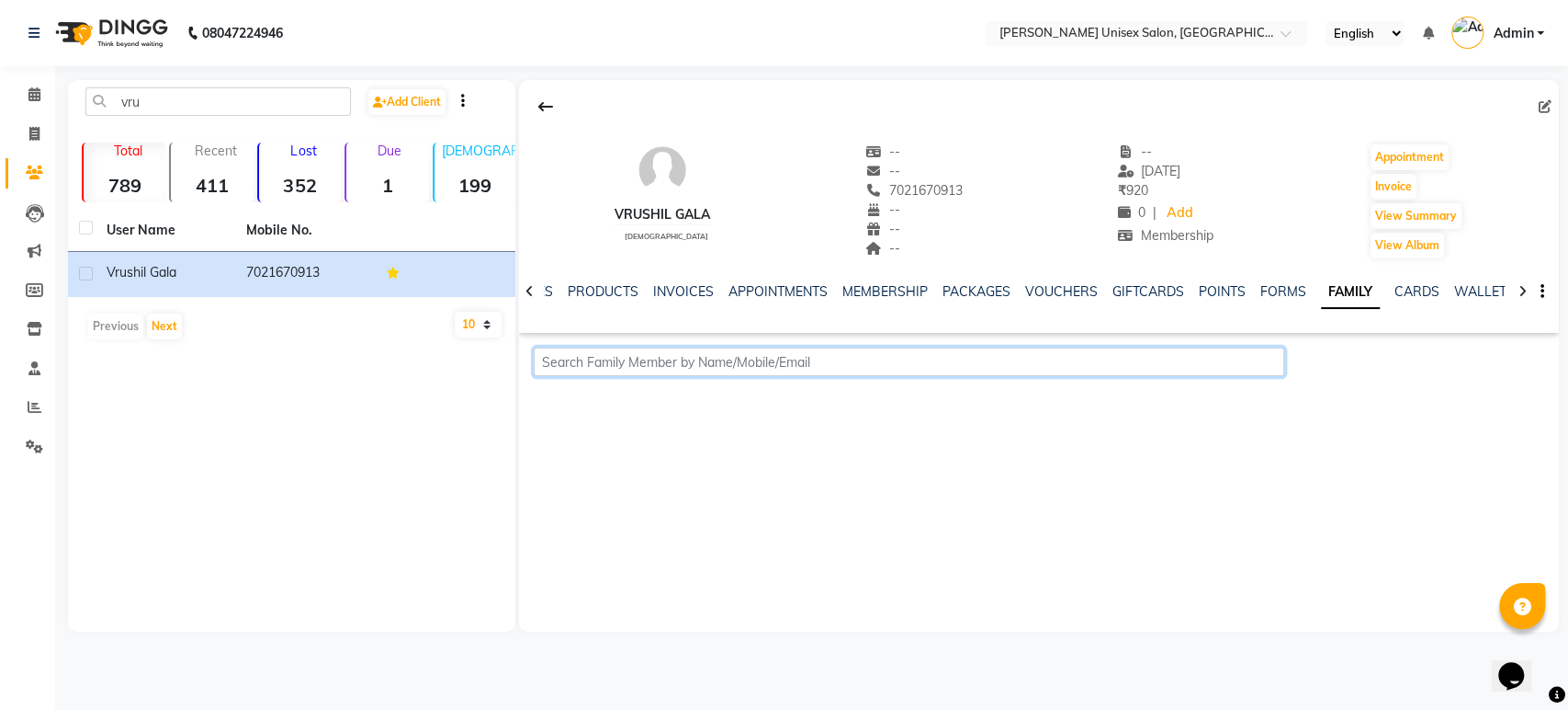
click at [553, 365] on input "text" at bounding box center [909, 362] width 751 height 29
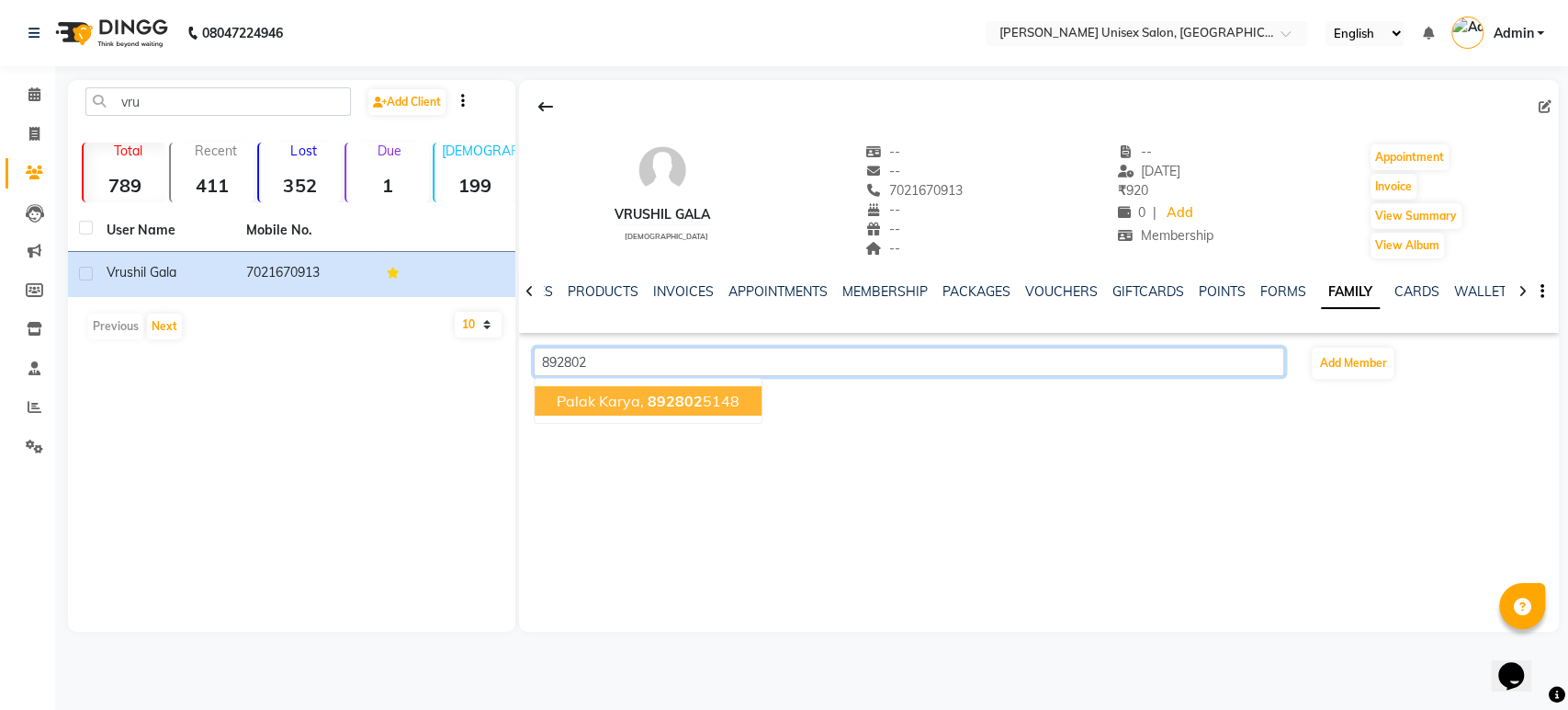
click at [609, 403] on span "Palak Karya," at bounding box center [601, 401] width 88 height 19
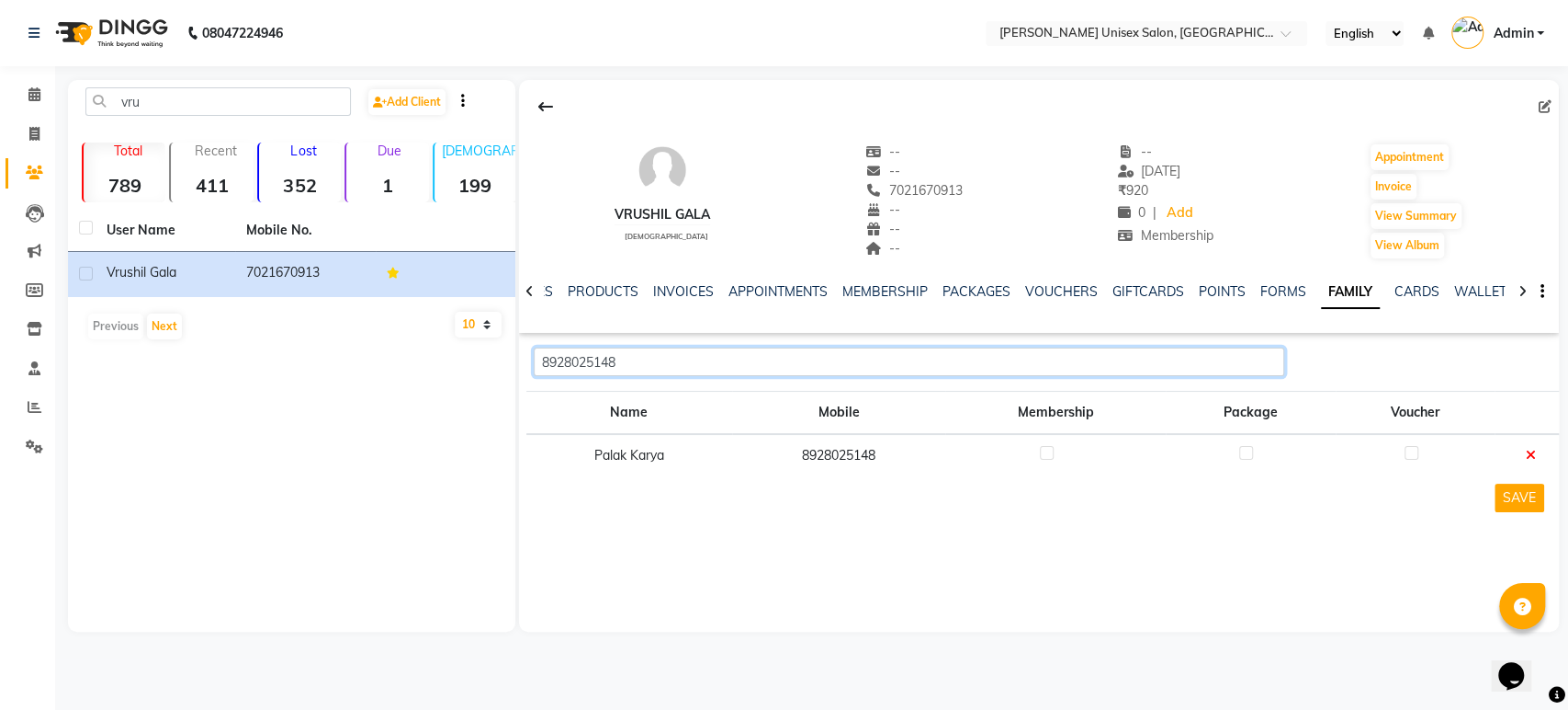
type input "8928025148"
click at [1245, 452] on label at bounding box center [1246, 452] width 14 height 14
click at [1245, 452] on input "checkbox" at bounding box center [1245, 453] width 12 height 12
checkbox input "true"
click at [1524, 500] on button "SAVE" at bounding box center [1519, 498] width 49 height 29
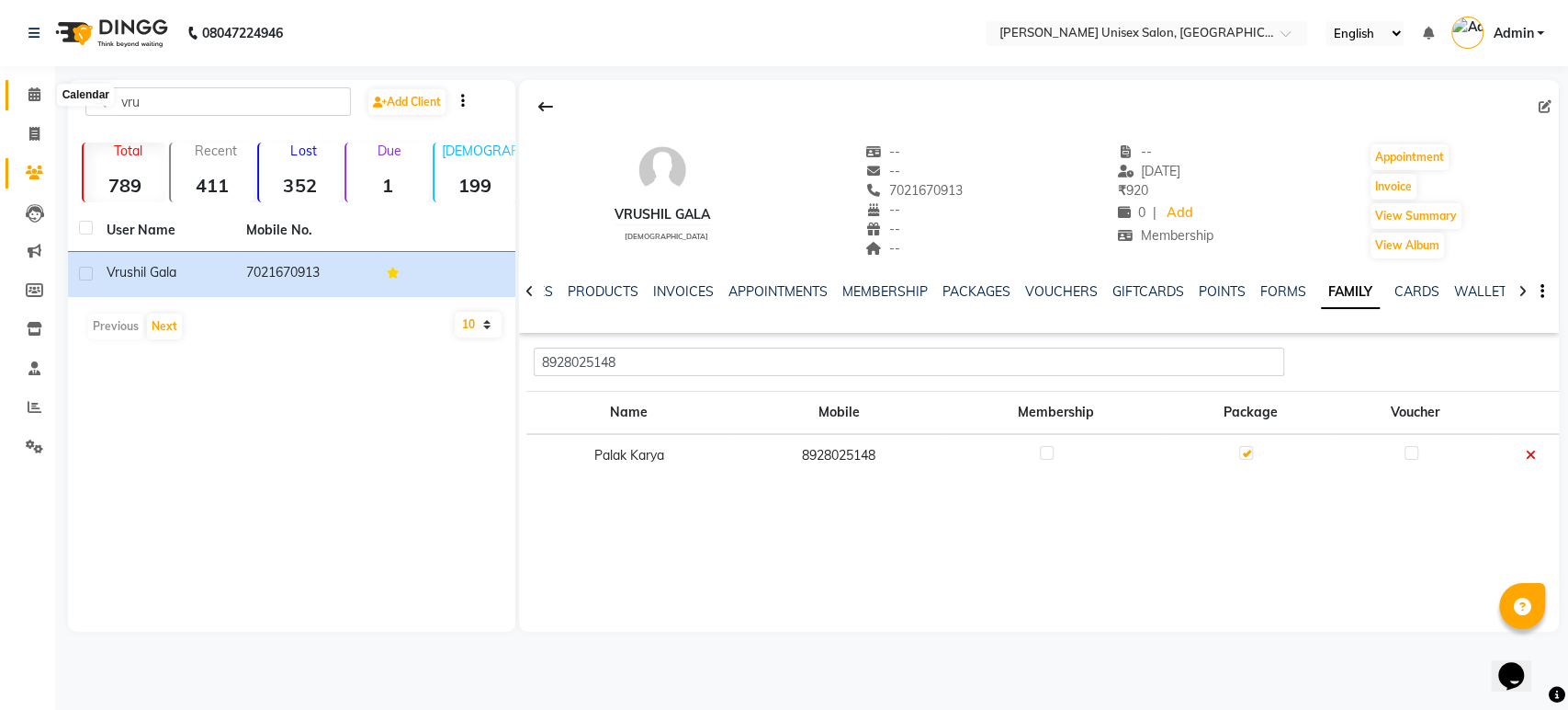
click at [36, 102] on icon at bounding box center [34, 94] width 12 height 14
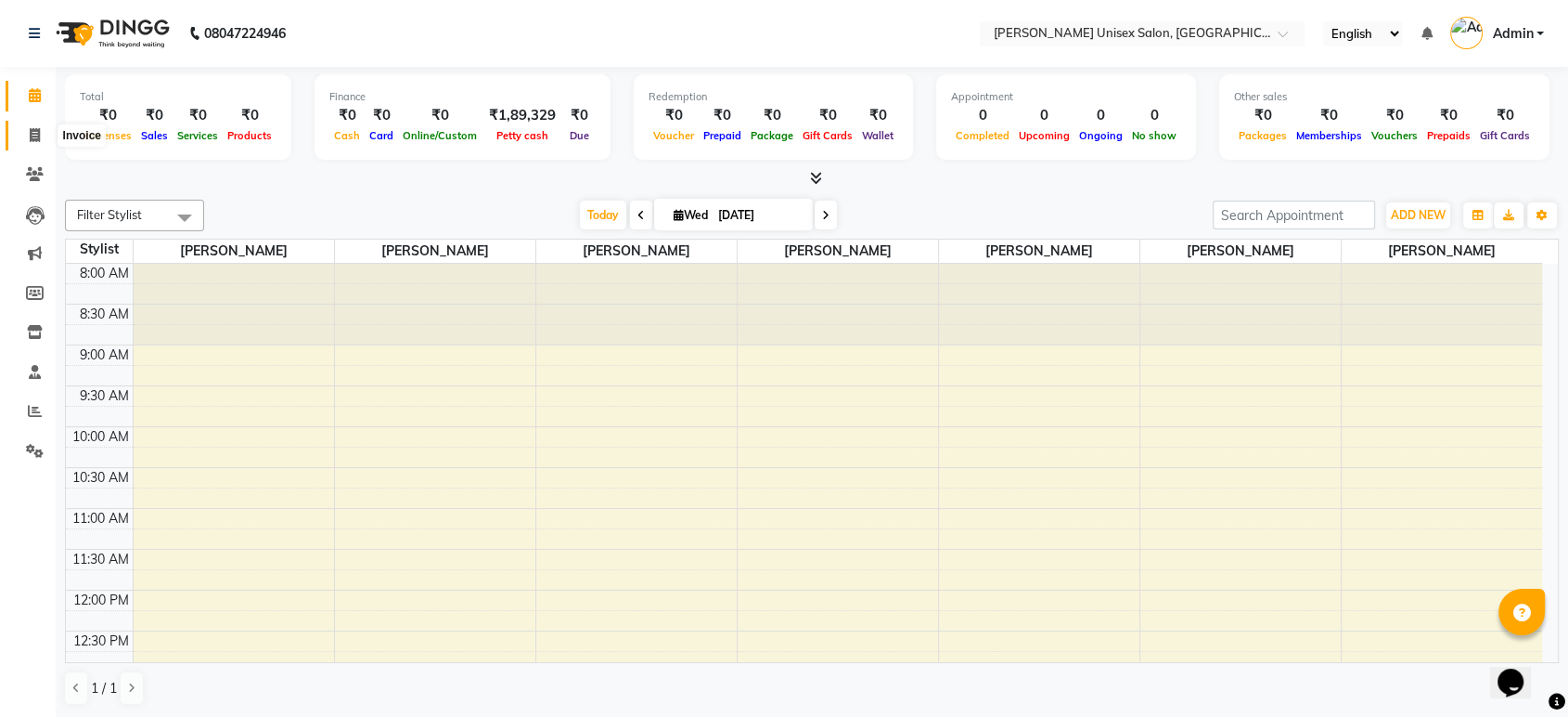
click at [31, 133] on icon at bounding box center [35, 135] width 10 height 14
select select "7372"
select select "service"
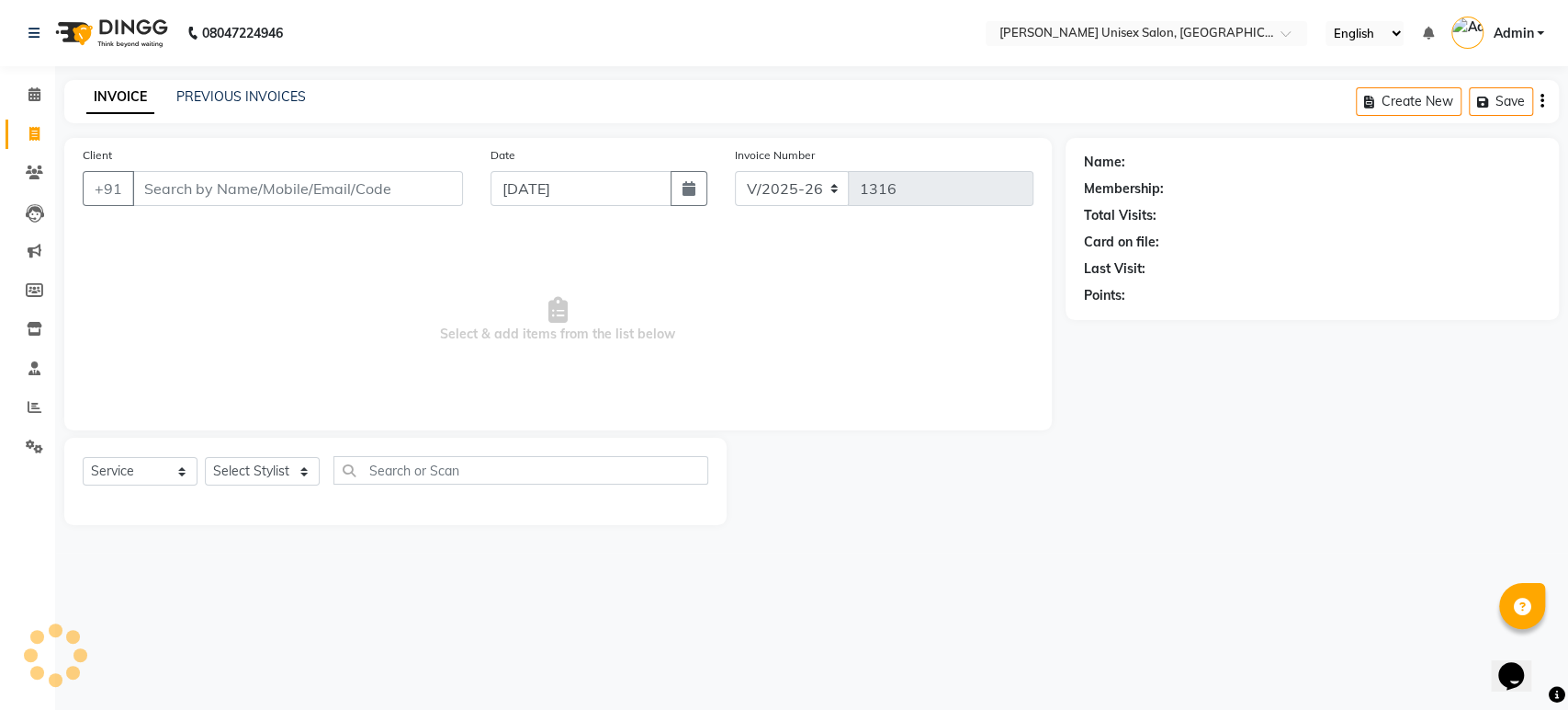
click at [162, 195] on input "Client" at bounding box center [297, 187] width 331 height 34
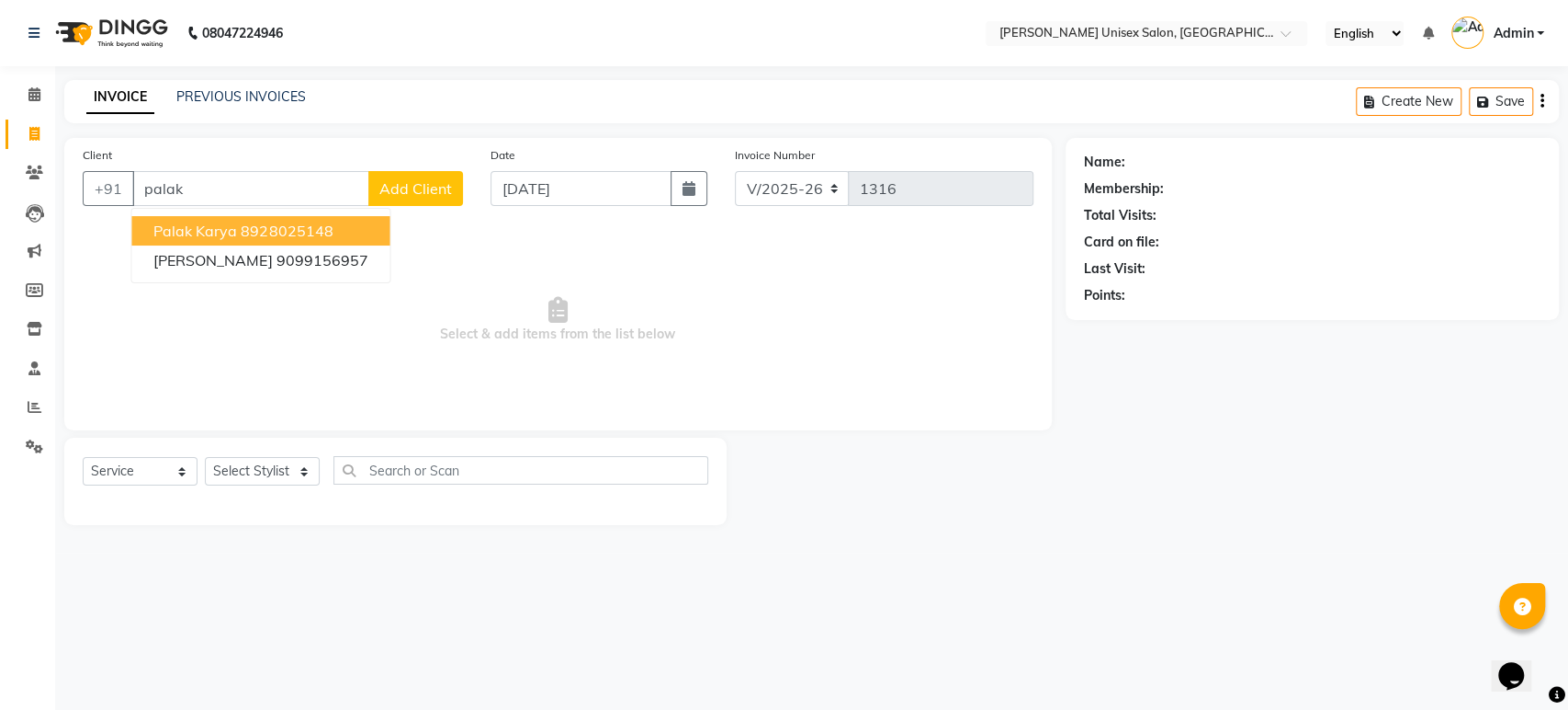
click at [210, 226] on span "Palak Karya" at bounding box center [196, 231] width 84 height 19
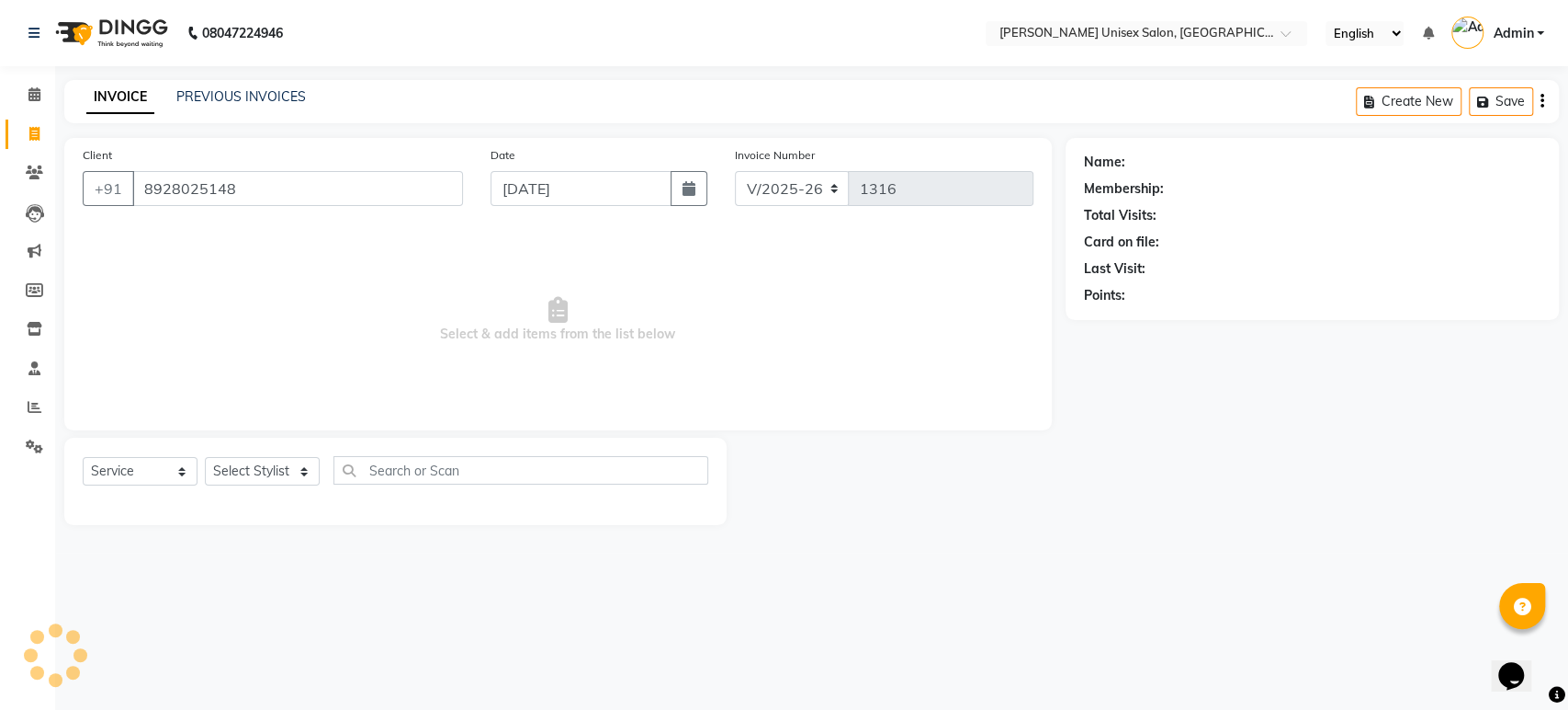
type input "8928025148"
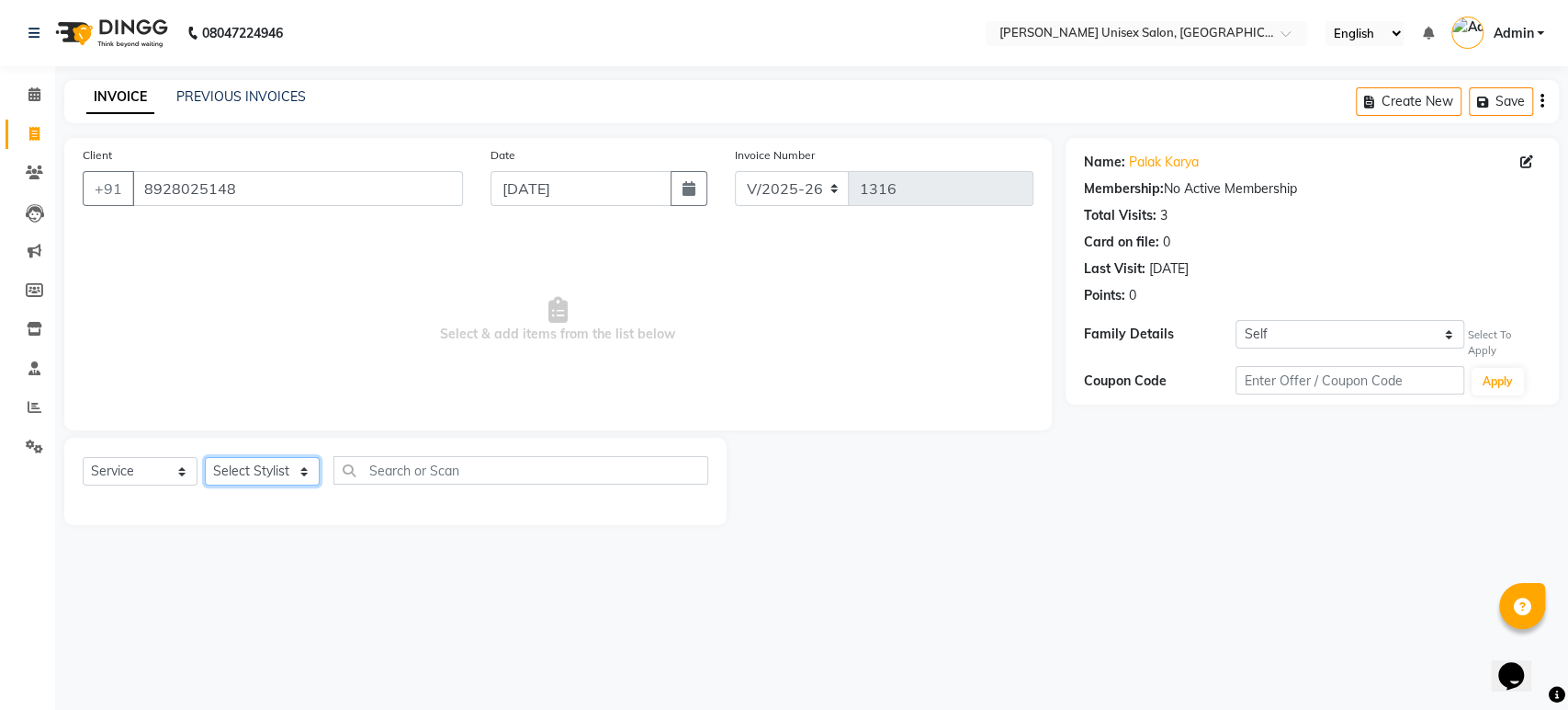
click at [246, 472] on select "Select Stylist [PERSON_NAME] [PERSON_NAME] [PERSON_NAME] Pooja [PERSON_NAME] AH…" at bounding box center [262, 471] width 115 height 29
select select "64436"
click at [205, 457] on select "Select Stylist [PERSON_NAME] [PERSON_NAME] [PERSON_NAME] Pooja [PERSON_NAME] AH…" at bounding box center [262, 471] width 115 height 29
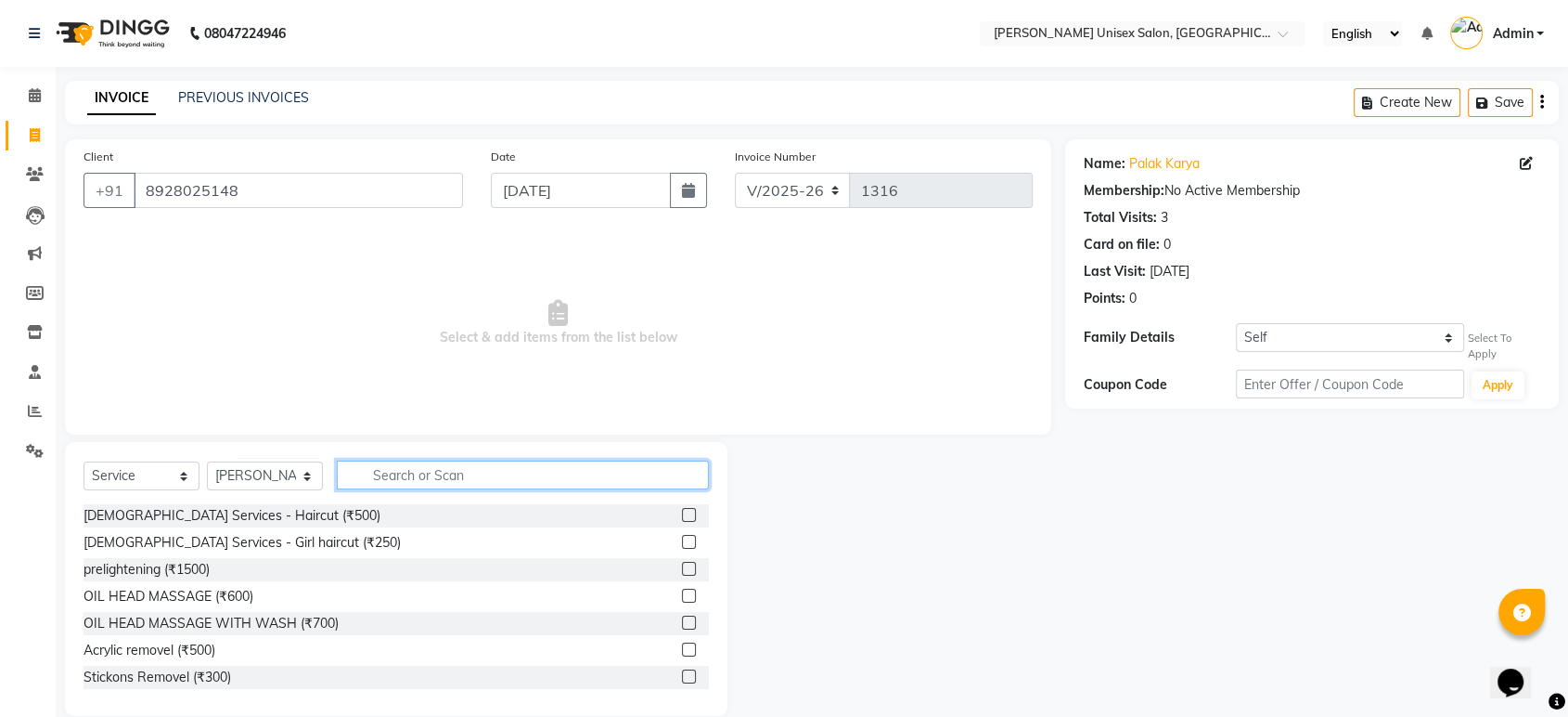
click at [388, 475] on input "text" at bounding box center [523, 474] width 372 height 29
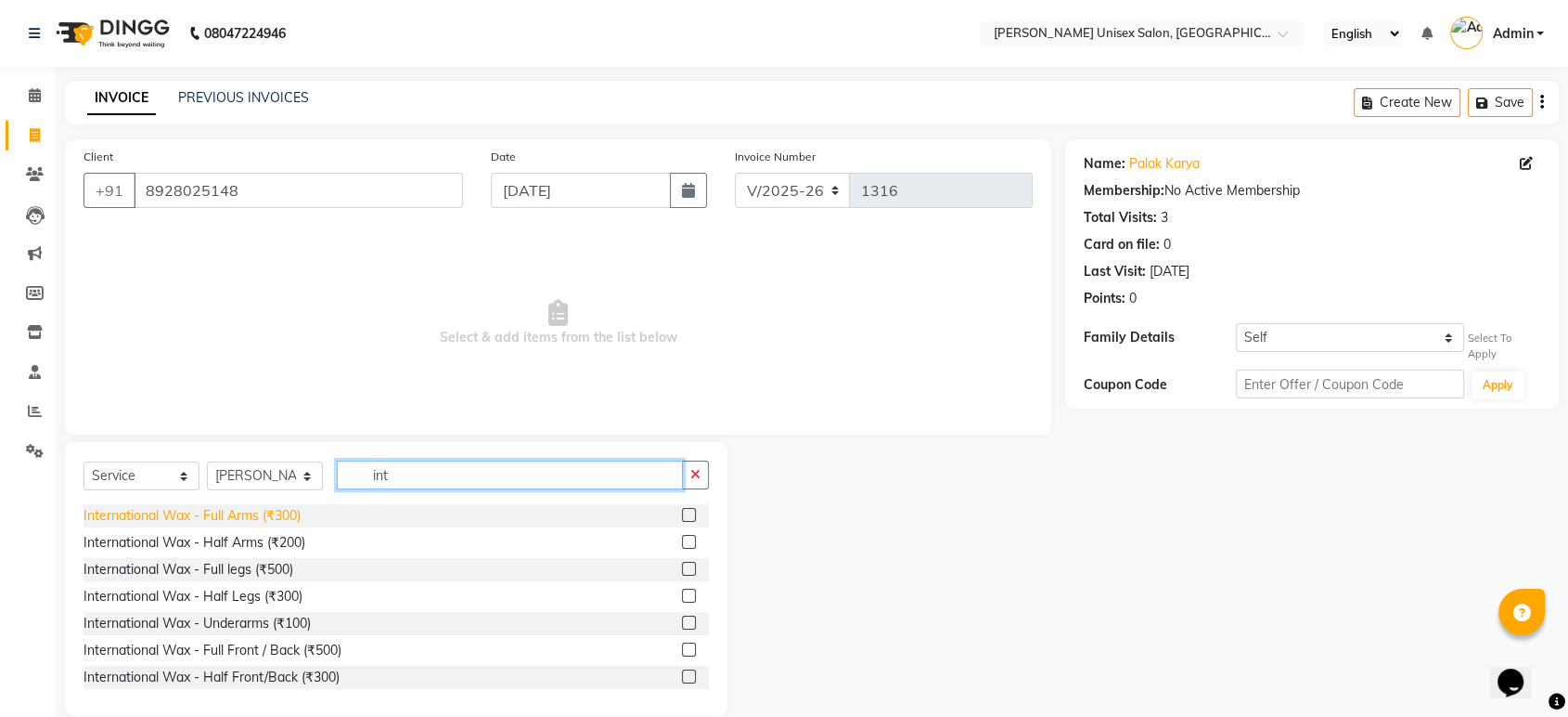
type input "int"
click at [273, 516] on div "International Wax - Full Arms (₹300)" at bounding box center [192, 516] width 217 height 20
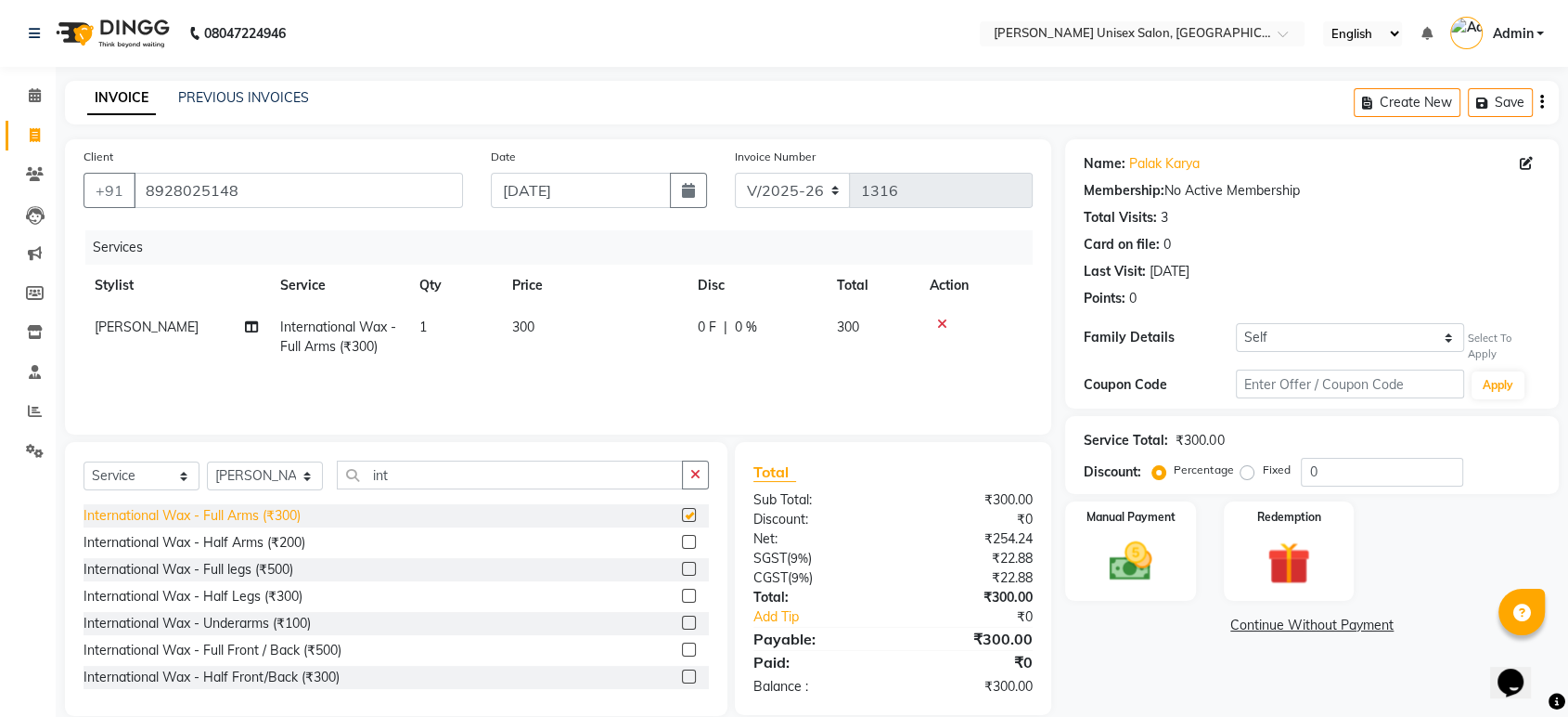
checkbox input "false"
click at [249, 570] on div "International Wax - Full legs (₹500)" at bounding box center [188, 569] width 210 height 20
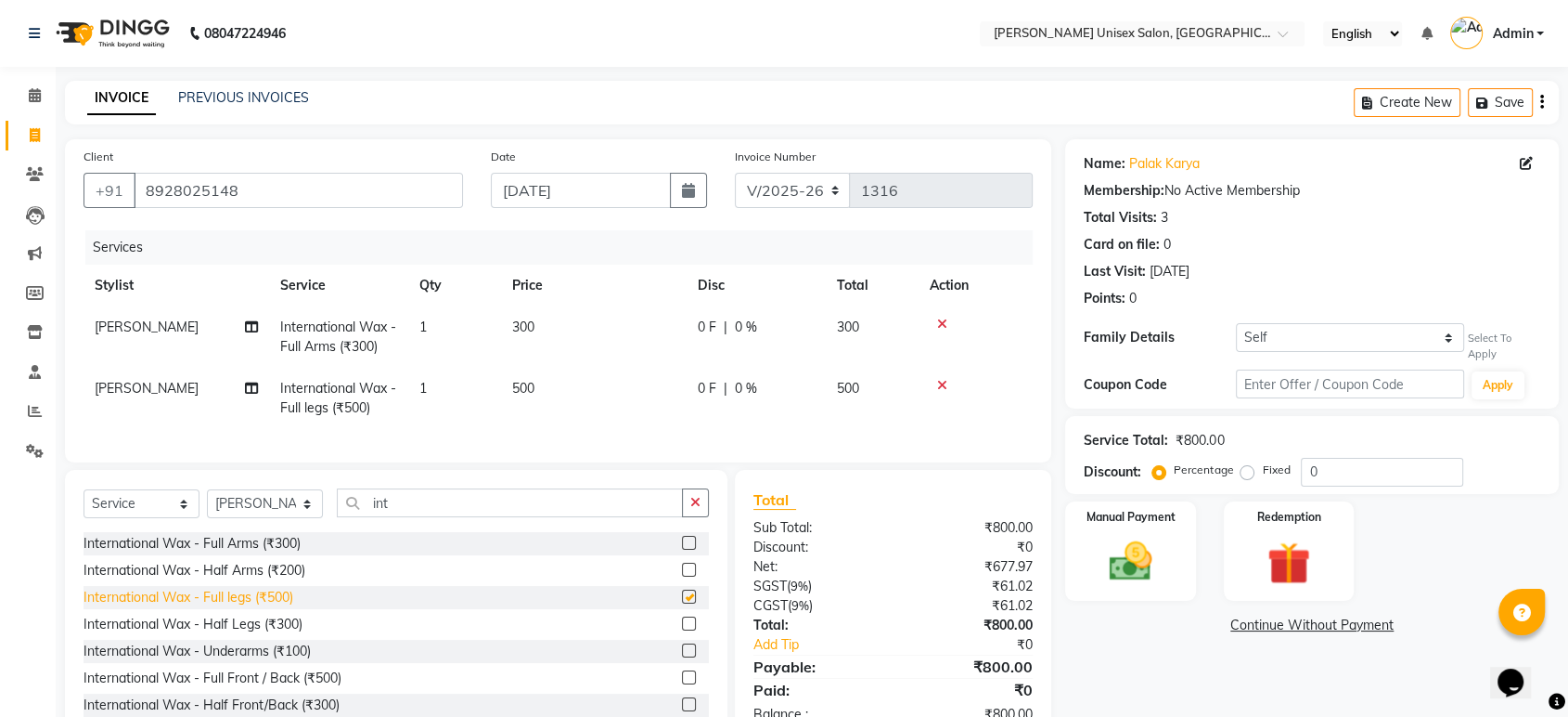
checkbox input "false"
click at [230, 661] on div "International Wax - Underarms (₹100)" at bounding box center [198, 651] width 228 height 20
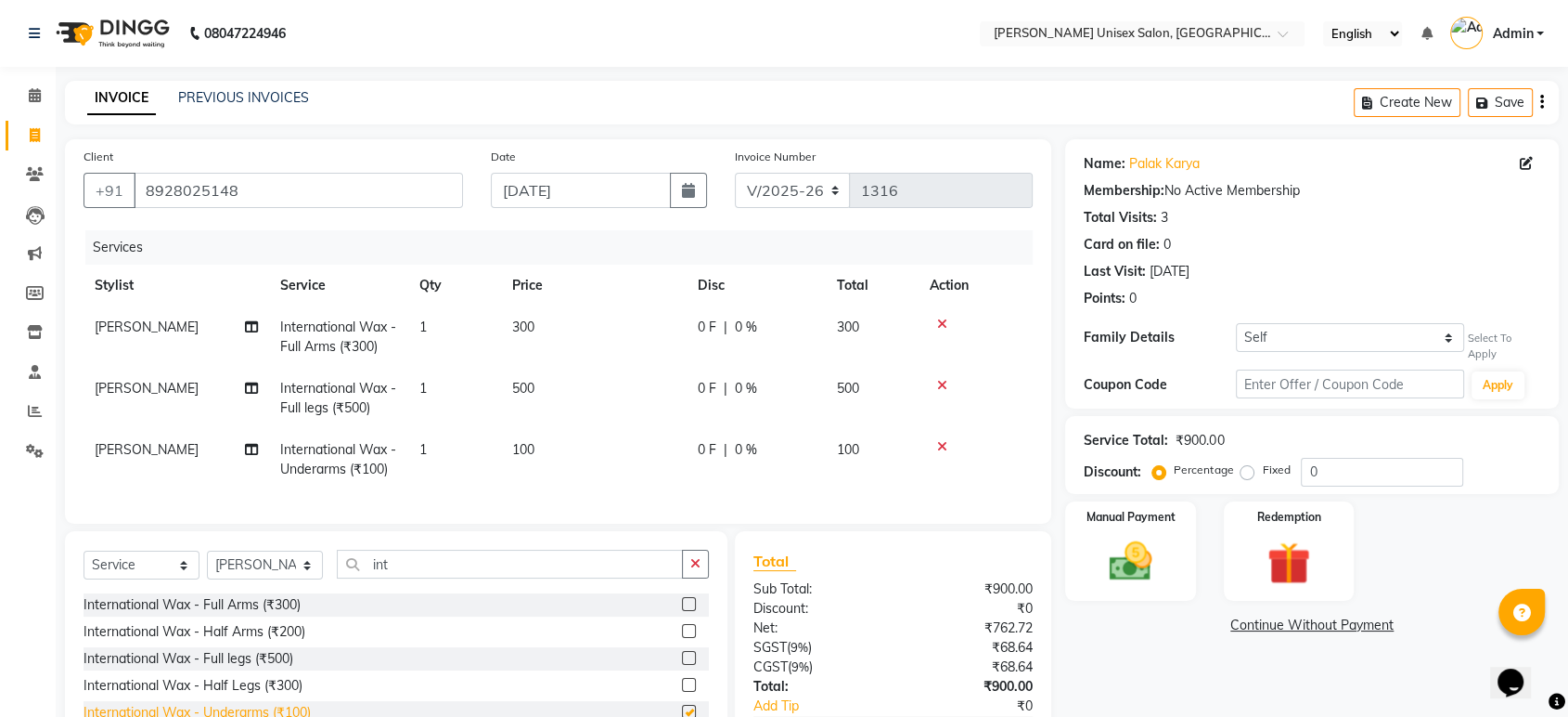
checkbox input "false"
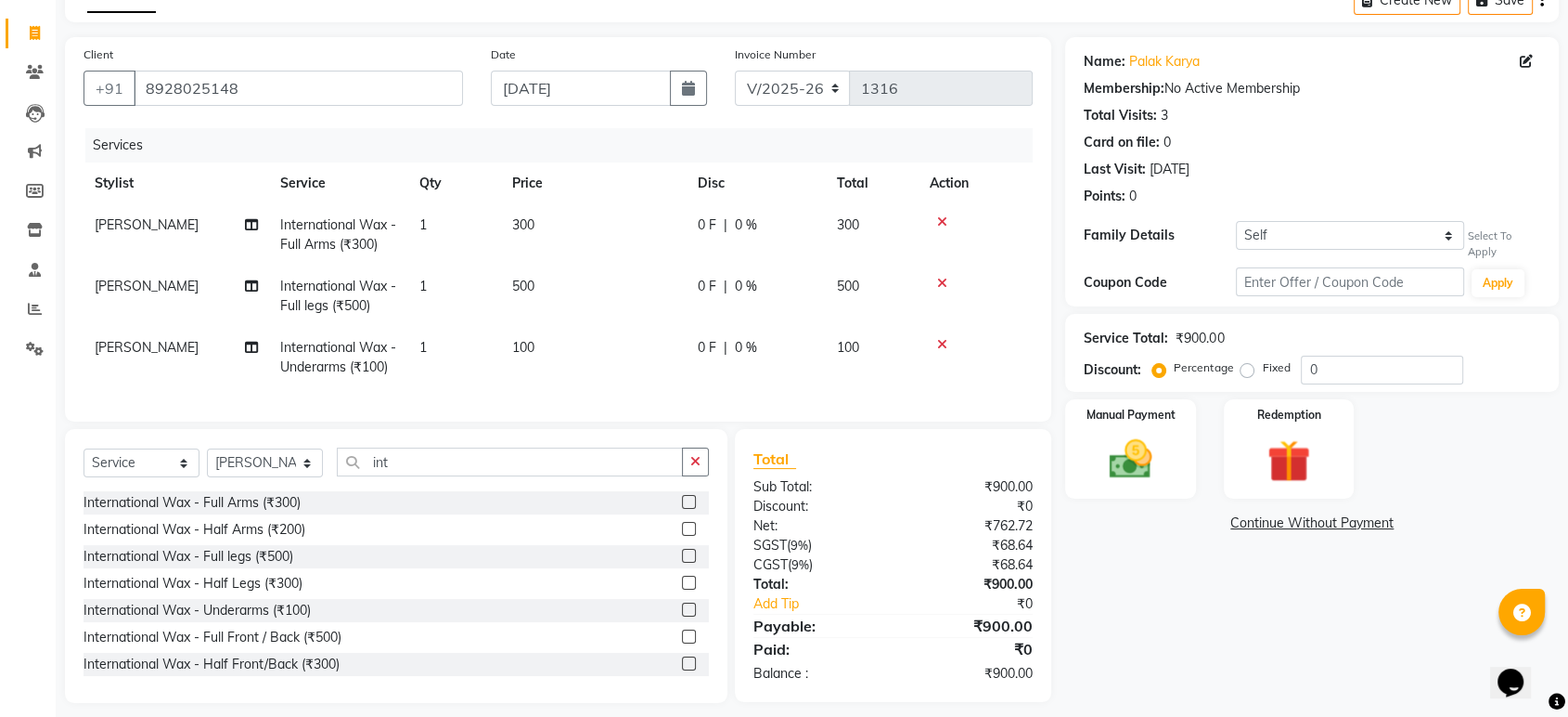
scroll to position [105, 0]
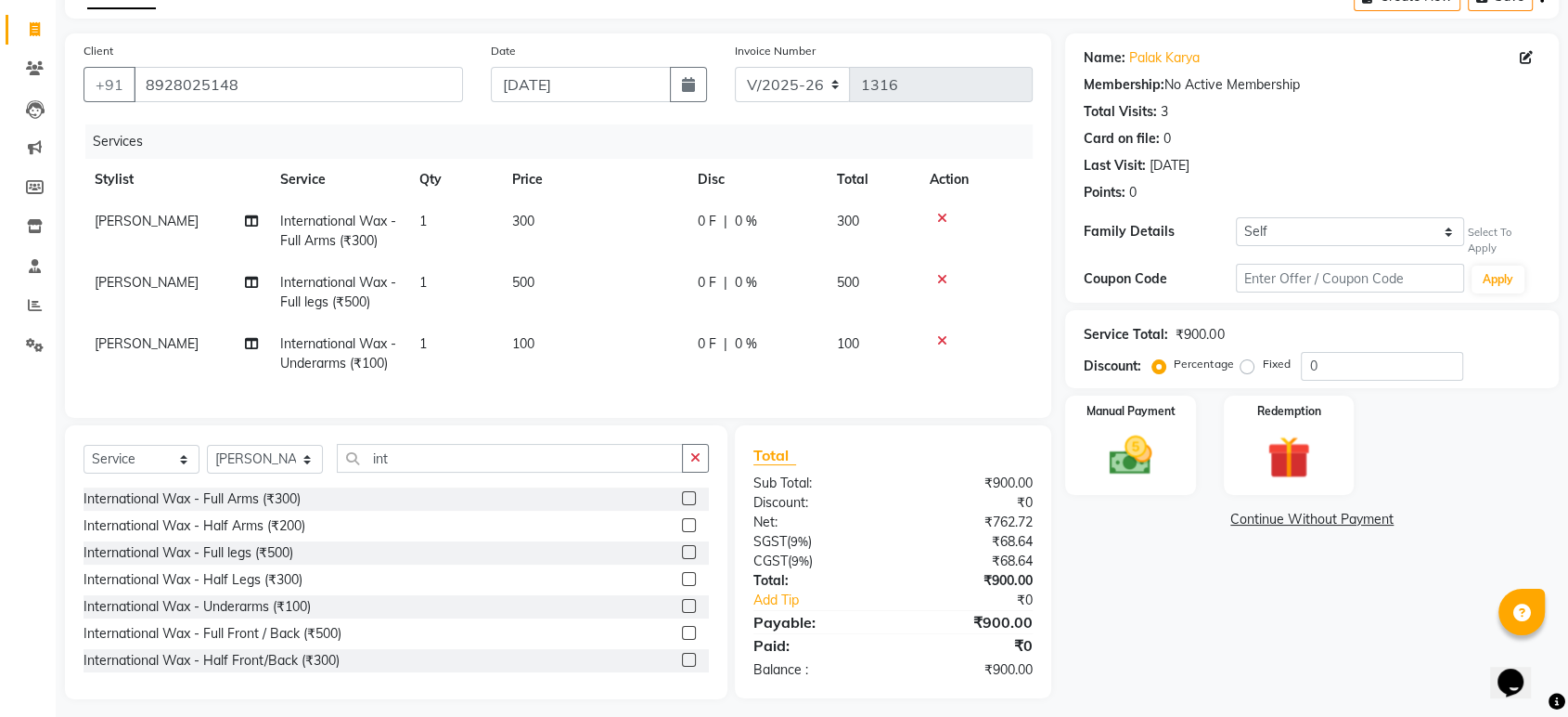
click at [850, 226] on span "300" at bounding box center [848, 221] width 23 height 17
select select "64436"
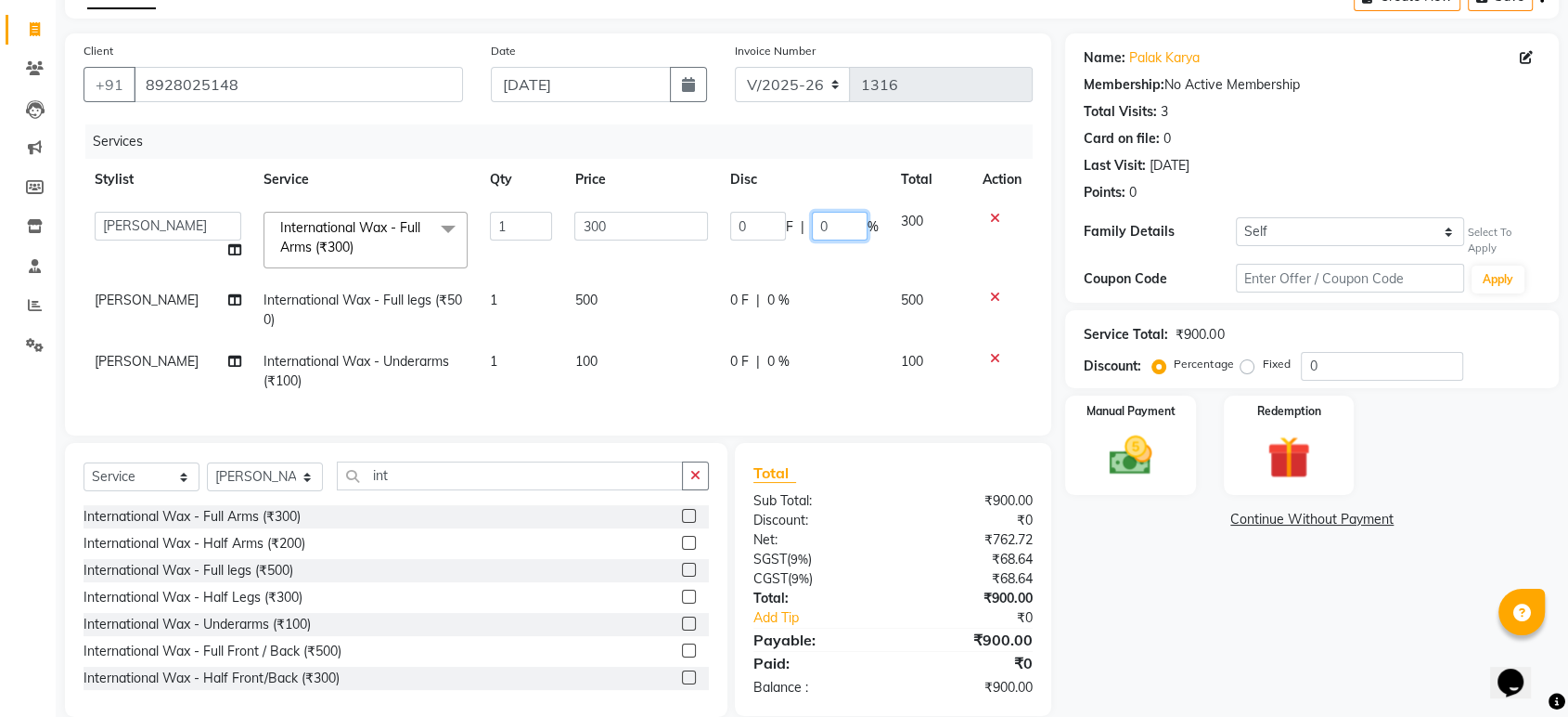
click at [833, 229] on input "0" at bounding box center [839, 226] width 55 height 29
type input "20"
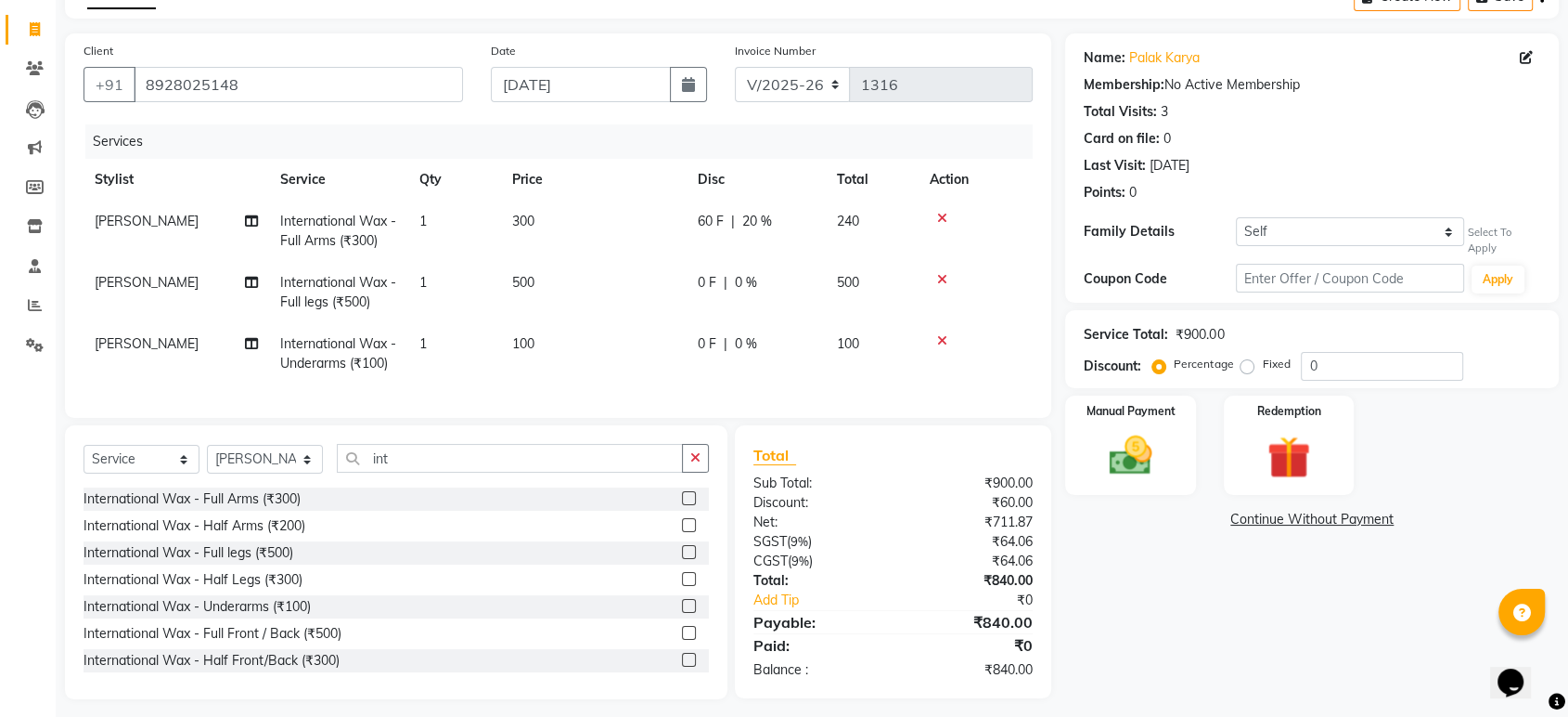
click at [799, 263] on tbody "Pooja [PERSON_NAME] International Wax - Full Arms (₹300) 1 300 60 F | 20 % 240 …" at bounding box center [558, 292] width 949 height 183
click at [745, 347] on span "0 %" at bounding box center [746, 343] width 23 height 20
select select "64436"
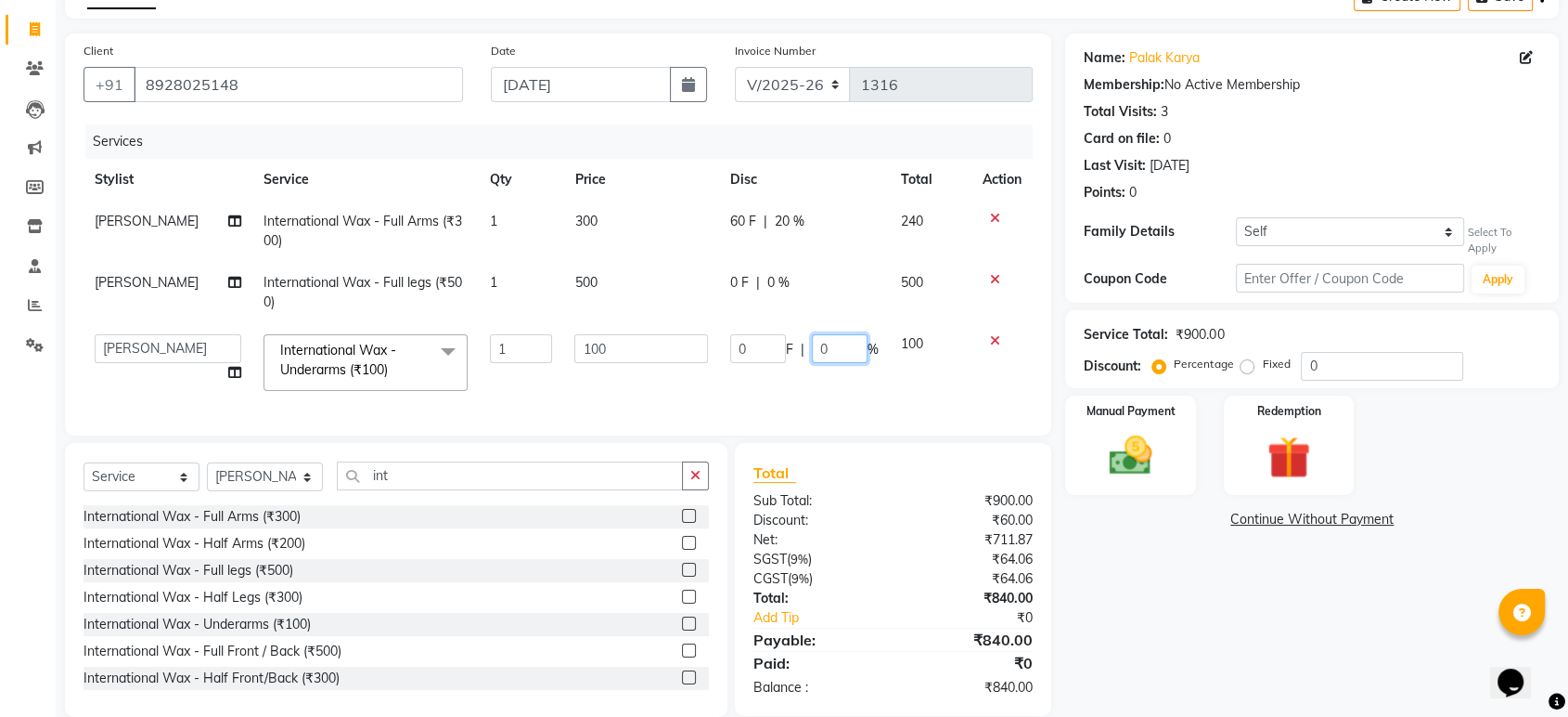
click at [830, 348] on input "0" at bounding box center [839, 348] width 55 height 29
type input "20"
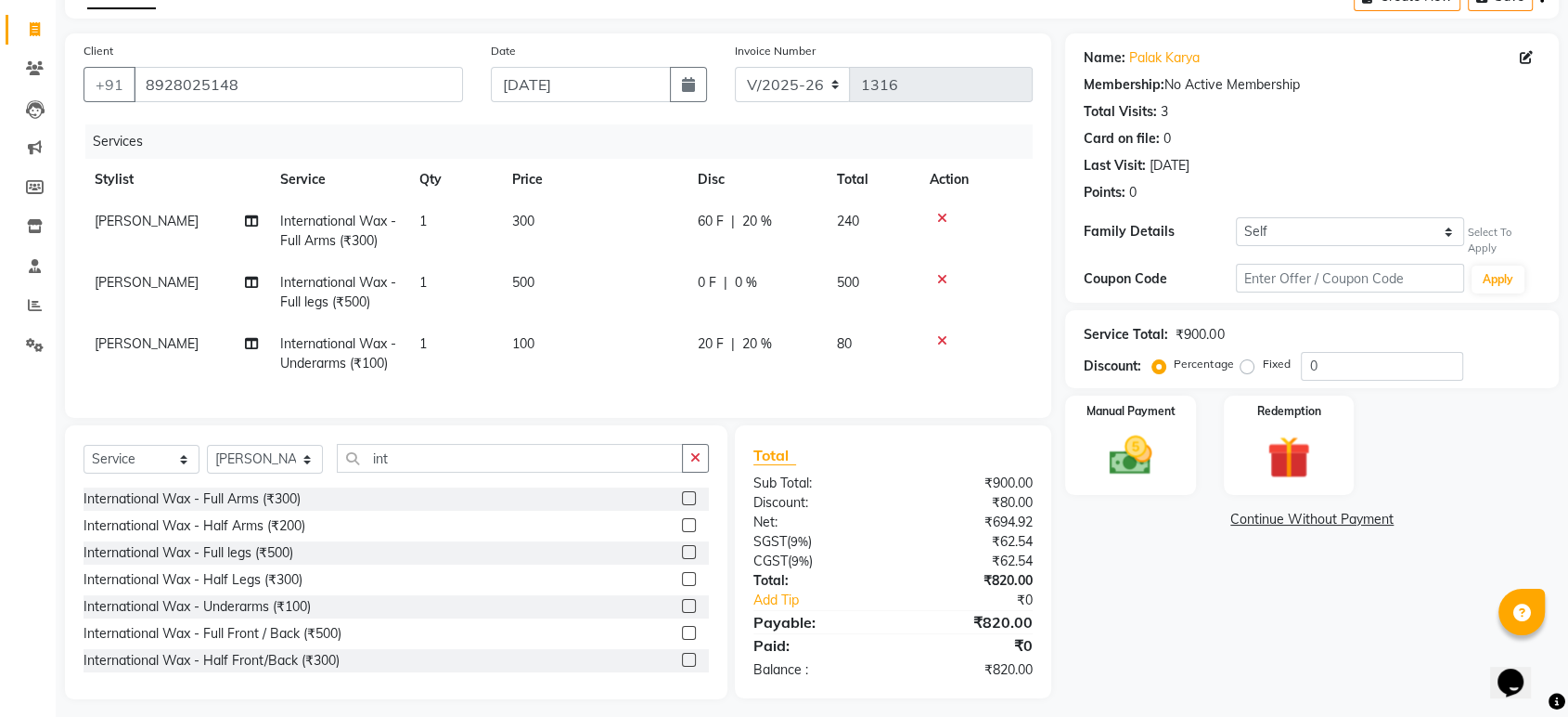
click at [732, 384] on td "20 F | 20 %" at bounding box center [756, 353] width 139 height 61
select select "64436"
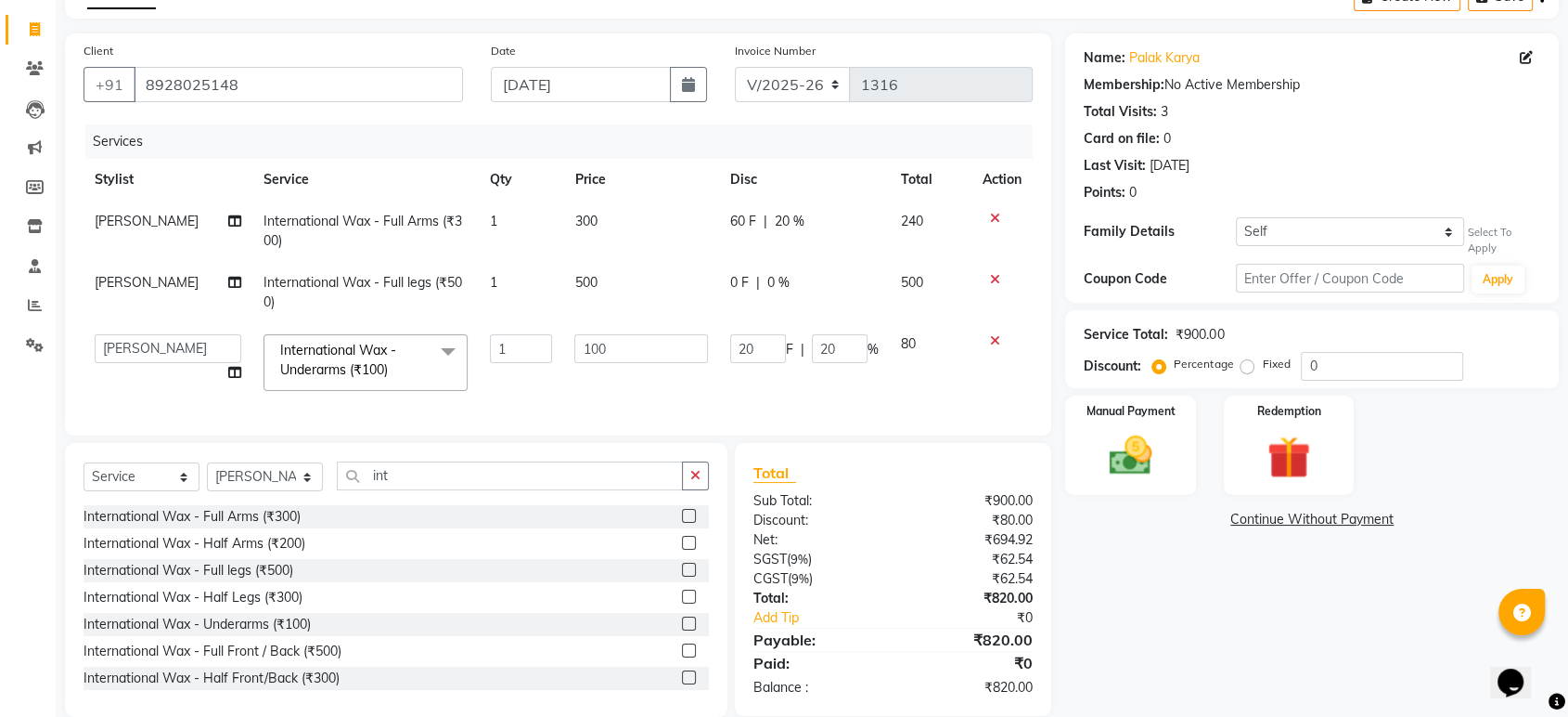
click at [711, 400] on div "Services Stylist Service Qty Price Disc Total Action Pooja [PERSON_NAME] Intern…" at bounding box center [558, 270] width 949 height 293
click at [779, 278] on span "0 %" at bounding box center [779, 282] width 23 height 20
select select "64436"
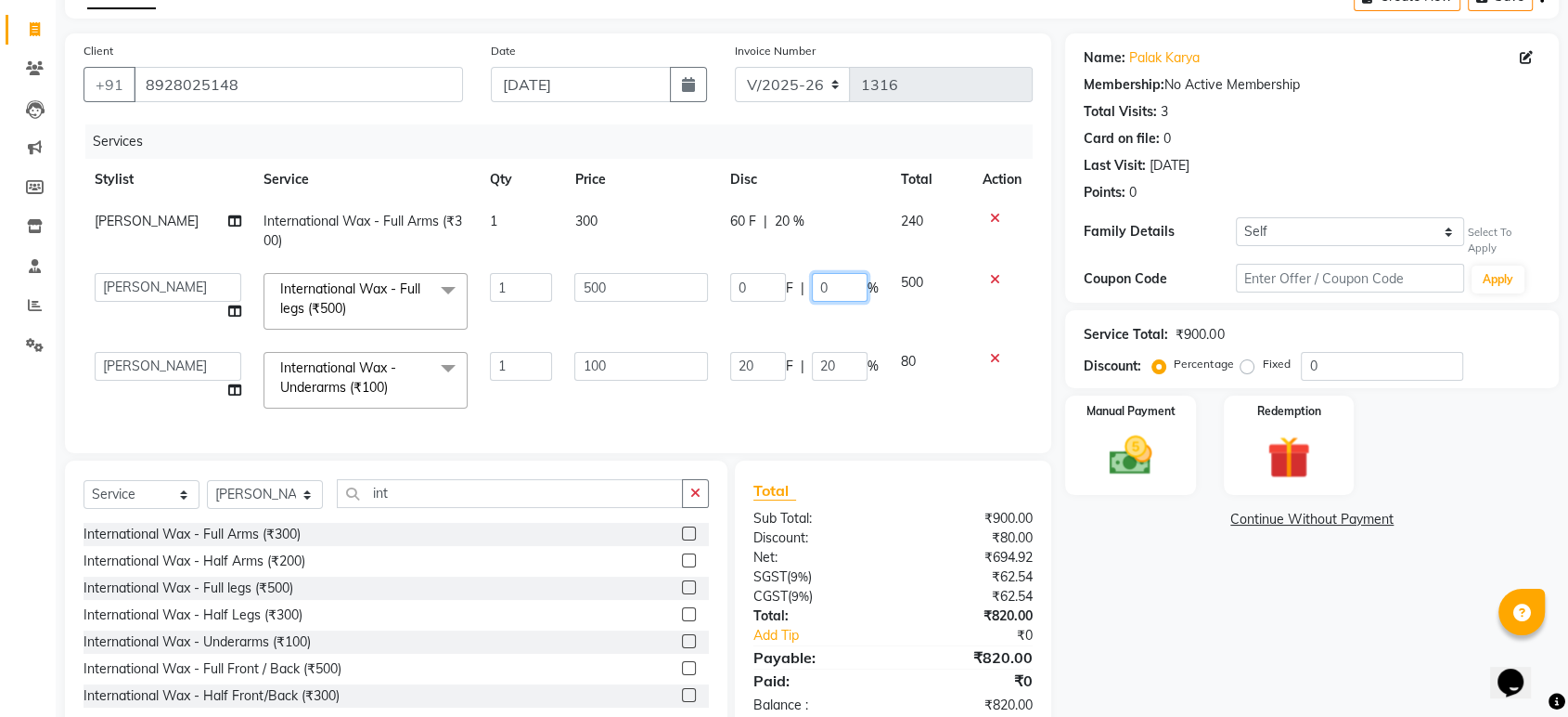
click at [825, 288] on input "0" at bounding box center [839, 287] width 55 height 29
type input "10"
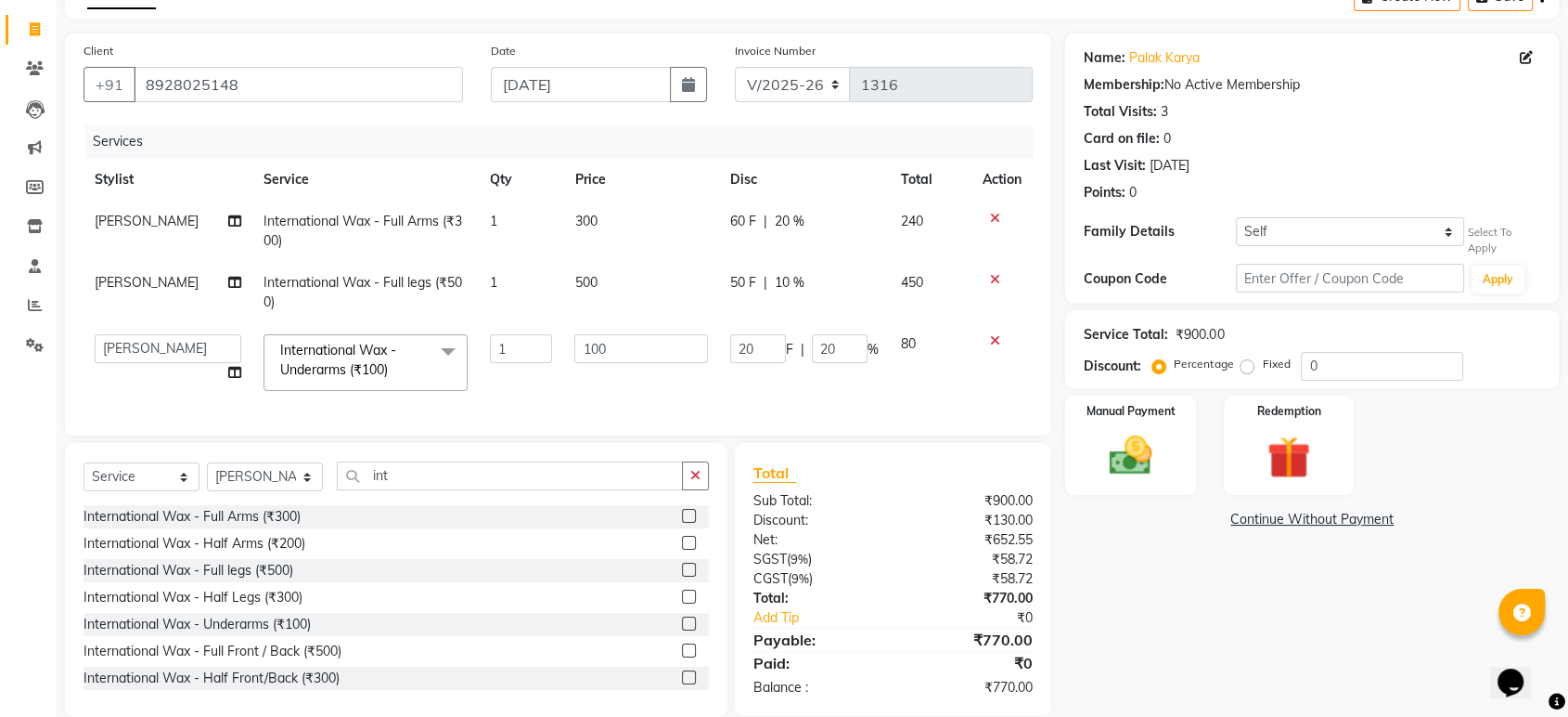
click at [794, 311] on td "50 F | 10 %" at bounding box center [805, 292] width 171 height 61
select select "64436"
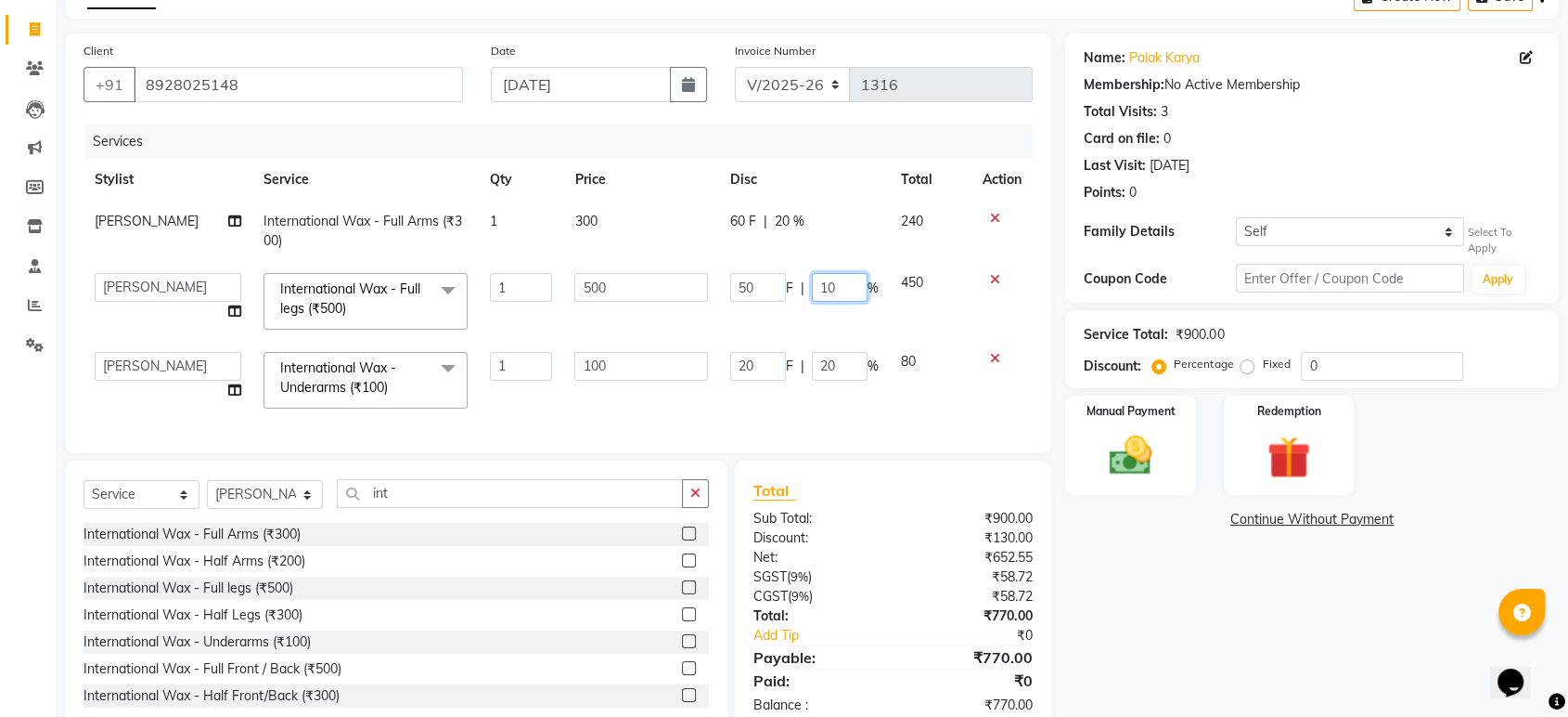
click at [837, 282] on input "10" at bounding box center [839, 287] width 55 height 29
type input "1"
click at [780, 332] on tbody "Pooja [PERSON_NAME] International Wax - Full Arms (₹300) 1 300 60 F | 20 % 240 …" at bounding box center [558, 310] width 949 height 219
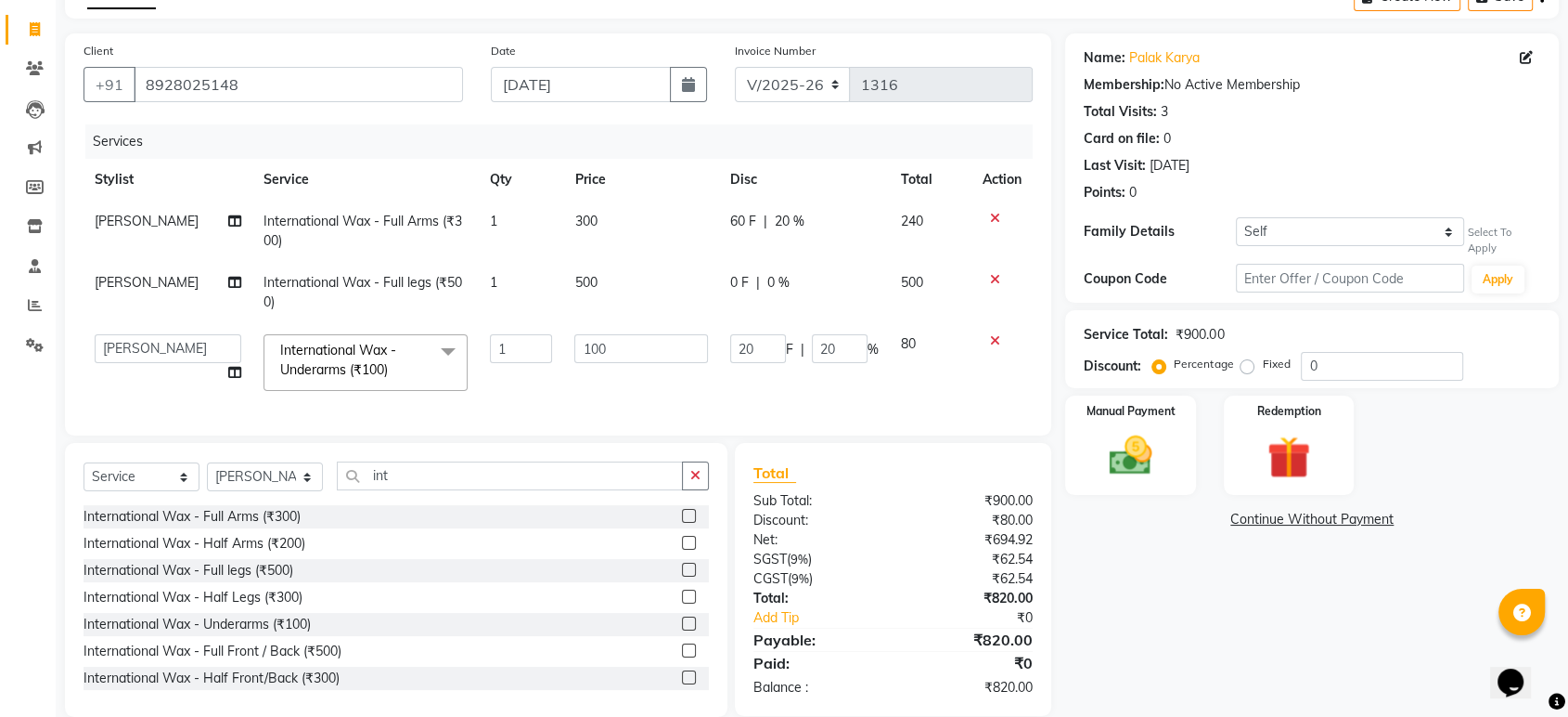
click at [990, 341] on icon at bounding box center [995, 341] width 10 height 13
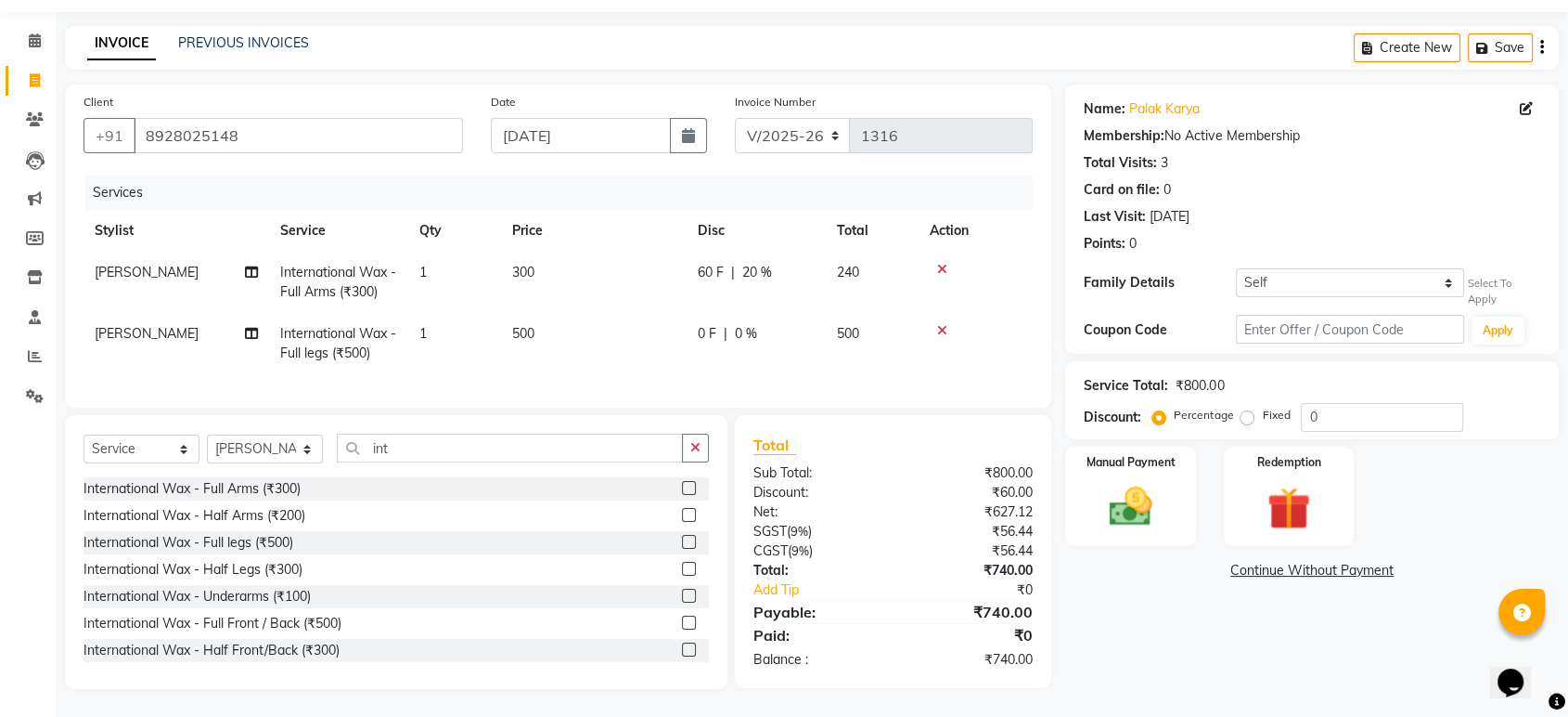
click at [764, 269] on td "60 F | 20 %" at bounding box center [756, 281] width 139 height 61
select select "64436"
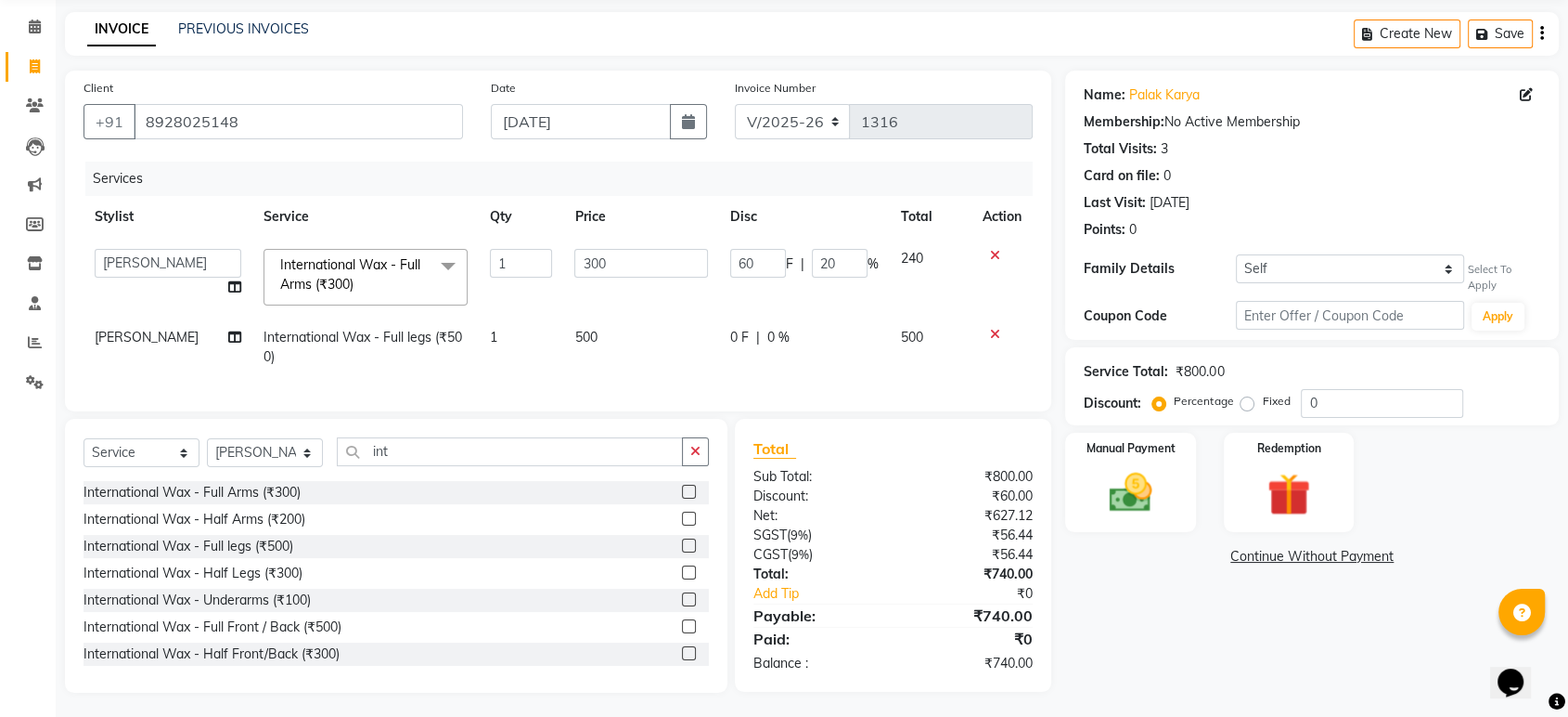
scroll to position [87, 0]
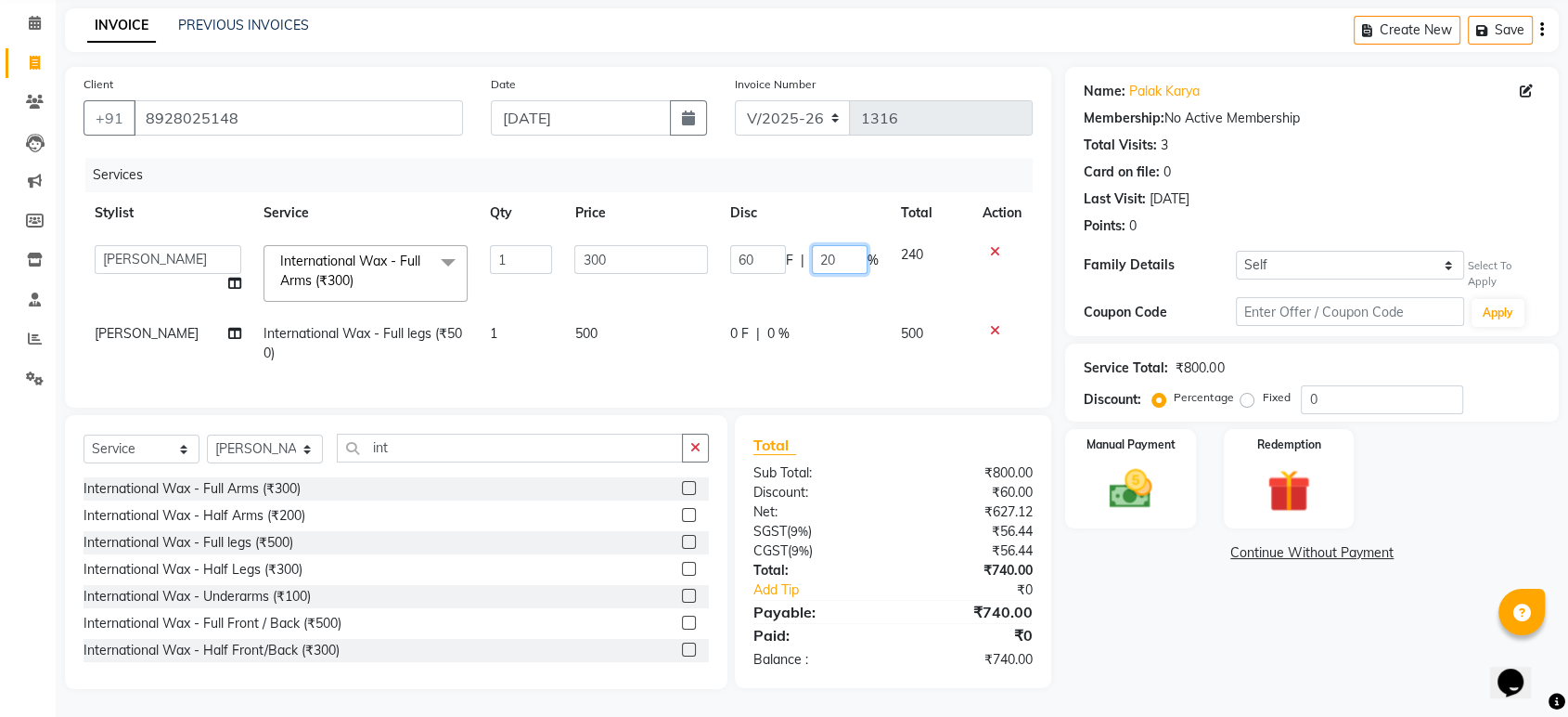
click at [847, 245] on input "20" at bounding box center [839, 259] width 55 height 29
type input "2"
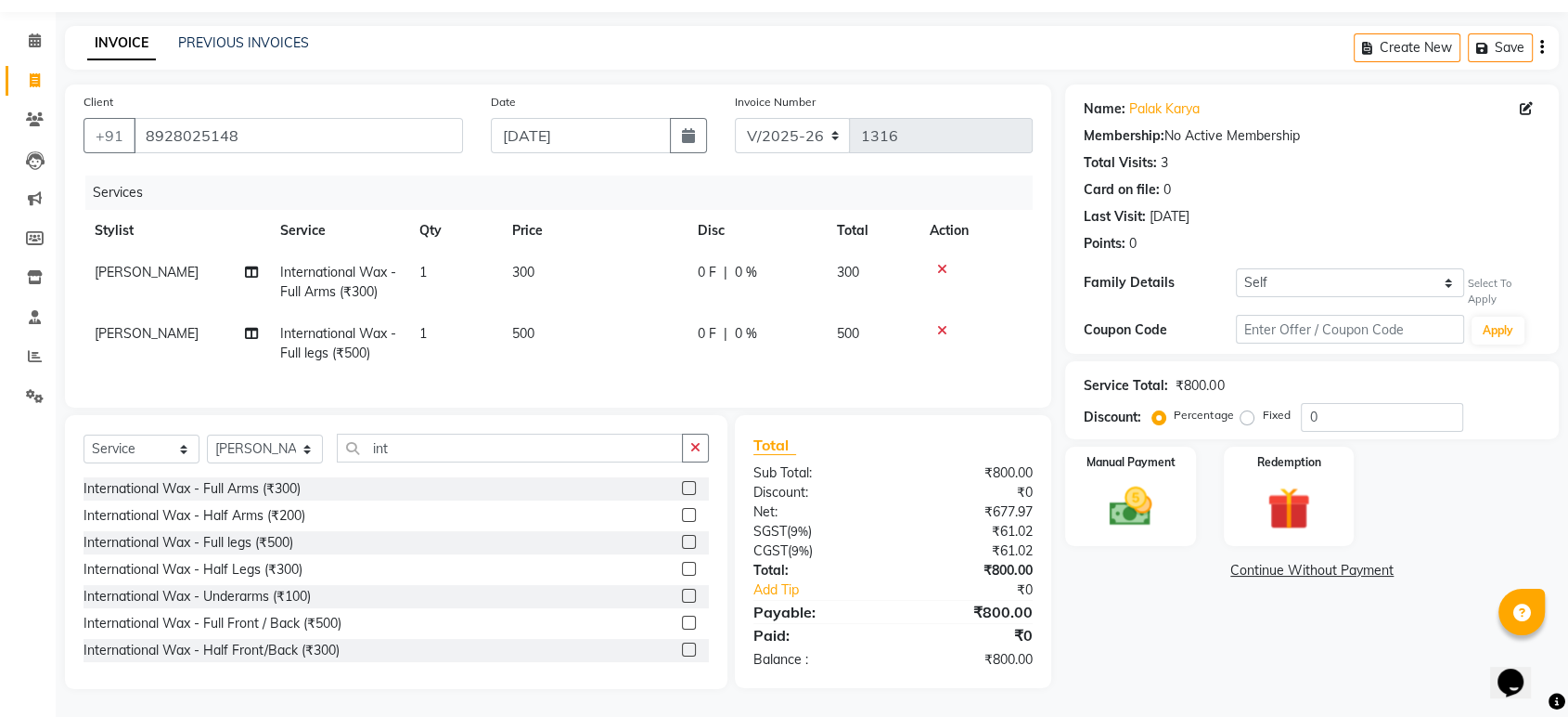
click at [742, 273] on td "0 F | 0 %" at bounding box center [756, 281] width 139 height 61
select select "64436"
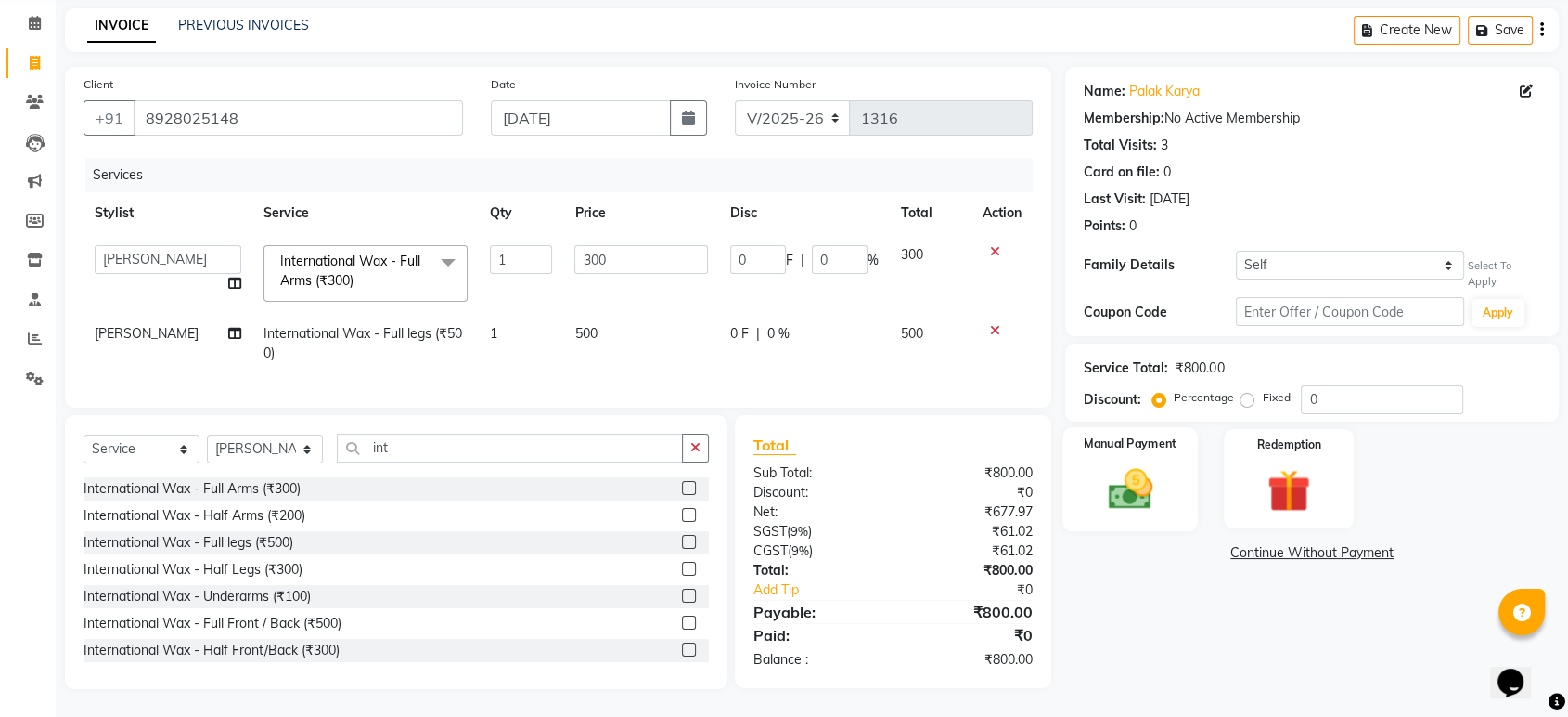
click at [1130, 483] on img at bounding box center [1130, 488] width 72 height 52
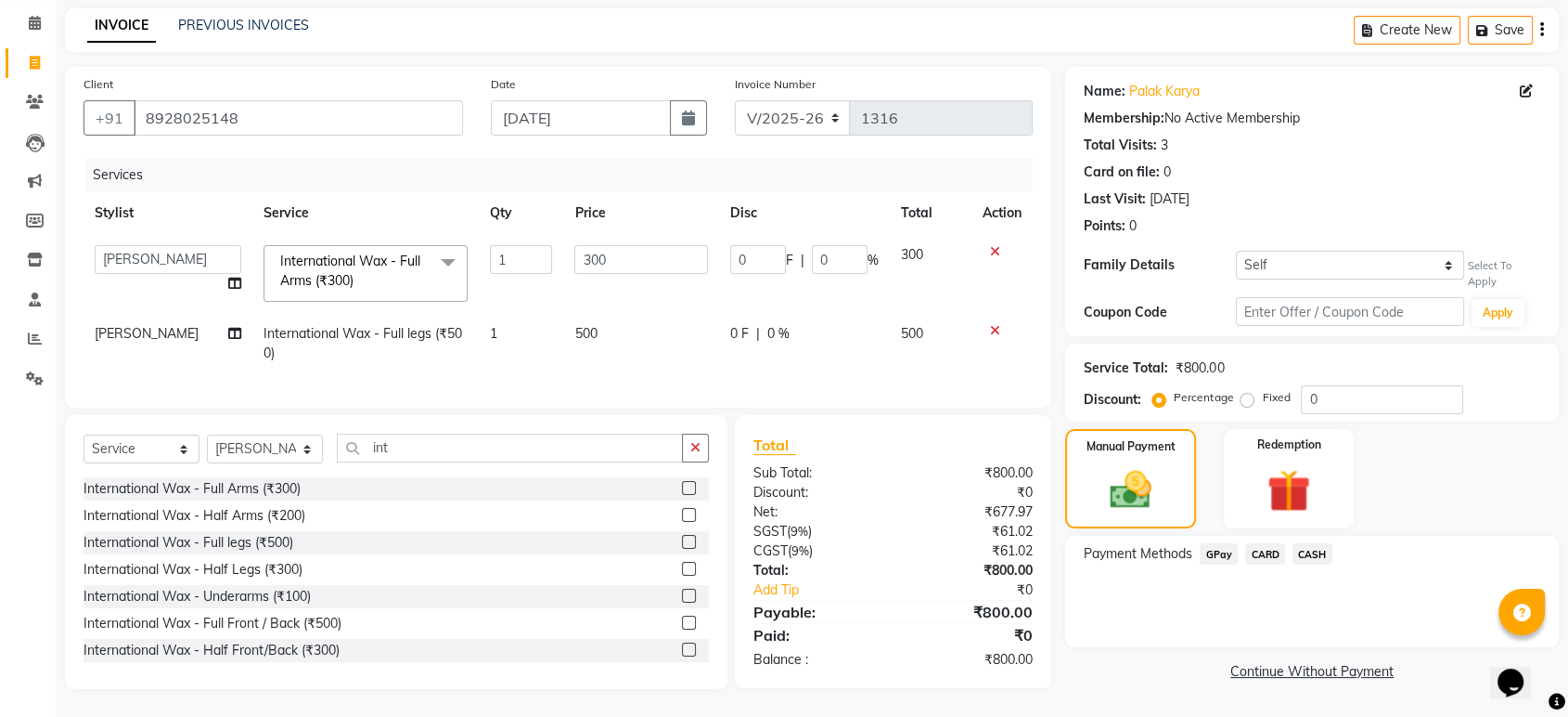
click at [1222, 543] on span "GPay" at bounding box center [1219, 553] width 38 height 22
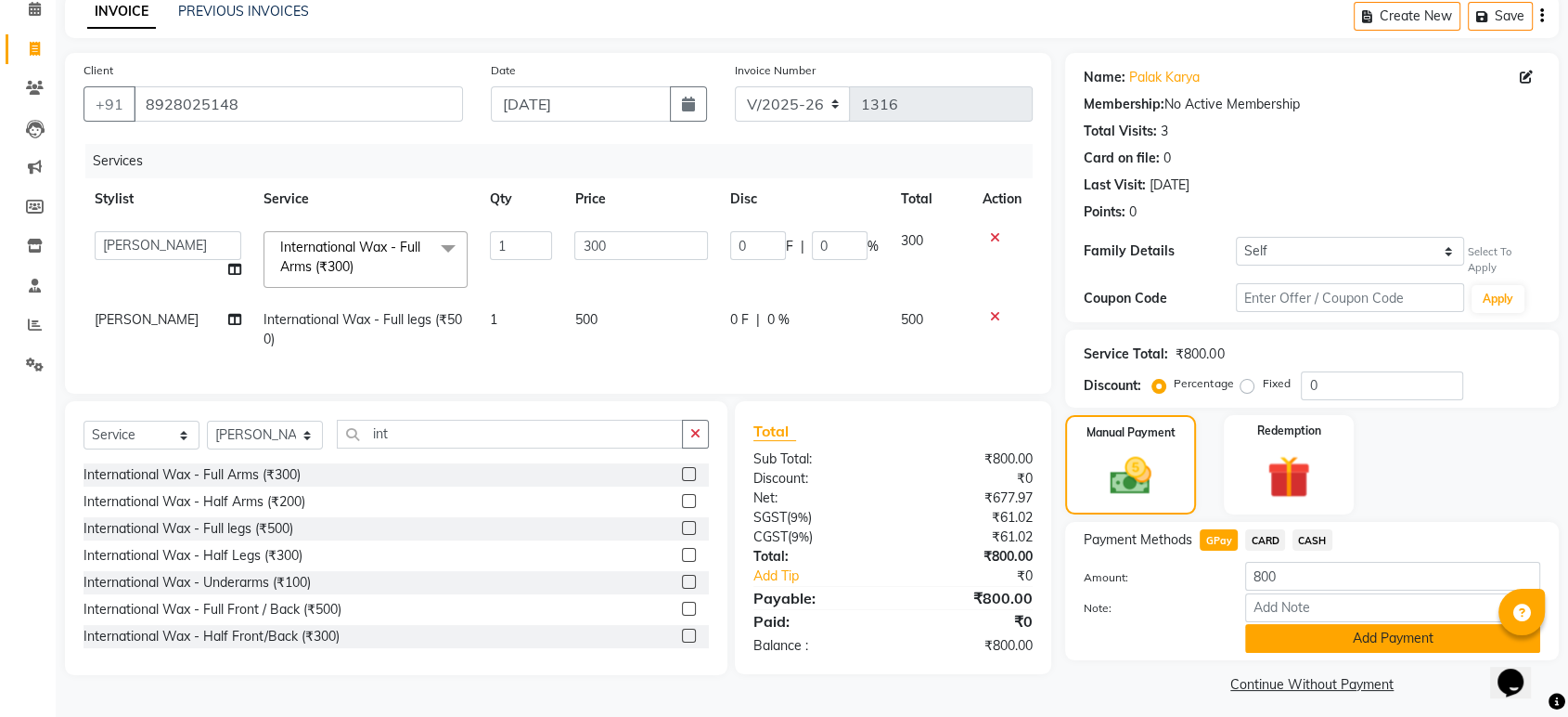
click at [1379, 636] on button "Add Payment" at bounding box center [1393, 638] width 295 height 29
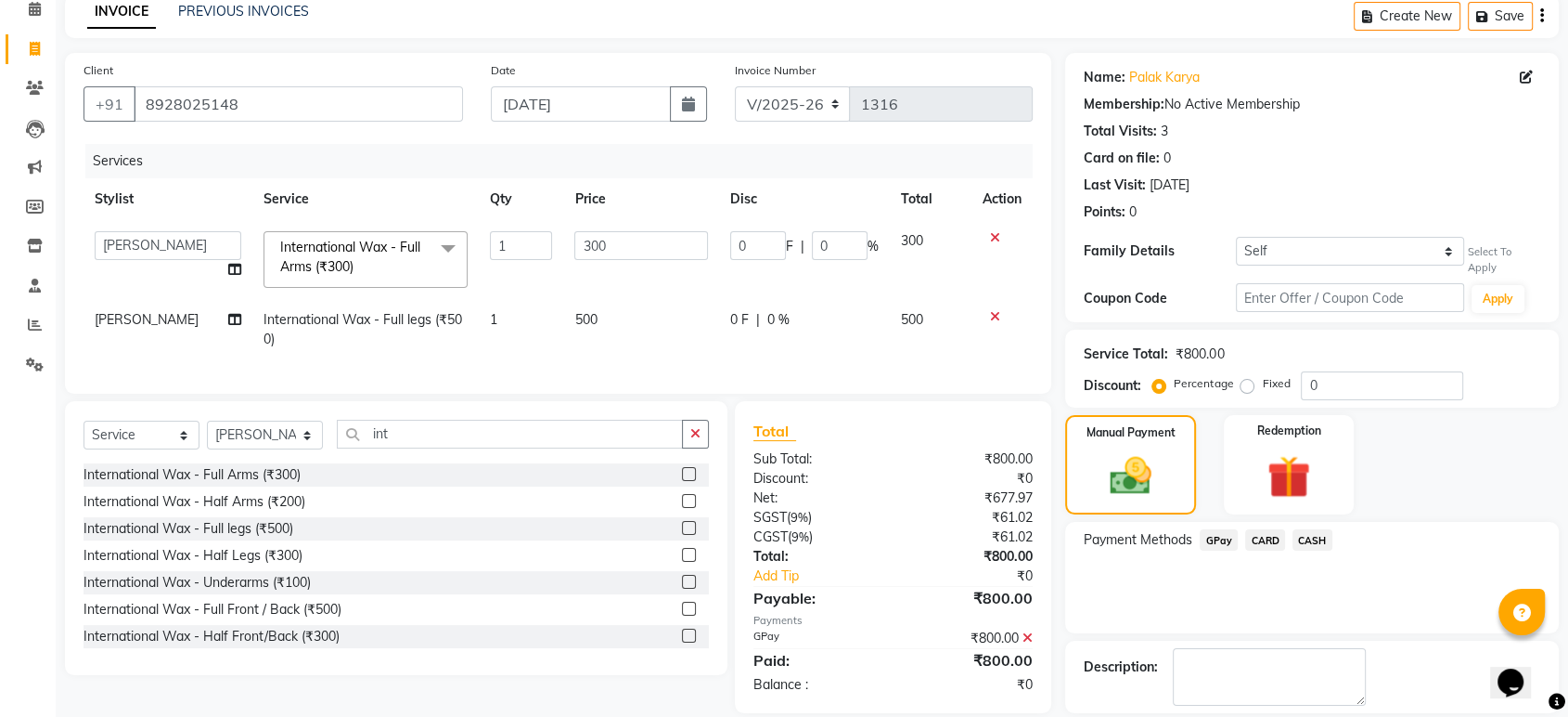
scroll to position [172, 0]
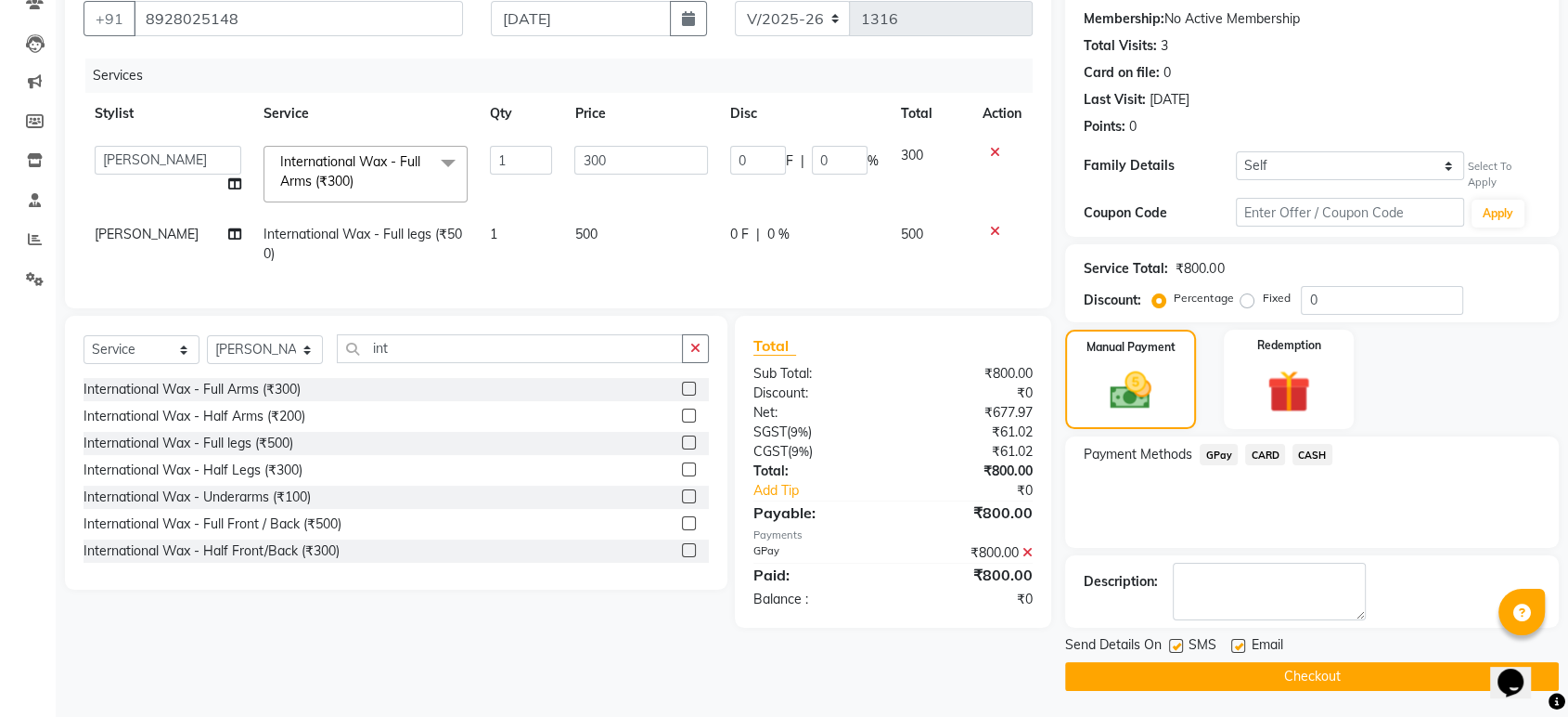
click at [1345, 674] on button "Checkout" at bounding box center [1312, 676] width 494 height 29
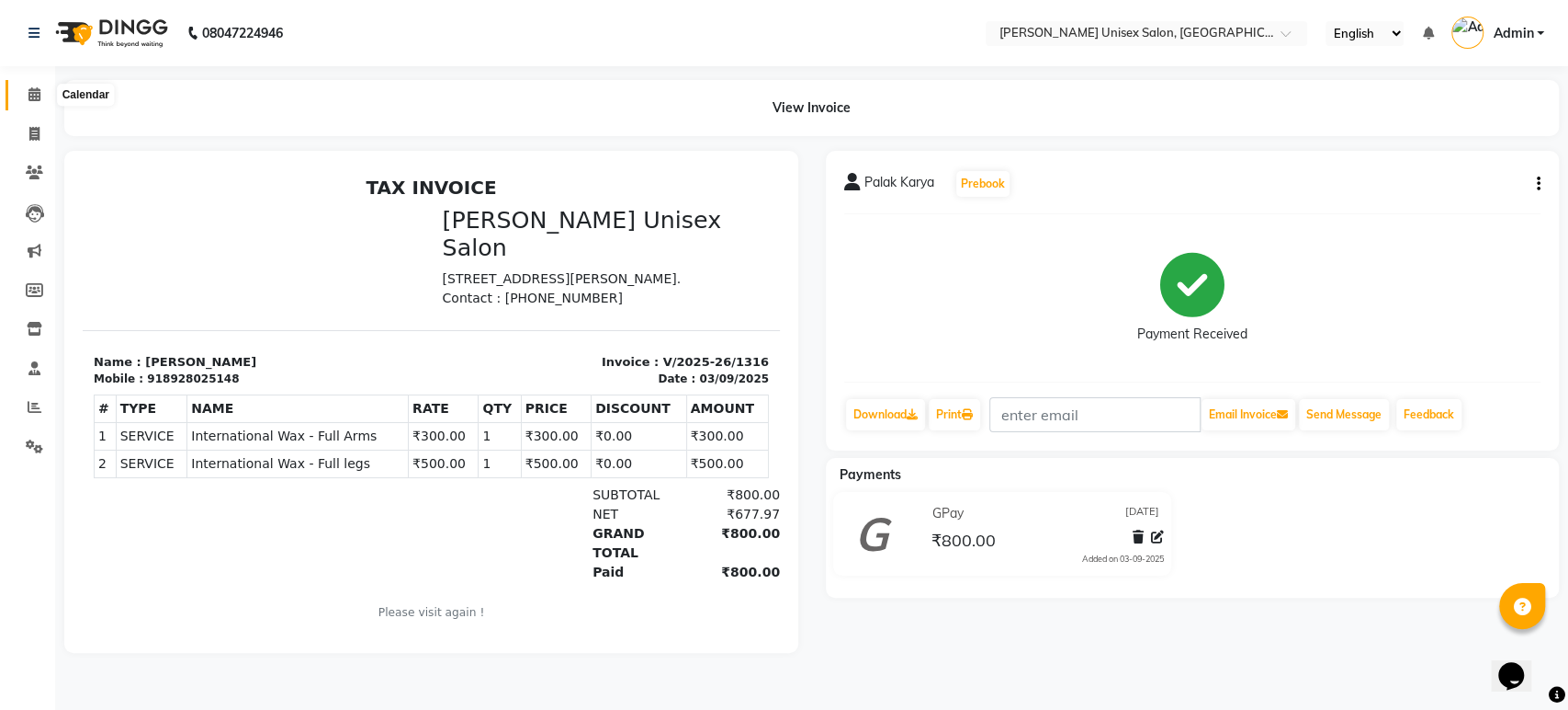
click at [30, 96] on icon at bounding box center [34, 94] width 12 height 14
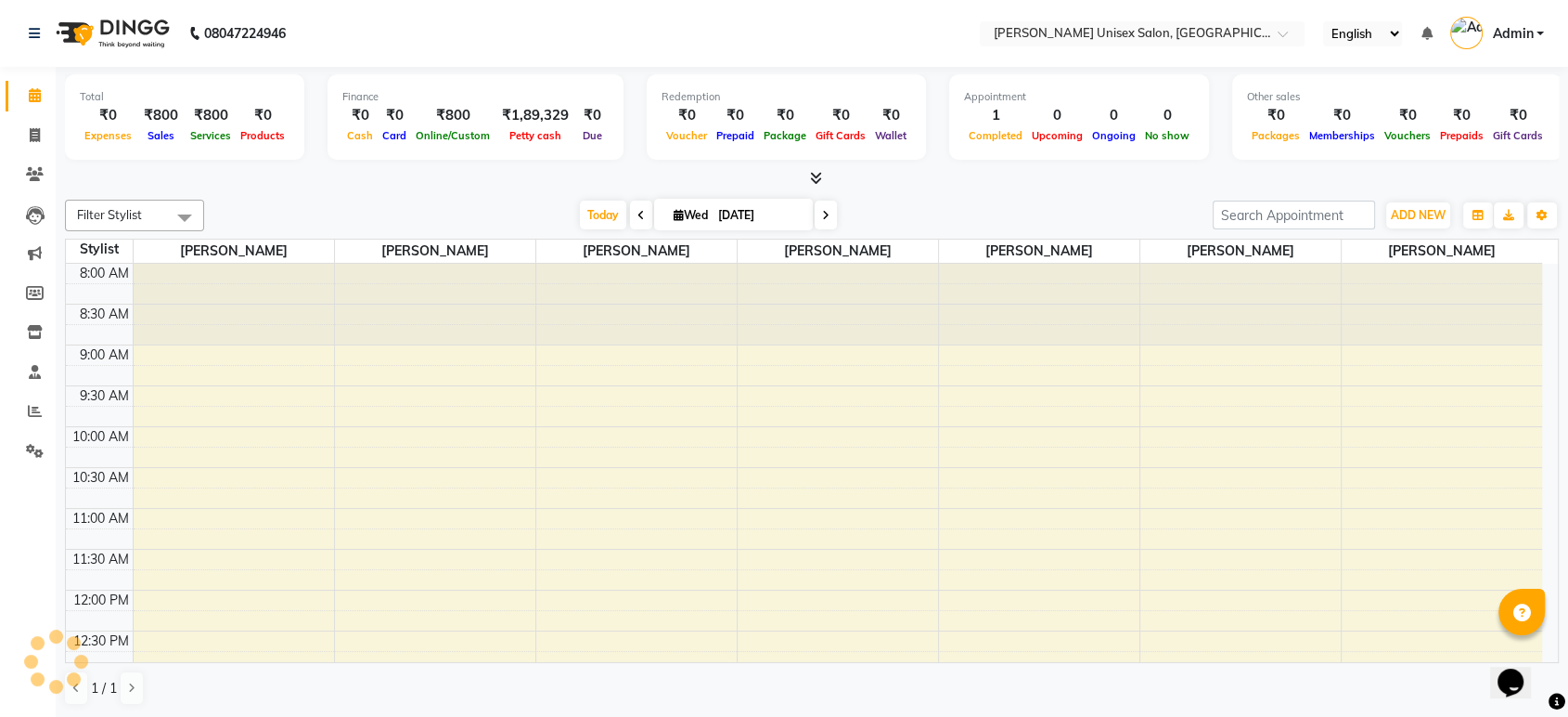
scroll to position [407, 0]
